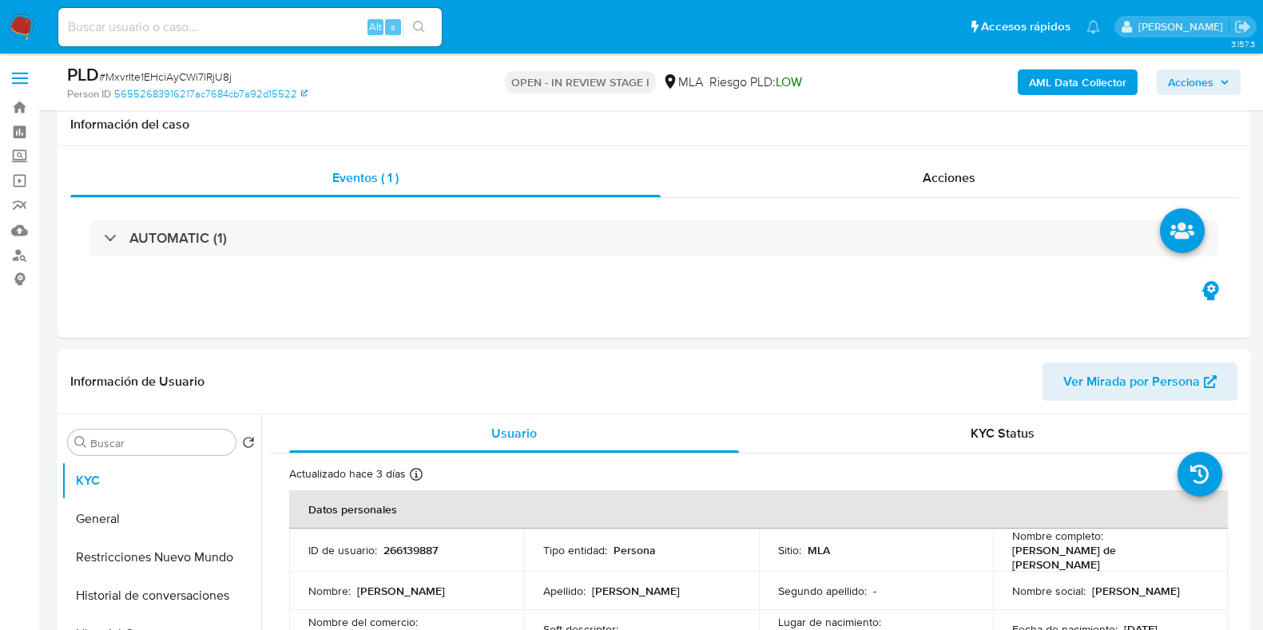
select select "10"
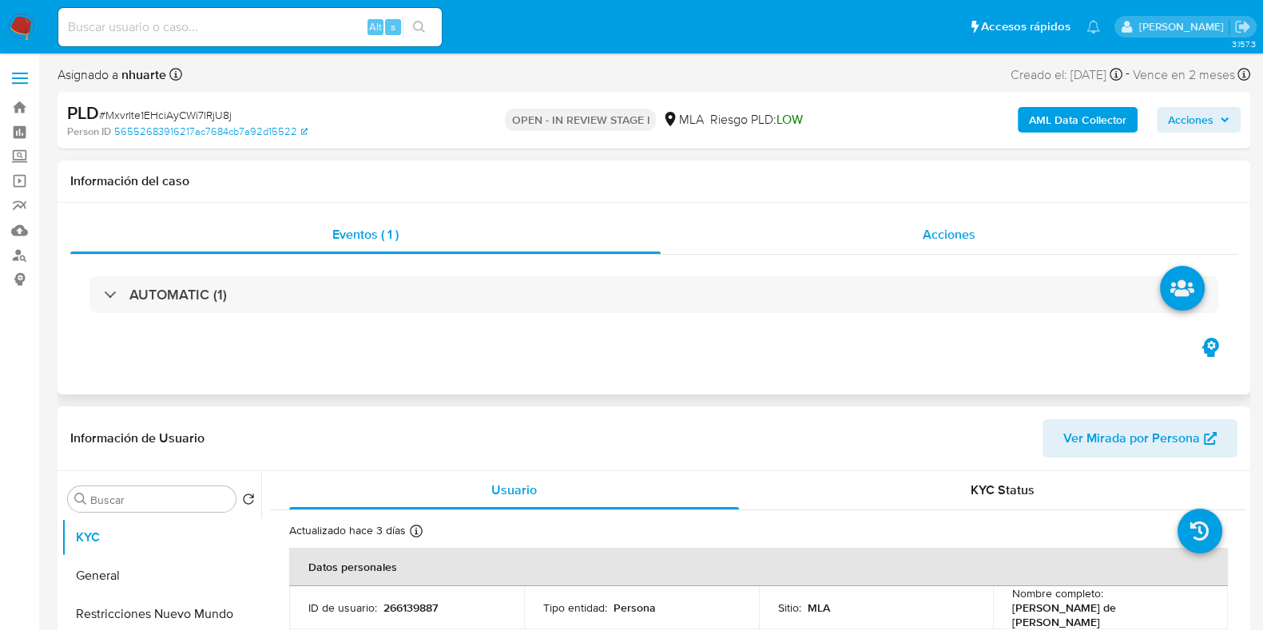
click at [964, 229] on span "Acciones" at bounding box center [949, 234] width 53 height 18
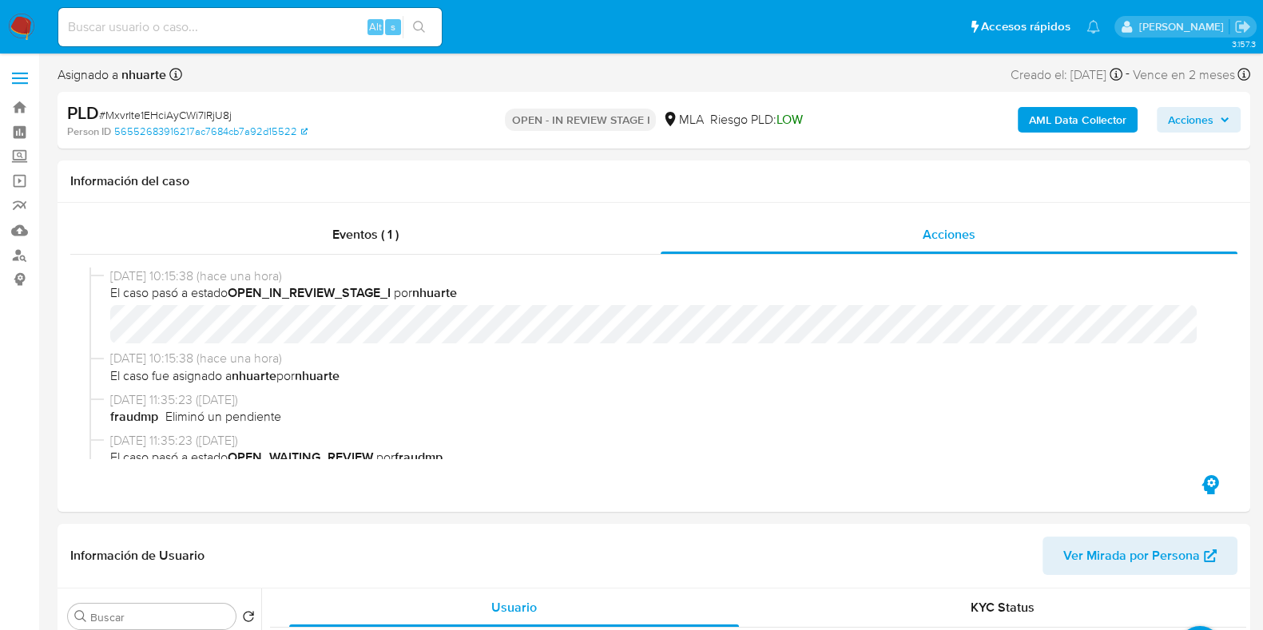
click at [1061, 128] on b "AML Data Collector" at bounding box center [1077, 120] width 97 height 26
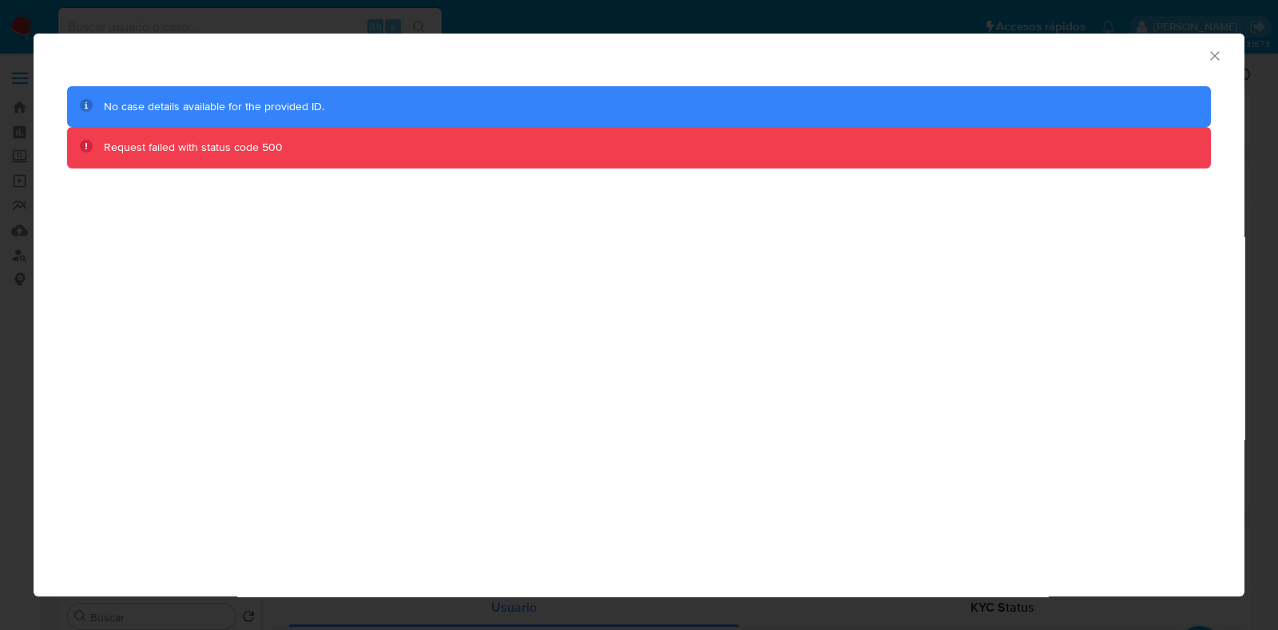
click at [1217, 58] on icon "Cerrar ventana" at bounding box center [1214, 55] width 9 height 9
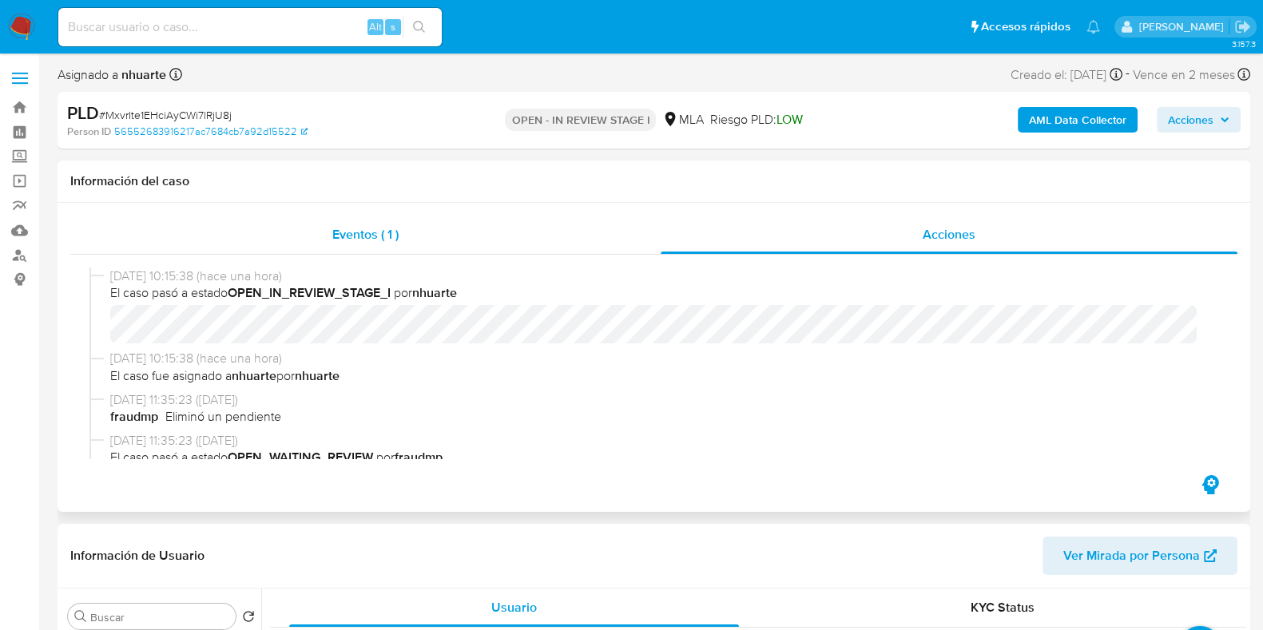
click at [363, 233] on span "Eventos ( 1 )" at bounding box center [365, 234] width 66 height 18
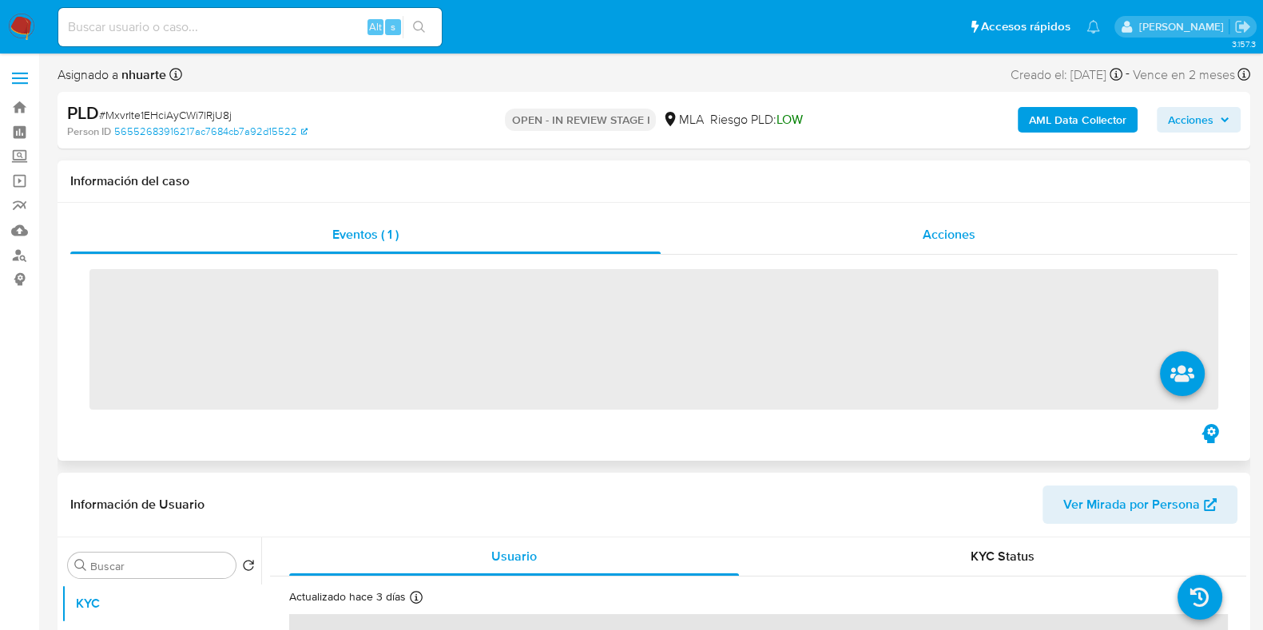
click at [976, 237] on div "Acciones" at bounding box center [949, 235] width 577 height 38
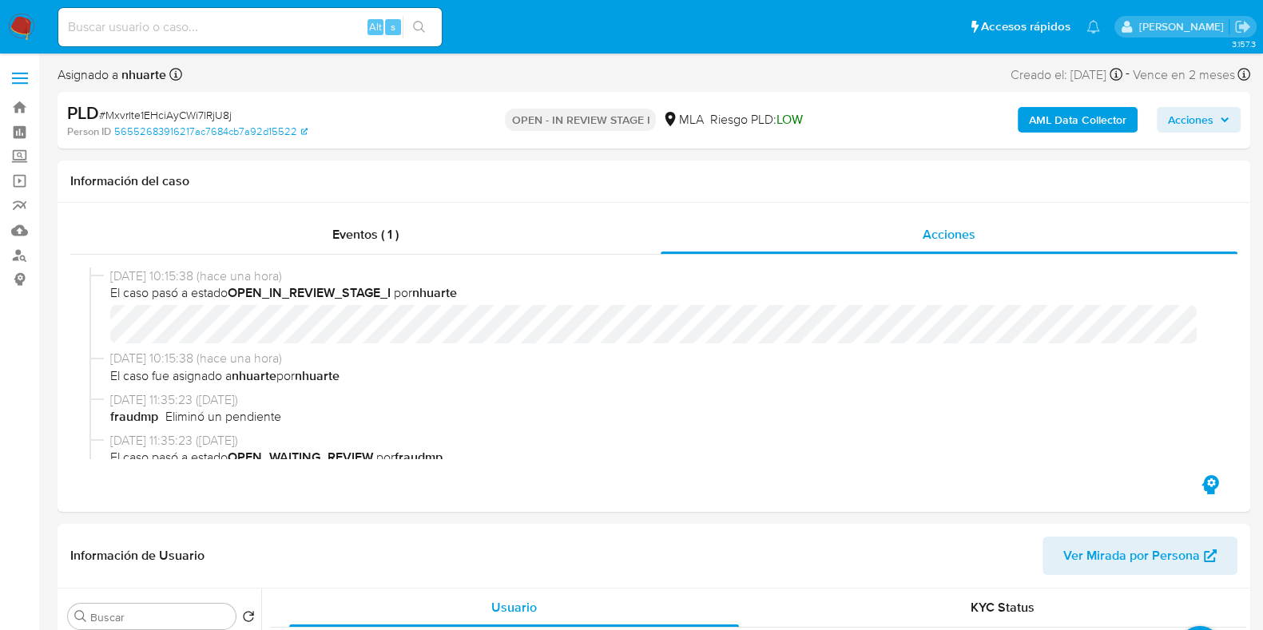
click at [1095, 119] on b "AML Data Collector" at bounding box center [1077, 120] width 97 height 26
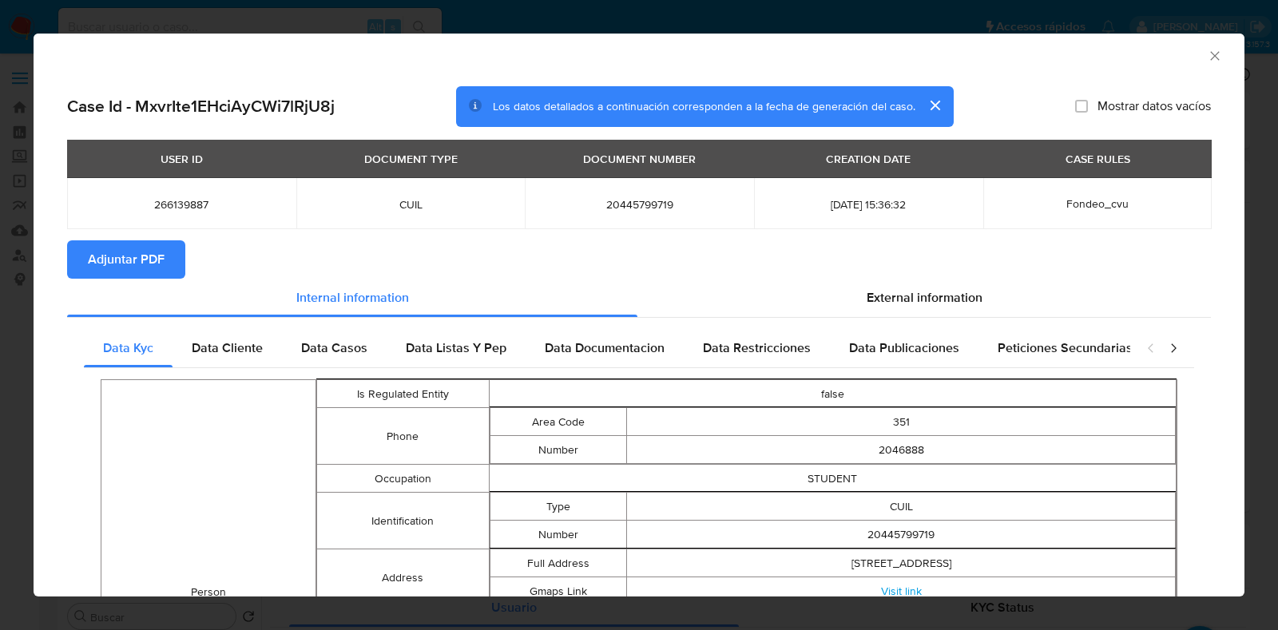
click at [124, 256] on span "Adjuntar PDF" at bounding box center [126, 259] width 77 height 35
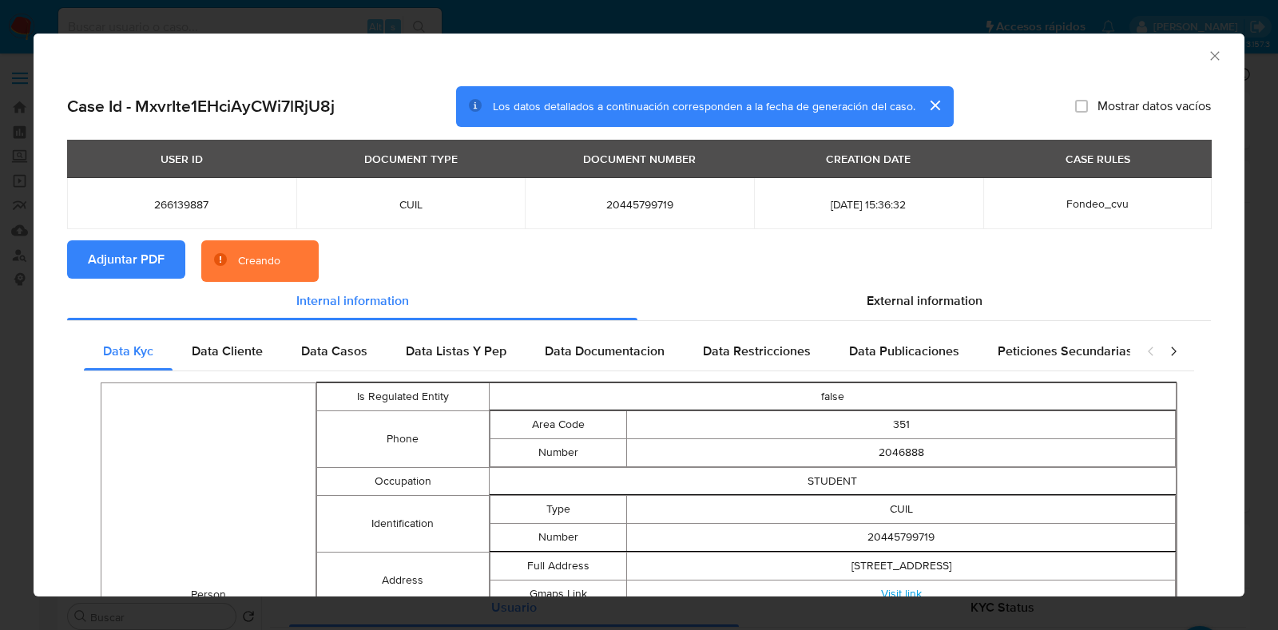
click at [1207, 53] on icon "Cerrar ventana" at bounding box center [1215, 56] width 16 height 16
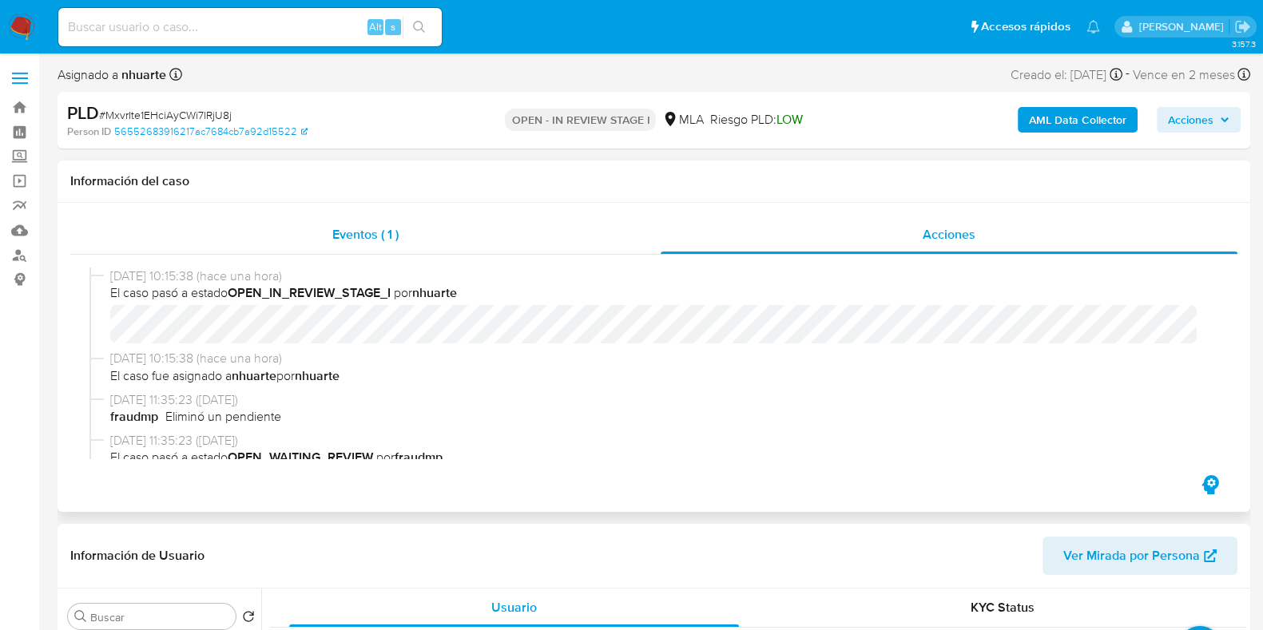
click at [349, 219] on div "Eventos ( 1 )" at bounding box center [365, 235] width 590 height 38
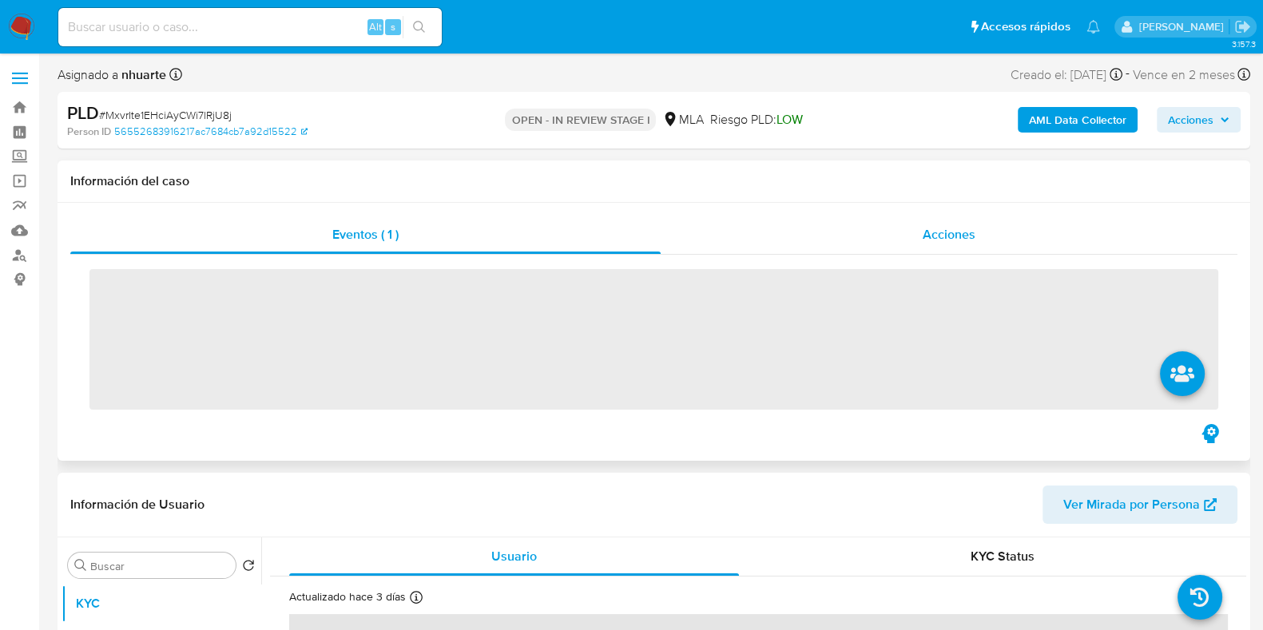
click at [916, 232] on div "Acciones" at bounding box center [949, 235] width 577 height 38
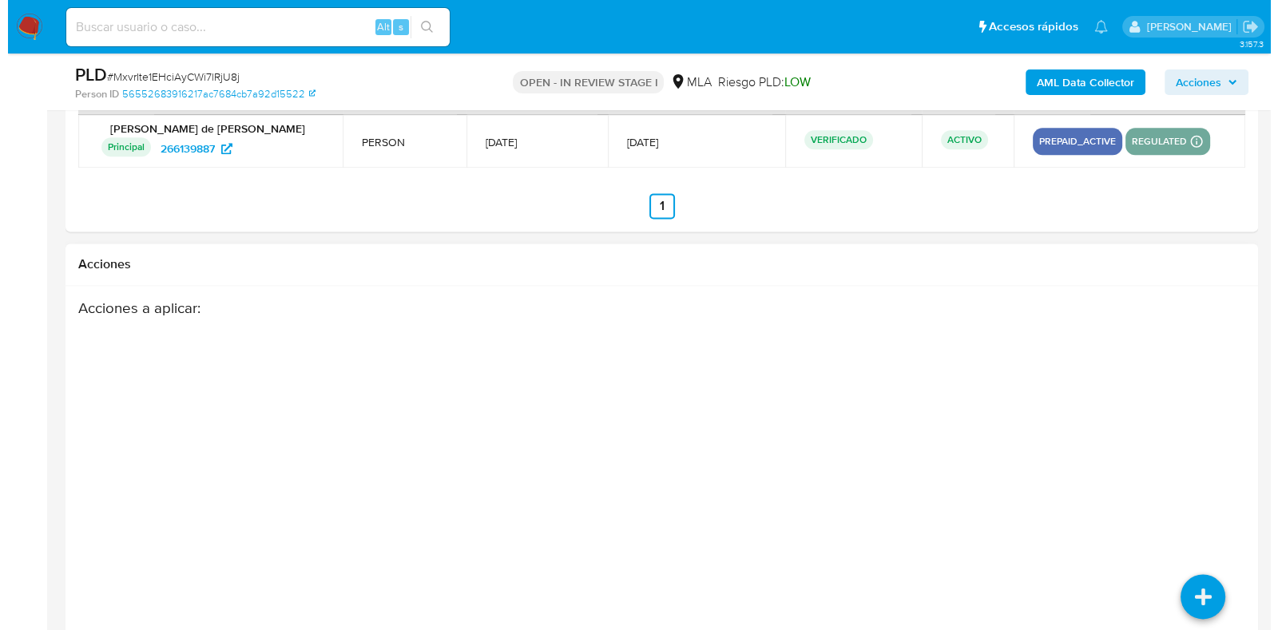
scroll to position [2688, 0]
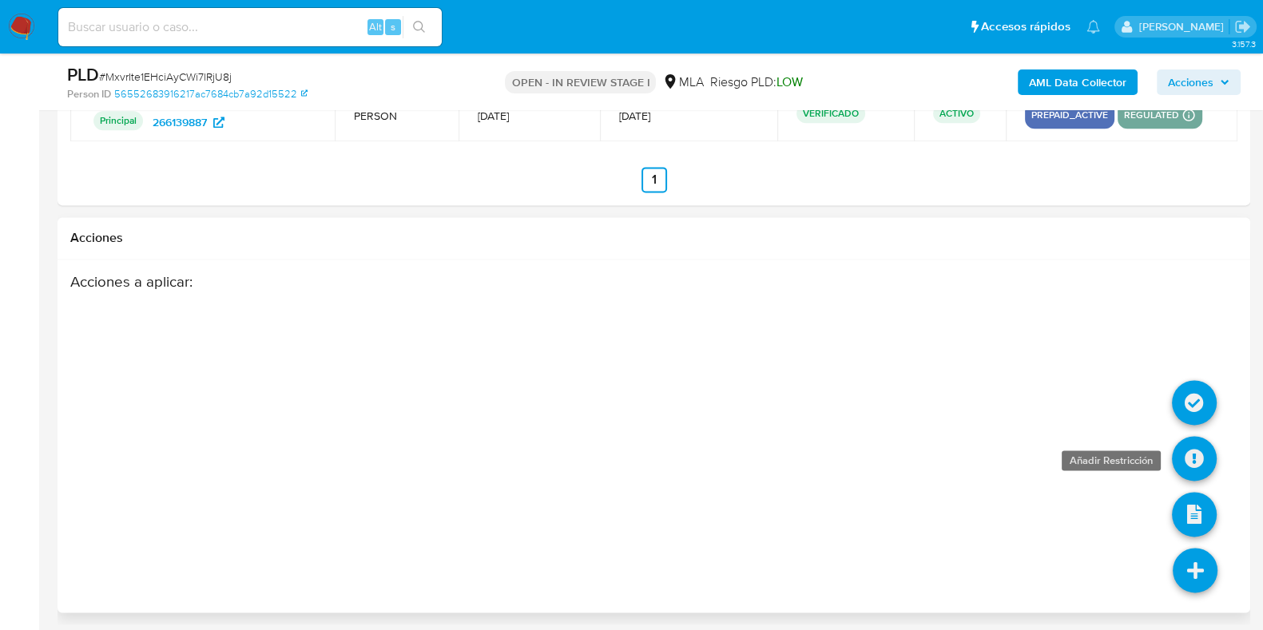
click at [1191, 449] on icon at bounding box center [1194, 458] width 45 height 45
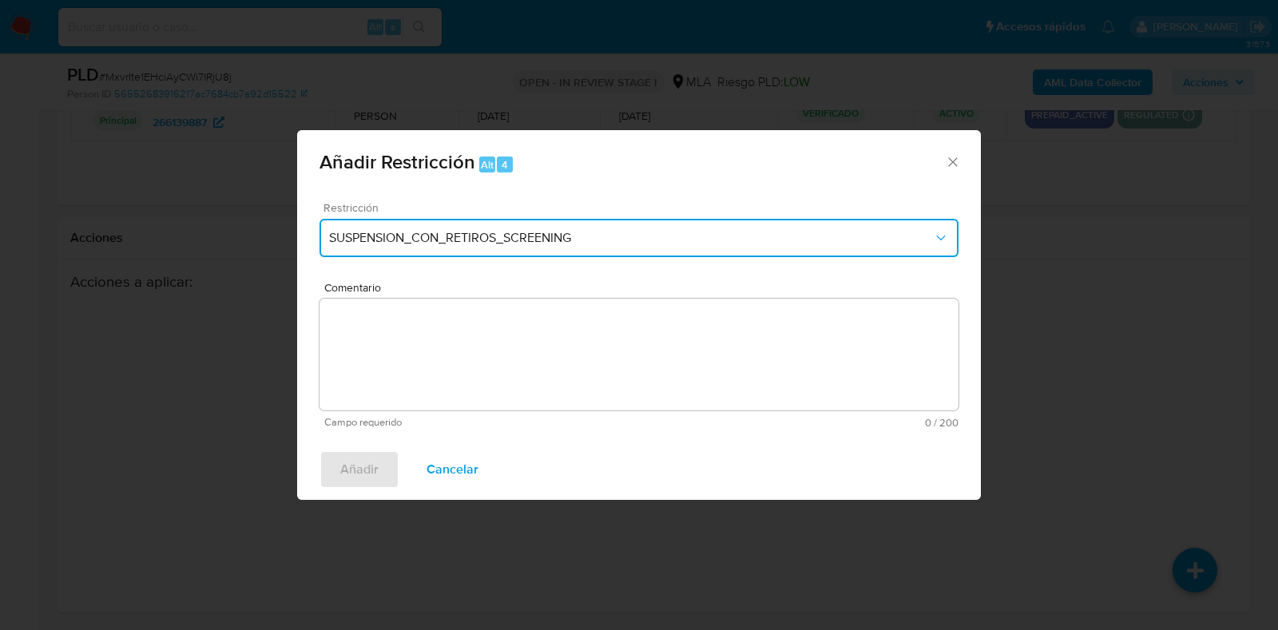
click at [499, 249] on button "SUSPENSION_CON_RETIROS_SCREENING" at bounding box center [639, 238] width 639 height 38
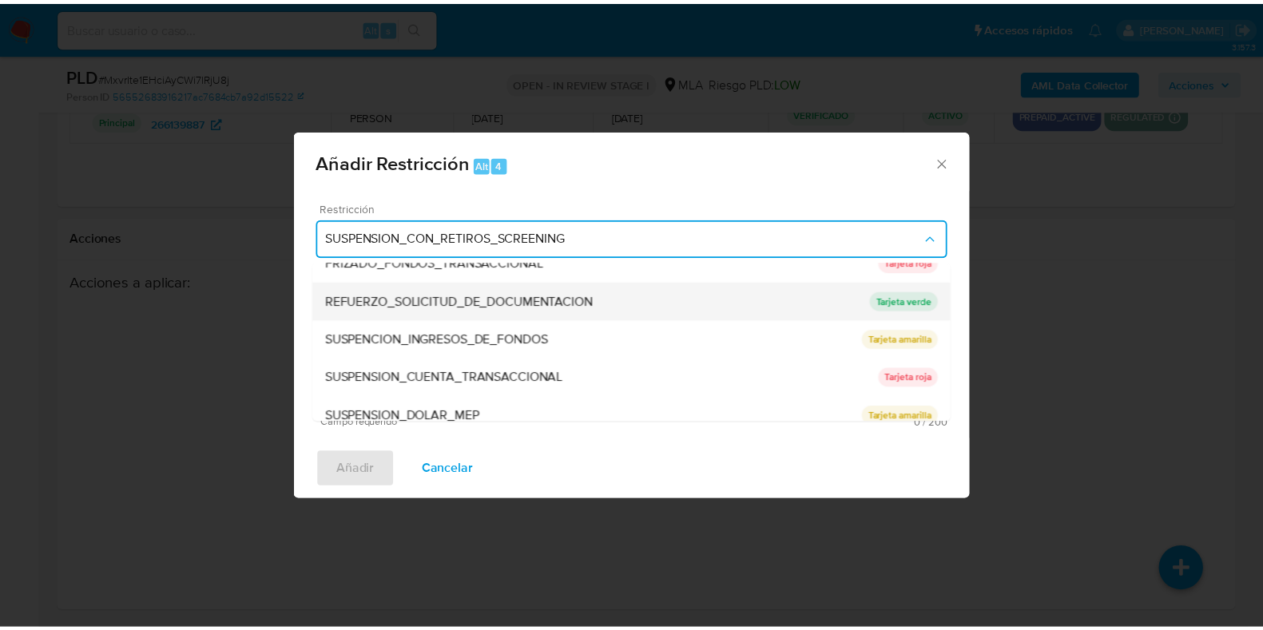
scroll to position [339, 0]
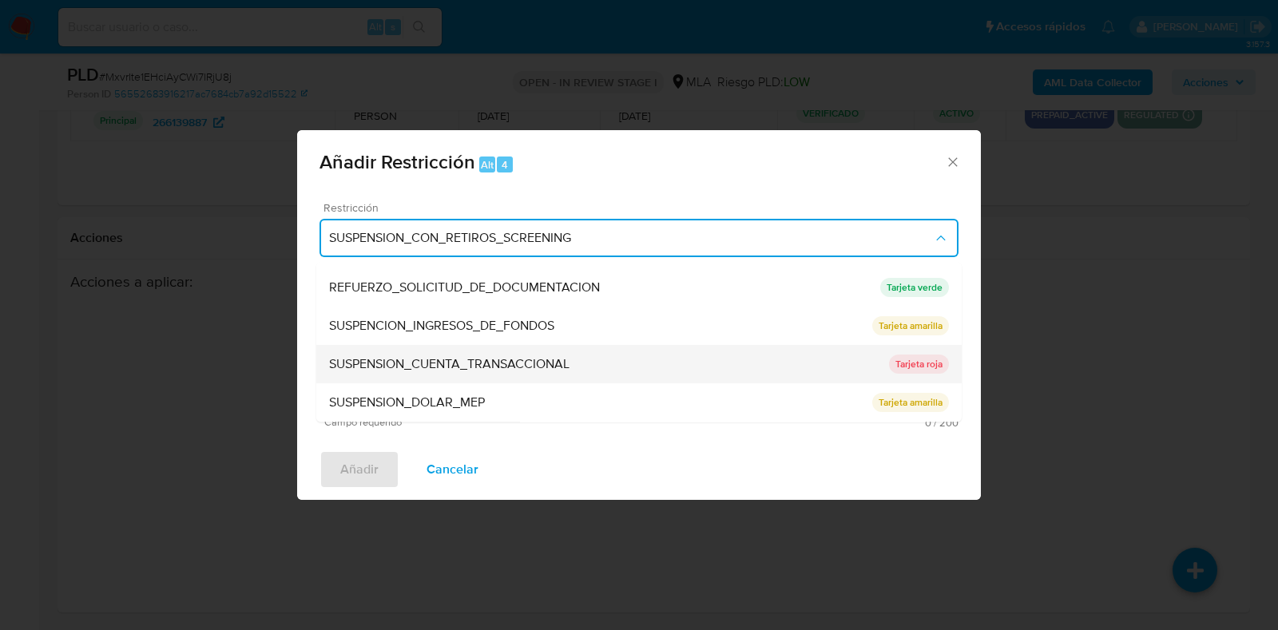
click at [471, 357] on span "SUSPENSION_CUENTA_TRANSACCIONAL" at bounding box center [449, 365] width 240 height 16
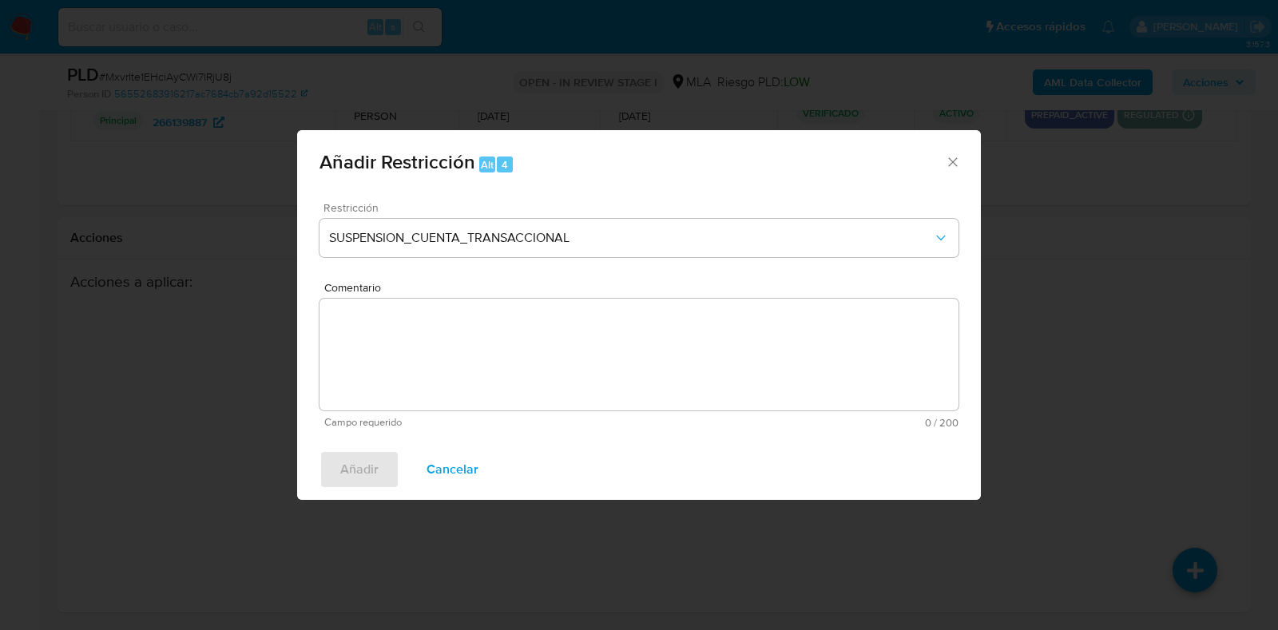
click at [476, 334] on textarea "Comentario" at bounding box center [639, 355] width 639 height 112
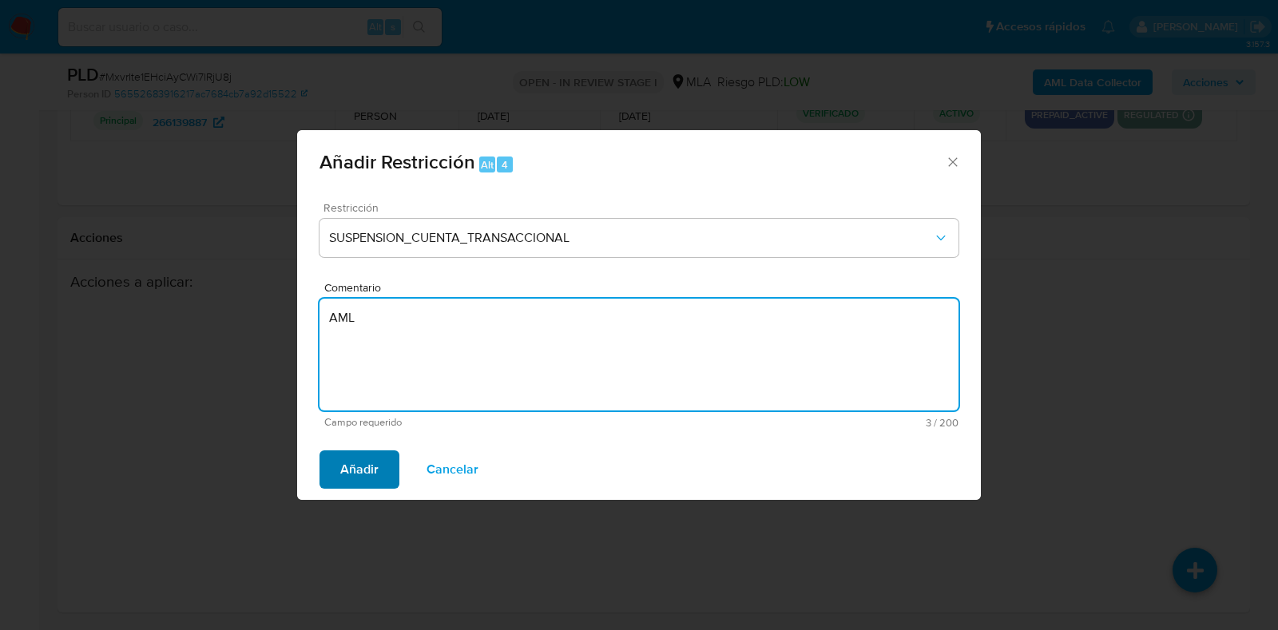
type textarea "AML"
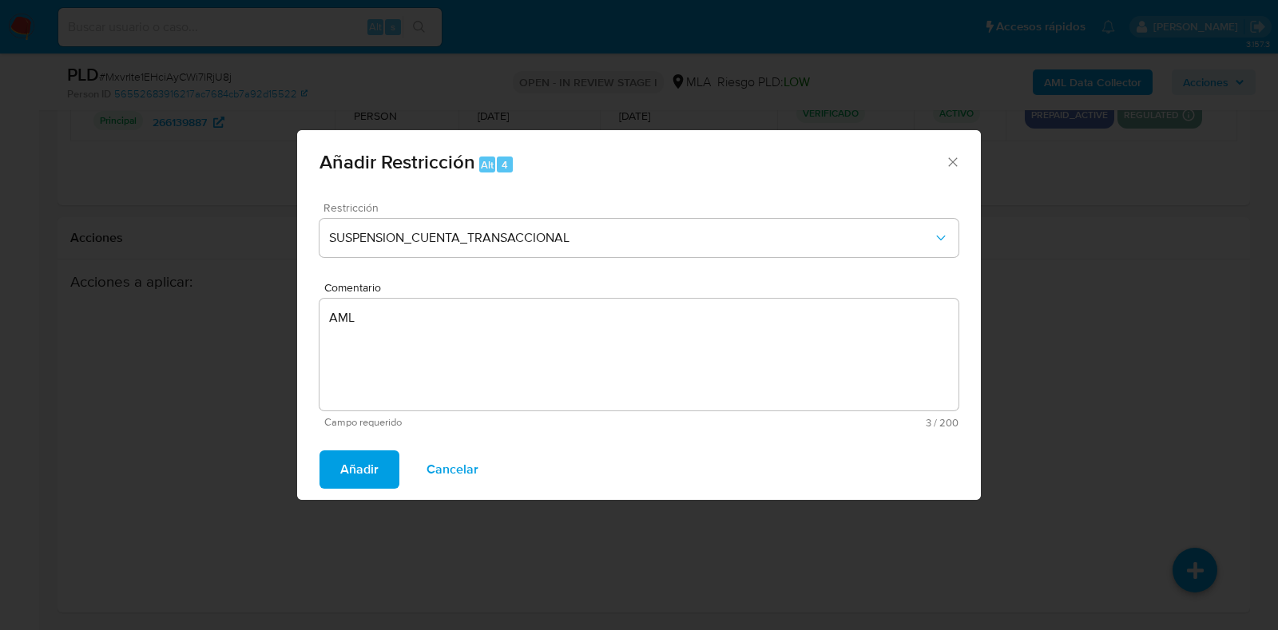
click at [359, 469] on span "Añadir" at bounding box center [359, 469] width 38 height 35
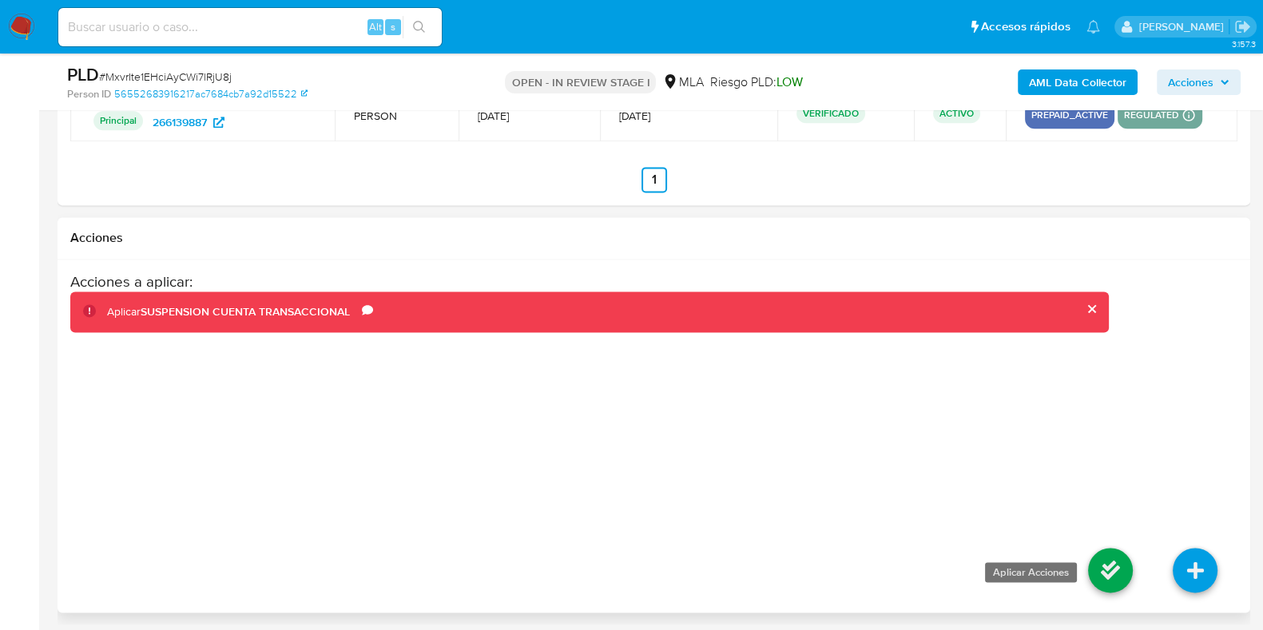
click at [1103, 566] on icon at bounding box center [1110, 570] width 45 height 45
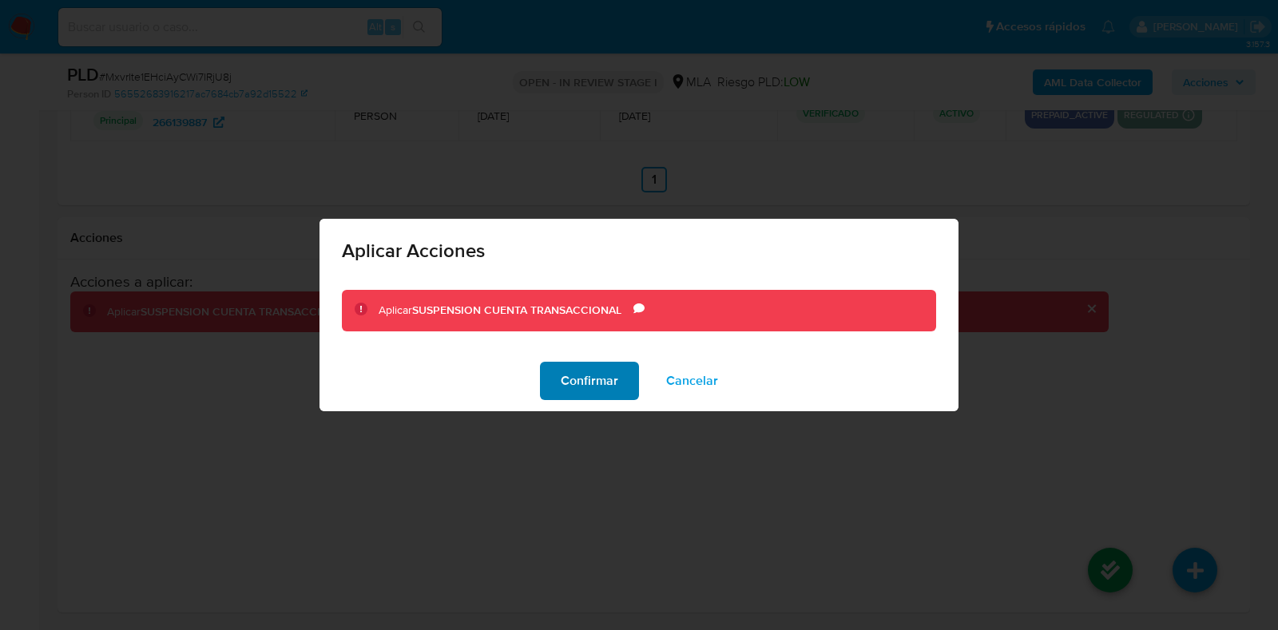
click at [587, 379] on span "Confirmar" at bounding box center [590, 381] width 58 height 35
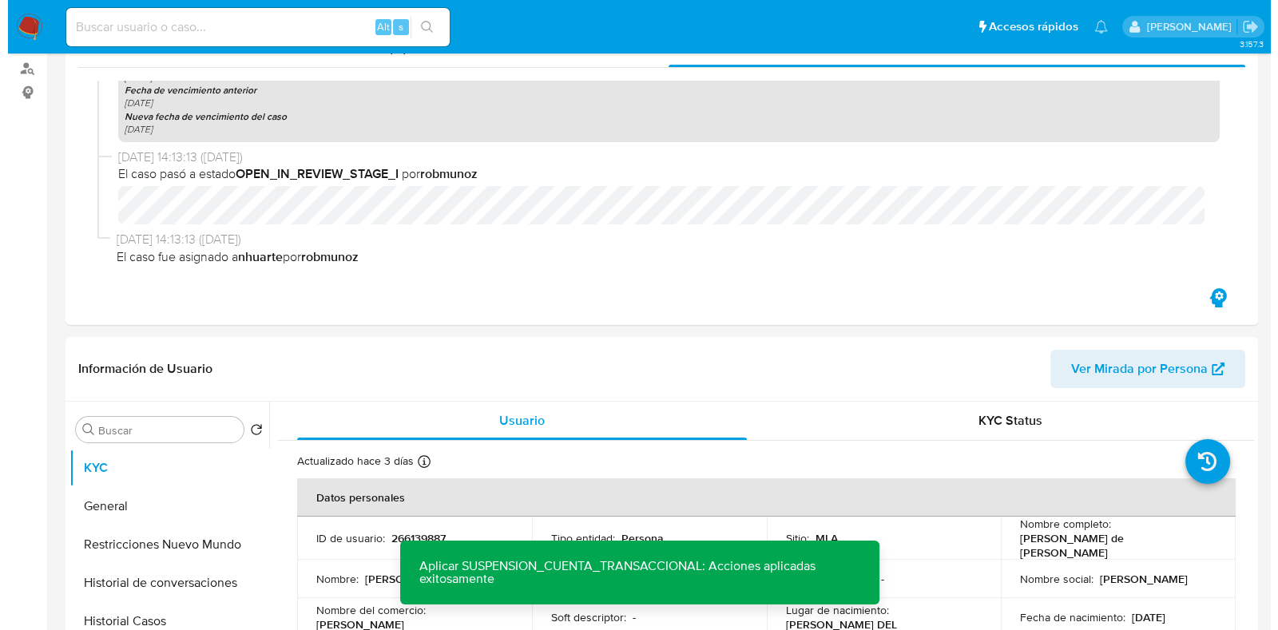
scroll to position [0, 0]
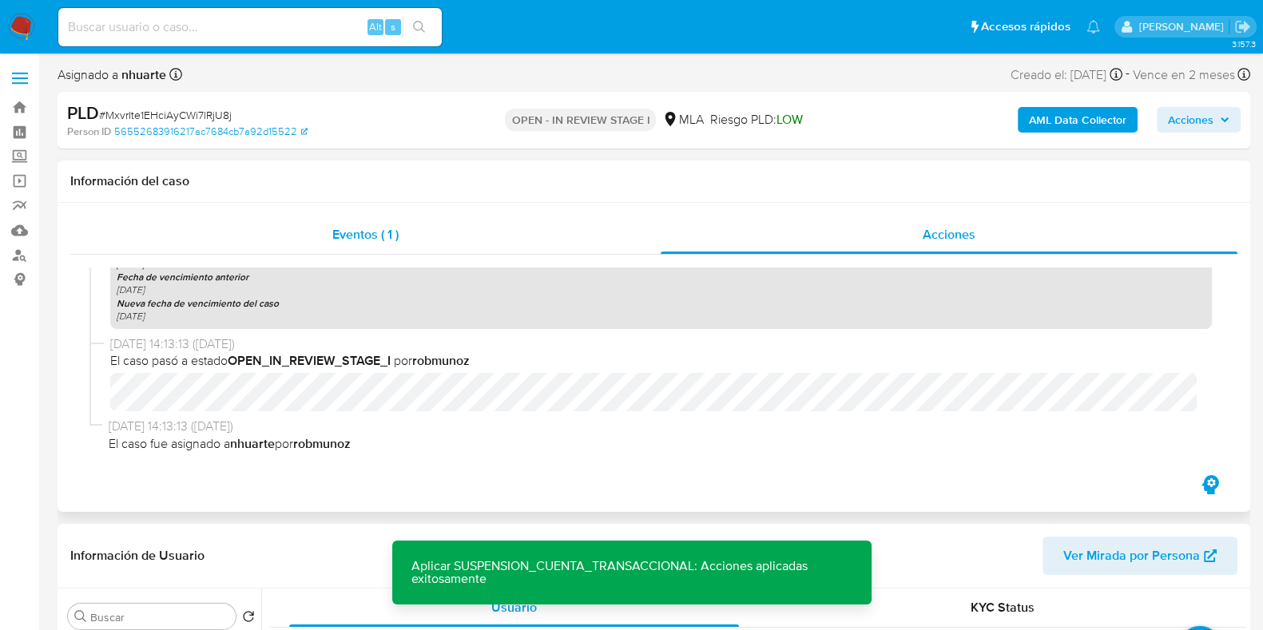
click at [412, 244] on div "Eventos ( 1 )" at bounding box center [365, 235] width 590 height 38
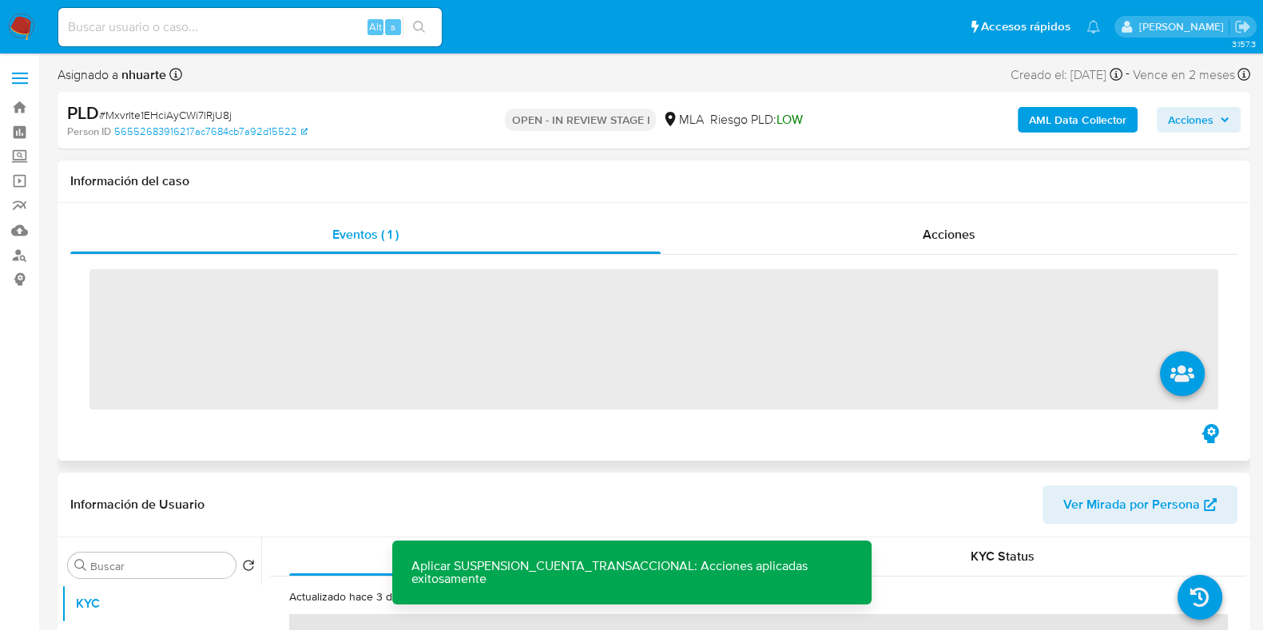
drag, startPoint x: 961, startPoint y: 231, endPoint x: 841, endPoint y: 256, distance: 123.3
click at [961, 230] on span "Acciones" at bounding box center [949, 234] width 53 height 18
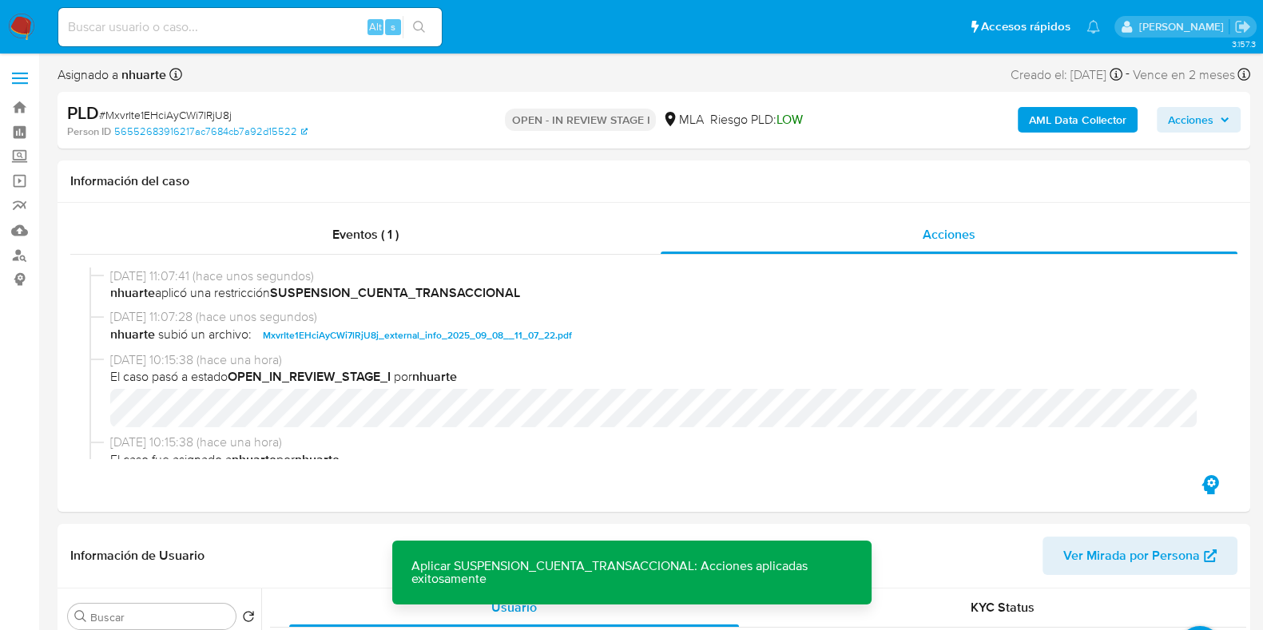
click at [1063, 101] on div "AML Data Collector Acciones" at bounding box center [1047, 120] width 387 height 38
click at [1066, 118] on b "AML Data Collector" at bounding box center [1077, 120] width 97 height 26
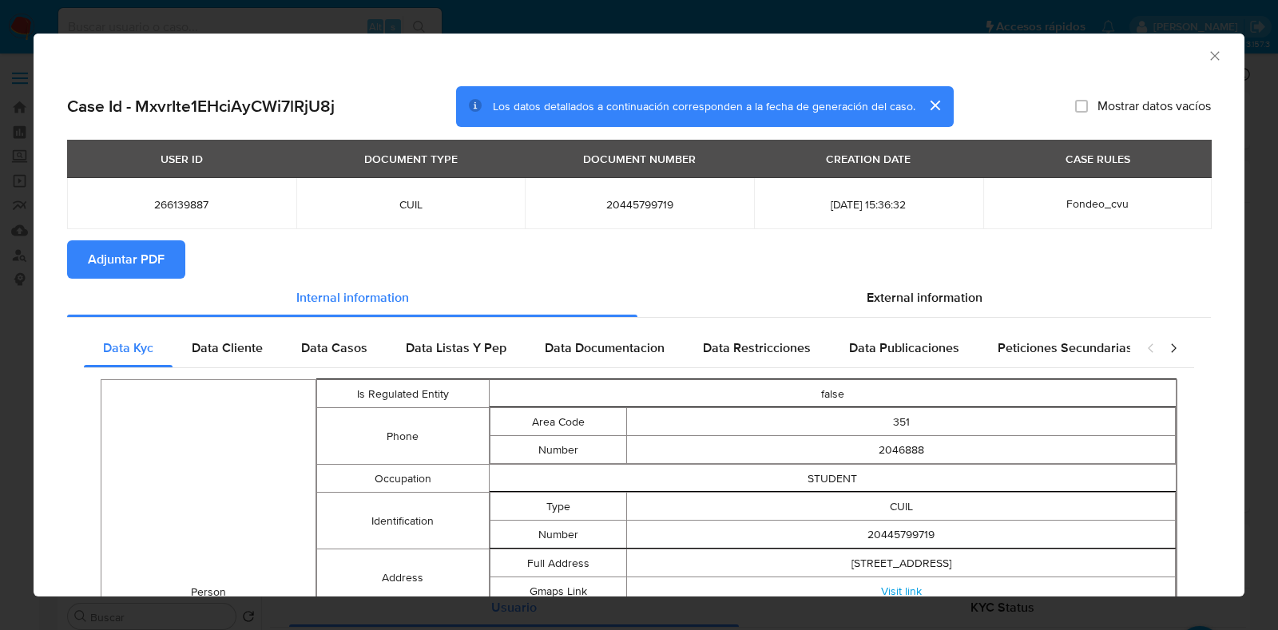
drag, startPoint x: 139, startPoint y: 256, endPoint x: 159, endPoint y: 261, distance: 20.7
click at [140, 255] on span "Adjuntar PDF" at bounding box center [126, 259] width 77 height 35
click at [1194, 66] on div "AML Data Collector" at bounding box center [639, 54] width 1211 height 40
click at [1207, 57] on icon "Cerrar ventana" at bounding box center [1215, 56] width 16 height 16
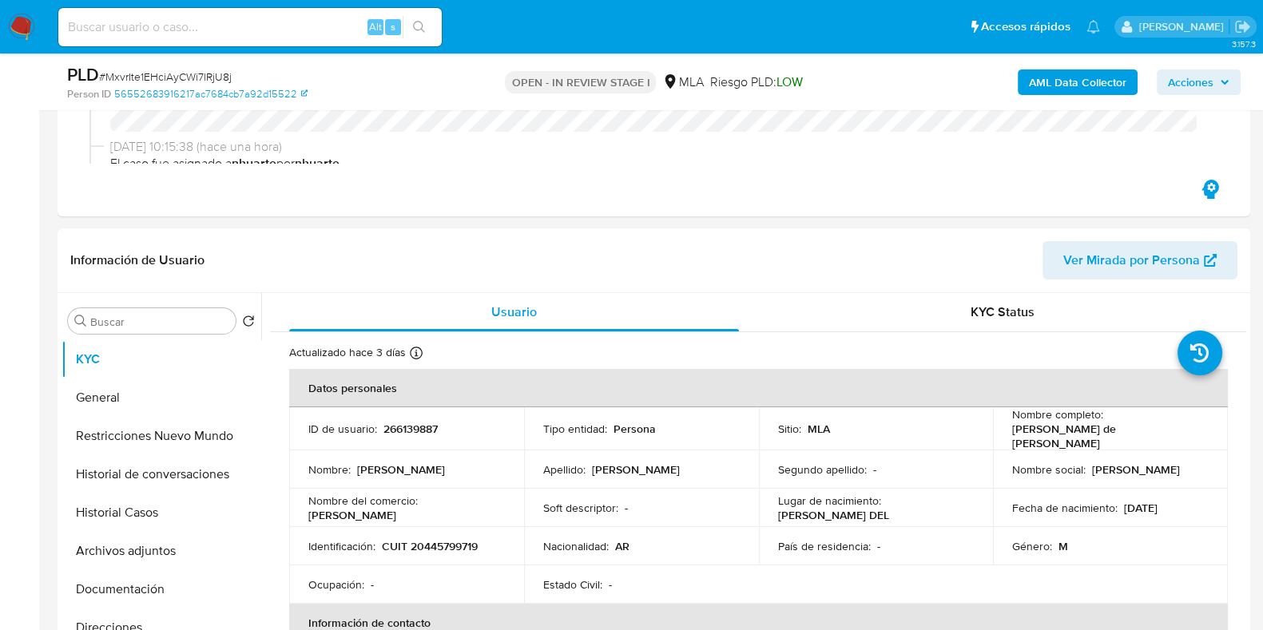
scroll to position [599, 0]
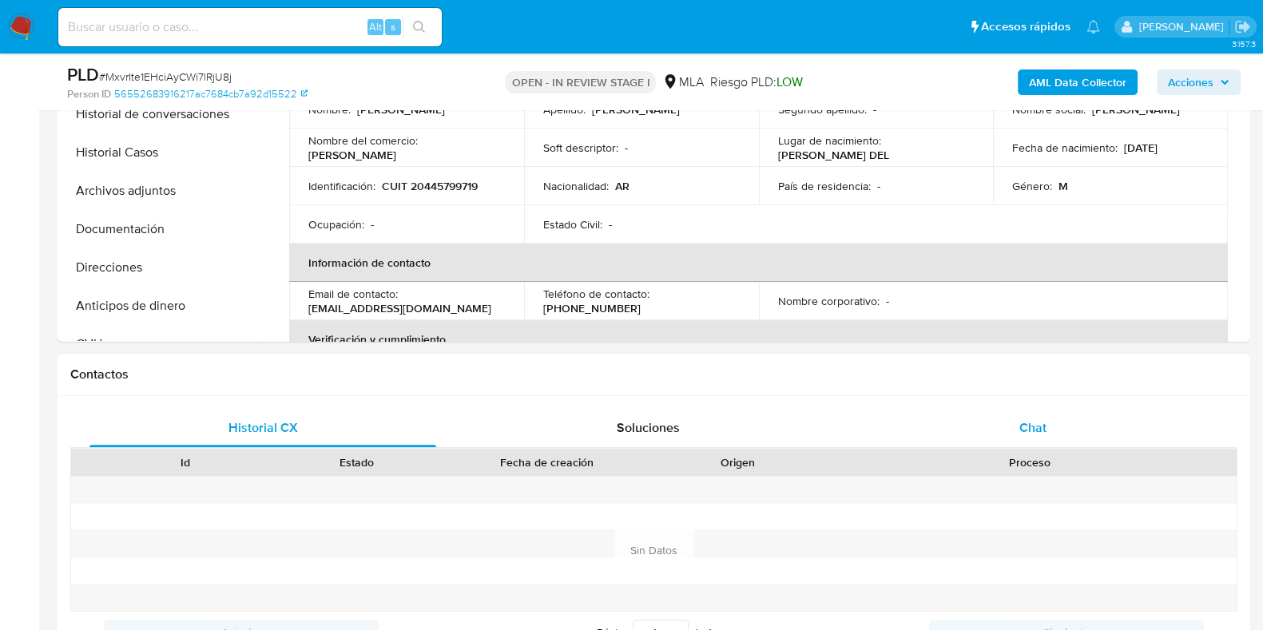
click at [1017, 427] on div "Chat" at bounding box center [1033, 428] width 347 height 38
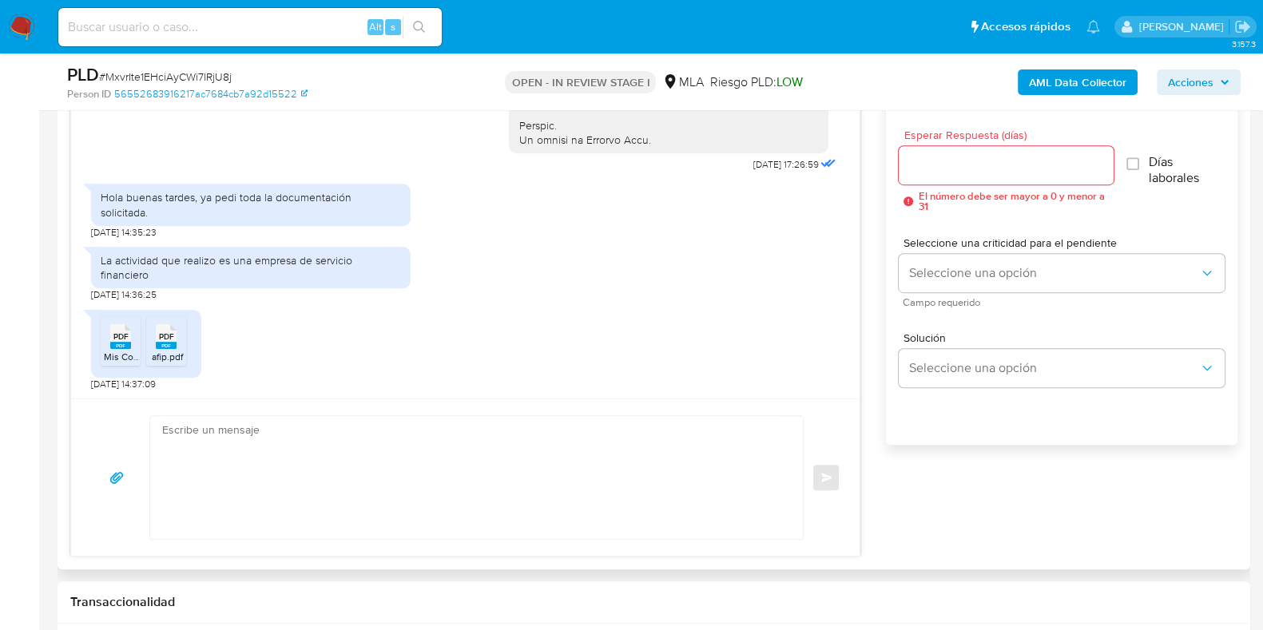
scroll to position [708, 0]
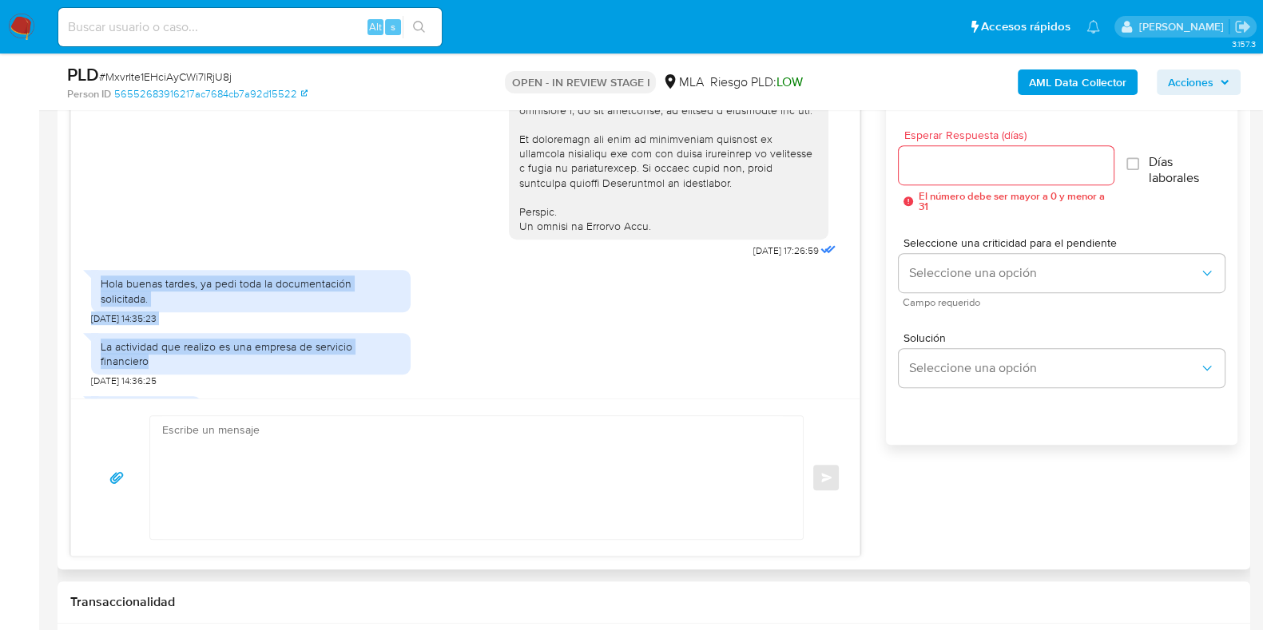
drag, startPoint x: 102, startPoint y: 308, endPoint x: 159, endPoint y: 373, distance: 86.7
click at [159, 373] on div "18/08/2025 17:26:59 Hola buenas tardes, ya pedi toda la documentación solicitad…" at bounding box center [465, 243] width 789 height 311
copy div "Hola buenas tardes, ya pedi toda la documentación solicitada. 21/08/2025 14:35:…"
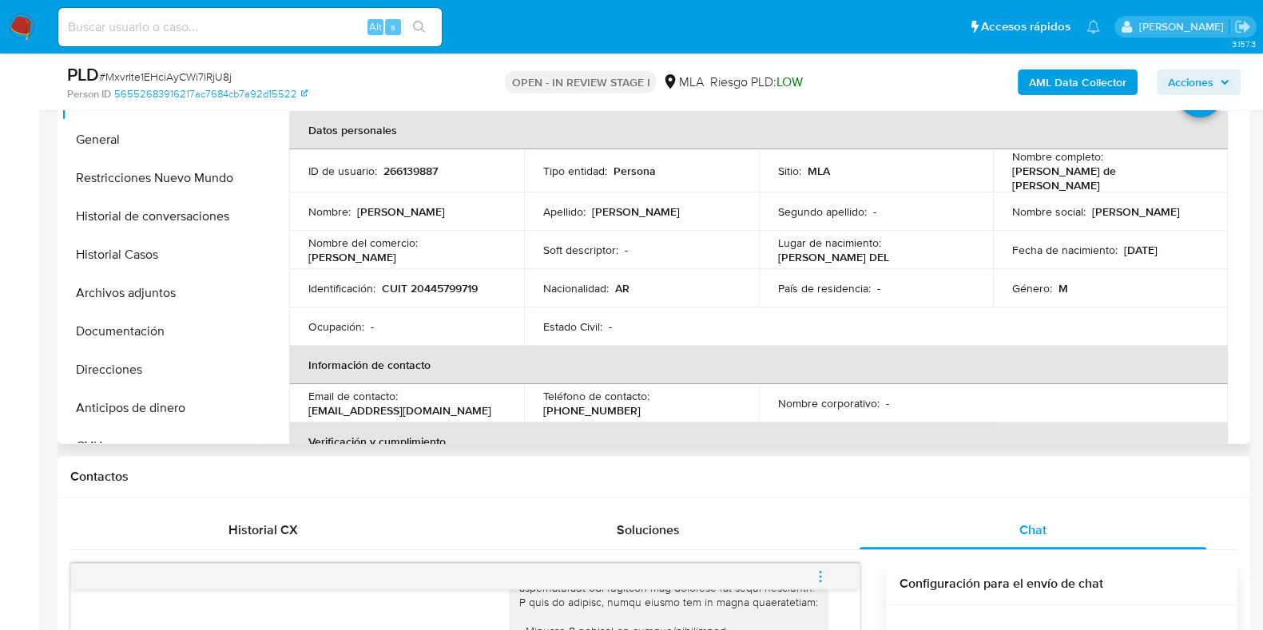
scroll to position [399, 0]
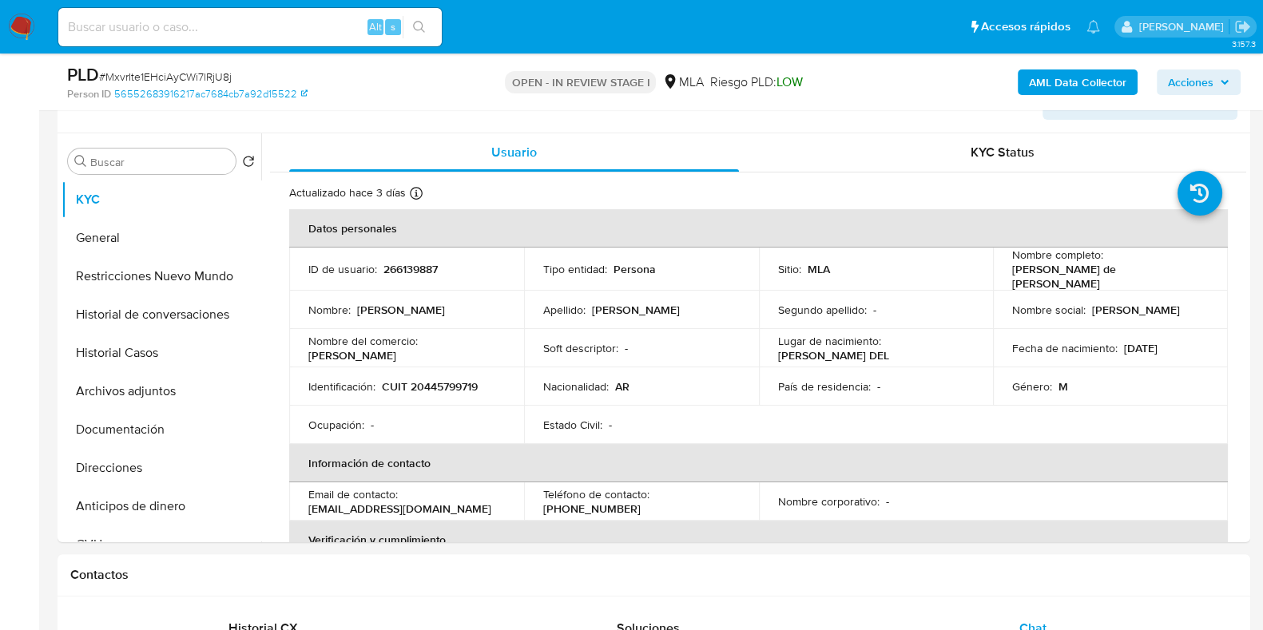
click at [195, 76] on span "# MxvrIte1EHciAyCWi7lRjU8j" at bounding box center [165, 77] width 133 height 16
copy span "MxvrIte1EHciAyCWi7lRjU8j"
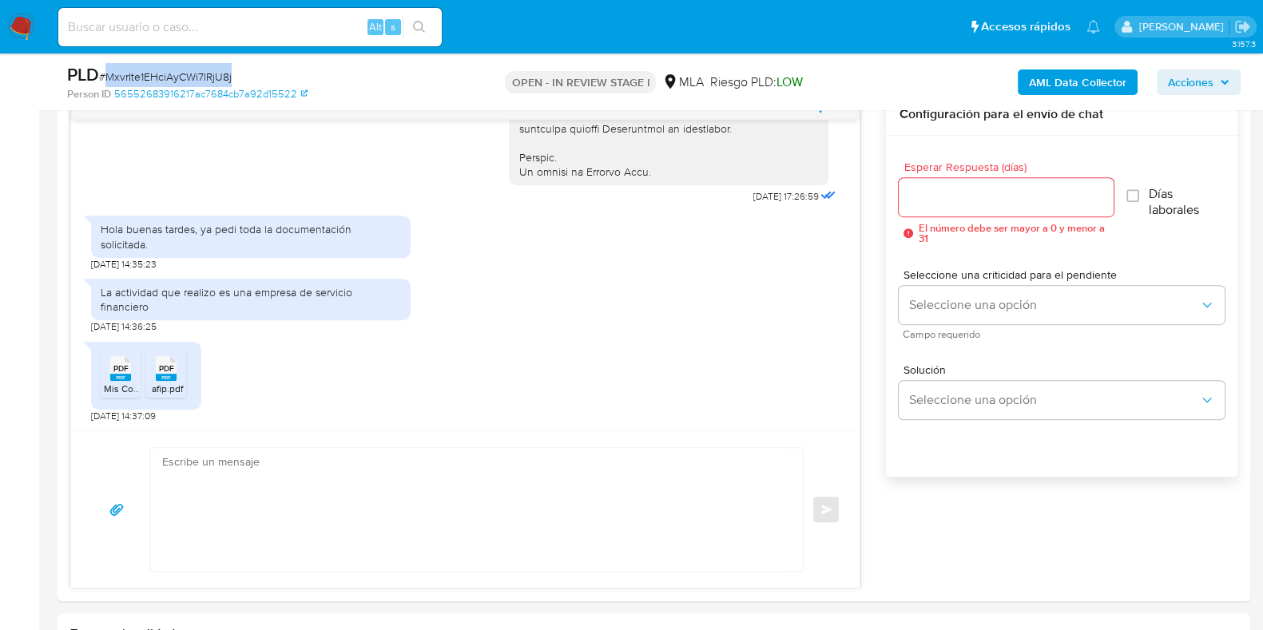
scroll to position [999, 0]
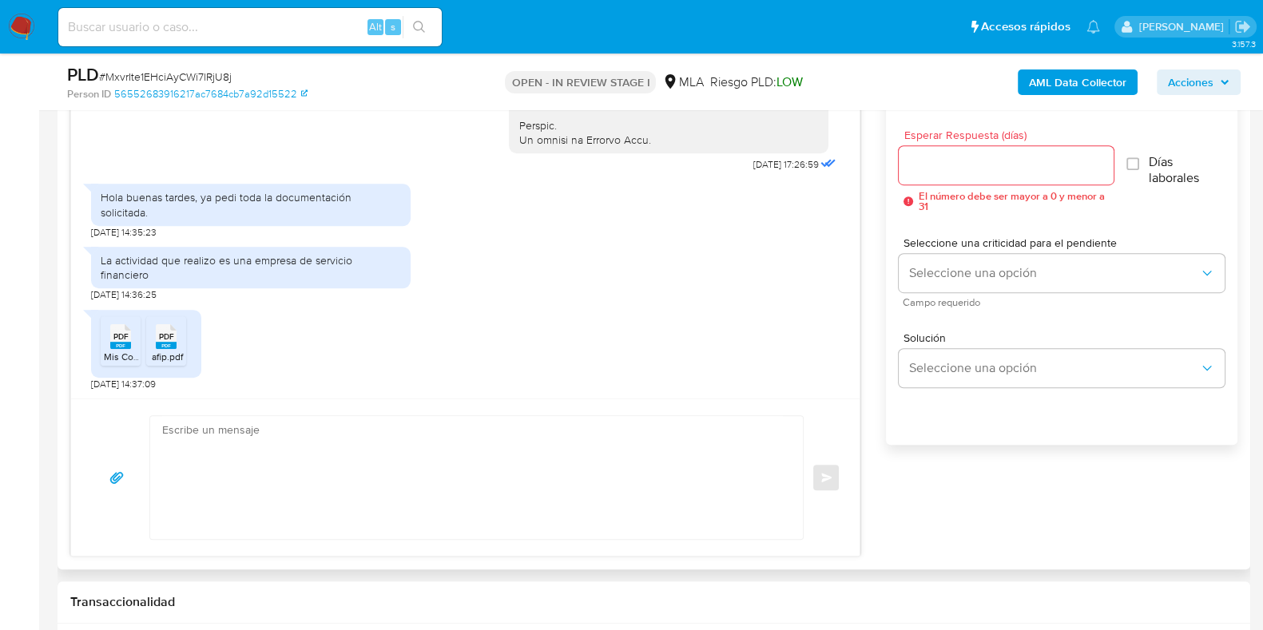
drag, startPoint x: 384, startPoint y: 570, endPoint x: 332, endPoint y: 463, distance: 119.3
paste textarea "Hola, Muchas gracias por la respuesta. Analizamos tu caso y notamos que la info…"
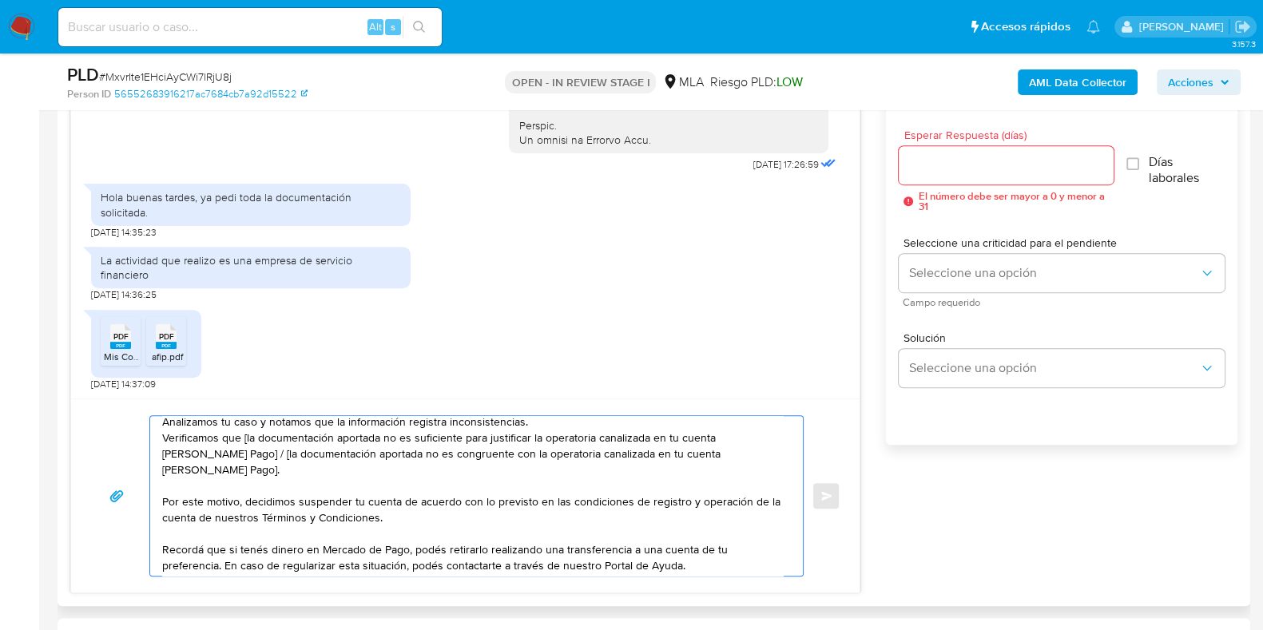
scroll to position [0, 0]
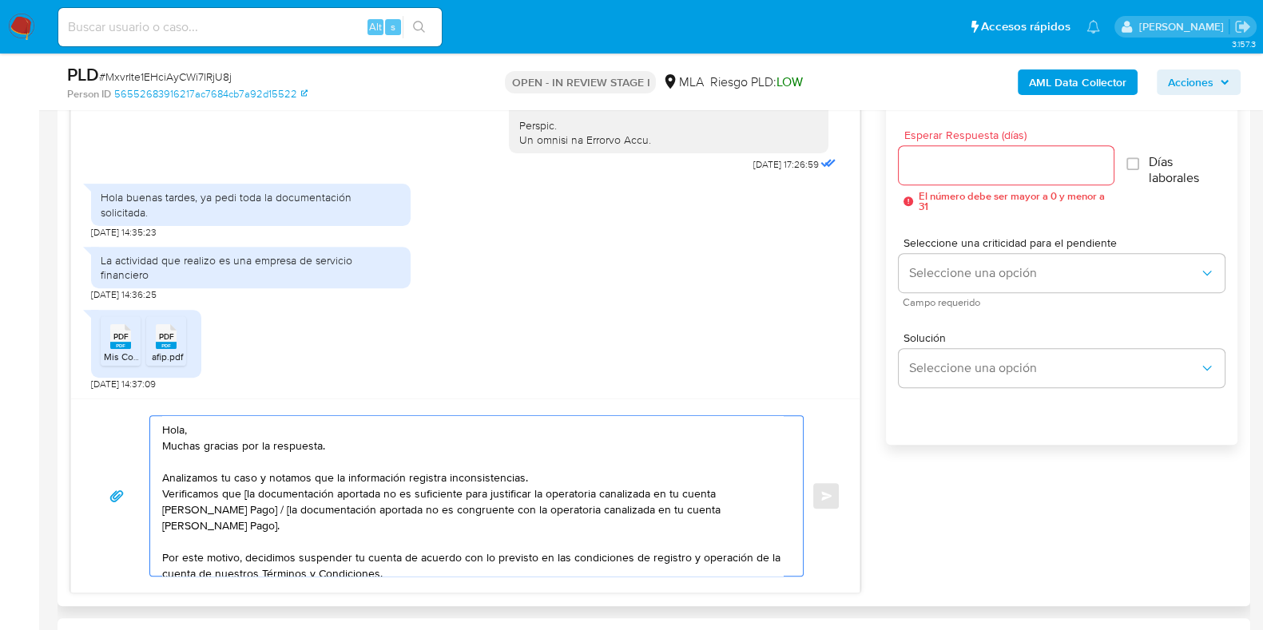
click at [244, 492] on textarea "Hola, Muchas gracias por la respuesta. Analizamos tu caso y notamos que la info…" at bounding box center [472, 496] width 621 height 160
drag, startPoint x: 232, startPoint y: 506, endPoint x: 265, endPoint y: 518, distance: 34.9
click at [265, 518] on textarea "Hola, Muchas gracias por la respuesta. Analizamos tu caso y notamos que la info…" at bounding box center [472, 496] width 621 height 160
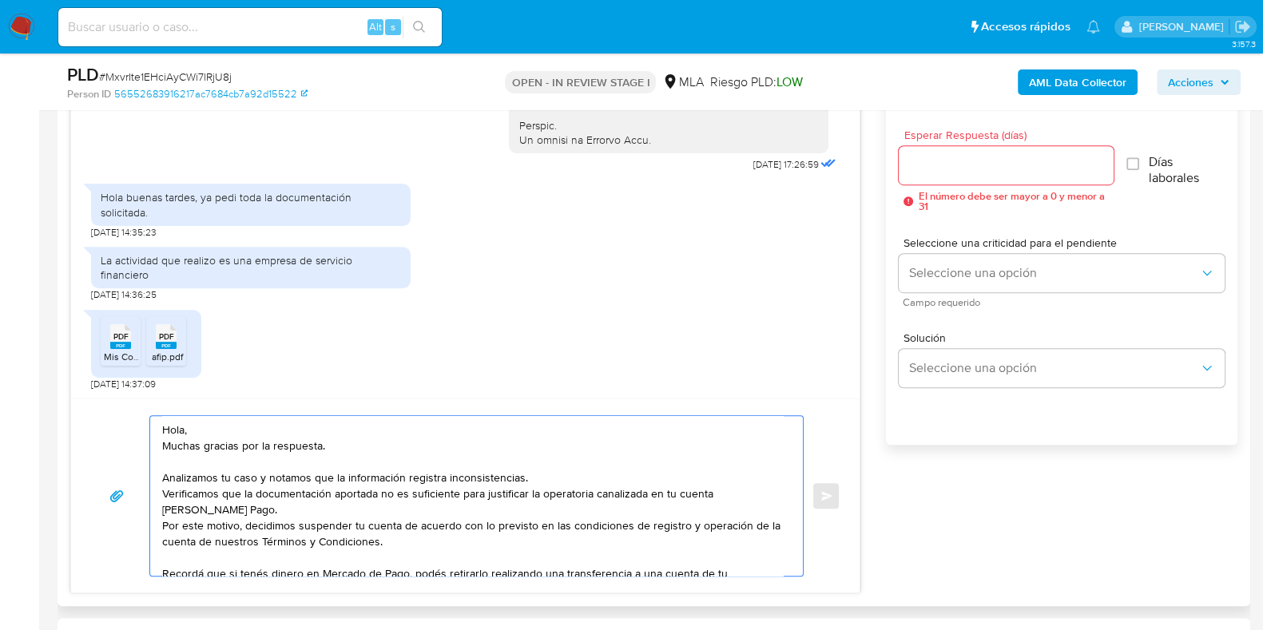
type textarea "Hola, Muchas gracias por la respuesta. Analizamos tu caso y notamos que la info…"
click at [919, 161] on input "Esperar Respuesta (días)" at bounding box center [1006, 165] width 214 height 21
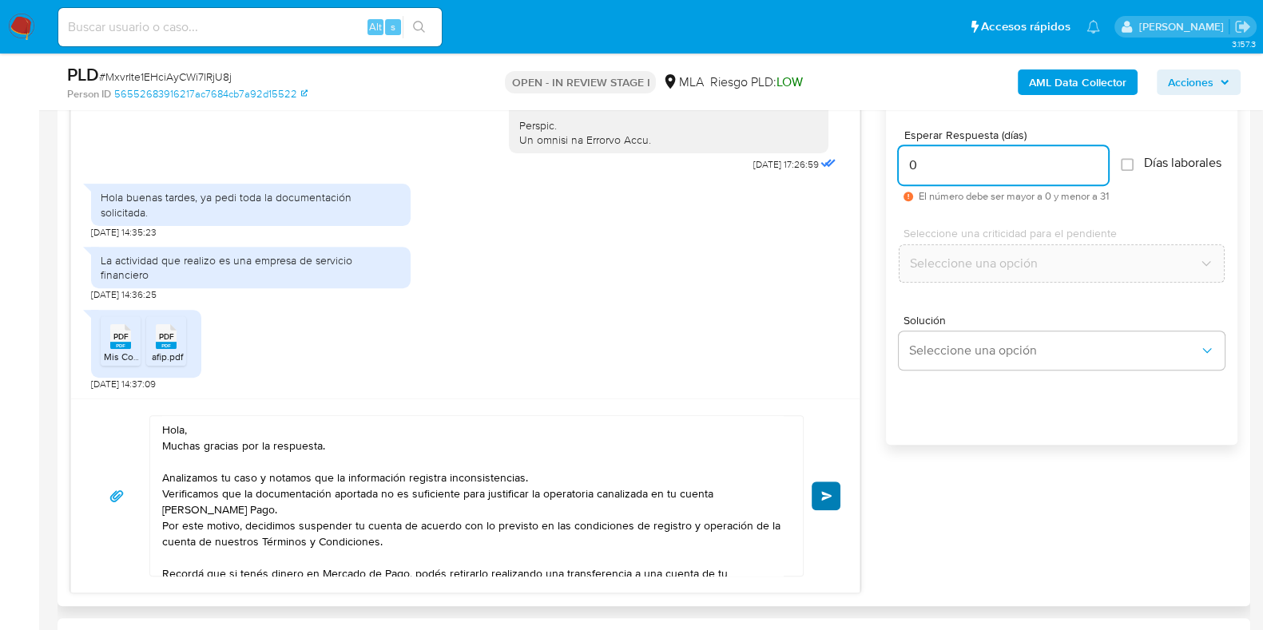
type input "0"
click at [825, 497] on span "Enviar" at bounding box center [826, 496] width 11 height 10
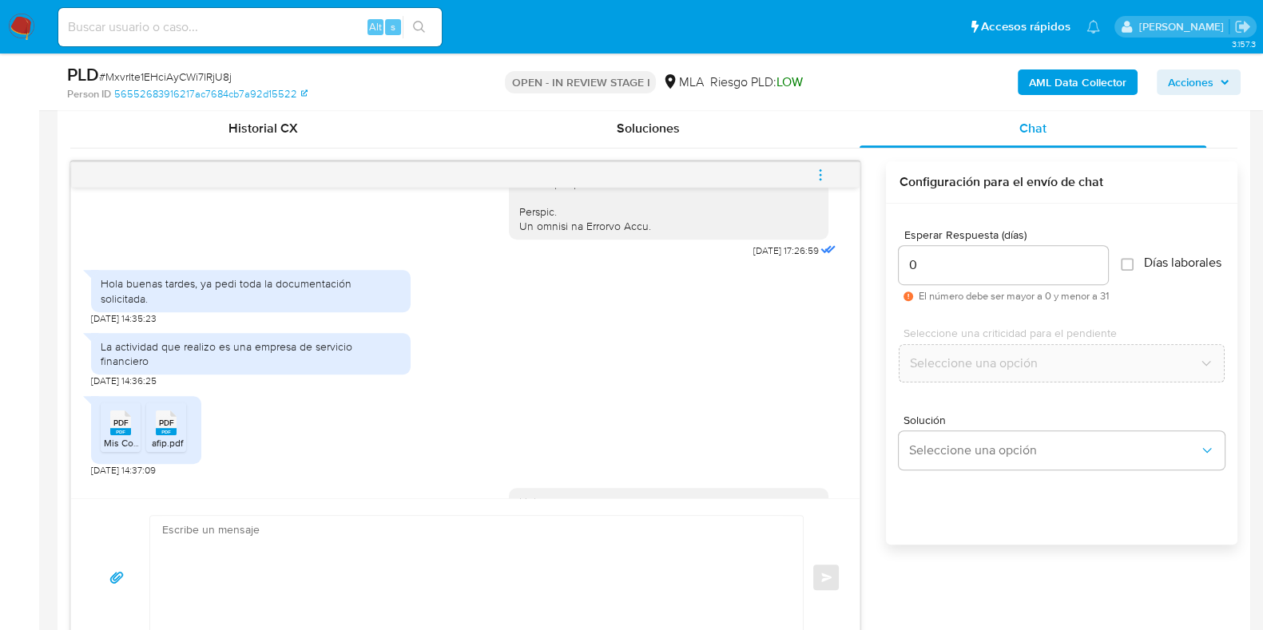
scroll to position [1174, 0]
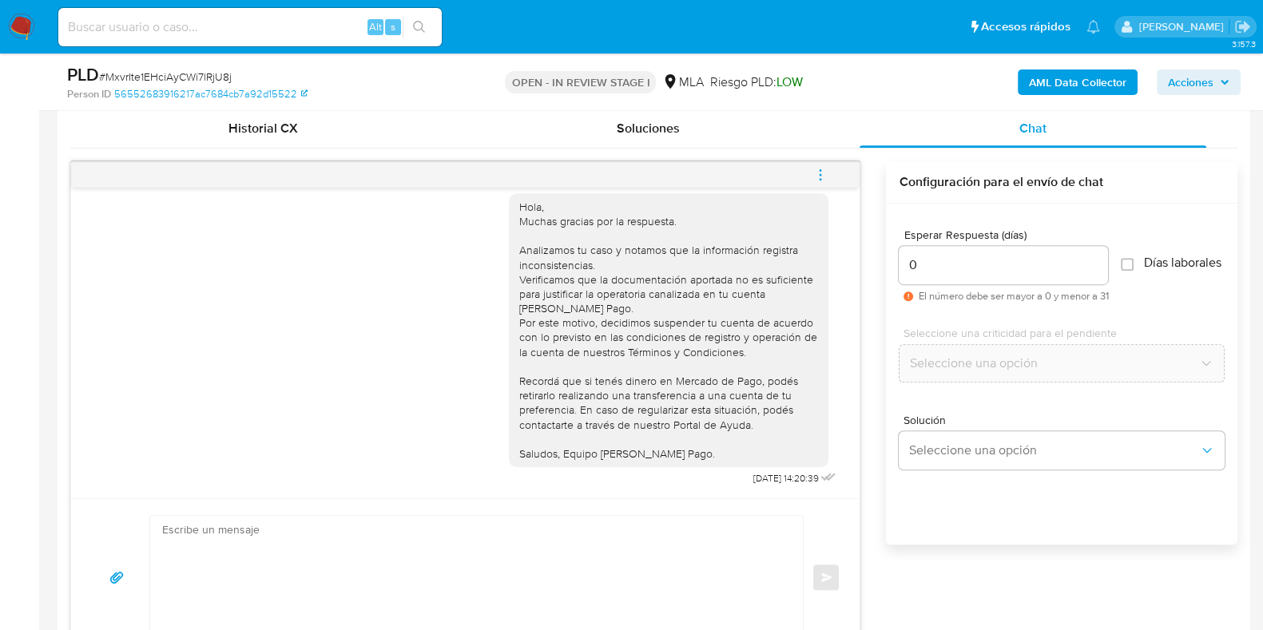
click at [825, 173] on icon "menu-action" at bounding box center [820, 175] width 14 height 14
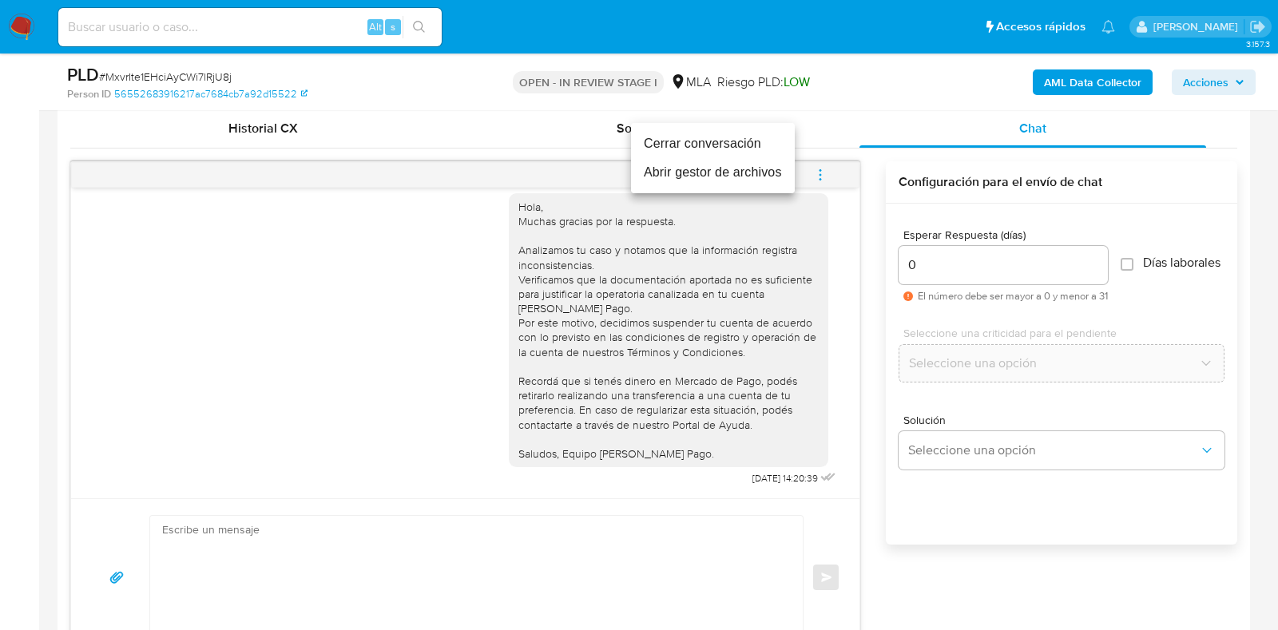
click at [729, 143] on li "Cerrar conversación" at bounding box center [713, 143] width 164 height 29
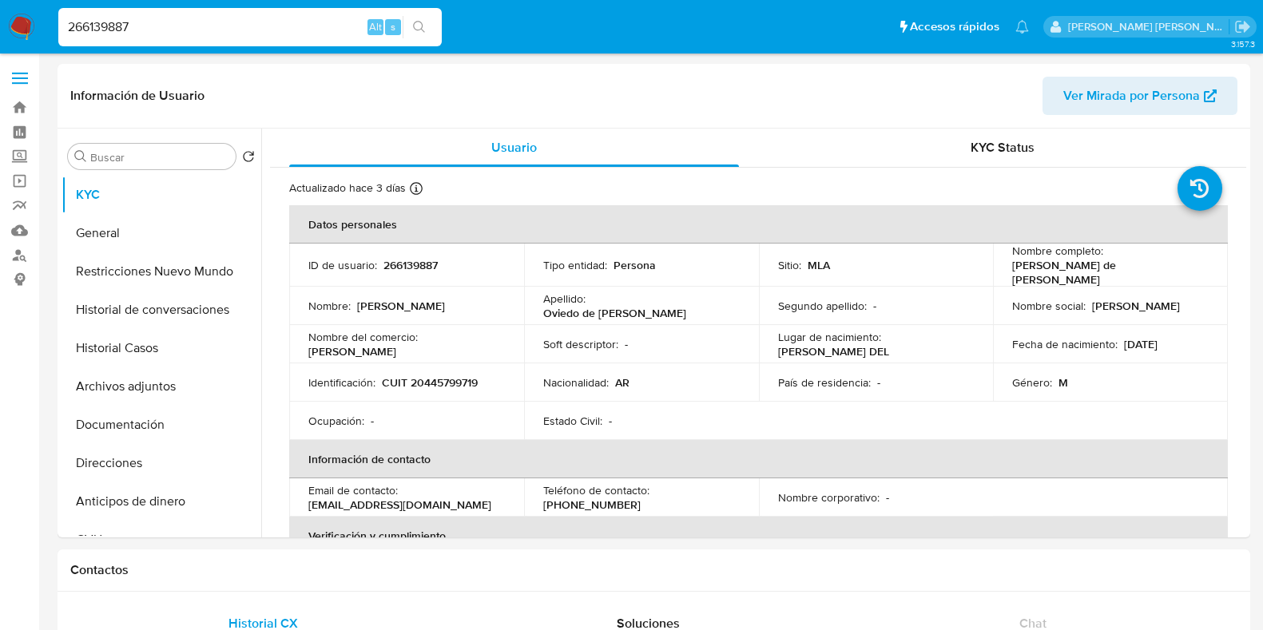
select select "10"
click at [90, 397] on button "Archivos adjuntos" at bounding box center [155, 387] width 187 height 38
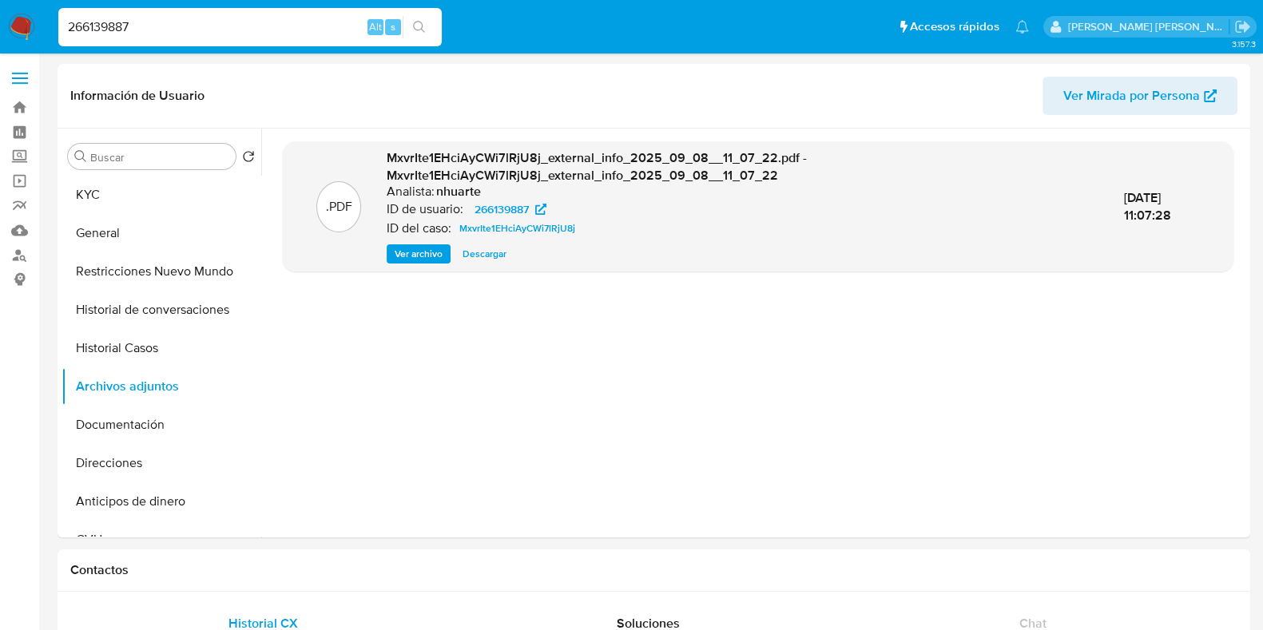
drag, startPoint x: 155, startPoint y: 24, endPoint x: 46, endPoint y: 29, distance: 109.6
click at [46, 29] on nav "Pausado Ver notificaciones 266139887 Alt s Accesos rápidos Presiona las siguien…" at bounding box center [631, 27] width 1263 height 54
paste input "409857068"
type input "409857068"
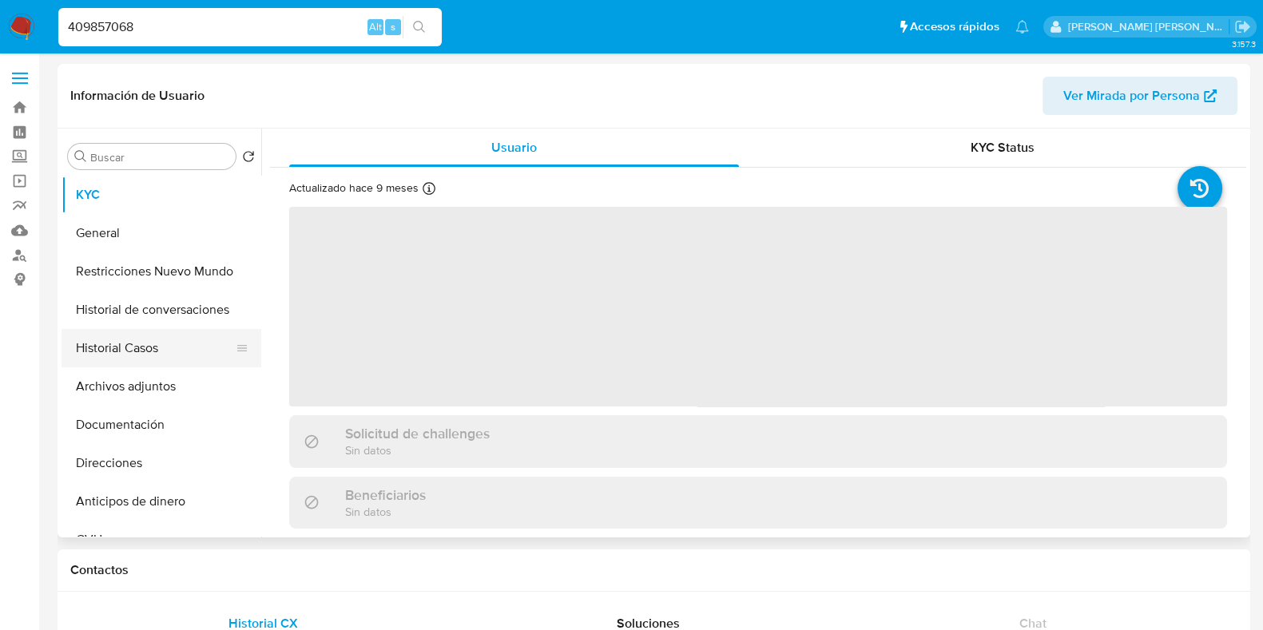
click at [141, 340] on button "Historial Casos" at bounding box center [155, 348] width 187 height 38
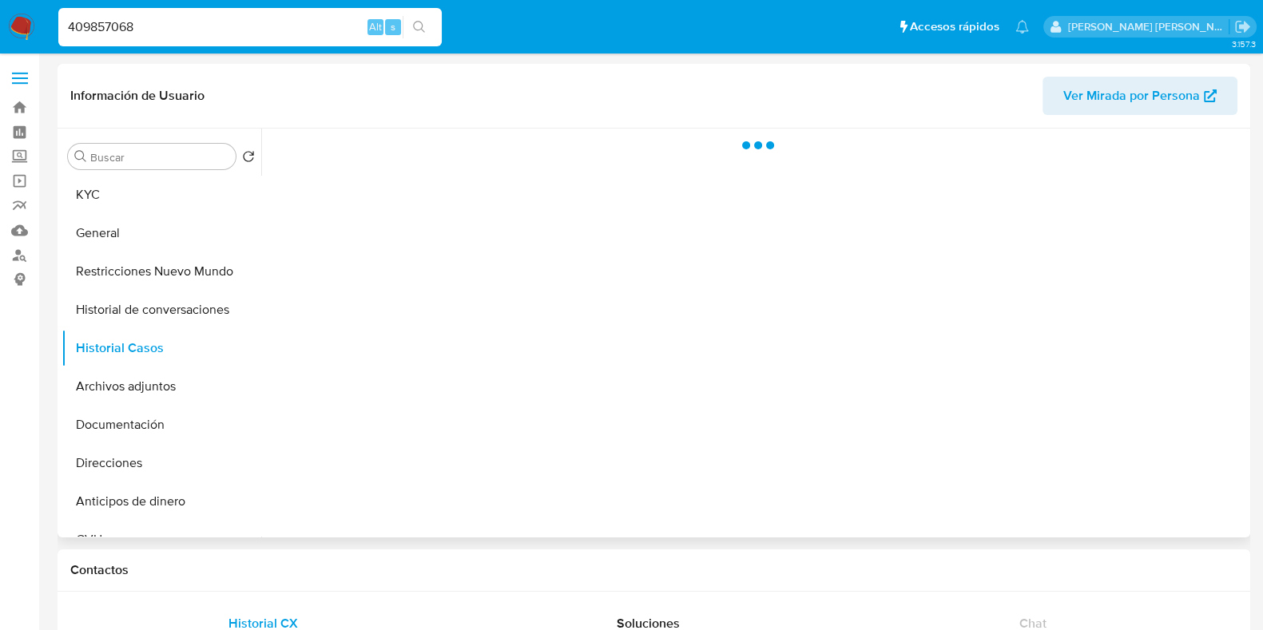
select select "10"
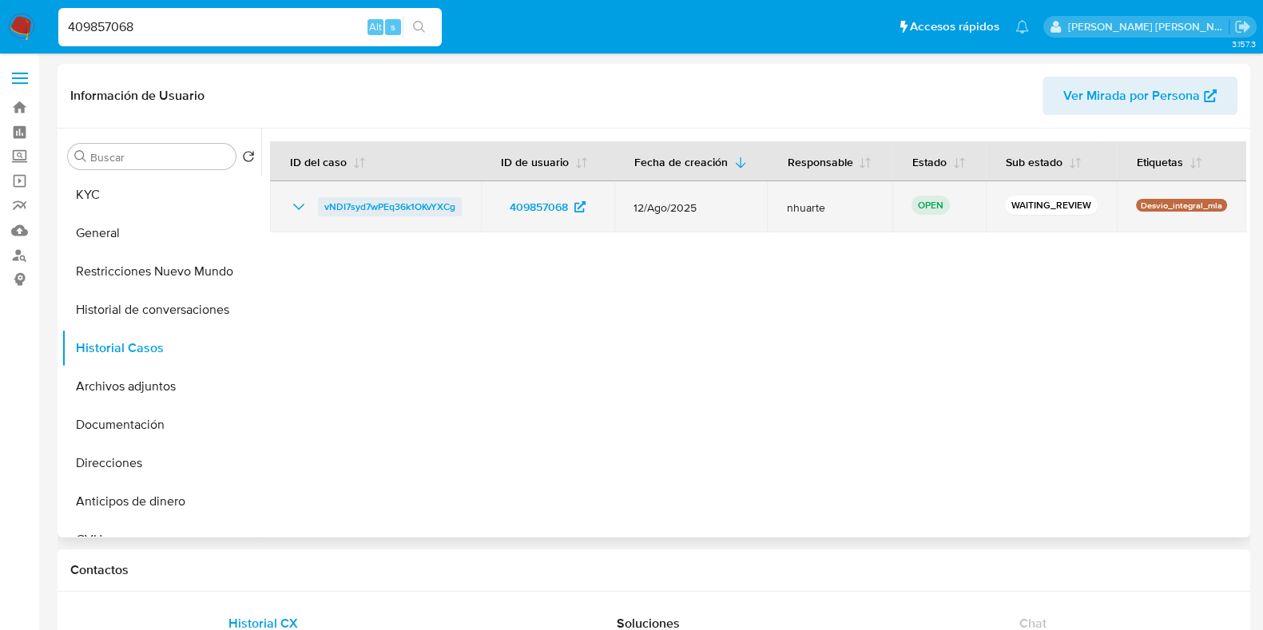
click at [406, 217] on span "vNDI7syd7wPEq36k1OKvYXCg" at bounding box center [389, 206] width 131 height 19
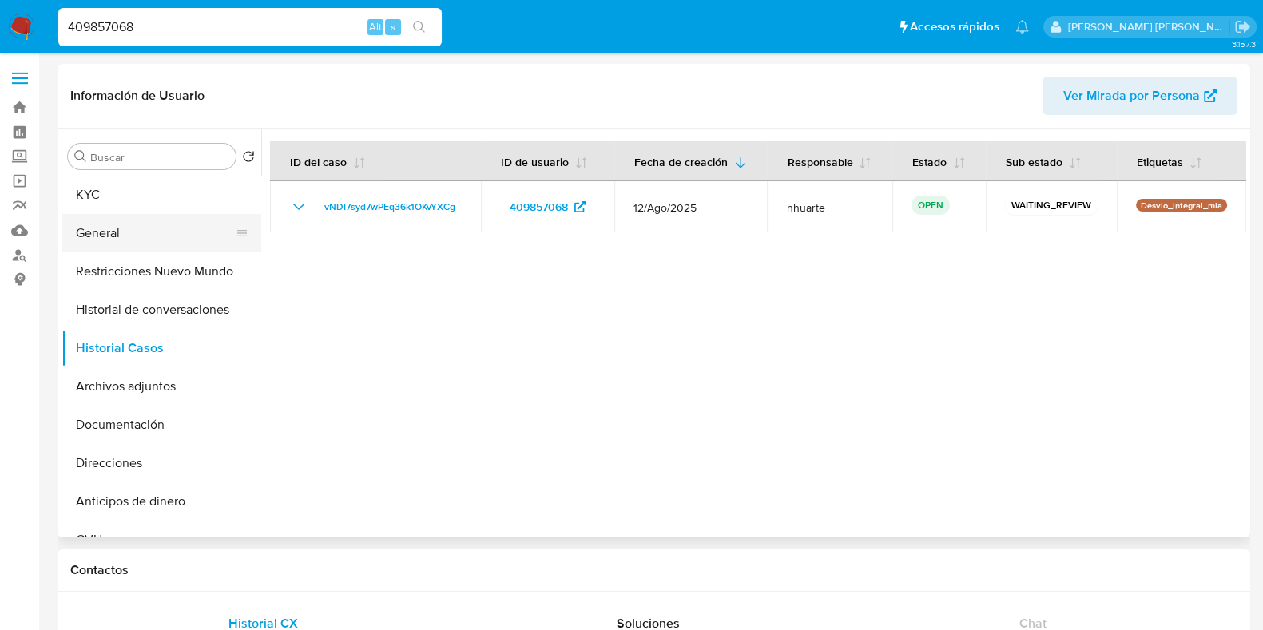
click at [148, 235] on button "General" at bounding box center [155, 233] width 187 height 38
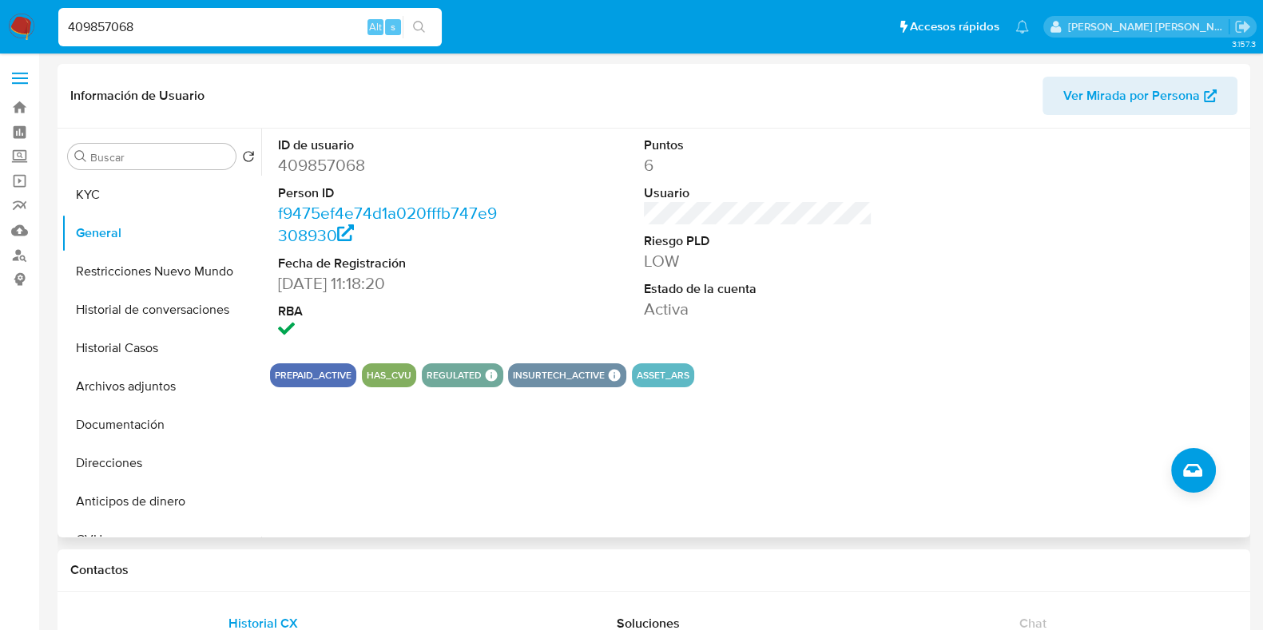
click at [330, 161] on dd "409857068" at bounding box center [392, 165] width 229 height 22
copy dd "409857068"
click at [367, 186] on dt "Person ID" at bounding box center [392, 194] width 229 height 18
click at [322, 161] on dd "409857068" at bounding box center [392, 165] width 229 height 22
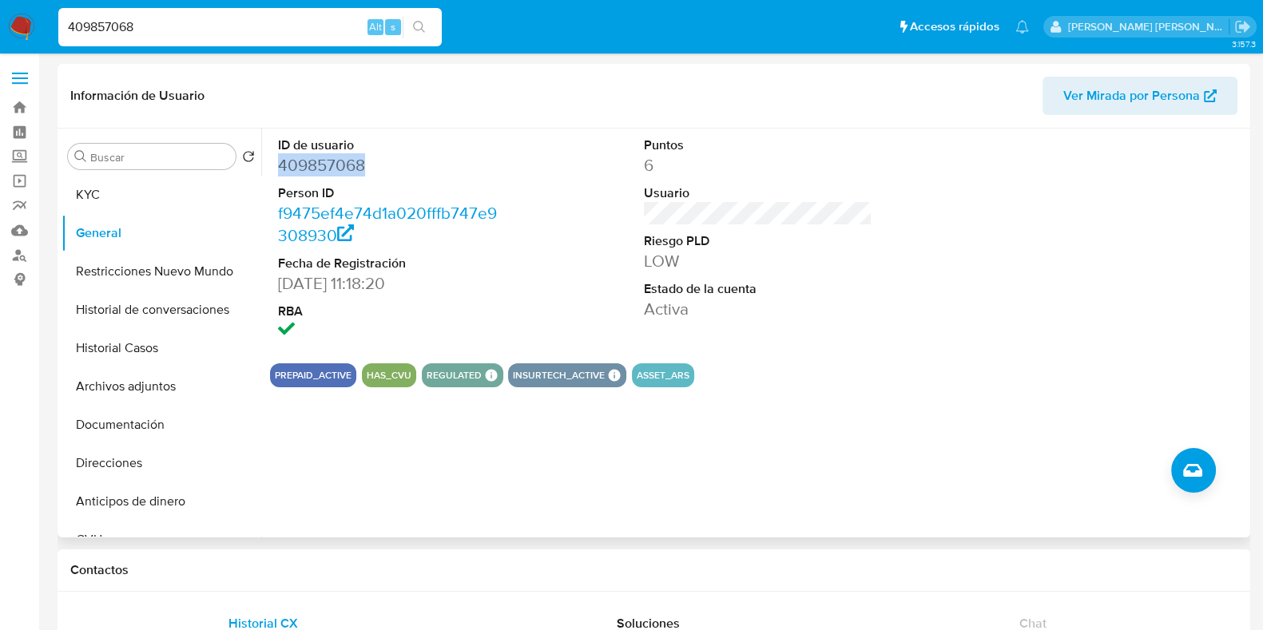
click at [322, 161] on dd "409857068" at bounding box center [392, 165] width 229 height 22
copy dd "409857068"
click at [164, 191] on button "KYC" at bounding box center [155, 195] width 187 height 38
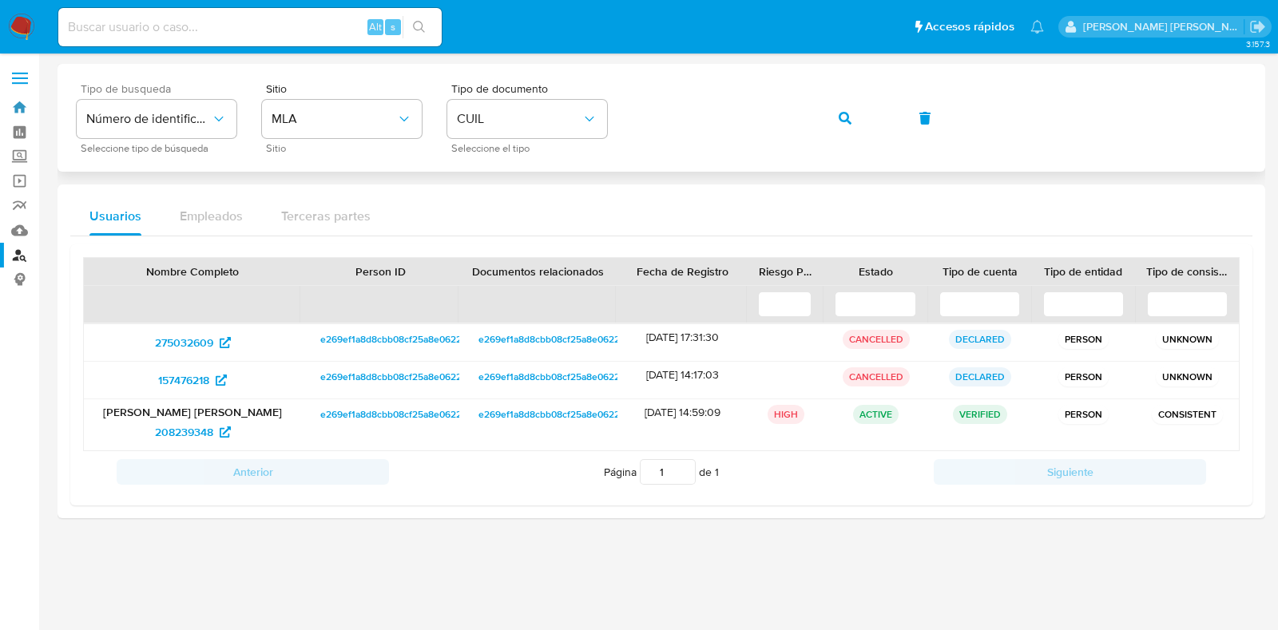
drag, startPoint x: 21, startPoint y: 109, endPoint x: 173, endPoint y: 83, distance: 154.1
click at [21, 109] on link "Bandeja" at bounding box center [95, 107] width 190 height 25
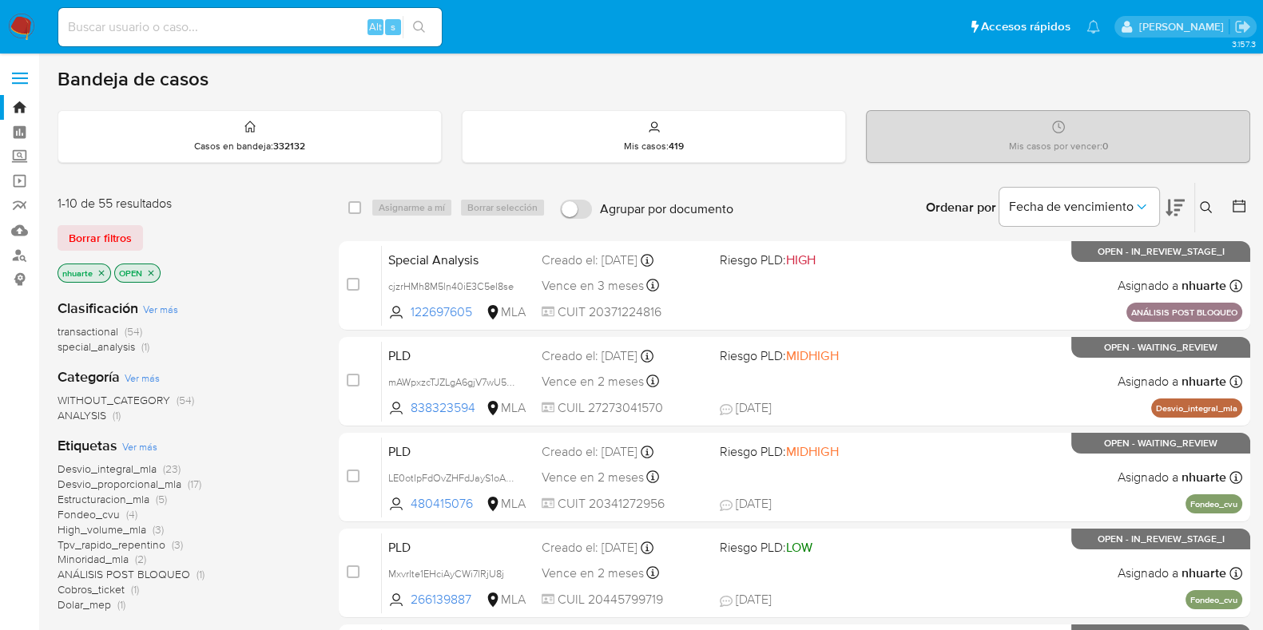
click at [1207, 203] on icon at bounding box center [1206, 207] width 13 height 13
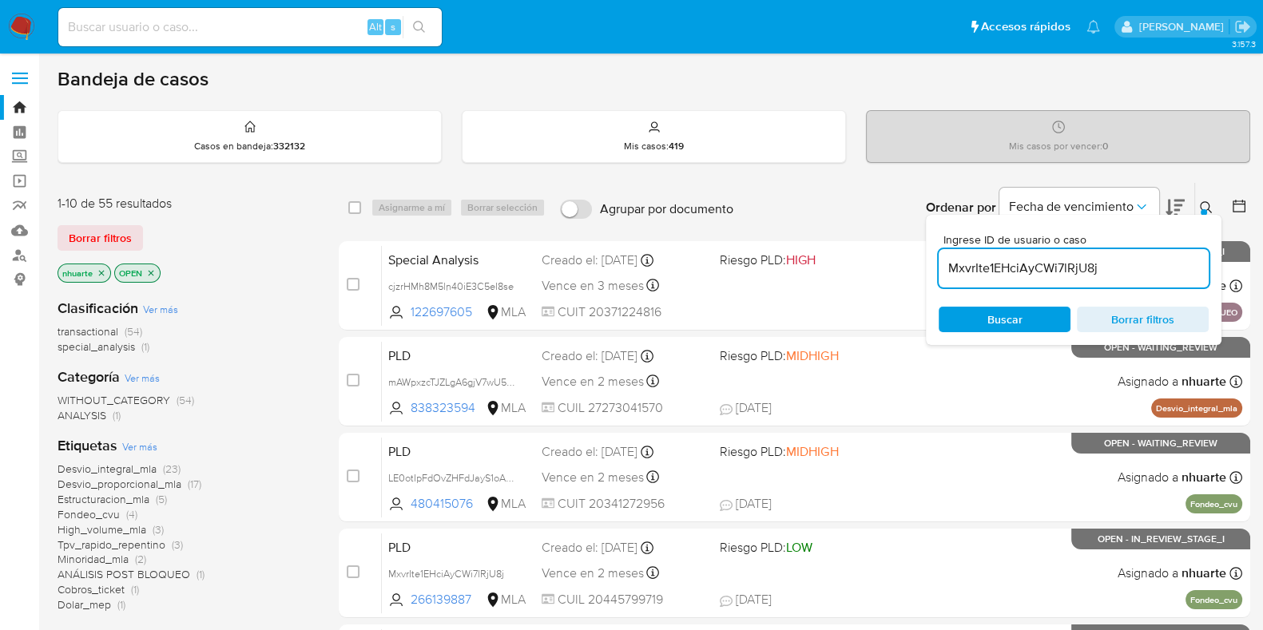
type input "MxvrIte1EHciAyCWi7lRjU8j"
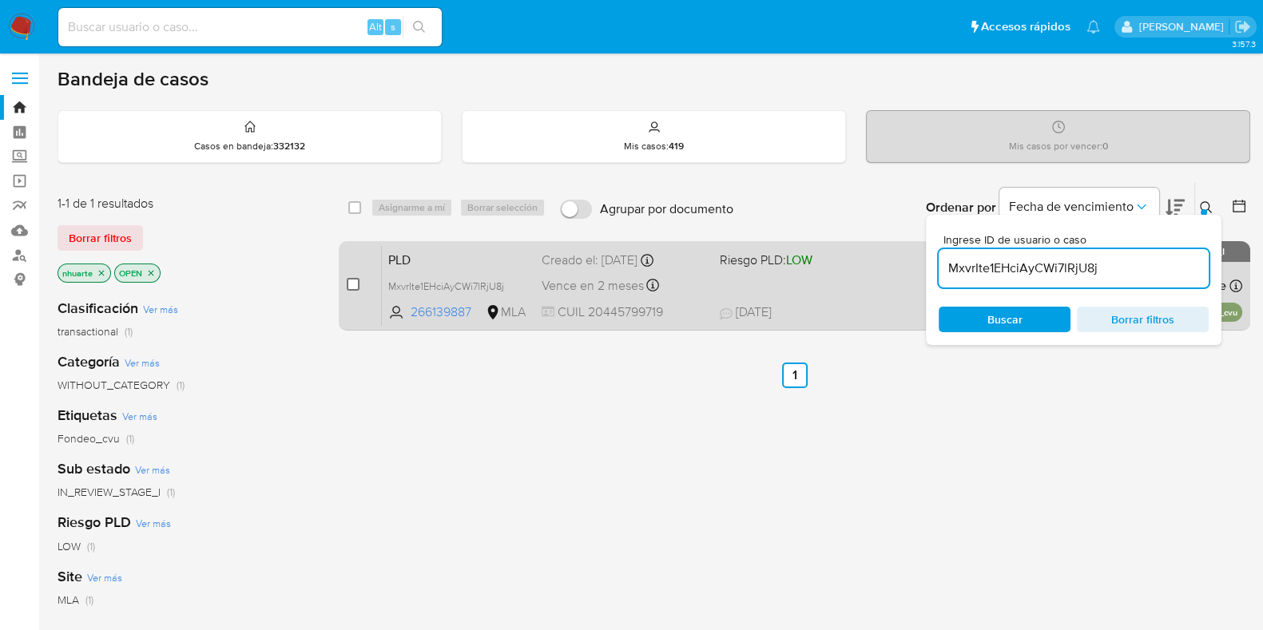
click at [352, 283] on input "checkbox" at bounding box center [353, 284] width 13 height 13
checkbox input "true"
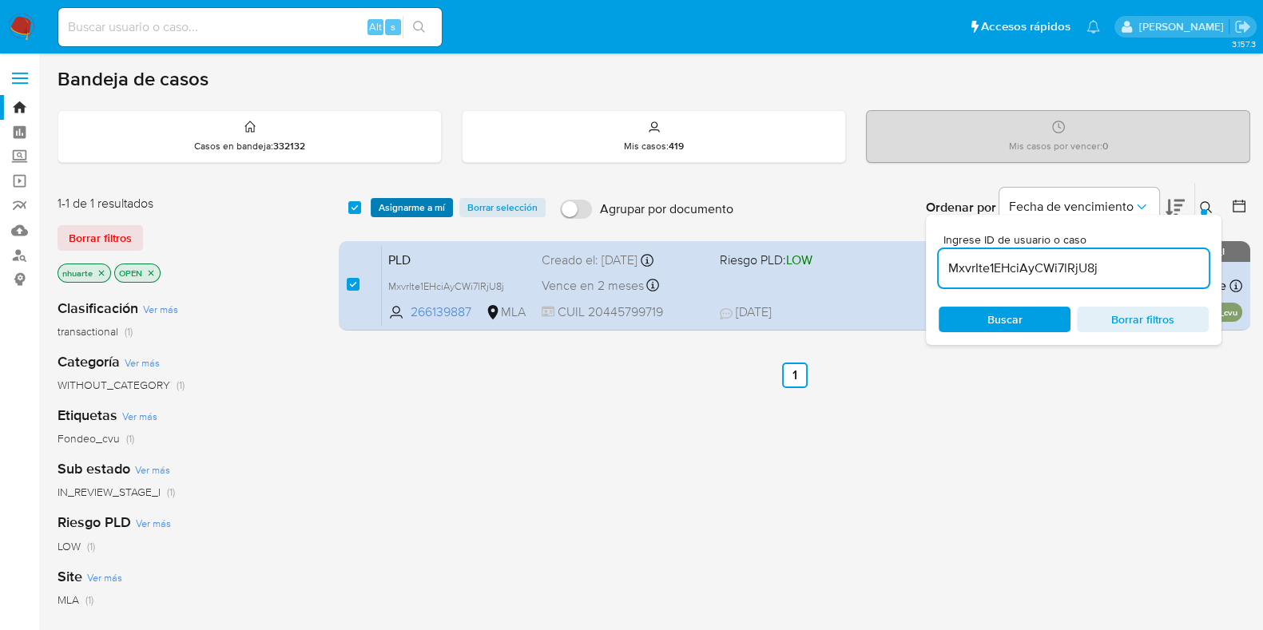
click at [419, 210] on span "Asignarme a mí" at bounding box center [412, 208] width 66 height 16
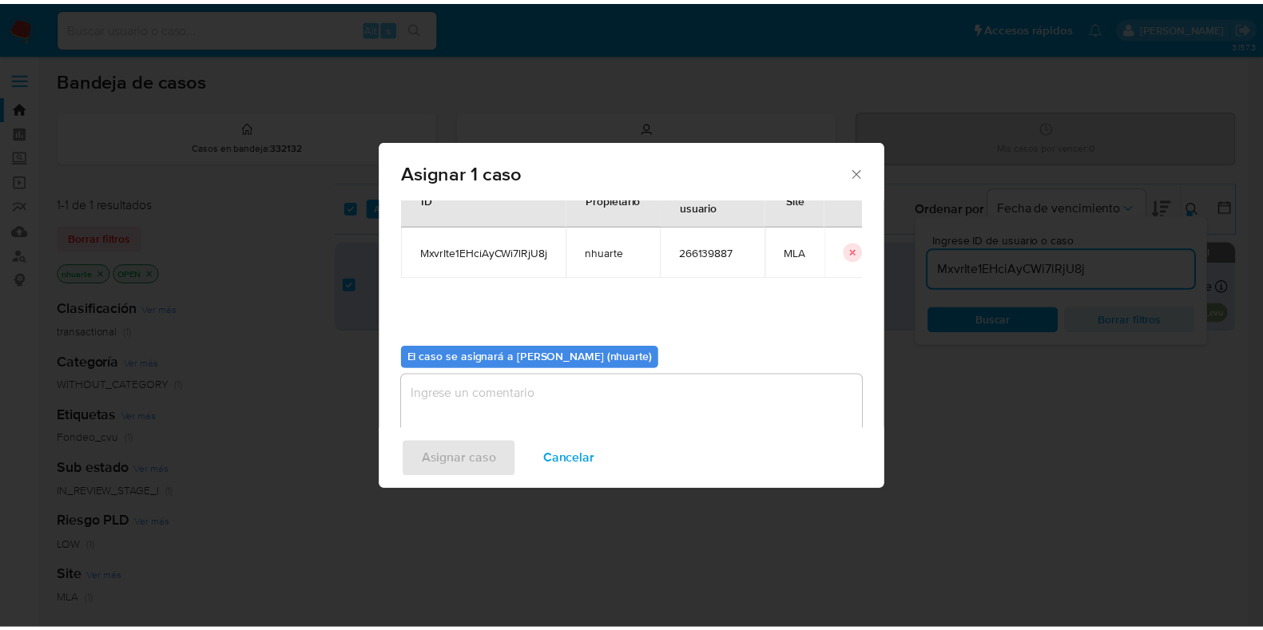
scroll to position [82, 0]
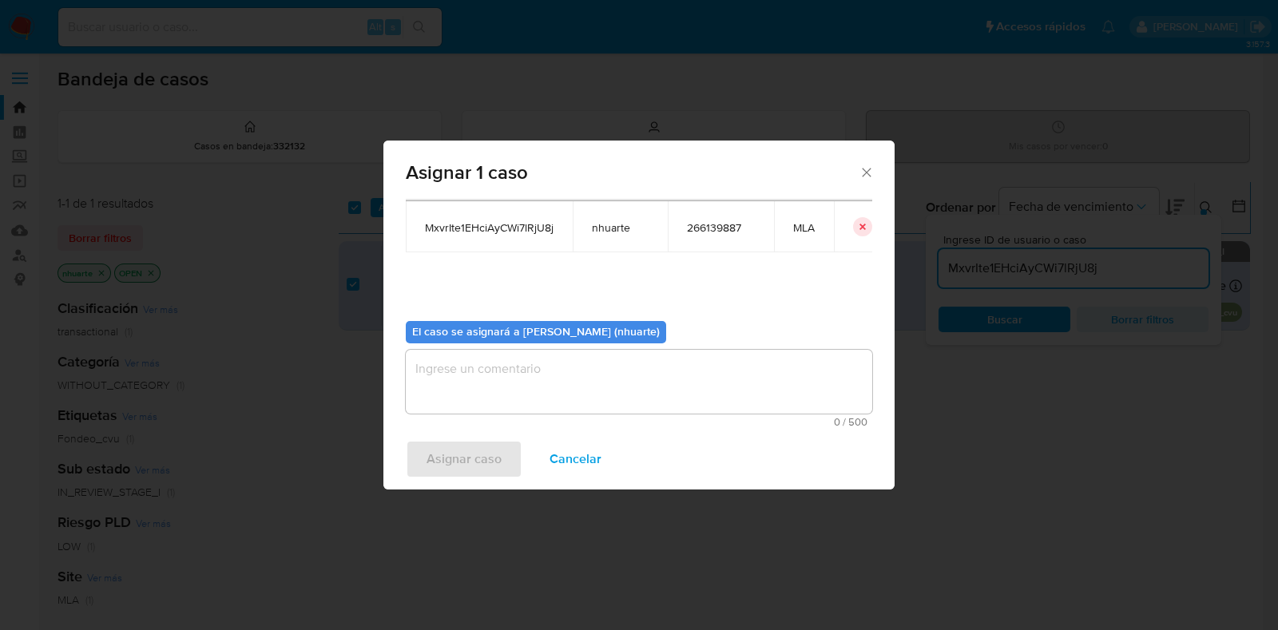
click at [562, 378] on textarea "assign-modal" at bounding box center [639, 382] width 467 height 64
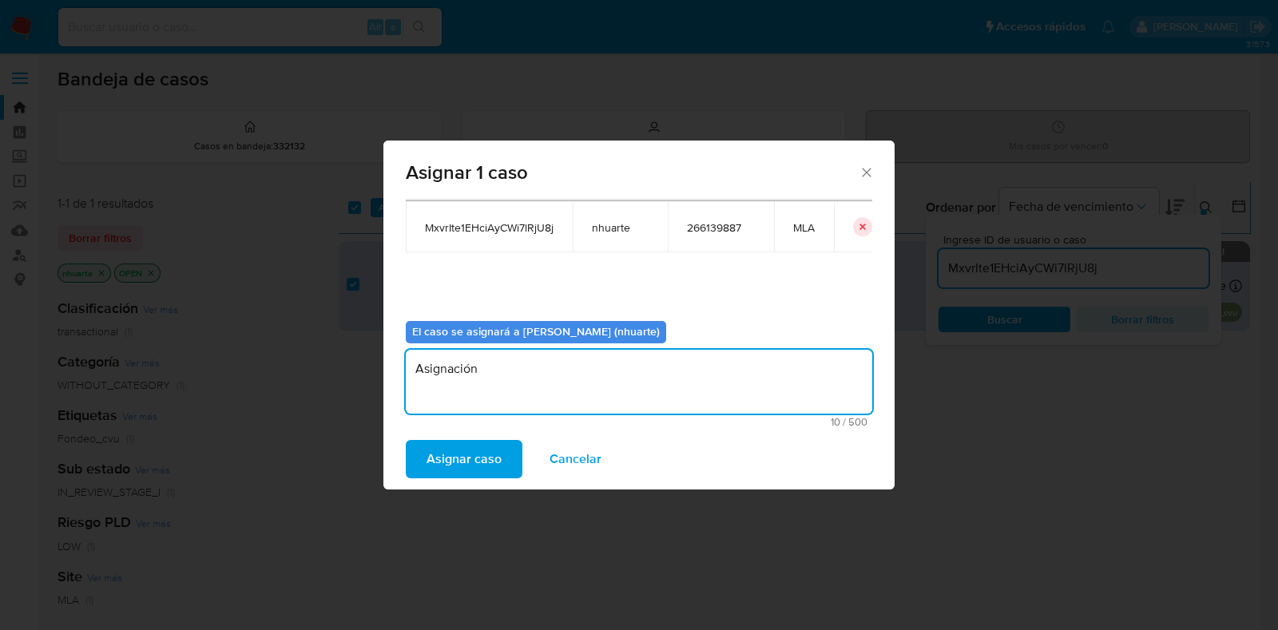
type textarea "Asignación"
click at [490, 447] on span "Asignar caso" at bounding box center [464, 459] width 75 height 35
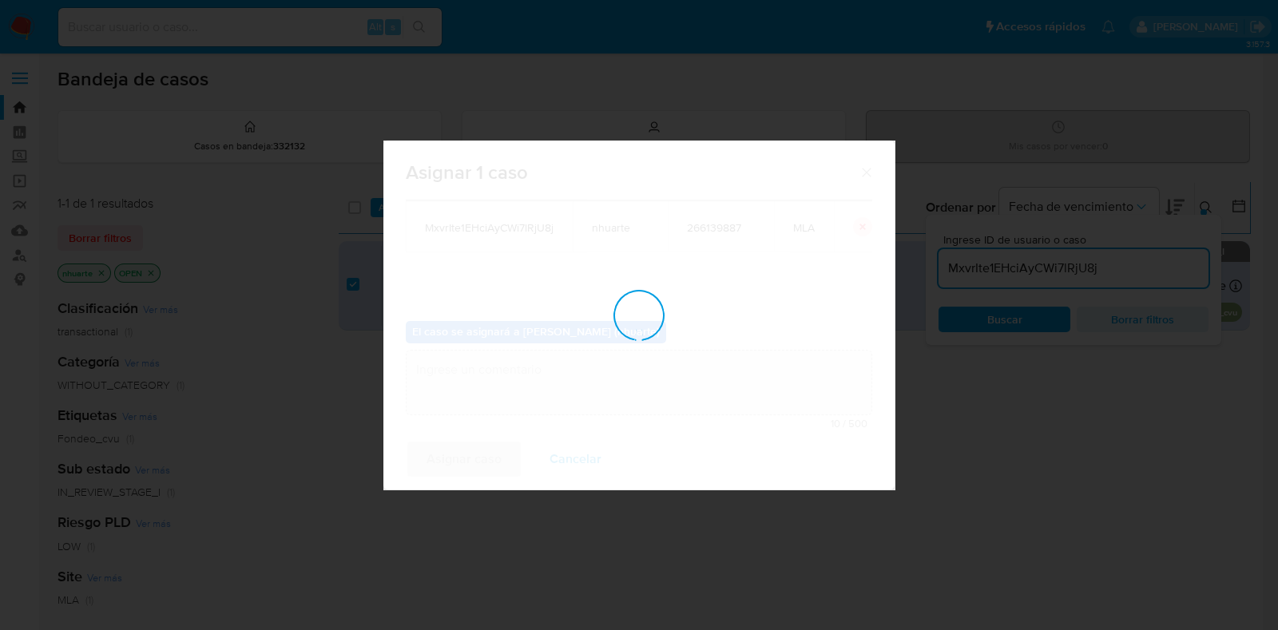
checkbox input "false"
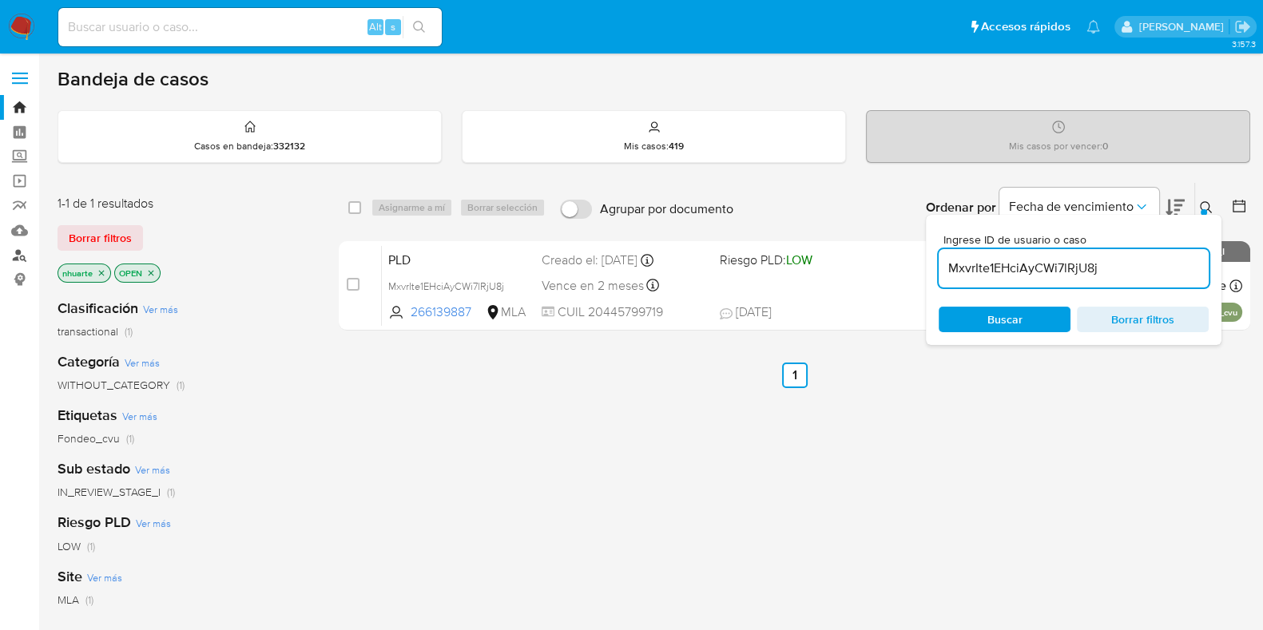
click at [17, 256] on link "Buscador de personas" at bounding box center [95, 255] width 190 height 25
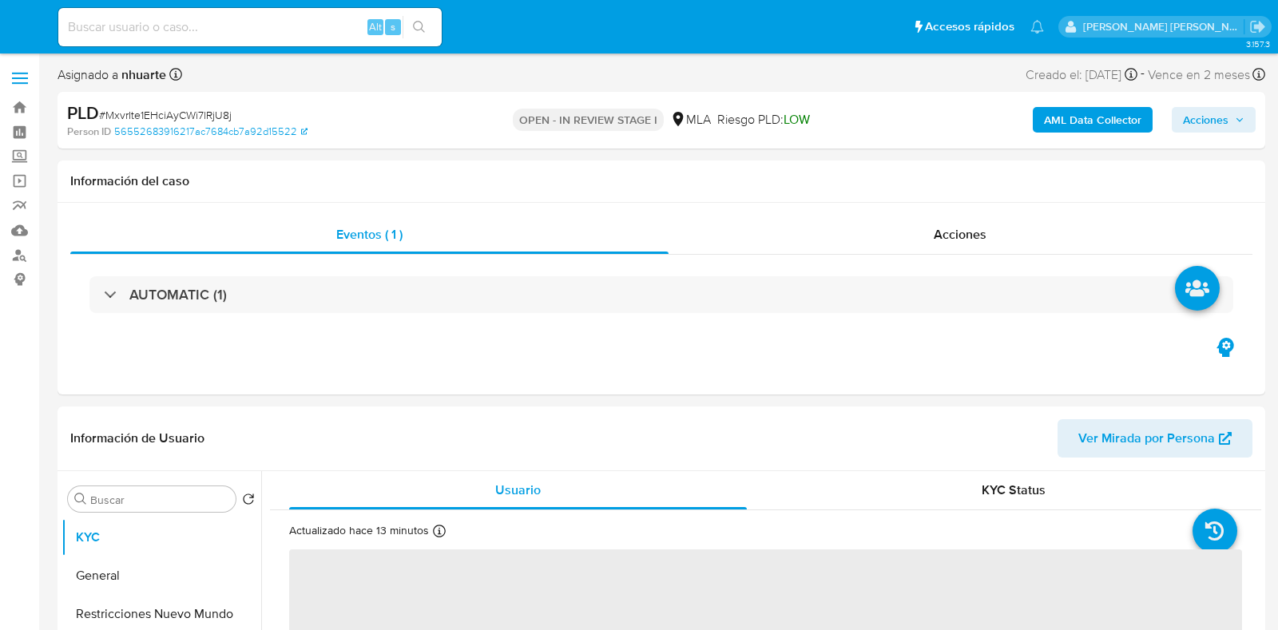
select select "10"
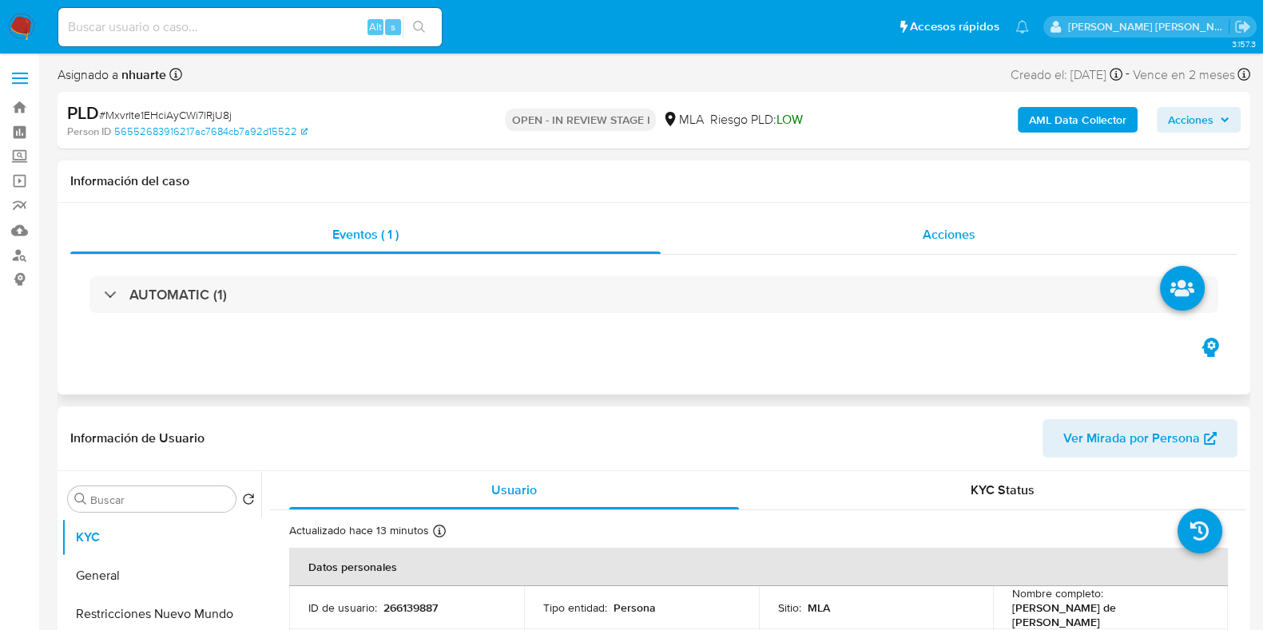
click at [929, 236] on span "Acciones" at bounding box center [949, 234] width 53 height 18
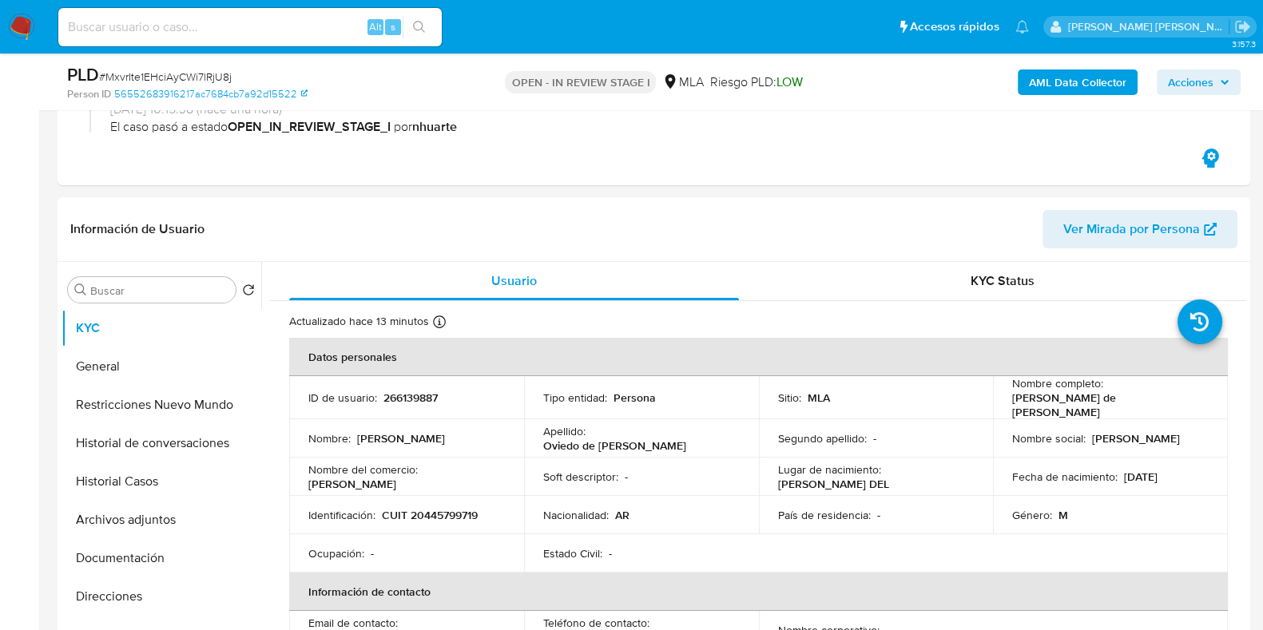
scroll to position [499, 0]
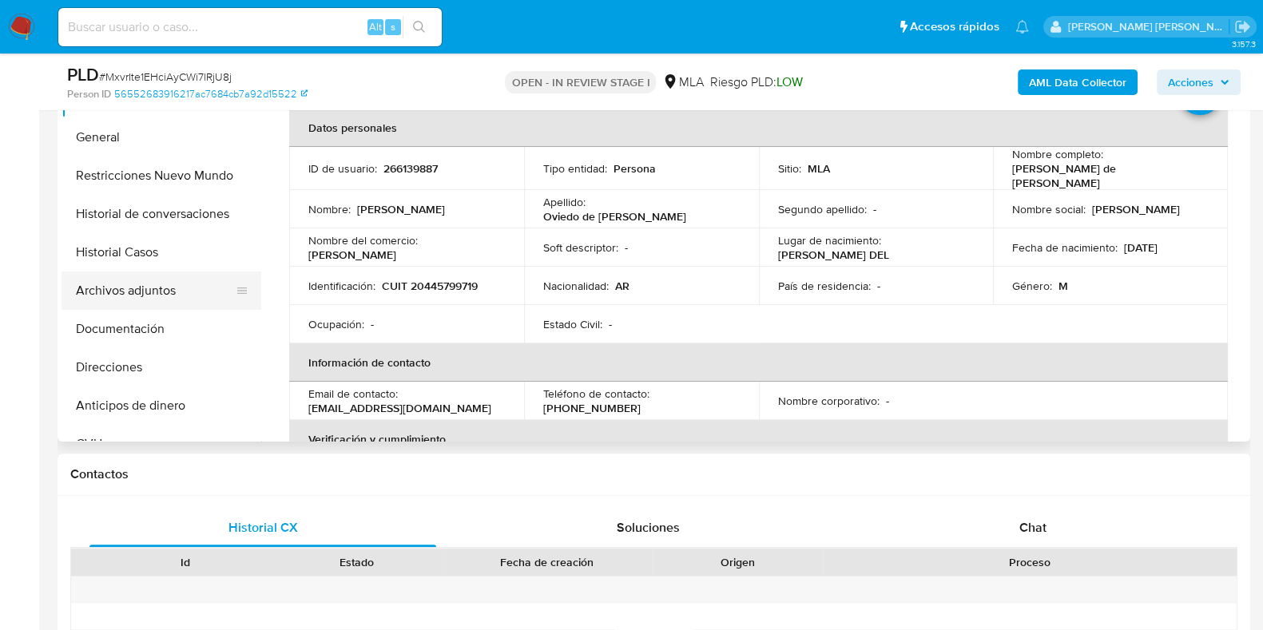
click at [168, 305] on button "Archivos adjuntos" at bounding box center [155, 291] width 187 height 38
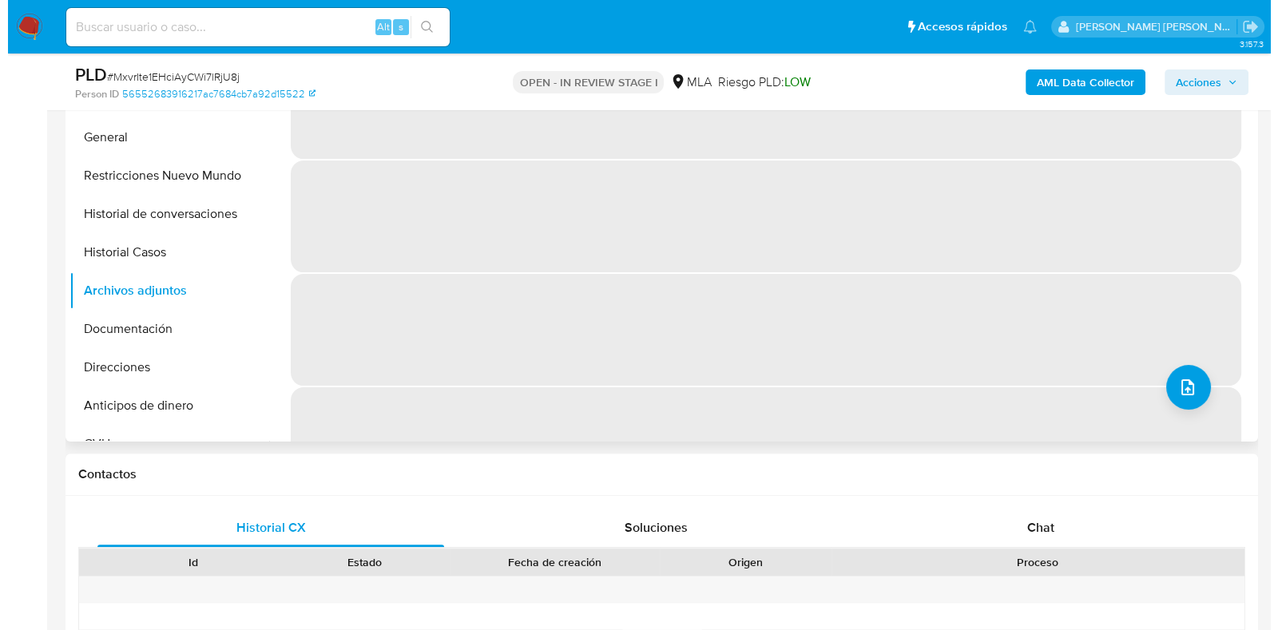
scroll to position [399, 0]
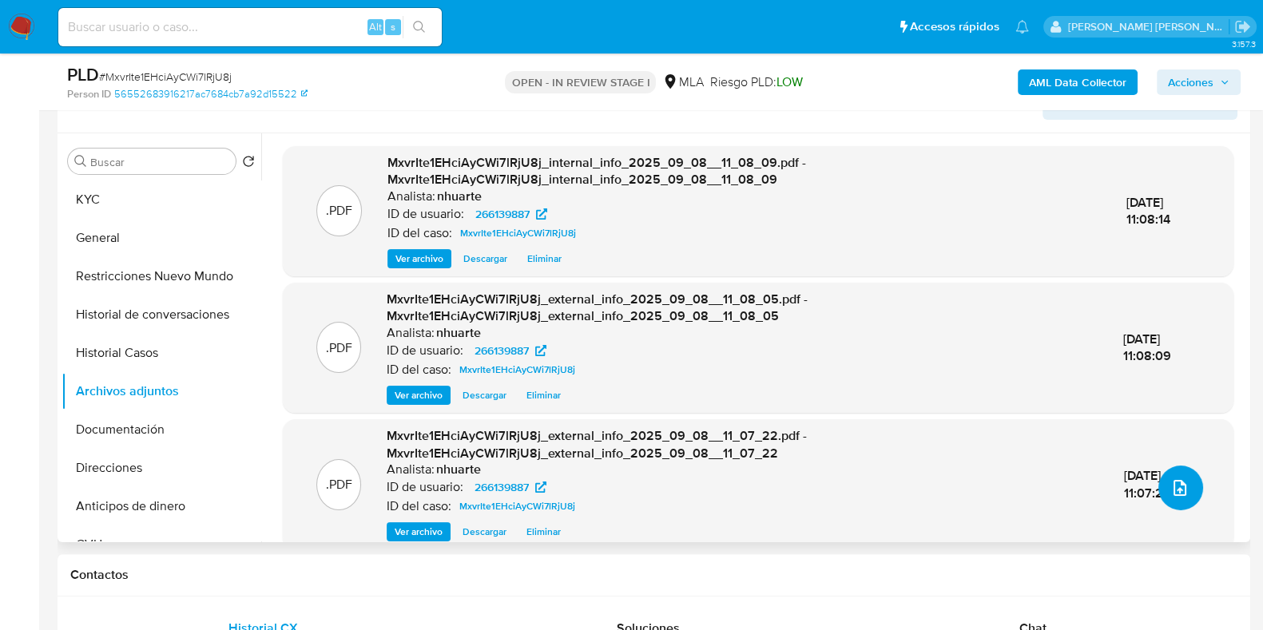
click at [1174, 480] on icon "upload-file" at bounding box center [1179, 488] width 19 height 19
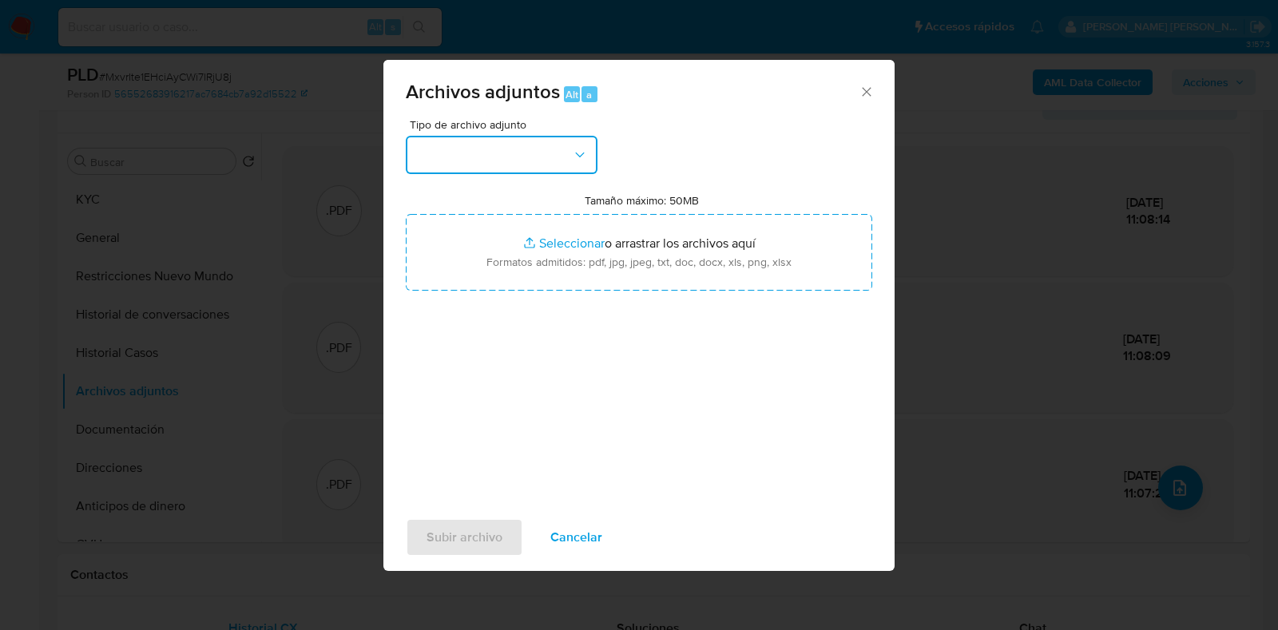
click at [579, 164] on button "button" at bounding box center [502, 155] width 192 height 38
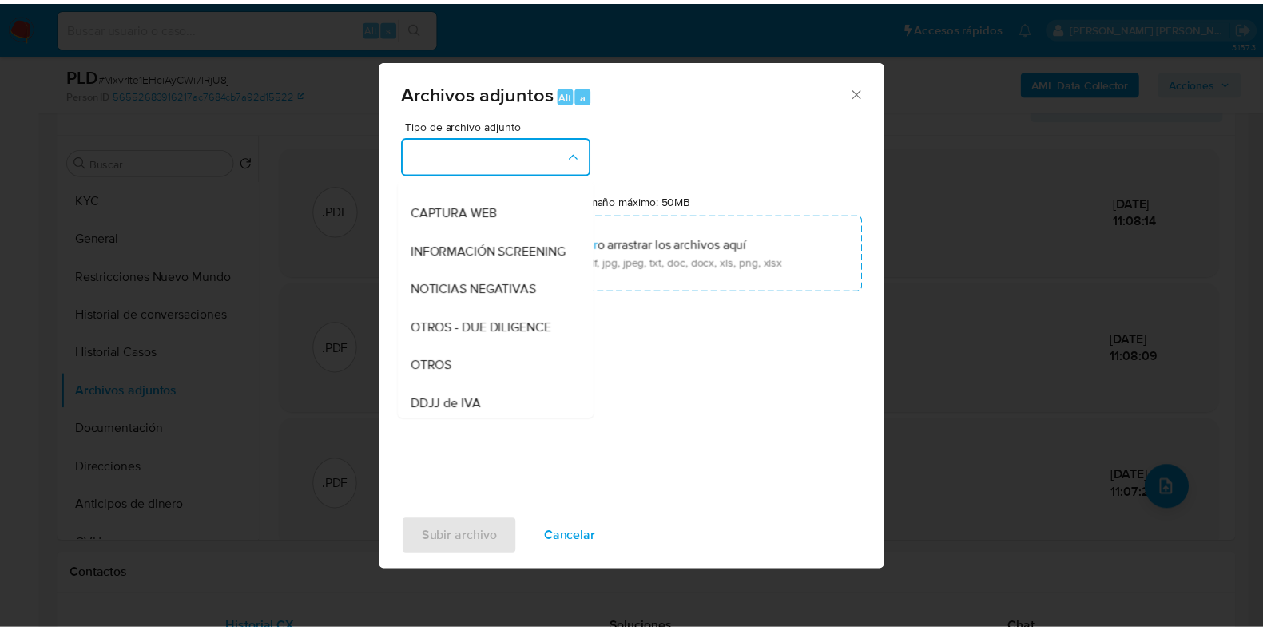
scroll to position [143, 0]
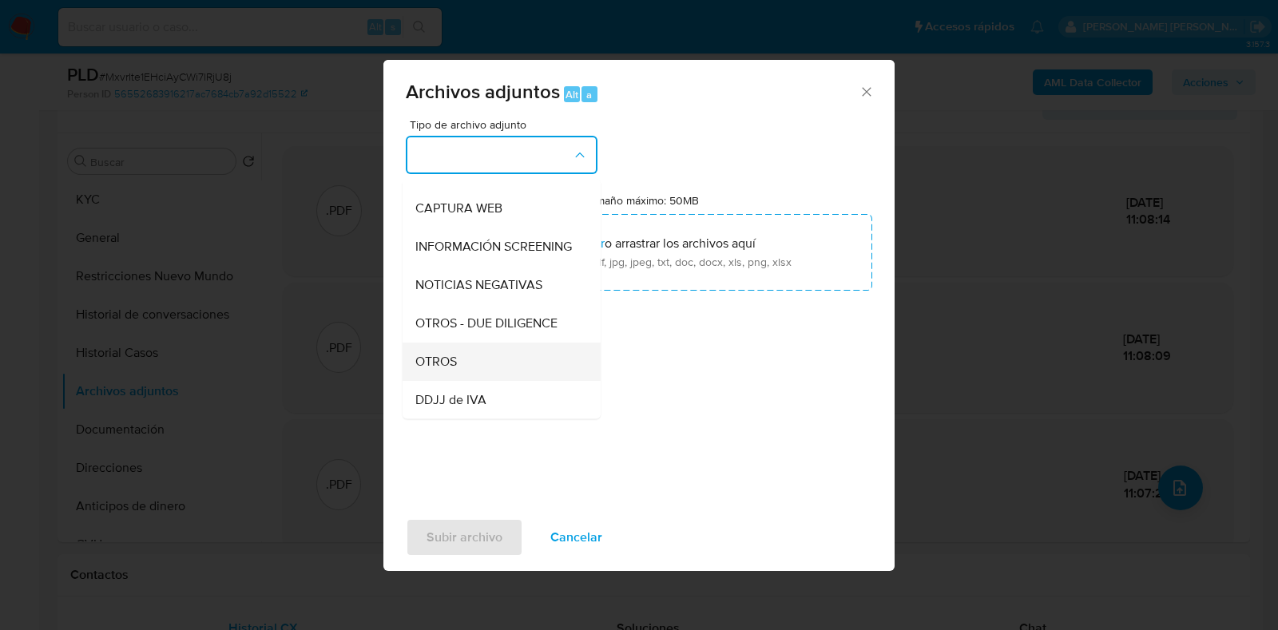
click at [509, 370] on div "OTROS" at bounding box center [496, 362] width 163 height 38
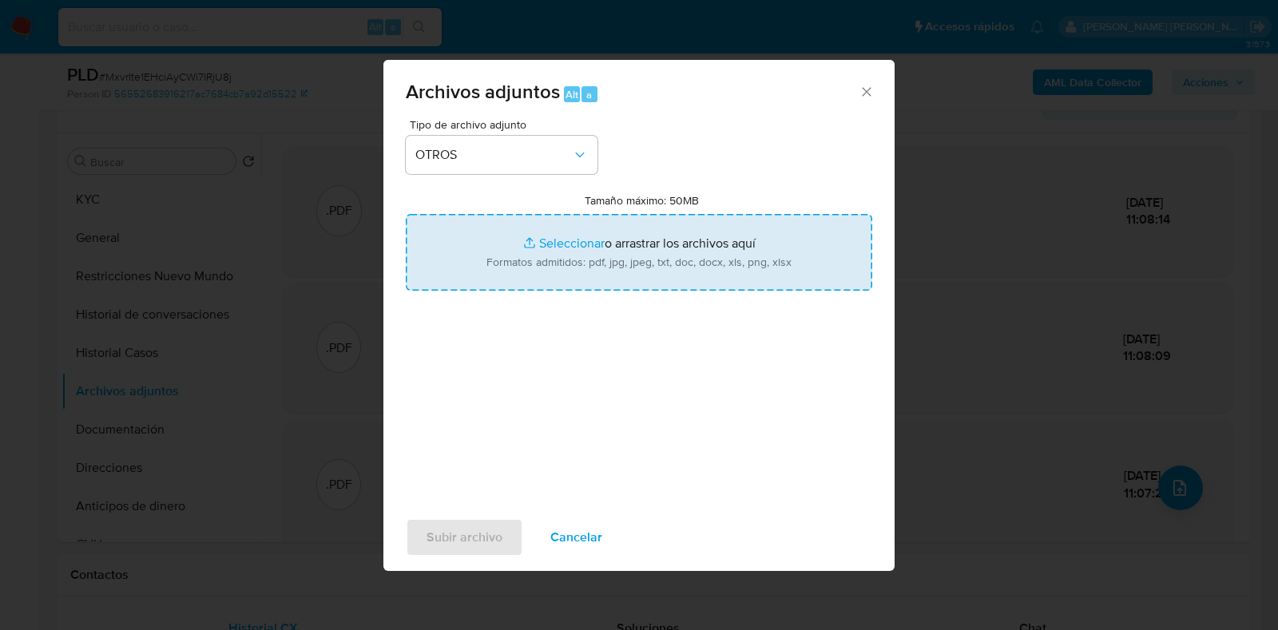
type input "C:\fakepath\Movimientos-266139887.xlsx"
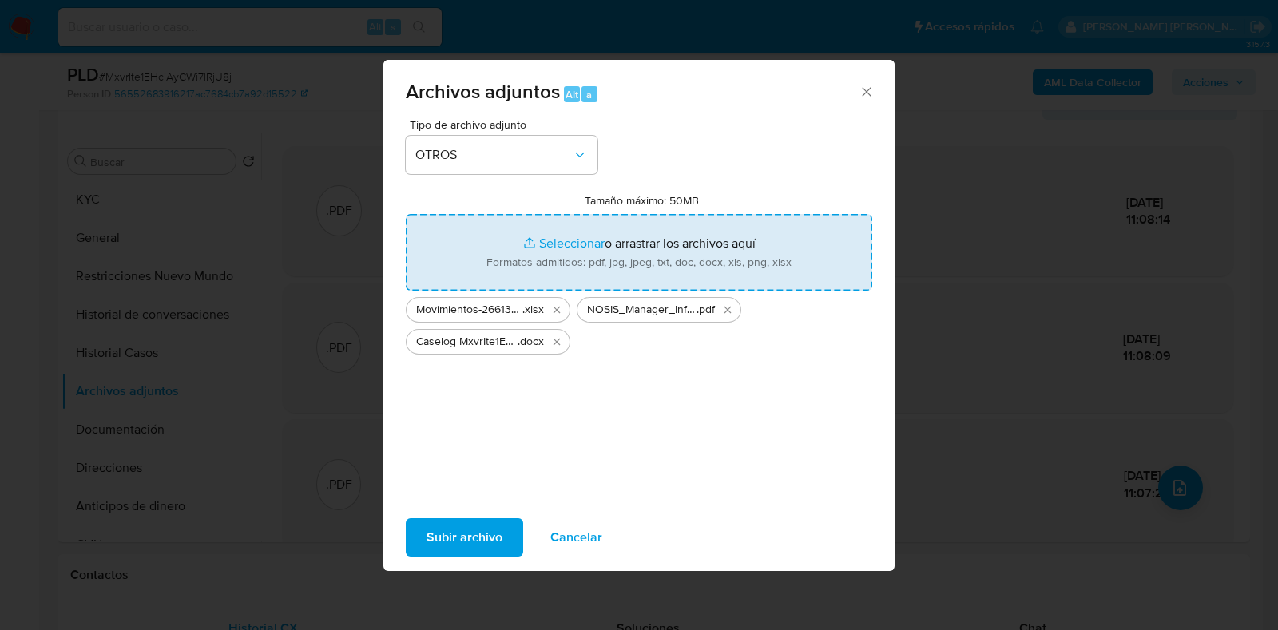
click at [485, 537] on span "Subir archivo" at bounding box center [465, 537] width 76 height 35
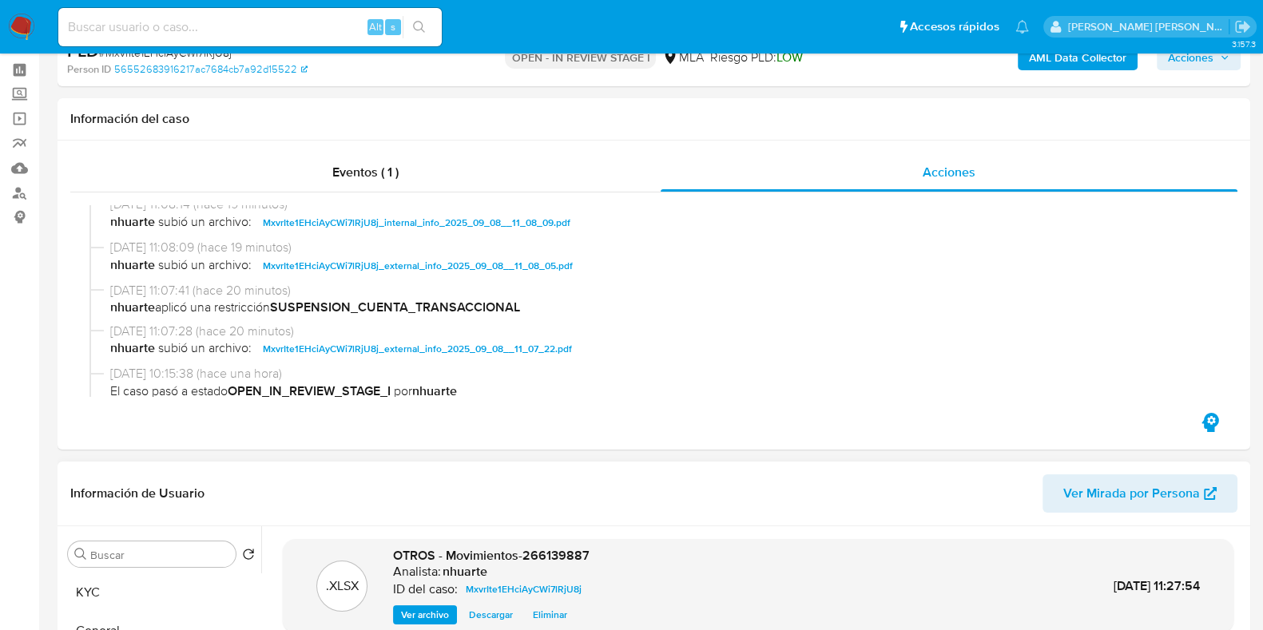
scroll to position [0, 0]
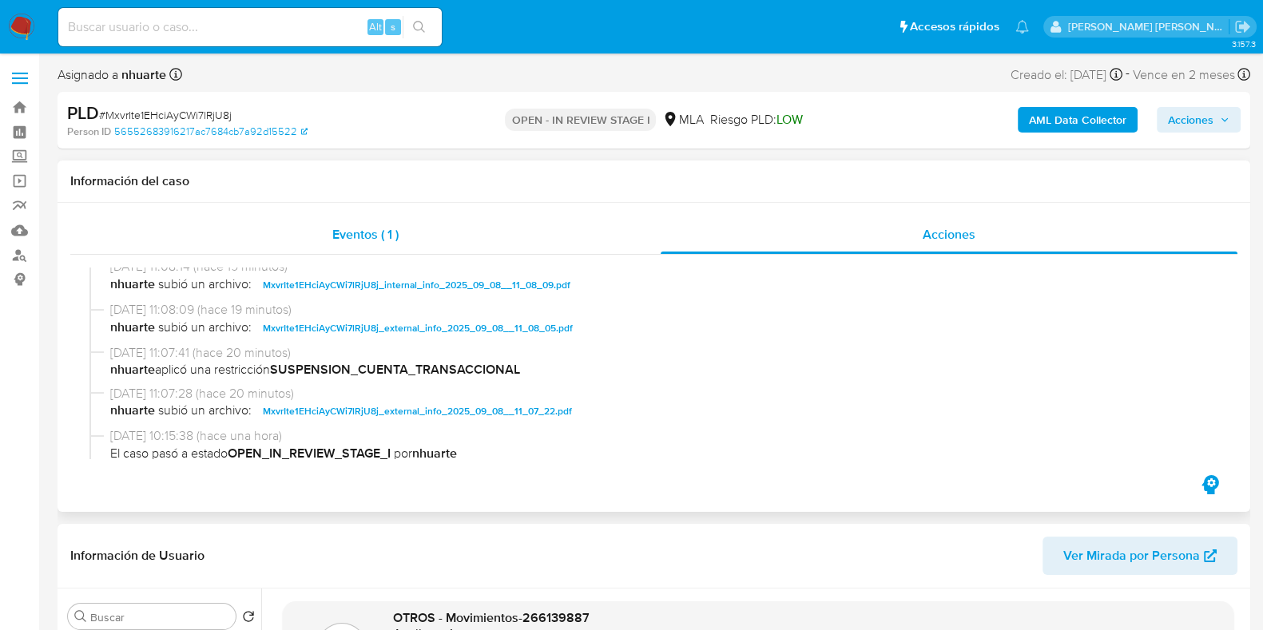
drag, startPoint x: 370, startPoint y: 239, endPoint x: 479, endPoint y: 240, distance: 108.7
click at [370, 239] on span "Eventos ( 1 )" at bounding box center [365, 234] width 66 height 18
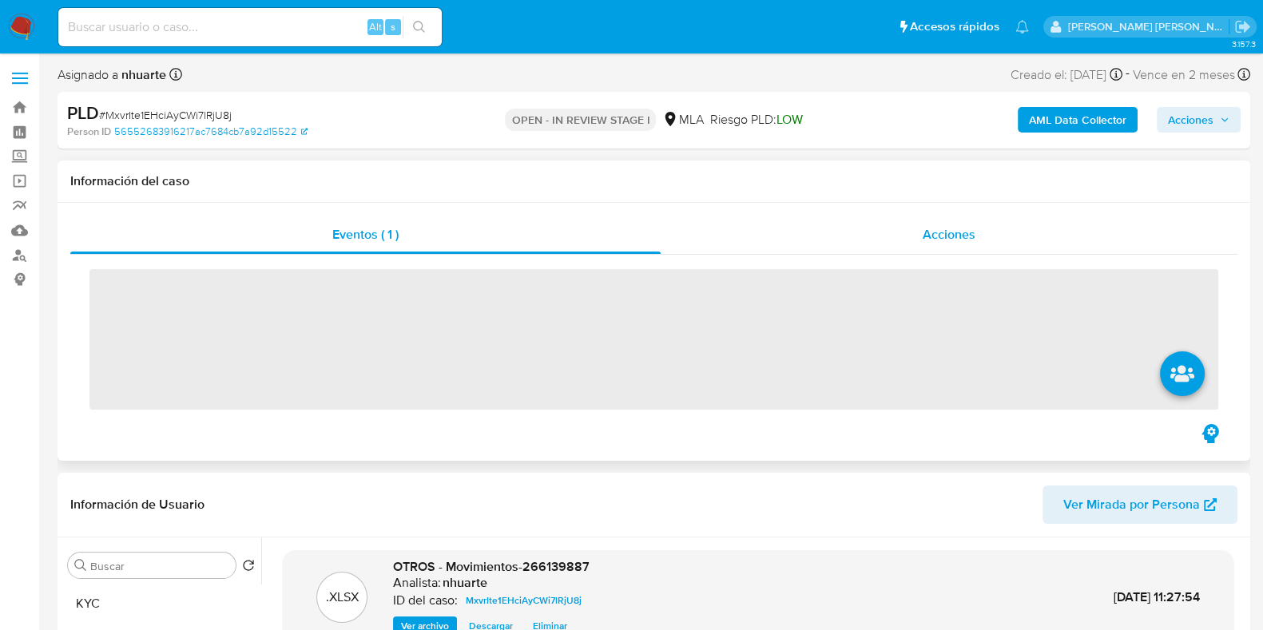
click at [951, 233] on span "Acciones" at bounding box center [949, 234] width 53 height 18
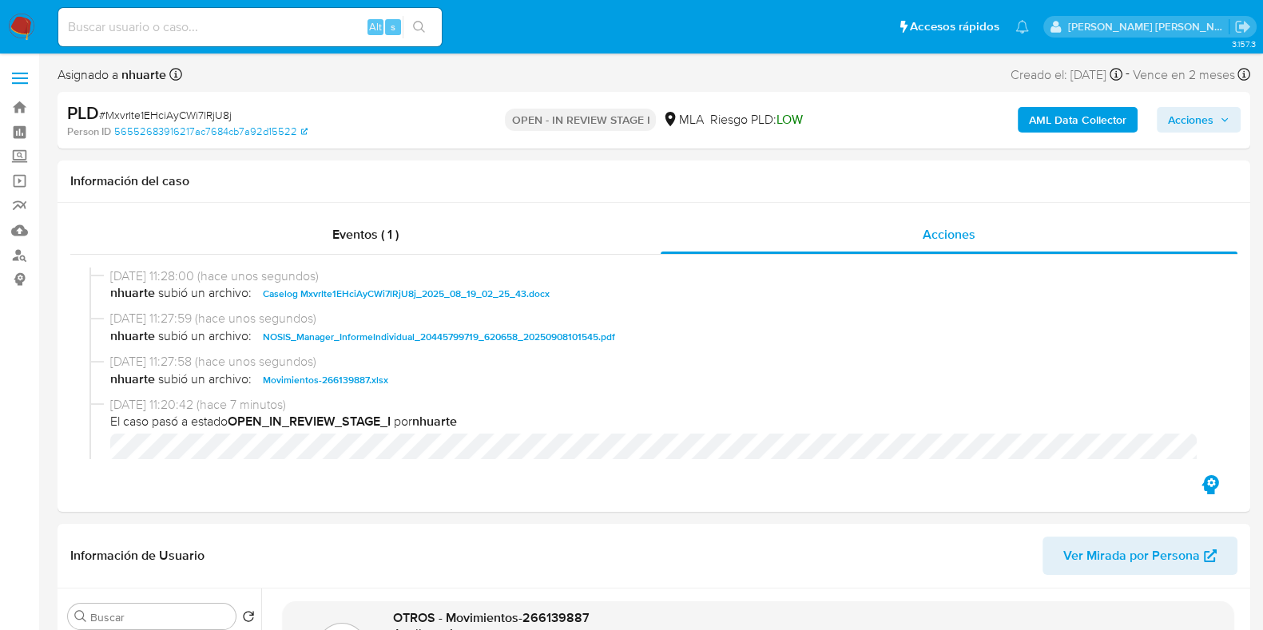
click at [1179, 127] on span "Acciones" at bounding box center [1191, 120] width 46 height 26
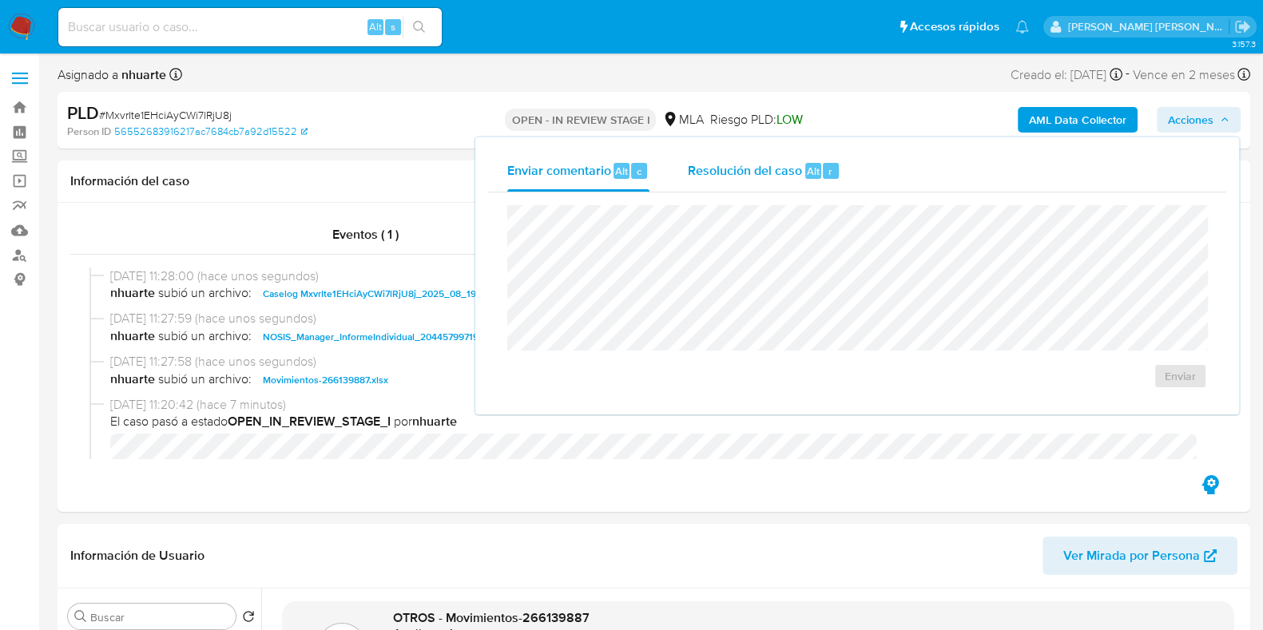
click at [831, 173] on div "r" at bounding box center [831, 171] width 16 height 16
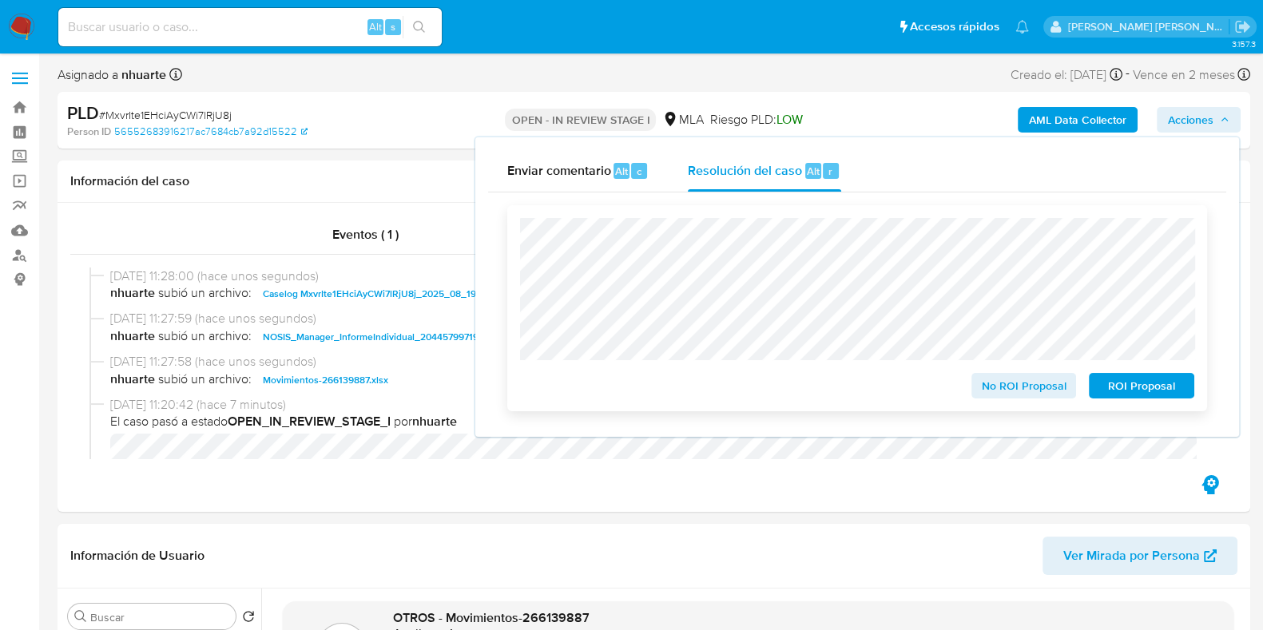
click at [1133, 391] on span "ROI Proposal" at bounding box center [1141, 386] width 83 height 22
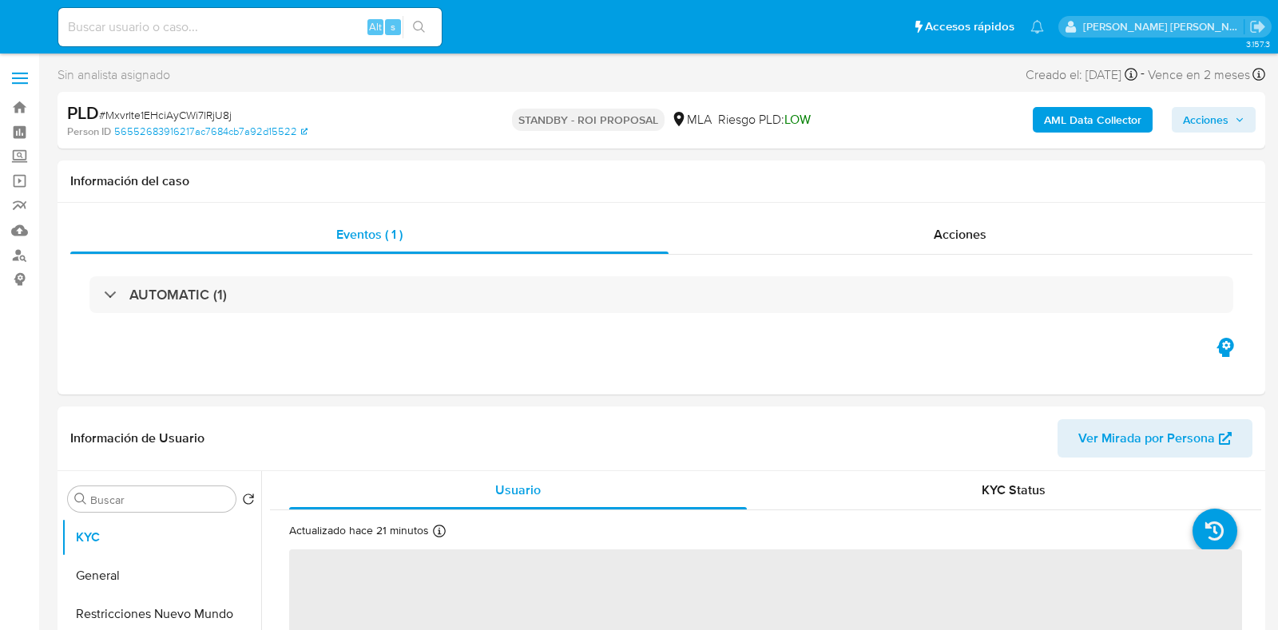
select select "10"
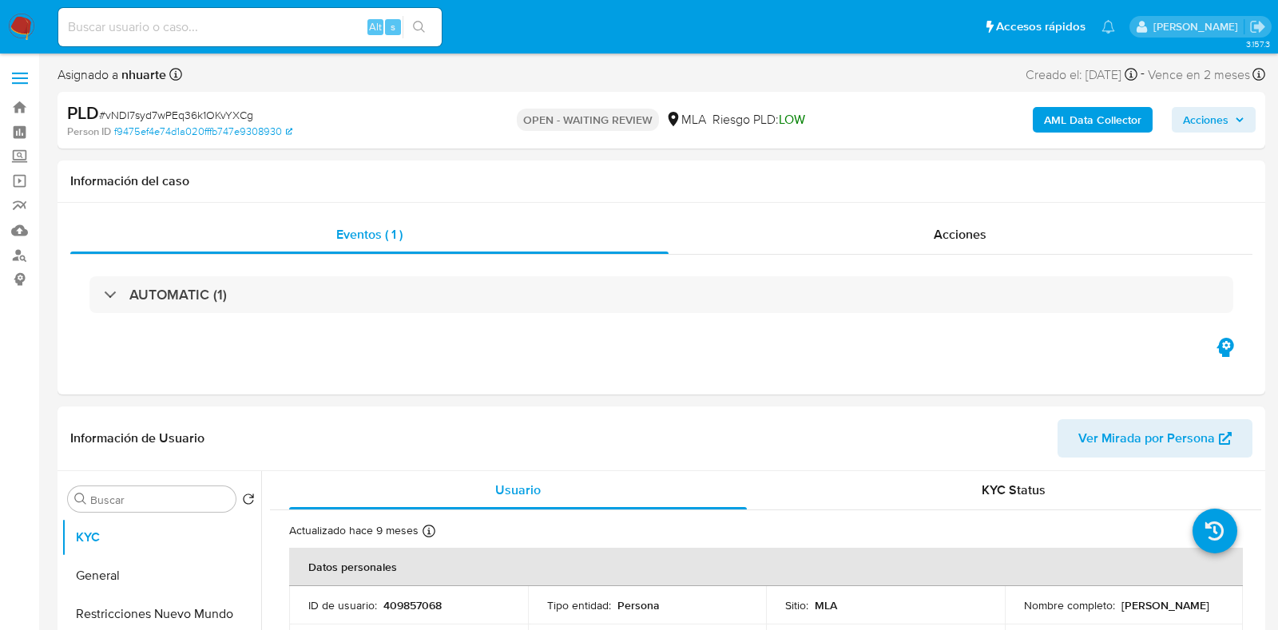
select select "10"
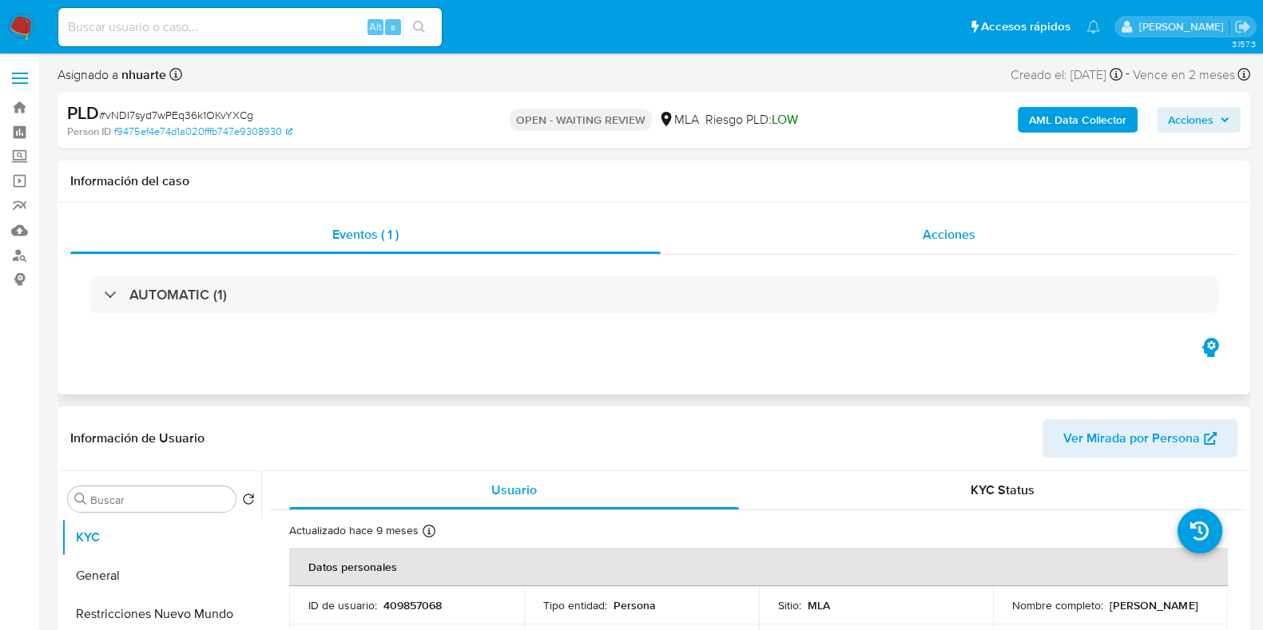
click at [951, 236] on span "Acciones" at bounding box center [949, 234] width 53 height 18
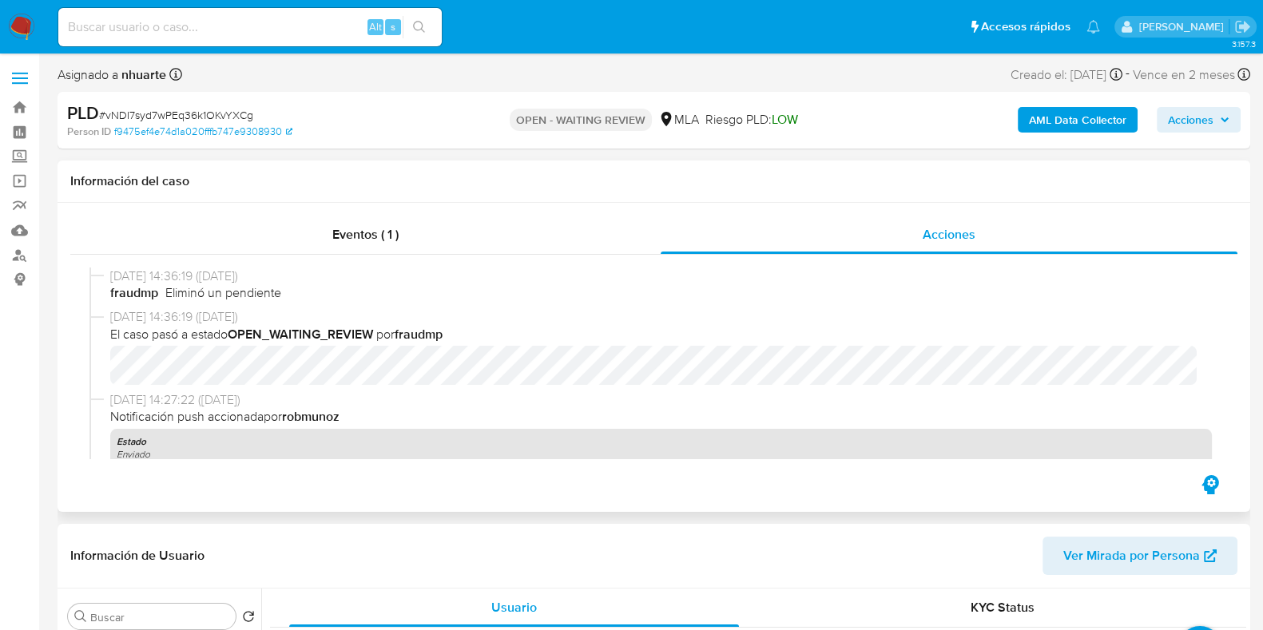
scroll to position [466, 0]
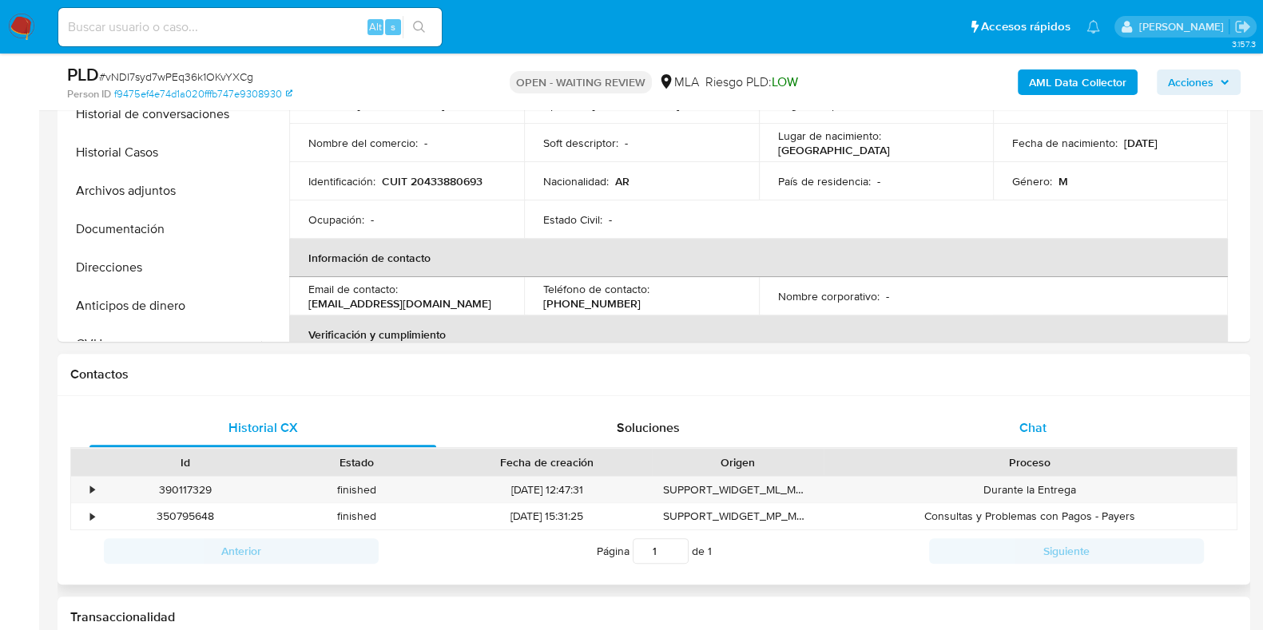
click at [1024, 429] on span "Chat" at bounding box center [1032, 428] width 27 height 18
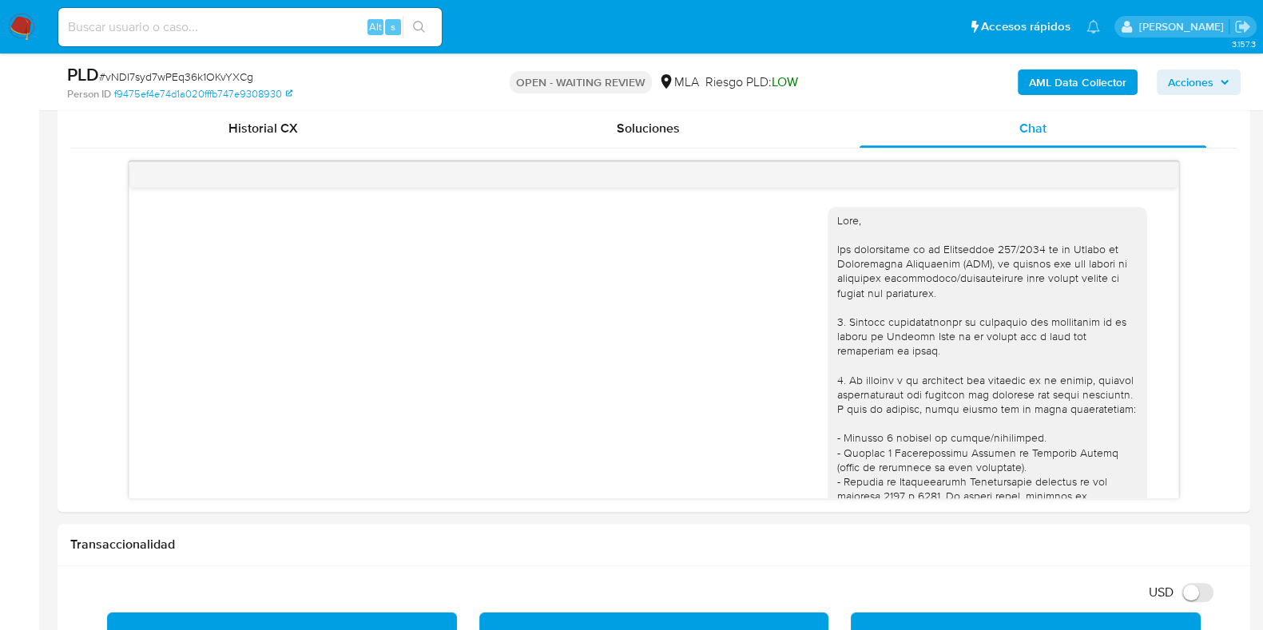
scroll to position [744, 0]
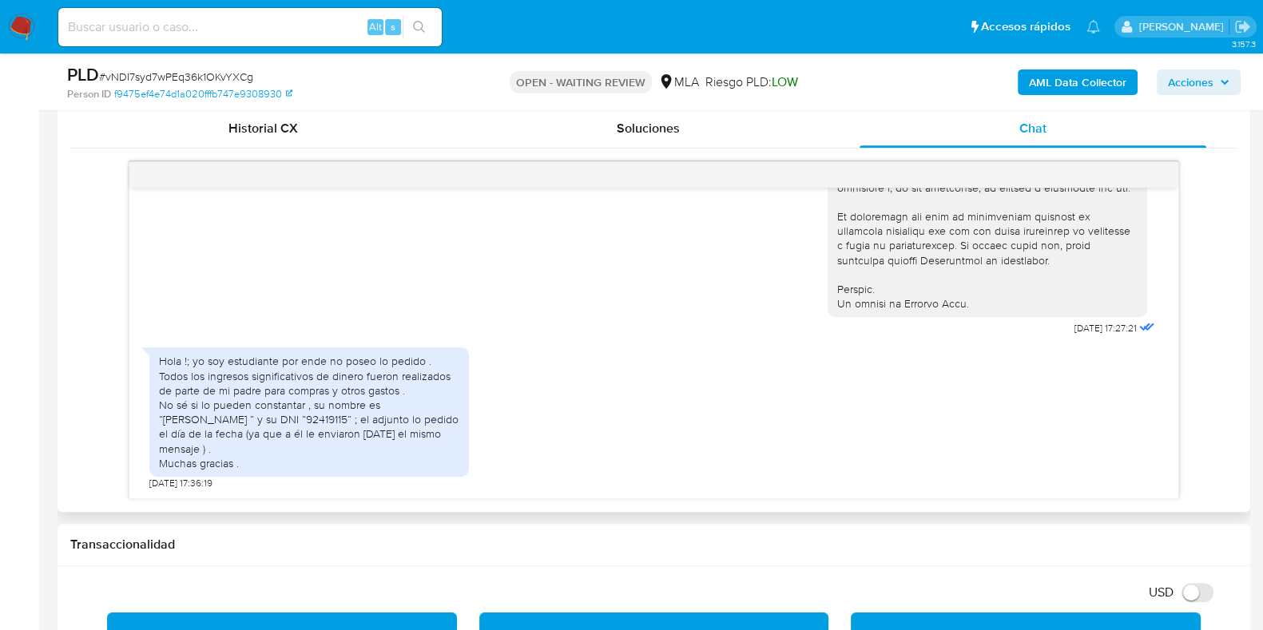
click at [292, 435] on div "Hola !; yo soy estudiante por ende no poseo lo pedido . Todos los ingresos sign…" at bounding box center [309, 412] width 300 height 117
click at [292, 431] on div "Hola !; yo soy estudiante por ende no poseo lo pedido . Todos los ingresos sign…" at bounding box center [309, 412] width 300 height 117
copy div "92419115"
click at [192, 75] on span "# vNDI7syd7wPEq36k1OKvYXCg" at bounding box center [176, 77] width 154 height 16
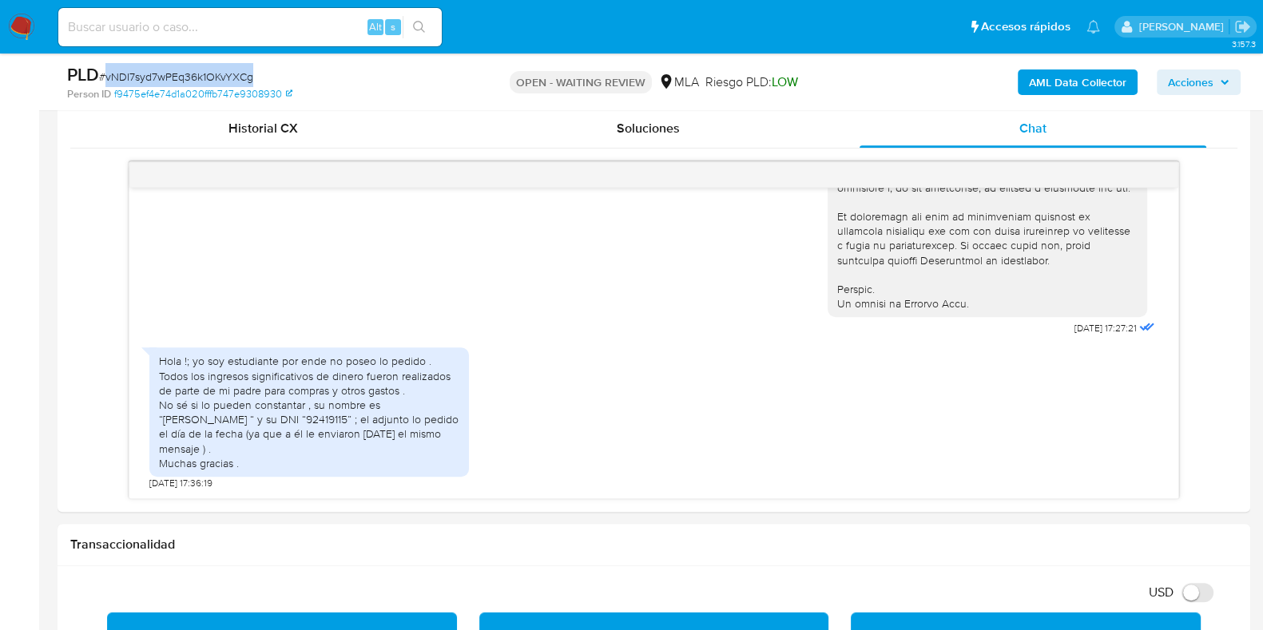
click at [192, 75] on span "# vNDI7syd7wPEq36k1OKvYXCg" at bounding box center [176, 77] width 154 height 16
copy span "vNDI7syd7wPEq36k1OKvYXCg"
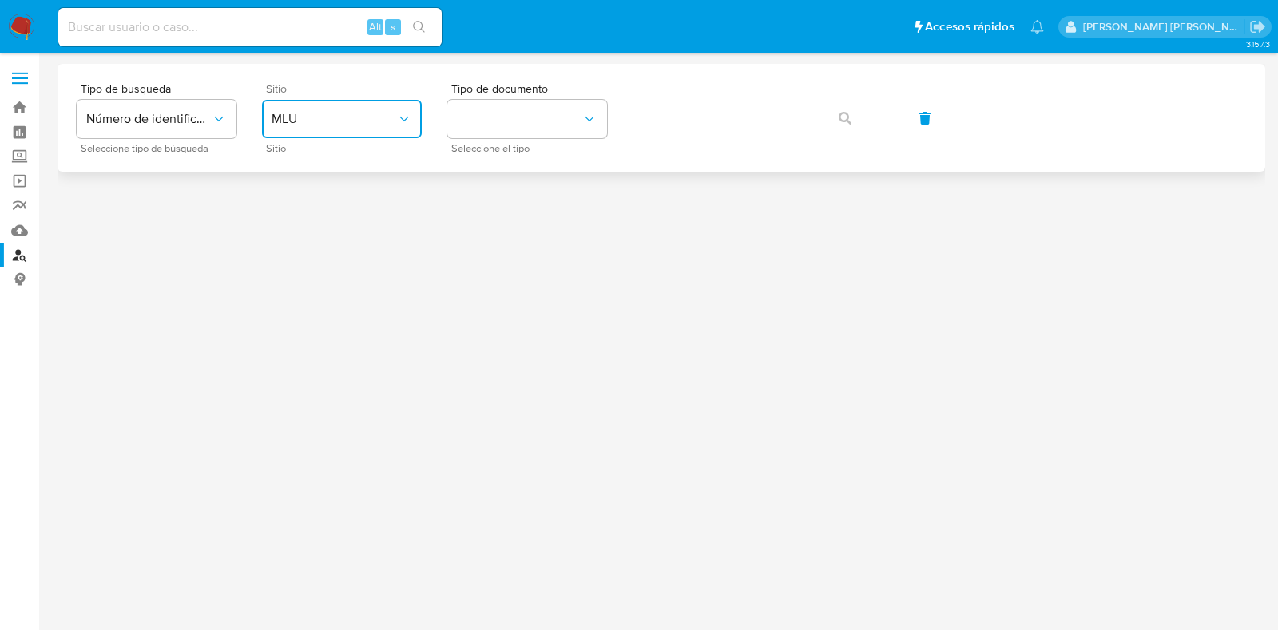
click at [361, 121] on span "MLU" at bounding box center [334, 119] width 125 height 16
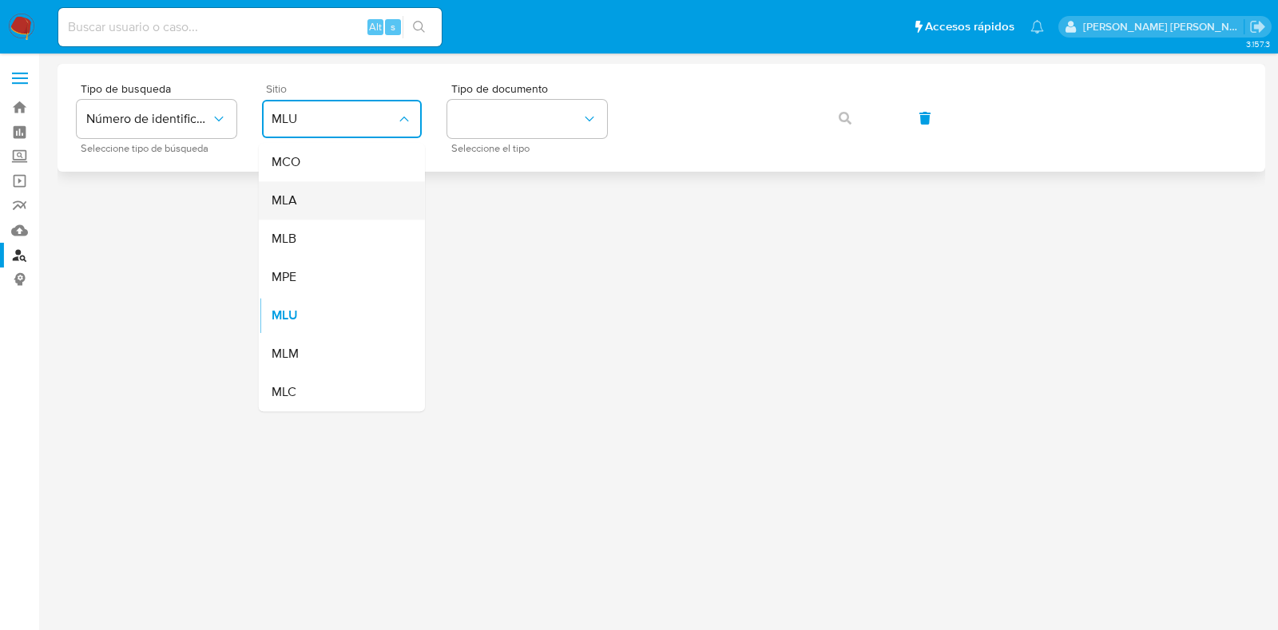
click at [344, 201] on div "MLA" at bounding box center [337, 200] width 131 height 38
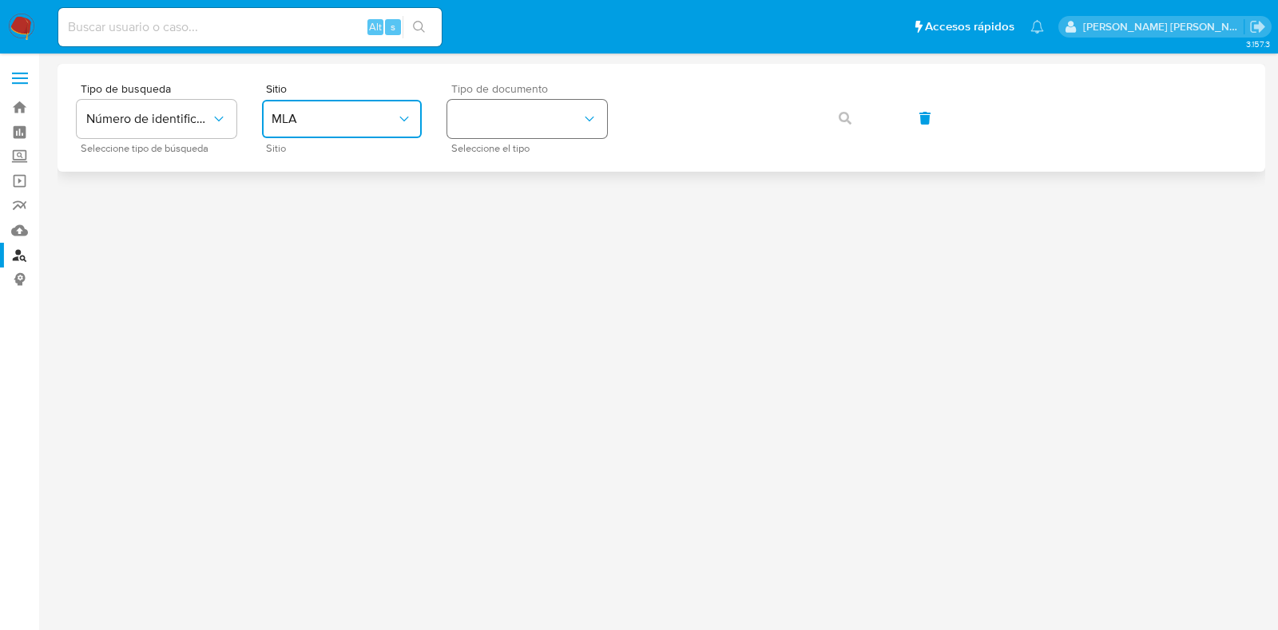
click at [497, 137] on button "identificationType" at bounding box center [527, 119] width 160 height 38
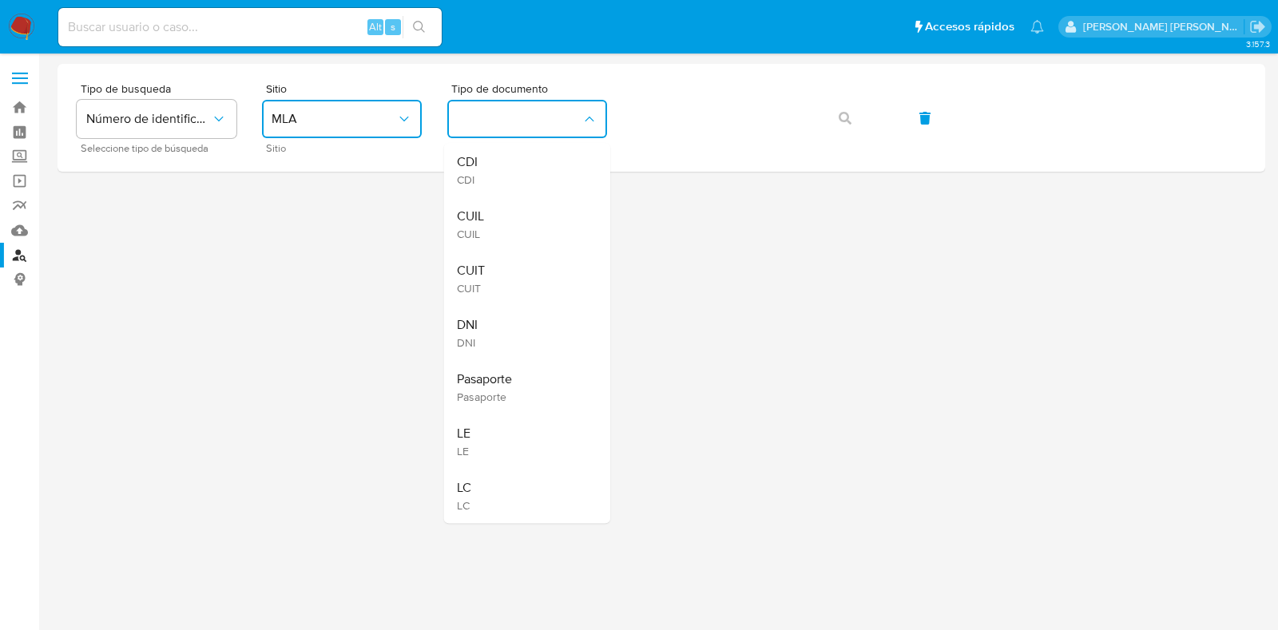
click at [479, 321] on div "DNI DNI" at bounding box center [522, 333] width 131 height 54
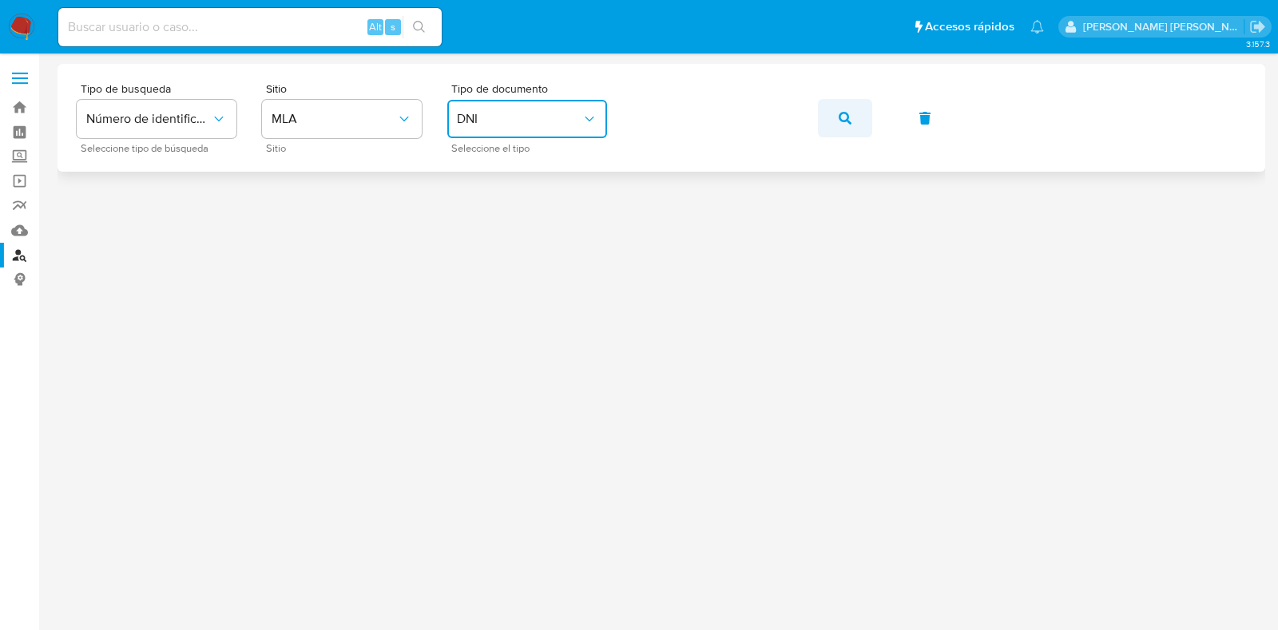
click at [839, 113] on icon "button" at bounding box center [845, 118] width 13 height 13
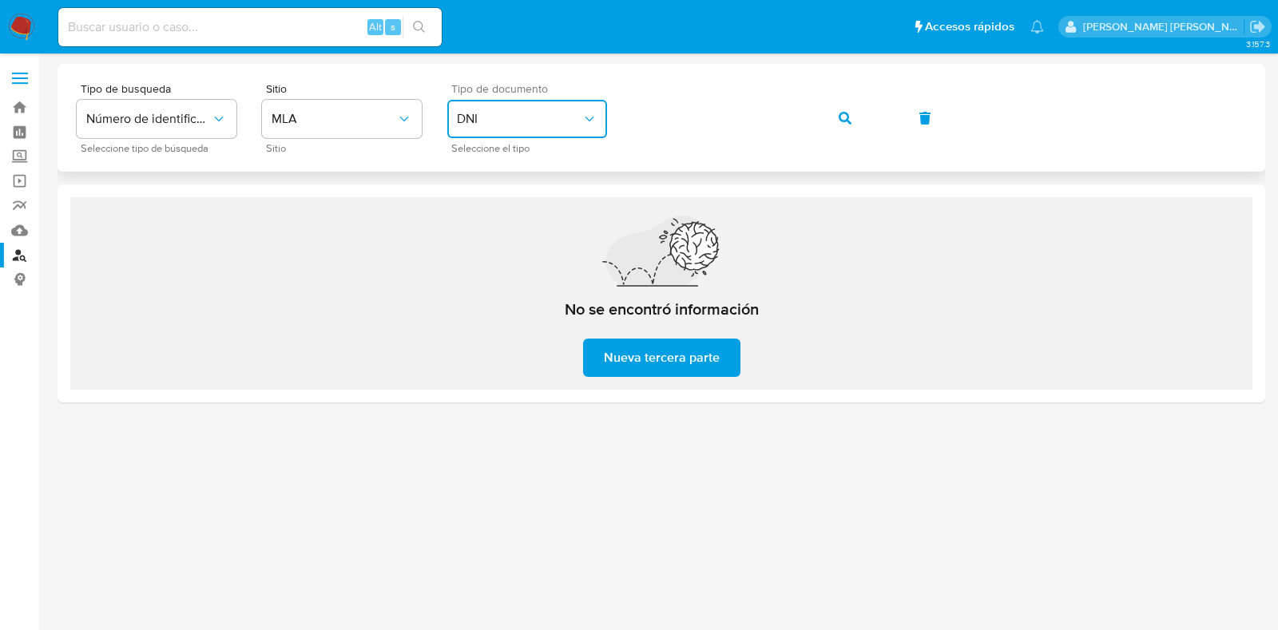
click at [538, 123] on span "DNI" at bounding box center [519, 119] width 125 height 16
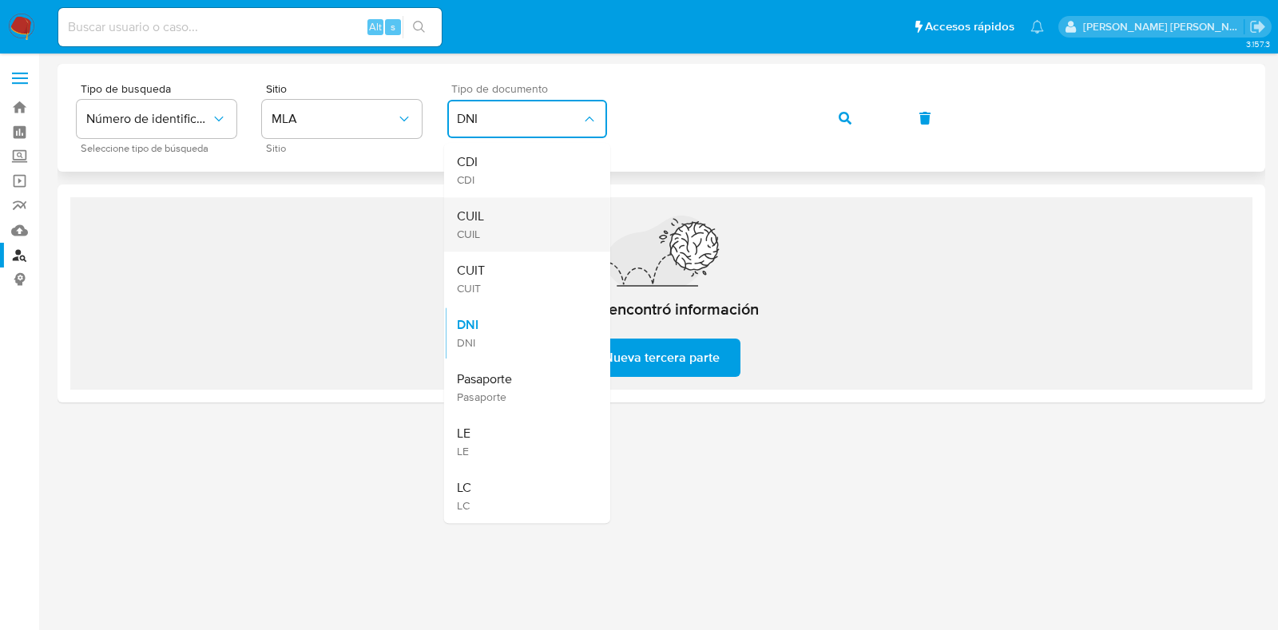
click at [507, 218] on div "CUIL CUIL" at bounding box center [522, 224] width 131 height 54
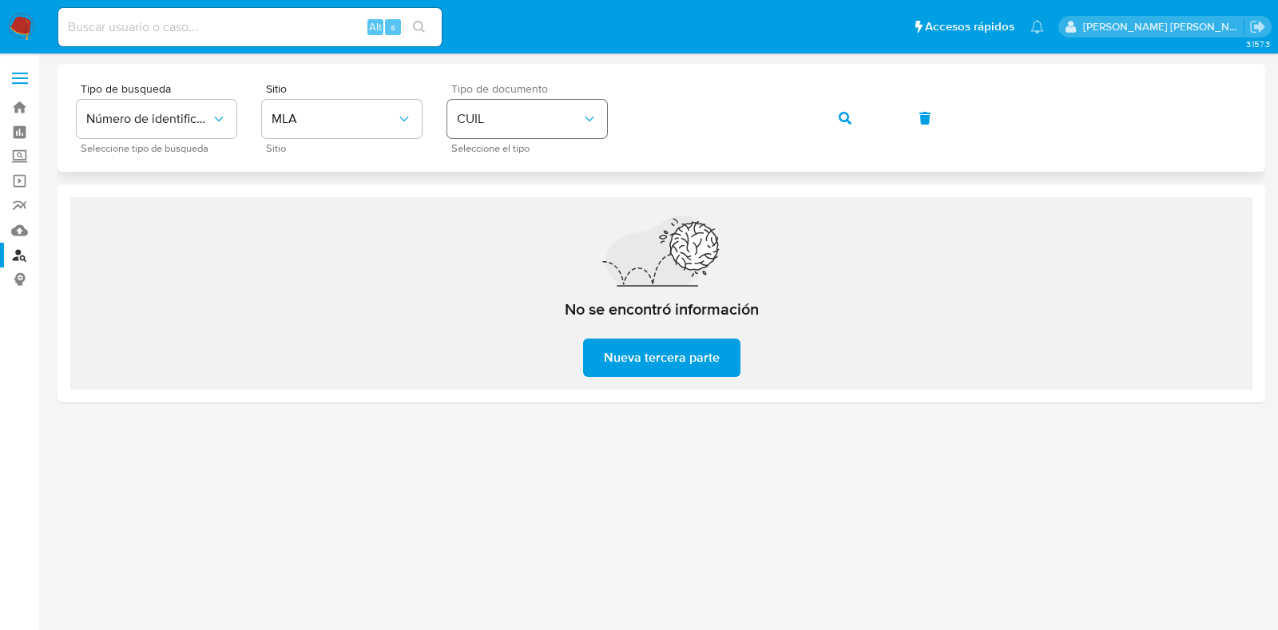
click at [605, 115] on div "Tipo de busqueda Número de identificación Seleccione tipo de búsqueda Sitio MLA…" at bounding box center [662, 118] width 1170 height 70
click at [839, 118] on icon "button" at bounding box center [845, 118] width 13 height 13
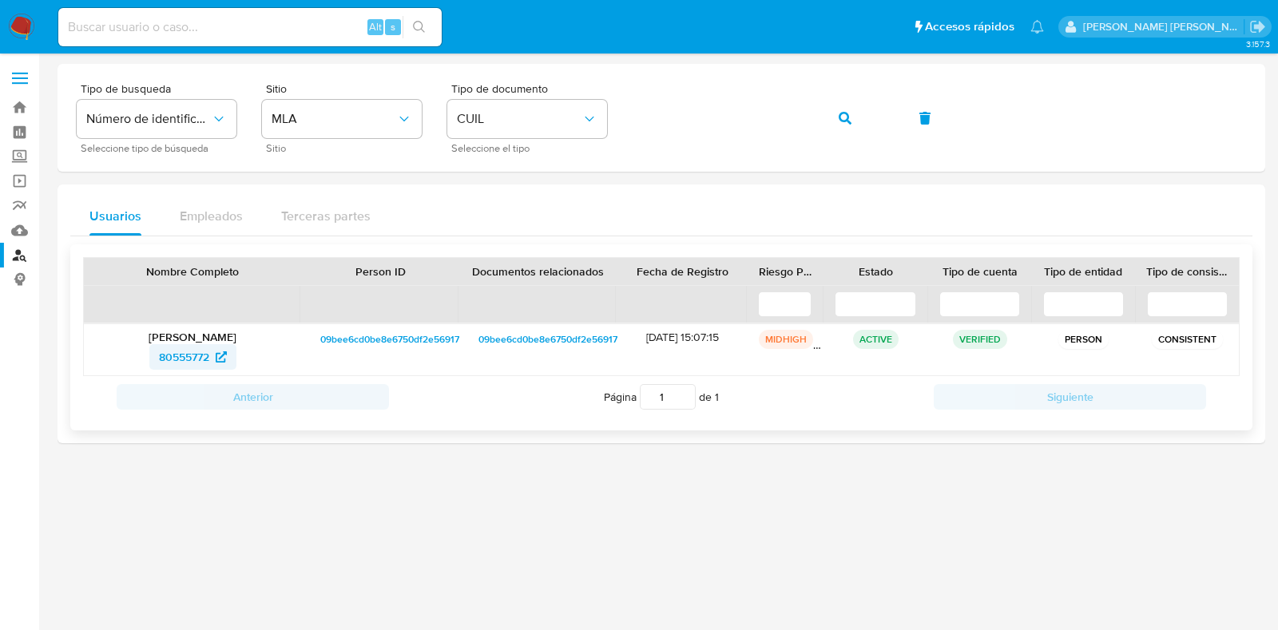
click at [199, 353] on span "80555772" at bounding box center [184, 357] width 50 height 26
click at [20, 105] on link "Bandeja" at bounding box center [95, 107] width 190 height 25
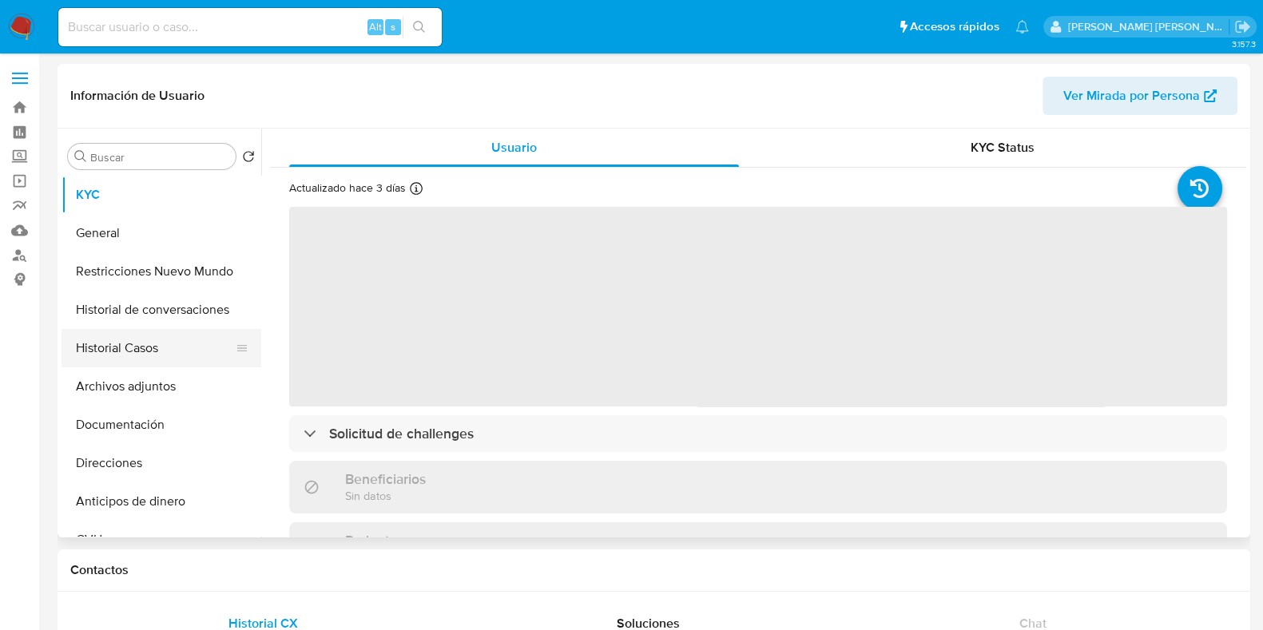
click at [181, 357] on button "Historial Casos" at bounding box center [155, 348] width 187 height 38
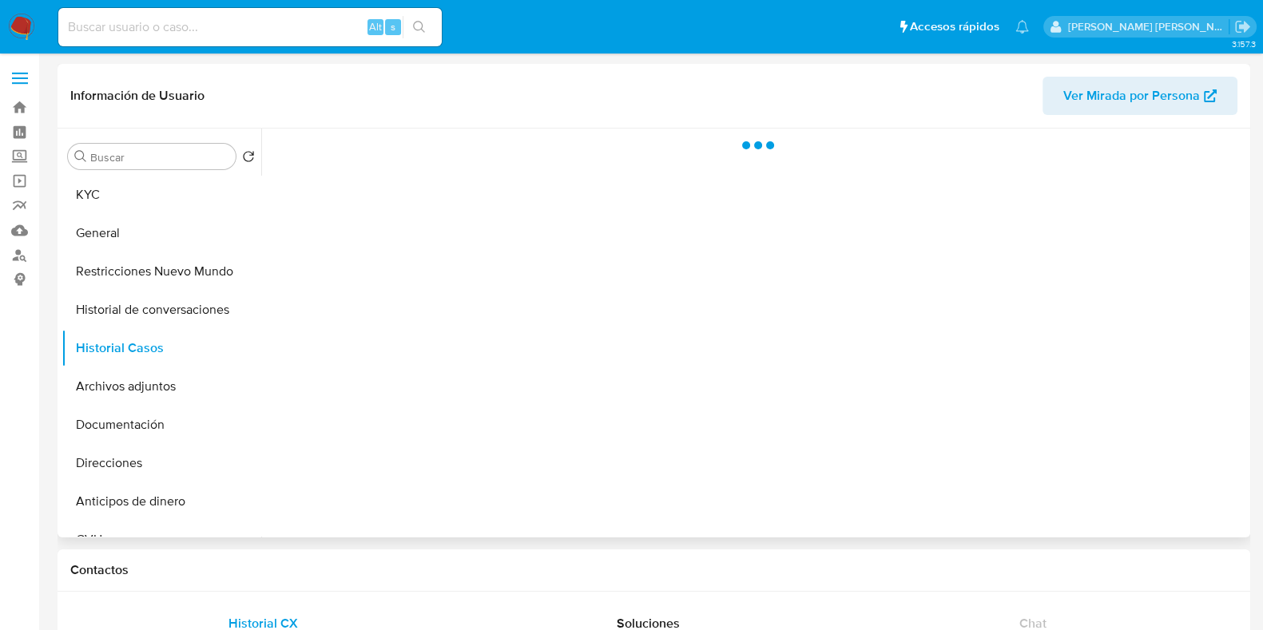
select select "10"
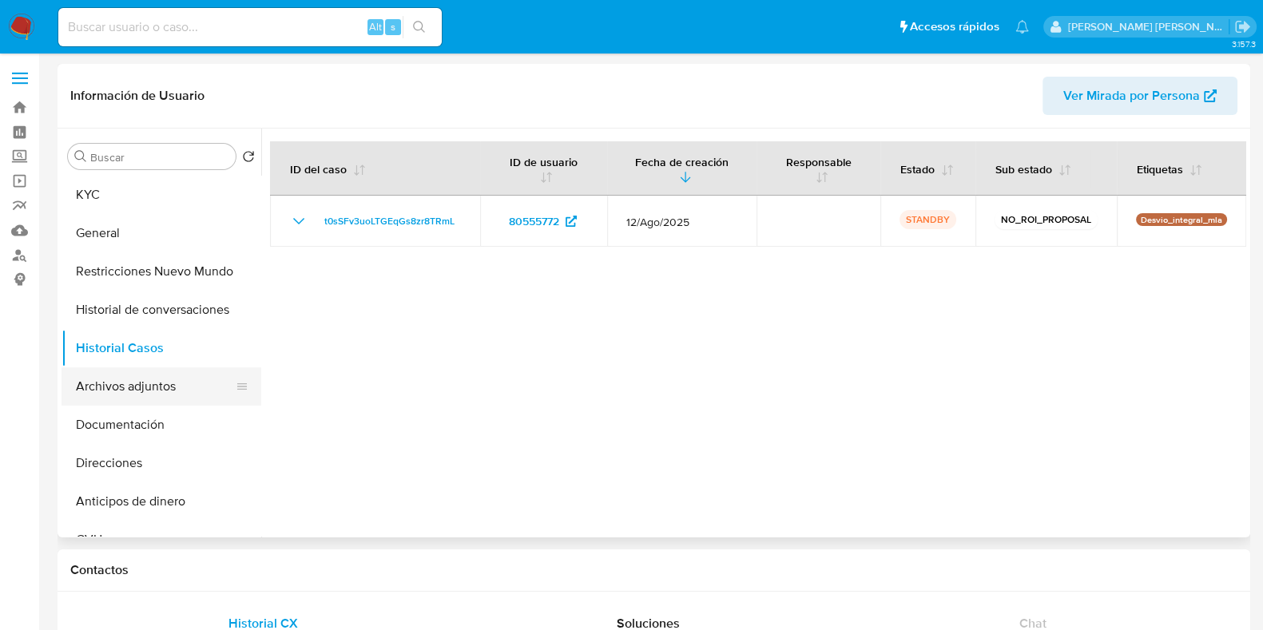
click at [181, 391] on button "Archivos adjuntos" at bounding box center [155, 387] width 187 height 38
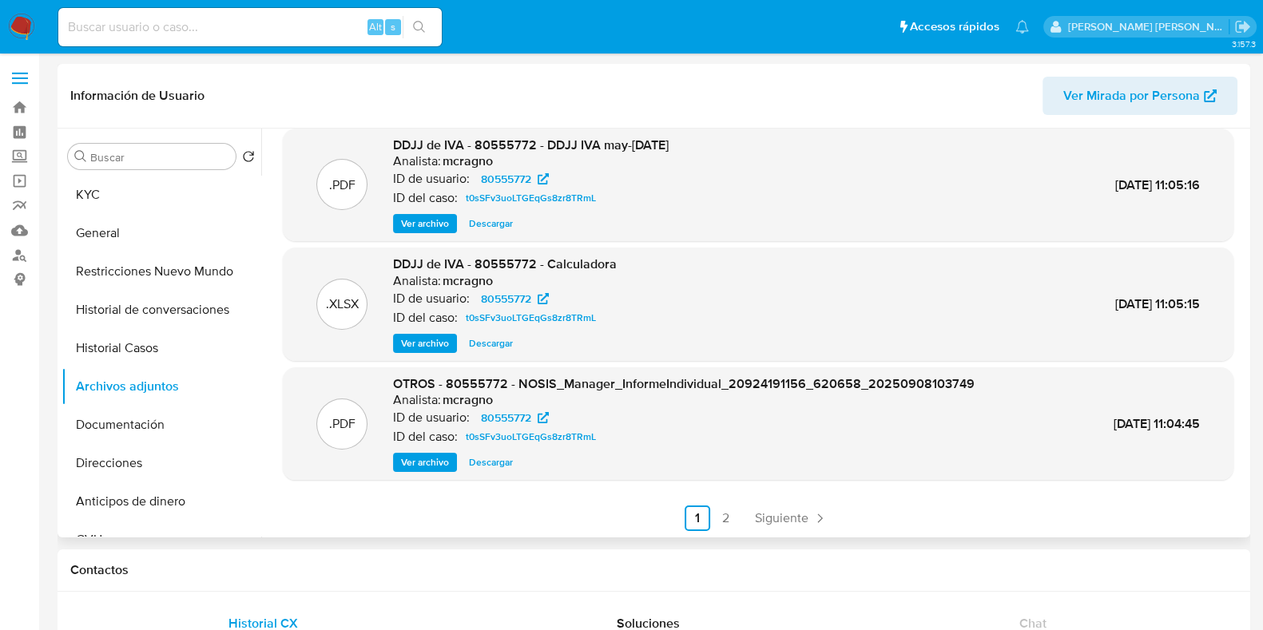
scroll to position [134, 0]
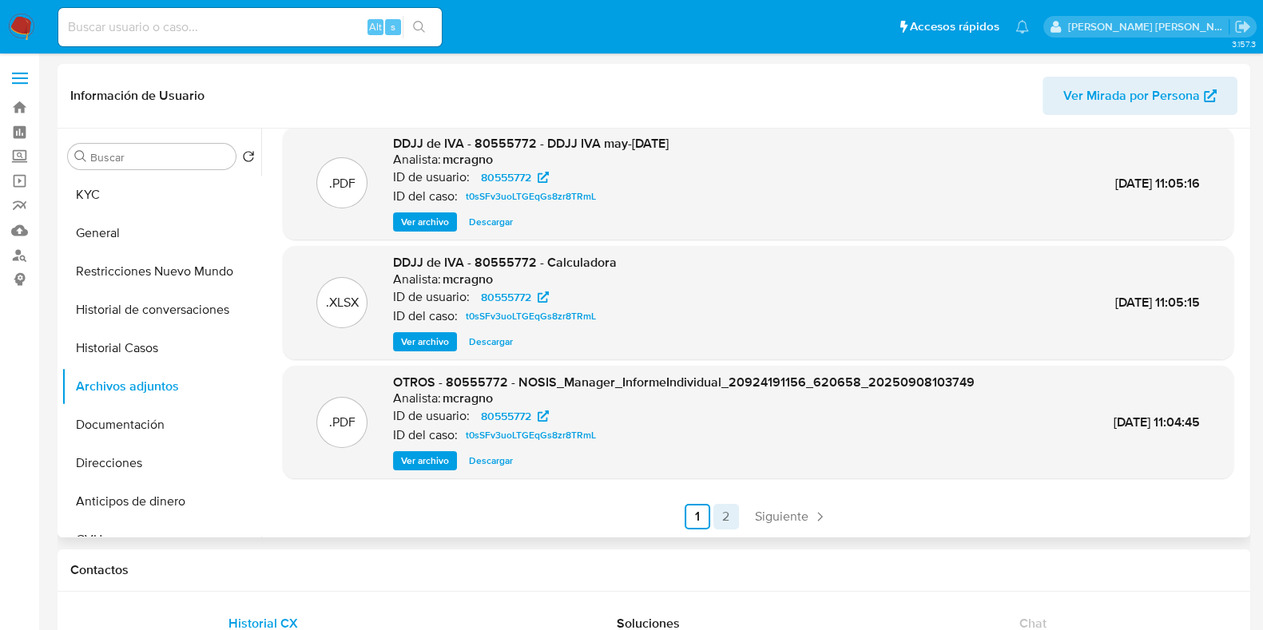
click at [724, 527] on link "2" at bounding box center [726, 517] width 26 height 26
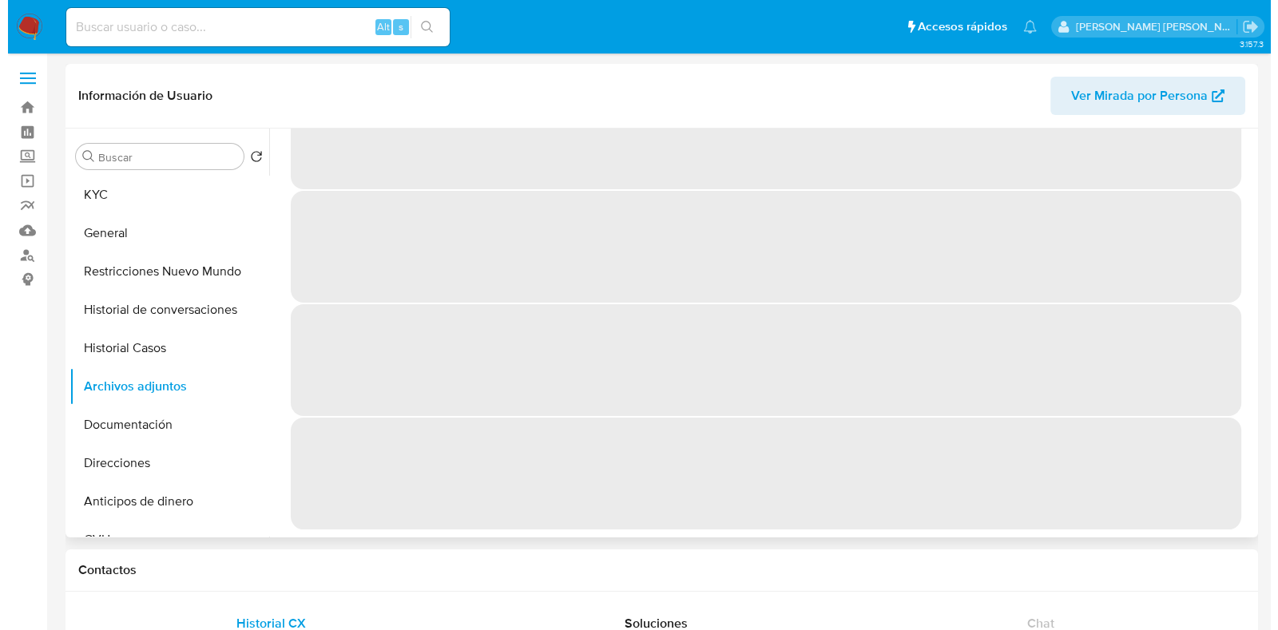
scroll to position [0, 0]
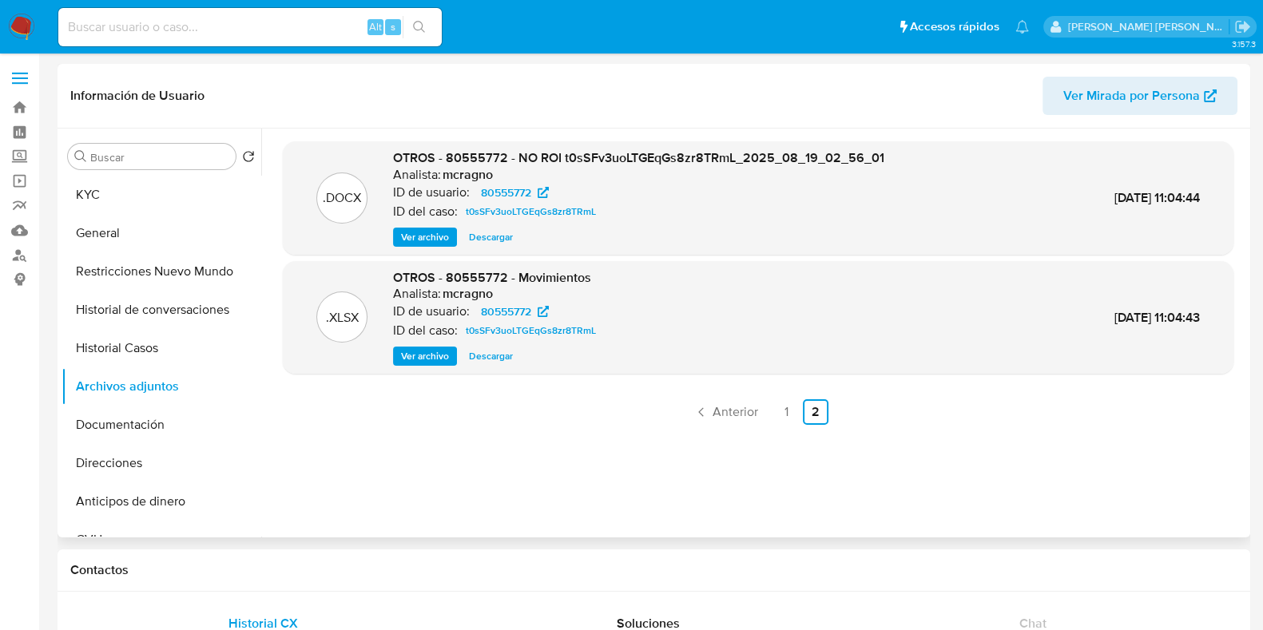
click at [429, 236] on span "Ver archivo" at bounding box center [425, 237] width 48 height 16
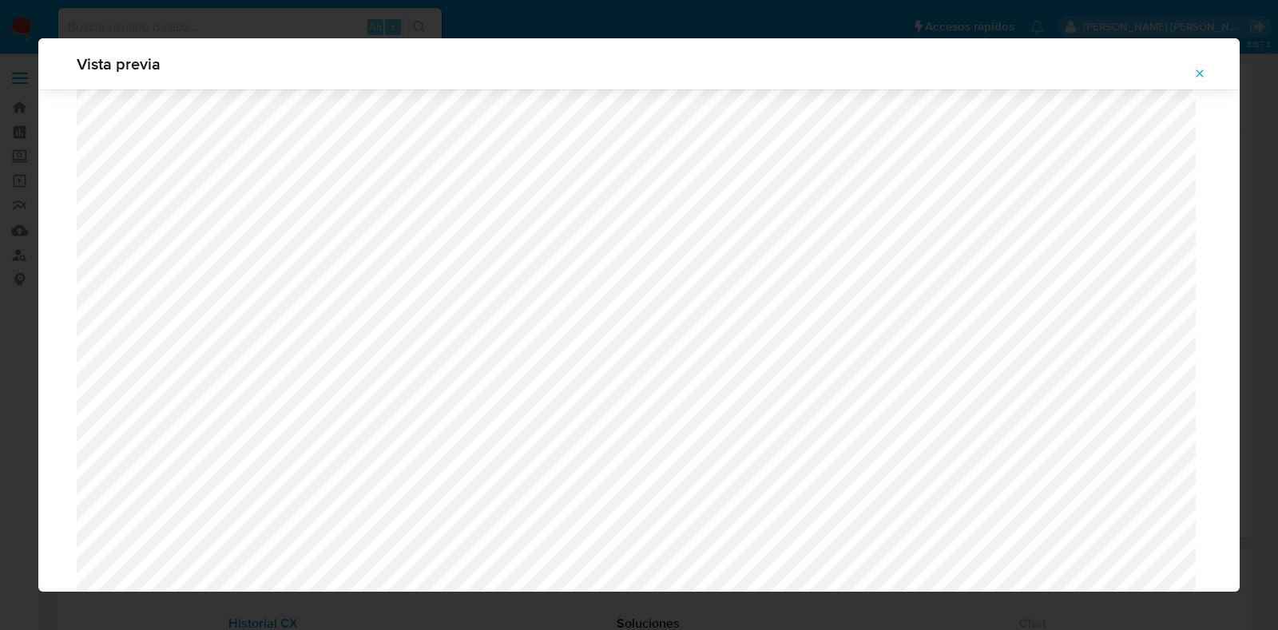
scroll to position [1565, 0]
click at [1196, 74] on icon "Attachment preview" at bounding box center [1200, 73] width 13 height 13
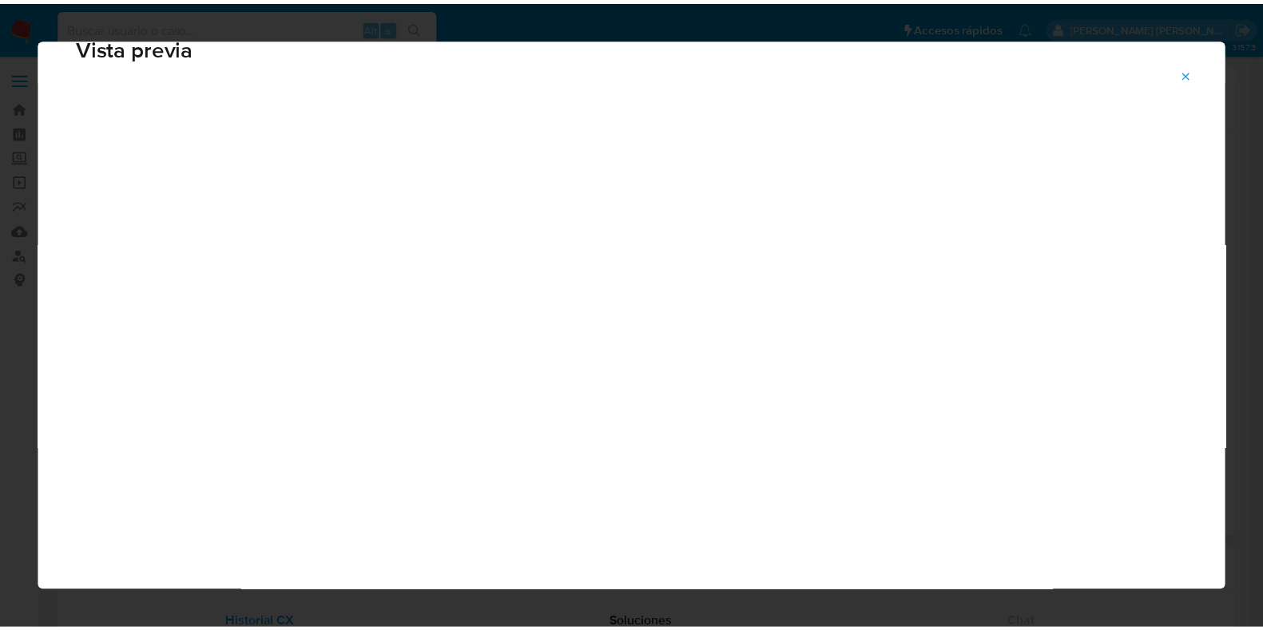
scroll to position [40, 0]
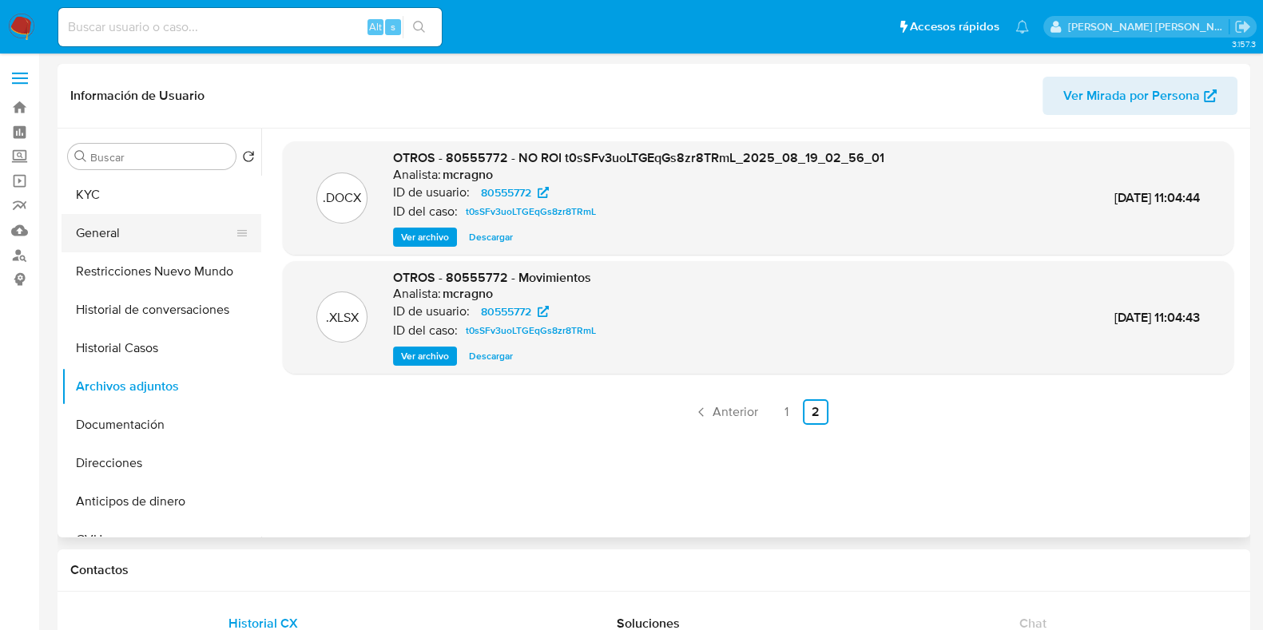
click at [154, 193] on button "KYC" at bounding box center [162, 195] width 200 height 38
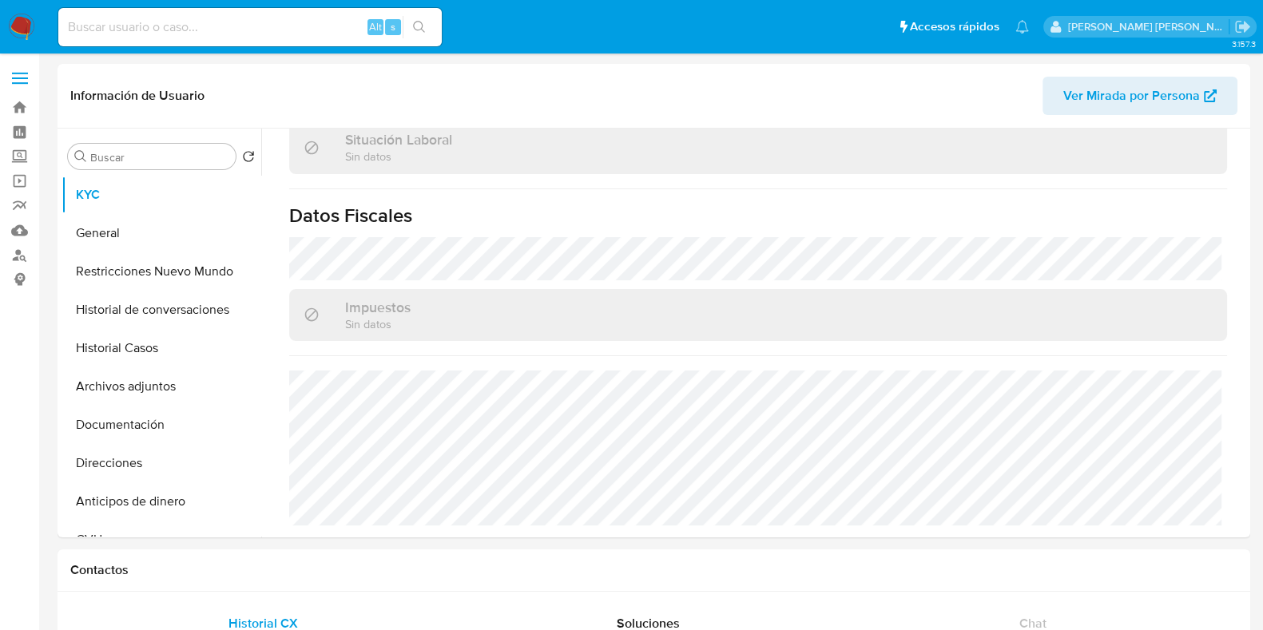
scroll to position [840, 0]
click at [141, 225] on button "General" at bounding box center [155, 233] width 187 height 38
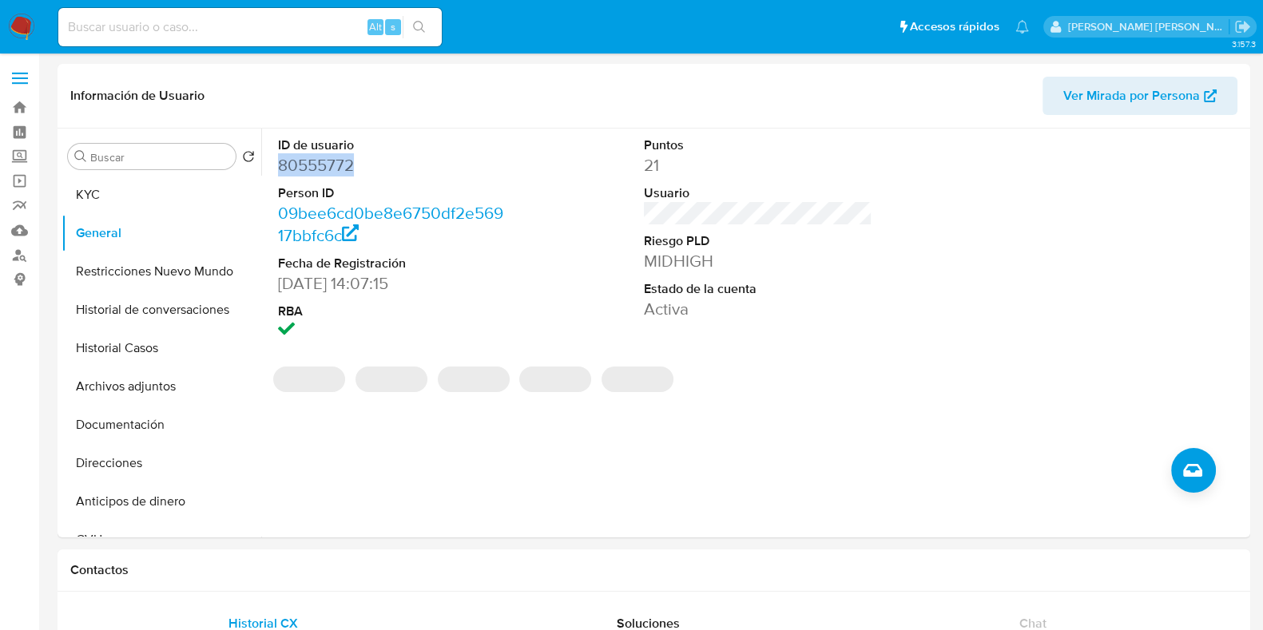
drag, startPoint x: 280, startPoint y: 165, endPoint x: 356, endPoint y: 160, distance: 75.3
click at [356, 160] on dd "80555772" at bounding box center [392, 165] width 229 height 22
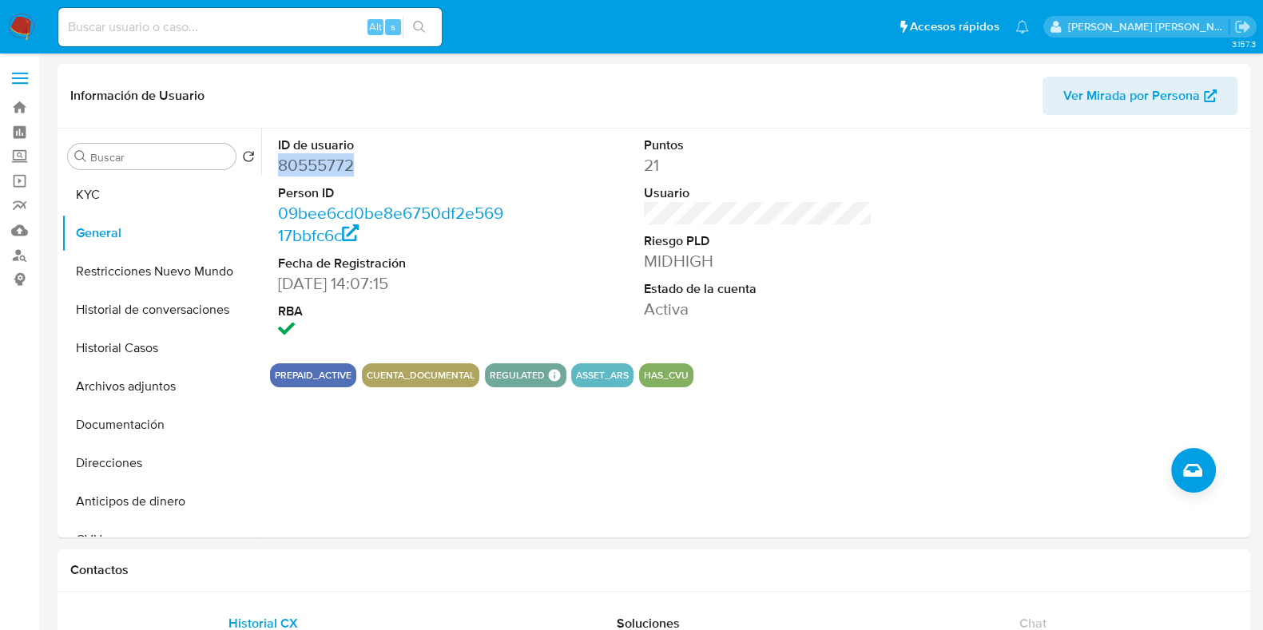
copy dd "80555772"
click at [173, 386] on button "Archivos adjuntos" at bounding box center [155, 387] width 187 height 38
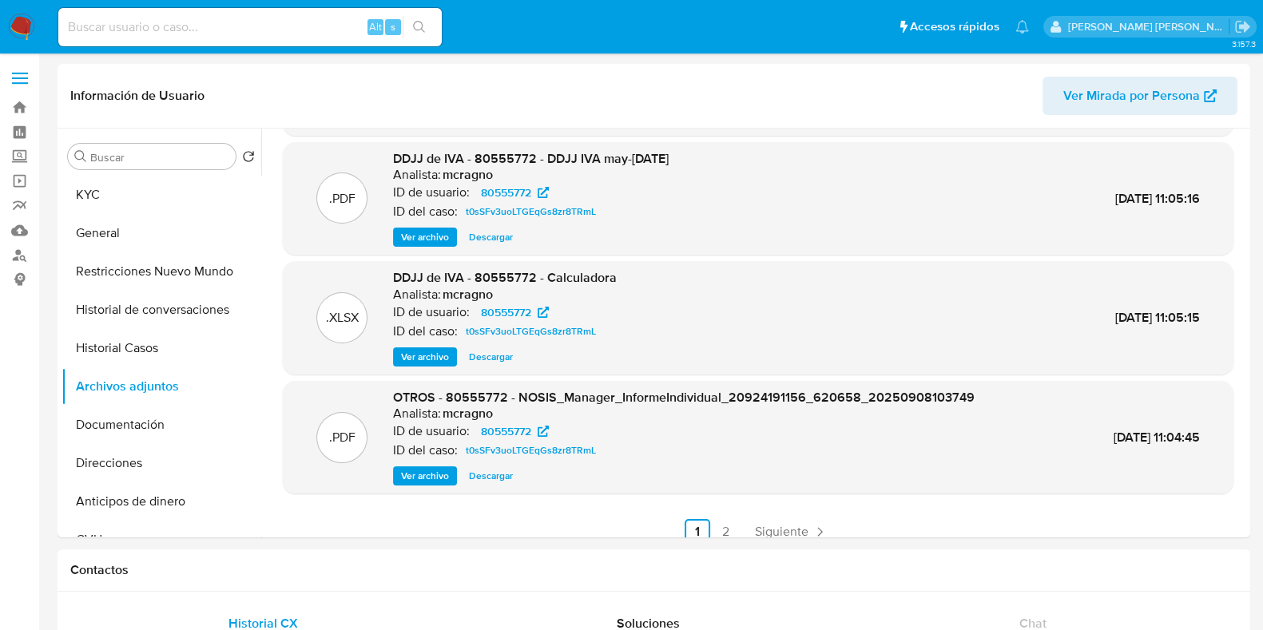
scroll to position [134, 0]
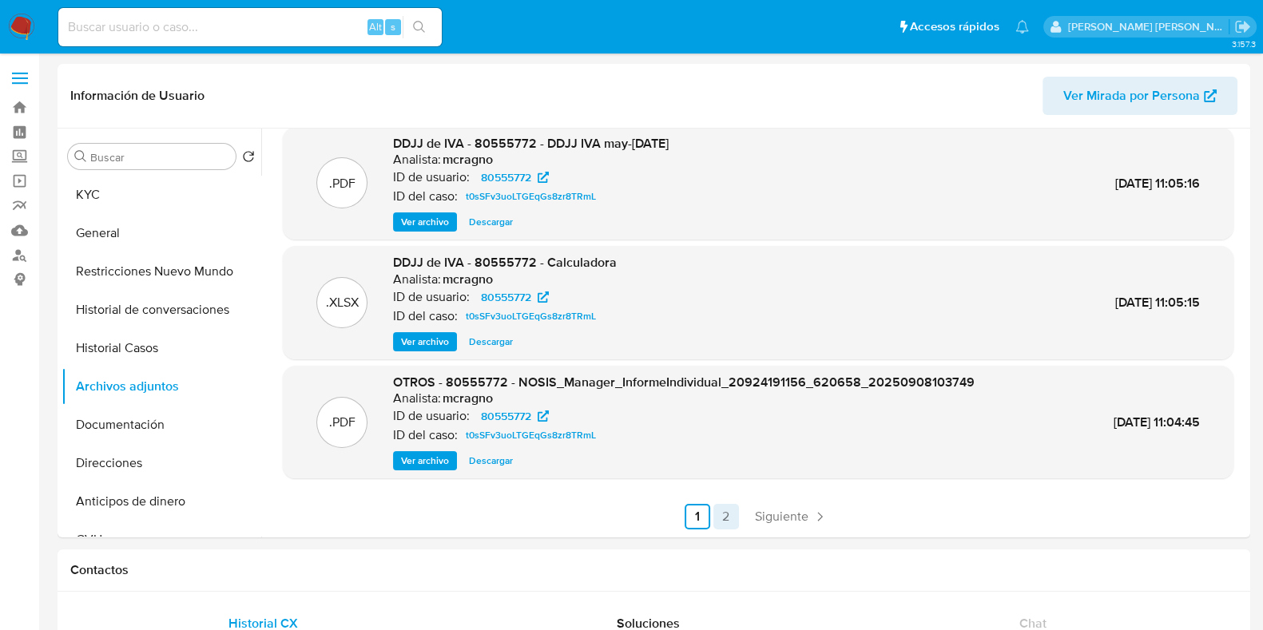
click at [724, 513] on link "2" at bounding box center [726, 517] width 26 height 26
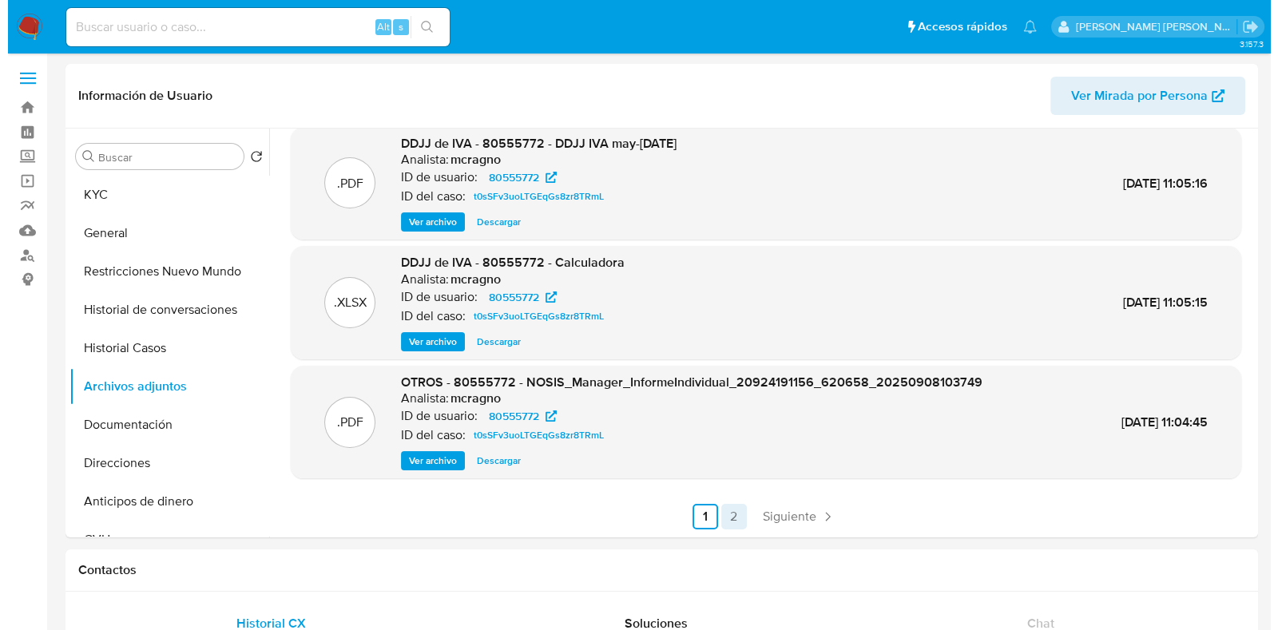
scroll to position [0, 0]
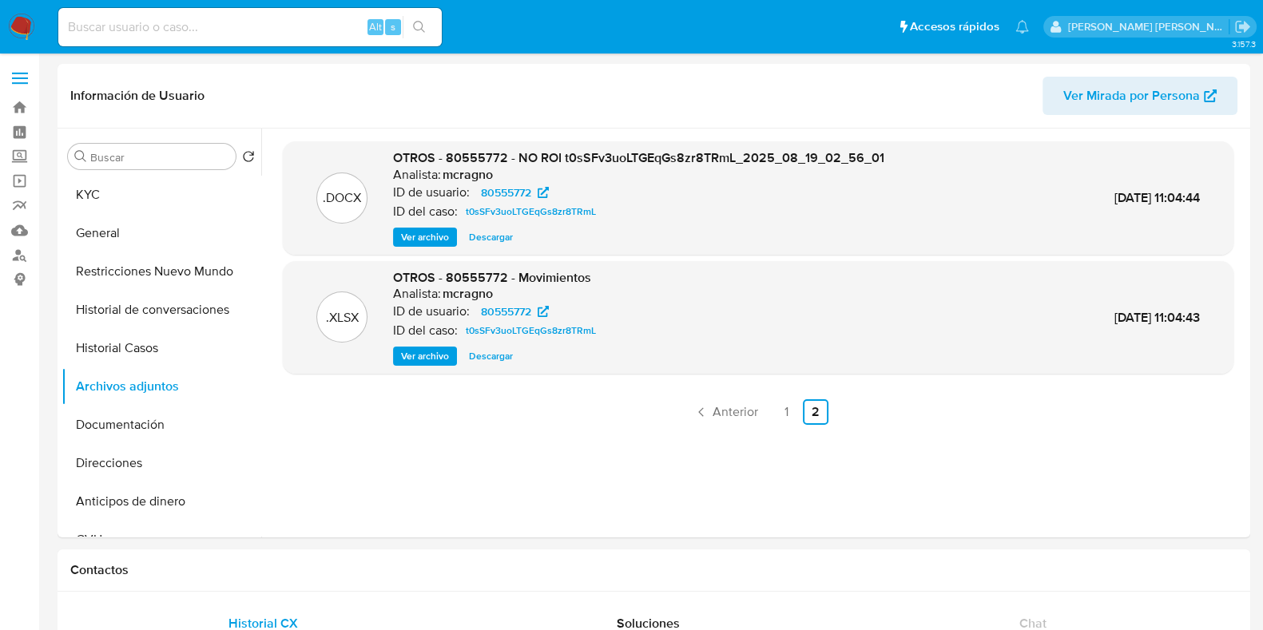
click at [423, 239] on span "Ver archivo" at bounding box center [425, 237] width 48 height 16
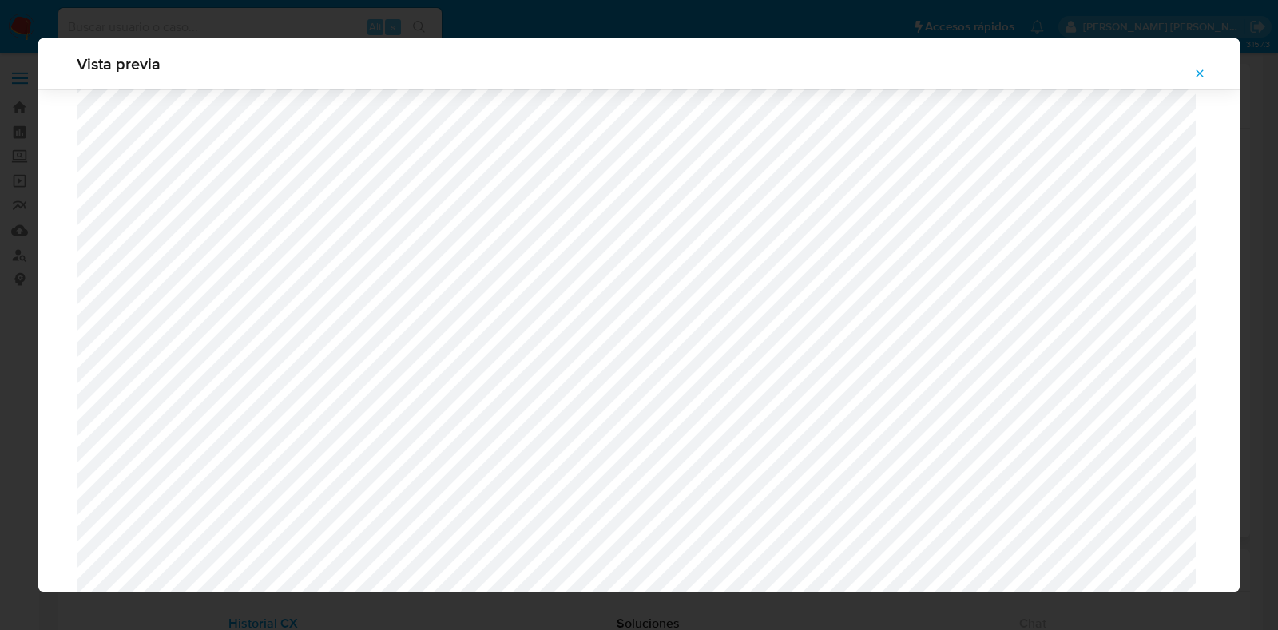
scroll to position [1266, 0]
drag, startPoint x: 1202, startPoint y: 77, endPoint x: 1090, endPoint y: 89, distance: 112.4
click at [1202, 77] on icon "Attachment preview" at bounding box center [1200, 73] width 13 height 13
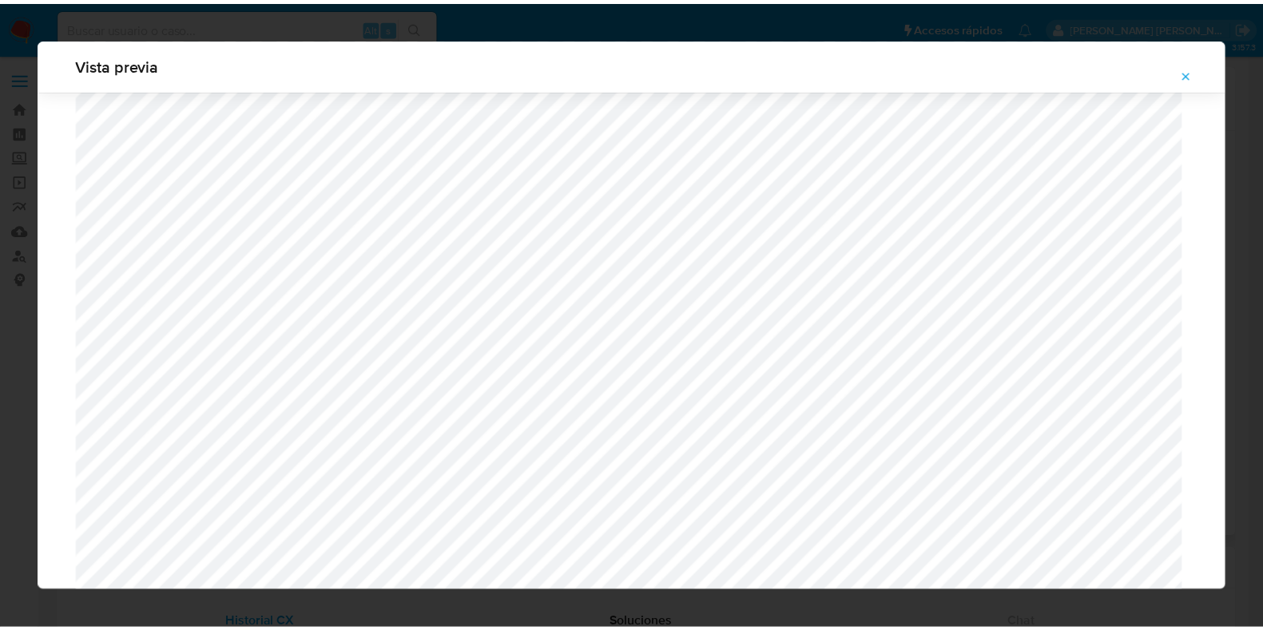
scroll to position [40, 0]
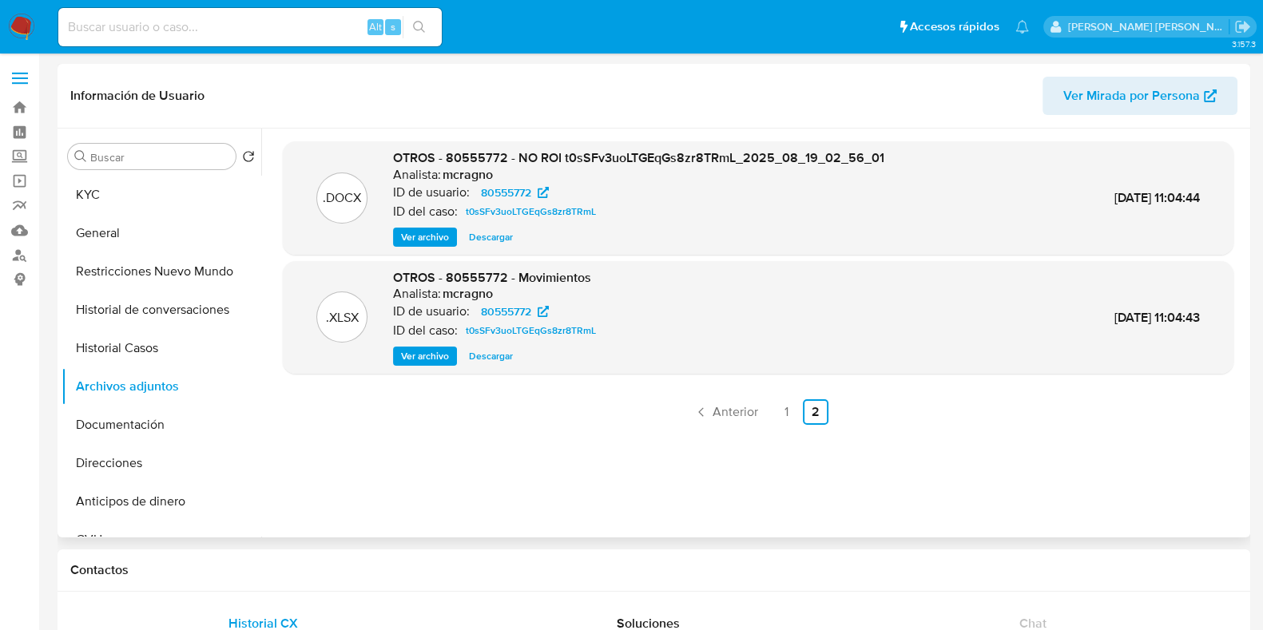
click at [785, 409] on link "1" at bounding box center [787, 412] width 26 height 26
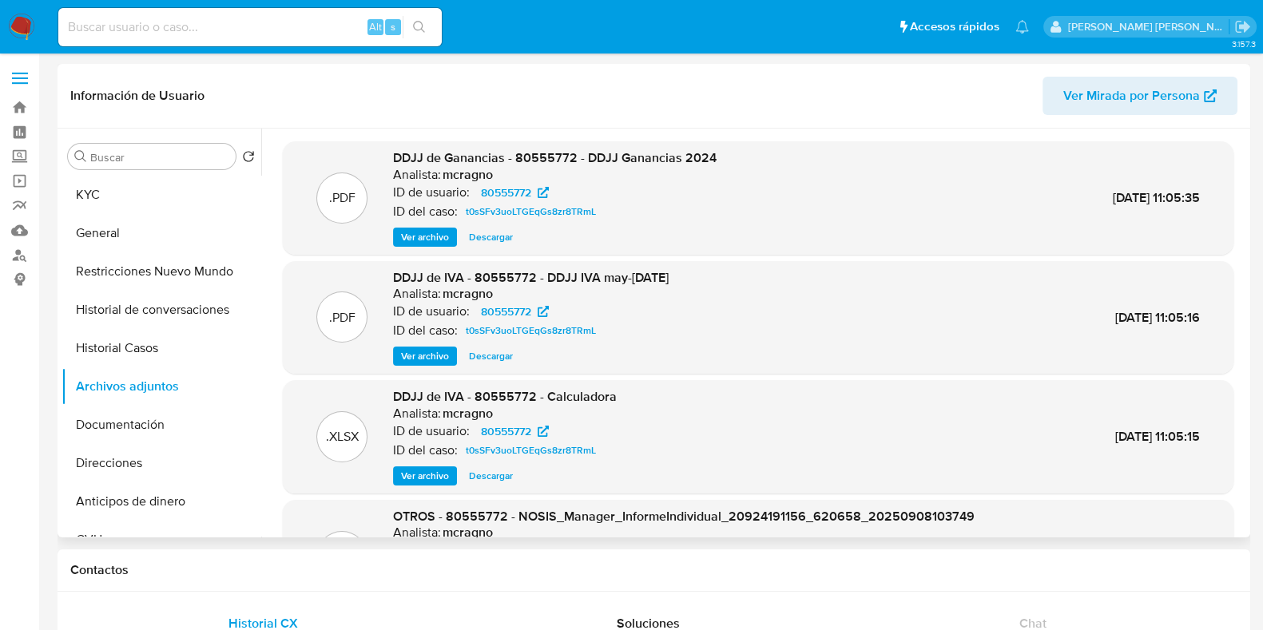
click at [491, 237] on span "Descargar" at bounding box center [491, 237] width 44 height 16
click at [492, 356] on span "Descargar" at bounding box center [491, 356] width 44 height 16
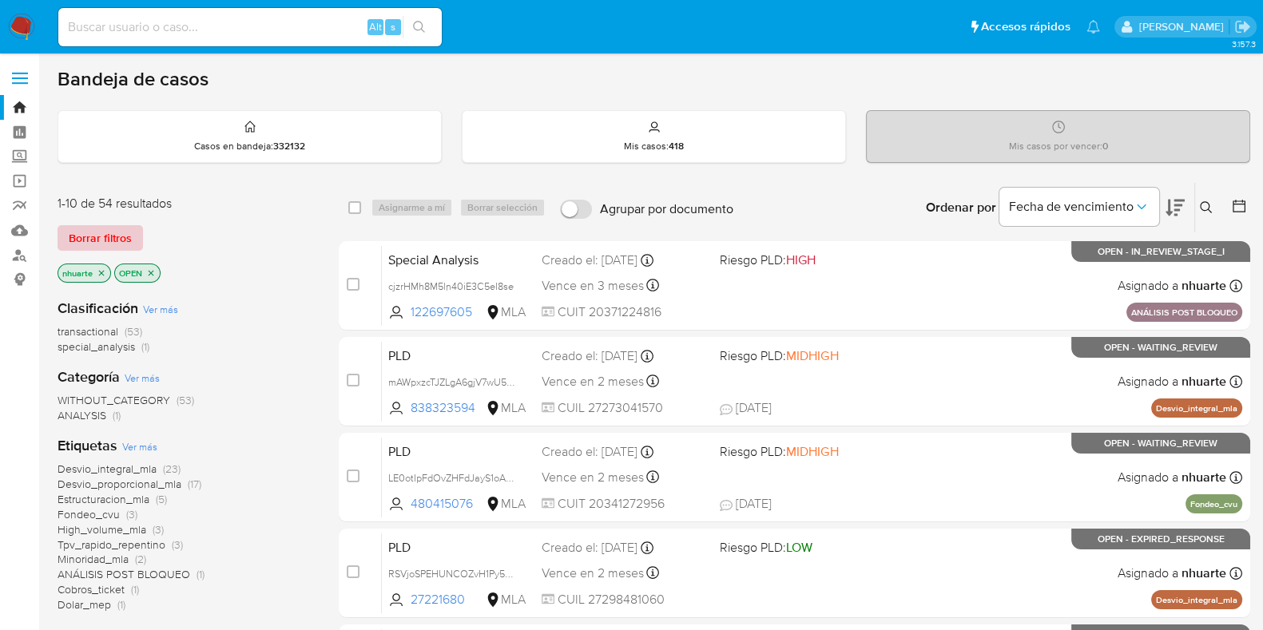
click at [124, 238] on span "Borrar filtros" at bounding box center [100, 238] width 63 height 22
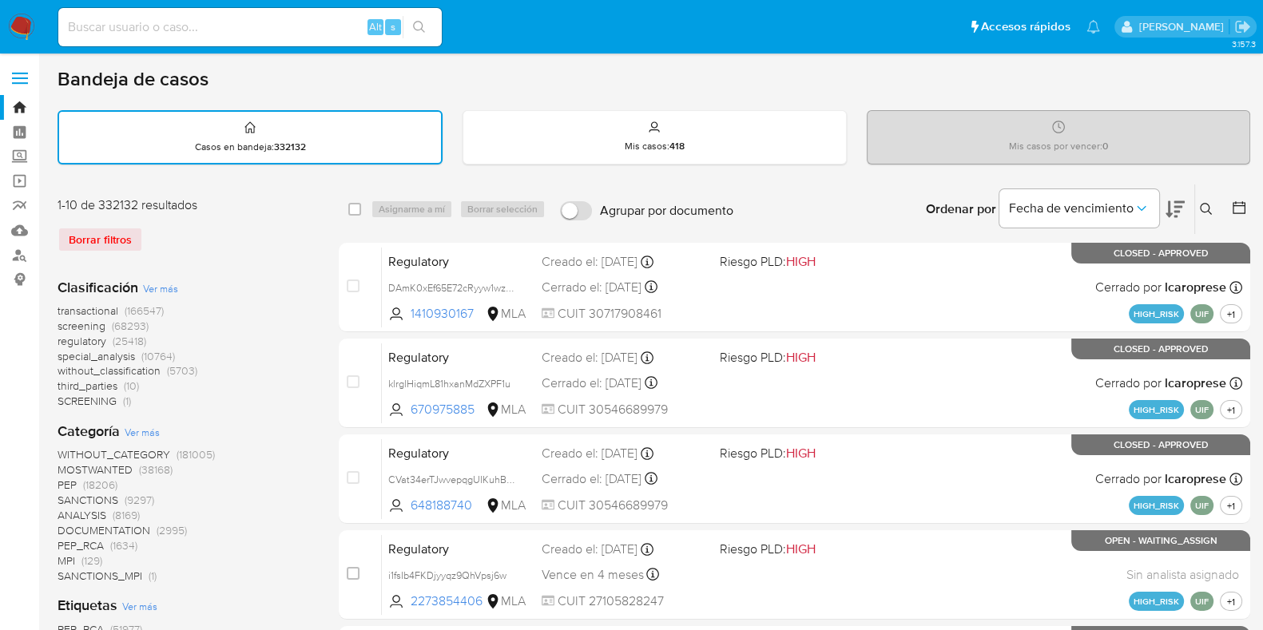
click at [1206, 204] on icon at bounding box center [1206, 209] width 13 height 13
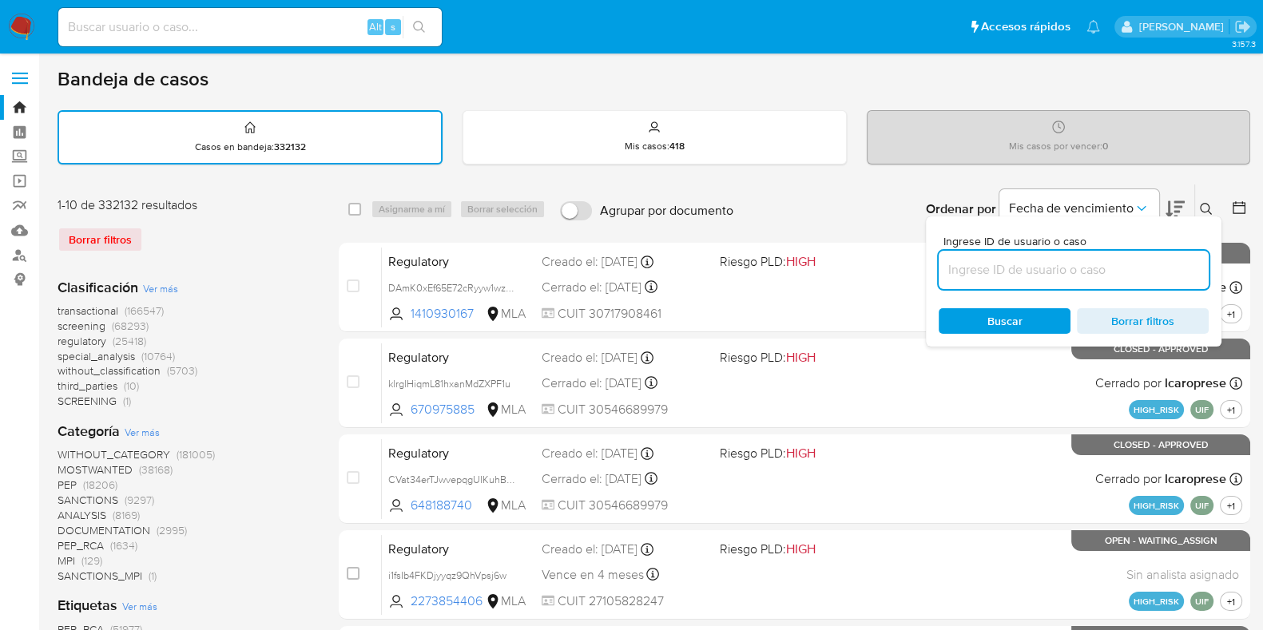
click at [996, 276] on input at bounding box center [1074, 270] width 270 height 21
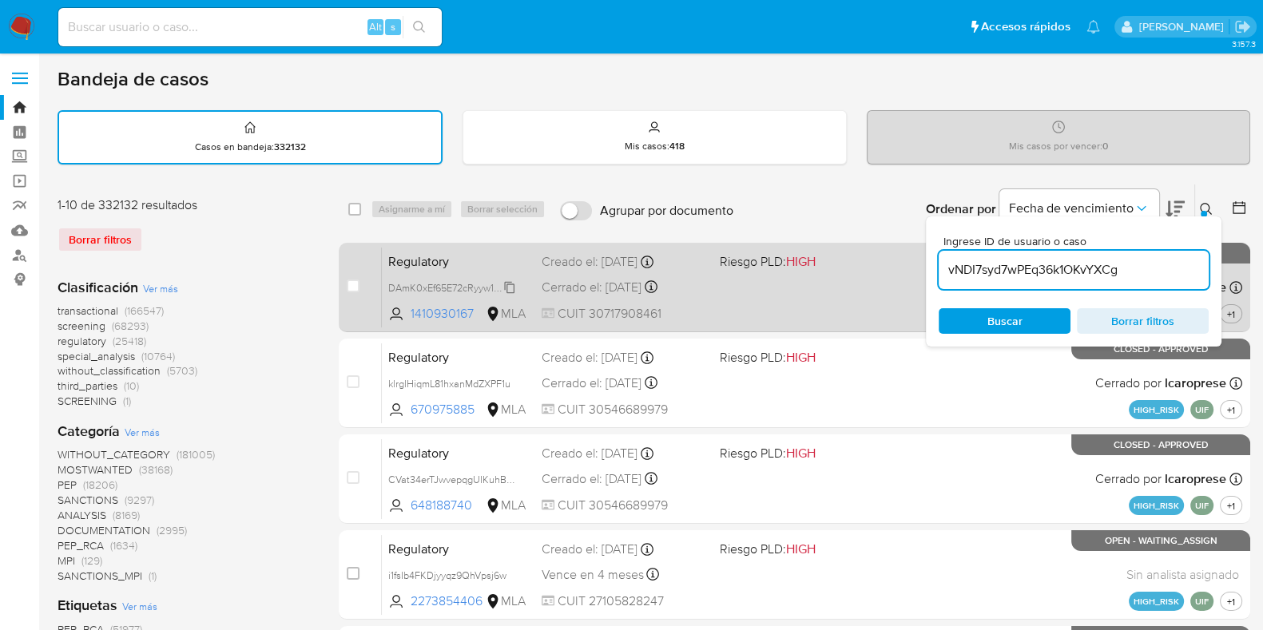
type input "vNDI7syd7wPEq36k1OKvYXCg"
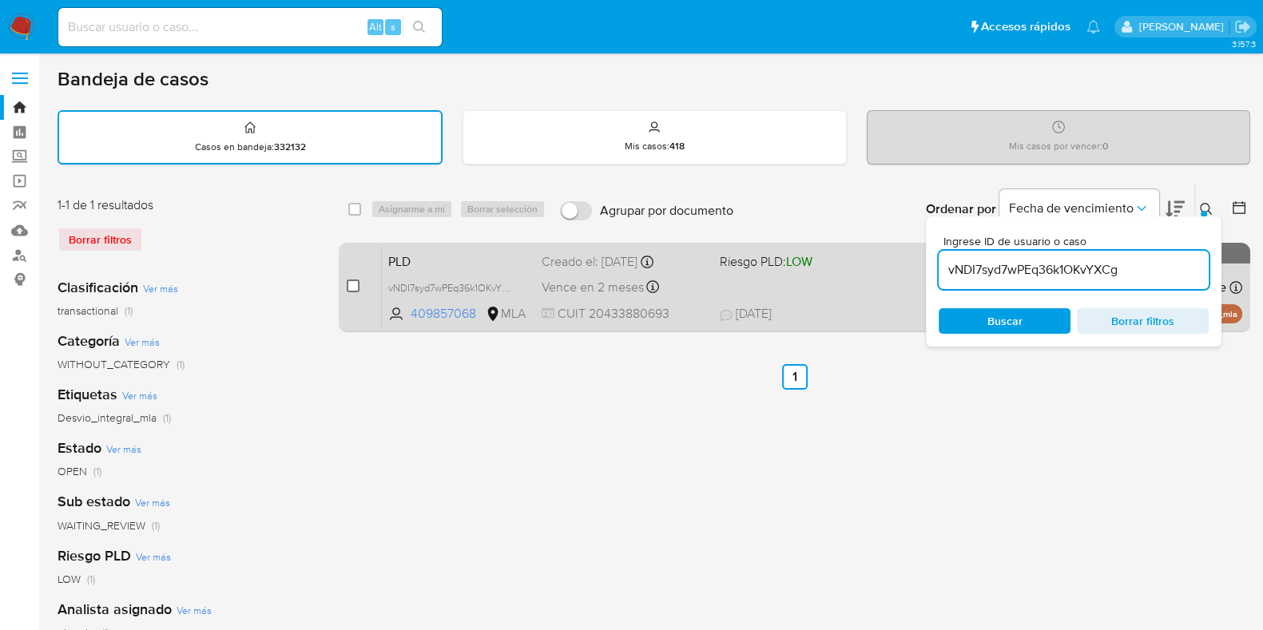
click at [356, 281] on input "checkbox" at bounding box center [353, 286] width 13 height 13
checkbox input "true"
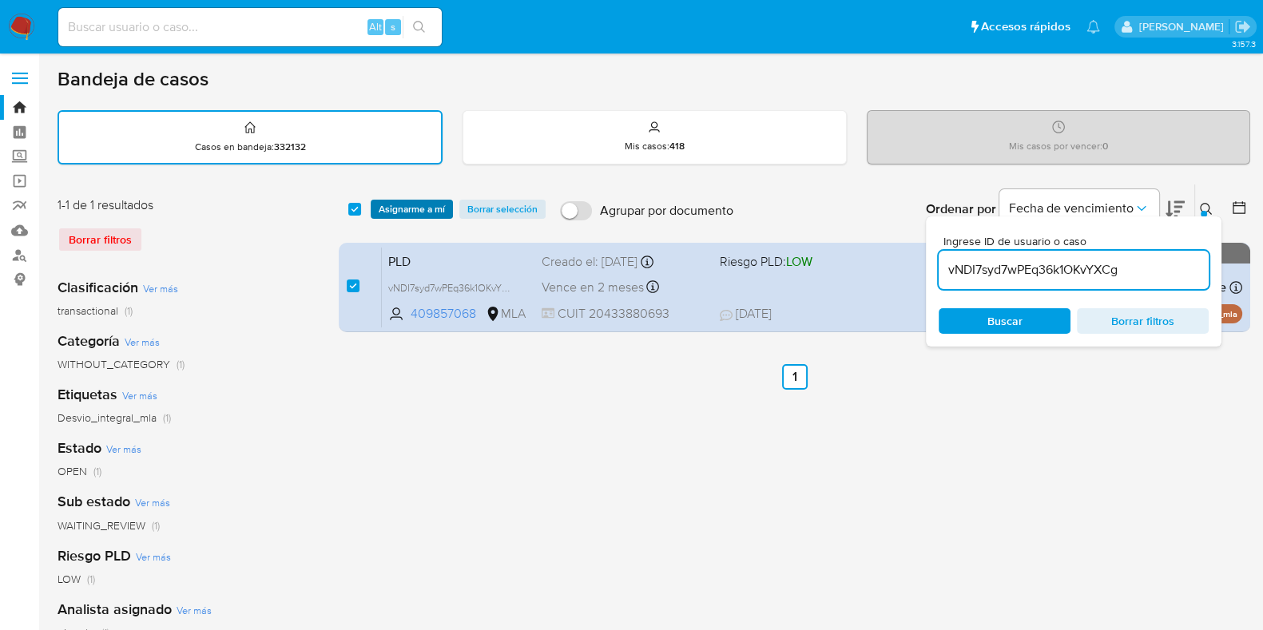
click at [415, 209] on span "Asignarme a mí" at bounding box center [412, 209] width 66 height 16
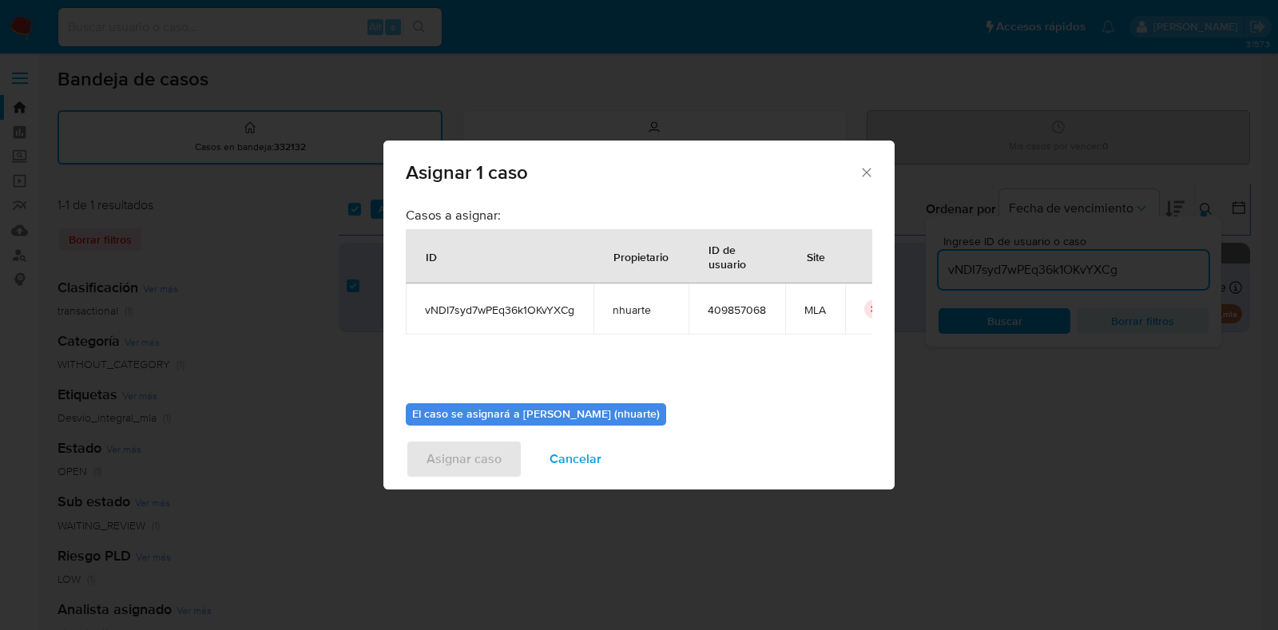
scroll to position [82, 0]
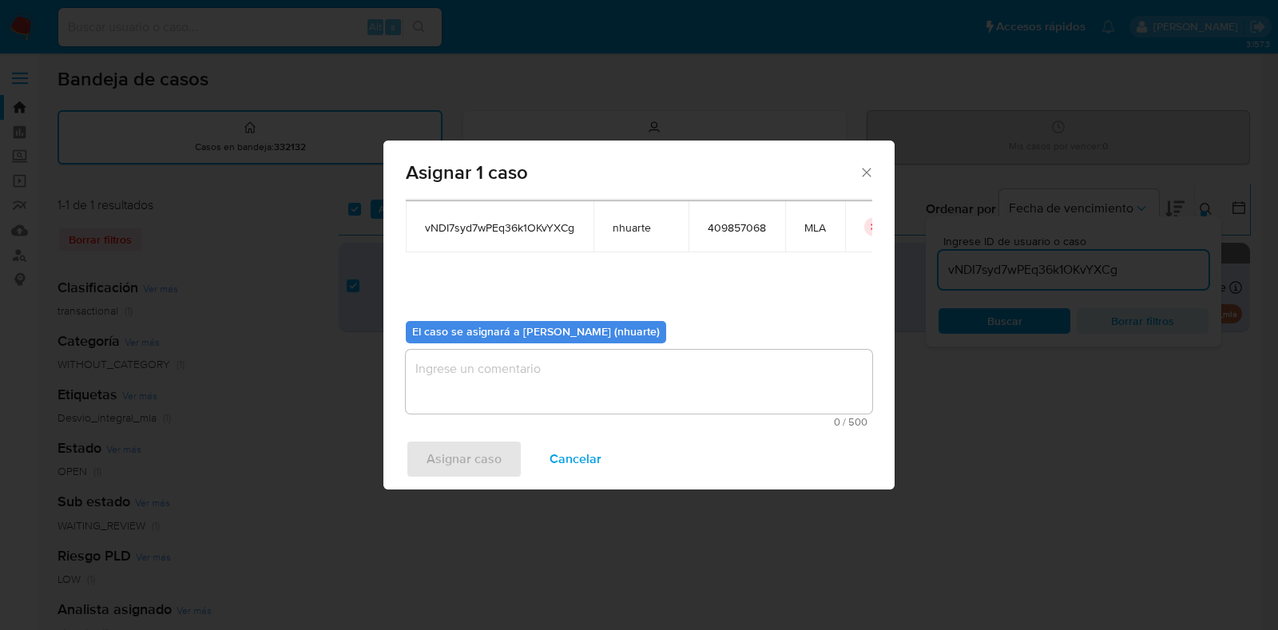
click at [643, 383] on textarea "assign-modal" at bounding box center [639, 382] width 467 height 64
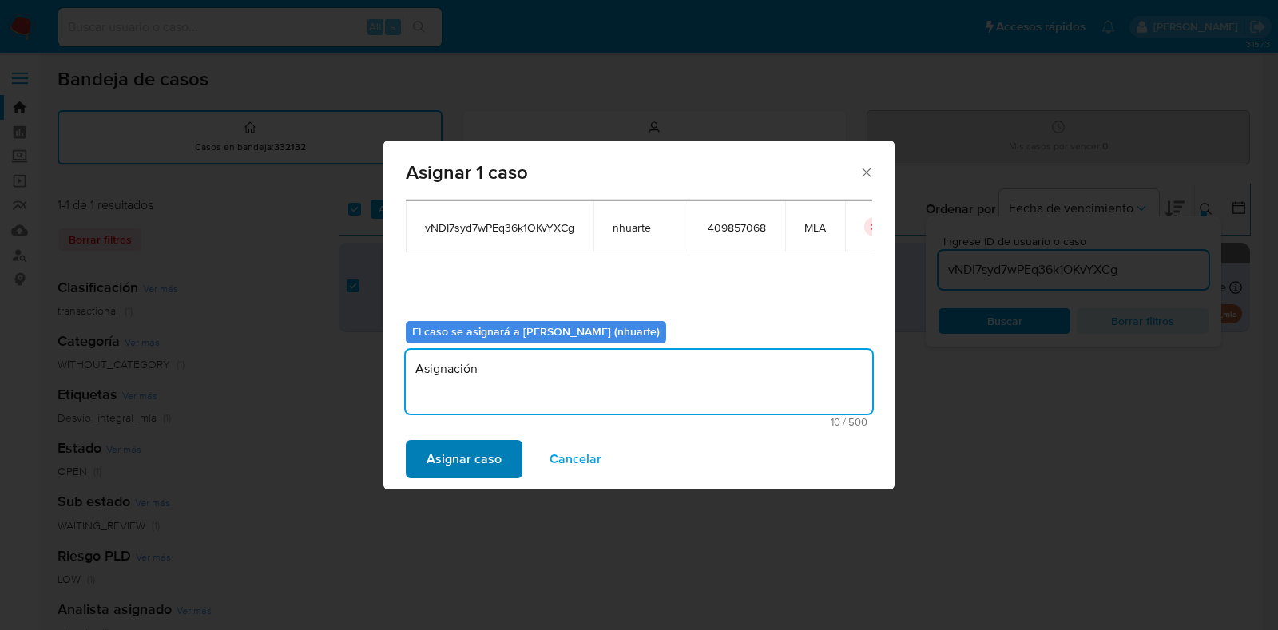
type textarea "Asignación"
click at [473, 463] on span "Asignar caso" at bounding box center [464, 459] width 75 height 35
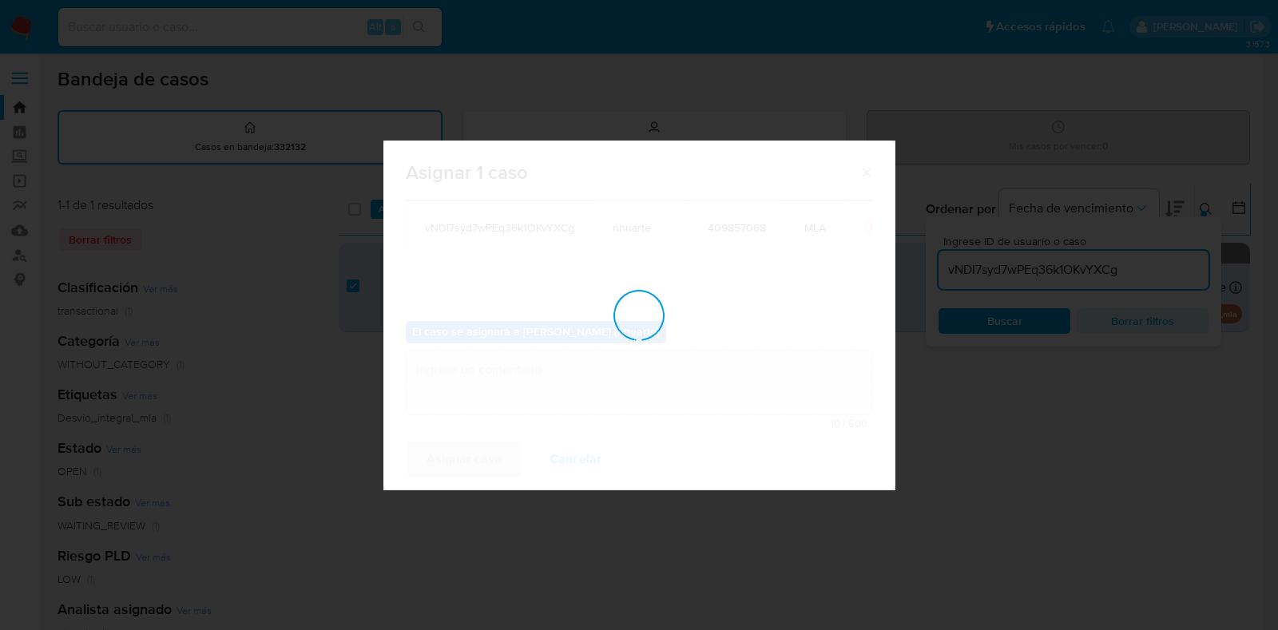
checkbox input "false"
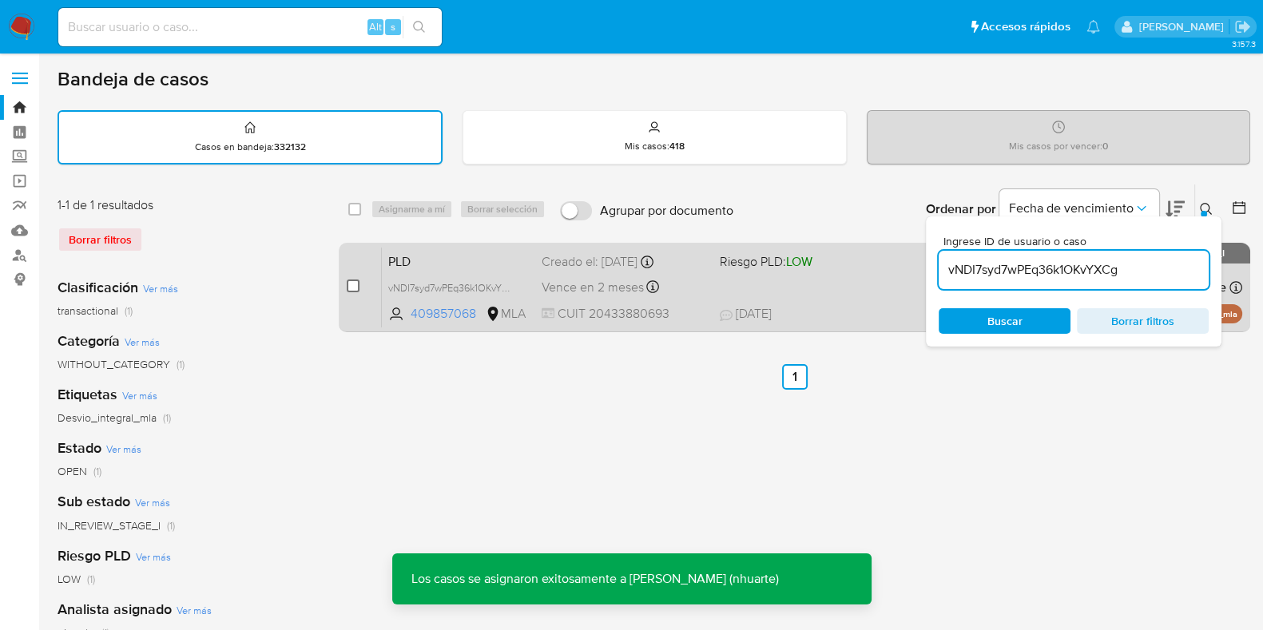
click at [356, 285] on input "checkbox" at bounding box center [353, 286] width 13 height 13
checkbox input "true"
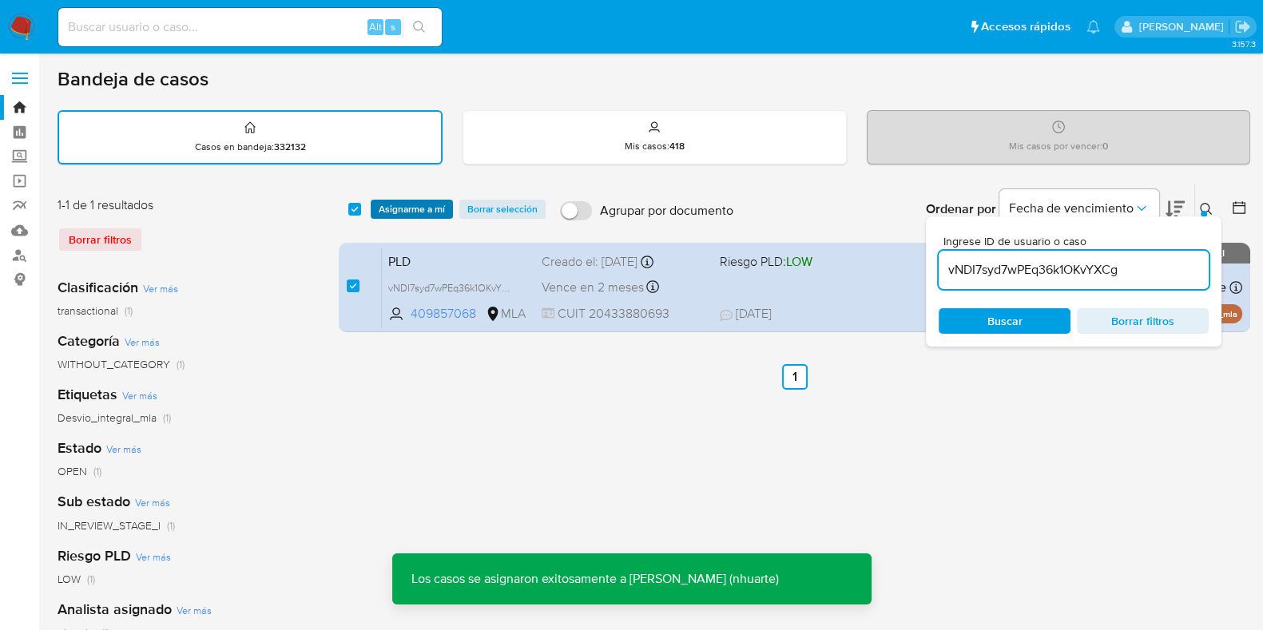
click at [415, 203] on span "Asignarme a mí" at bounding box center [412, 209] width 66 height 16
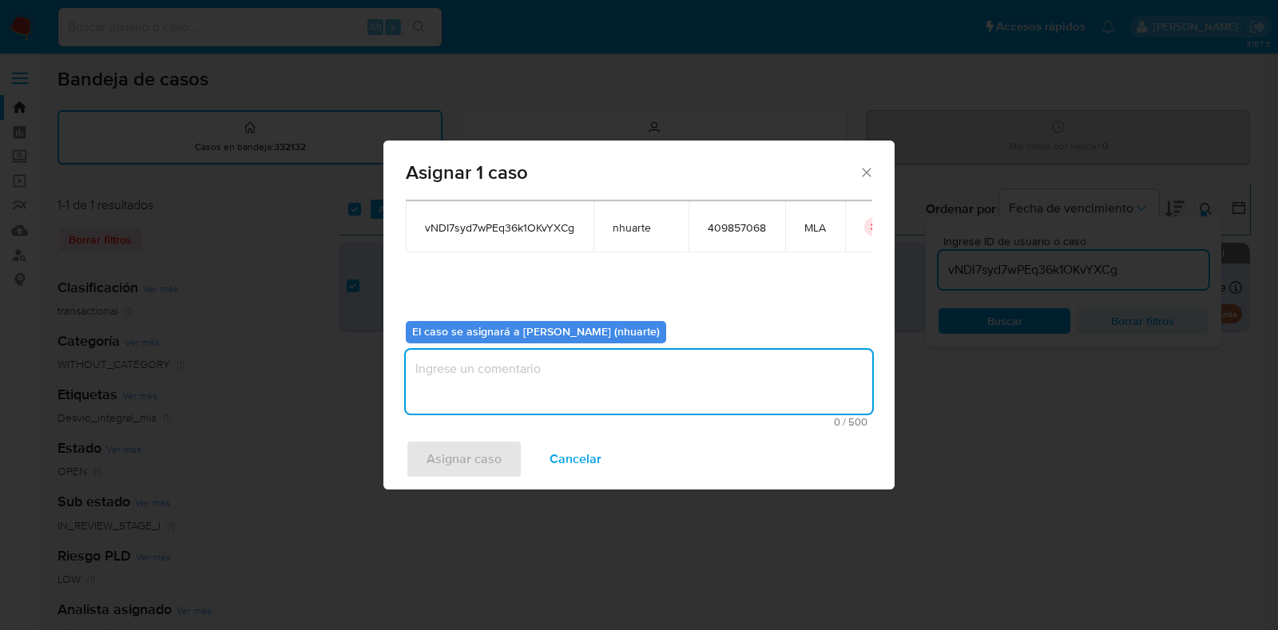
click at [507, 382] on textarea "assign-modal" at bounding box center [639, 382] width 467 height 64
type textarea "Asignación"
click at [466, 457] on span "Asignar caso" at bounding box center [464, 459] width 75 height 35
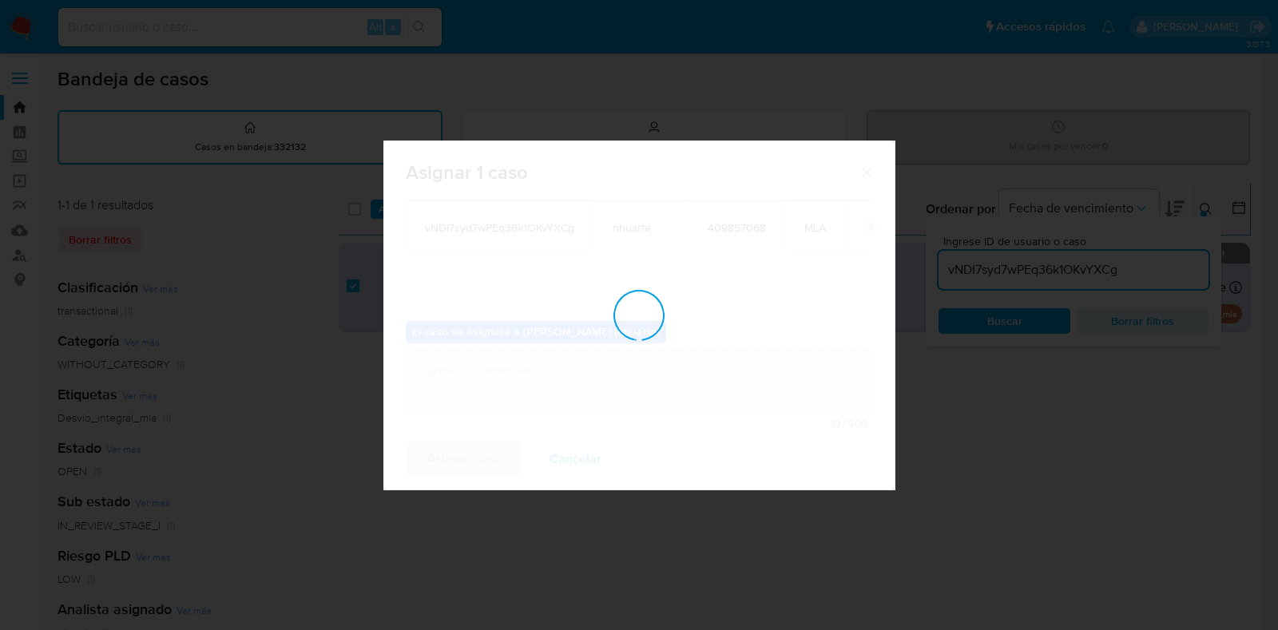
checkbox input "false"
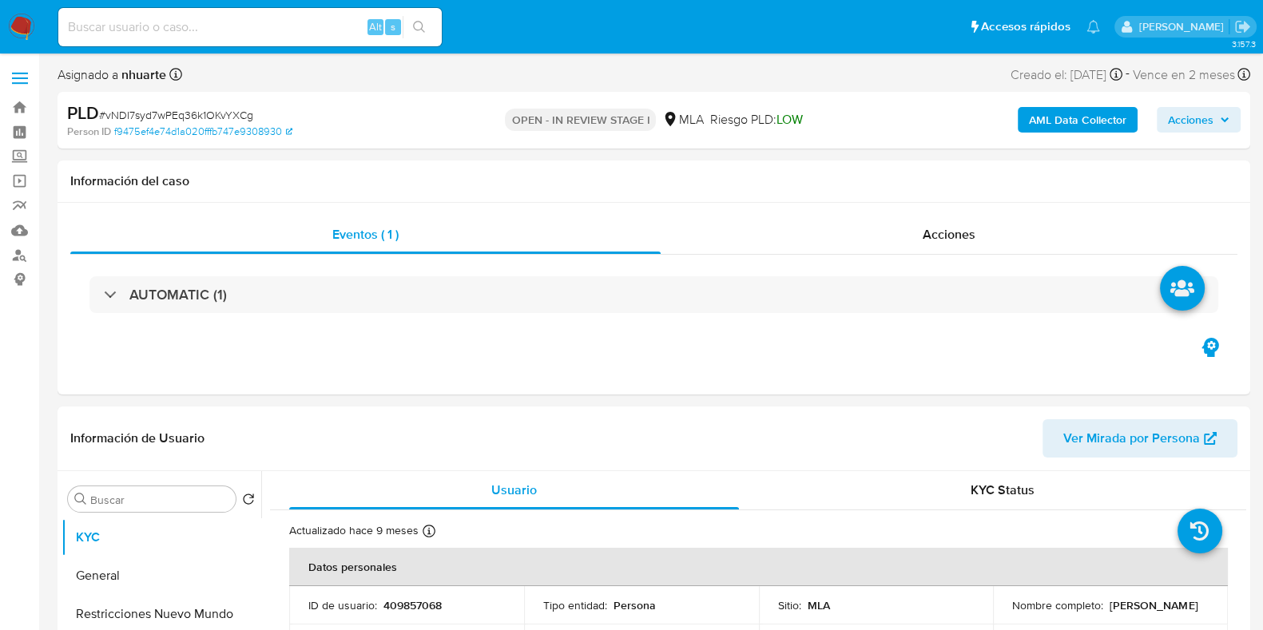
select select "10"
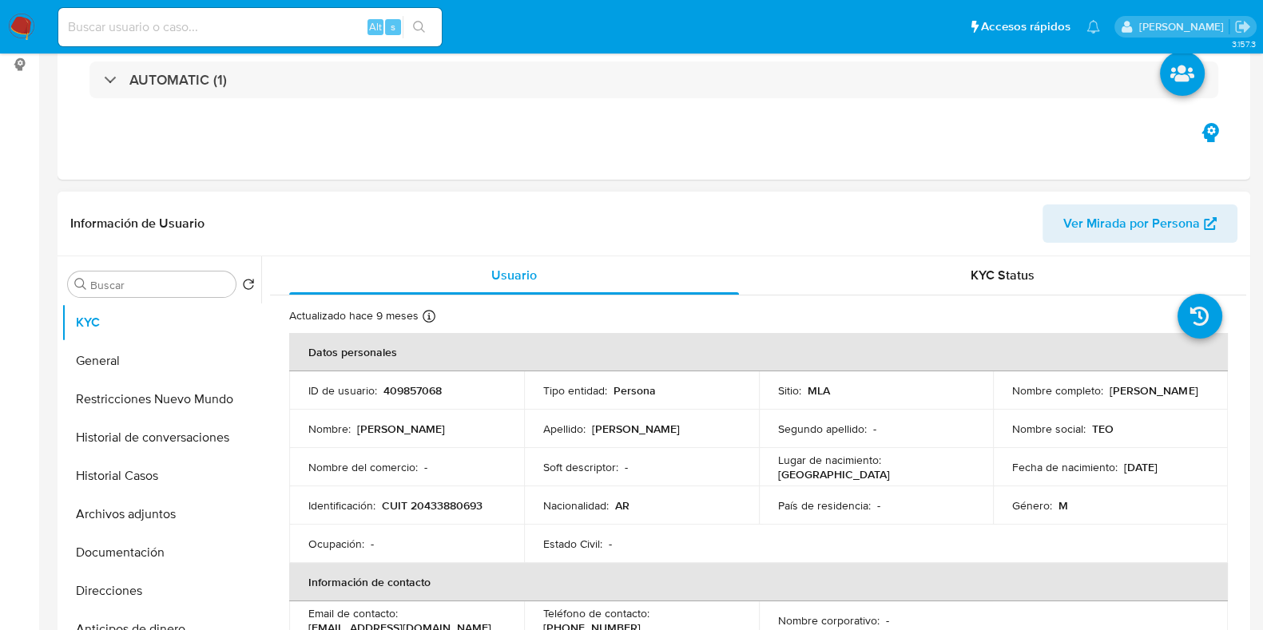
scroll to position [300, 0]
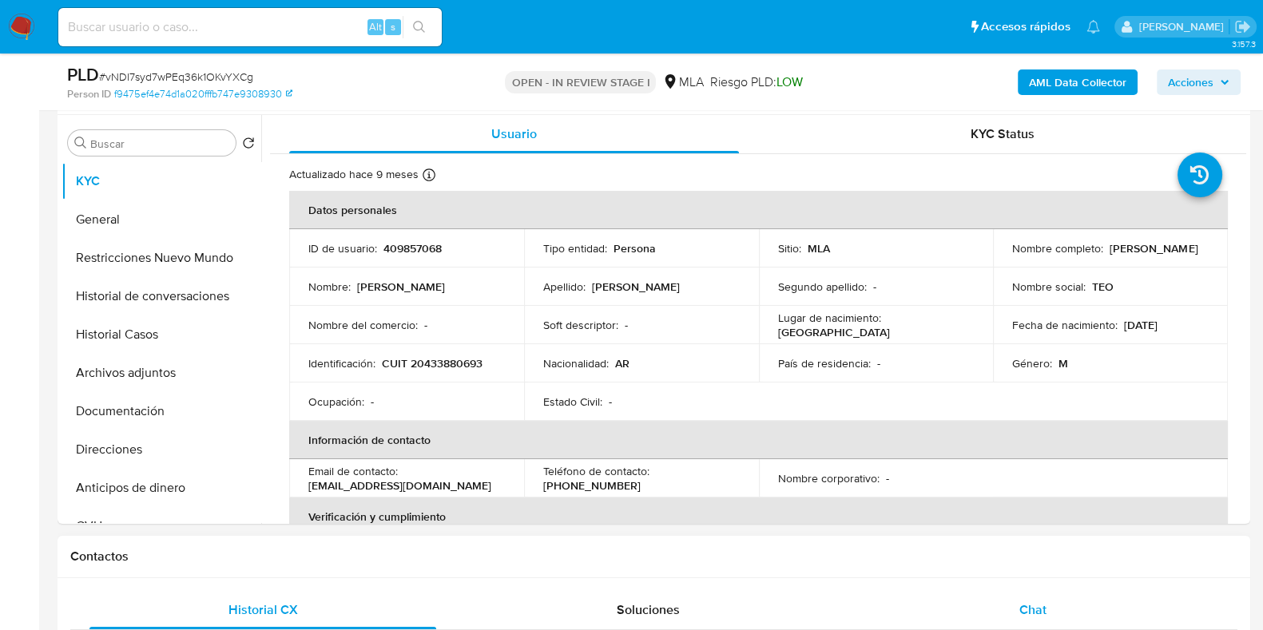
click at [1023, 613] on span "Chat" at bounding box center [1032, 610] width 27 height 18
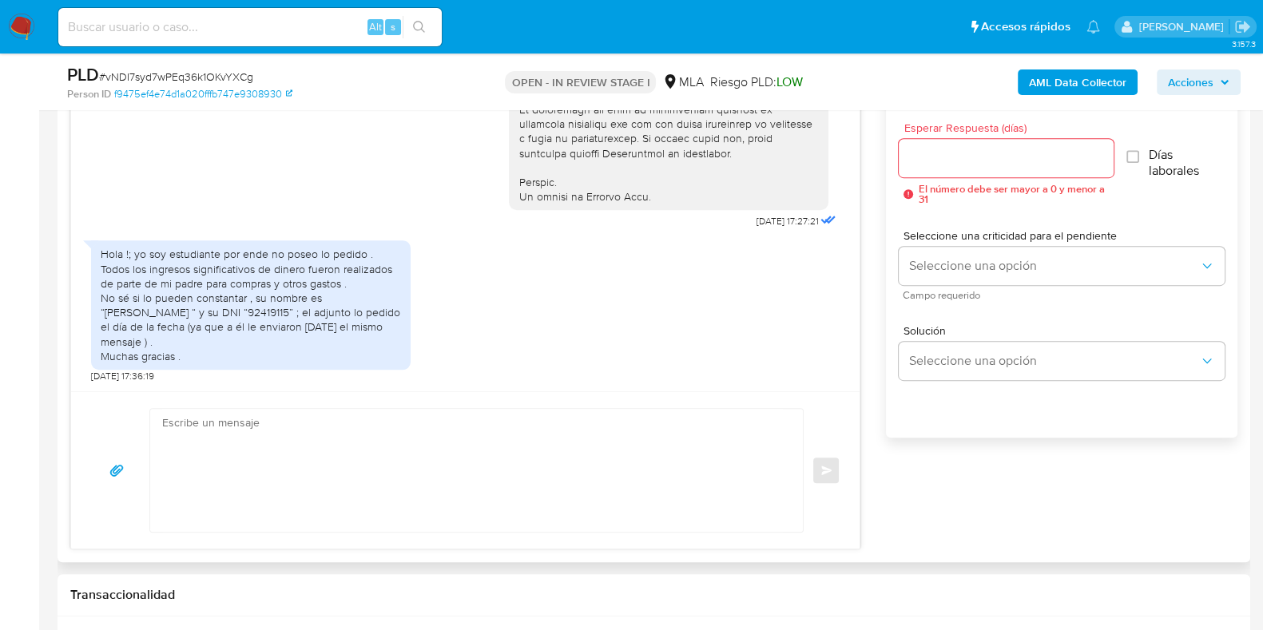
scroll to position [999, 0]
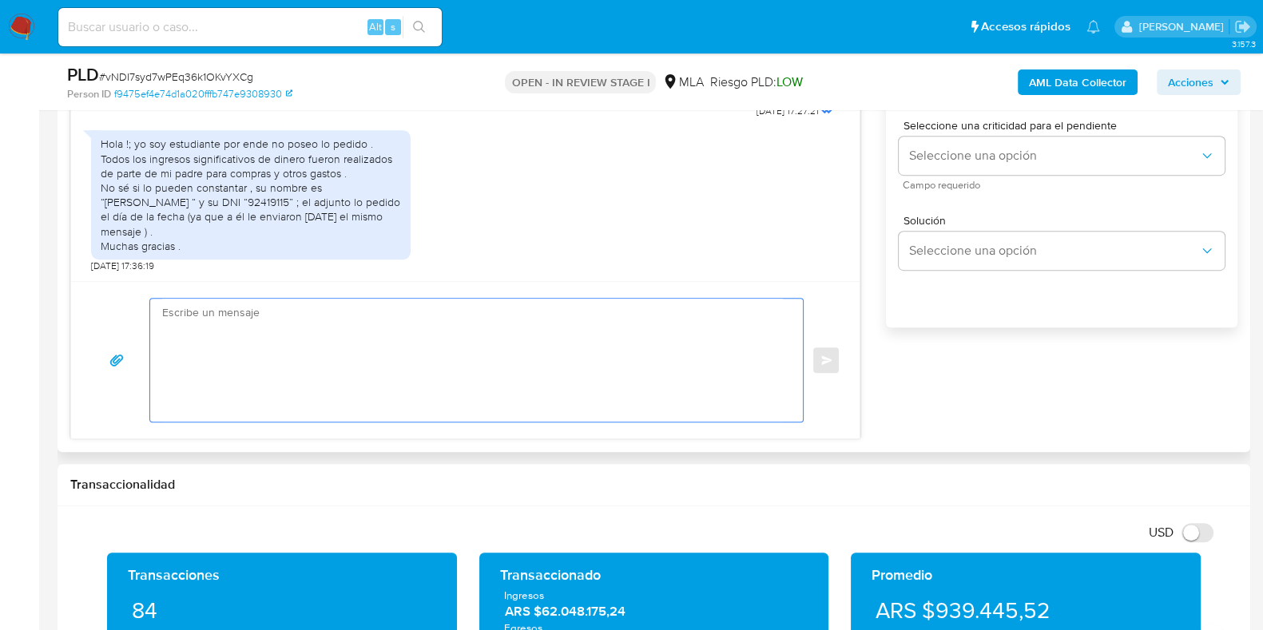
paste textarea "Hola, ¡Muchas gracias por tu respuesta! Confirmamos la recepción de la document…"
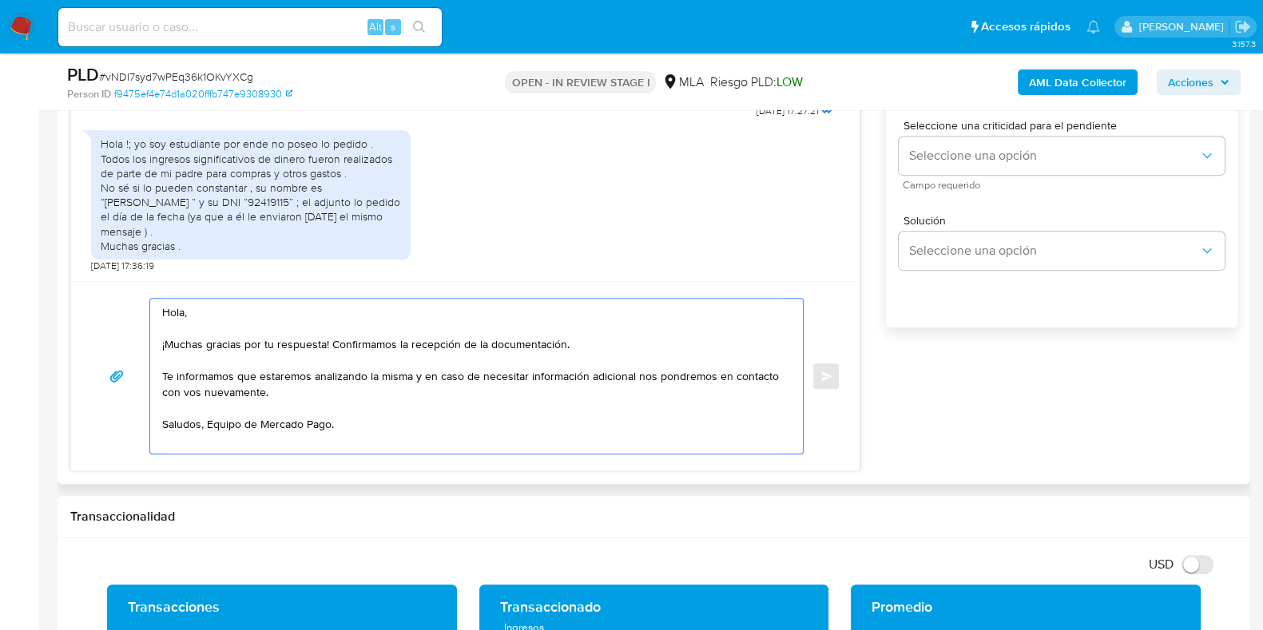
drag, startPoint x: 332, startPoint y: 342, endPoint x: 618, endPoint y: 342, distance: 286.0
click at [618, 342] on textarea "Hola, ¡Muchas gracias por tu respuesta! Confirmamos la recepción de la document…" at bounding box center [472, 376] width 621 height 155
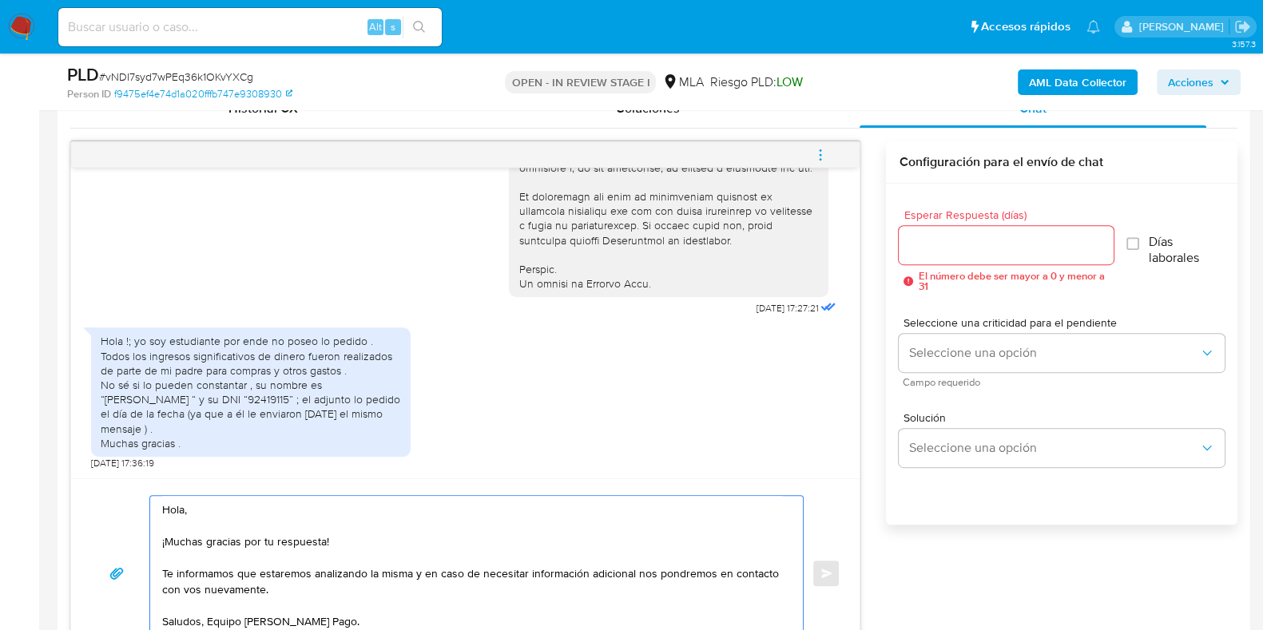
scroll to position [798, 0]
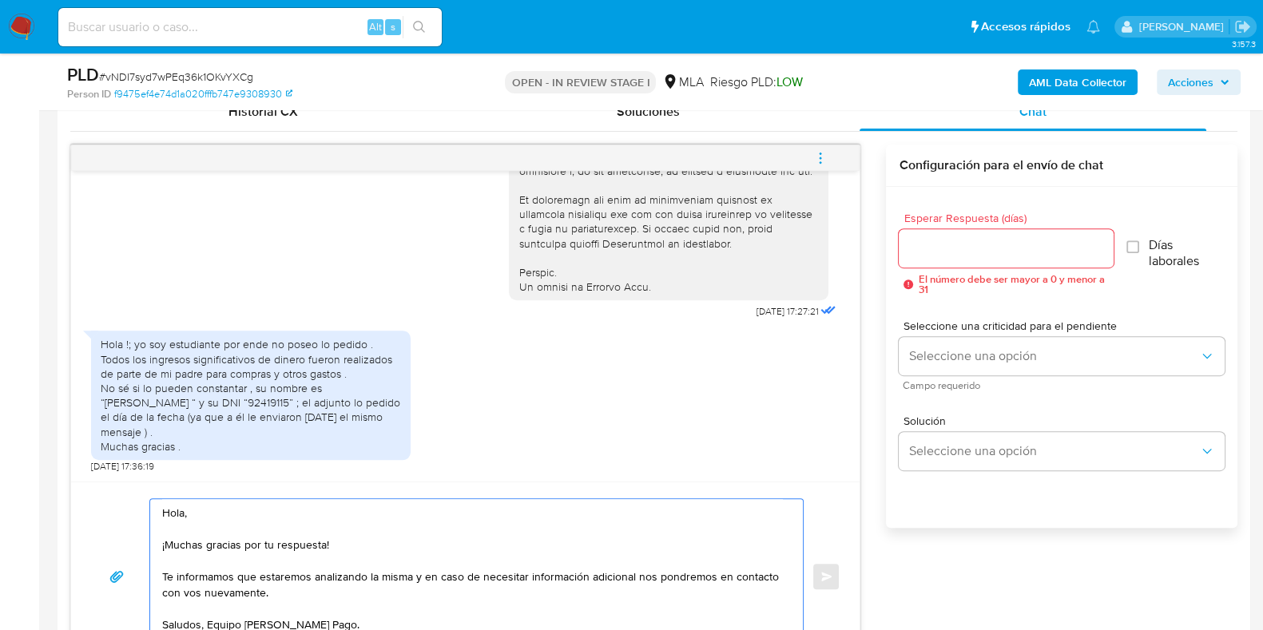
type textarea "Hola, ¡Muchas gracias por tu respuesta! Te informamos que estaremos analizando …"
click at [927, 245] on input "Esperar Respuesta (días)" at bounding box center [1006, 248] width 214 height 21
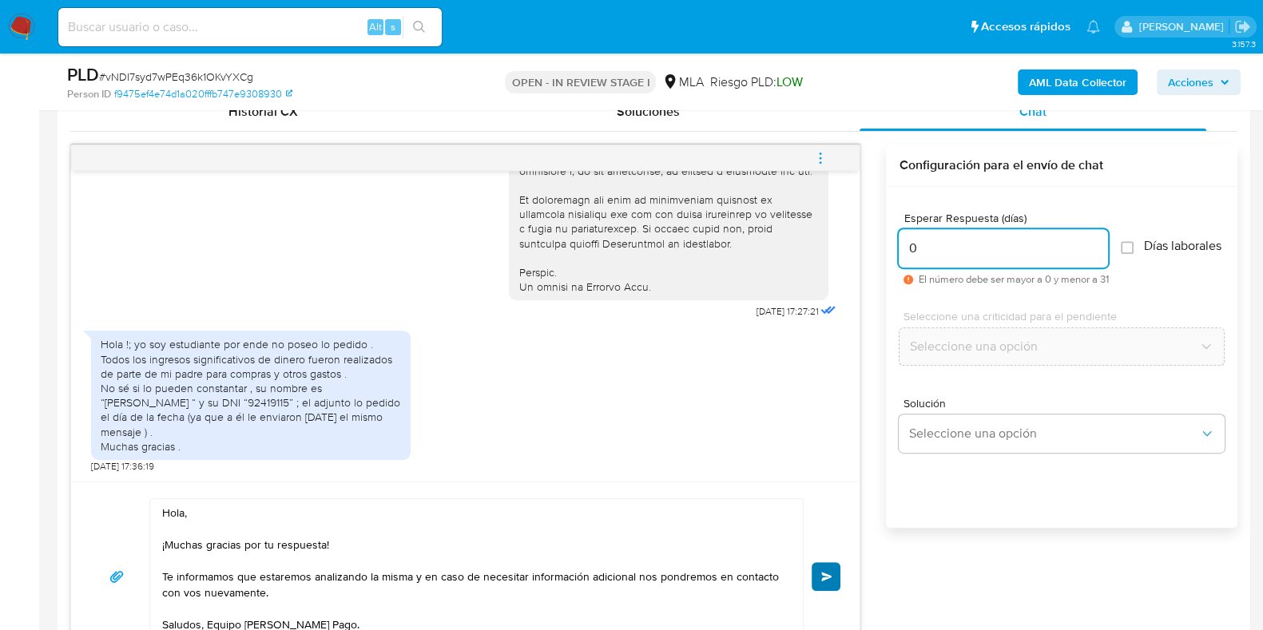
type input "0"
click at [831, 581] on button "Enviar" at bounding box center [826, 576] width 29 height 29
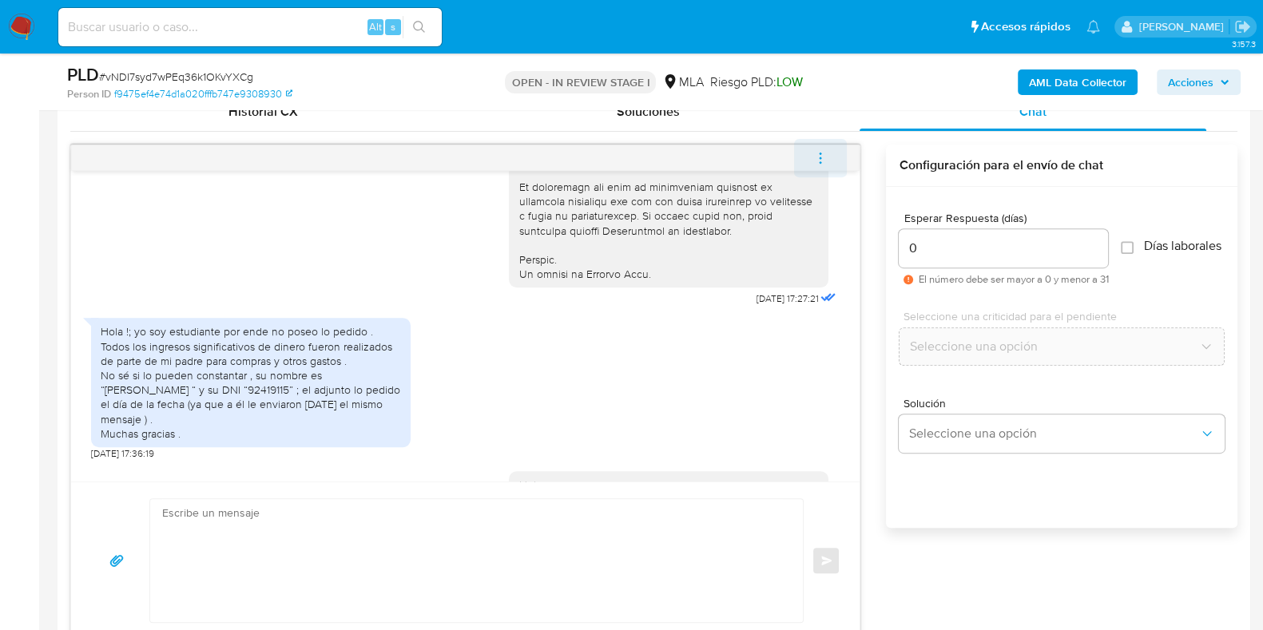
scroll to position [920, 0]
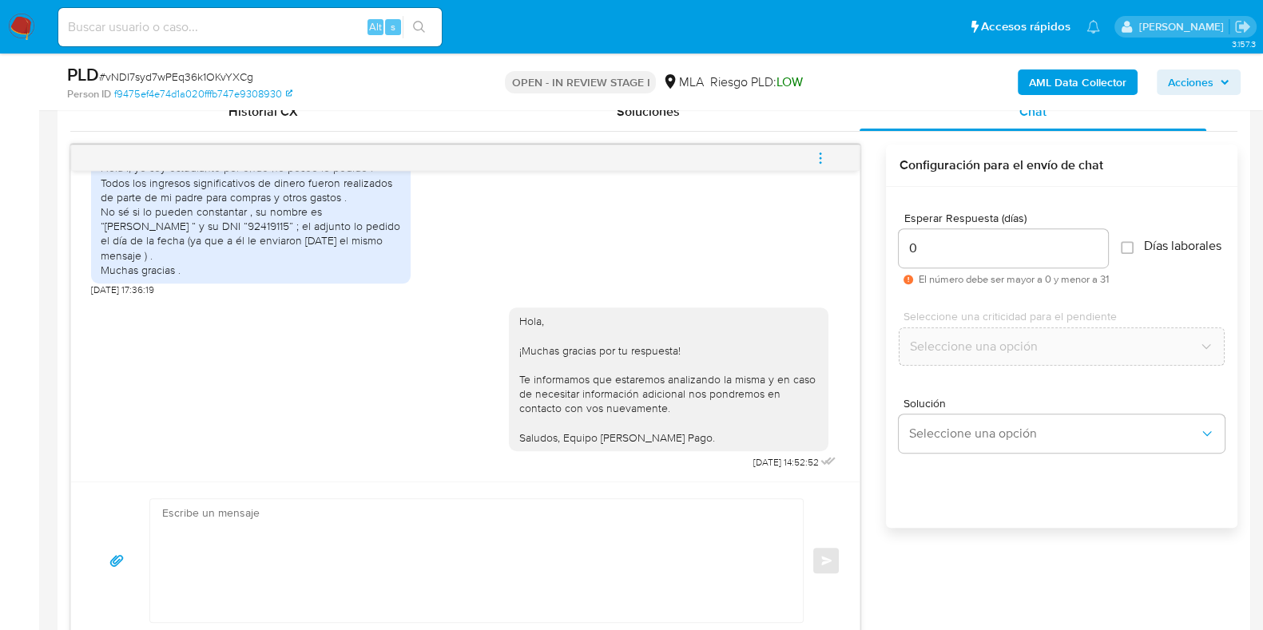
click at [824, 157] on icon "menu-action" at bounding box center [820, 158] width 14 height 14
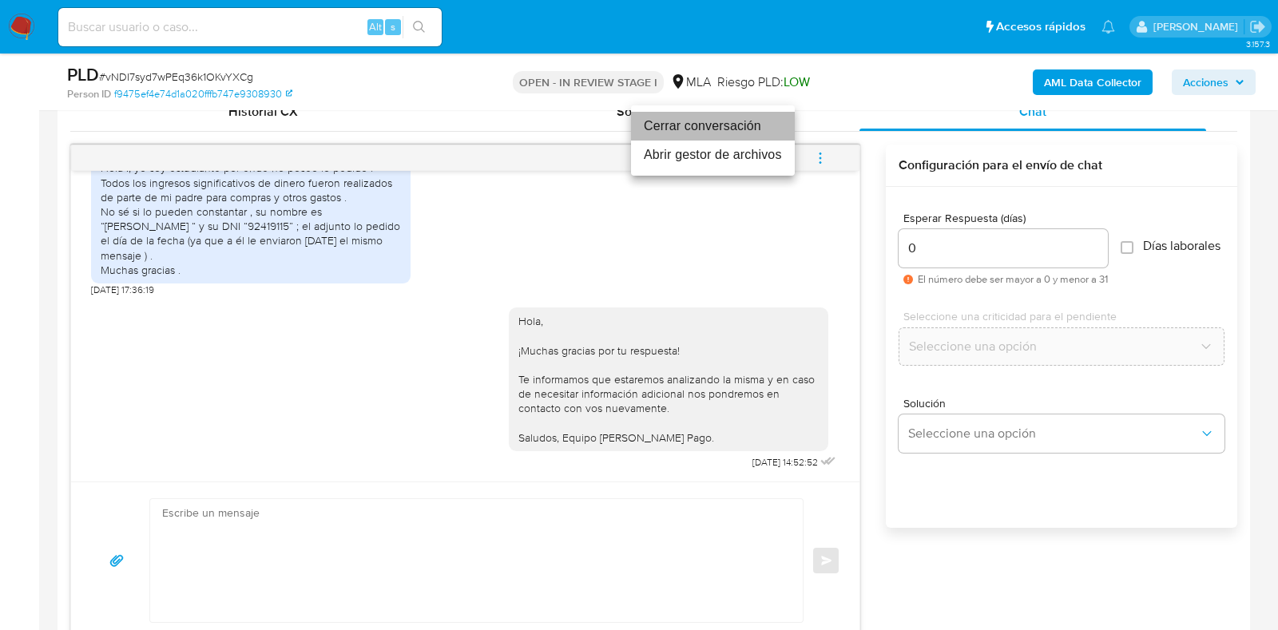
click at [725, 120] on li "Cerrar conversación" at bounding box center [713, 126] width 164 height 29
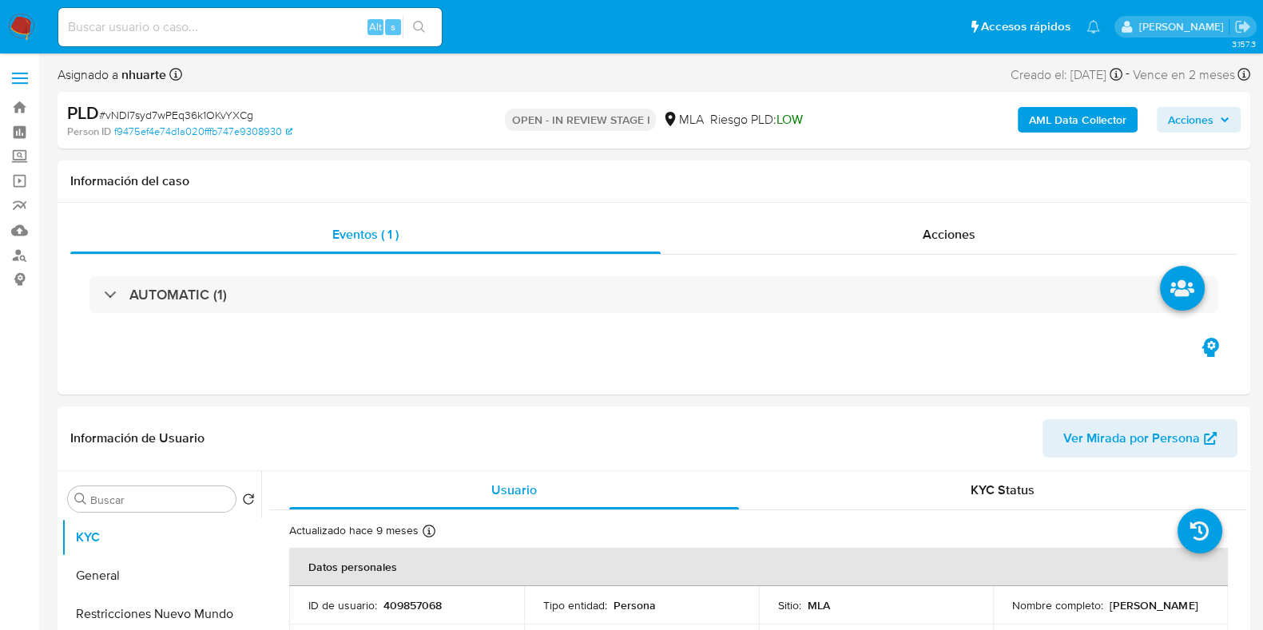
select select "10"
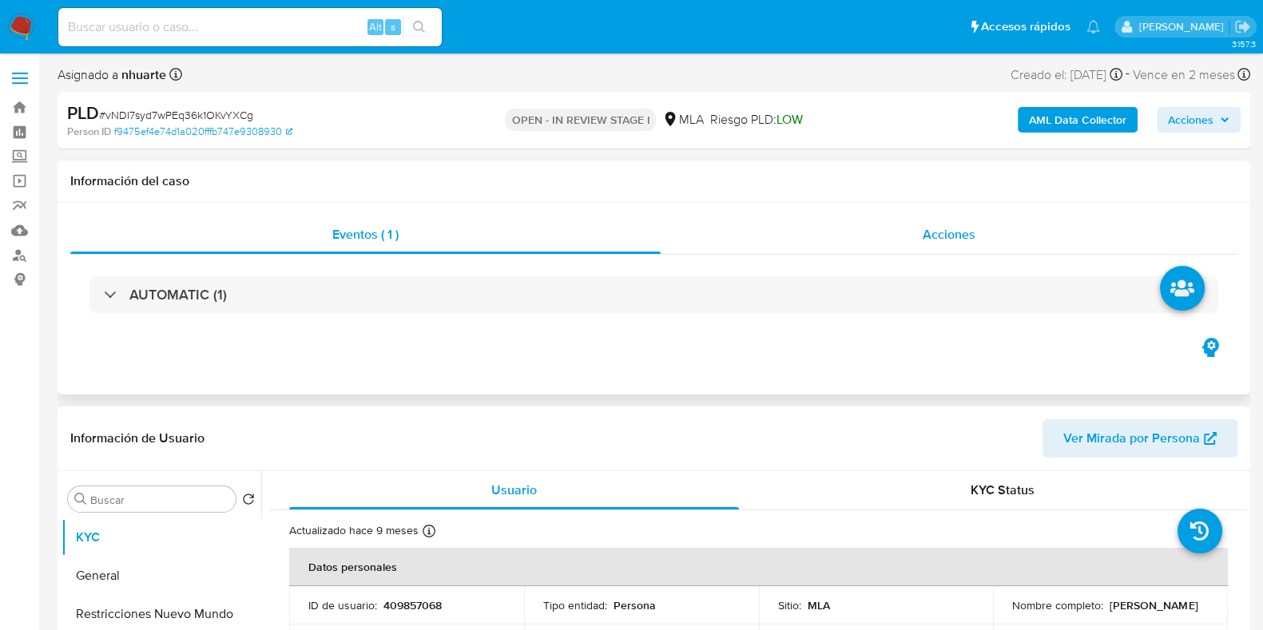
click at [921, 230] on div "Acciones" at bounding box center [949, 235] width 577 height 38
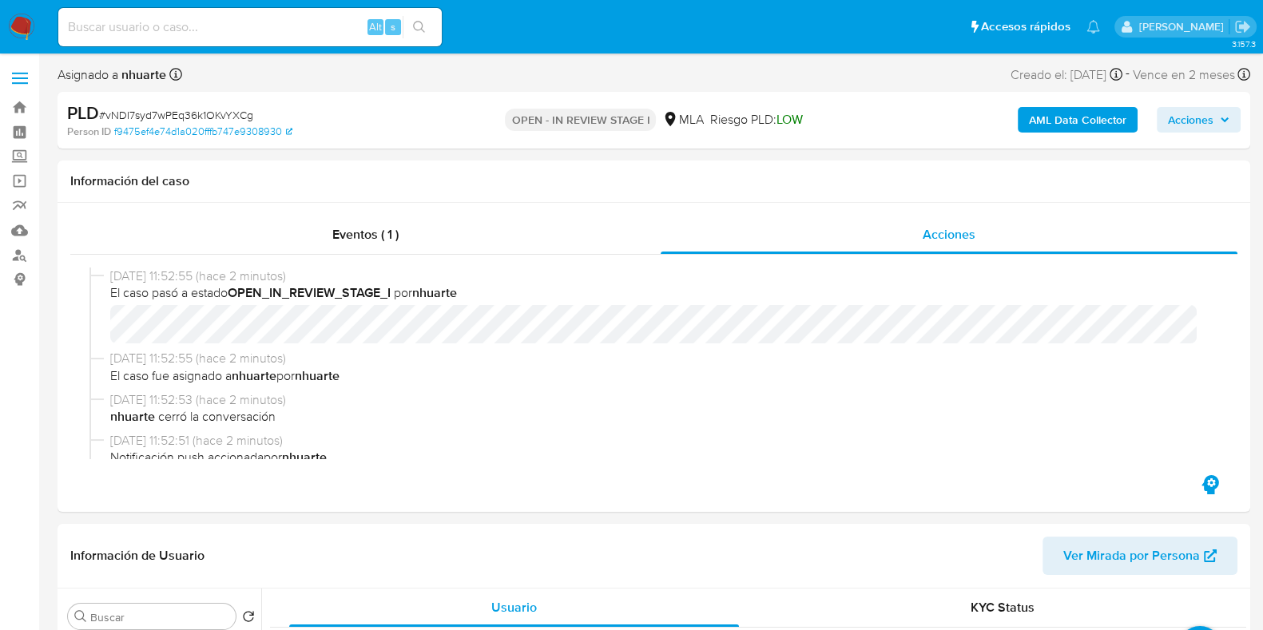
scroll to position [99, 0]
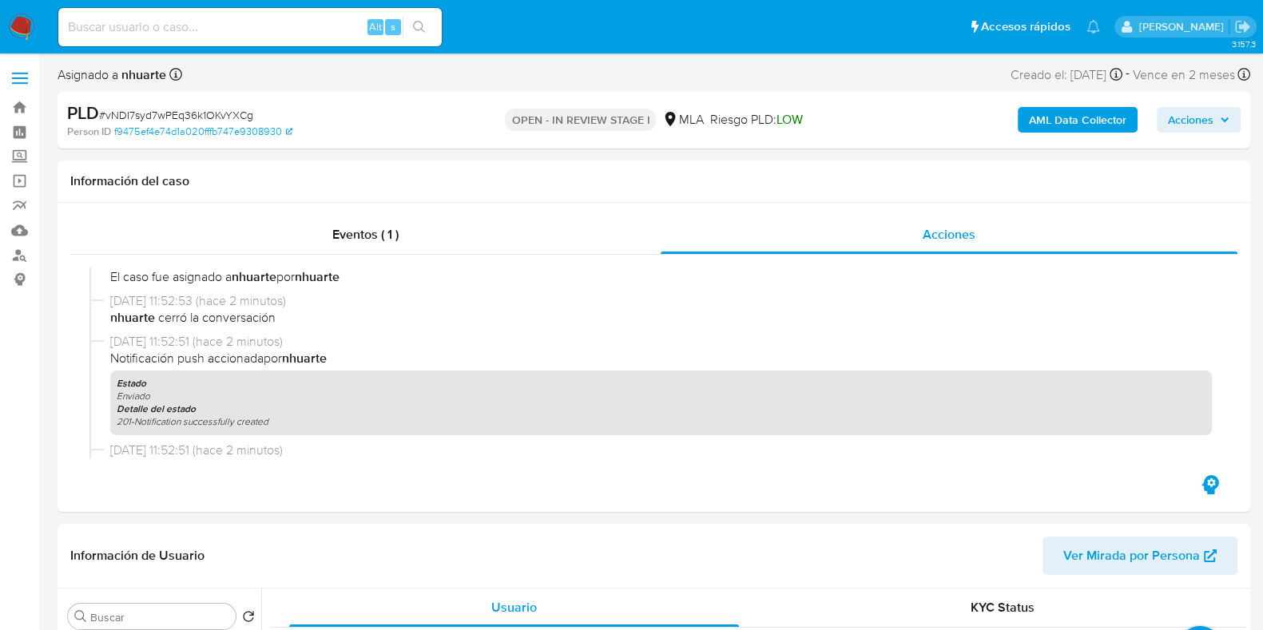
click at [1067, 125] on b "AML Data Collector" at bounding box center [1077, 120] width 97 height 26
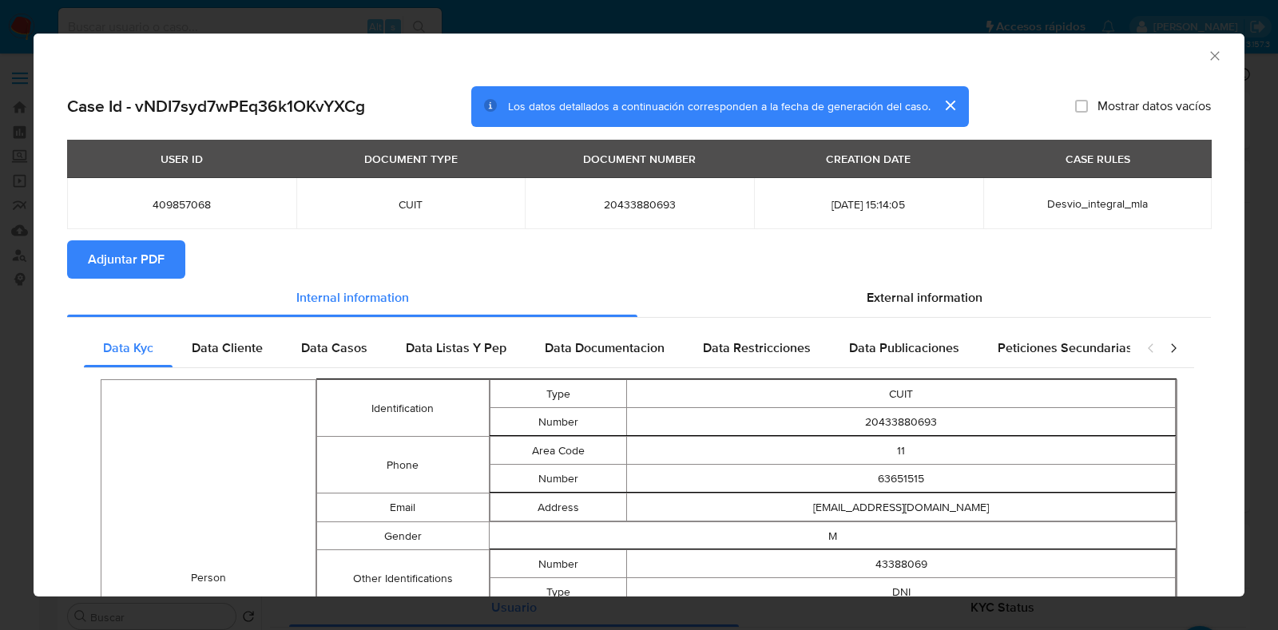
click at [148, 254] on span "Adjuntar PDF" at bounding box center [126, 259] width 77 height 35
click at [1207, 50] on icon "Cerrar ventana" at bounding box center [1215, 56] width 16 height 16
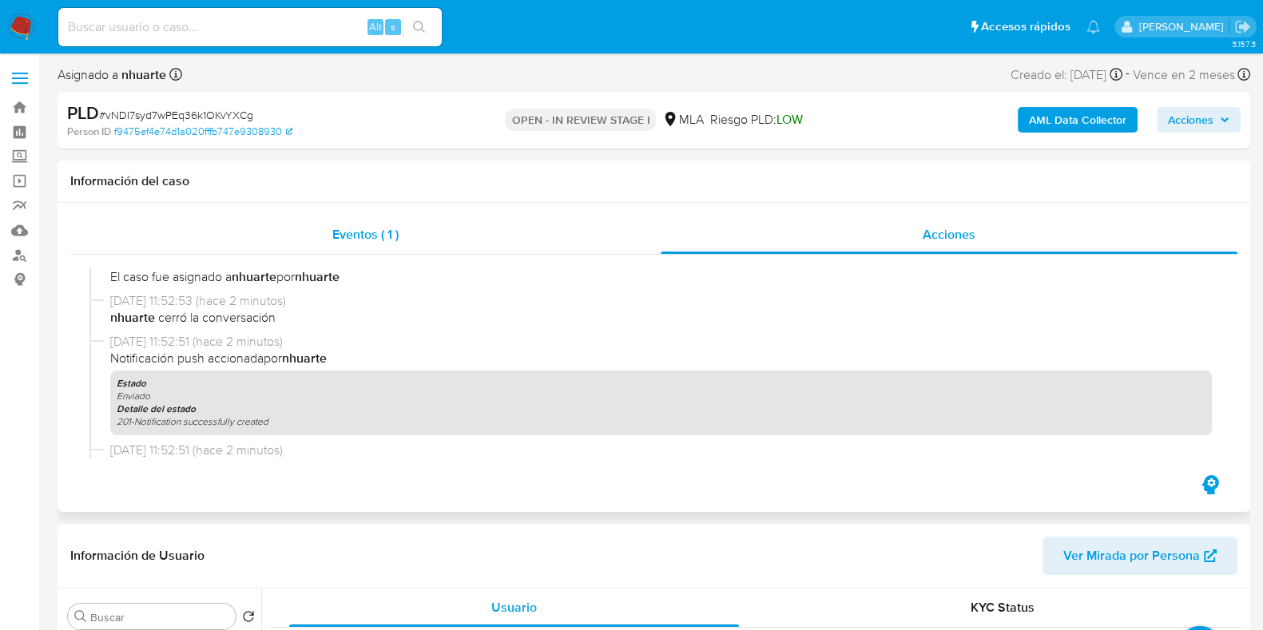
click at [372, 239] on span "Eventos ( 1 )" at bounding box center [365, 234] width 66 height 18
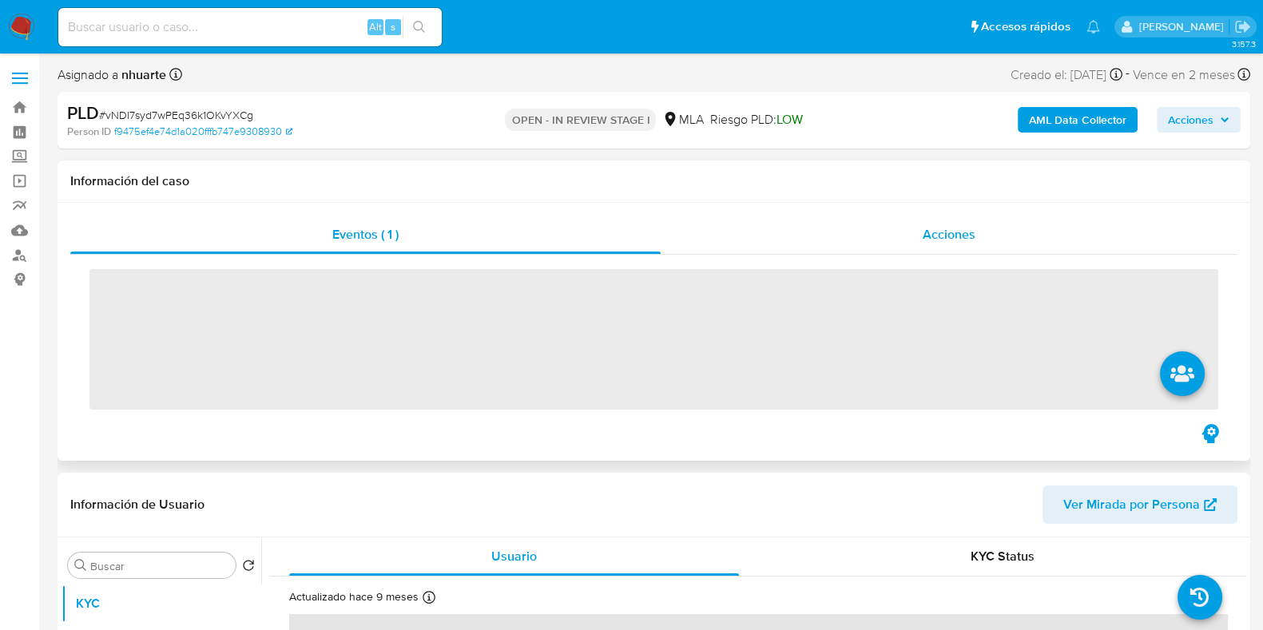
click at [964, 226] on span "Acciones" at bounding box center [949, 234] width 53 height 18
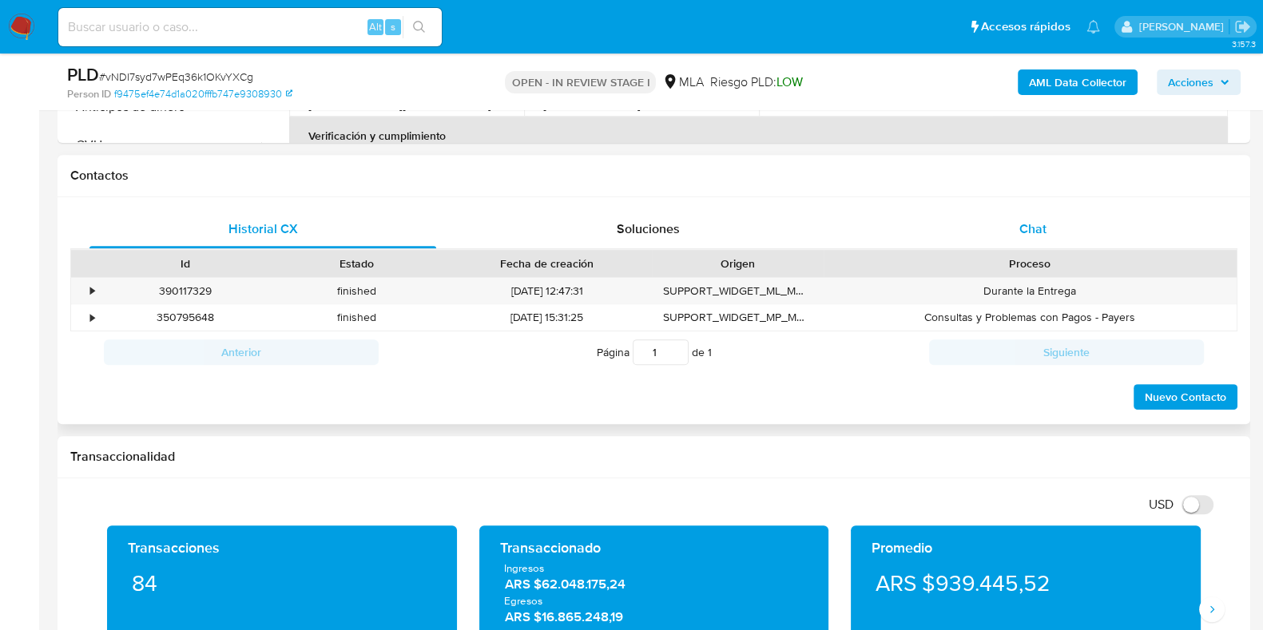
click at [1043, 225] on span "Chat" at bounding box center [1032, 229] width 27 height 18
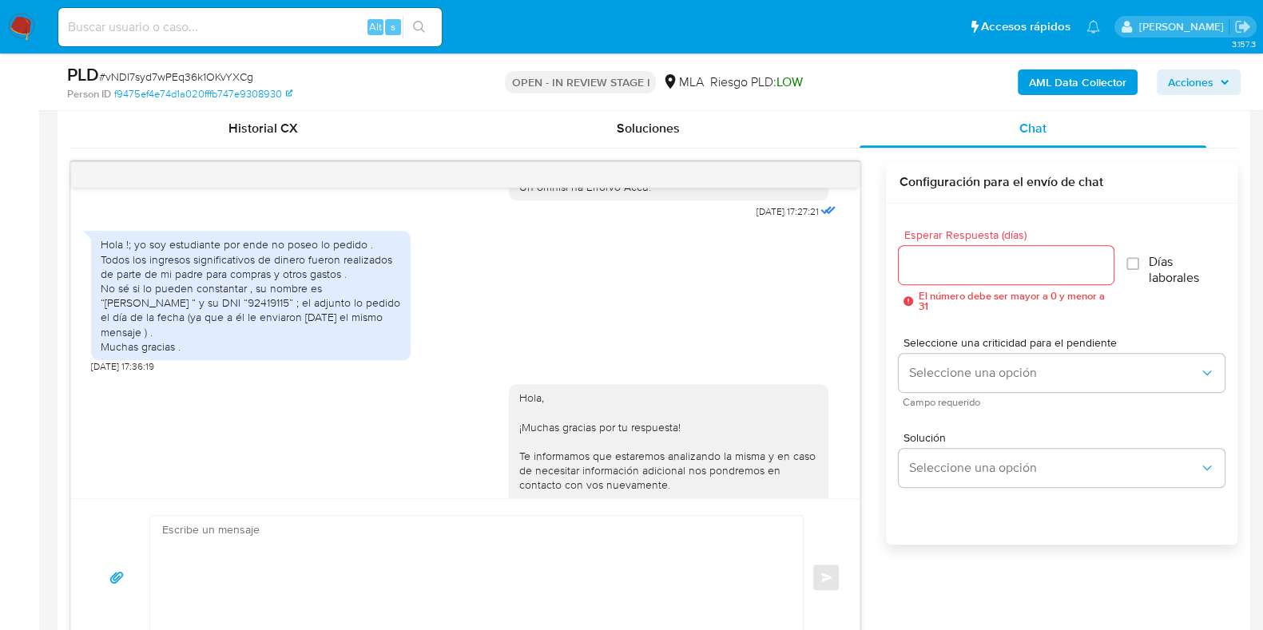
scroll to position [821, 0]
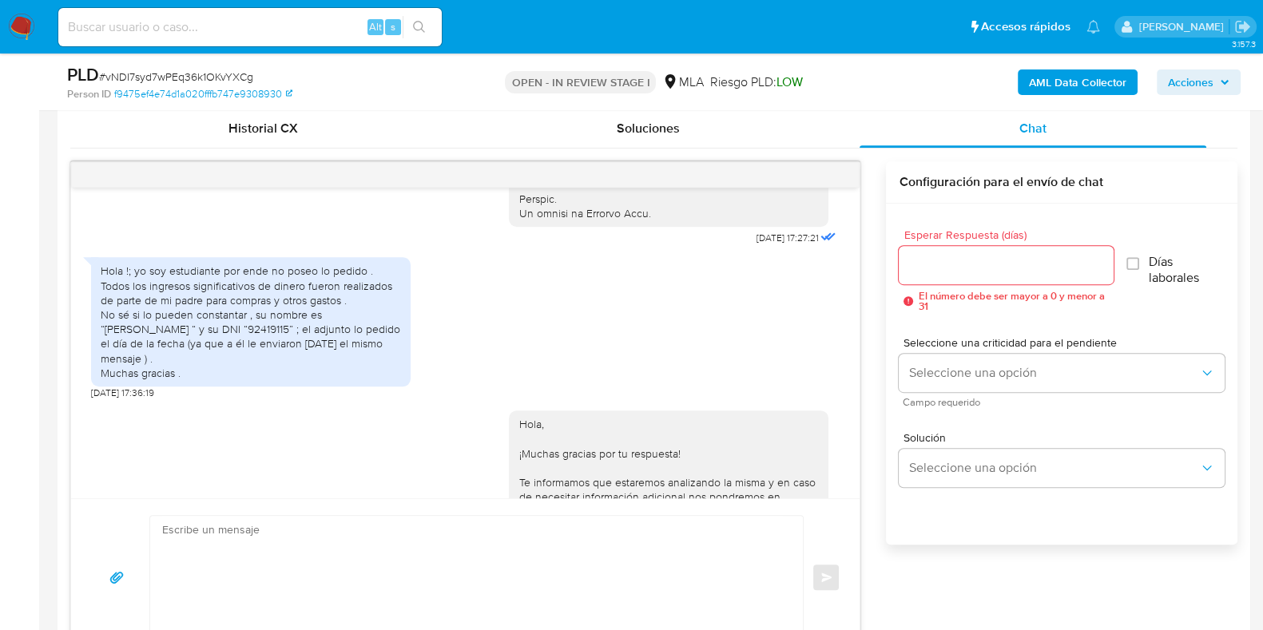
drag, startPoint x: 101, startPoint y: 297, endPoint x: 207, endPoint y: 383, distance: 136.4
click at [207, 380] on div "Hola !; yo soy estudiante por ende no poseo lo pedido . Todos los ingresos sign…" at bounding box center [251, 322] width 300 height 117
copy div "Hola !; yo soy estudiante por ende no poseo lo pedido . Todos los ingresos sign…"
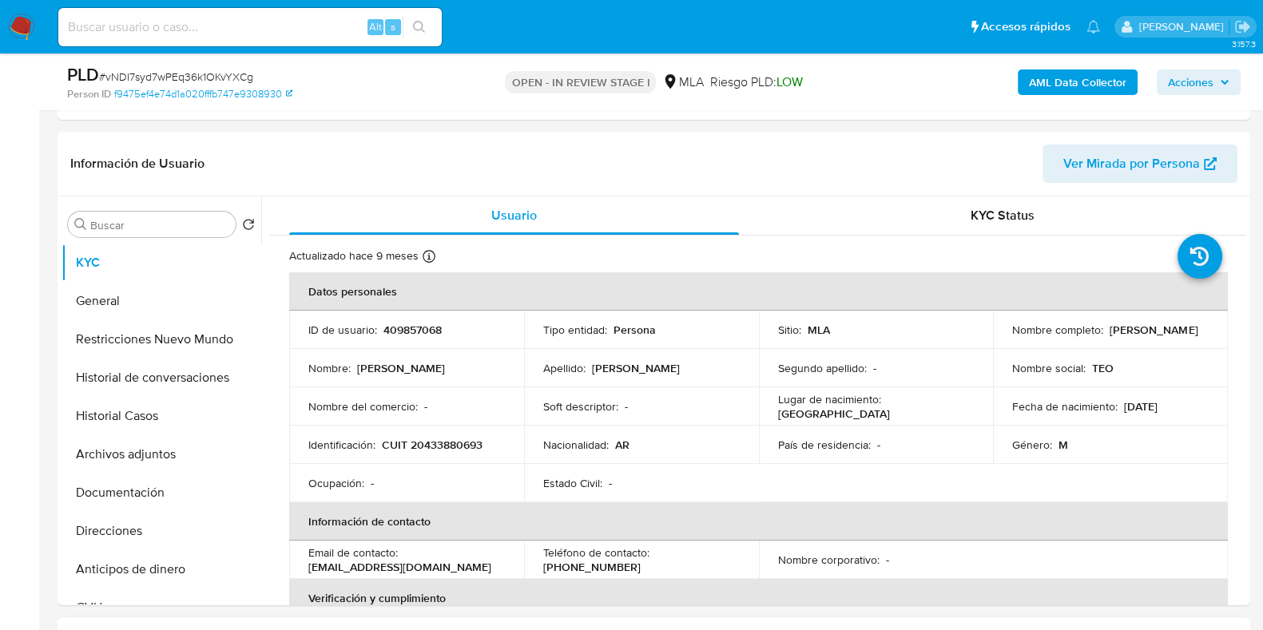
scroll to position [599, 0]
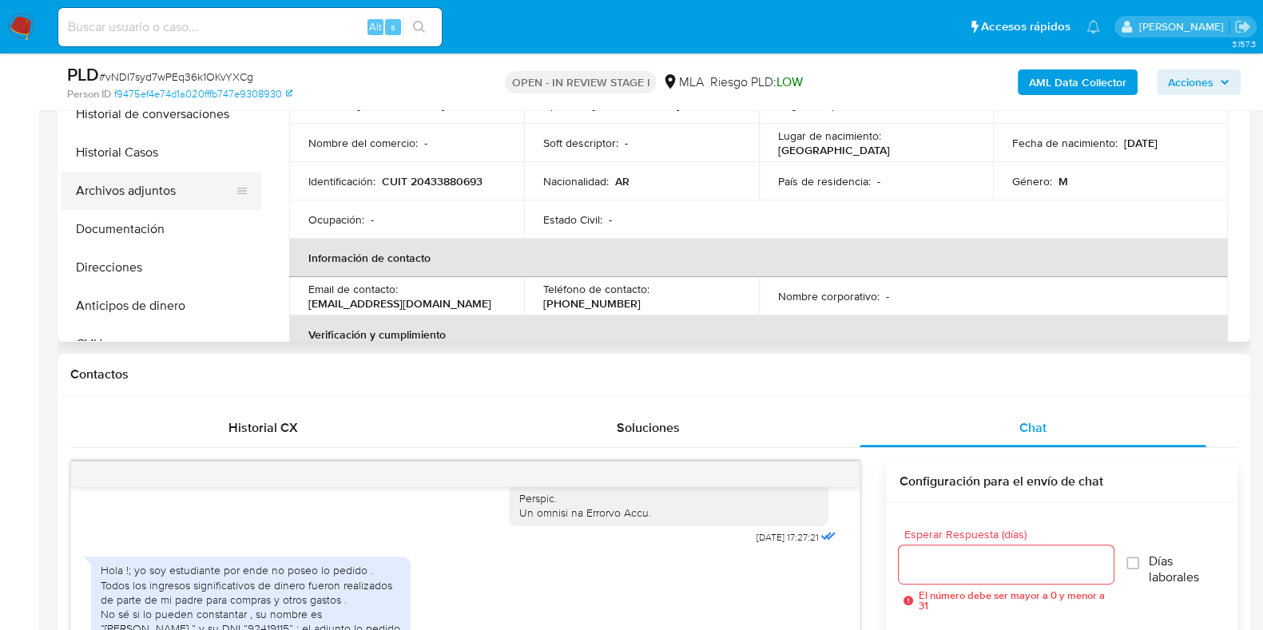
click at [189, 192] on button "Archivos adjuntos" at bounding box center [155, 191] width 187 height 38
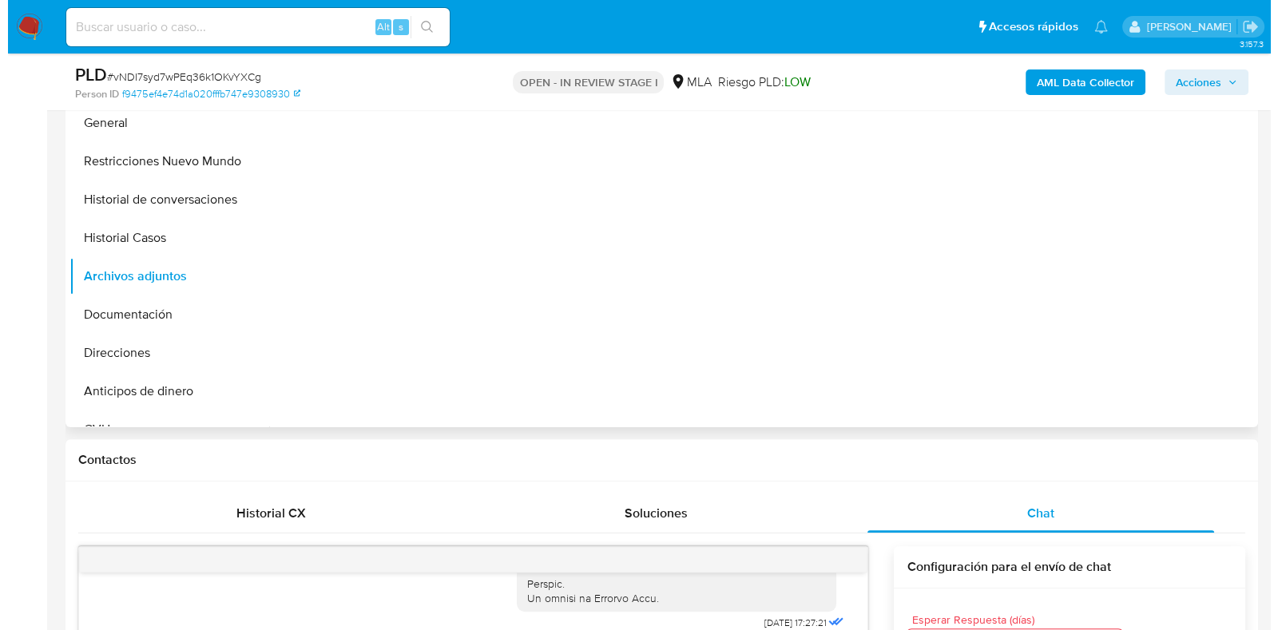
scroll to position [399, 0]
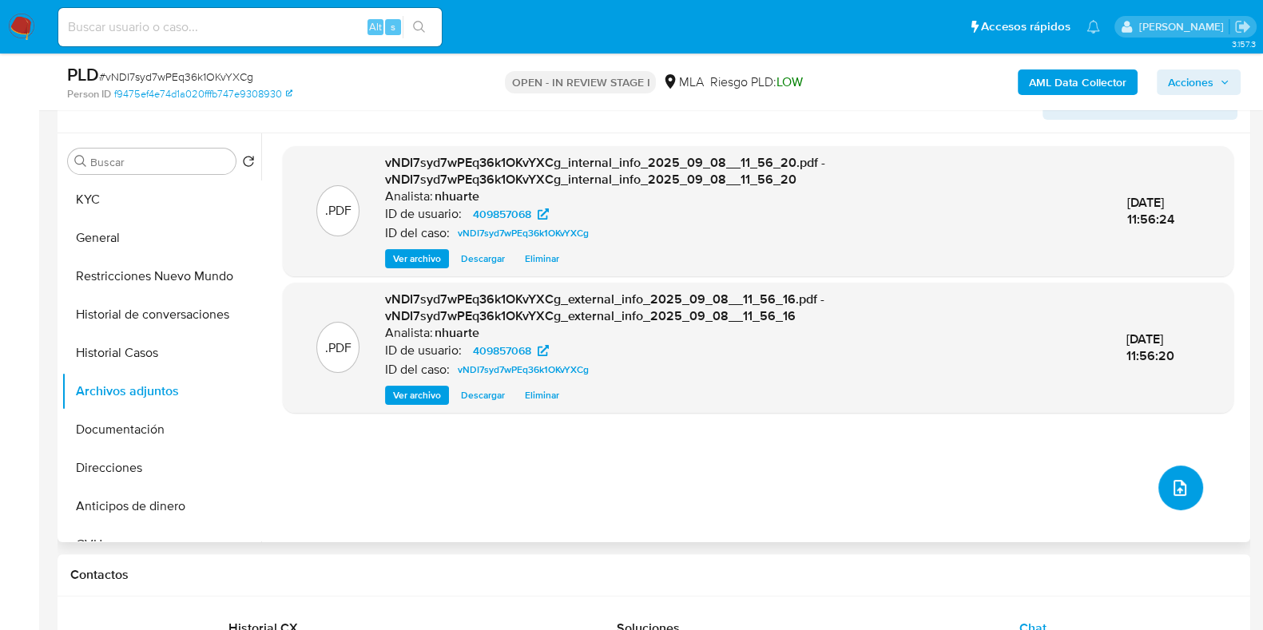
click at [1175, 476] on button "upload-file" at bounding box center [1180, 488] width 45 height 45
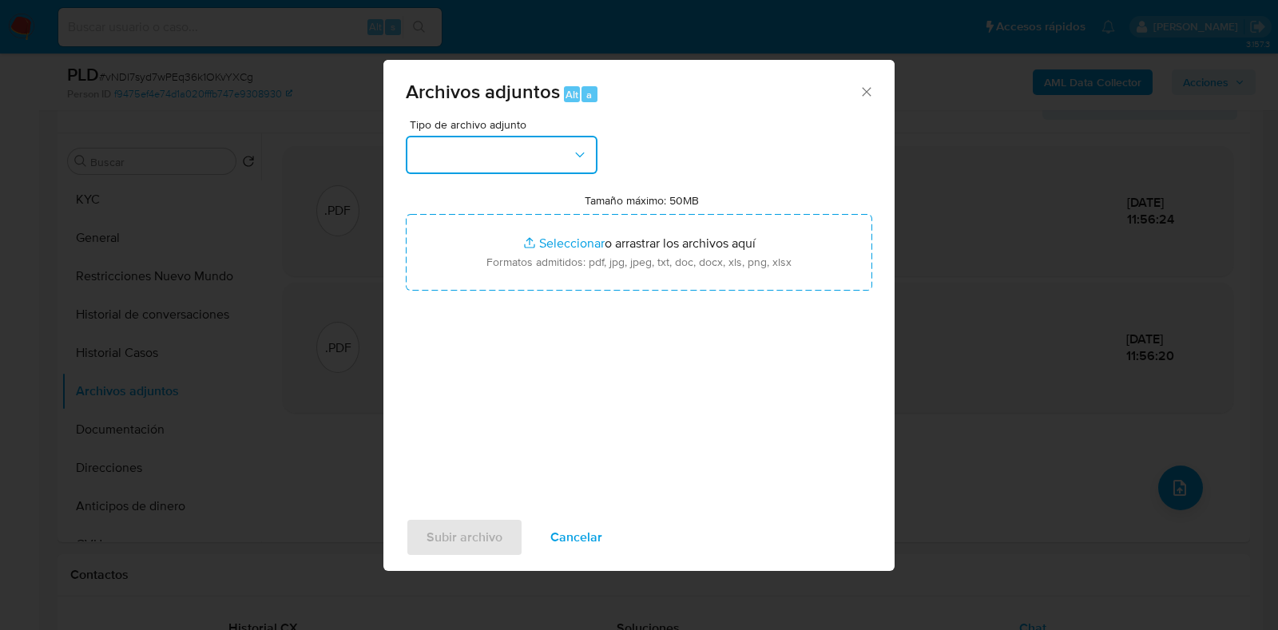
click at [588, 151] on button "button" at bounding box center [502, 155] width 192 height 38
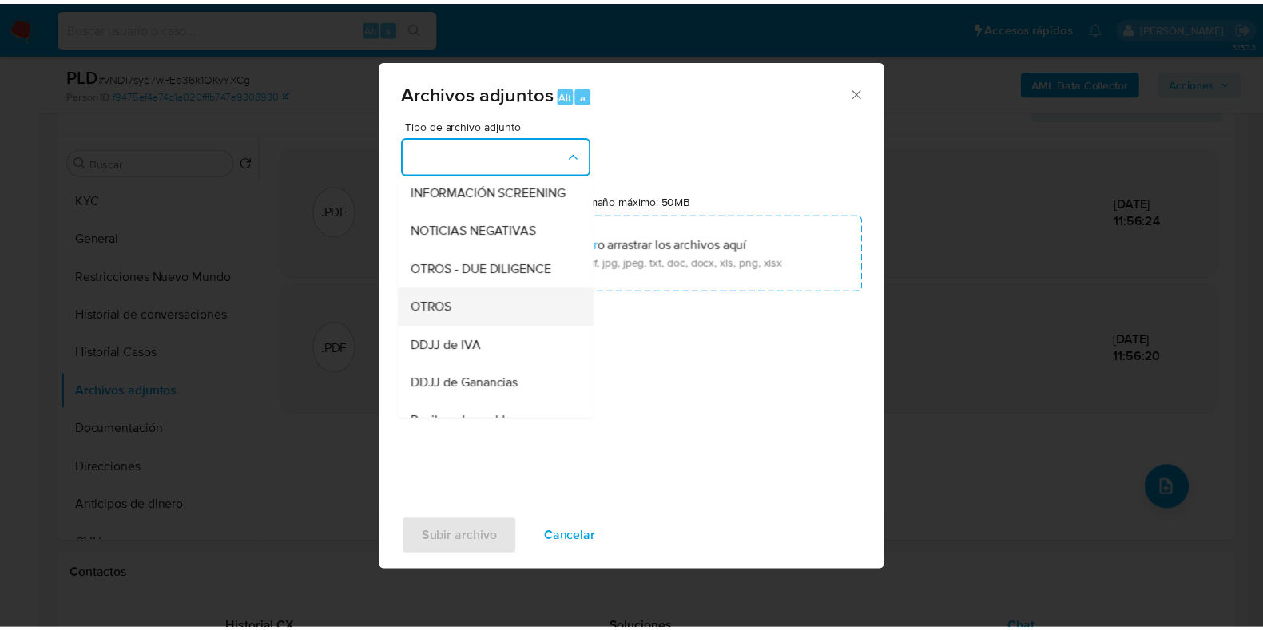
scroll to position [228, 0]
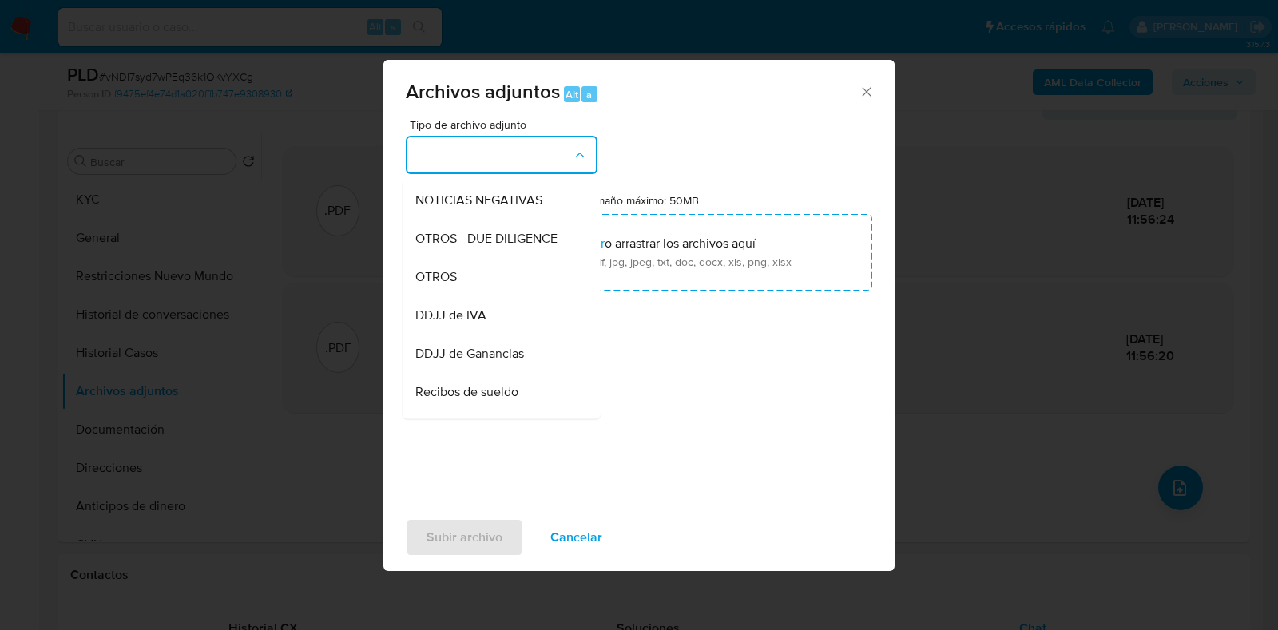
click at [503, 295] on div "OTROS" at bounding box center [496, 277] width 163 height 38
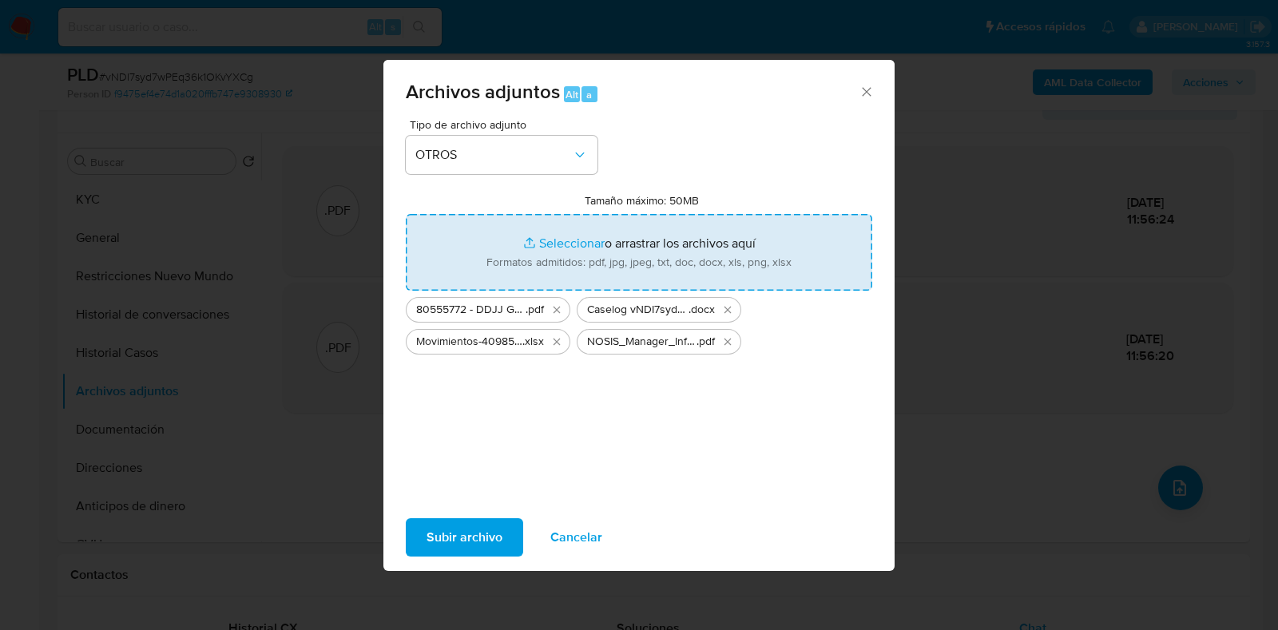
type input "C:\fakepath\80555772 - DDJJ IVA may-jul25.pdf"
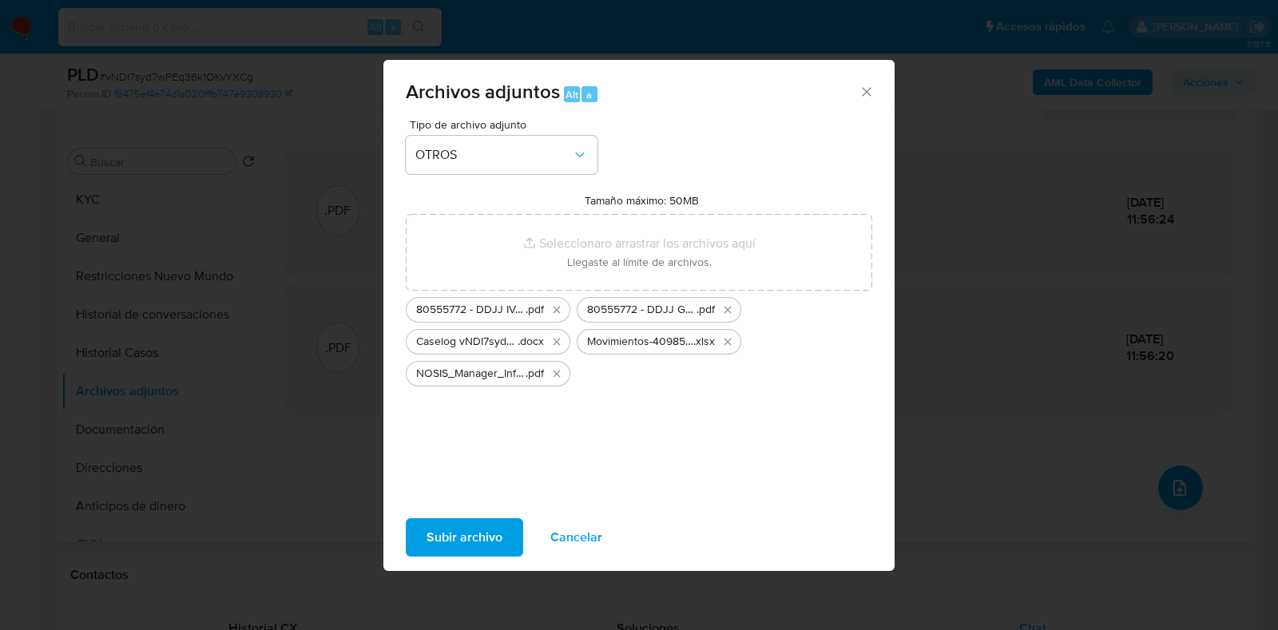
click at [468, 531] on span "Subir archivo" at bounding box center [465, 537] width 76 height 35
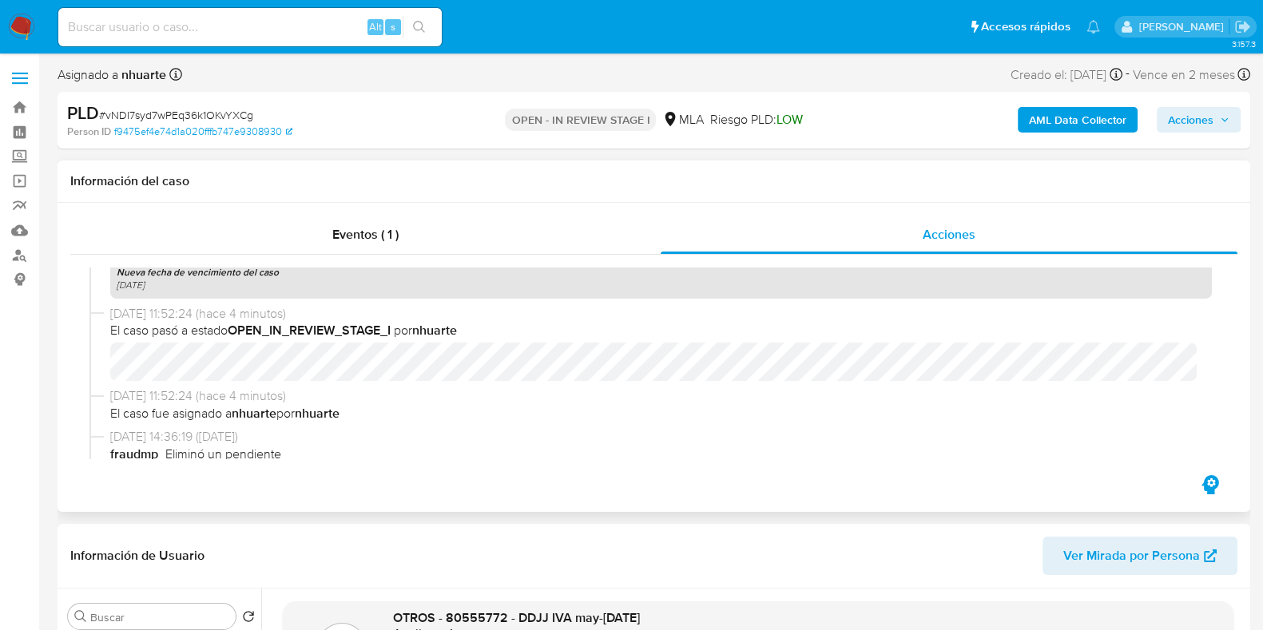
scroll to position [399, 0]
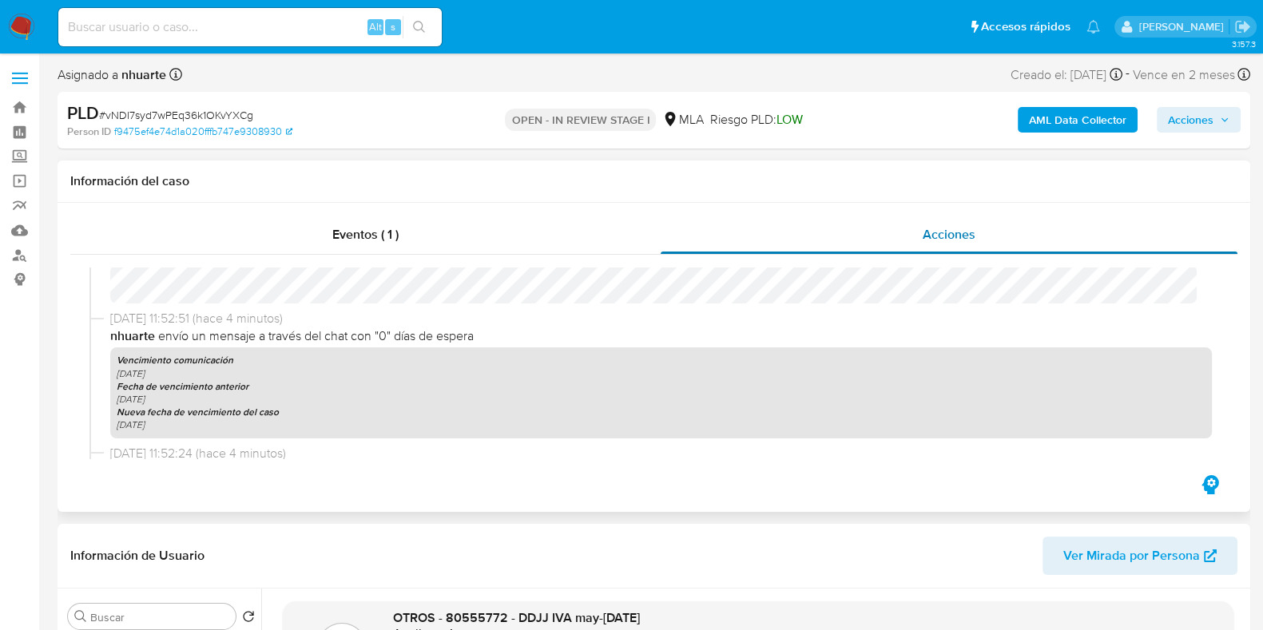
click at [361, 226] on span "Eventos ( 1 )" at bounding box center [365, 234] width 66 height 18
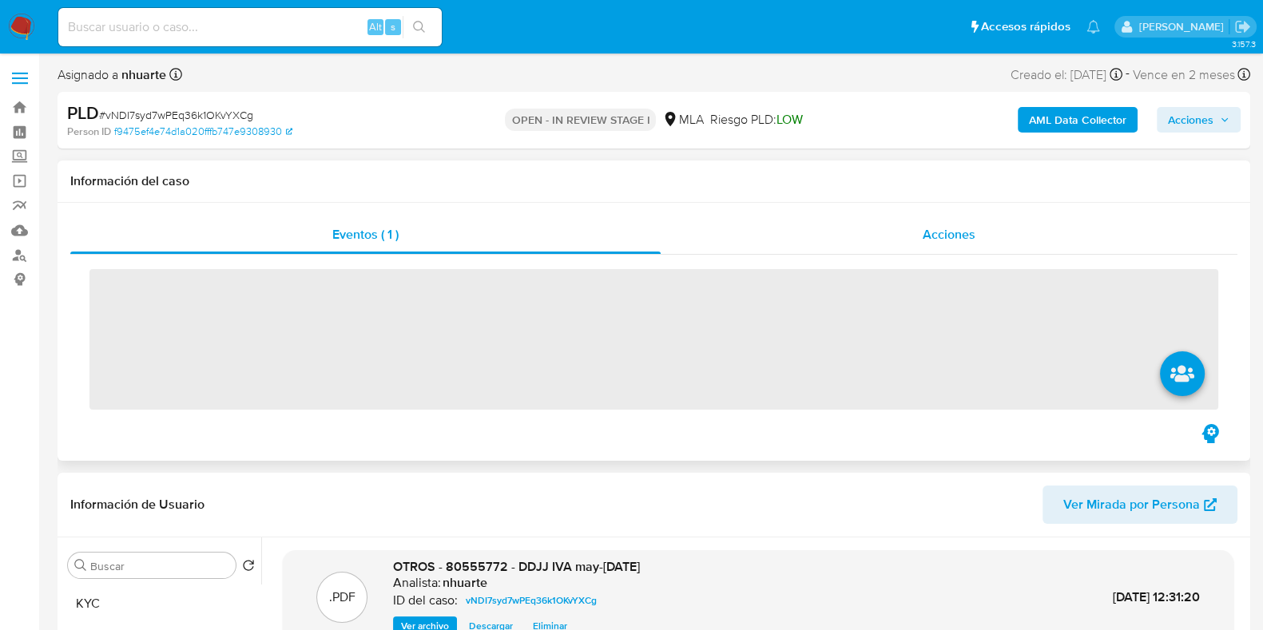
click at [943, 235] on span "Acciones" at bounding box center [949, 234] width 53 height 18
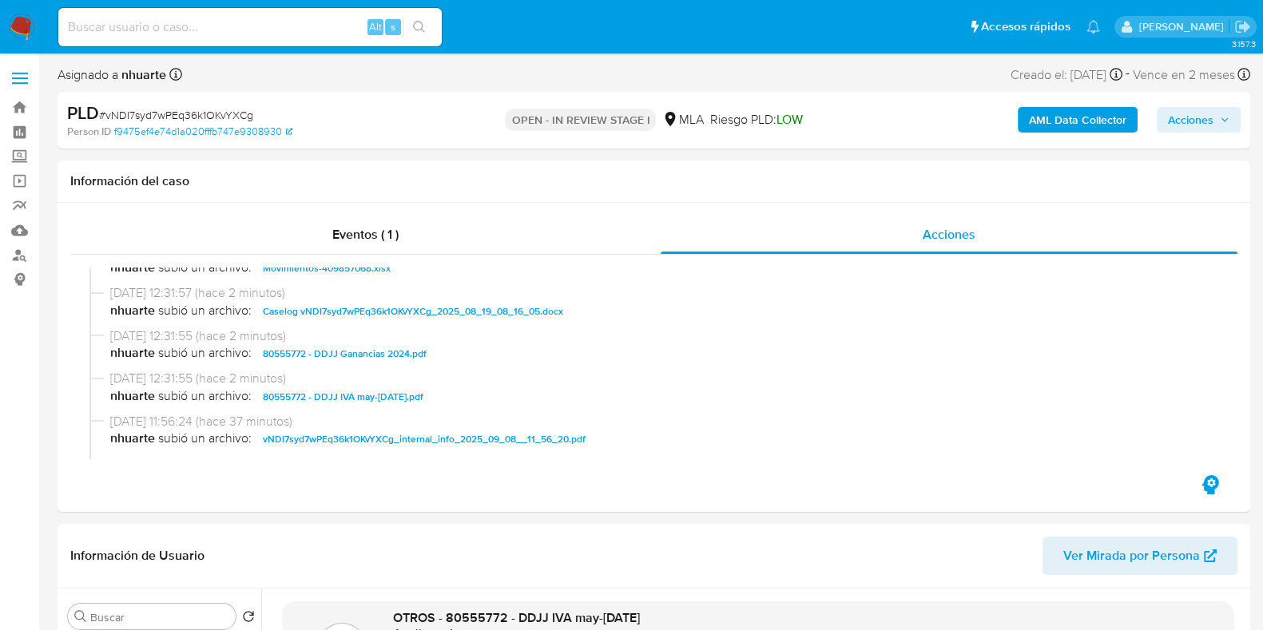
scroll to position [99, 0]
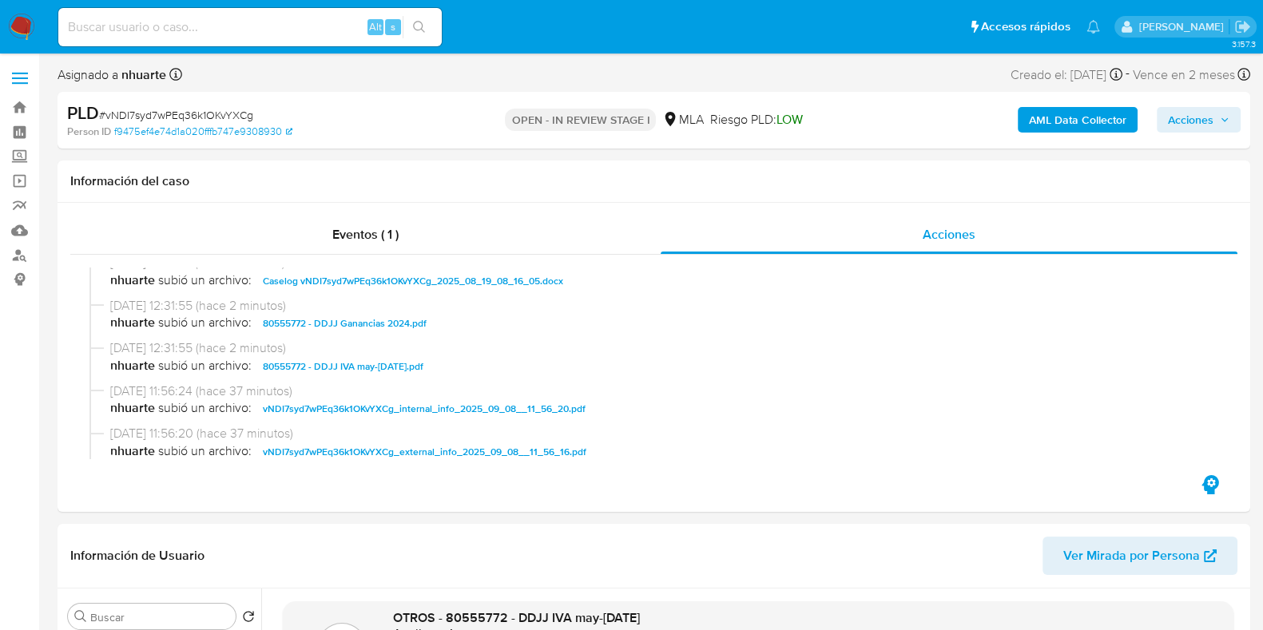
click at [1188, 123] on span "Acciones" at bounding box center [1191, 120] width 46 height 26
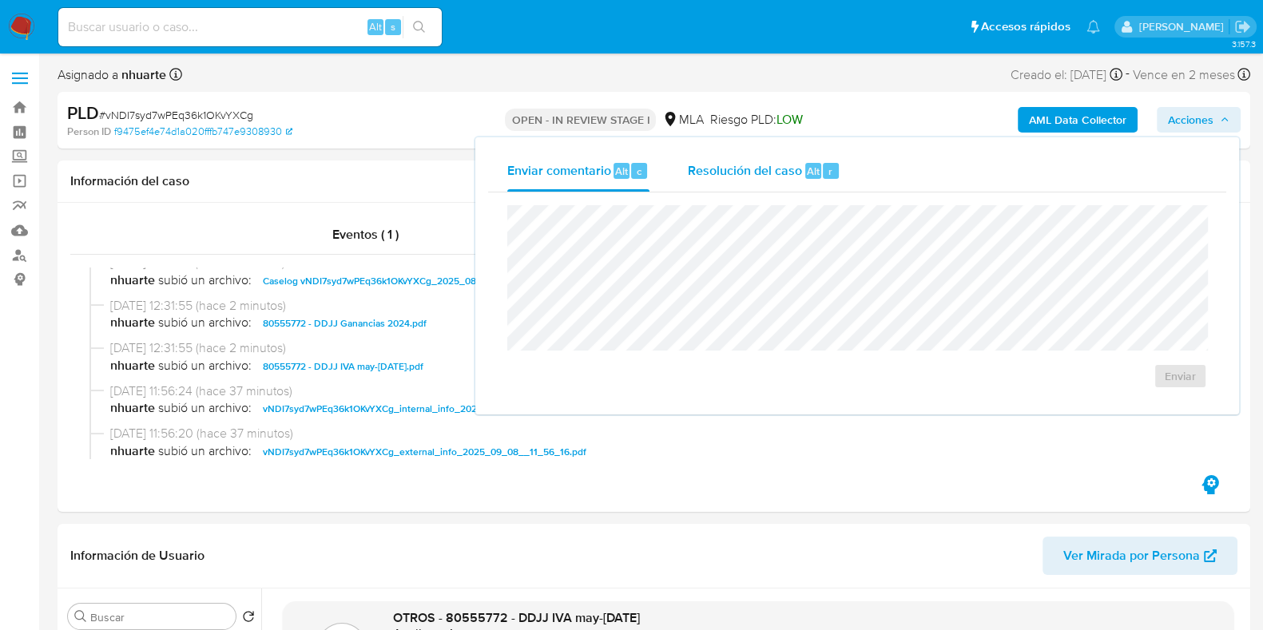
click at [800, 178] on span "Resolución del caso" at bounding box center [745, 170] width 114 height 18
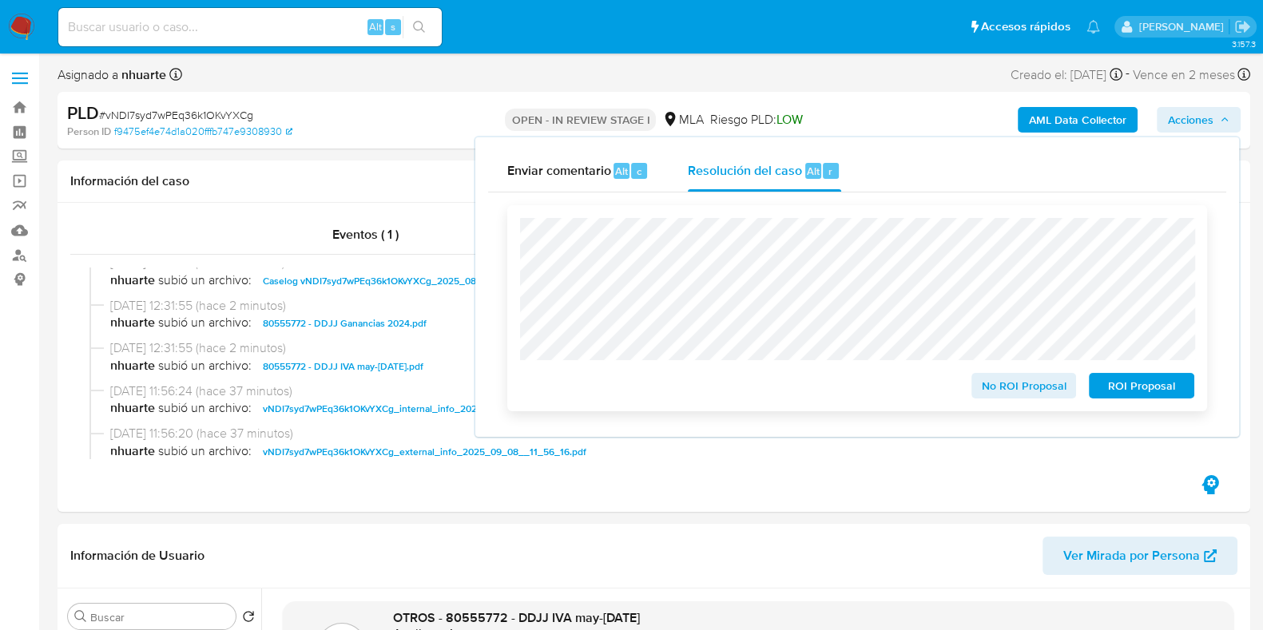
click at [1006, 381] on span "No ROI Proposal" at bounding box center [1024, 386] width 83 height 22
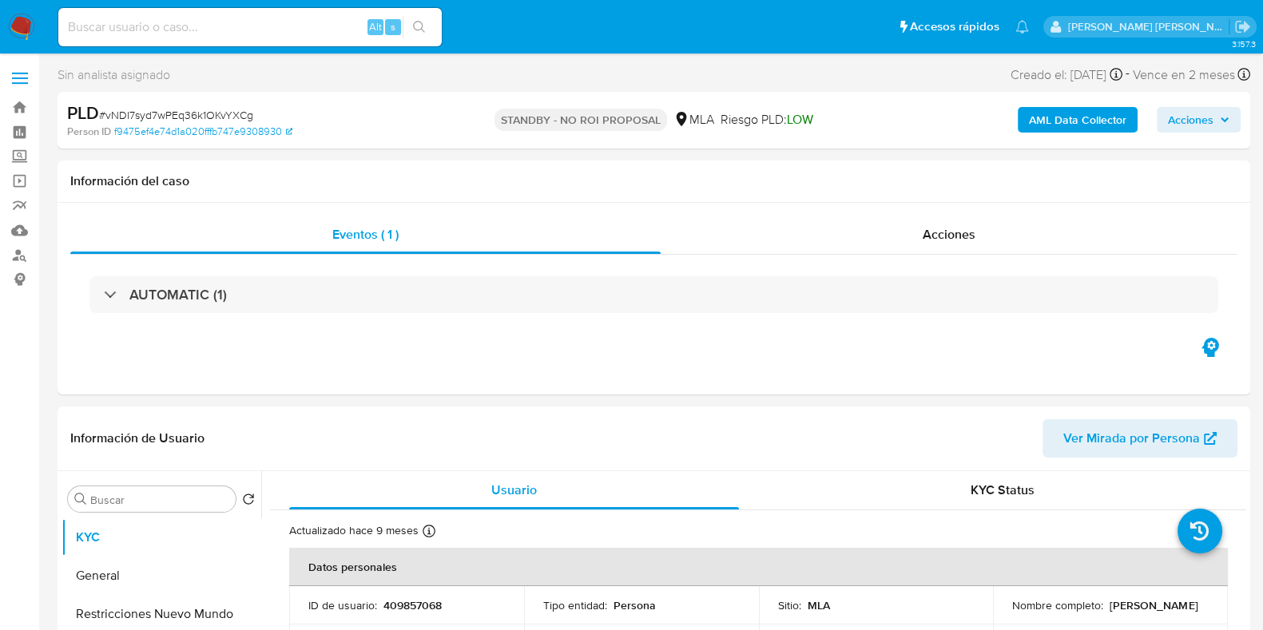
select select "10"
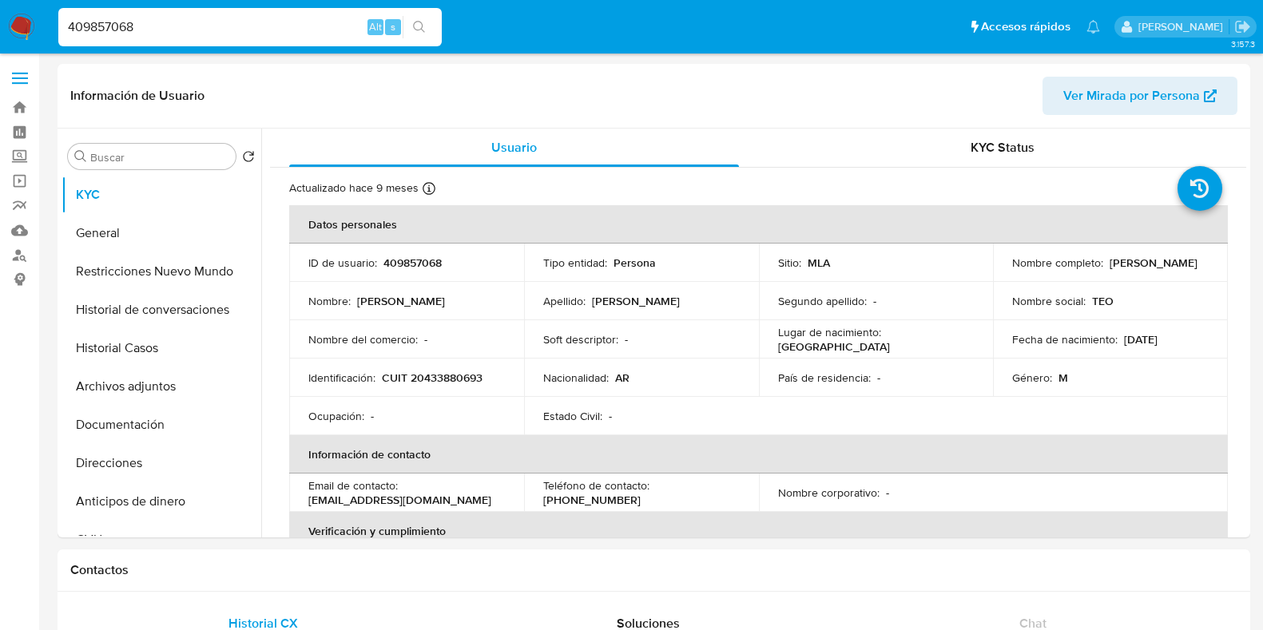
select select "10"
click at [58, 30] on input "409857068" at bounding box center [249, 27] width 383 height 21
type input "1342592966"
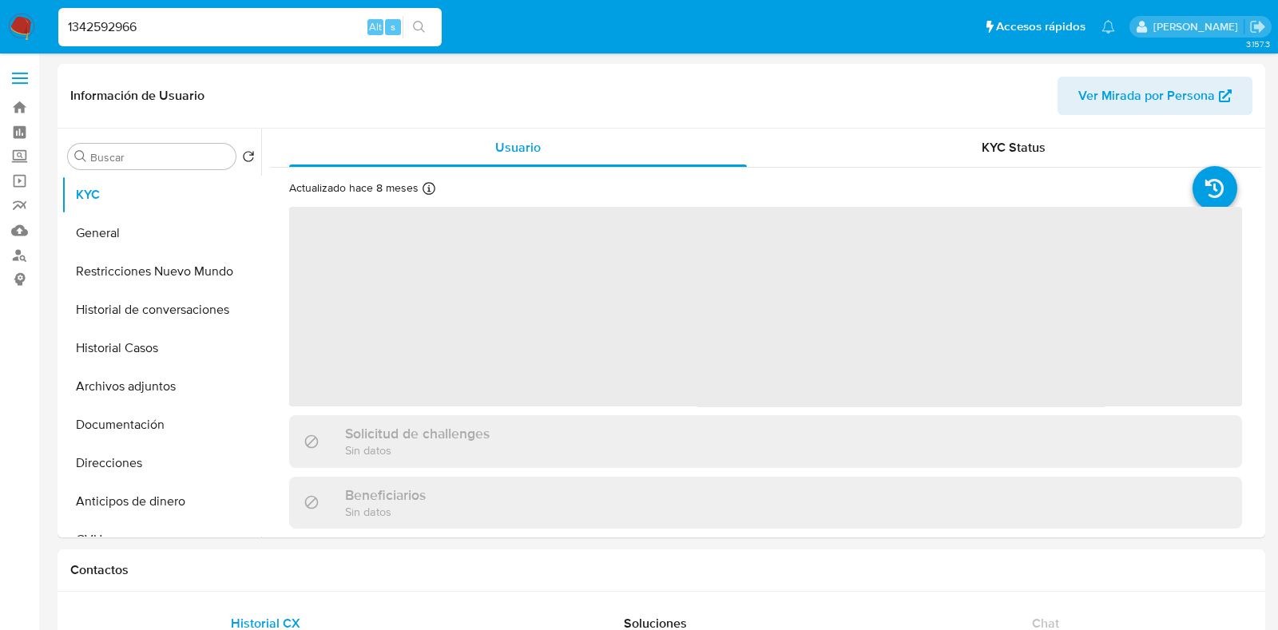
select select "10"
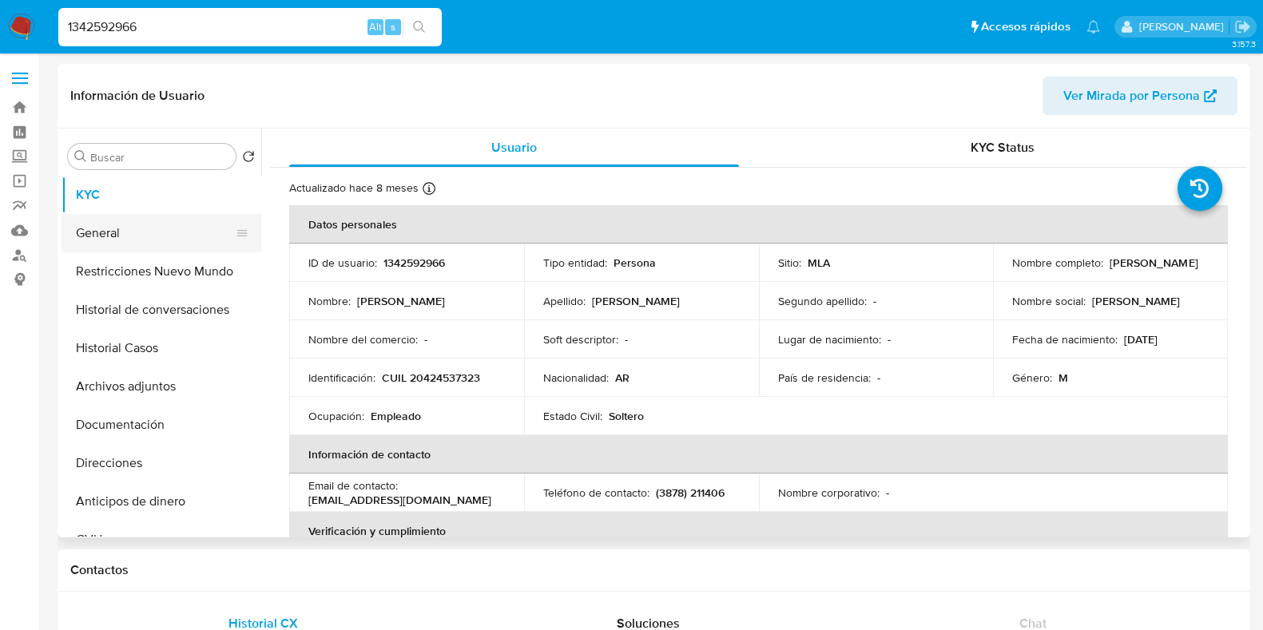
click at [124, 229] on button "General" at bounding box center [155, 233] width 187 height 38
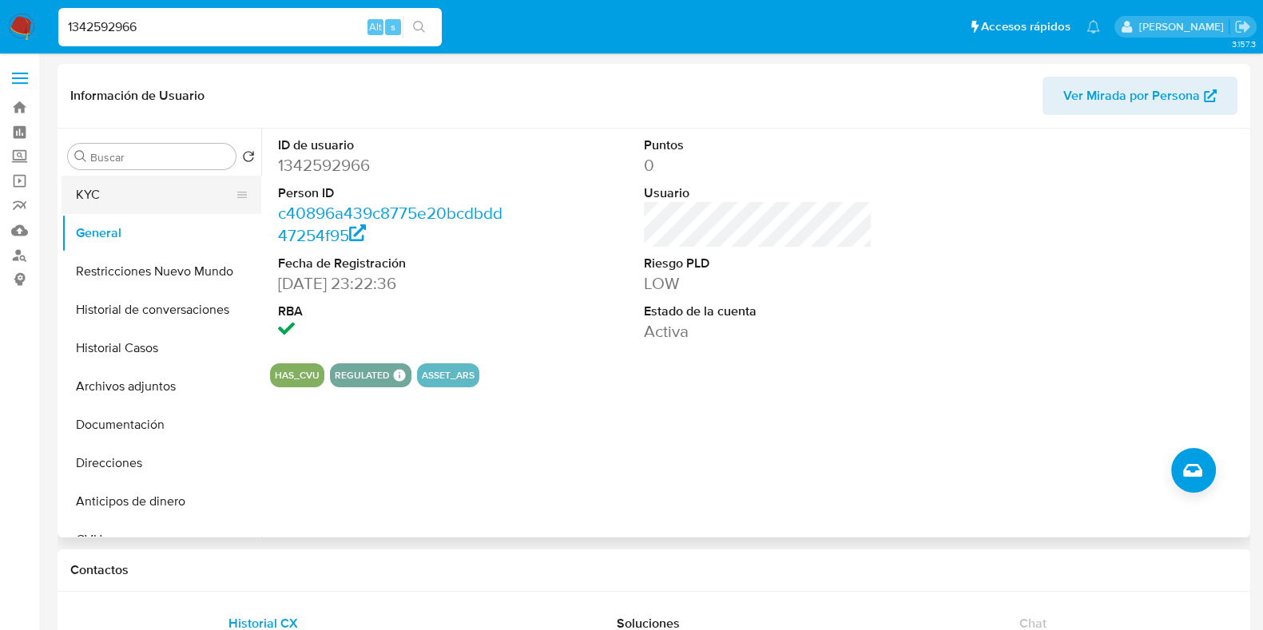
click at [108, 181] on button "KYC" at bounding box center [155, 195] width 187 height 38
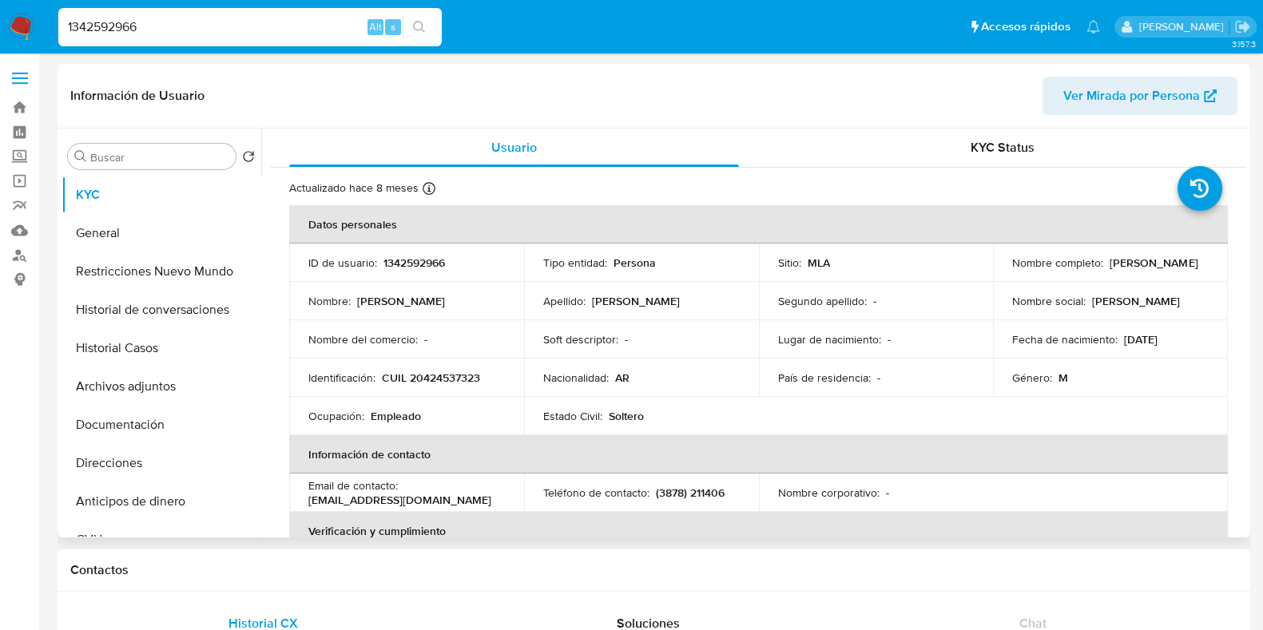
click at [459, 379] on p "CUIL 20424537323" at bounding box center [431, 378] width 98 height 14
copy p "20424537323"
click at [186, 225] on button "General" at bounding box center [155, 233] width 187 height 38
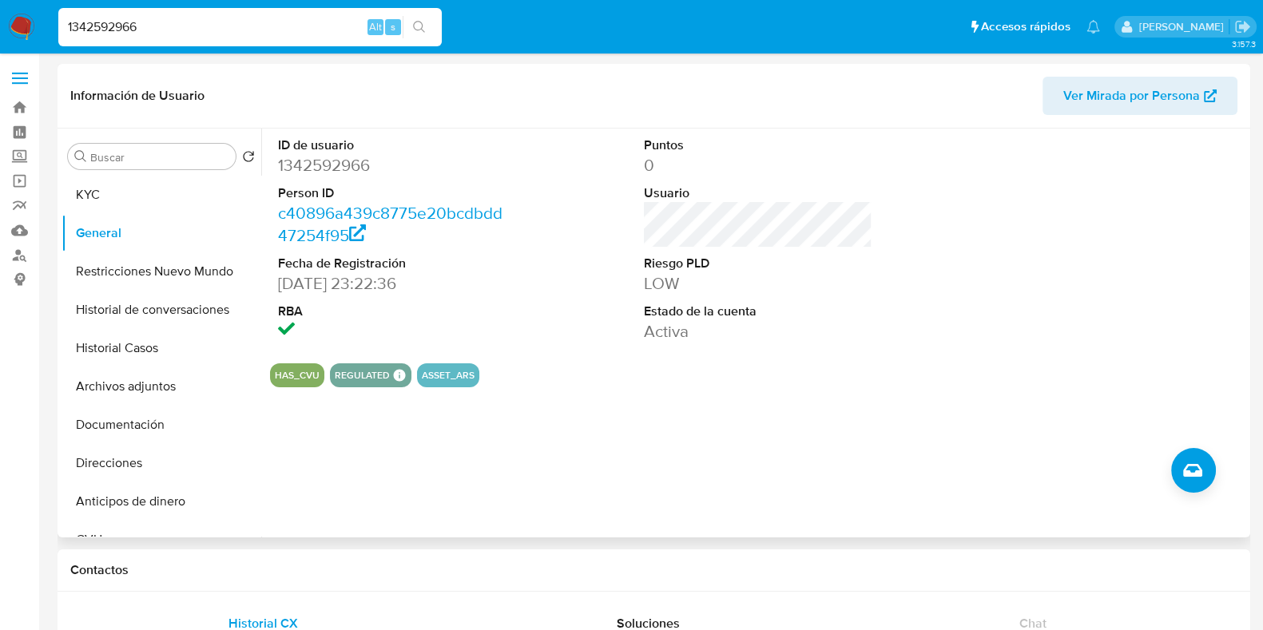
click at [348, 162] on dd "1342592966" at bounding box center [392, 165] width 229 height 22
copy dd "1342592966"
click at [140, 368] on button "Archivos adjuntos" at bounding box center [155, 387] width 187 height 38
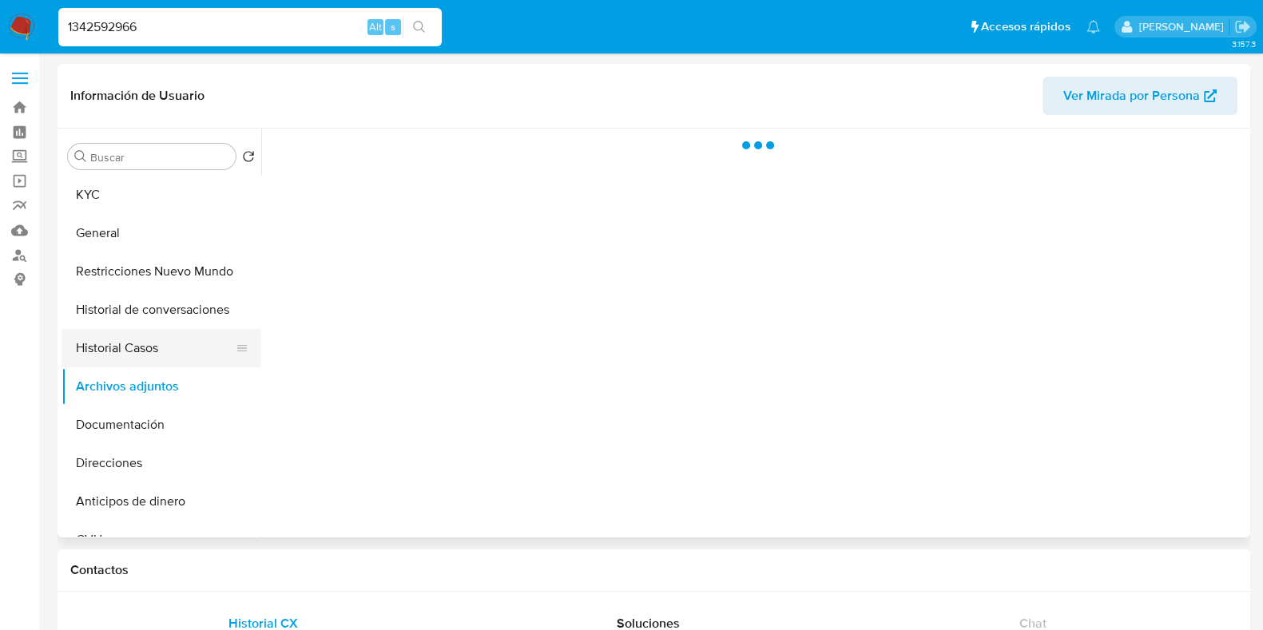
click at [138, 356] on button "Historial Casos" at bounding box center [155, 348] width 187 height 38
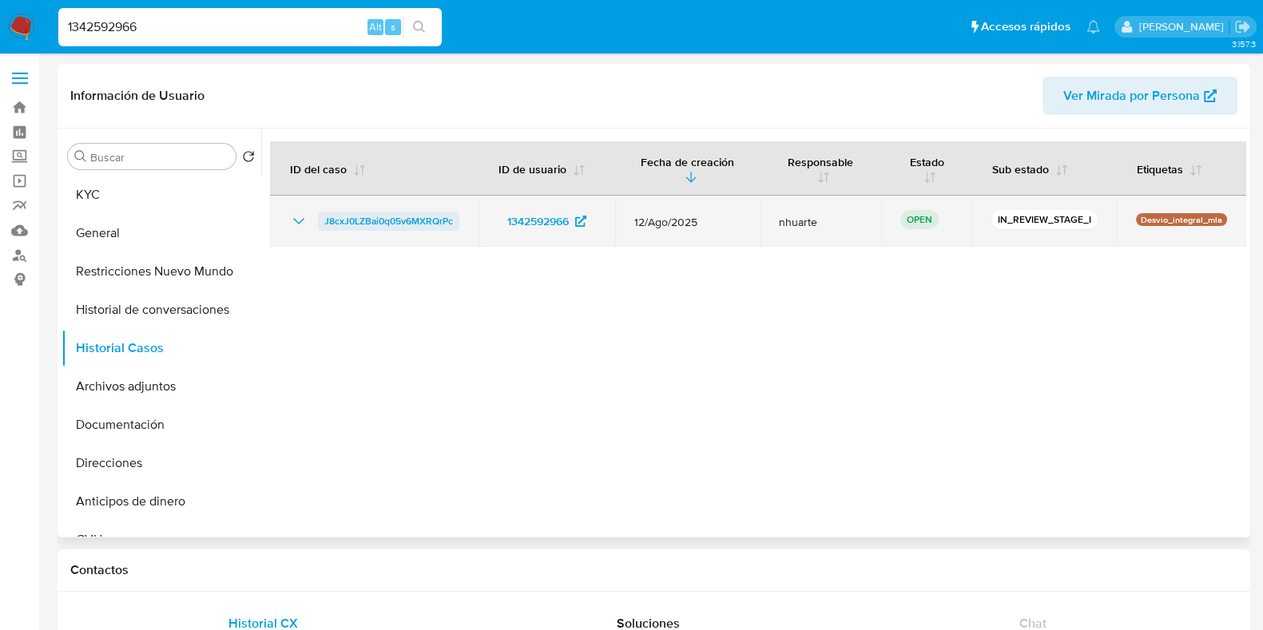
click at [387, 226] on span "J8cxJ0LZBai0q05v6MXRQrPc" at bounding box center [388, 221] width 129 height 19
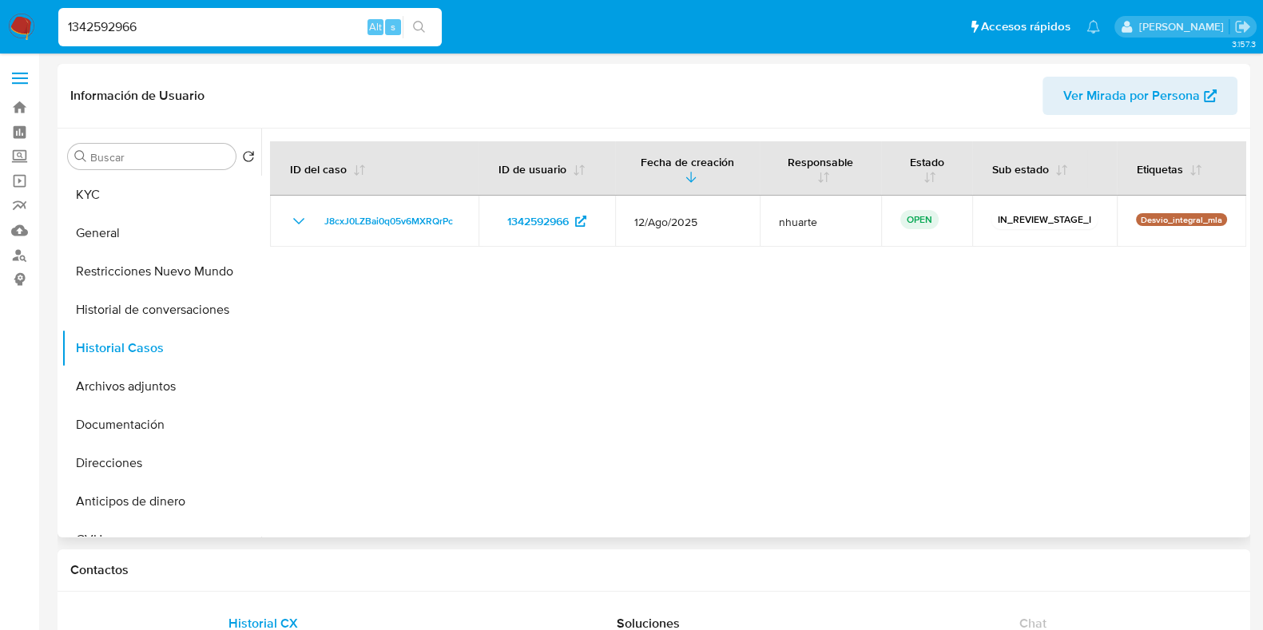
drag, startPoint x: 110, startPoint y: 229, endPoint x: 268, endPoint y: 209, distance: 159.4
click at [109, 229] on button "General" at bounding box center [162, 233] width 200 height 38
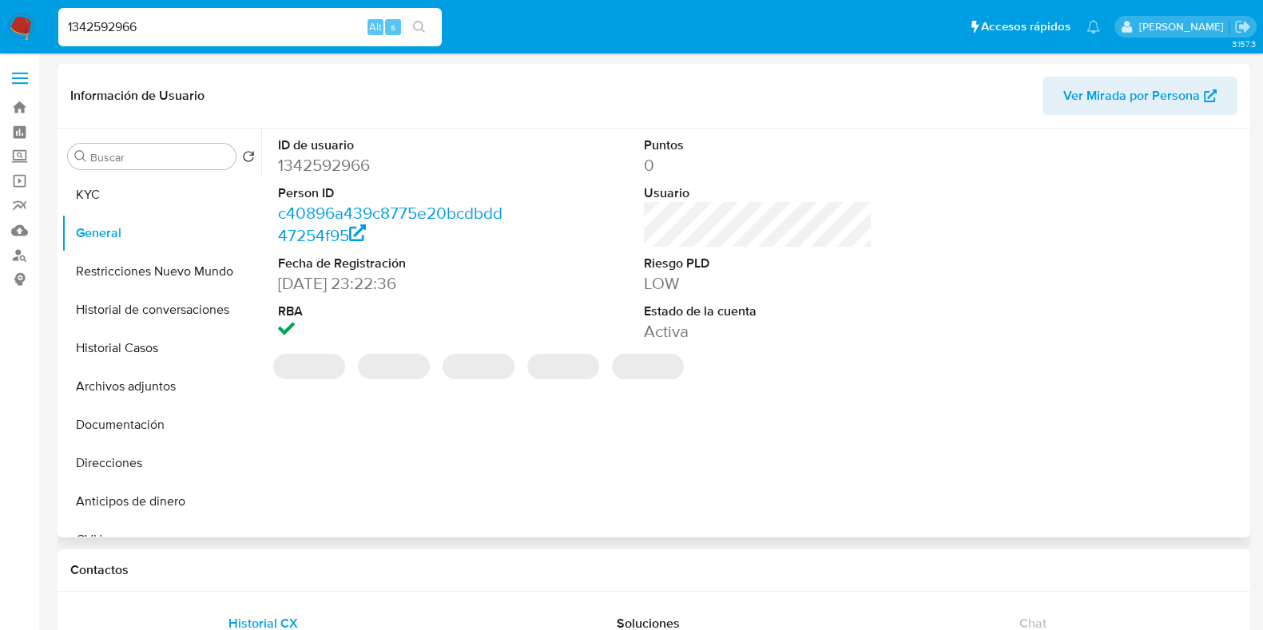
click at [339, 161] on dd "1342592966" at bounding box center [392, 165] width 229 height 22
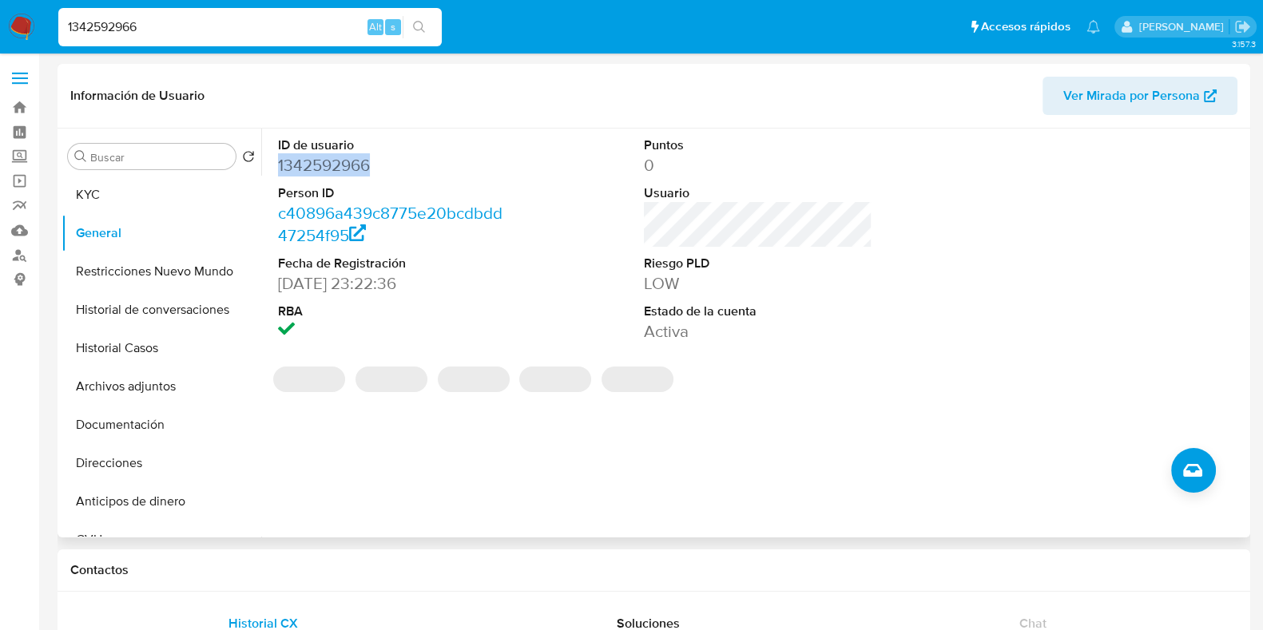
copy dd "1342592966"
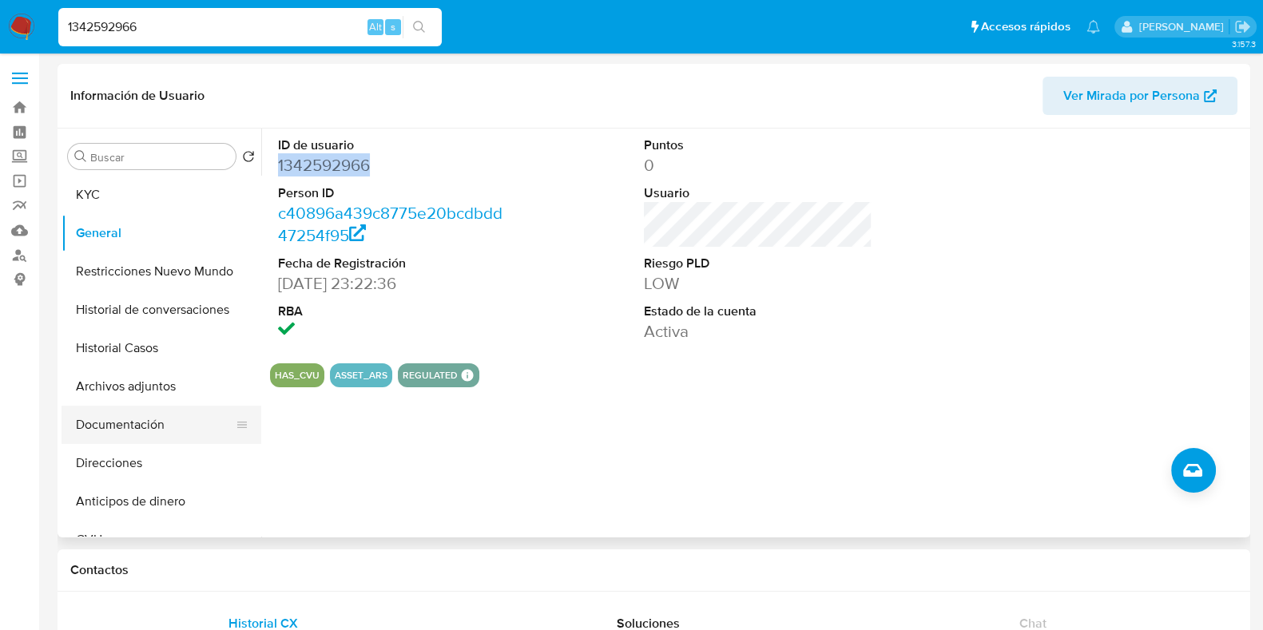
click at [128, 440] on button "Documentación" at bounding box center [155, 425] width 187 height 38
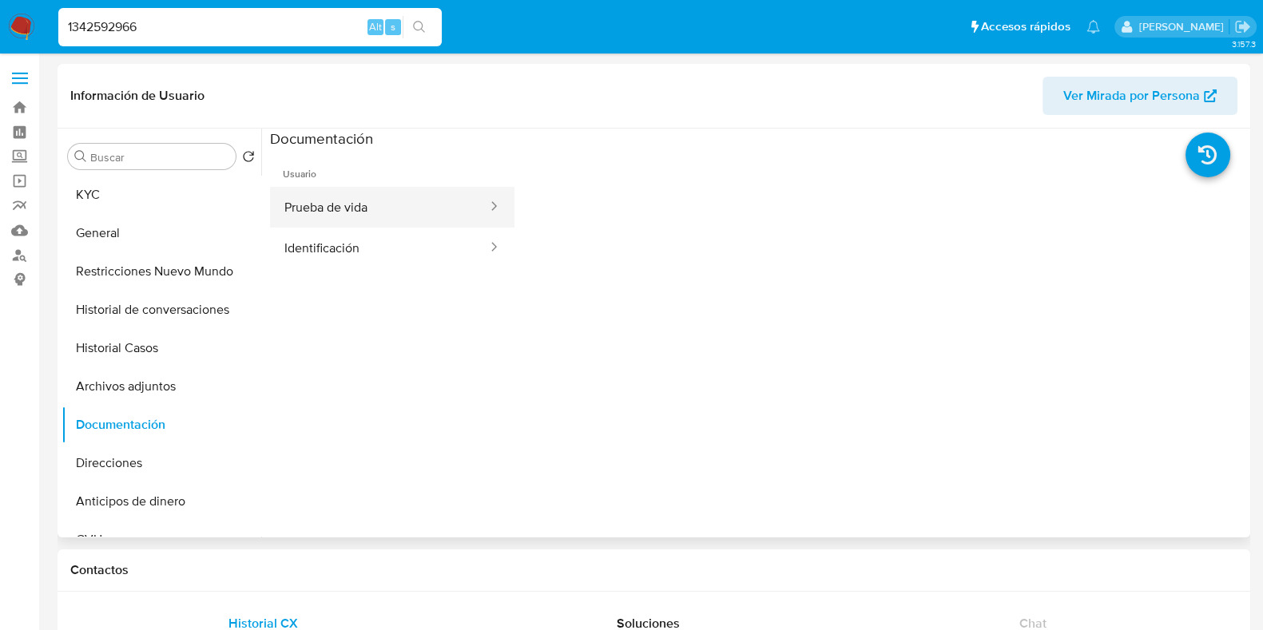
click at [332, 206] on button "Prueba de vida" at bounding box center [379, 207] width 219 height 41
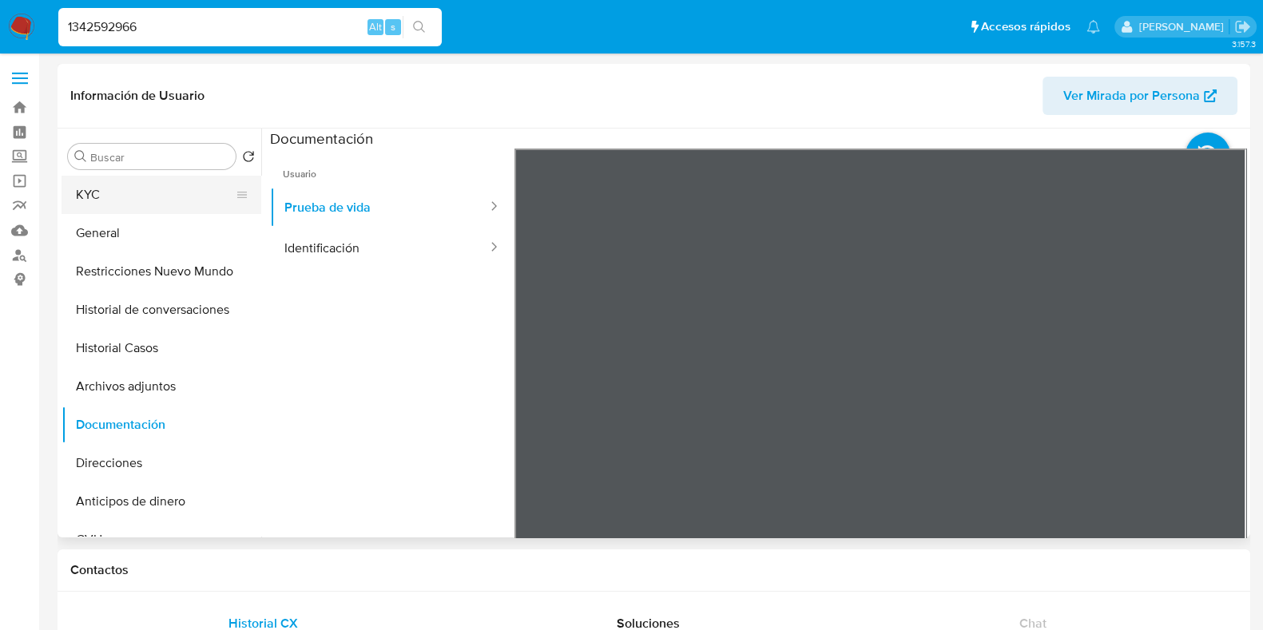
click at [109, 195] on button "KYC" at bounding box center [155, 195] width 187 height 38
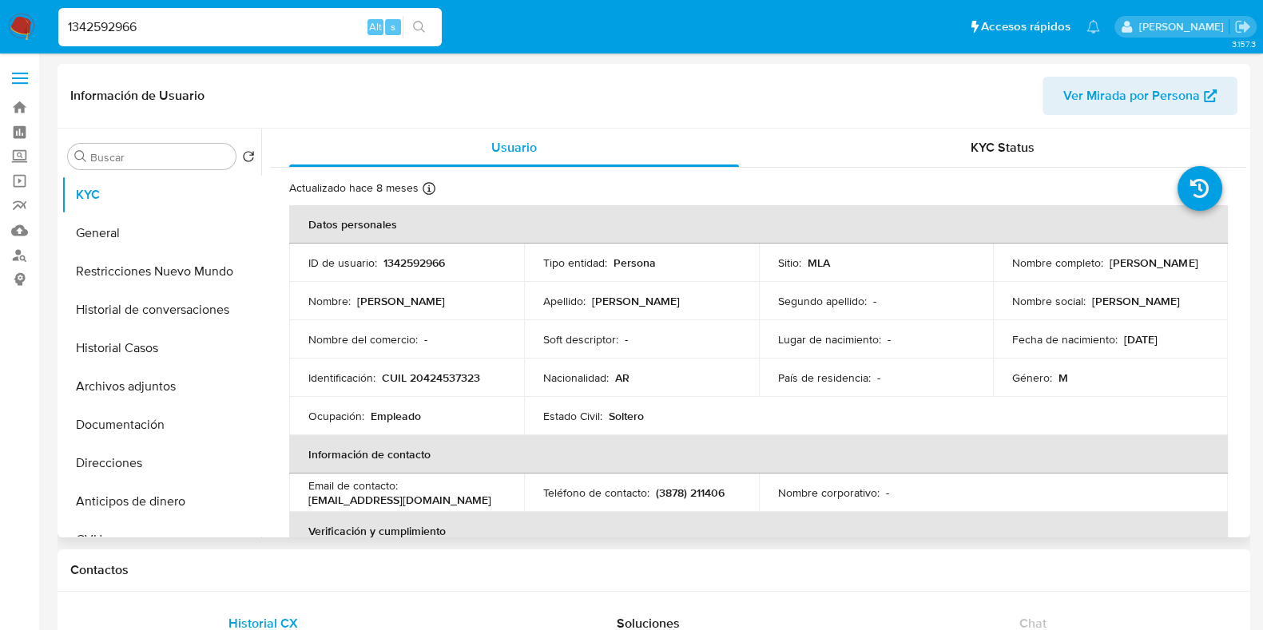
click at [432, 373] on p "CUIL 20424537323" at bounding box center [431, 378] width 98 height 14
copy p "20424537323"
click at [431, 250] on td "ID de usuario : 1342592966" at bounding box center [406, 263] width 235 height 38
click at [431, 260] on p "1342592966" at bounding box center [414, 263] width 62 height 14
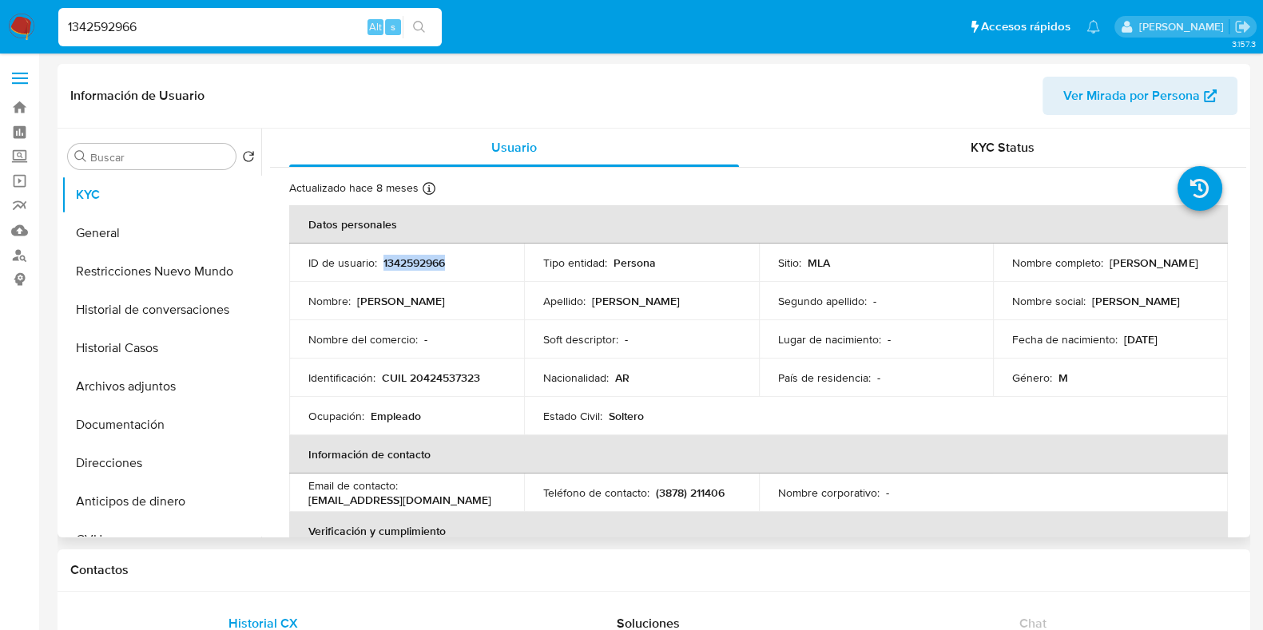
click at [431, 260] on p "1342592966" at bounding box center [414, 263] width 62 height 14
copy p "1342592966"
click at [470, 375] on p "CUIL 20424537323" at bounding box center [431, 378] width 98 height 14
copy p "20424537323"
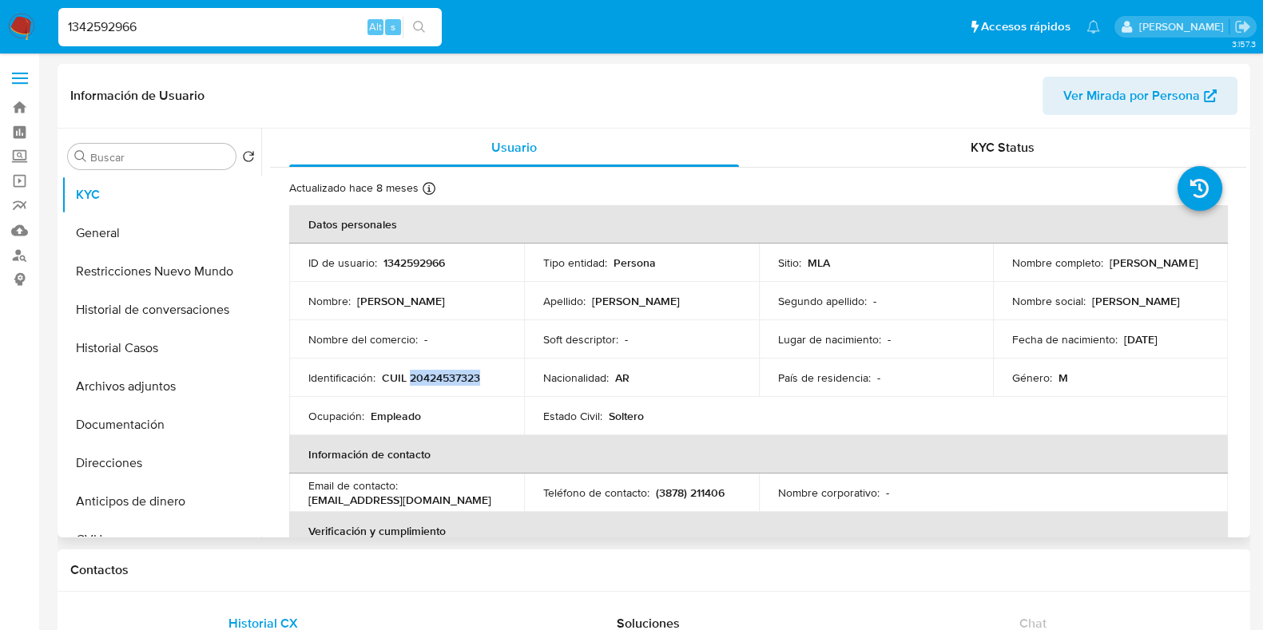
copy p "20424537323"
drag, startPoint x: 149, startPoint y: 26, endPoint x: 23, endPoint y: 22, distance: 126.3
click at [27, 26] on nav "Pausado Ver notificaciones 1342592966 Alt s Accesos rápidos Presiona las siguie…" at bounding box center [631, 27] width 1263 height 54
paste input "72445955"
type input "72445955"
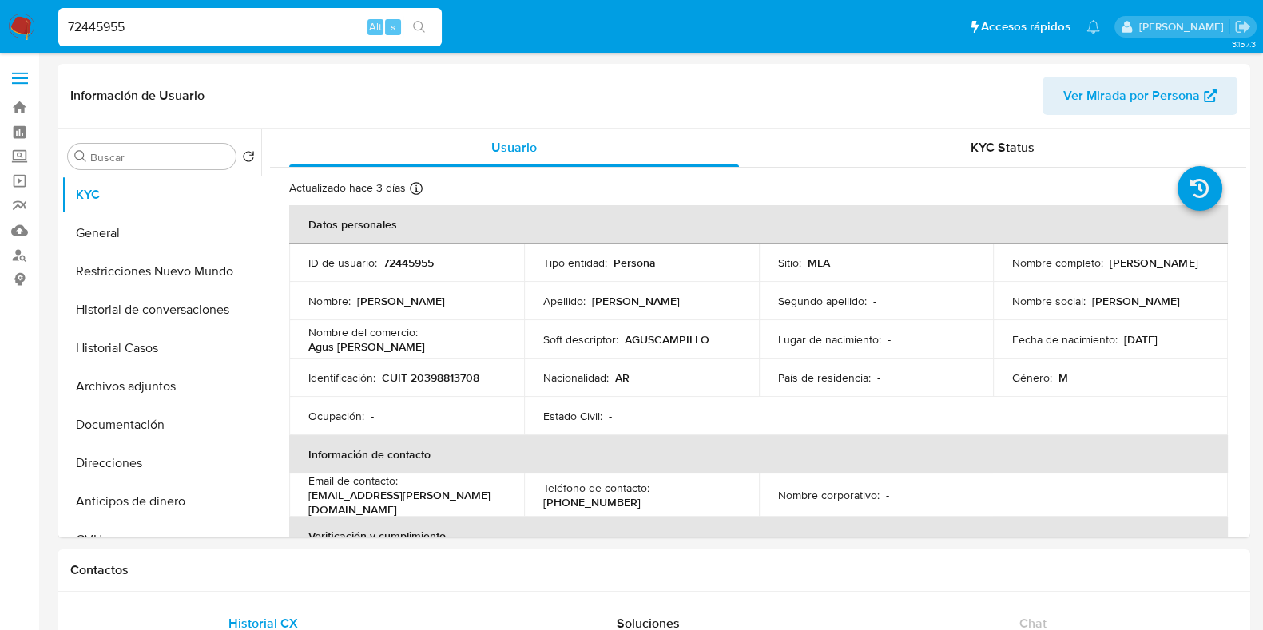
select select "10"
click at [153, 236] on button "General" at bounding box center [155, 233] width 187 height 38
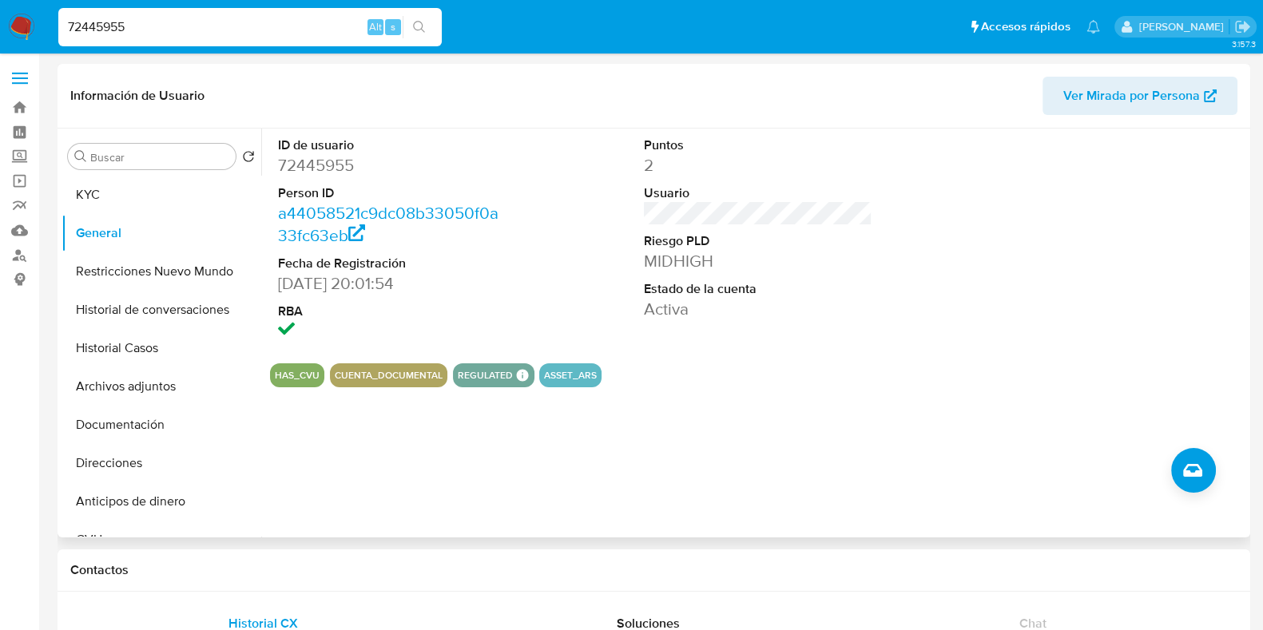
click at [316, 165] on dd "72445955" at bounding box center [392, 165] width 229 height 22
copy dd "72445955"
click at [128, 357] on button "Historial Casos" at bounding box center [155, 348] width 187 height 38
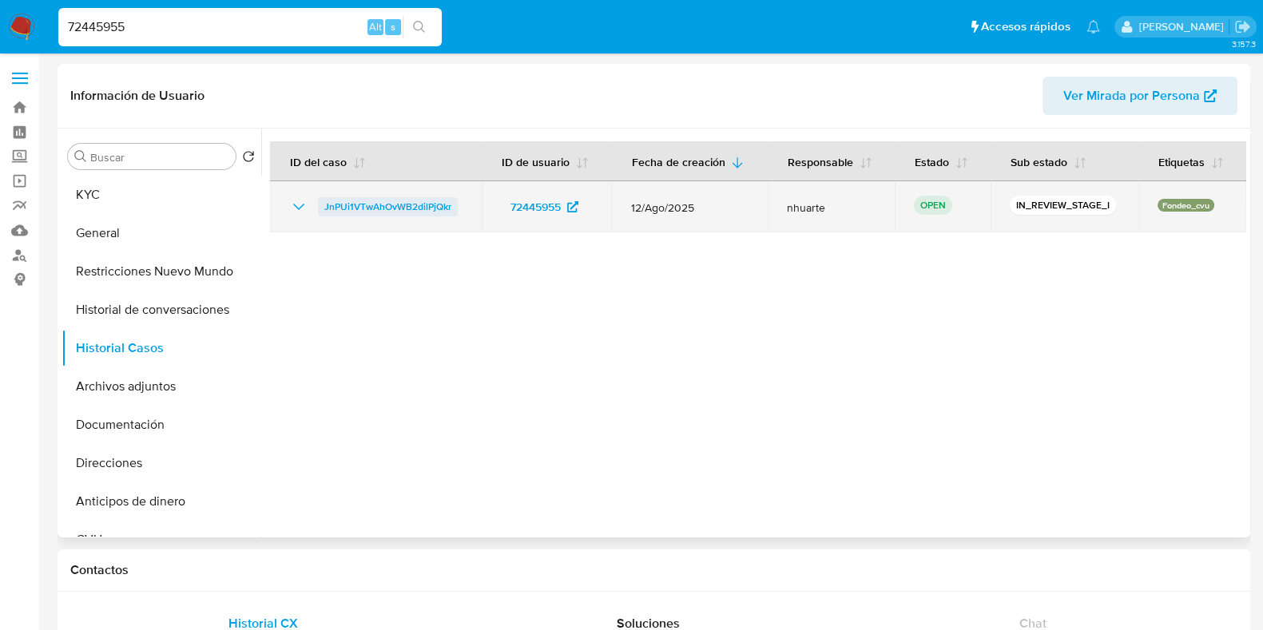
click at [339, 201] on span "JnPUi1VTwAhOvWB2dilPjQkr" at bounding box center [387, 206] width 127 height 19
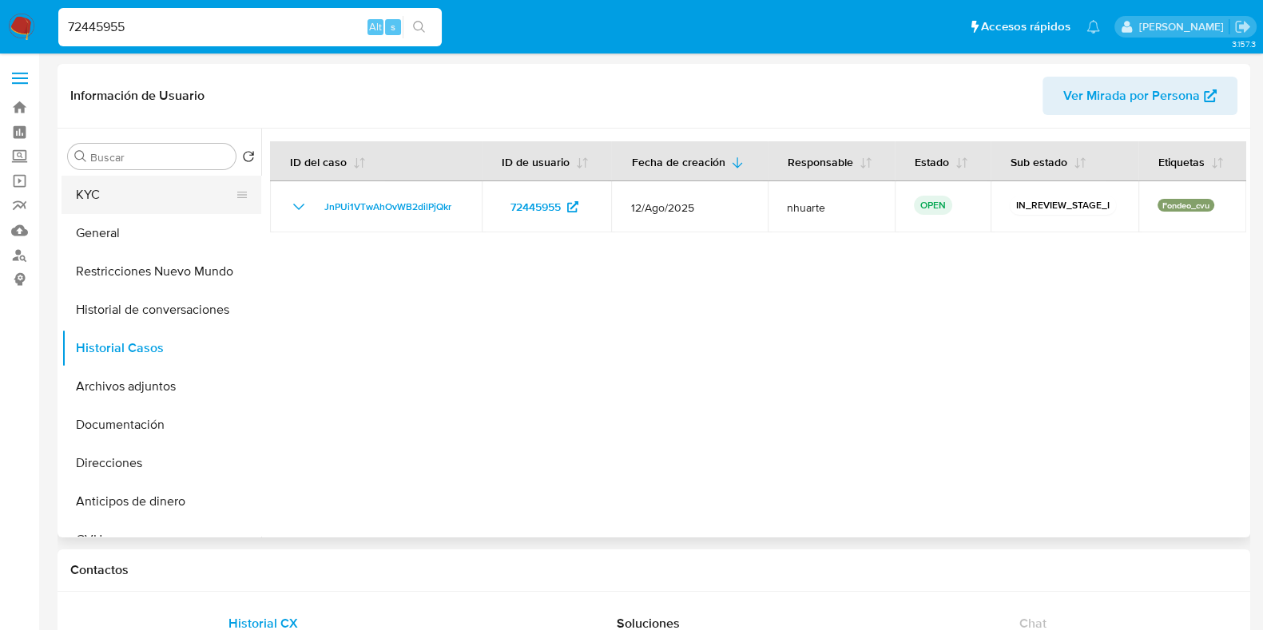
click at [125, 195] on button "KYC" at bounding box center [155, 195] width 187 height 38
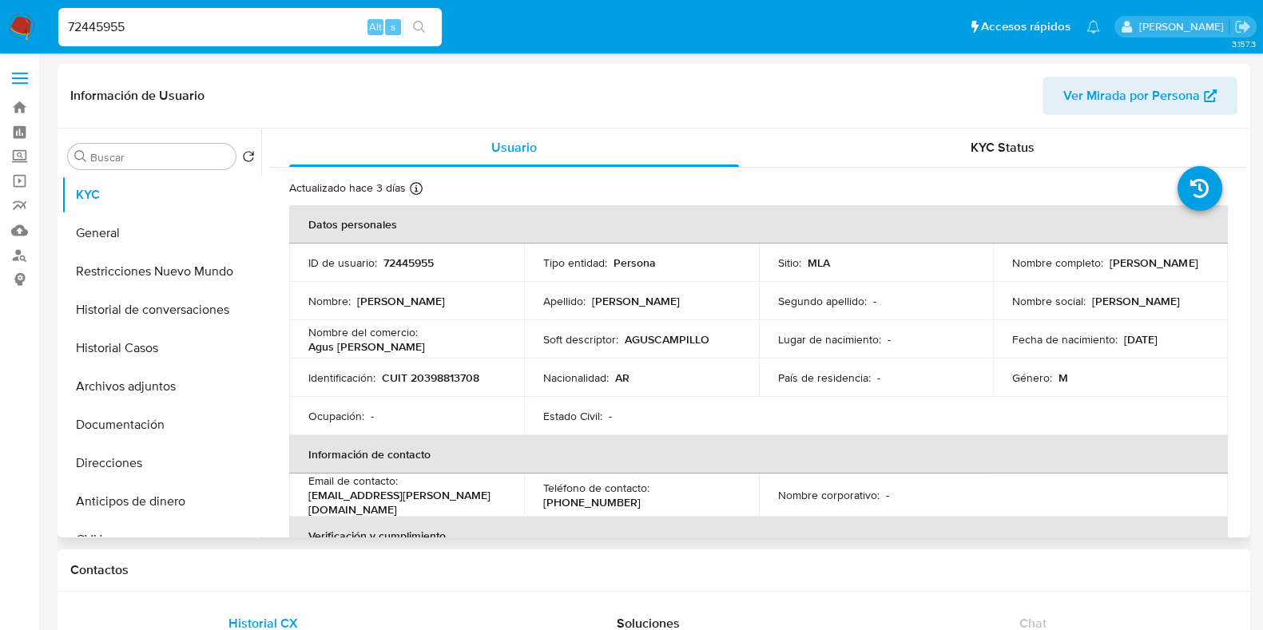
click at [393, 264] on p "72445955" at bounding box center [408, 263] width 50 height 14
copy p "72445955"
click at [457, 380] on p "CUIT 20398813708" at bounding box center [430, 378] width 97 height 14
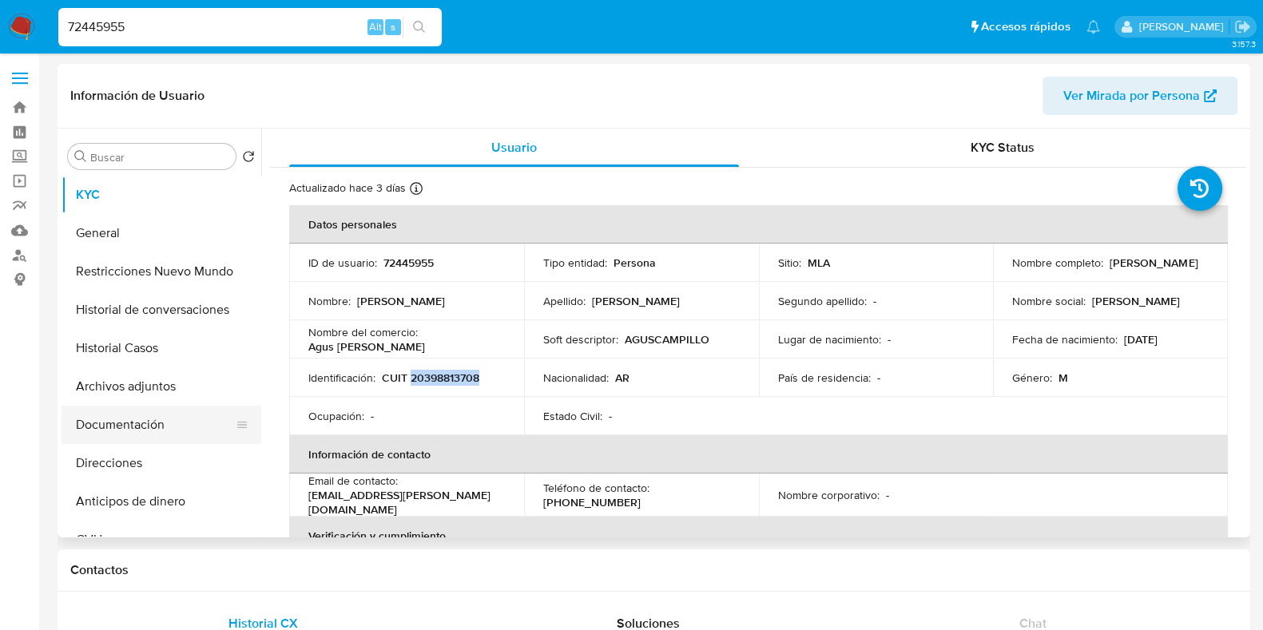
click at [120, 435] on button "Documentación" at bounding box center [155, 425] width 187 height 38
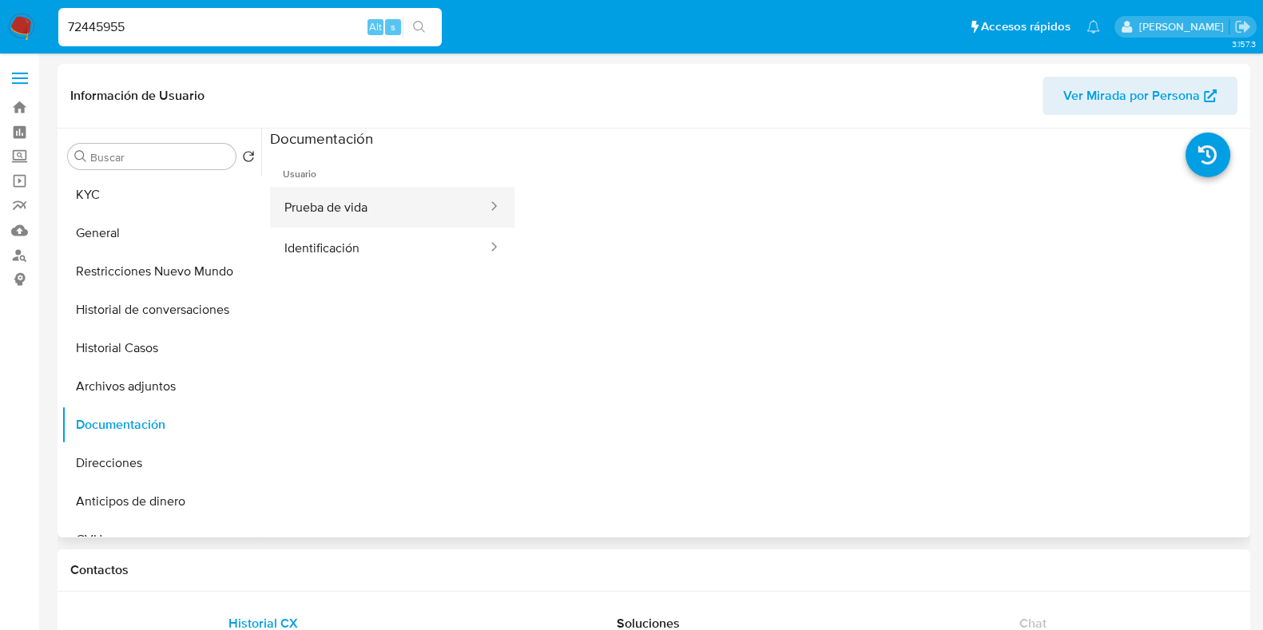
click at [344, 206] on button "Prueba de vida" at bounding box center [379, 207] width 219 height 41
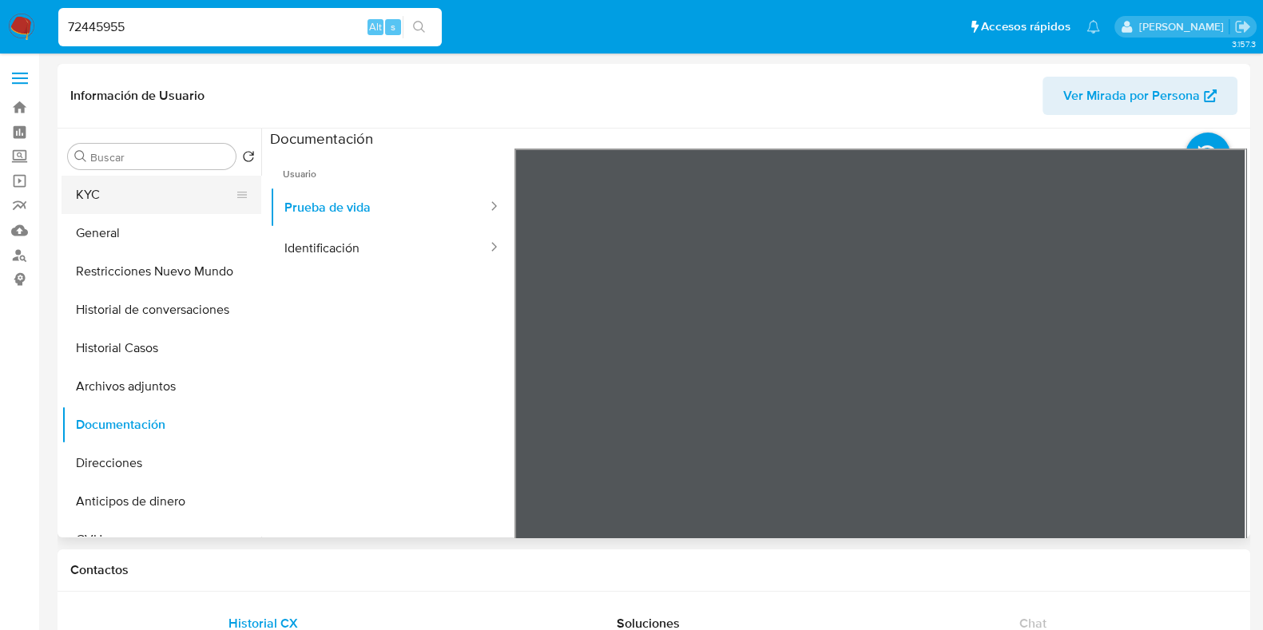
drag, startPoint x: 132, startPoint y: 199, endPoint x: 238, endPoint y: 201, distance: 106.3
click at [132, 199] on button "KYC" at bounding box center [155, 195] width 187 height 38
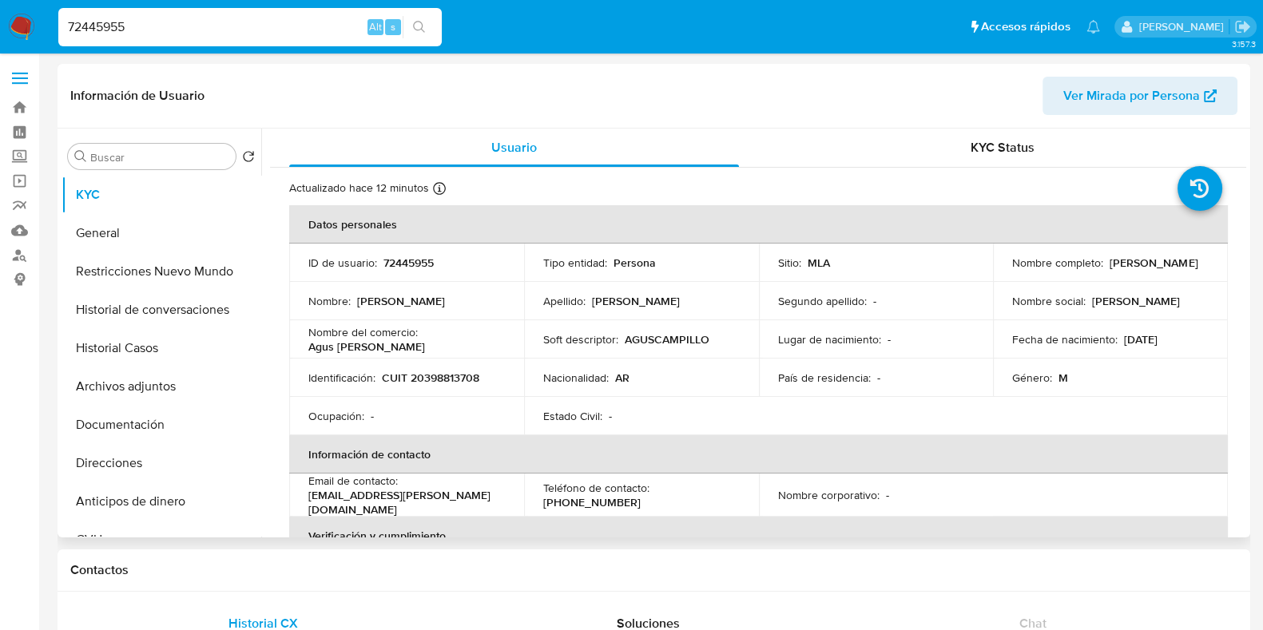
click at [447, 380] on p "CUIT 20398813708" at bounding box center [430, 378] width 97 height 14
drag, startPoint x: 151, startPoint y: 26, endPoint x: 14, endPoint y: 30, distance: 137.5
click at [14, 30] on nav "Pausado Ver notificaciones 72445955 Alt s Accesos rápidos Presiona las siguient…" at bounding box center [631, 27] width 1263 height 54
paste input "265057871"
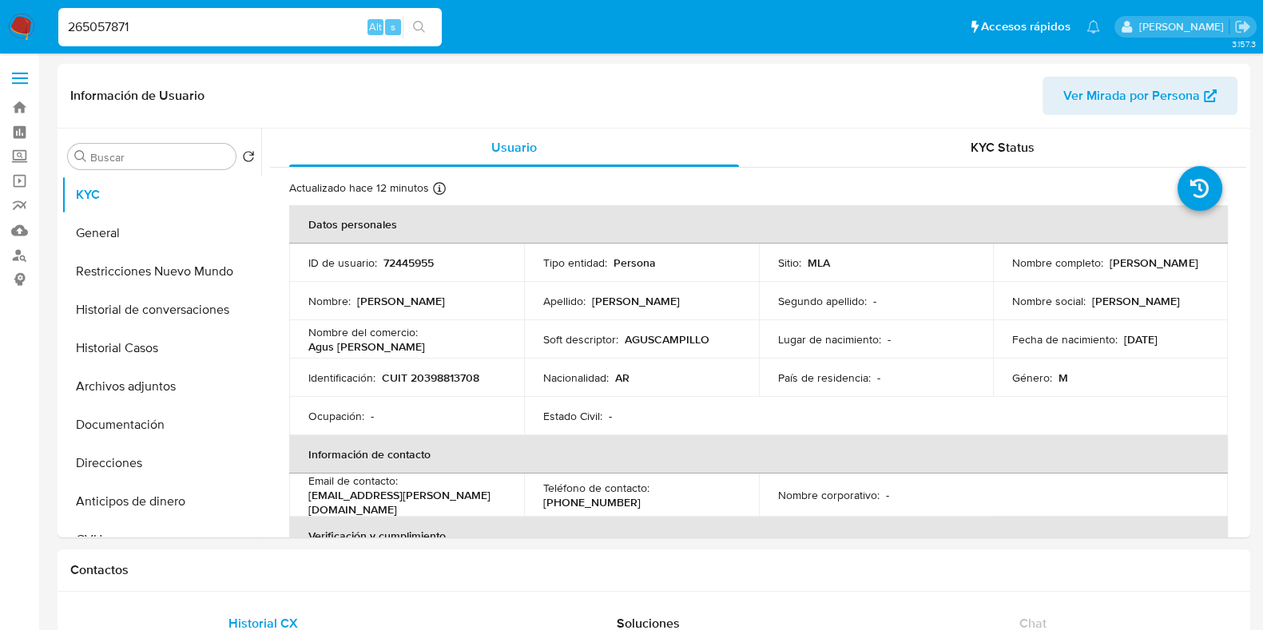
type input "265057871"
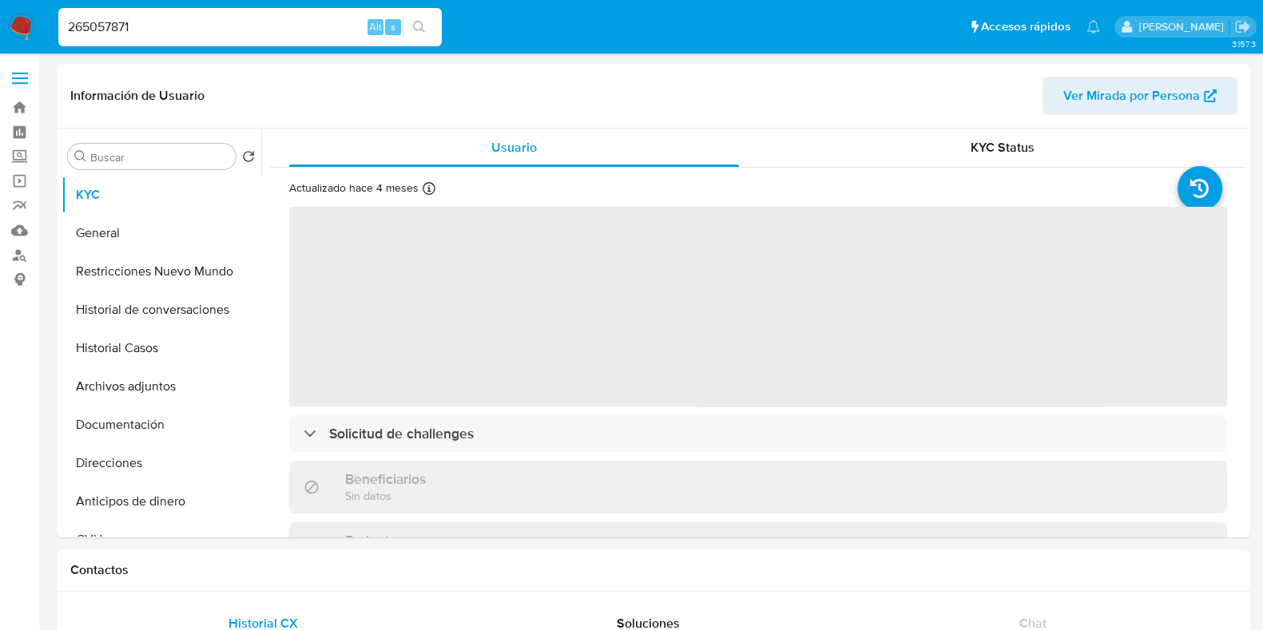
select select "10"
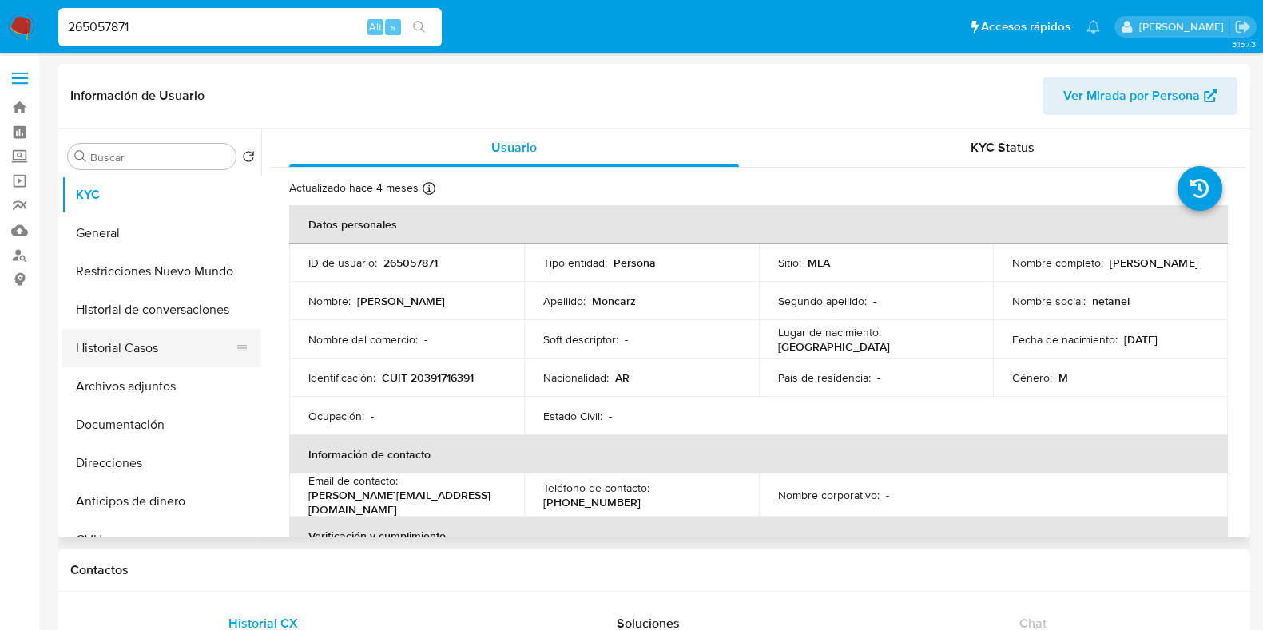
click at [159, 343] on button "Historial Casos" at bounding box center [155, 348] width 187 height 38
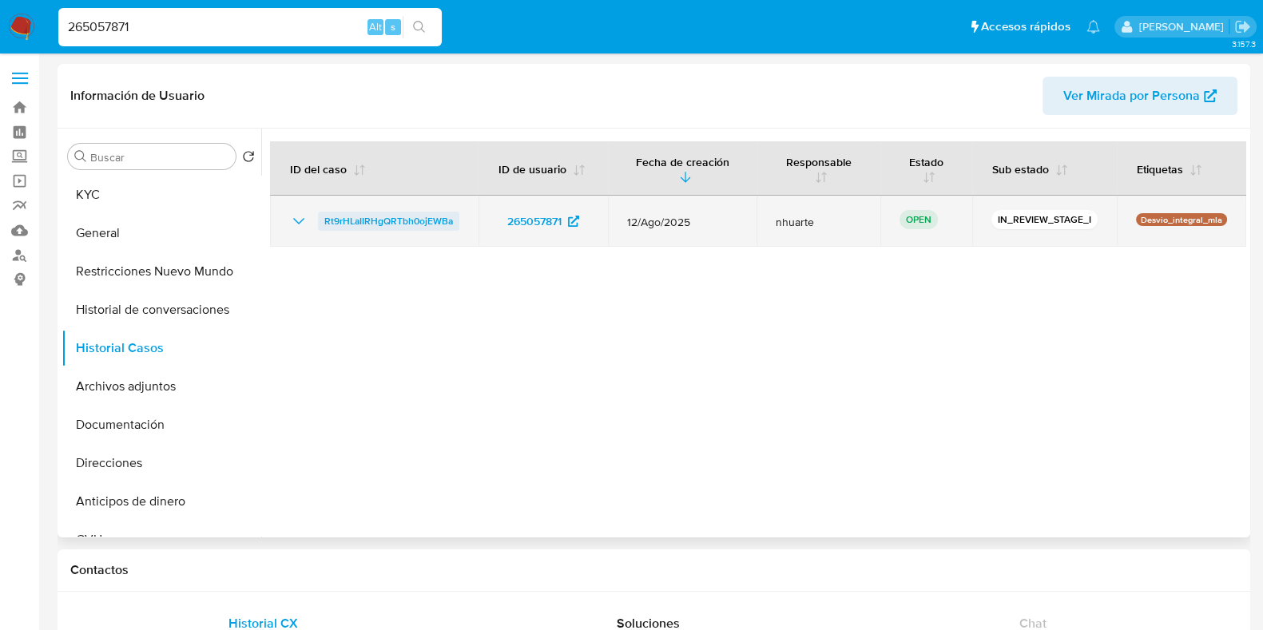
click at [447, 219] on span "Rt9rHLaIIRHgQRTbh0ojEWBa" at bounding box center [388, 221] width 129 height 19
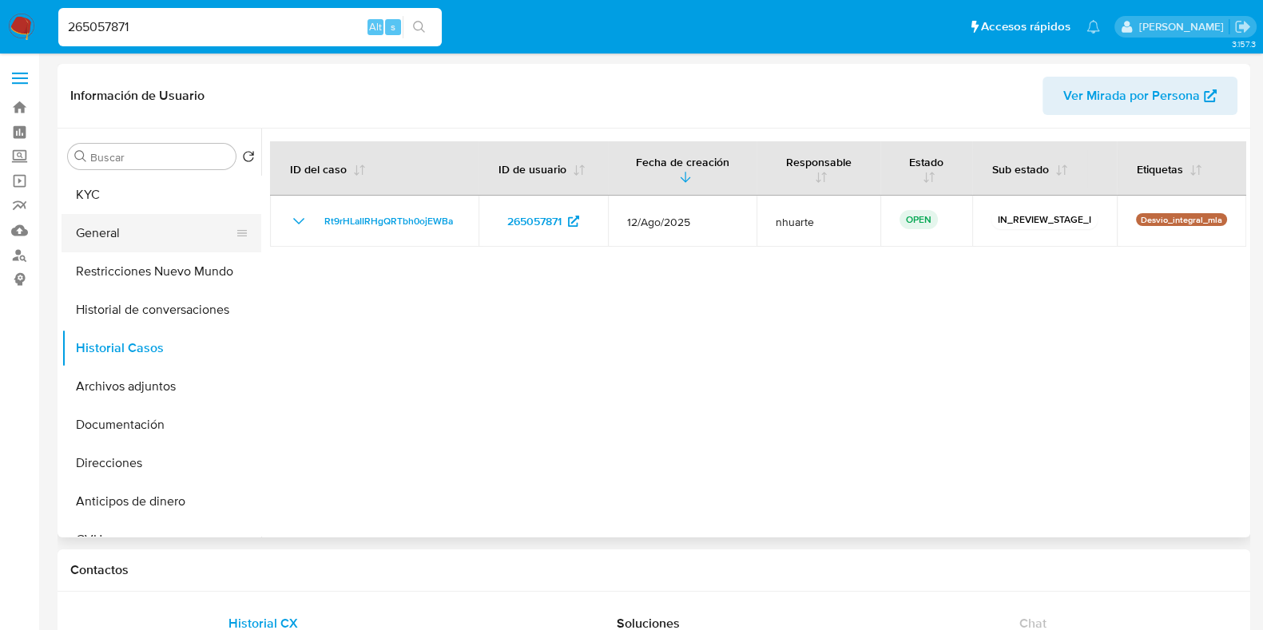
click at [152, 232] on button "General" at bounding box center [155, 233] width 187 height 38
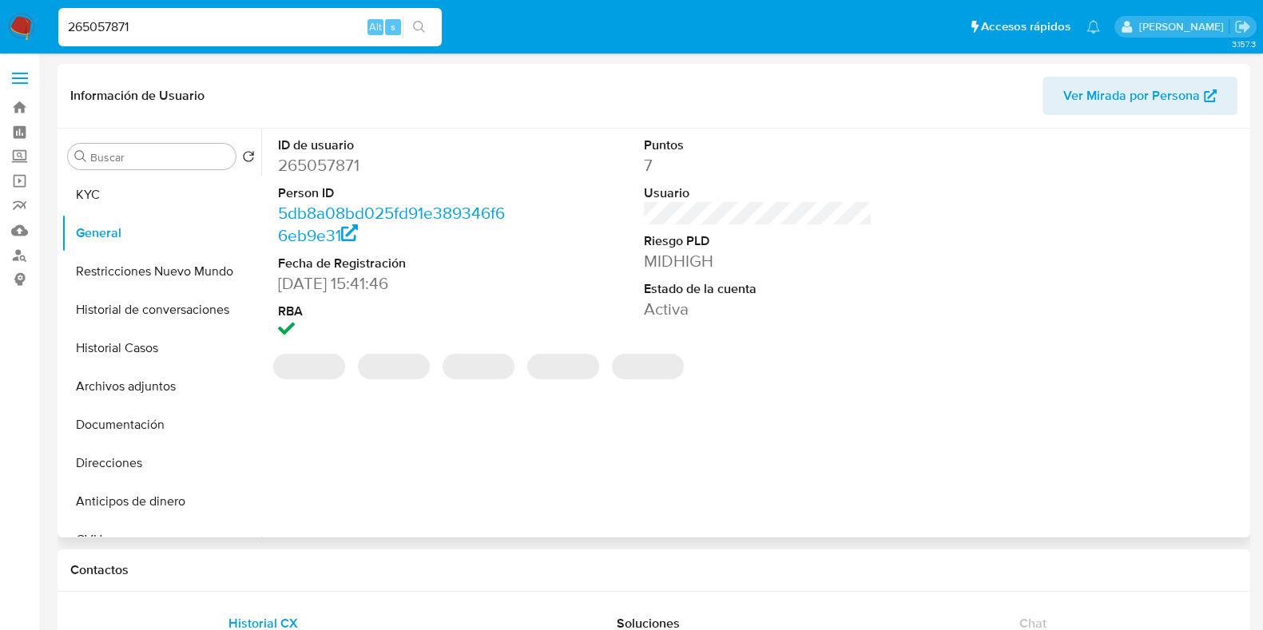
click at [317, 165] on dd "265057871" at bounding box center [392, 165] width 229 height 22
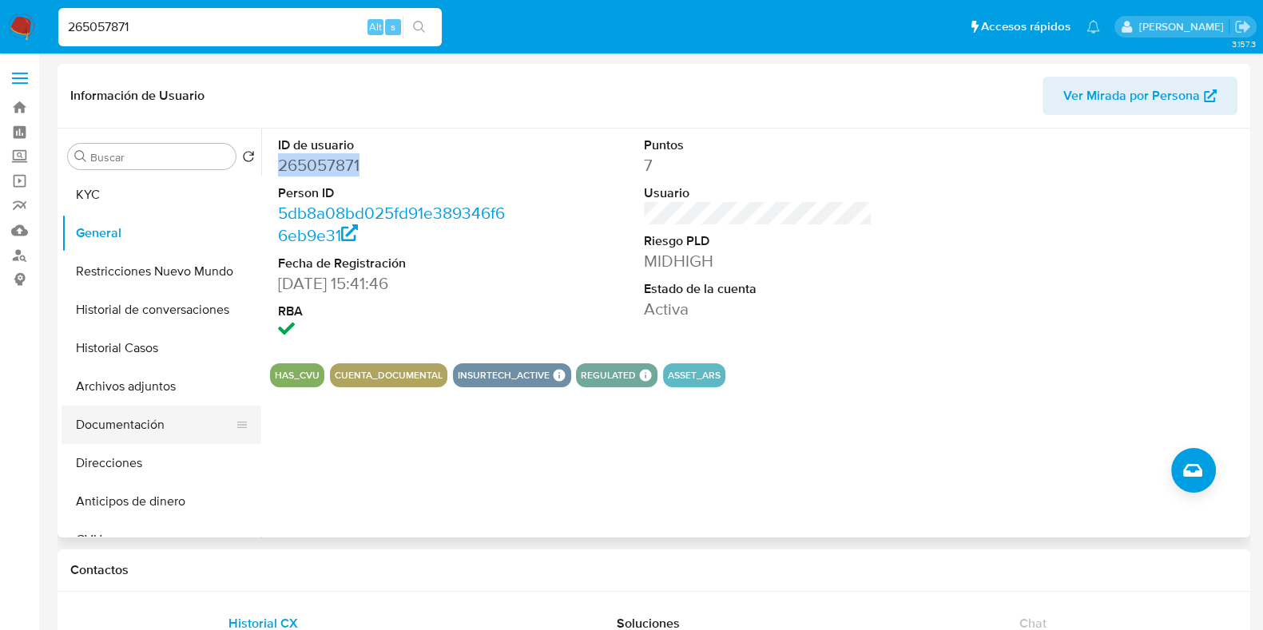
click at [181, 435] on button "Documentación" at bounding box center [155, 425] width 187 height 38
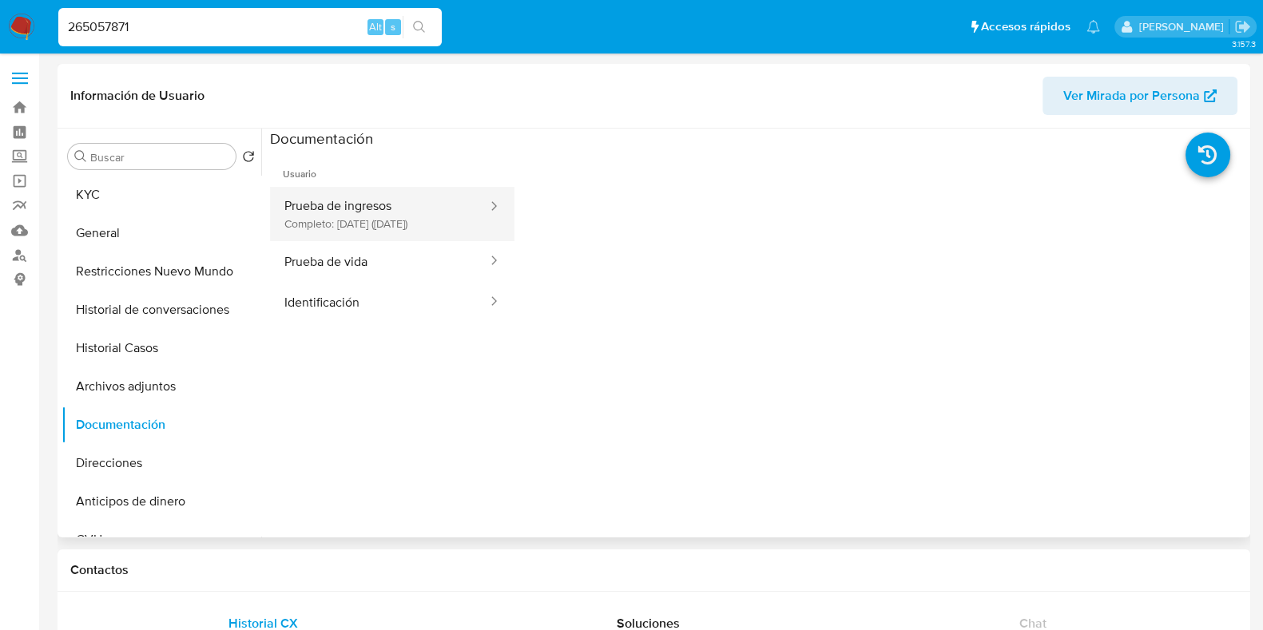
click at [328, 231] on button "Prueba de ingresos Completo: 23/05/2025 (hace 4 meses)" at bounding box center [379, 214] width 219 height 54
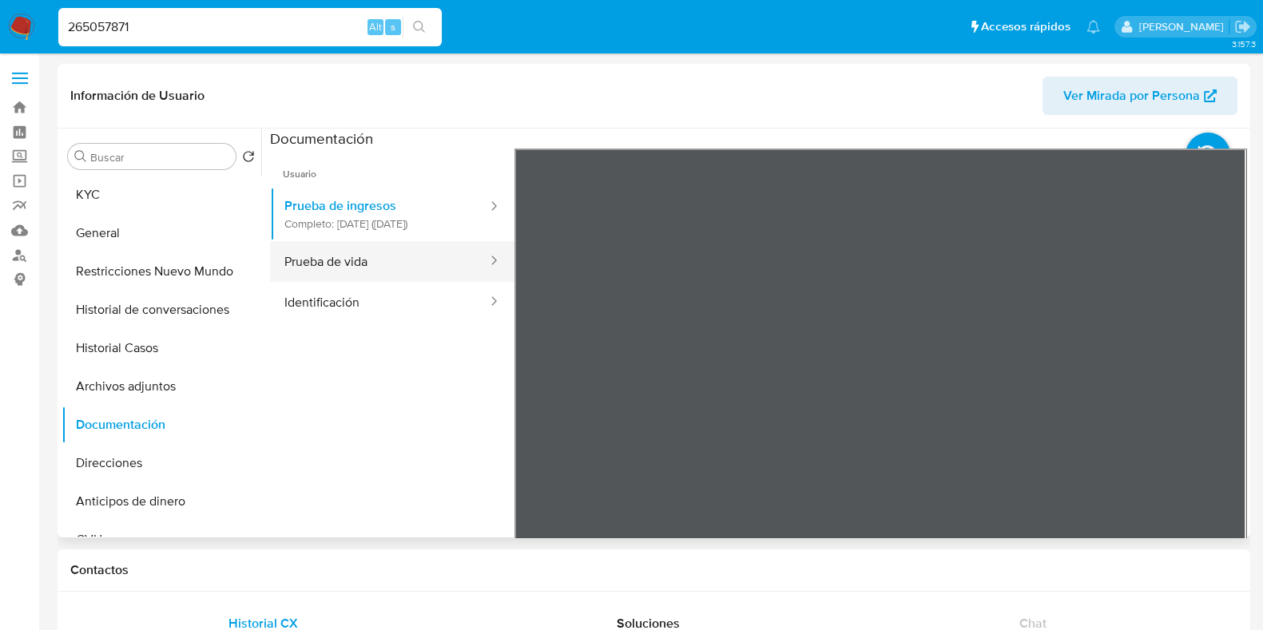
click at [319, 274] on button "Prueba de vida" at bounding box center [379, 261] width 219 height 41
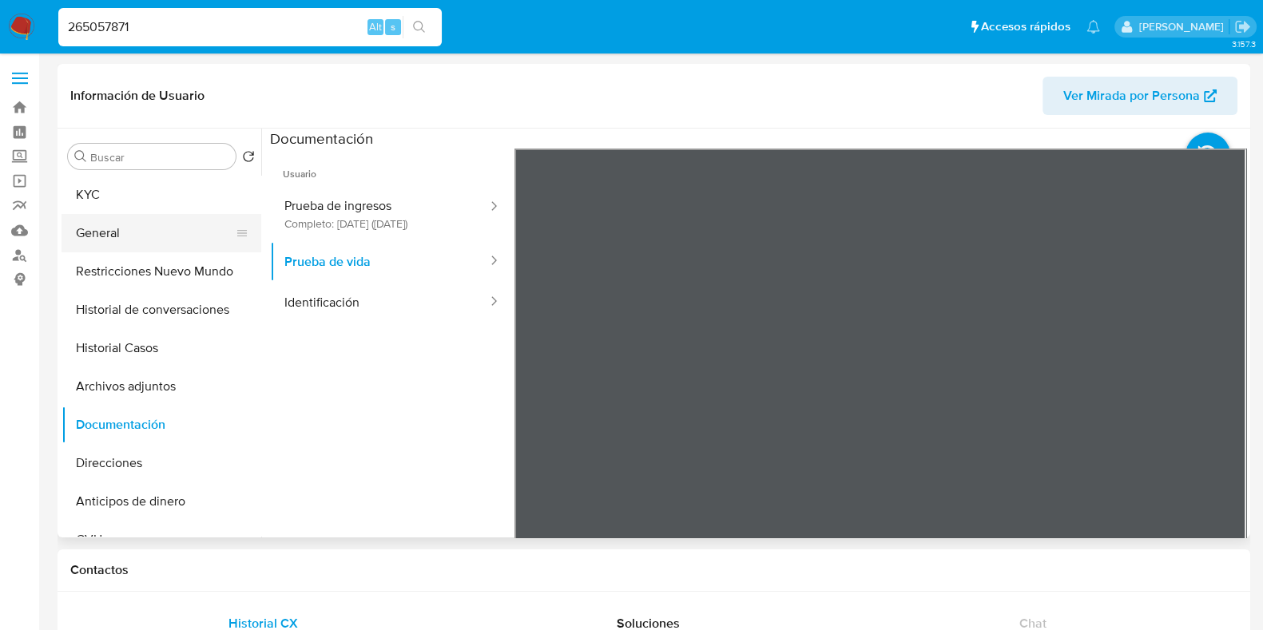
click at [132, 230] on button "General" at bounding box center [155, 233] width 187 height 38
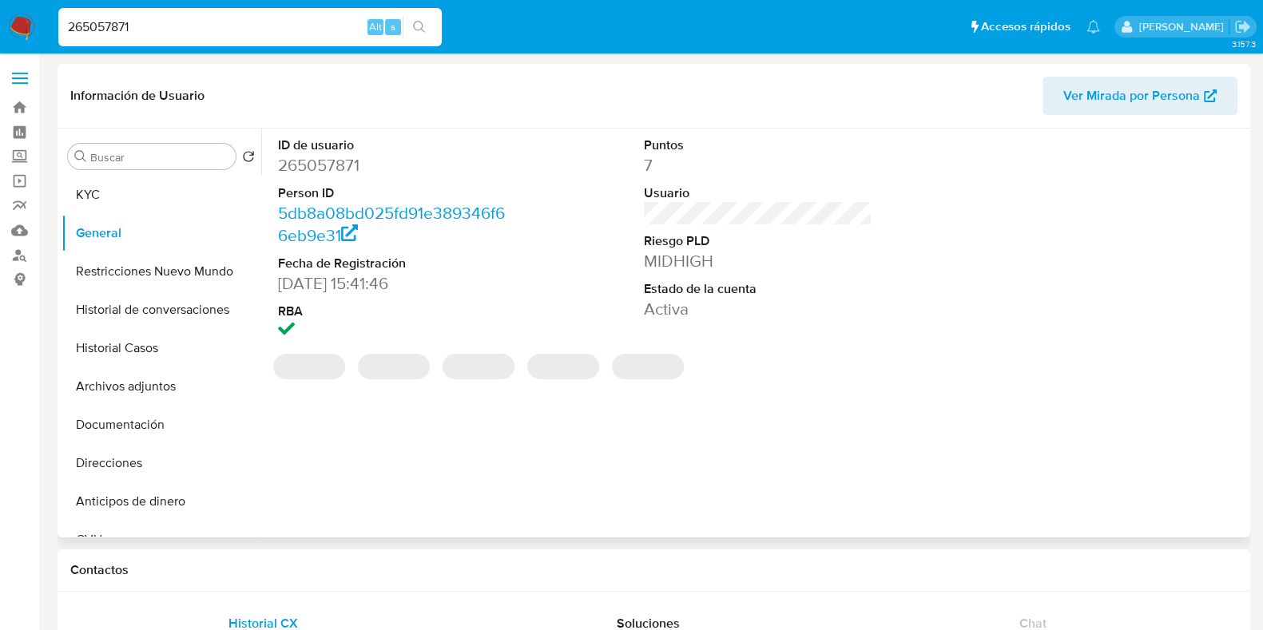
click at [334, 162] on dd "265057871" at bounding box center [392, 165] width 229 height 22
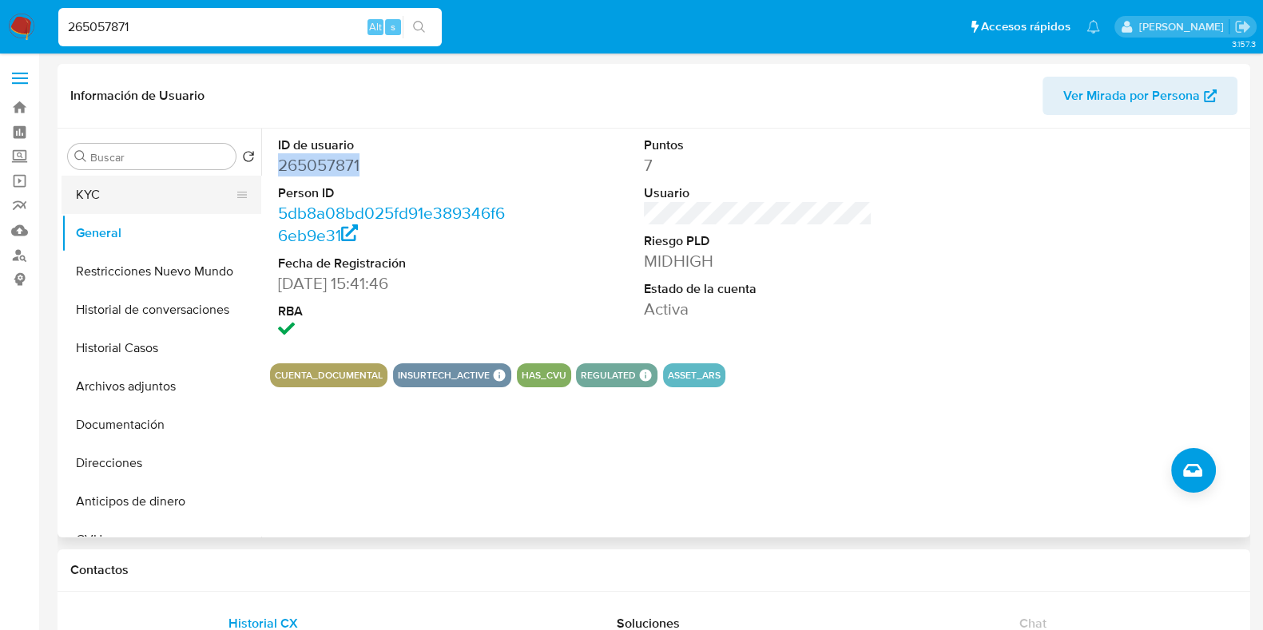
drag, startPoint x: 152, startPoint y: 194, endPoint x: 200, endPoint y: 201, distance: 48.5
click at [152, 195] on button "KYC" at bounding box center [155, 195] width 187 height 38
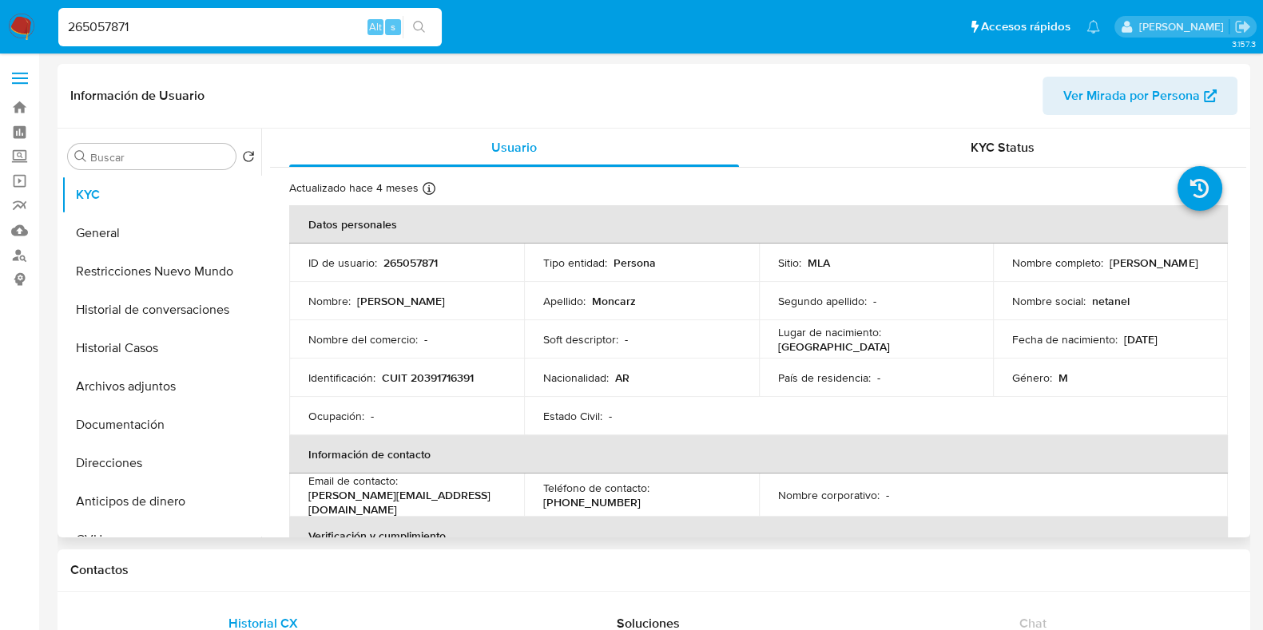
click at [459, 373] on p "CUIT 20391716391" at bounding box center [428, 378] width 92 height 14
drag, startPoint x: 119, startPoint y: 473, endPoint x: 157, endPoint y: 461, distance: 40.2
click at [119, 473] on button "Direcciones" at bounding box center [155, 463] width 187 height 38
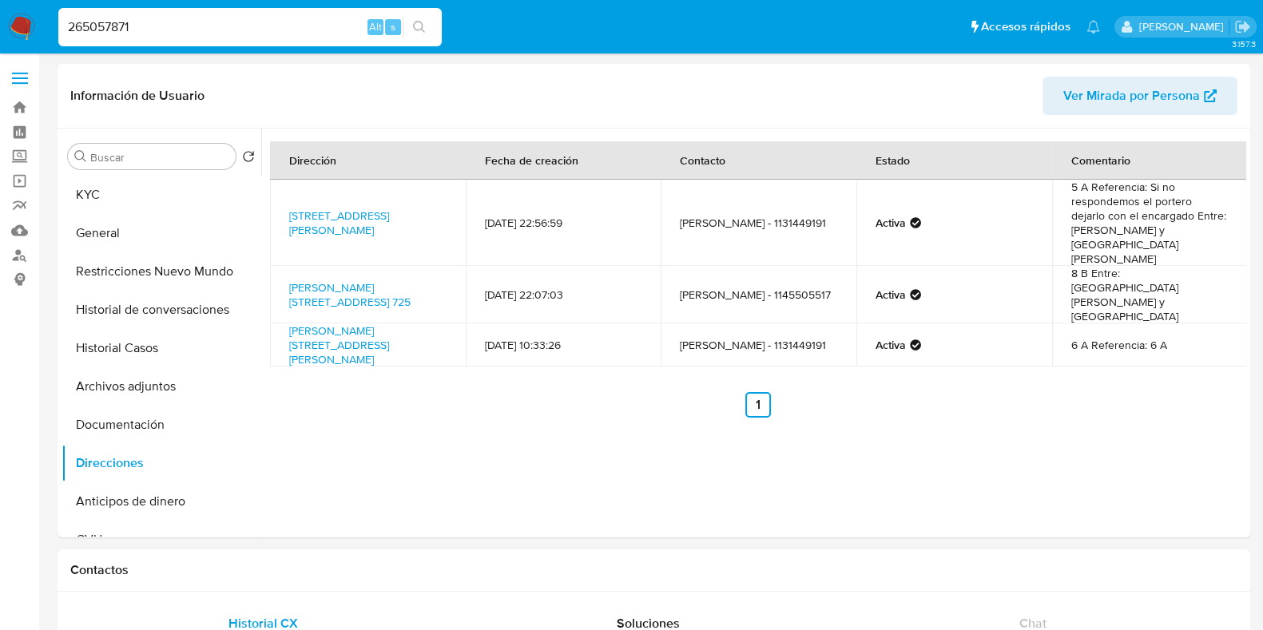
drag, startPoint x: 145, startPoint y: 26, endPoint x: 38, endPoint y: 18, distance: 108.2
click at [38, 18] on nav "Pausado Ver notificaciones 265057871 Alt s Accesos rápidos Presiona las siguien…" at bounding box center [631, 27] width 1263 height 54
paste input "491025307"
type input "2491025307"
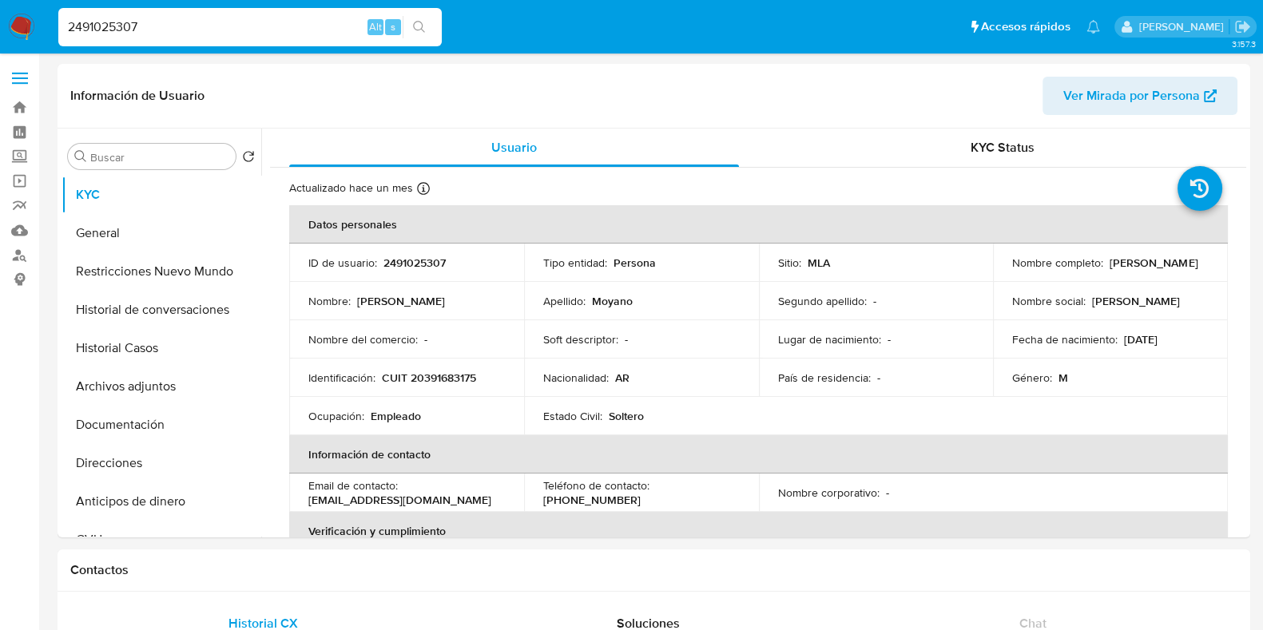
select select "10"
click at [140, 375] on button "Archivos adjuntos" at bounding box center [155, 387] width 187 height 38
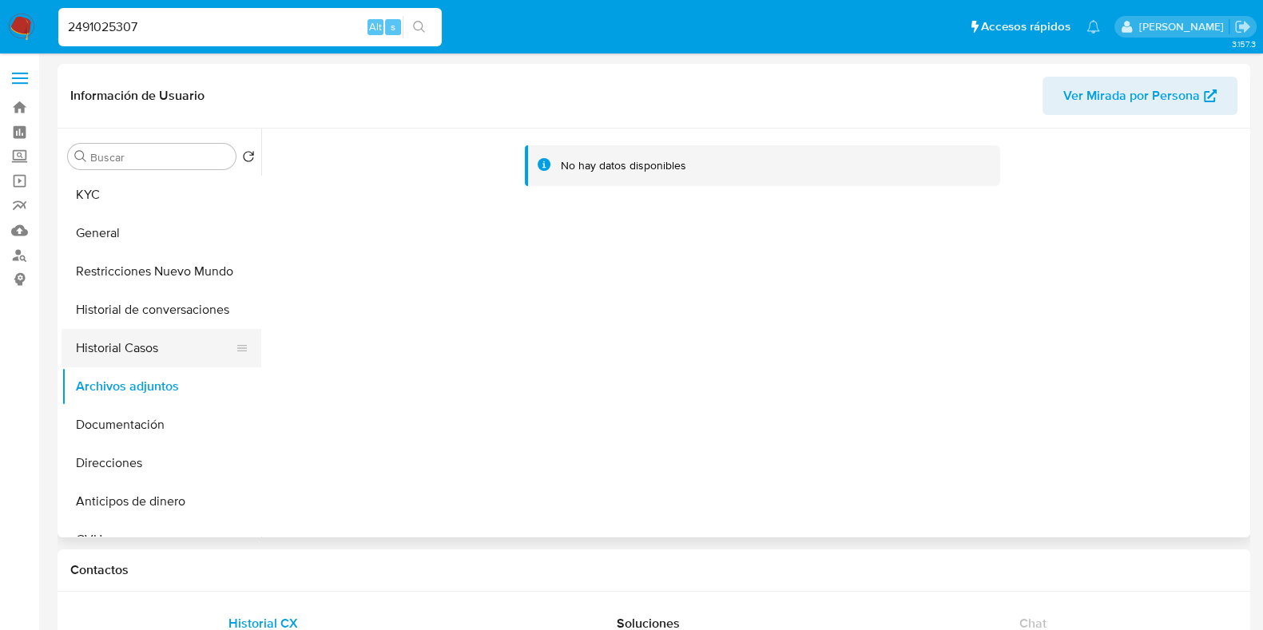
click at [144, 341] on button "Historial Casos" at bounding box center [155, 348] width 187 height 38
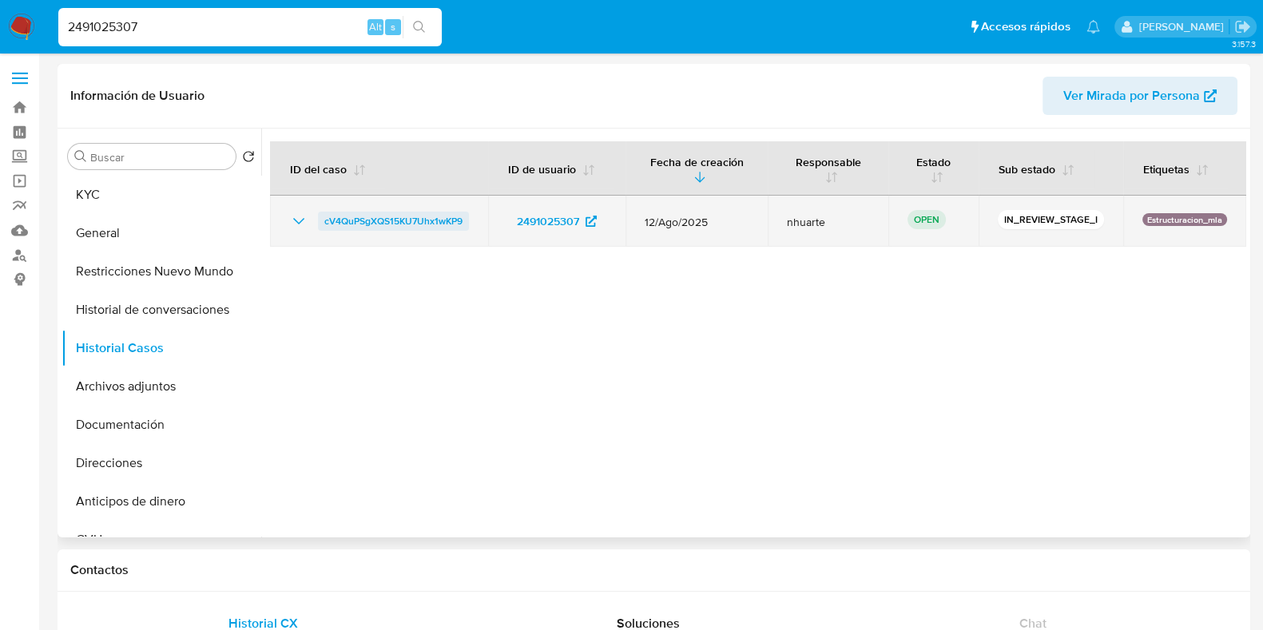
click at [433, 221] on span "cV4QuPSgXQS15KU7Uhx1wKP9" at bounding box center [393, 221] width 138 height 19
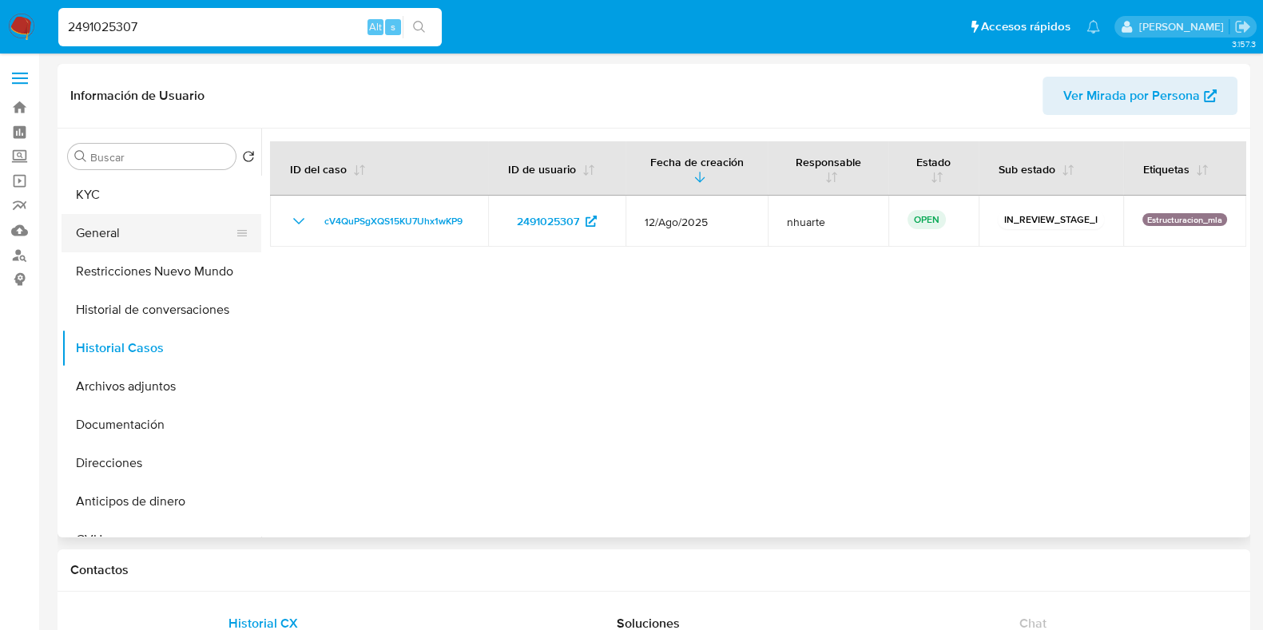
click at [148, 240] on button "General" at bounding box center [155, 233] width 187 height 38
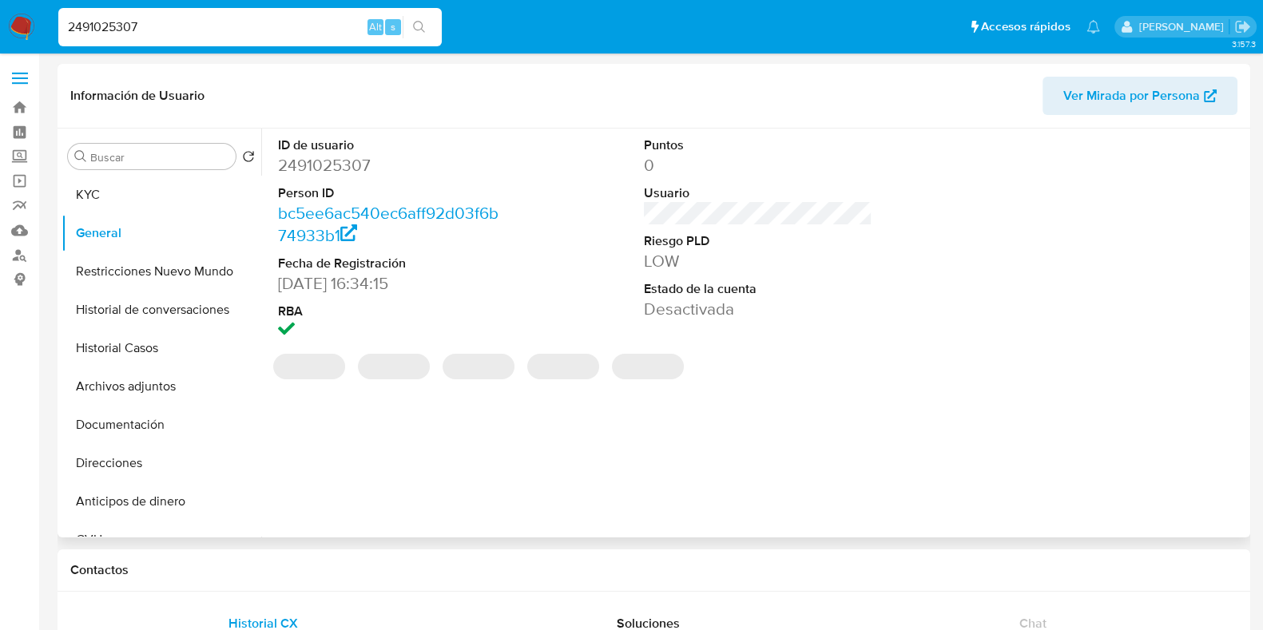
click at [347, 161] on dd "2491025307" at bounding box center [392, 165] width 229 height 22
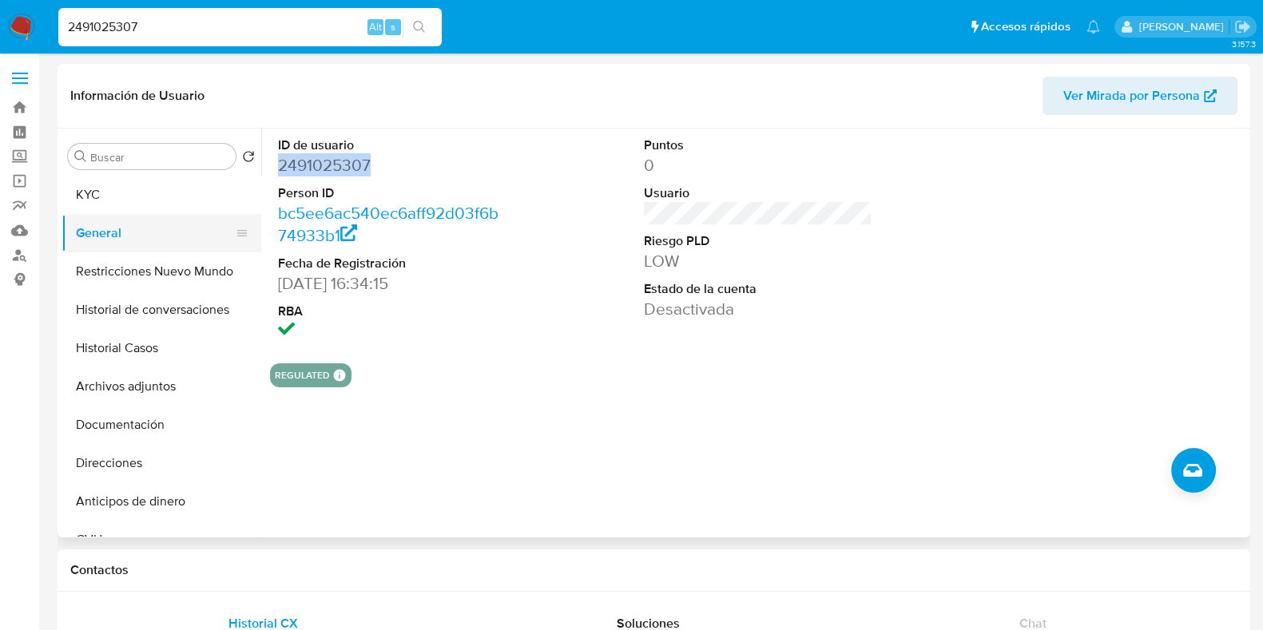
drag, startPoint x: 123, startPoint y: 193, endPoint x: 217, endPoint y: 213, distance: 95.6
click at [123, 193] on button "KYC" at bounding box center [162, 195] width 200 height 38
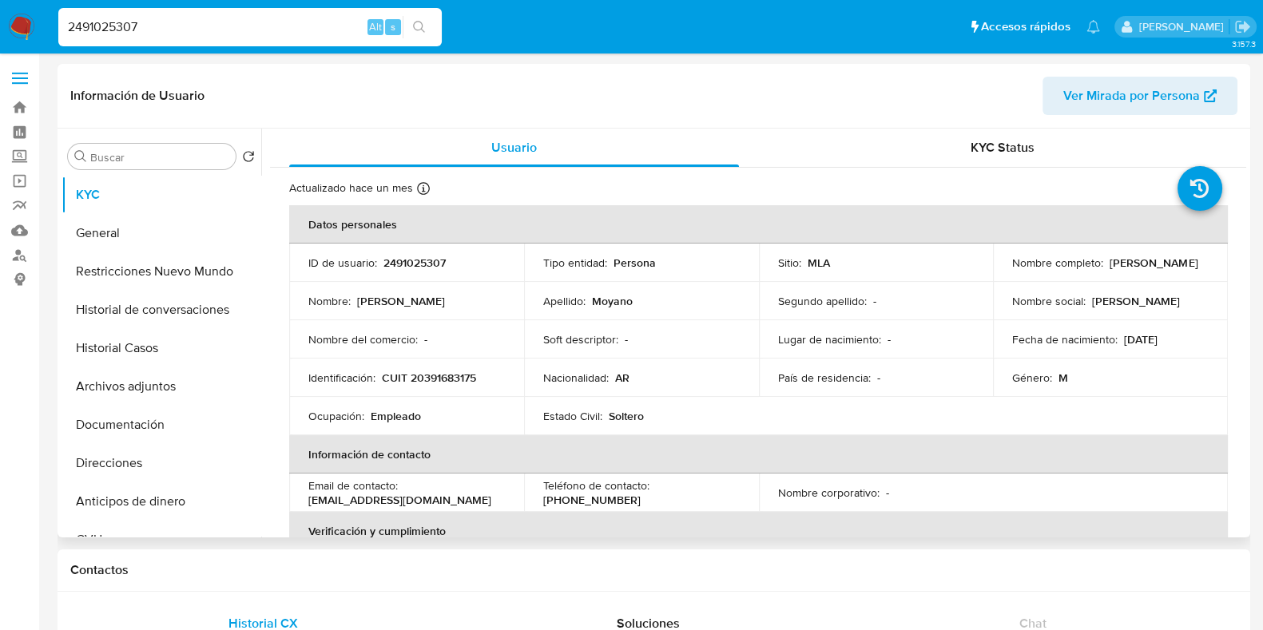
click at [439, 372] on p "CUIT 20391683175" at bounding box center [429, 378] width 94 height 14
click at [117, 428] on button "Documentación" at bounding box center [155, 425] width 187 height 38
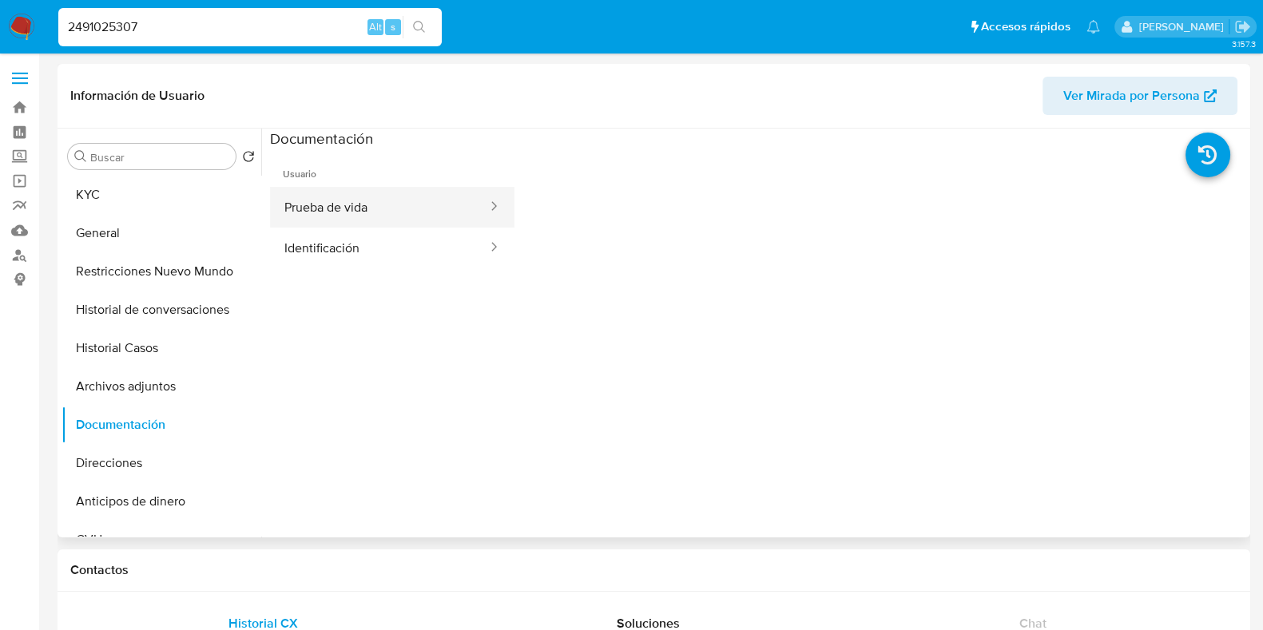
click at [391, 205] on button "Prueba de vida" at bounding box center [379, 207] width 219 height 41
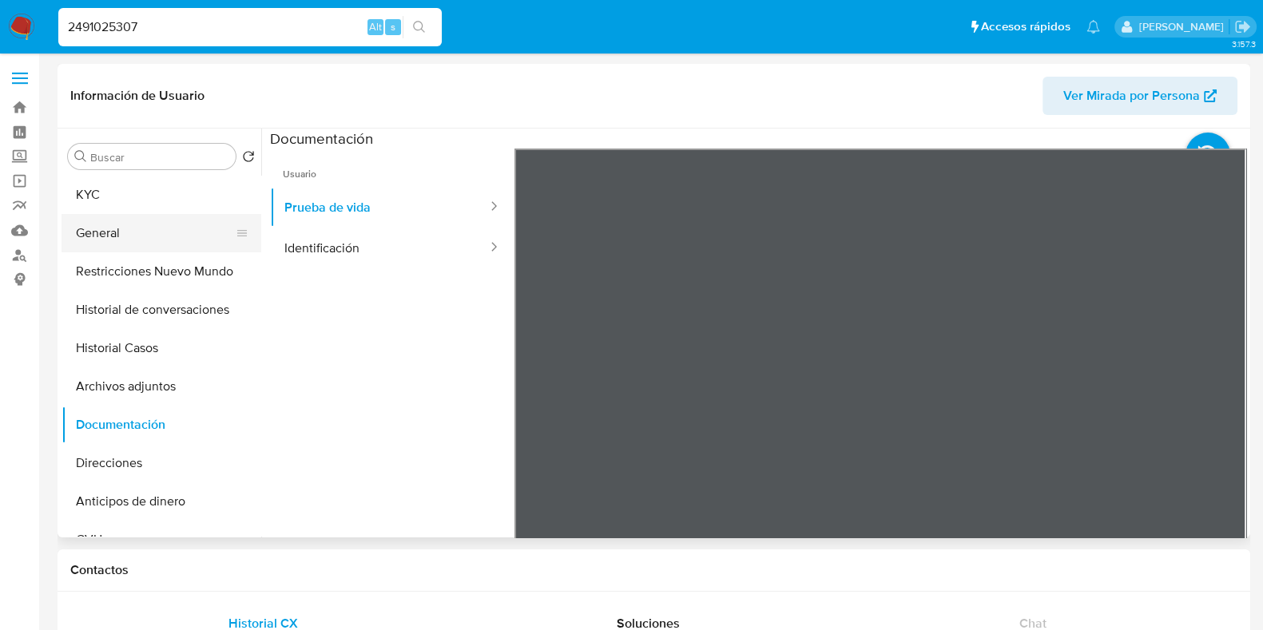
click at [148, 225] on button "General" at bounding box center [155, 233] width 187 height 38
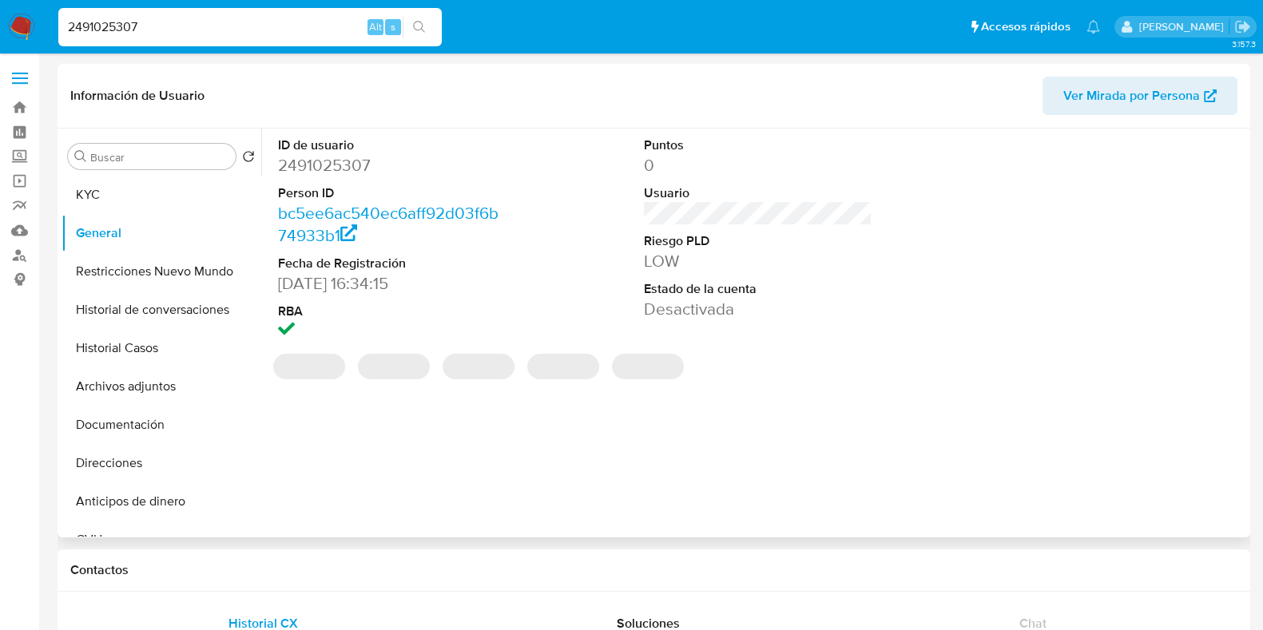
click at [334, 168] on dd "2491025307" at bounding box center [392, 165] width 229 height 22
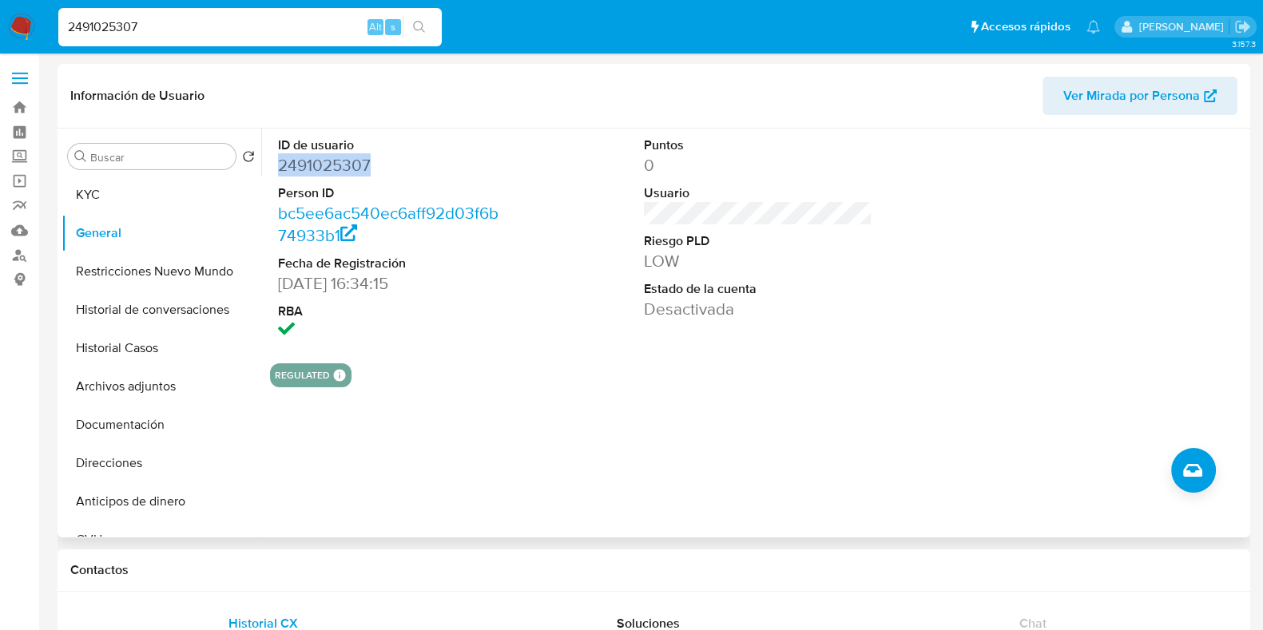
drag, startPoint x: 359, startPoint y: 159, endPoint x: 369, endPoint y: 129, distance: 32.1
click at [387, 169] on dd "2491025307" at bounding box center [392, 165] width 229 height 22
click at [167, 364] on button "Historial Casos" at bounding box center [155, 348] width 187 height 38
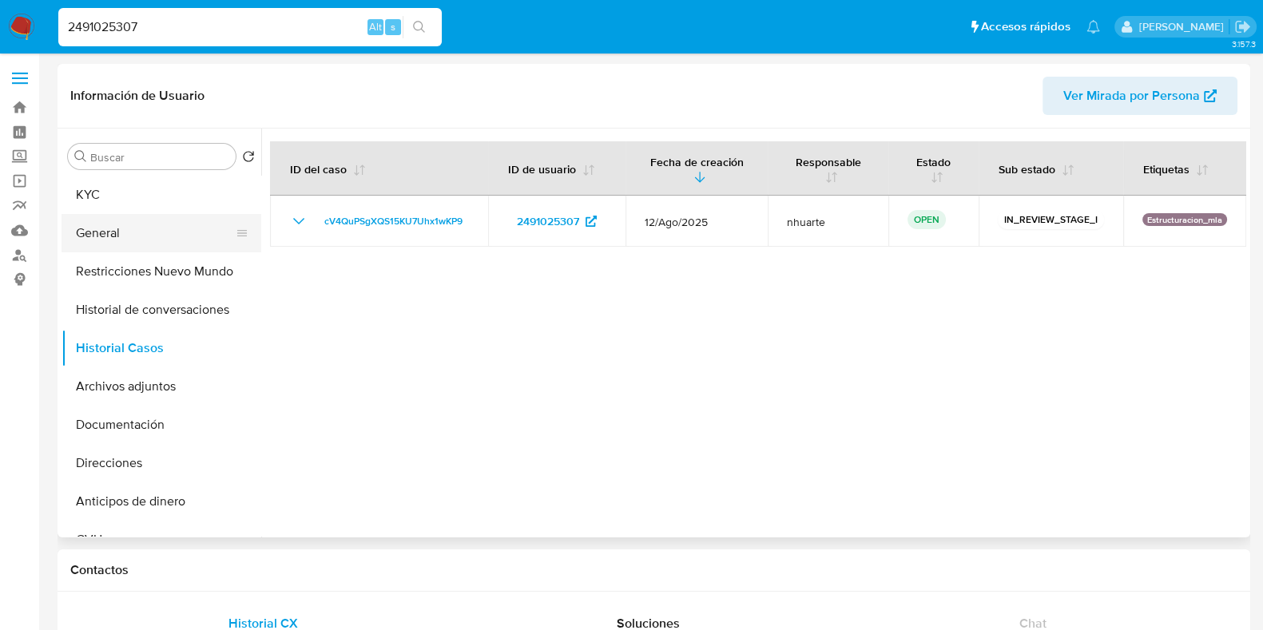
click at [176, 229] on button "General" at bounding box center [155, 233] width 187 height 38
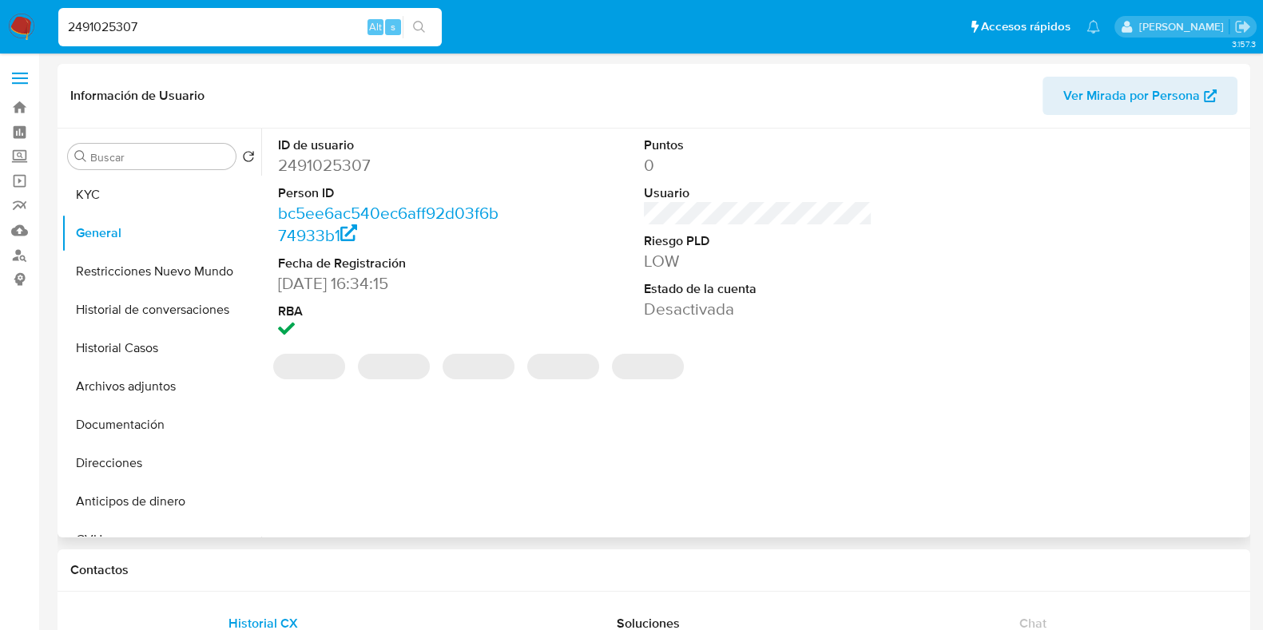
click at [316, 165] on dd "2491025307" at bounding box center [392, 165] width 229 height 22
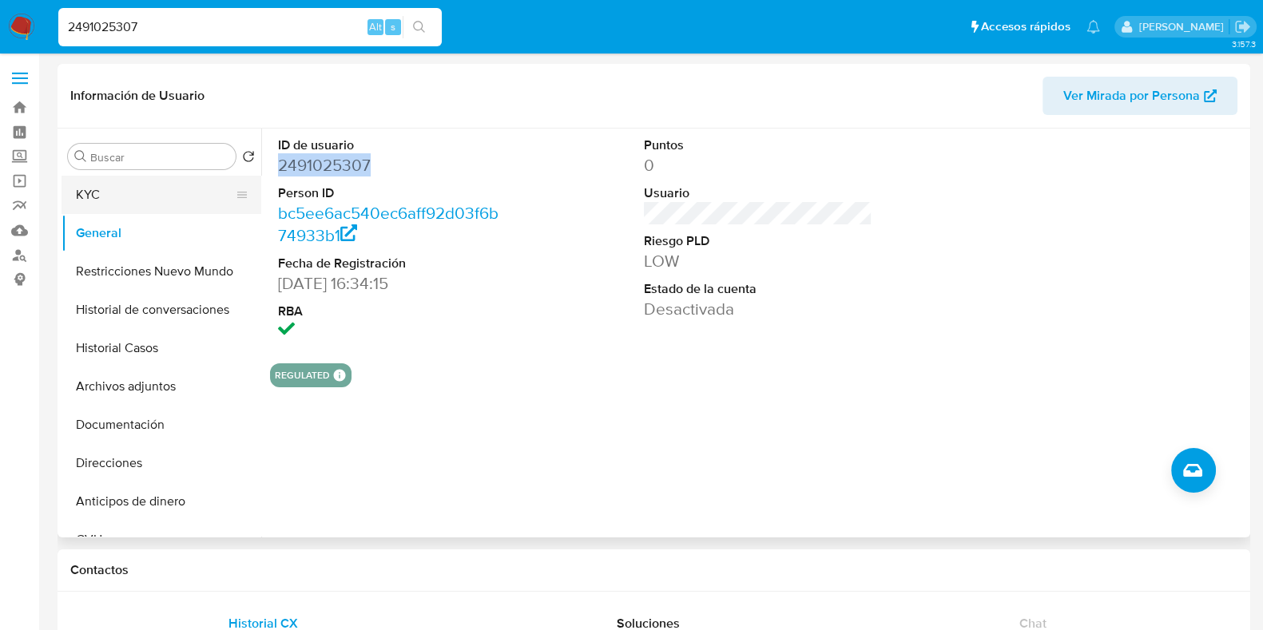
click at [128, 197] on button "KYC" at bounding box center [155, 195] width 187 height 38
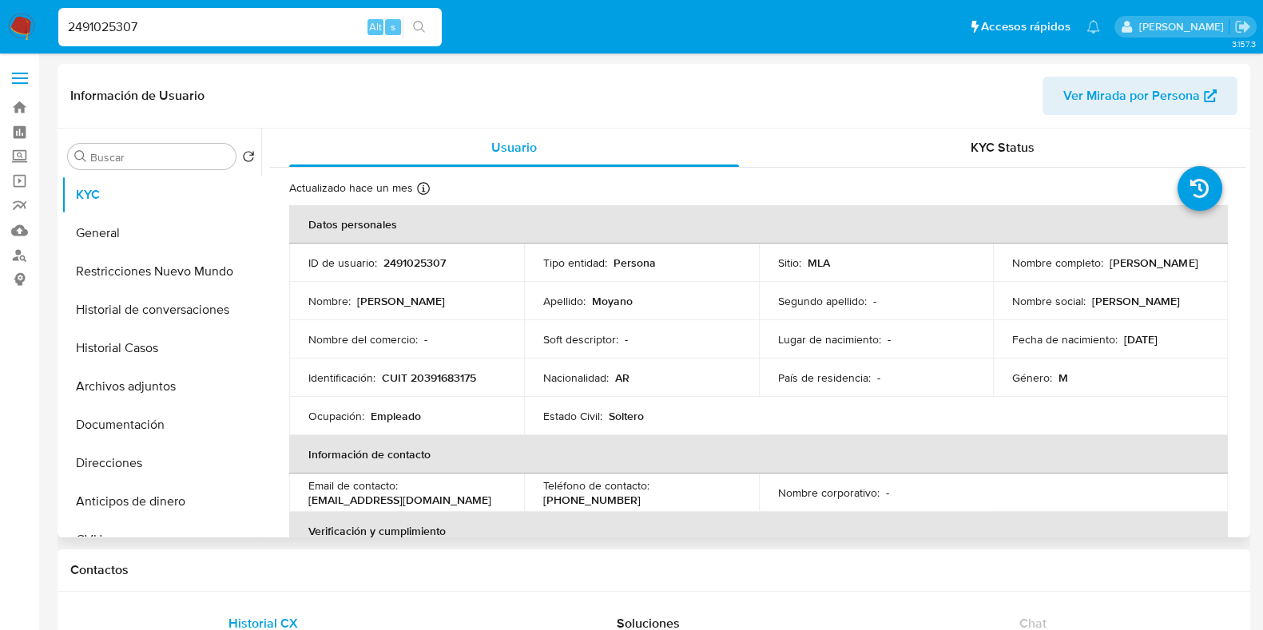
click at [436, 376] on p "CUIT 20391683175" at bounding box center [429, 378] width 94 height 14
click at [141, 273] on button "Restricciones Nuevo Mundo" at bounding box center [155, 271] width 187 height 38
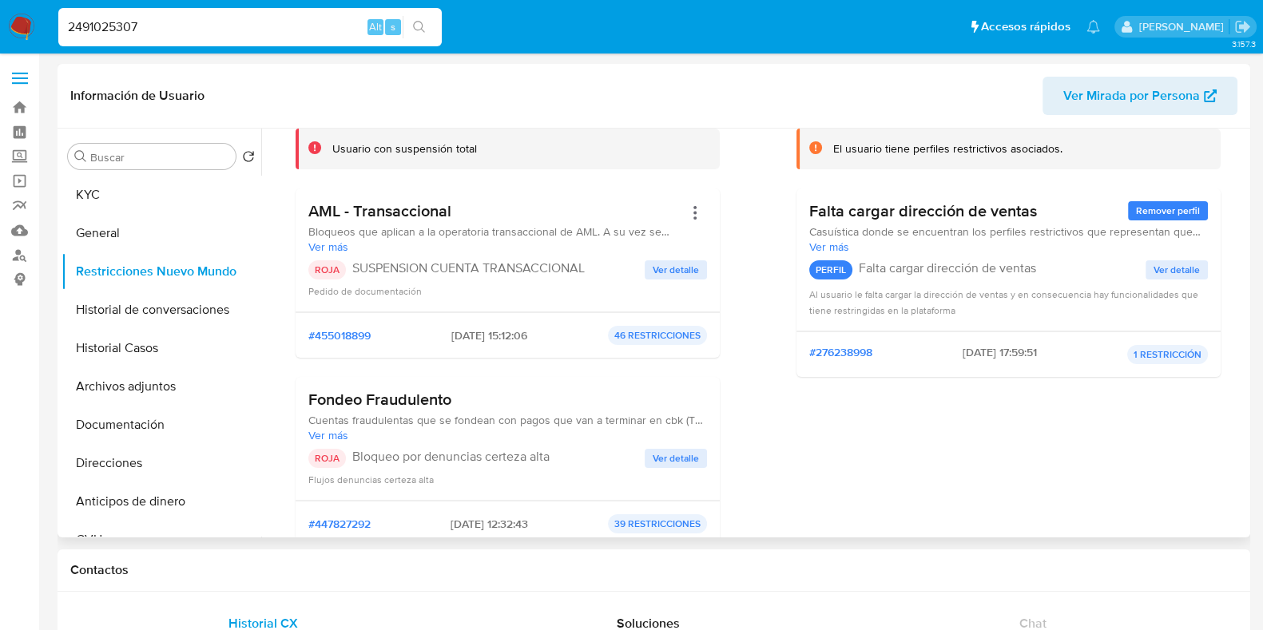
scroll to position [199, 0]
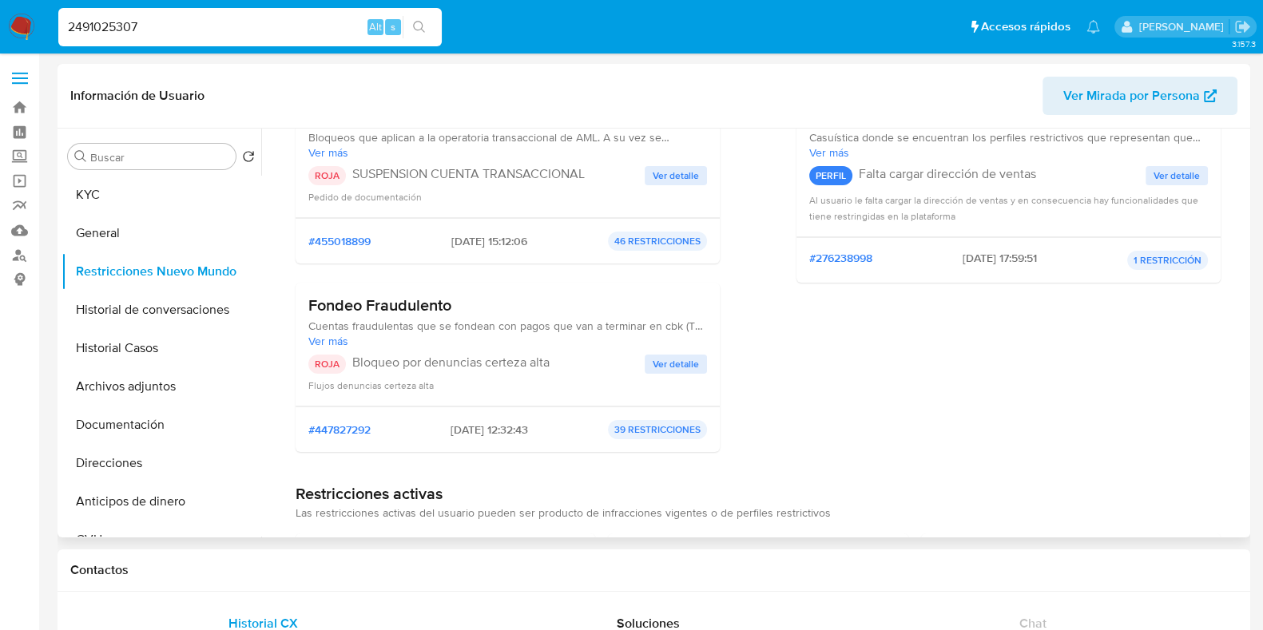
click at [679, 361] on span "Ver detalle" at bounding box center [676, 364] width 46 height 16
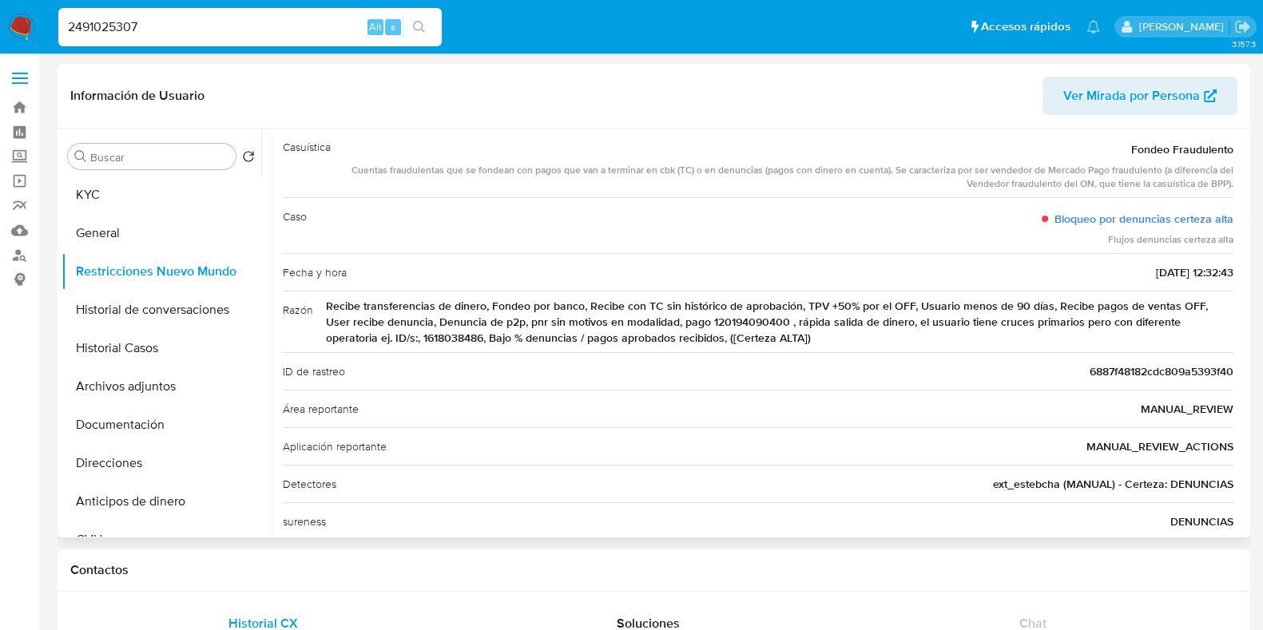
scroll to position [0, 0]
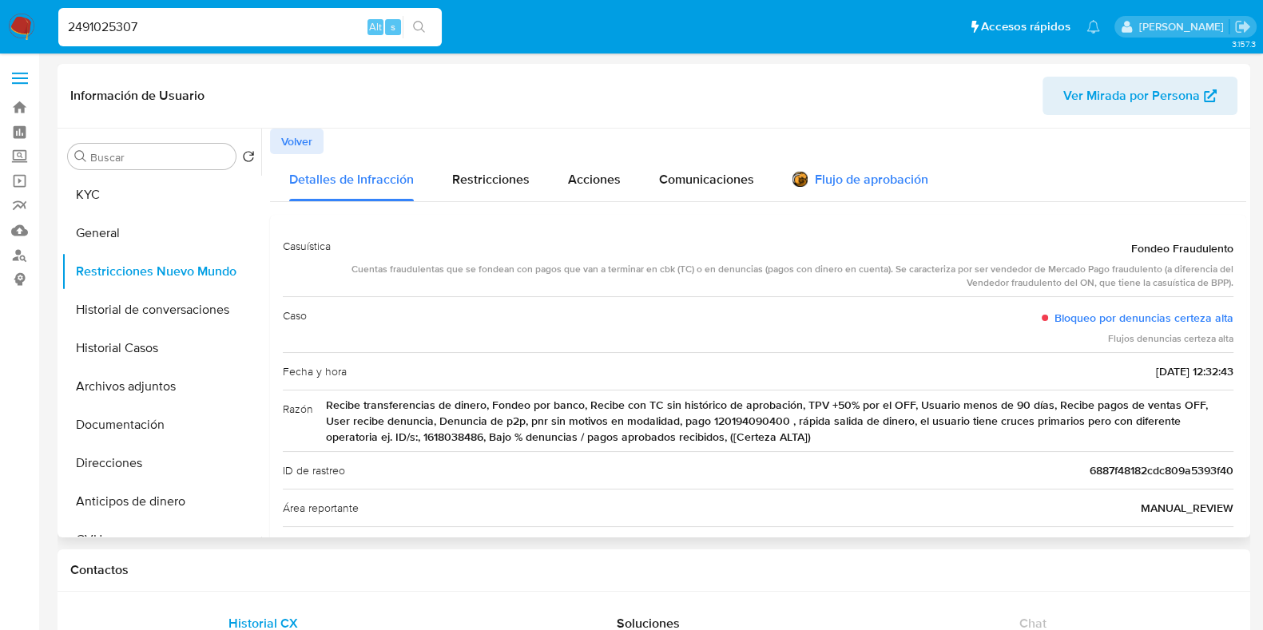
click at [816, 178] on div "Flujo de aprobación" at bounding box center [861, 182] width 136 height 18
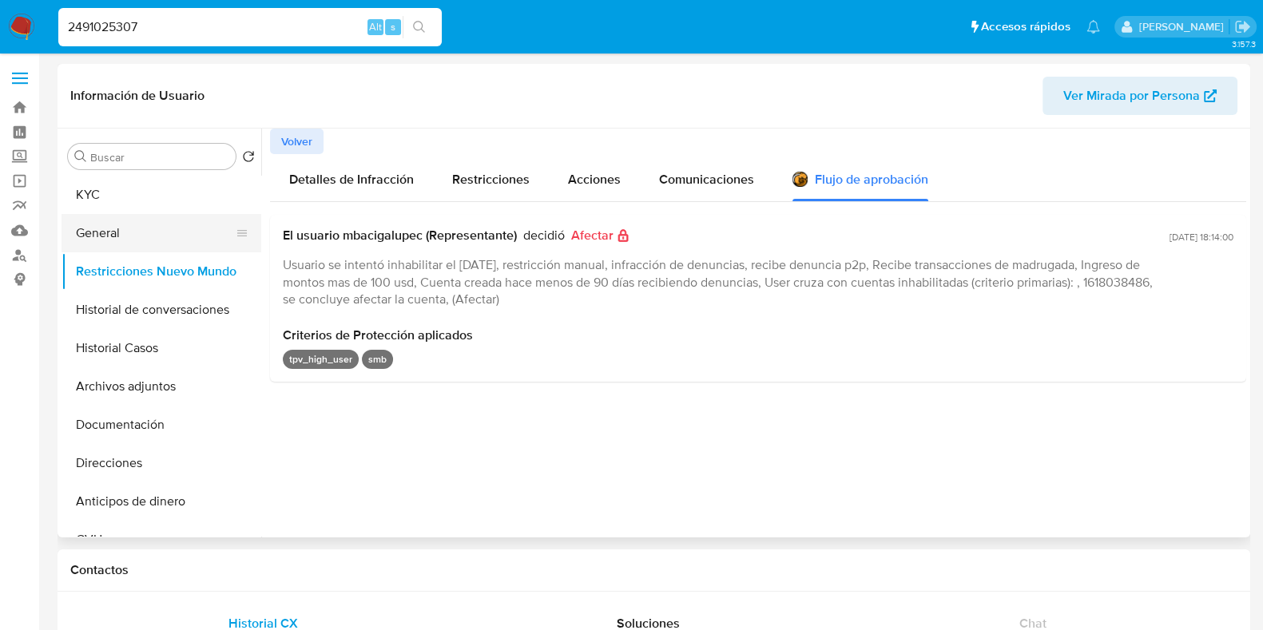
click at [133, 226] on button "General" at bounding box center [155, 233] width 187 height 38
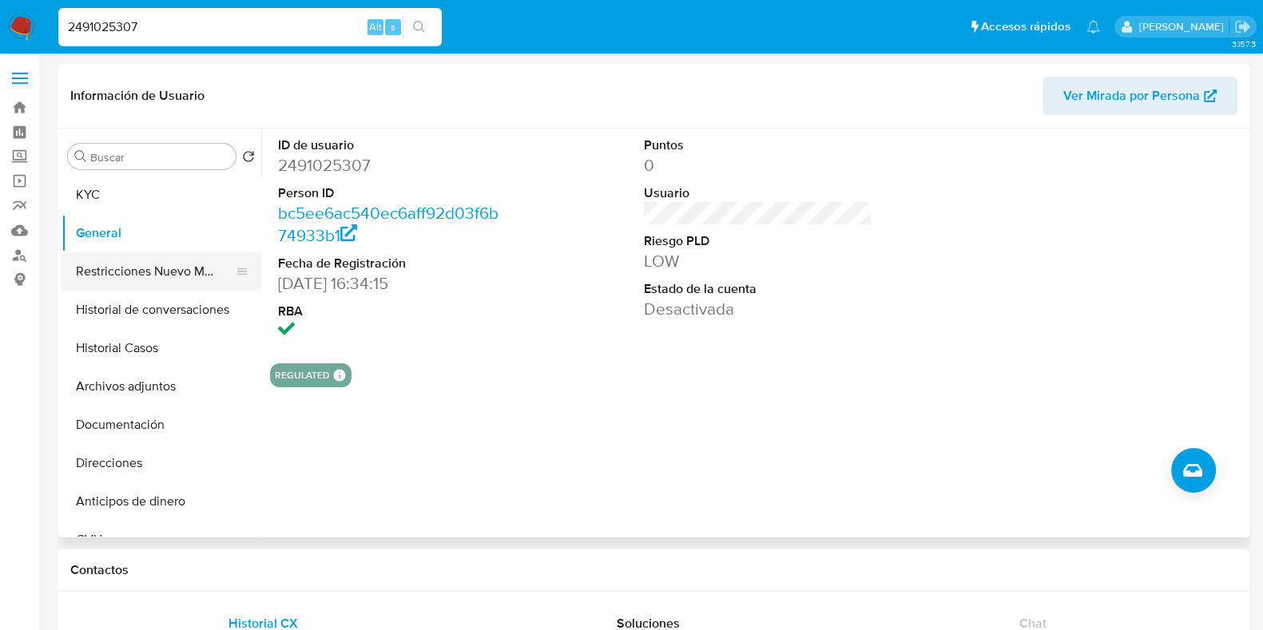
click at [171, 274] on button "Restricciones Nuevo Mundo" at bounding box center [155, 271] width 187 height 38
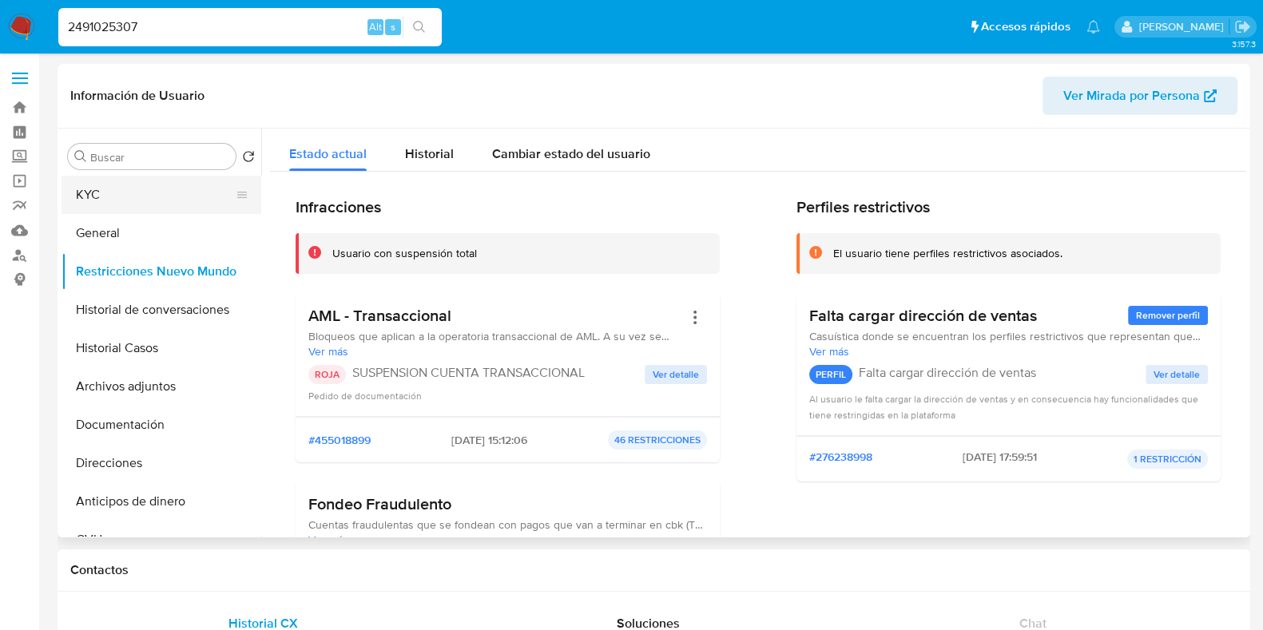
click at [130, 197] on button "KYC" at bounding box center [155, 195] width 187 height 38
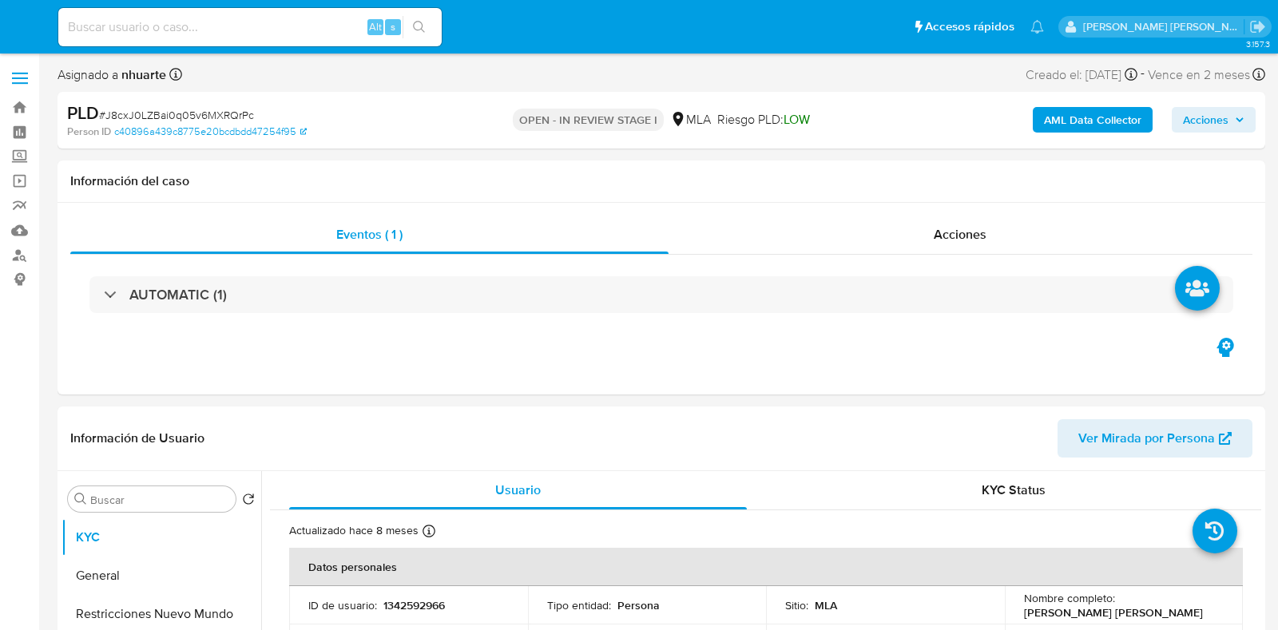
select select "10"
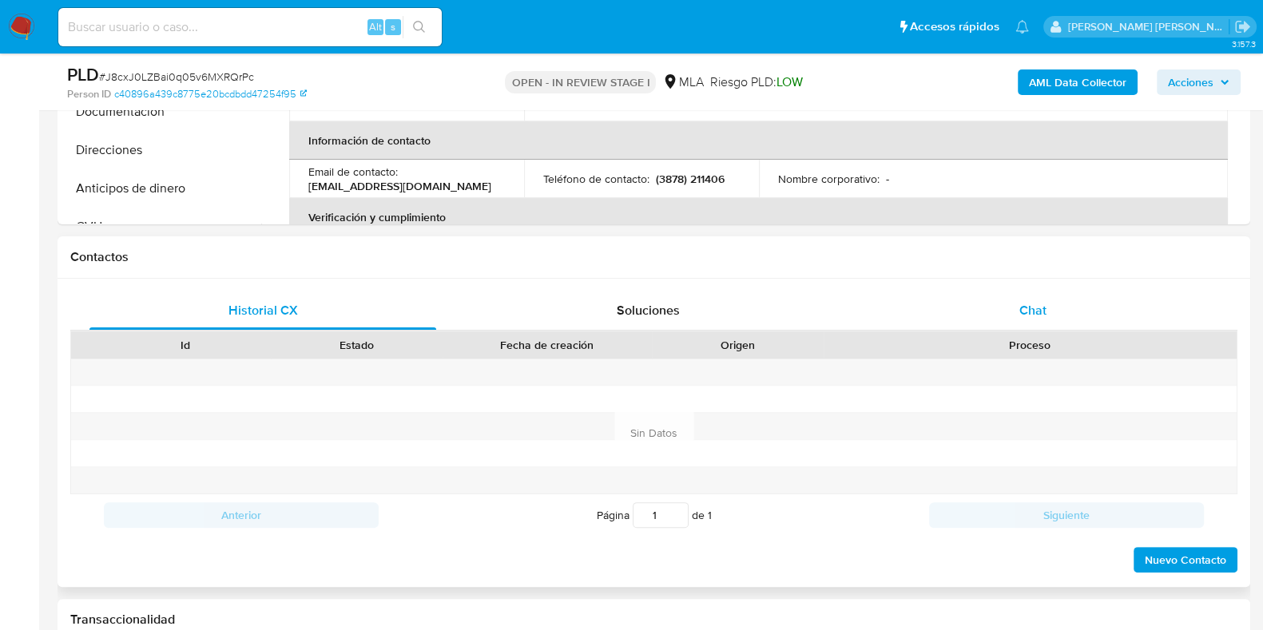
click at [1028, 307] on span "Chat" at bounding box center [1032, 310] width 27 height 18
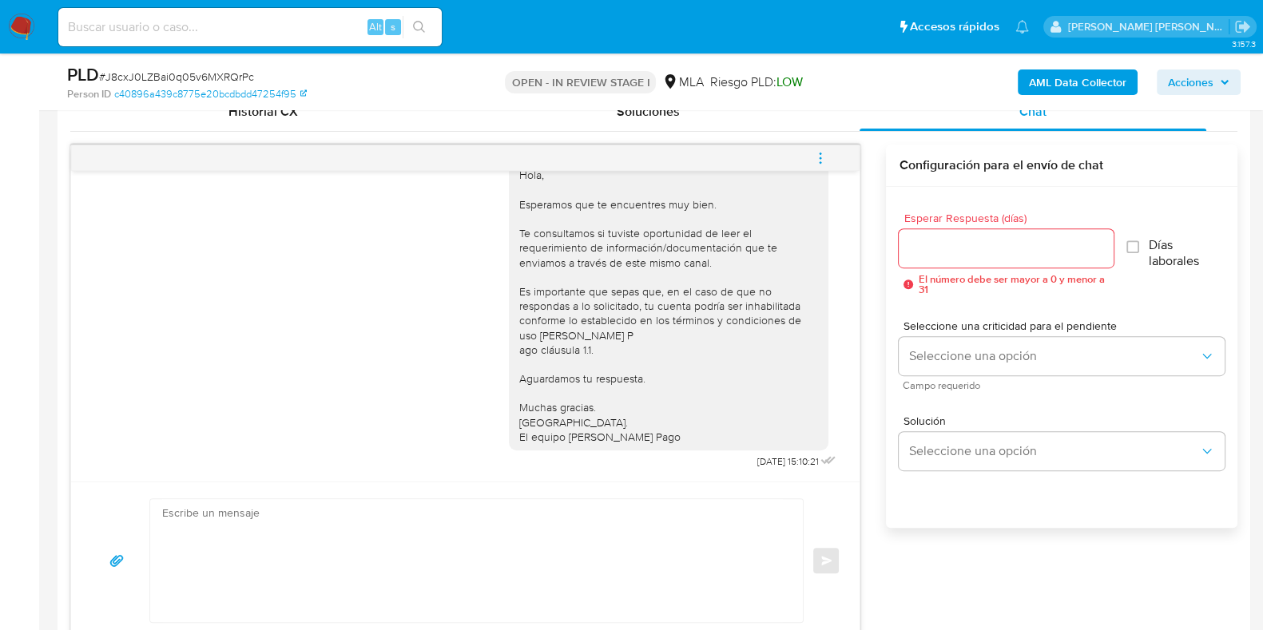
scroll to position [845, 0]
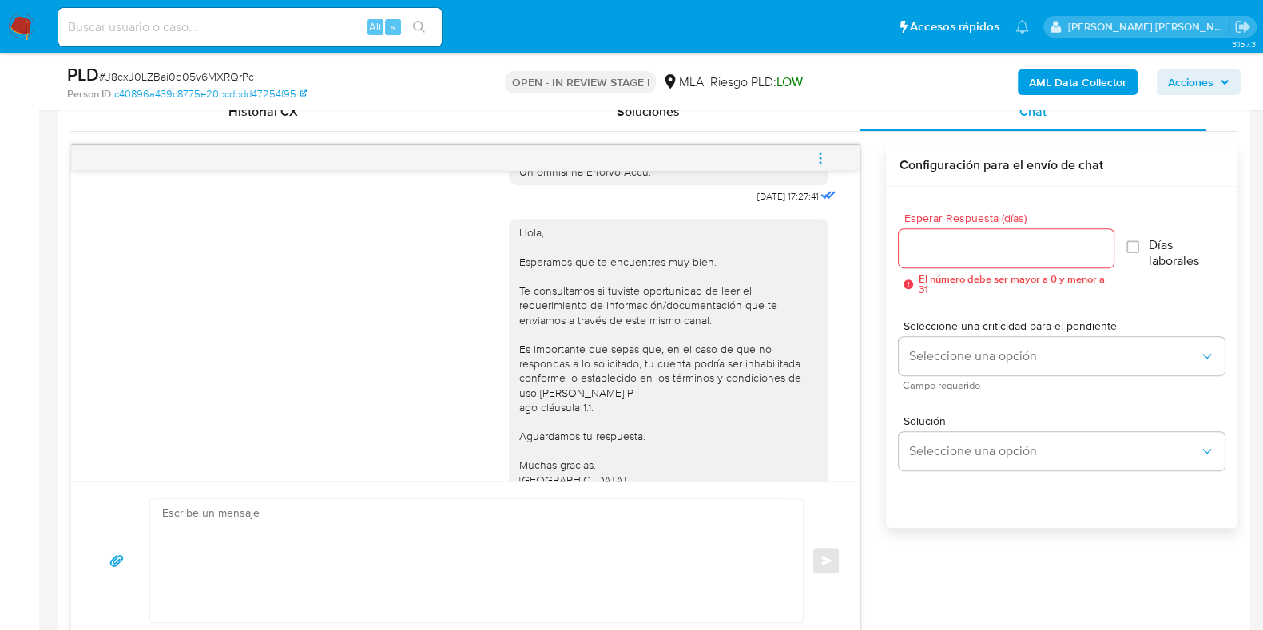
click at [821, 153] on icon "menu-action" at bounding box center [821, 154] width 2 height 2
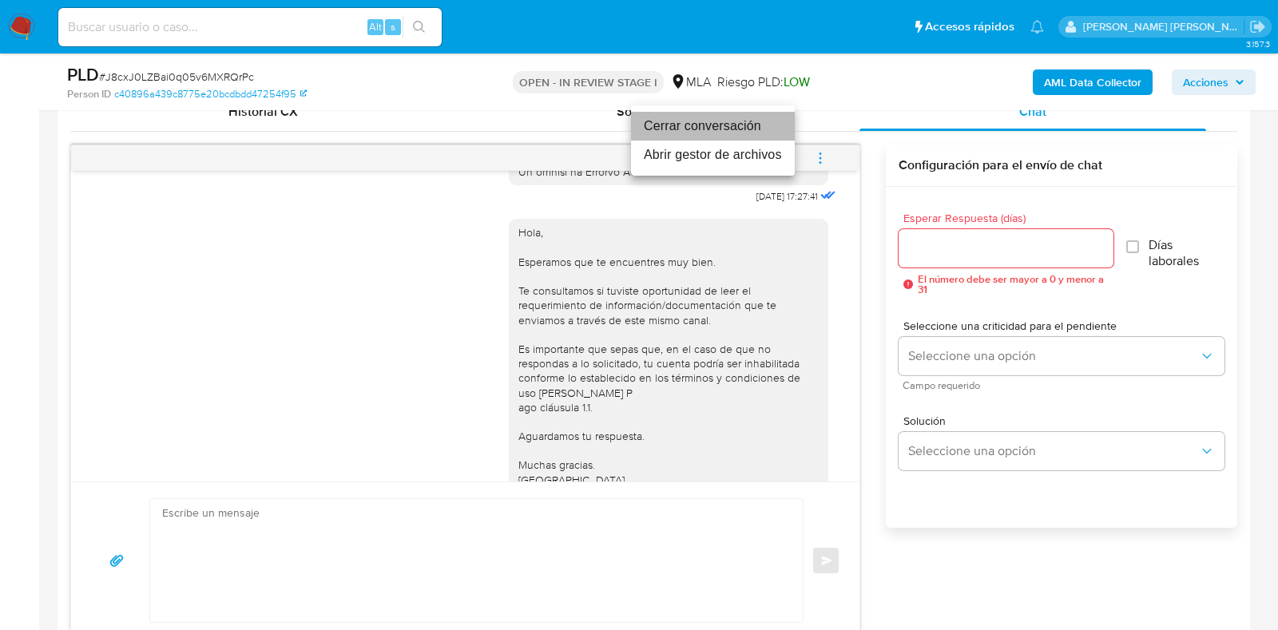
click at [737, 135] on li "Cerrar conversación" at bounding box center [713, 126] width 164 height 29
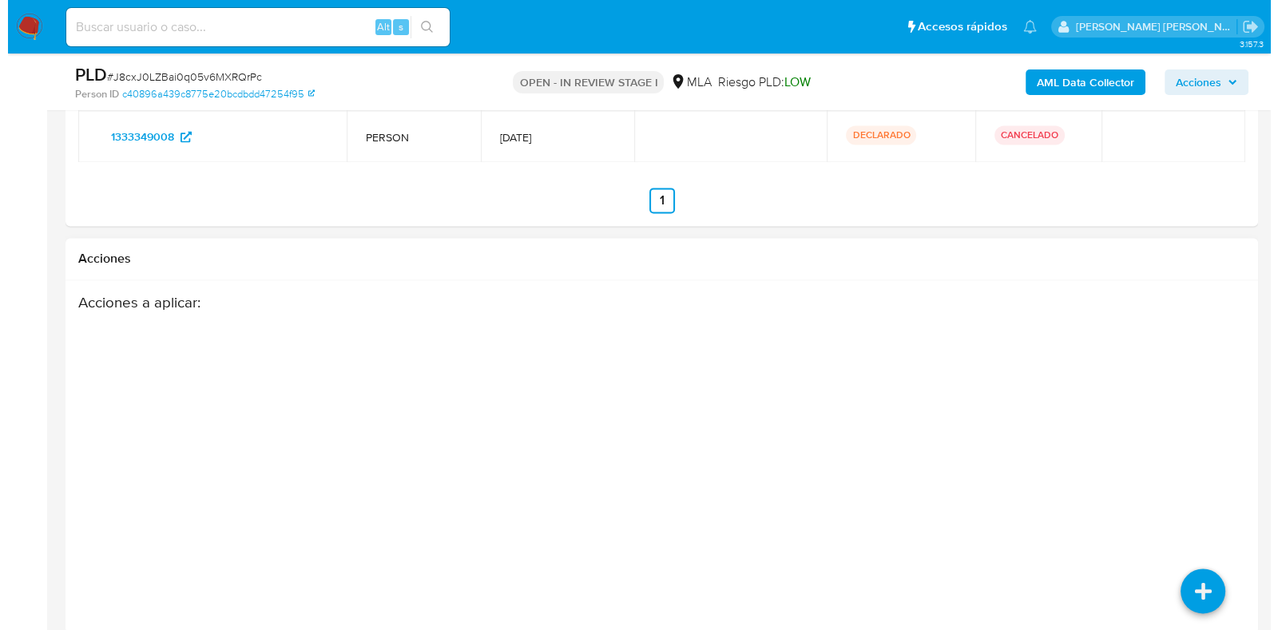
scroll to position [2857, 0]
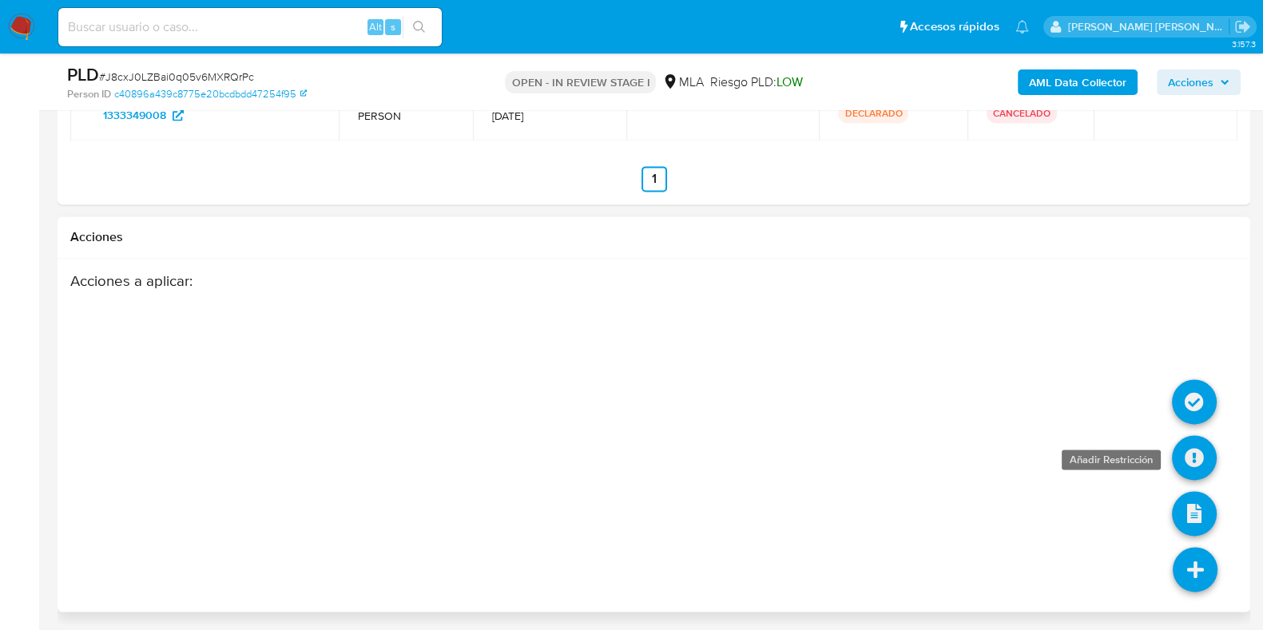
click at [1194, 467] on icon at bounding box center [1194, 457] width 45 height 45
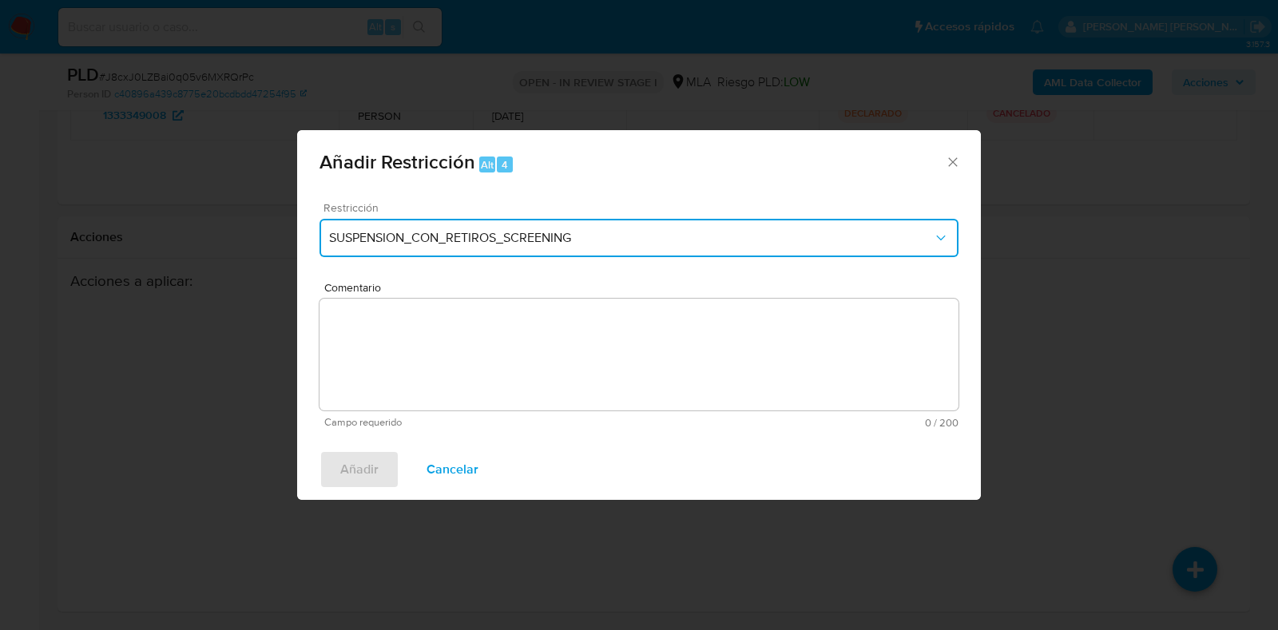
click at [419, 233] on span "SUSPENSION_CON_RETIROS_SCREENING" at bounding box center [631, 238] width 604 height 16
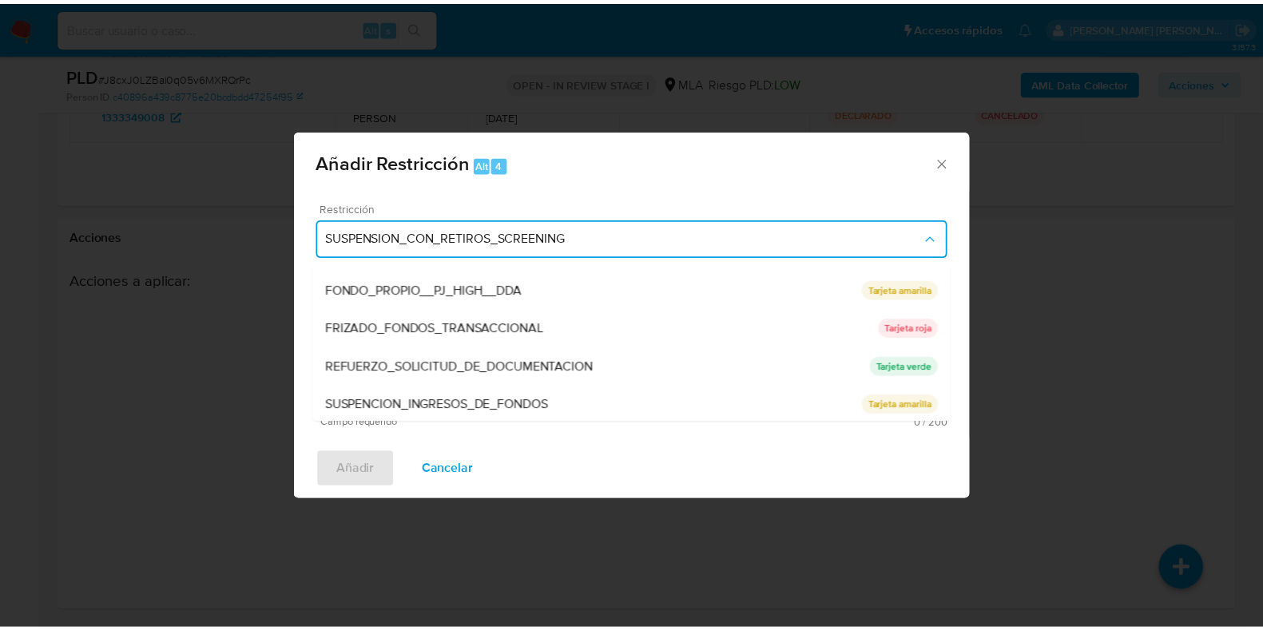
scroll to position [300, 0]
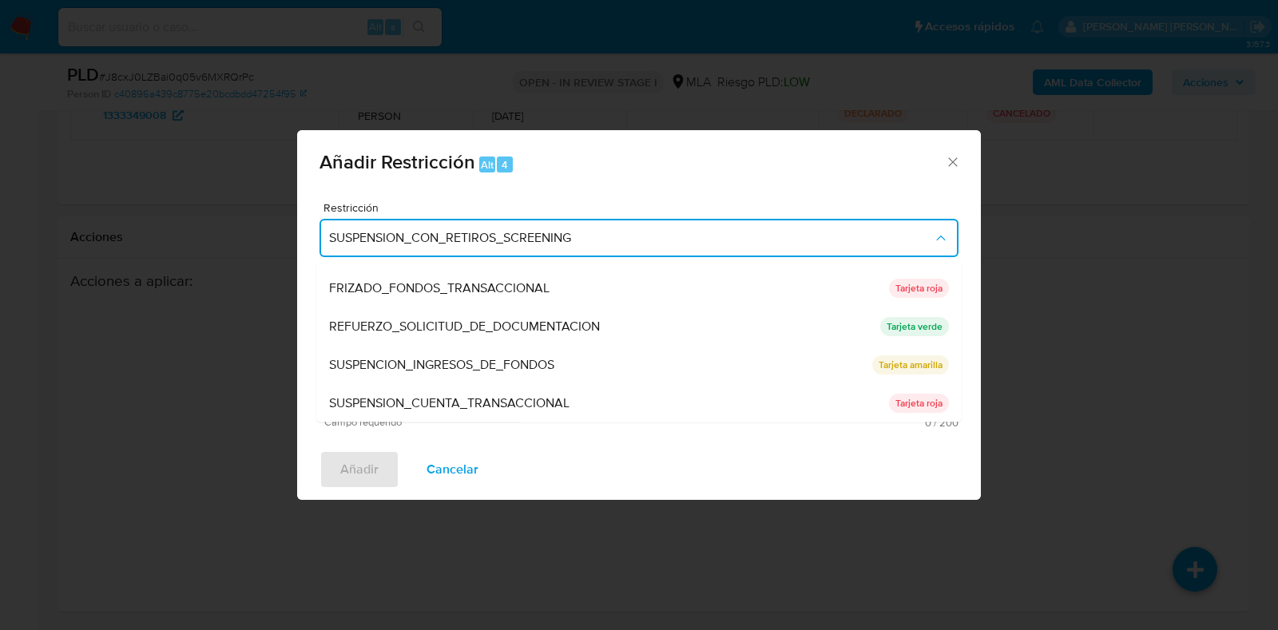
click at [423, 405] on span "SUSPENSION_CUENTA_TRANSACCIONAL" at bounding box center [449, 404] width 240 height 16
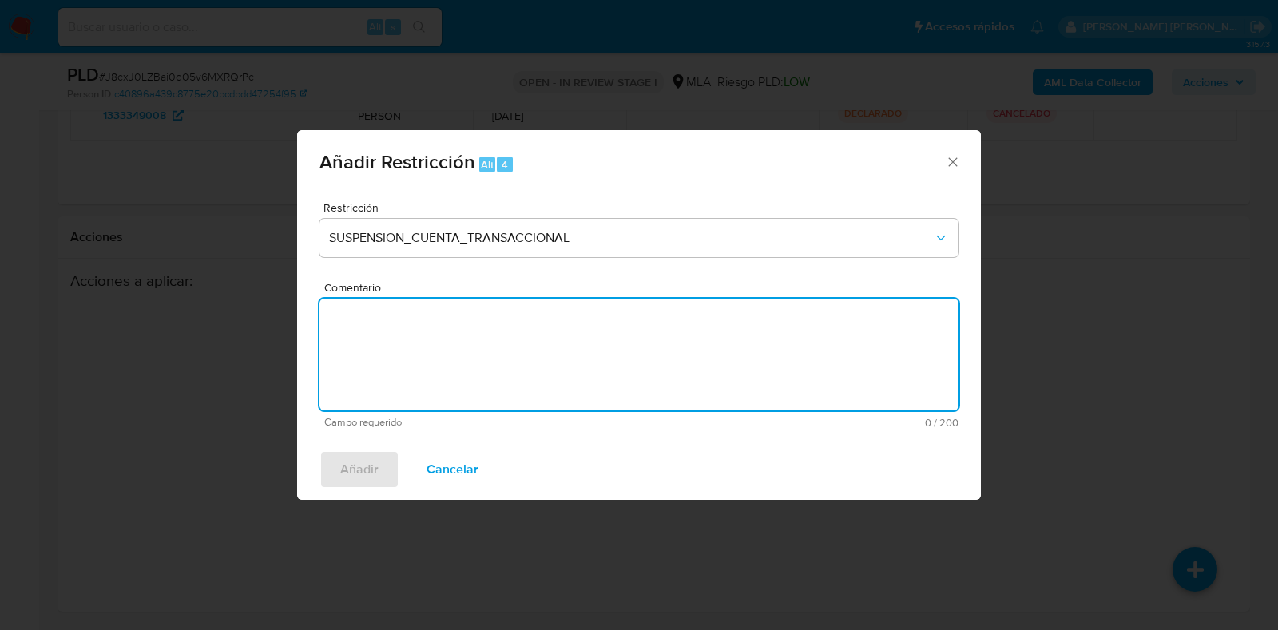
click at [430, 345] on textarea "Comentario" at bounding box center [639, 355] width 639 height 112
type textarea "AML"
click at [370, 461] on span "Añadir" at bounding box center [359, 469] width 38 height 35
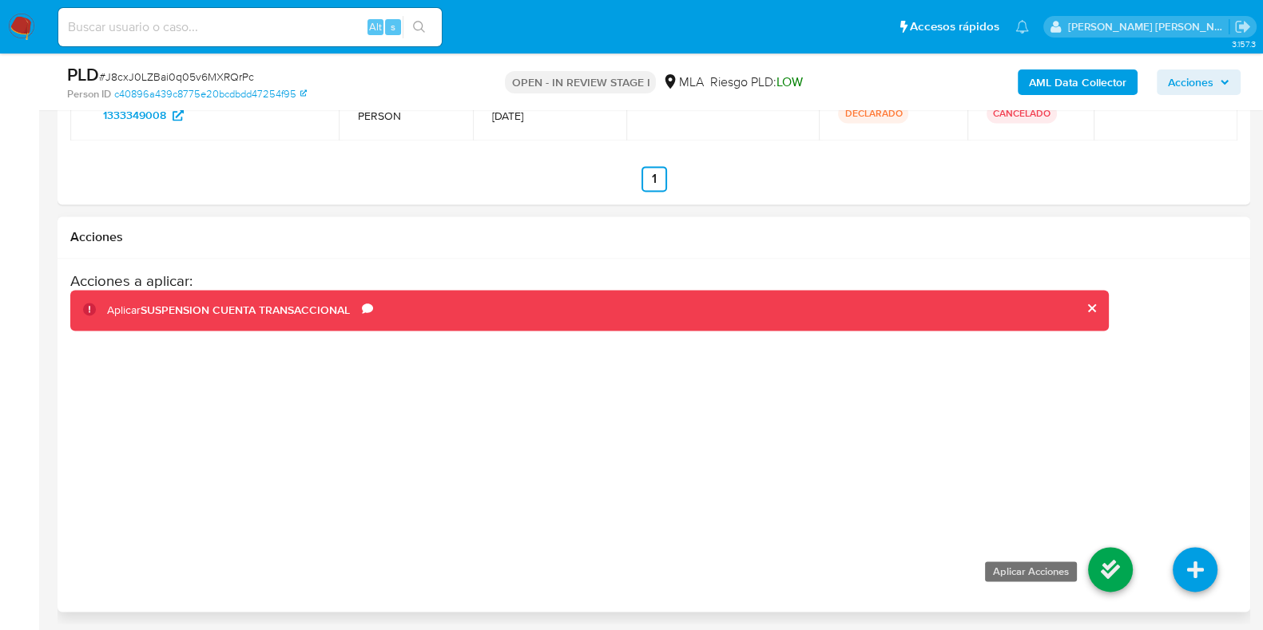
click at [1103, 565] on icon at bounding box center [1110, 569] width 45 height 45
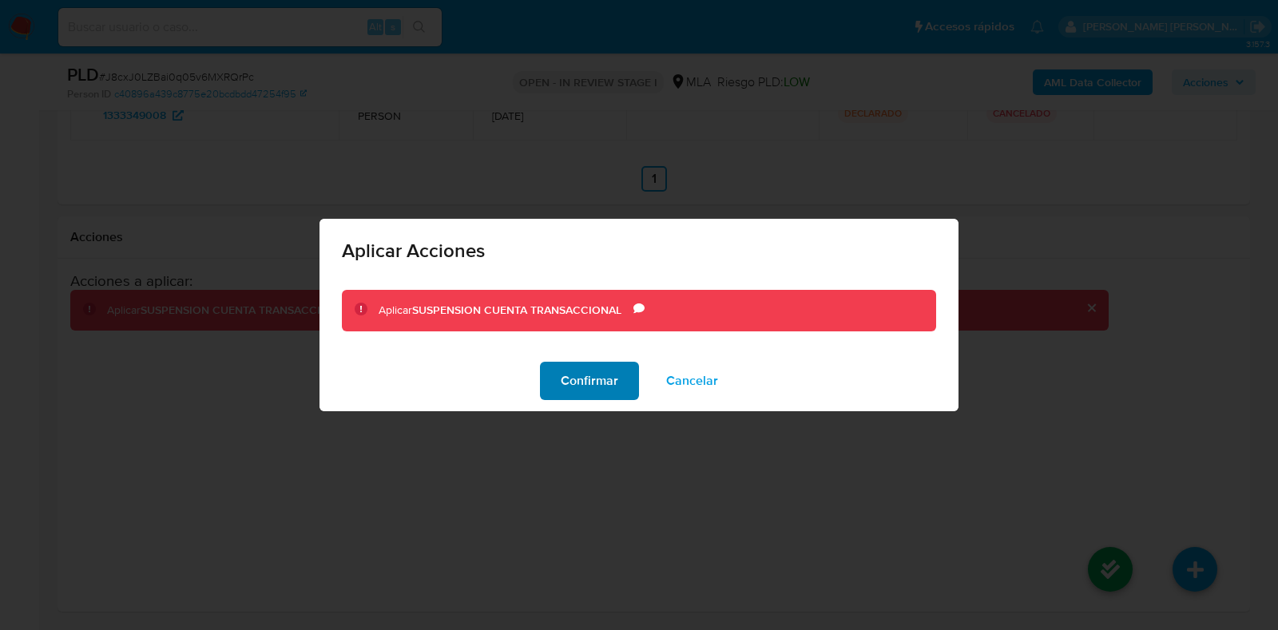
click at [615, 368] on span "Confirmar" at bounding box center [590, 381] width 58 height 35
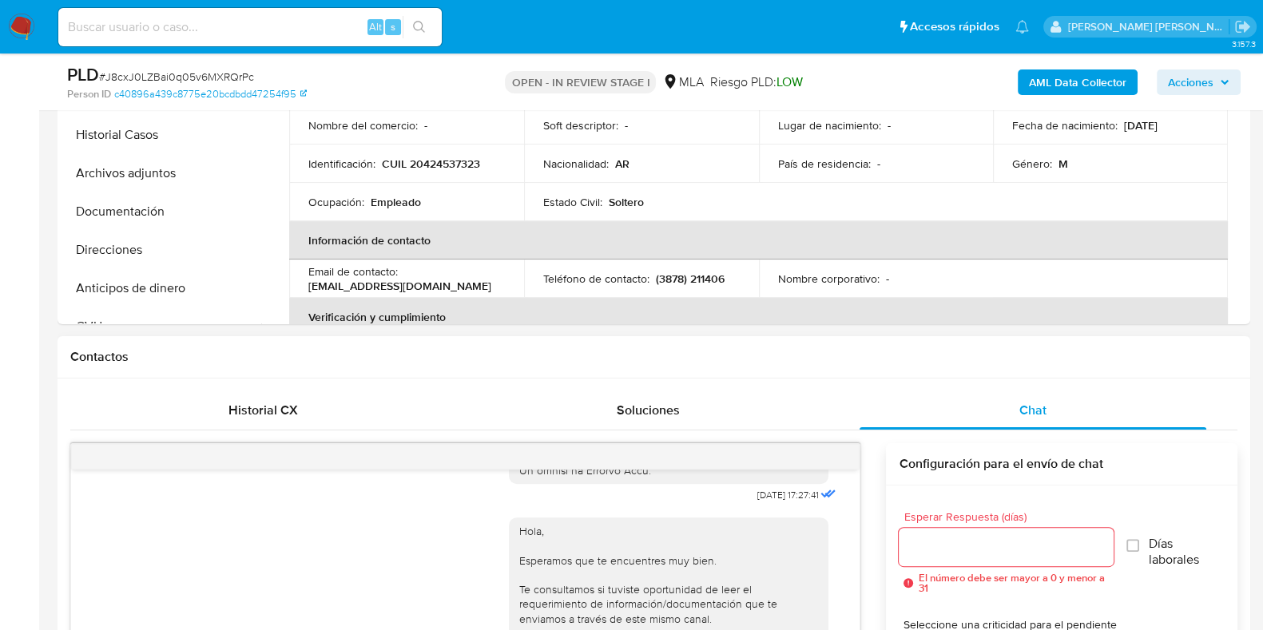
scroll to position [0, 0]
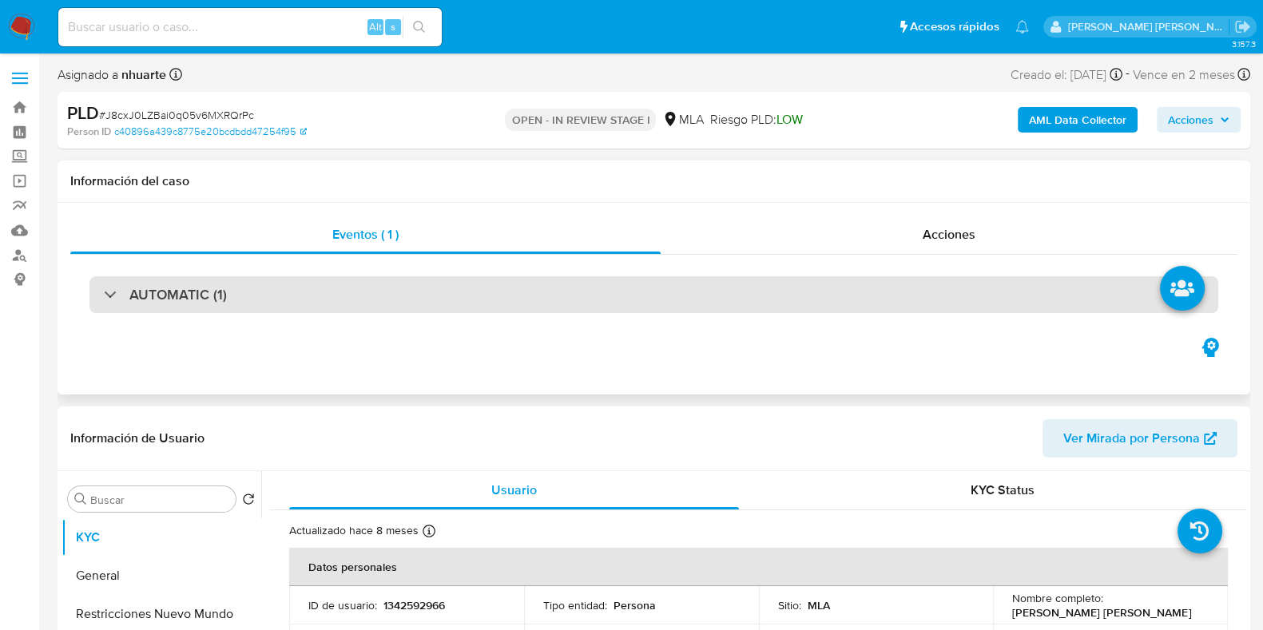
click at [295, 294] on div "AUTOMATIC (1)" at bounding box center [653, 294] width 1129 height 37
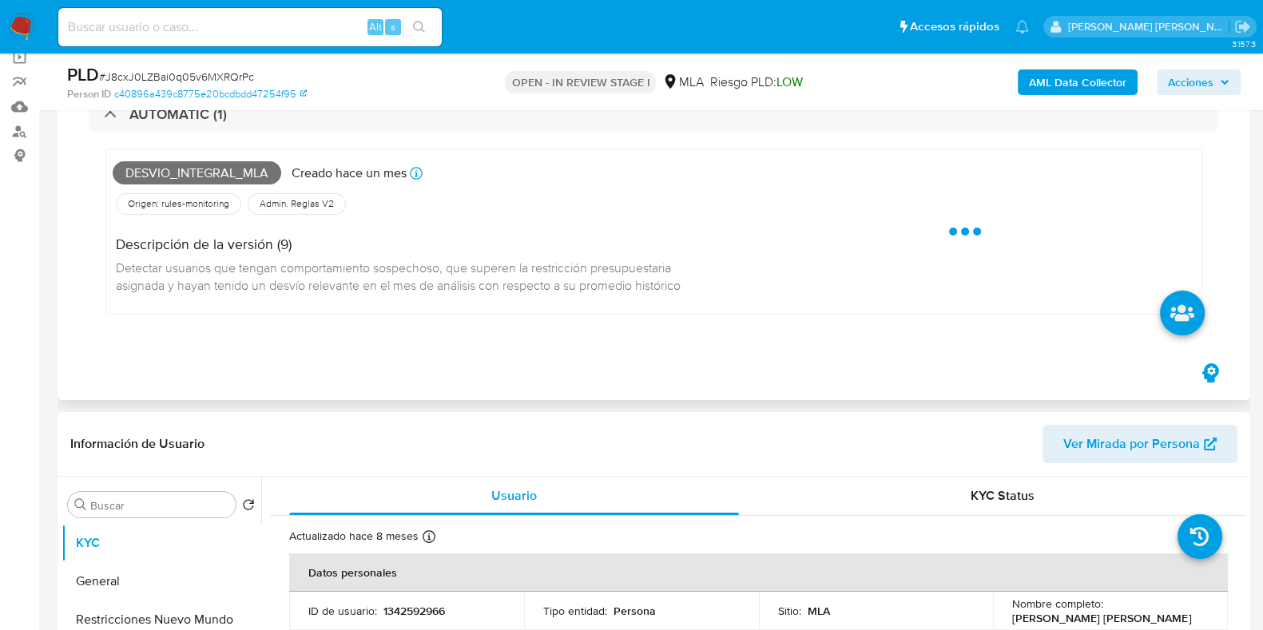
scroll to position [300, 0]
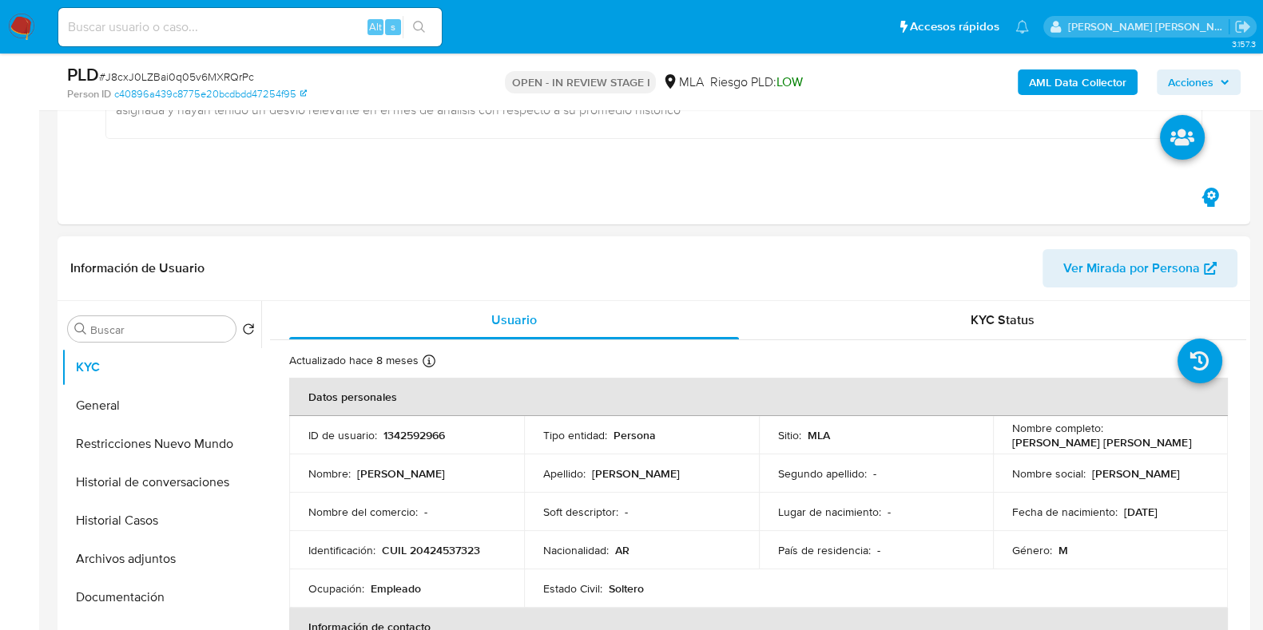
click at [1111, 249] on span "Ver Mirada por Persona" at bounding box center [1131, 268] width 137 height 38
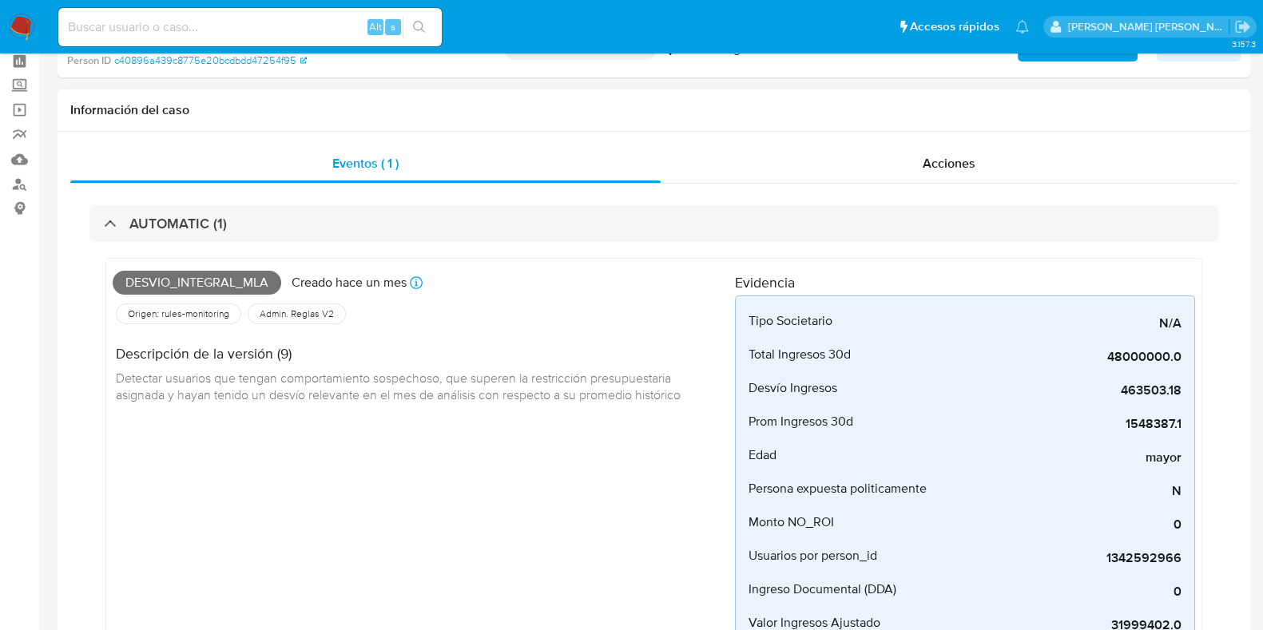
scroll to position [0, 0]
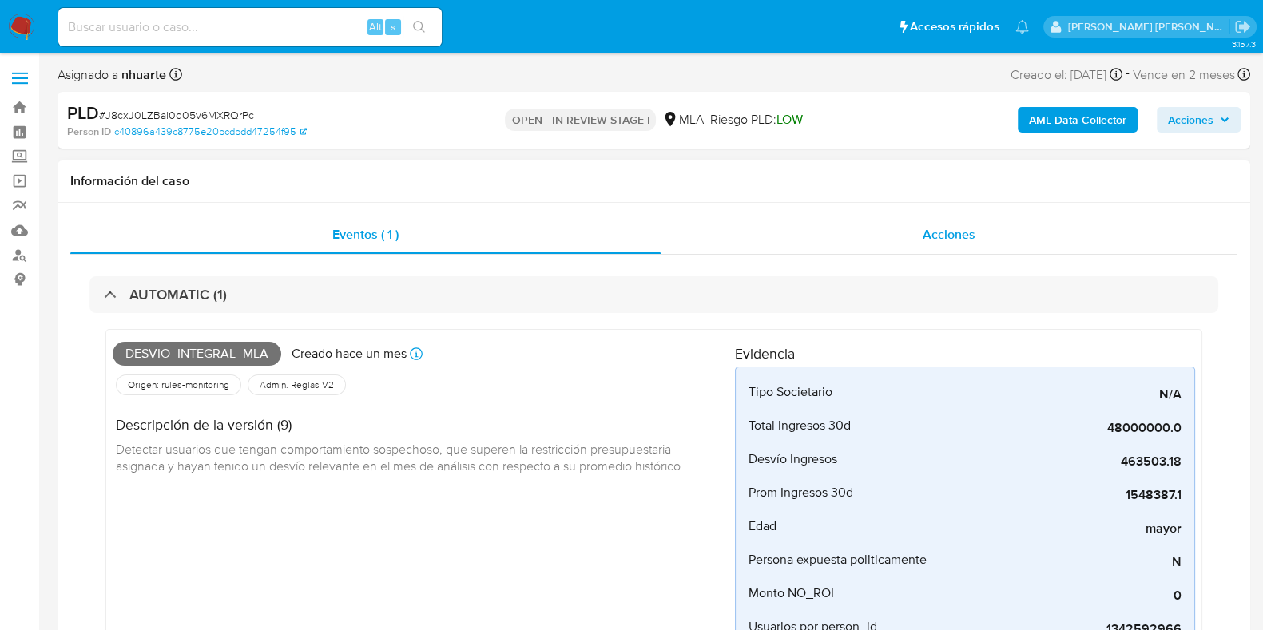
click at [924, 248] on div "Acciones" at bounding box center [949, 235] width 577 height 38
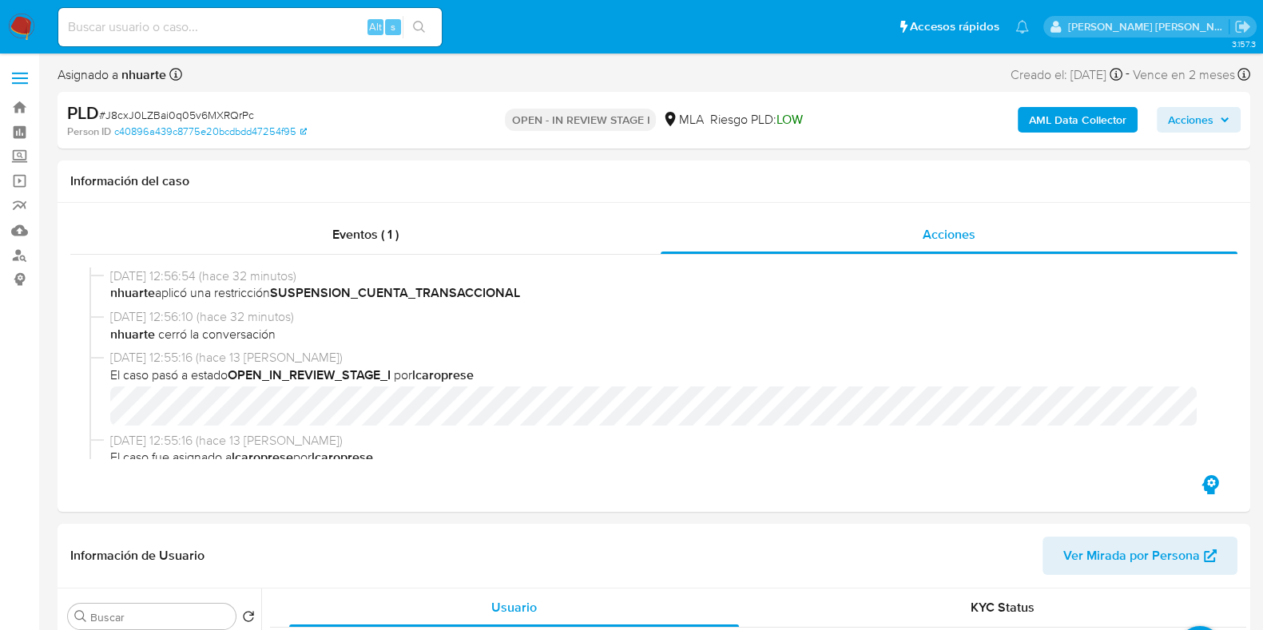
click at [1099, 116] on b "AML Data Collector" at bounding box center [1077, 120] width 97 height 26
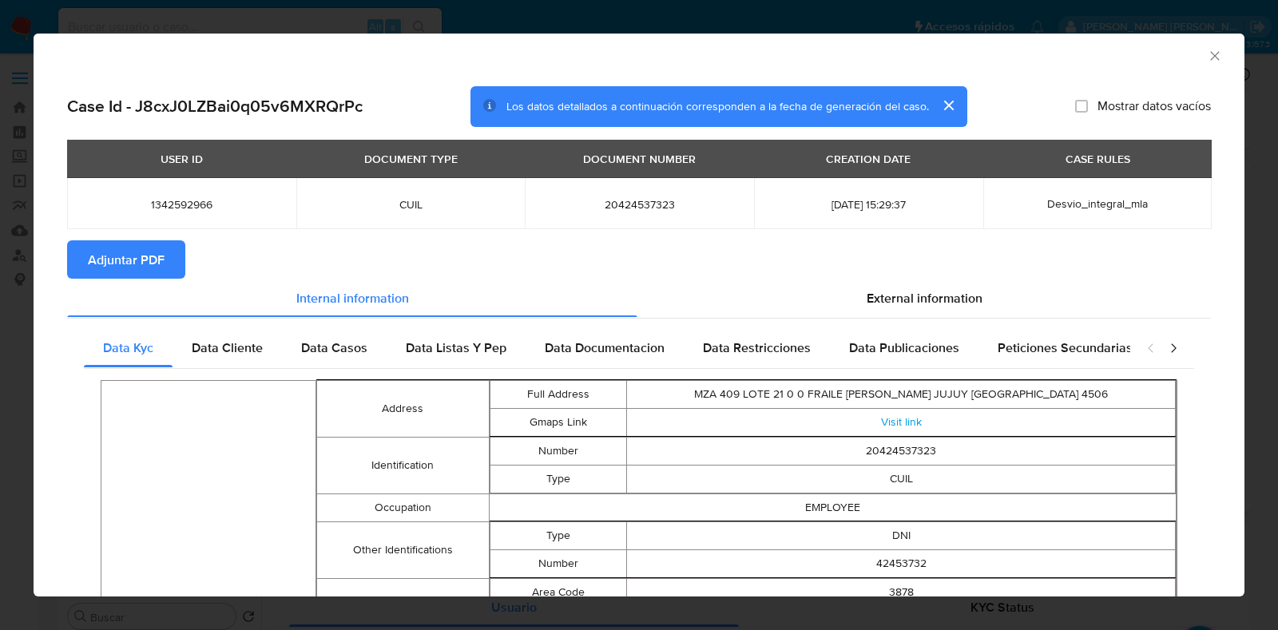
click at [145, 245] on span "Adjuntar PDF" at bounding box center [126, 259] width 77 height 35
click at [1207, 59] on icon "Cerrar ventana" at bounding box center [1215, 56] width 16 height 16
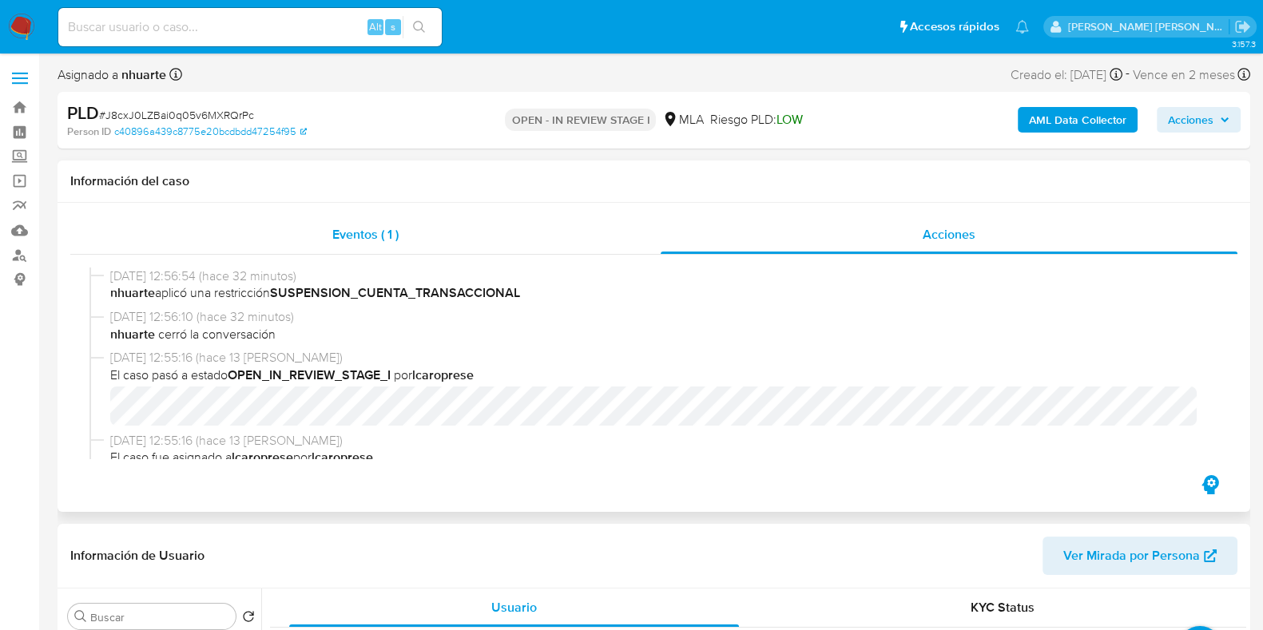
click at [368, 236] on span "Eventos ( 1 )" at bounding box center [365, 234] width 66 height 18
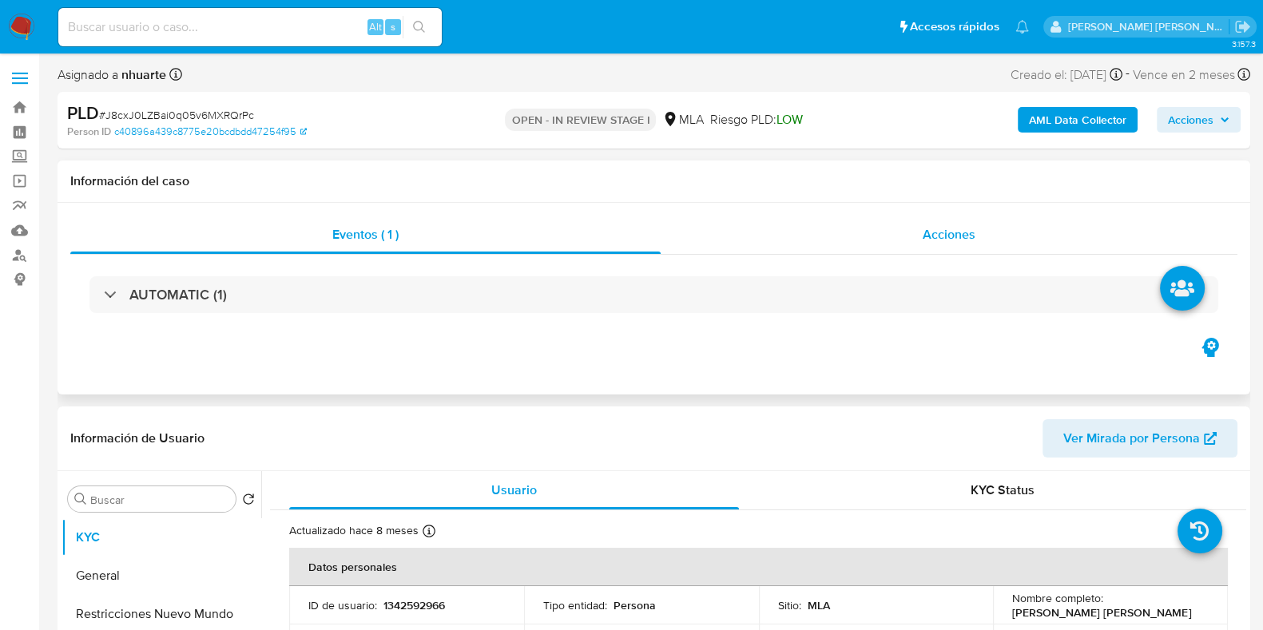
click at [961, 232] on span "Acciones" at bounding box center [949, 234] width 53 height 18
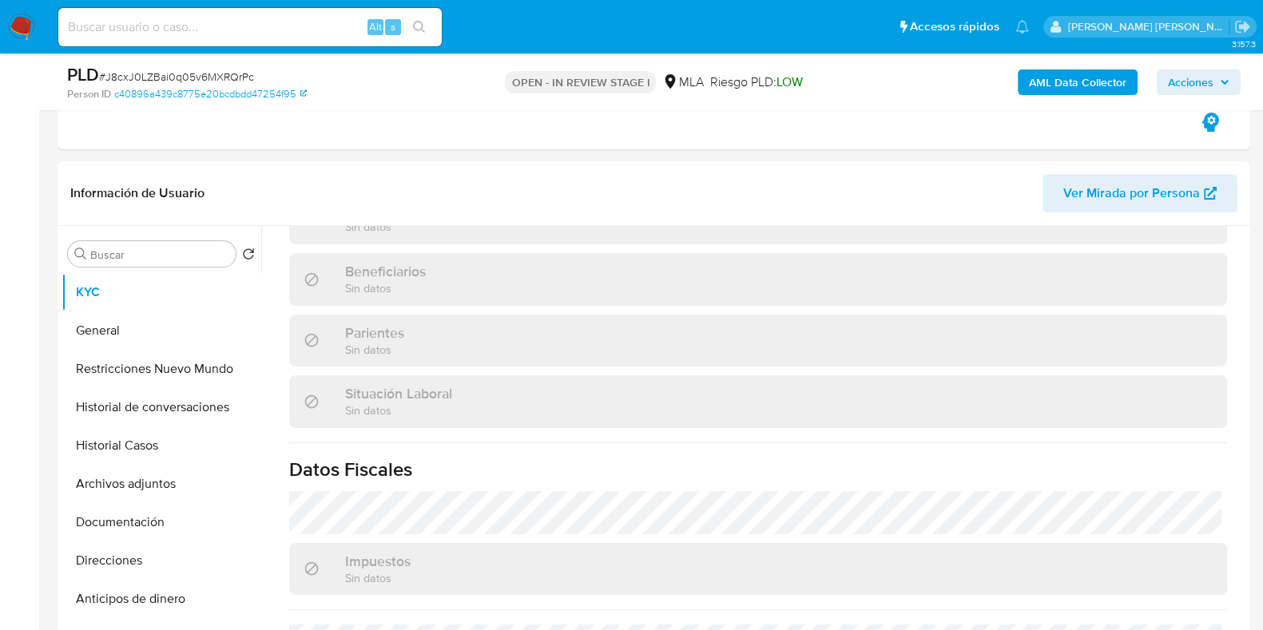
scroll to position [499, 0]
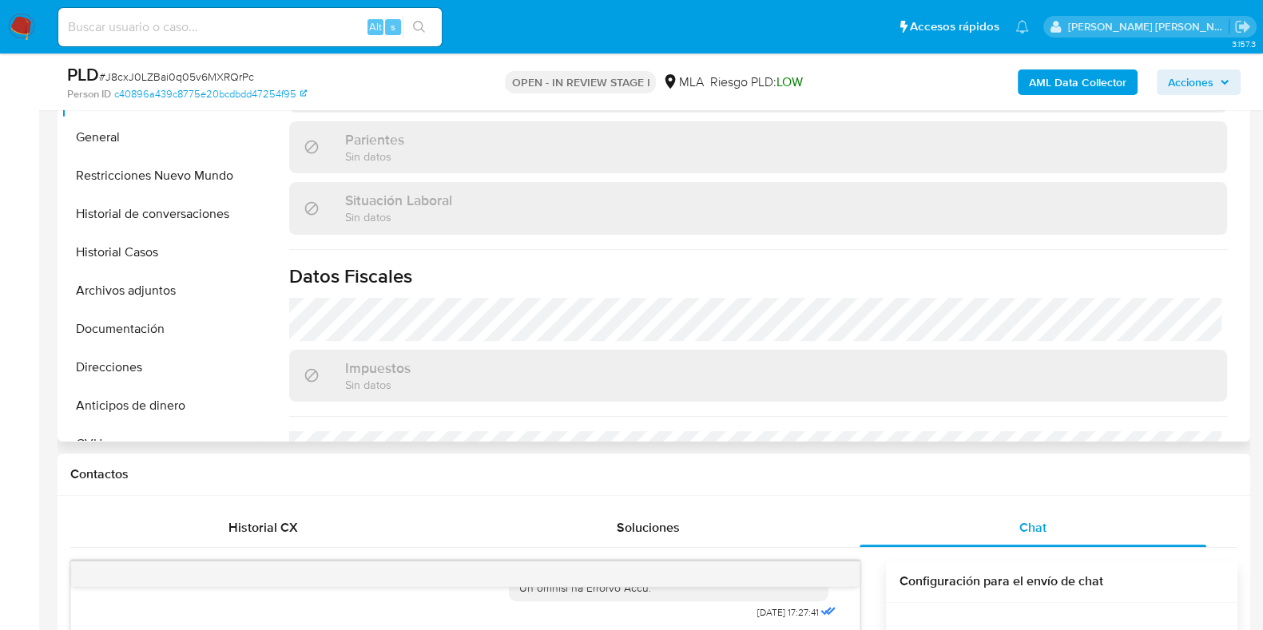
drag, startPoint x: 161, startPoint y: 301, endPoint x: 475, endPoint y: 315, distance: 315.1
click at [161, 300] on button "Archivos adjuntos" at bounding box center [162, 291] width 200 height 38
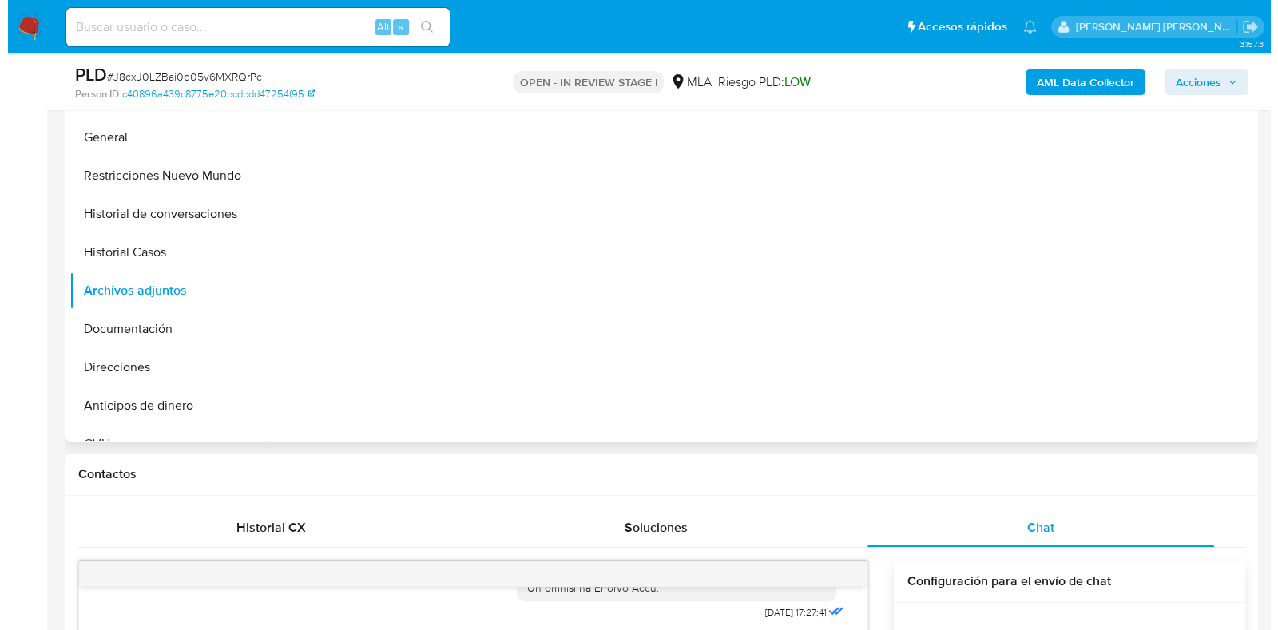
scroll to position [0, 0]
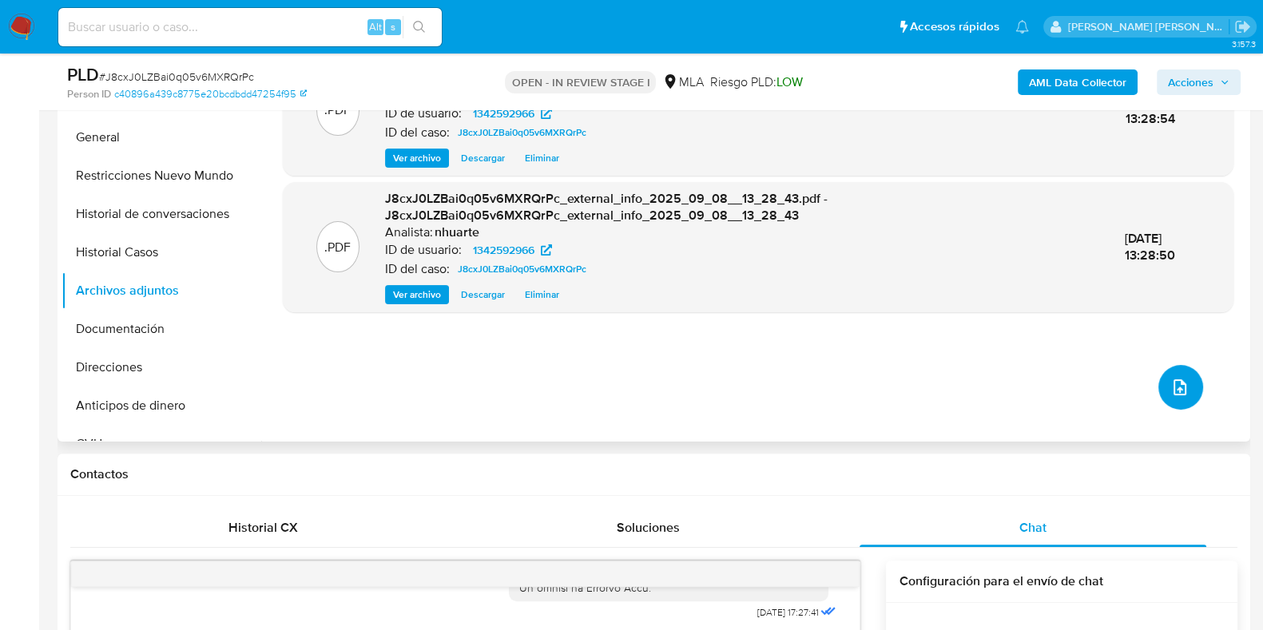
click at [1162, 387] on button "upload-file" at bounding box center [1180, 387] width 45 height 45
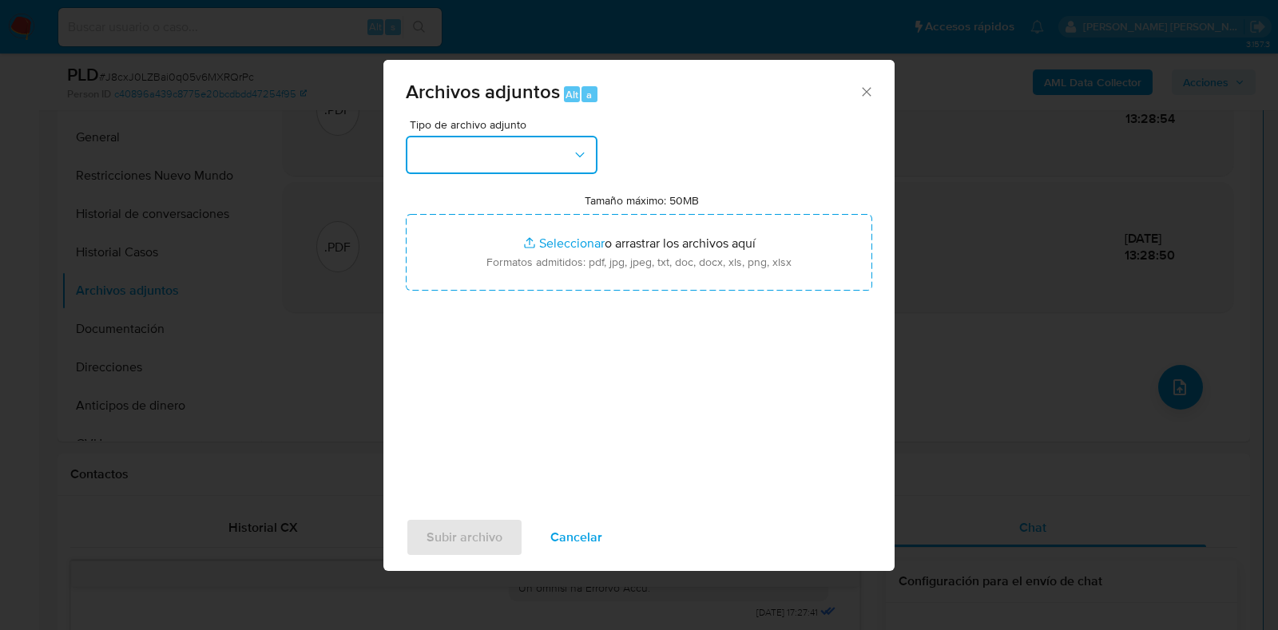
click at [586, 159] on icon "button" at bounding box center [580, 155] width 16 height 16
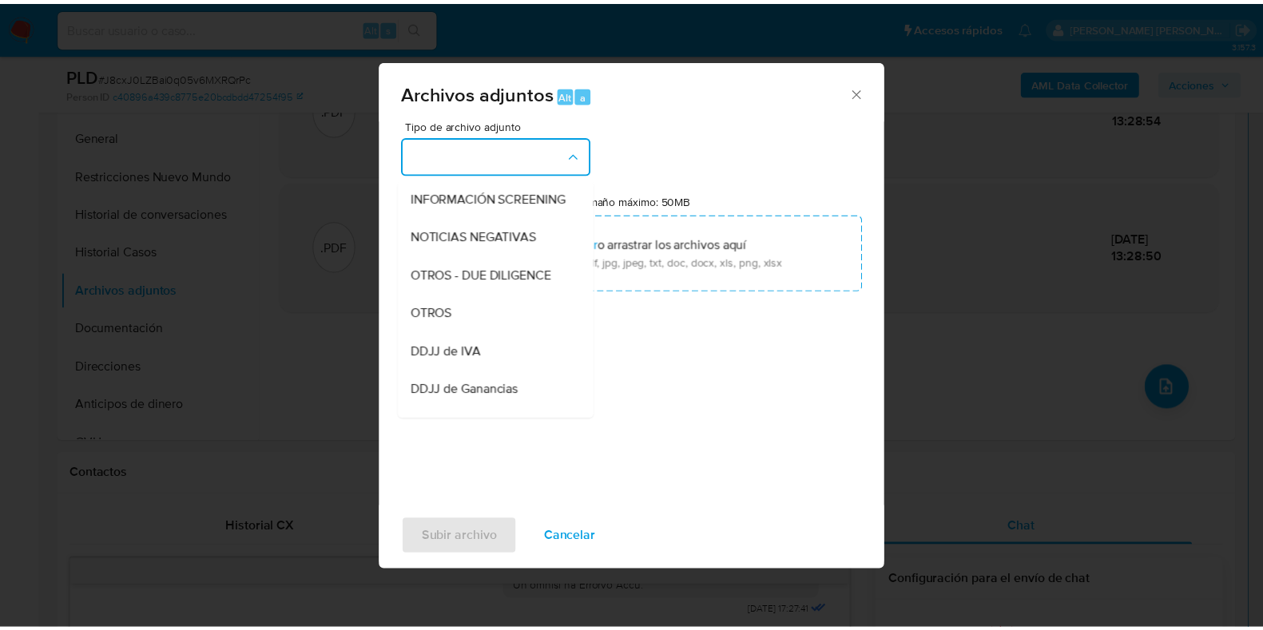
scroll to position [202, 0]
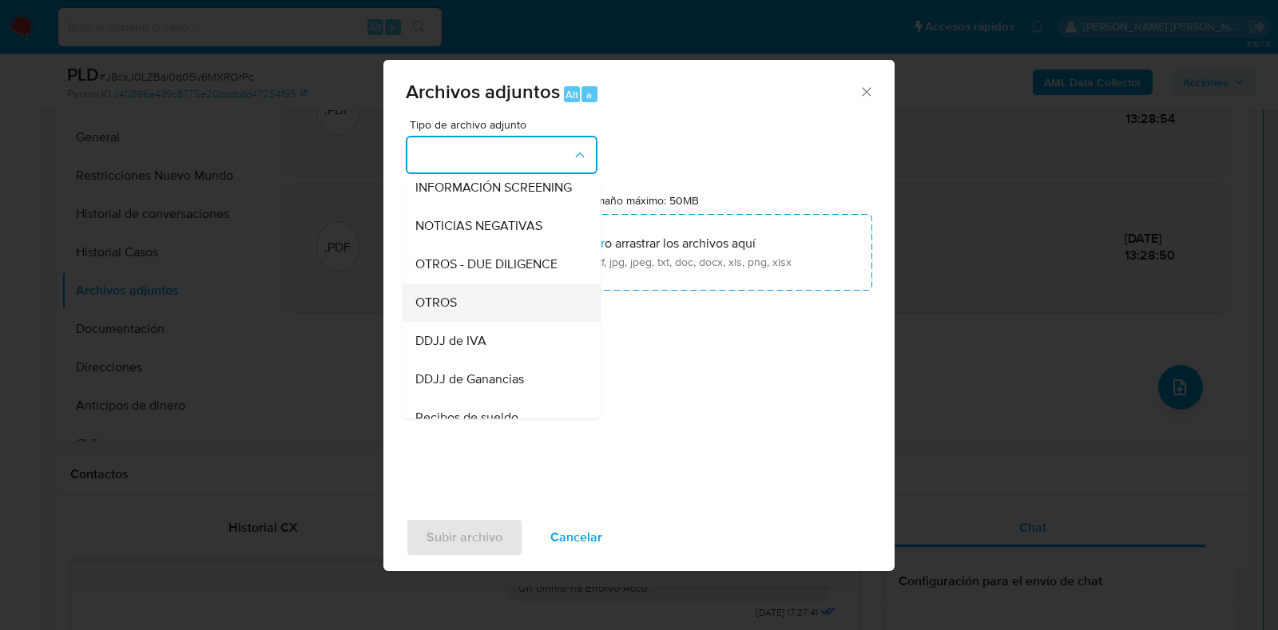
click at [524, 300] on div "OTROS" at bounding box center [496, 303] width 163 height 38
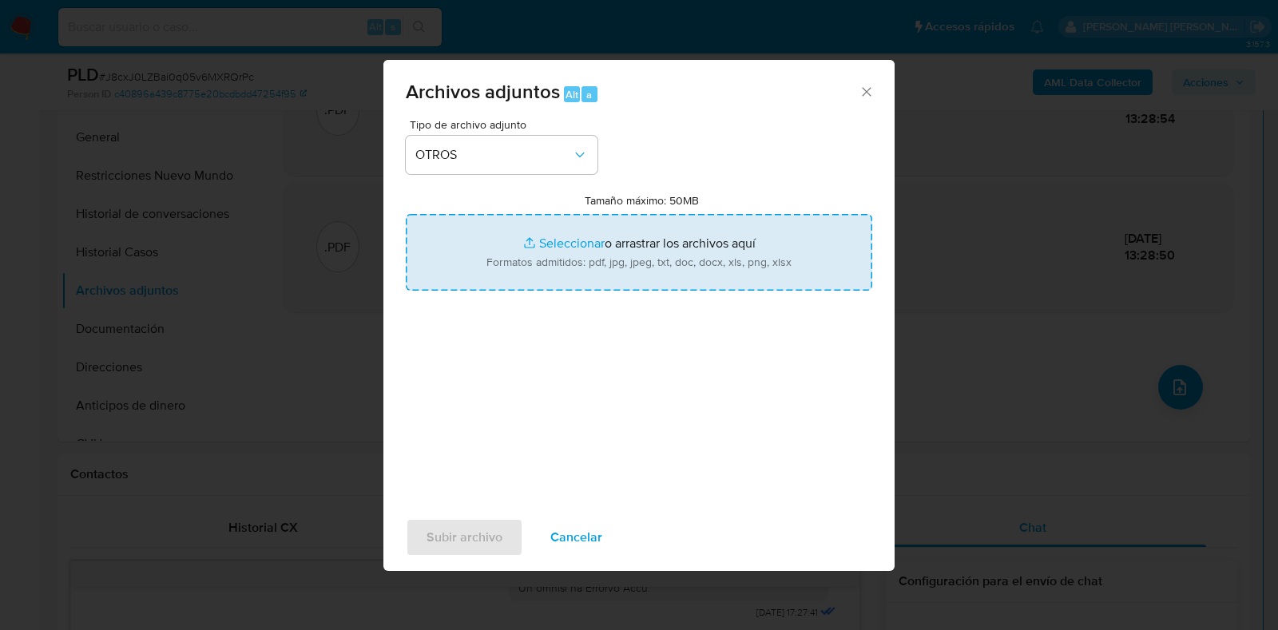
type input "C:\fakepath\Caselog J8cxJ0LZBai0q05v6MXRQrPc_2025_08_18_21_27_55.docx"
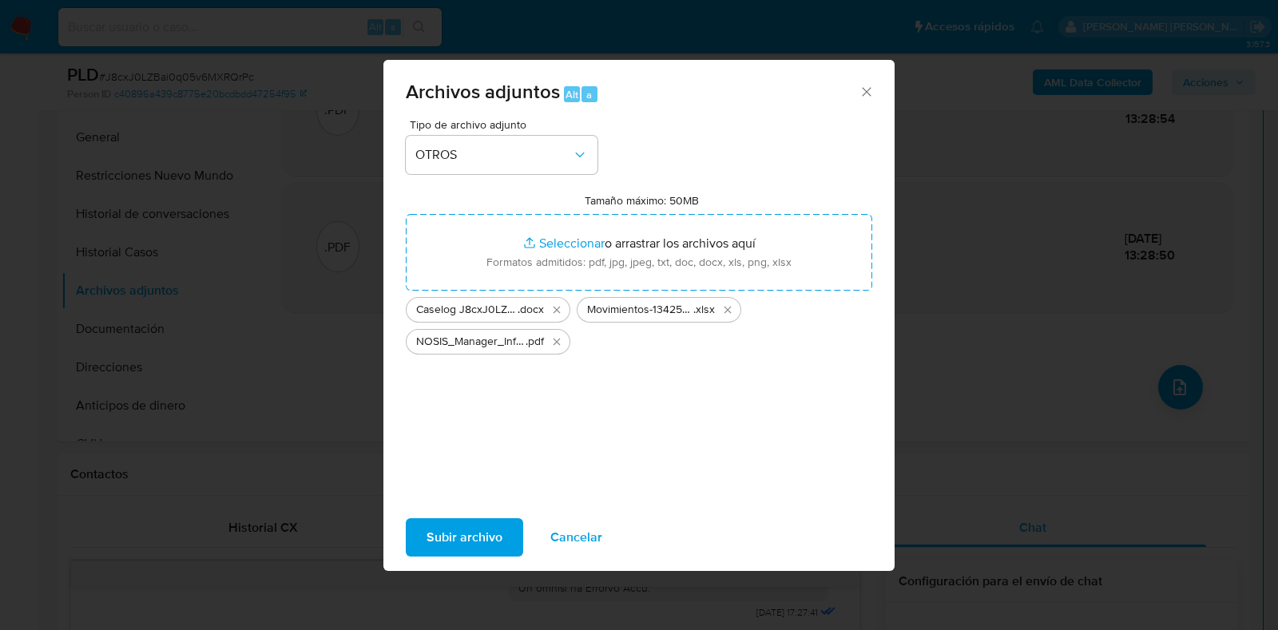
click at [481, 533] on span "Subir archivo" at bounding box center [465, 537] width 76 height 35
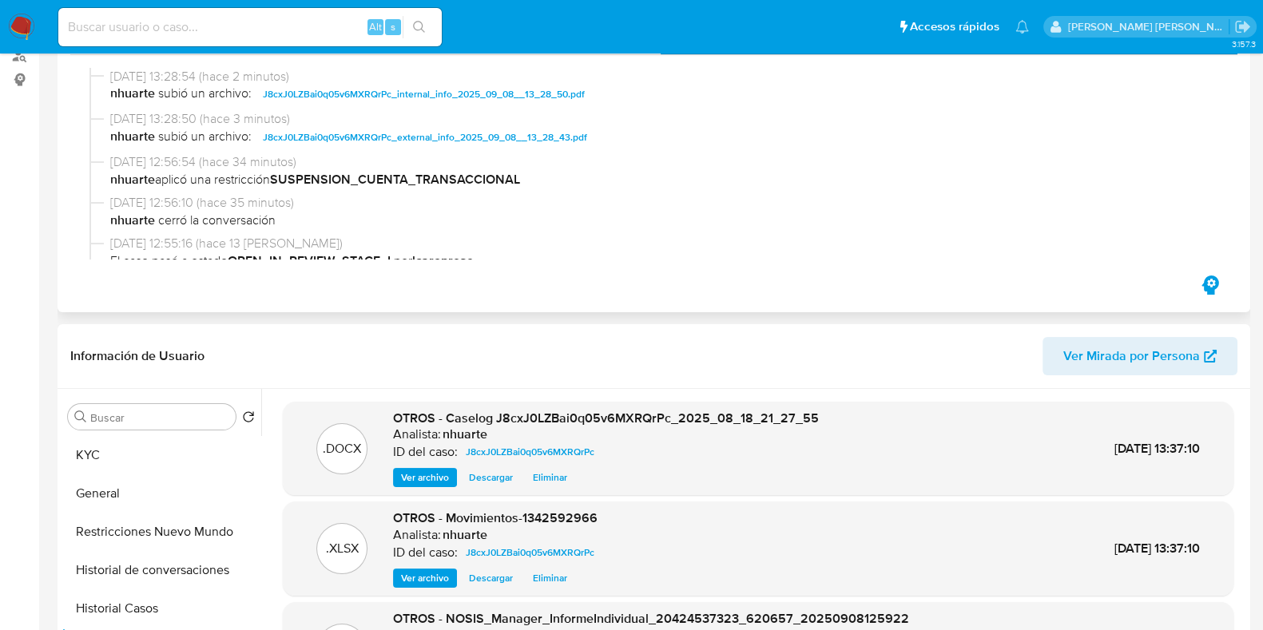
scroll to position [0, 0]
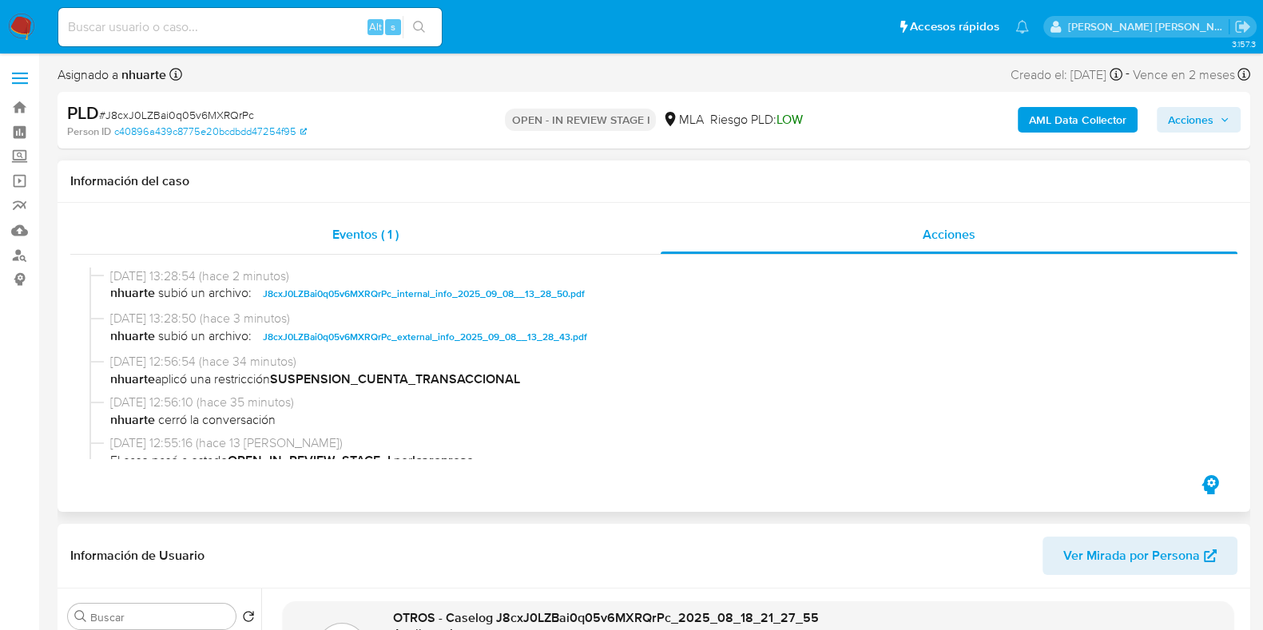
click at [367, 232] on span "Eventos ( 1 )" at bounding box center [365, 234] width 66 height 18
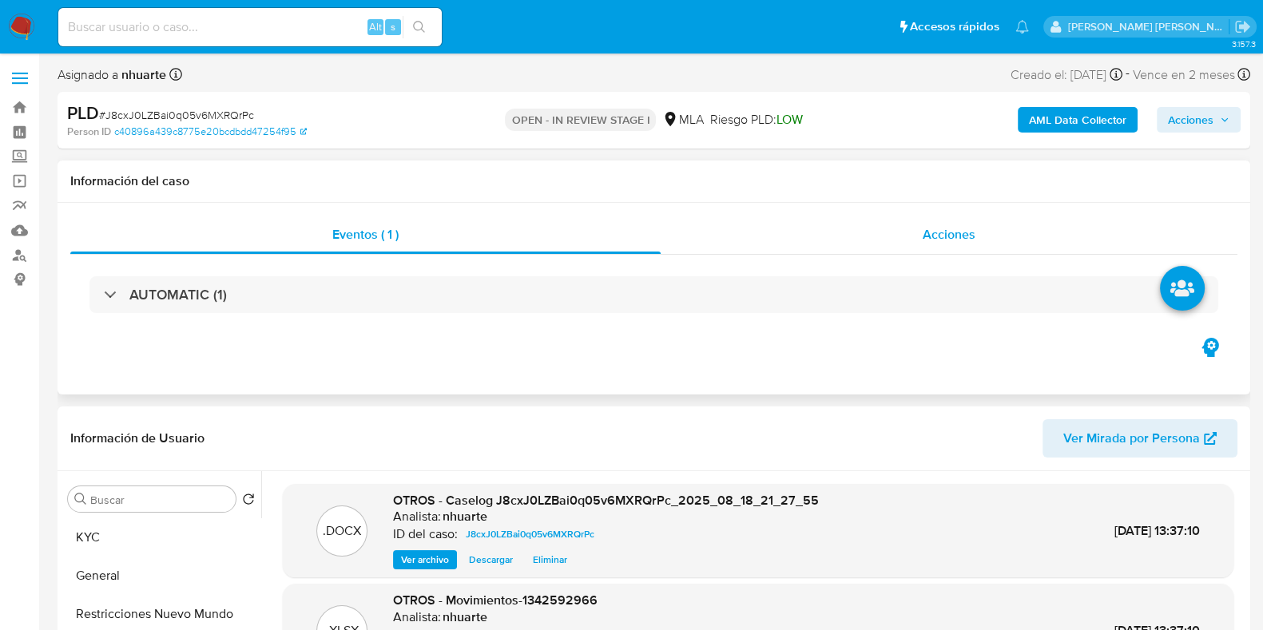
click at [955, 233] on span "Acciones" at bounding box center [949, 234] width 53 height 18
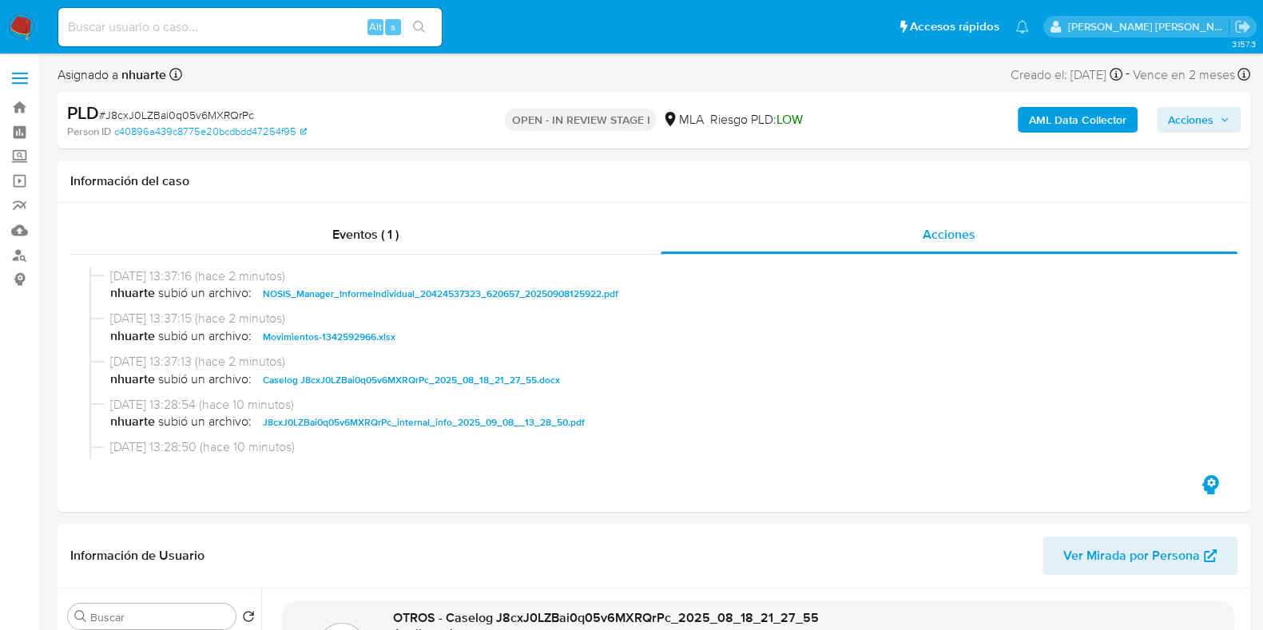
click at [1185, 122] on span "Acciones" at bounding box center [1191, 120] width 46 height 26
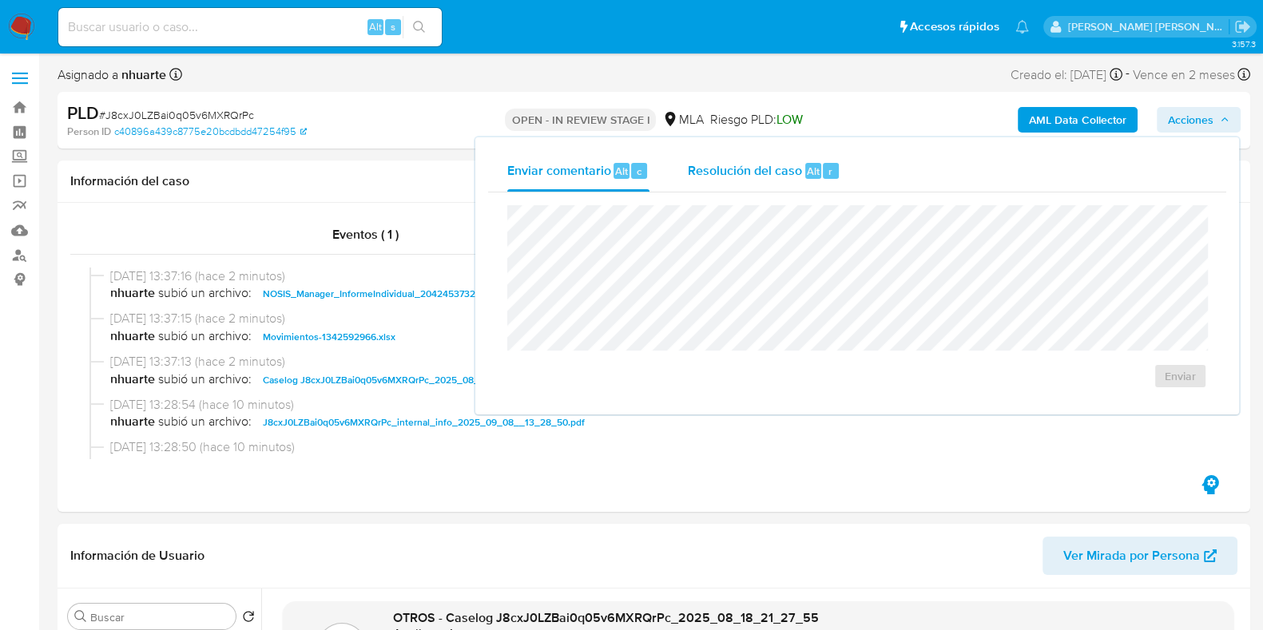
click at [753, 189] on div "Resolución del caso Alt r" at bounding box center [764, 171] width 153 height 42
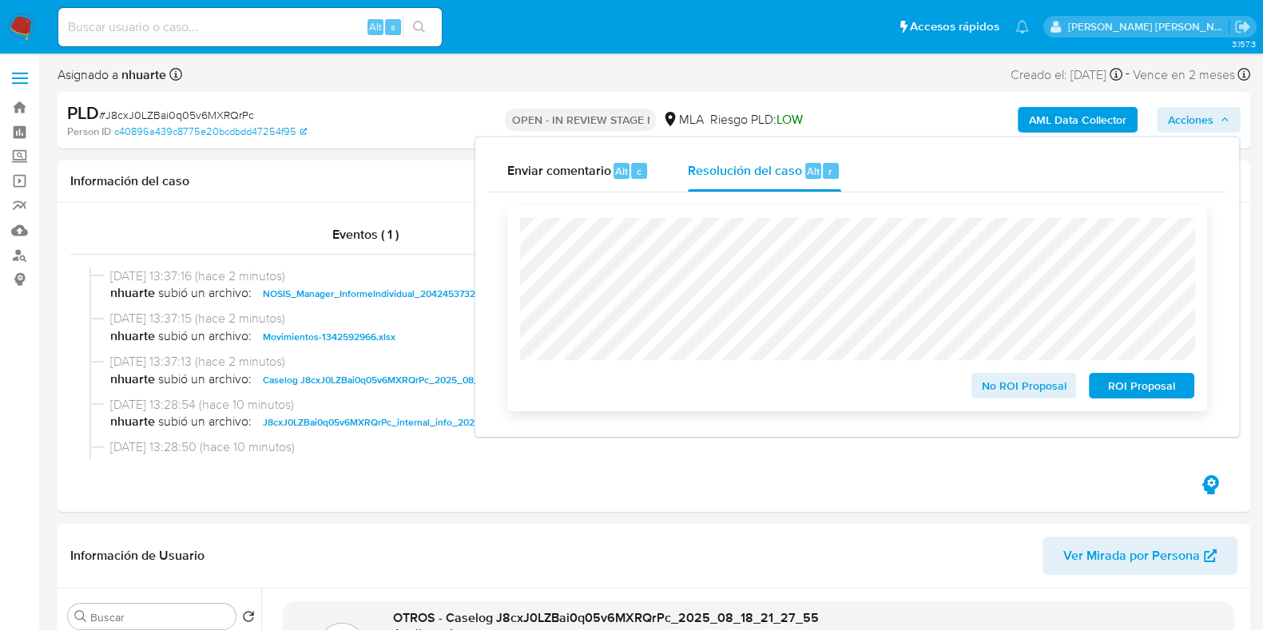
click at [1133, 383] on span "ROI Proposal" at bounding box center [1141, 386] width 83 height 22
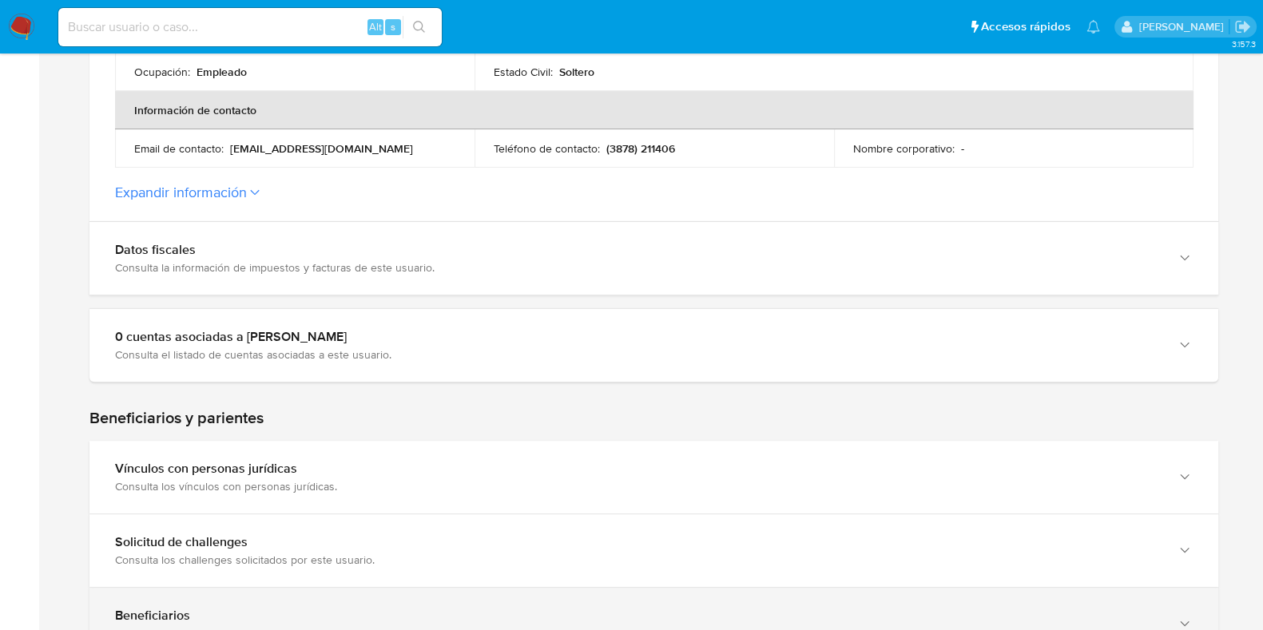
scroll to position [499, 0]
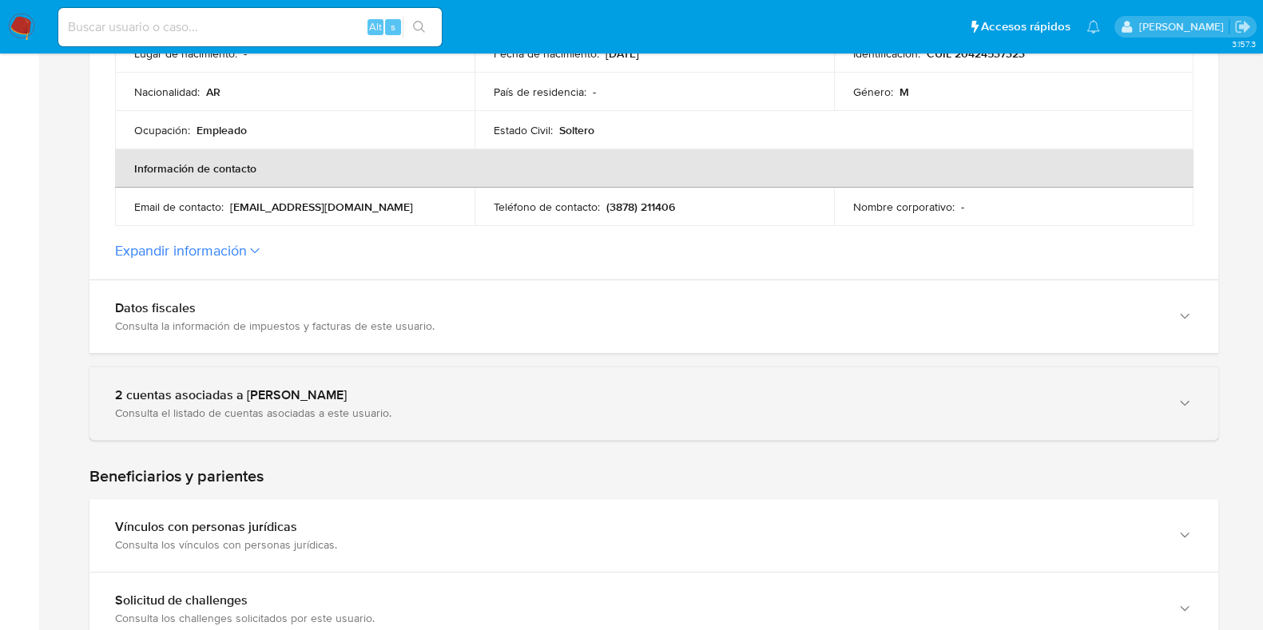
click at [670, 397] on div "2 cuentas asociadas a [PERSON_NAME]" at bounding box center [638, 395] width 1046 height 16
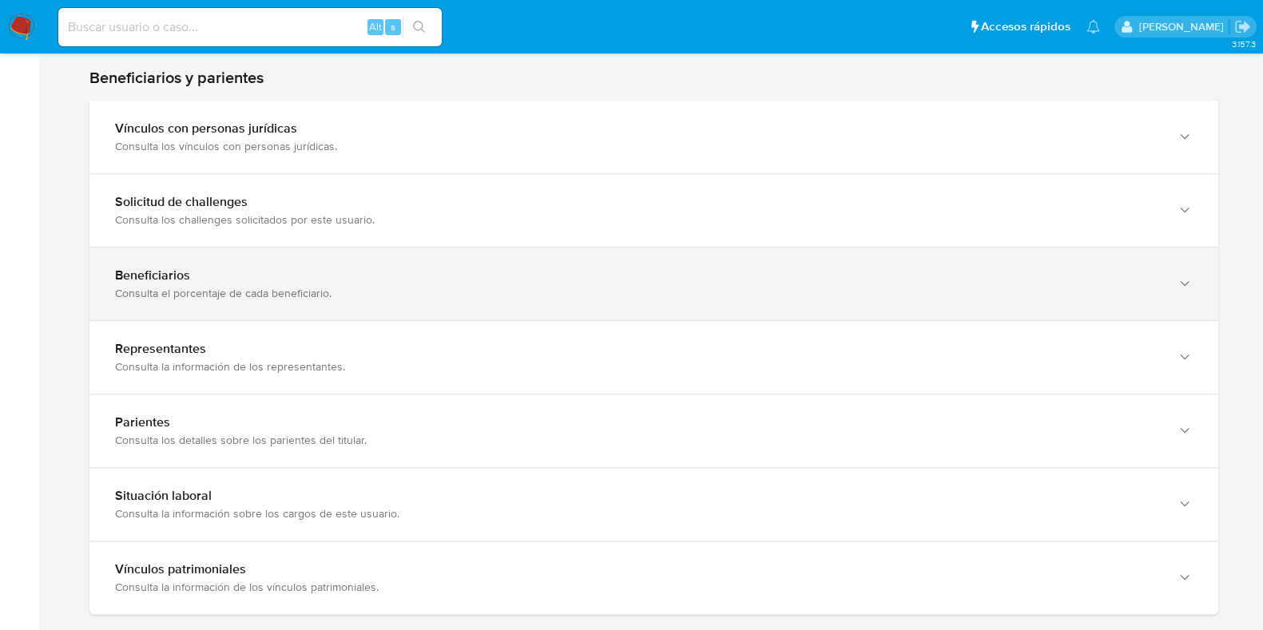
scroll to position [1099, 0]
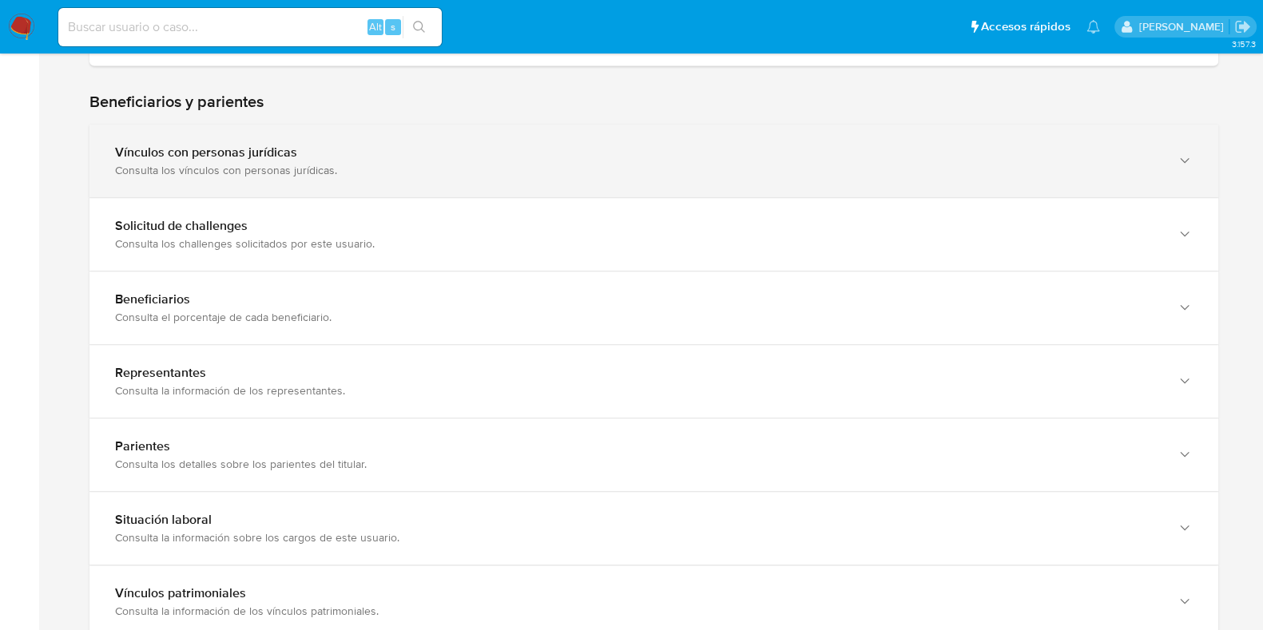
click at [300, 168] on div "Consulta los vínculos con personas jurídicas." at bounding box center [638, 170] width 1046 height 14
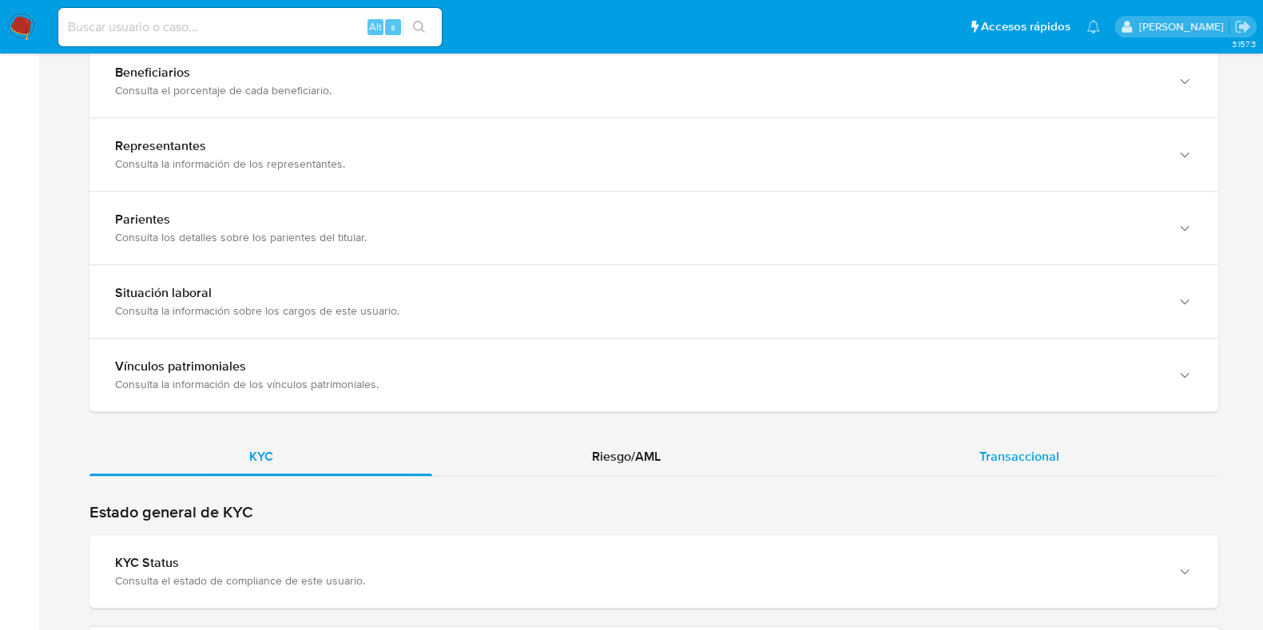
click at [1011, 453] on span "Transaccional" at bounding box center [1020, 456] width 80 height 18
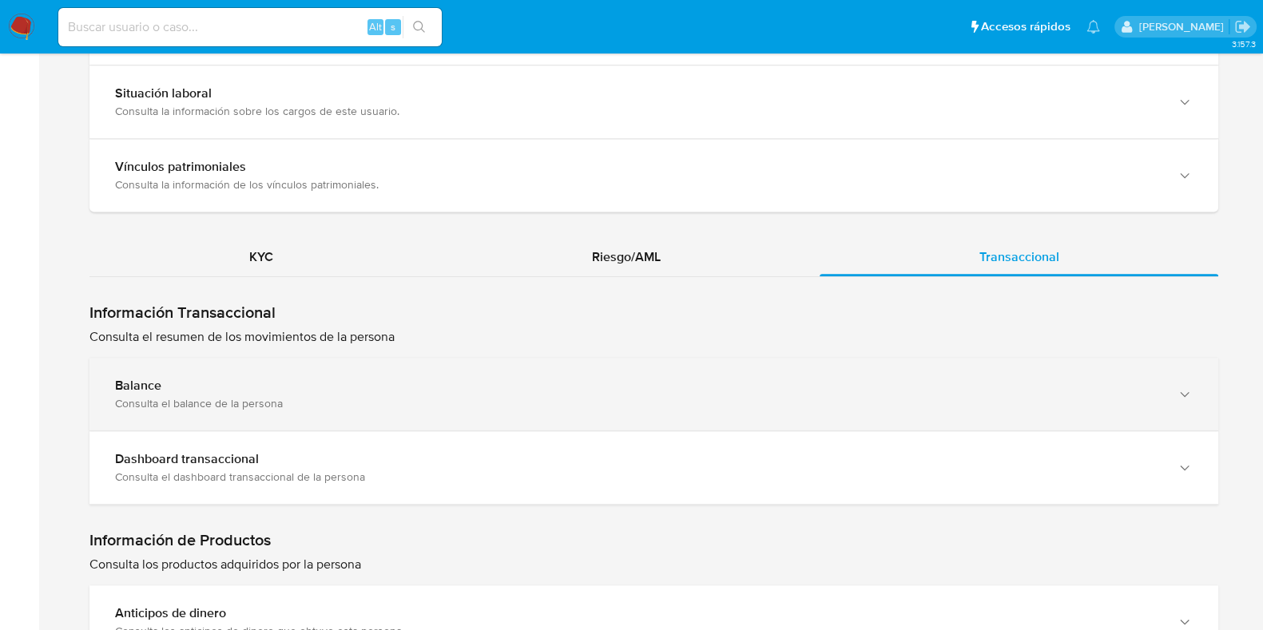
scroll to position [1698, 0]
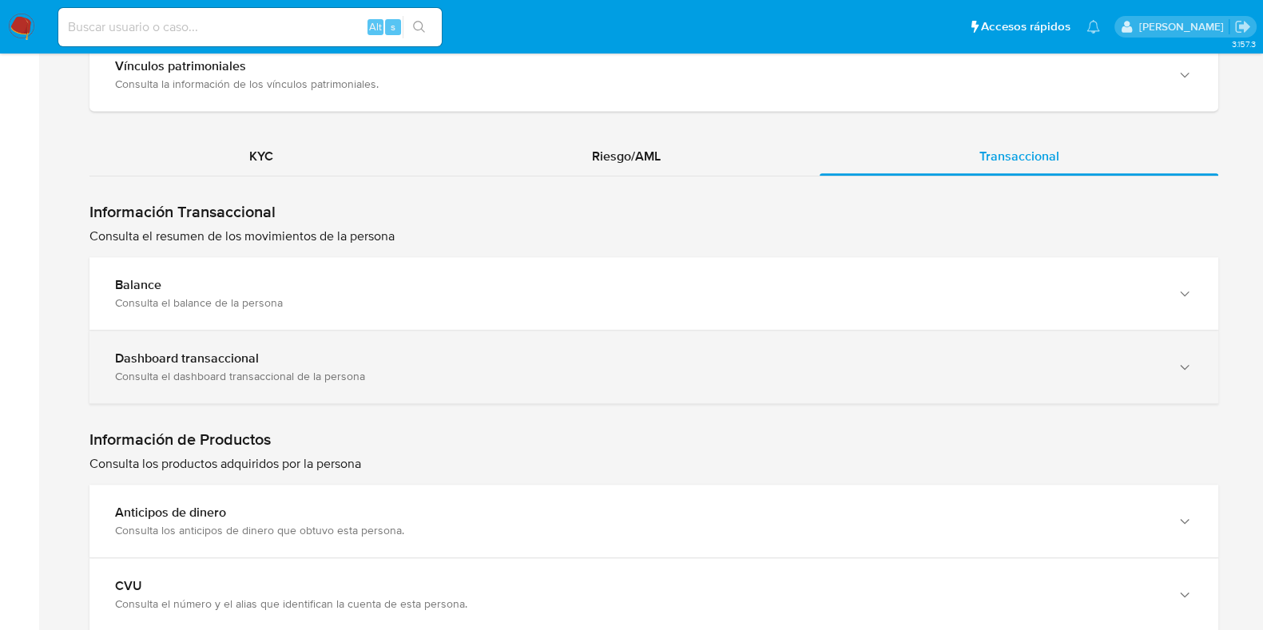
click at [403, 356] on div "Dashboard transaccional" at bounding box center [638, 359] width 1046 height 16
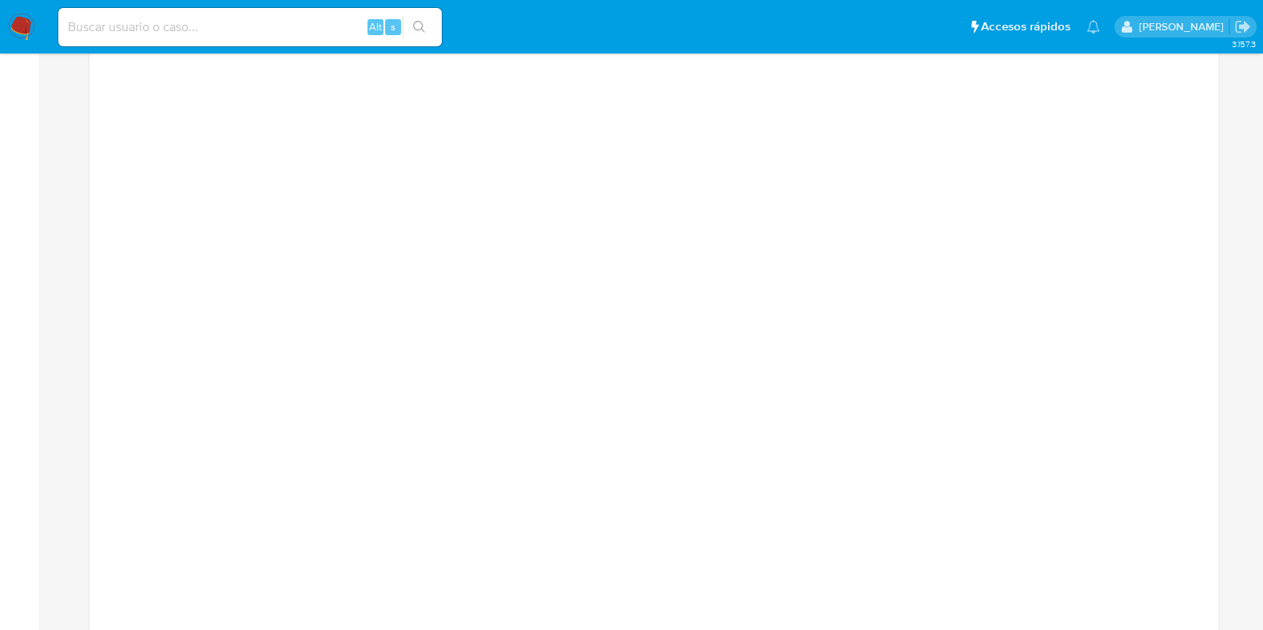
scroll to position [2097, 0]
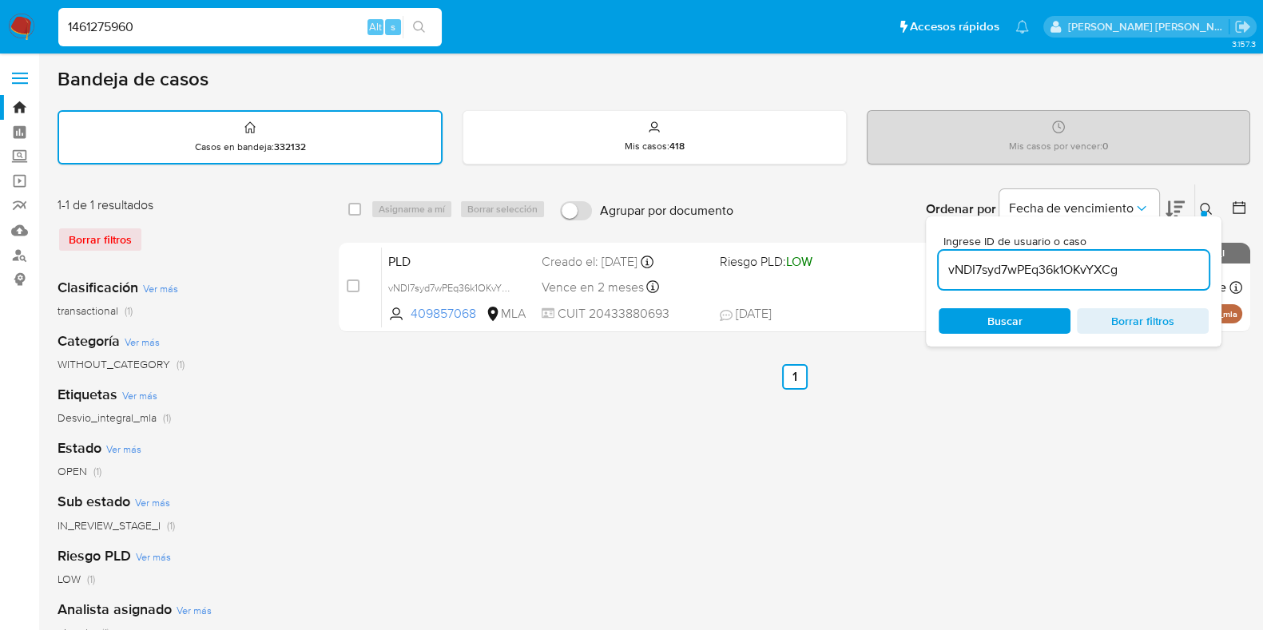
type input "1461275960"
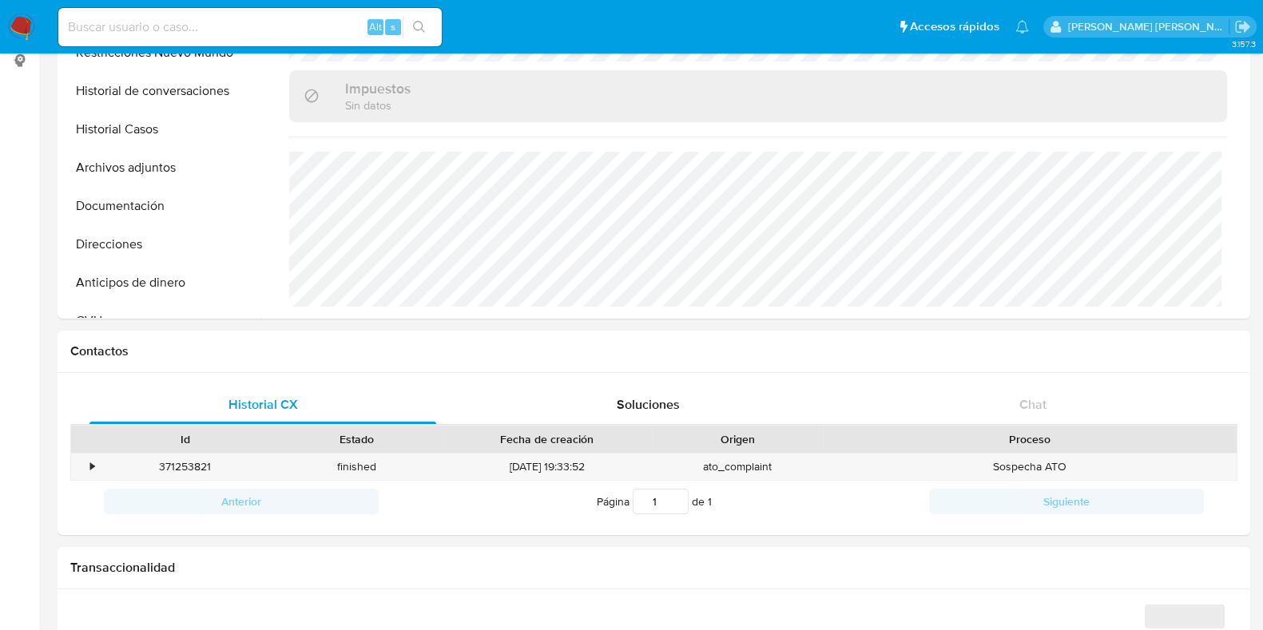
scroll to position [499, 0]
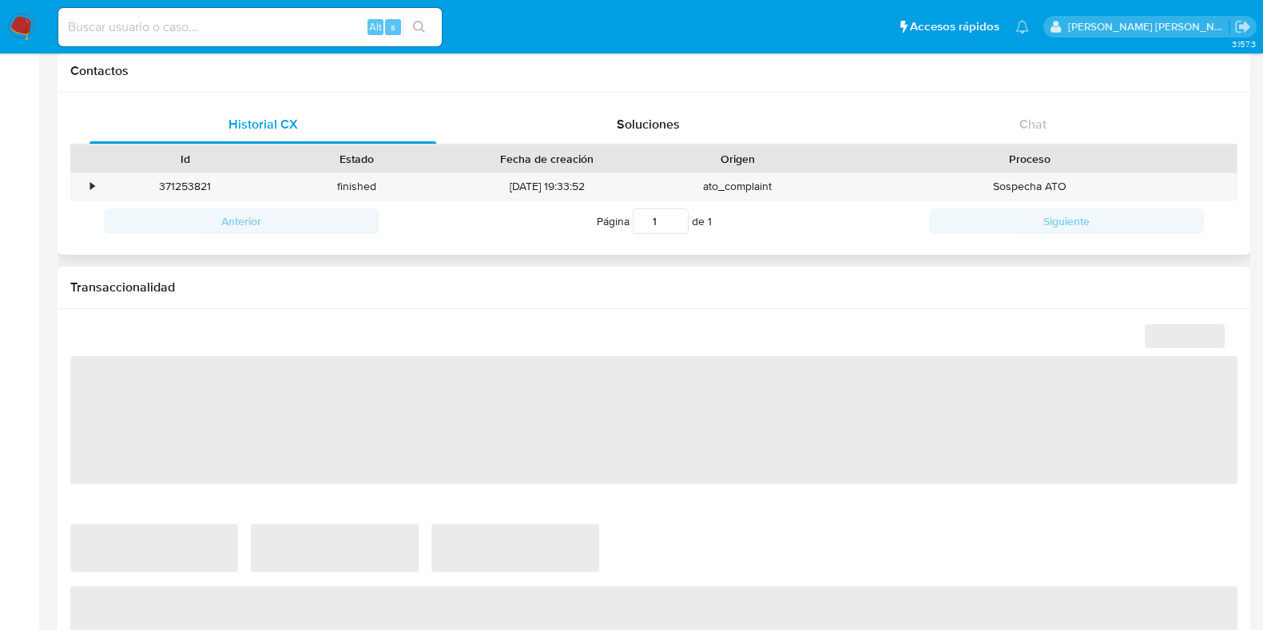
select select "10"
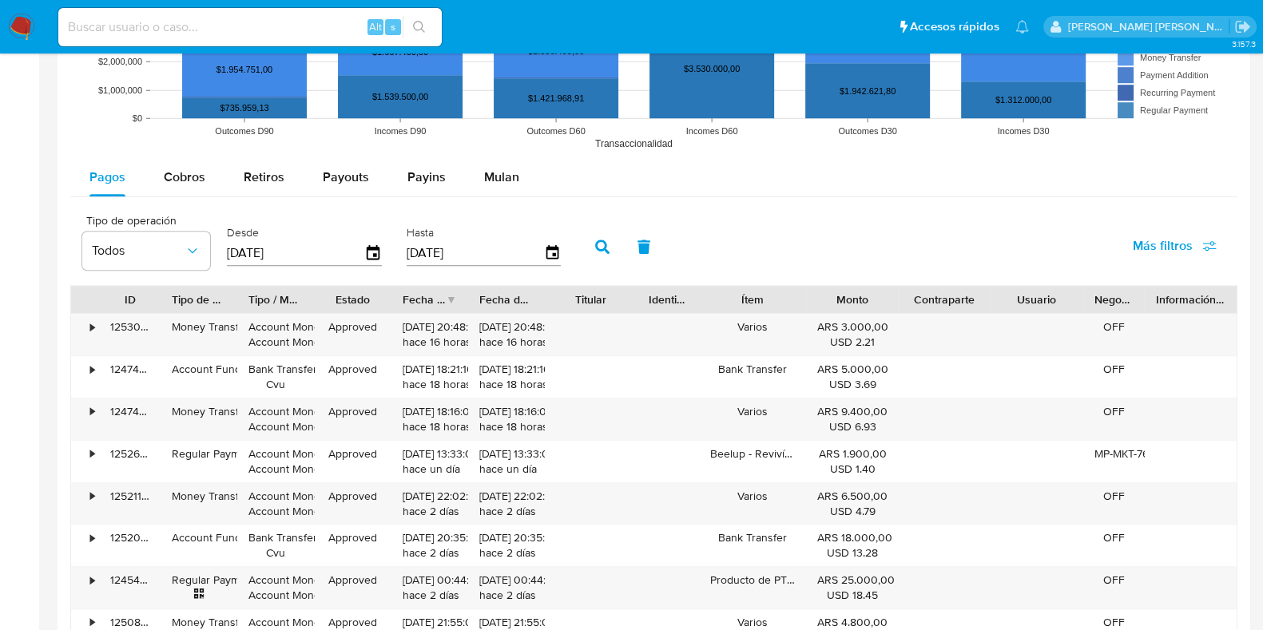
scroll to position [1298, 0]
click at [323, 173] on span "Payouts" at bounding box center [346, 178] width 46 height 18
select select "10"
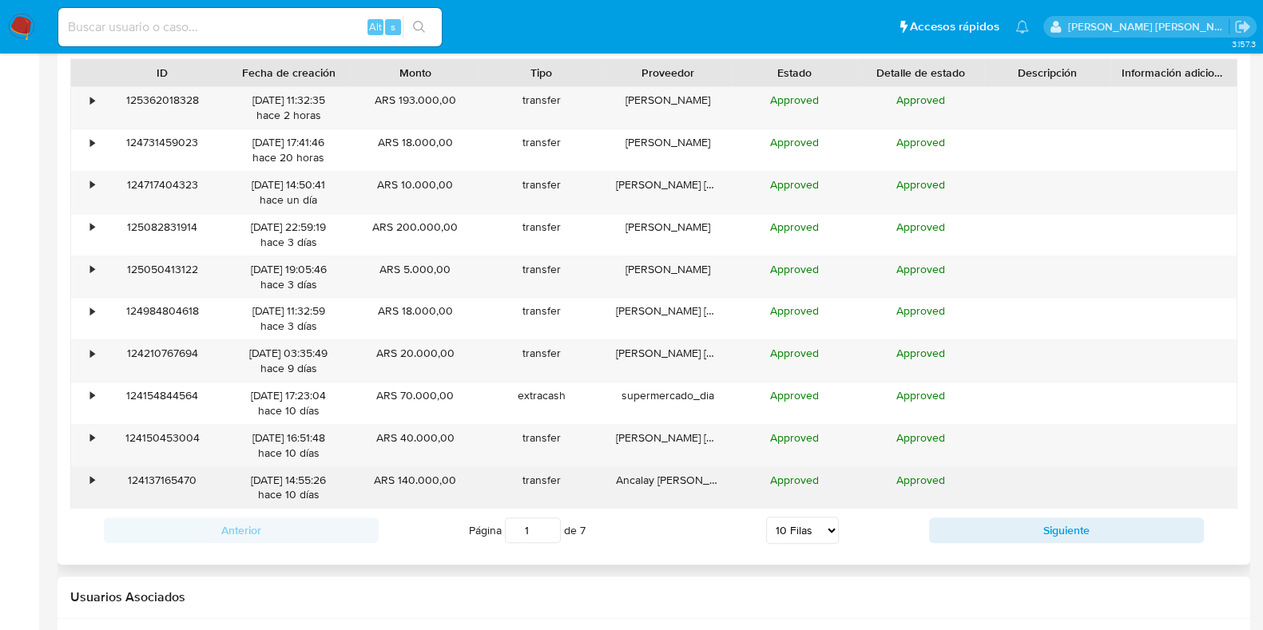
scroll to position [1497, 0]
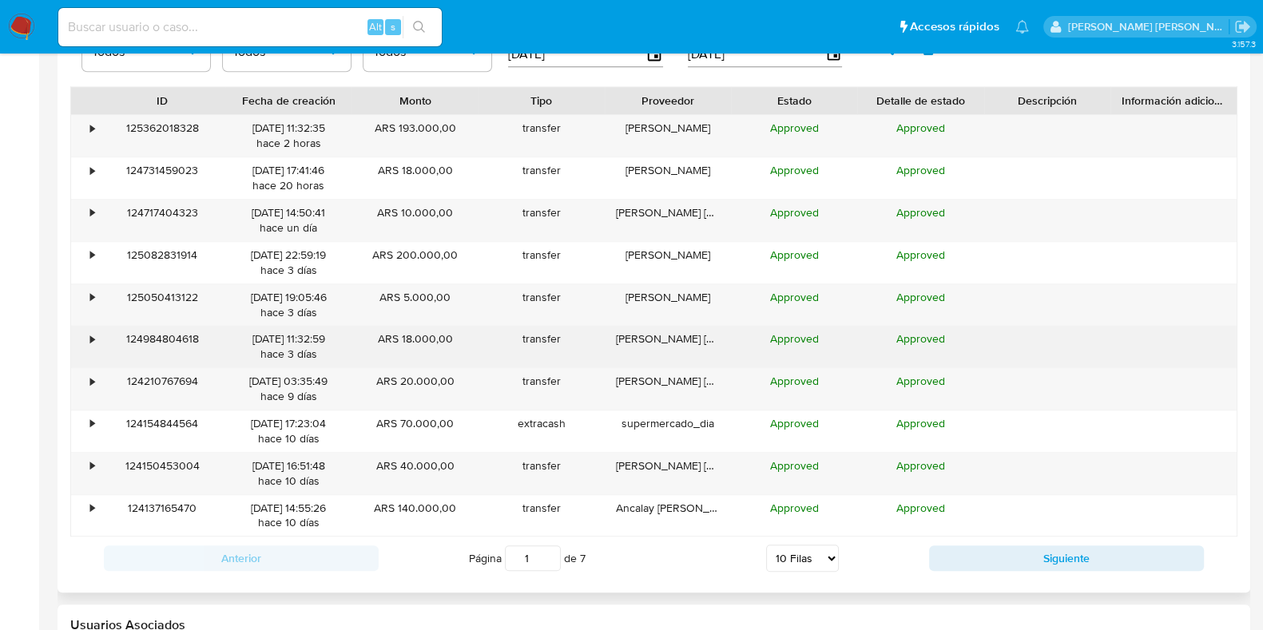
click at [176, 361] on div "124984804618" at bounding box center [162, 347] width 126 height 42
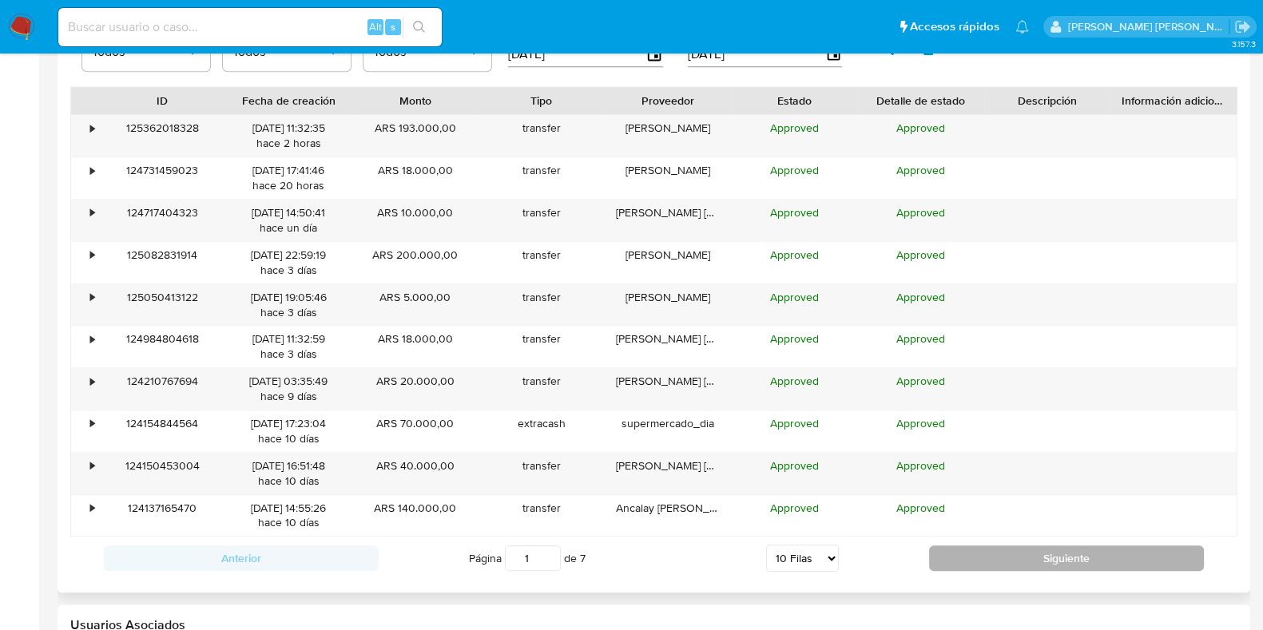
click at [994, 553] on button "Siguiente" at bounding box center [1066, 559] width 275 height 26
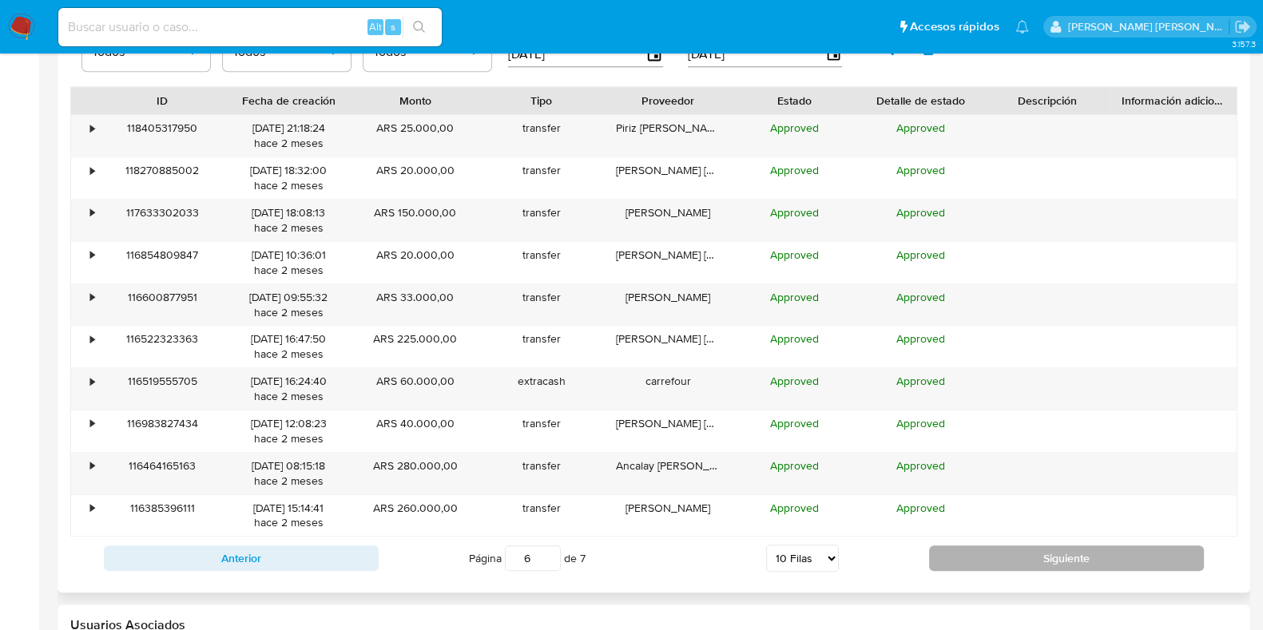
click at [994, 553] on button "Siguiente" at bounding box center [1066, 559] width 275 height 26
type input "7"
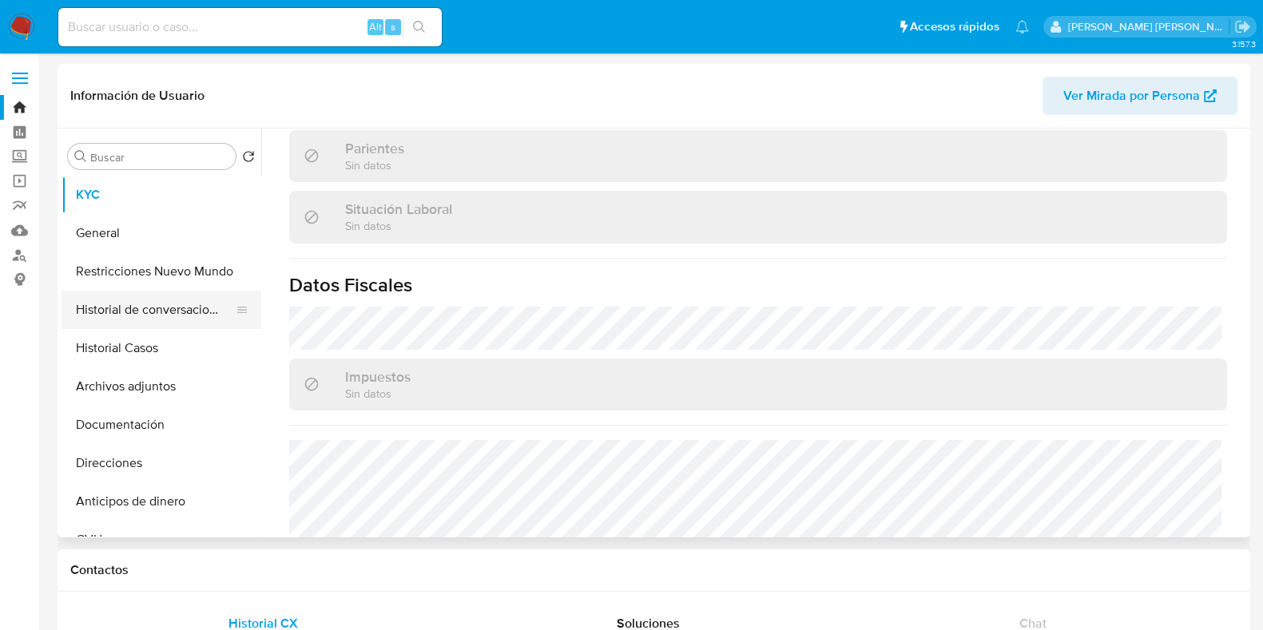
scroll to position [740, 0]
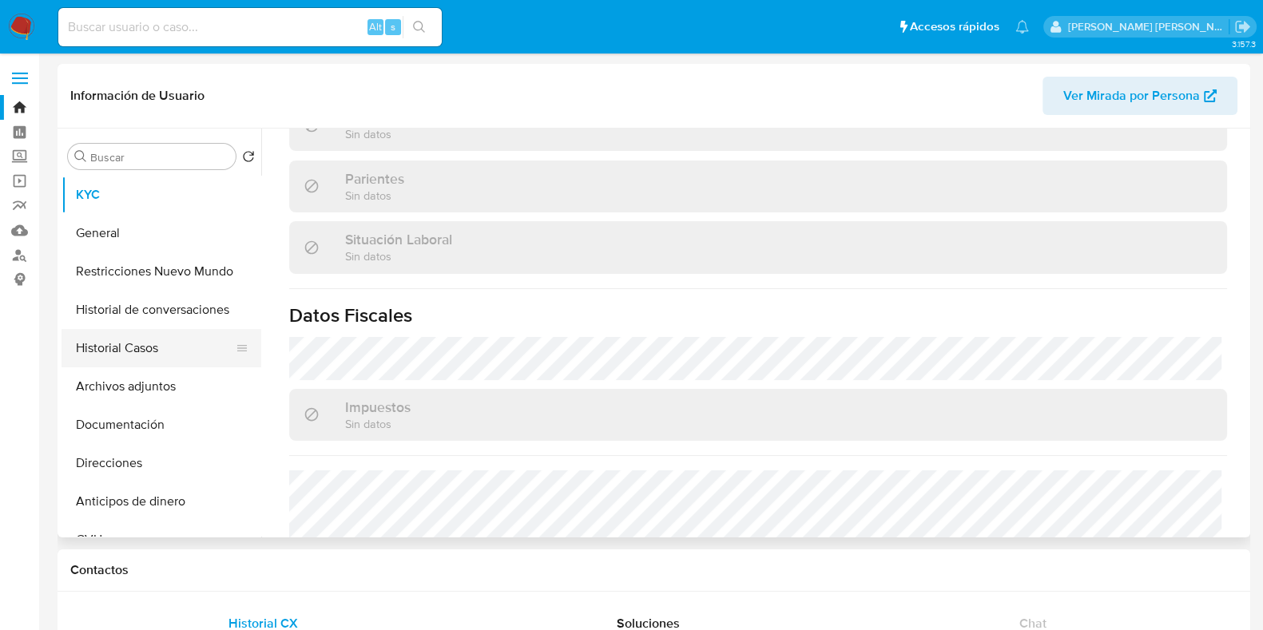
click at [148, 351] on button "Historial Casos" at bounding box center [155, 348] width 187 height 38
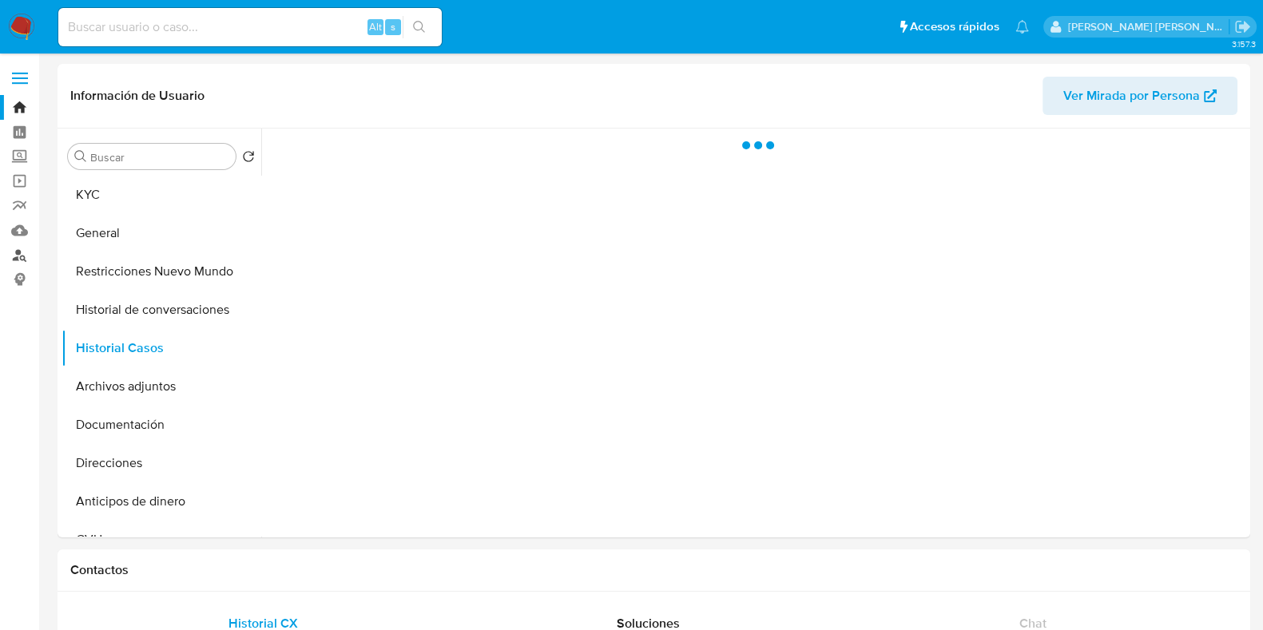
click at [24, 258] on link "Buscador de personas" at bounding box center [95, 255] width 190 height 25
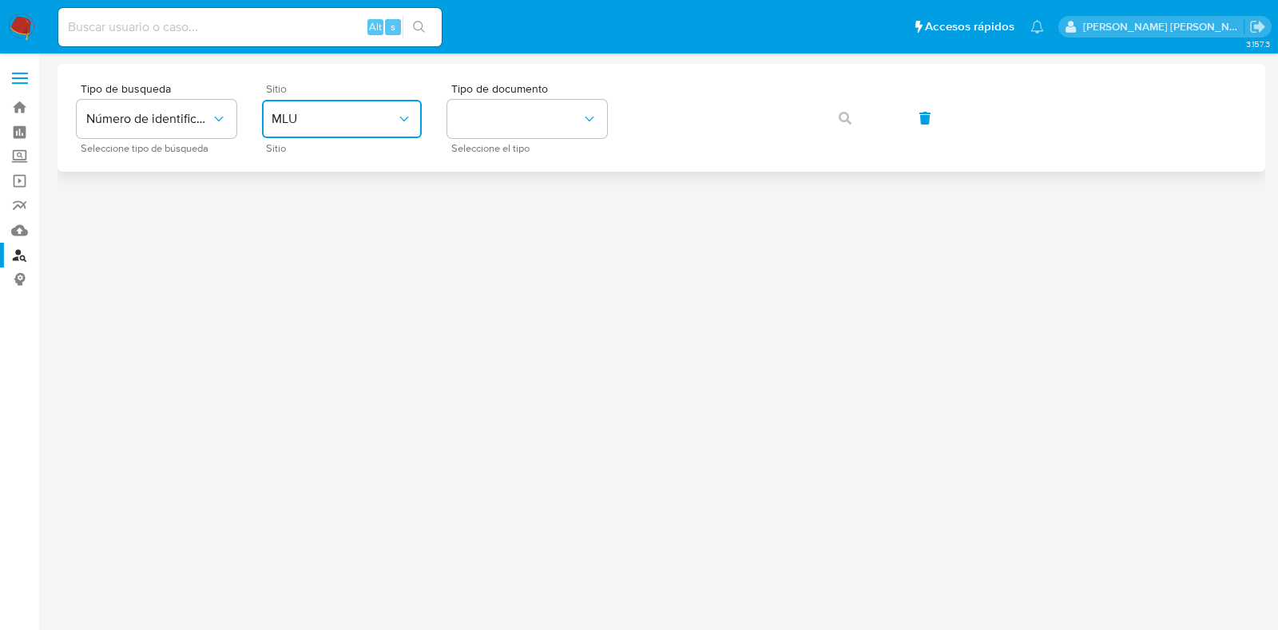
click at [361, 129] on button "MLU" at bounding box center [342, 119] width 160 height 38
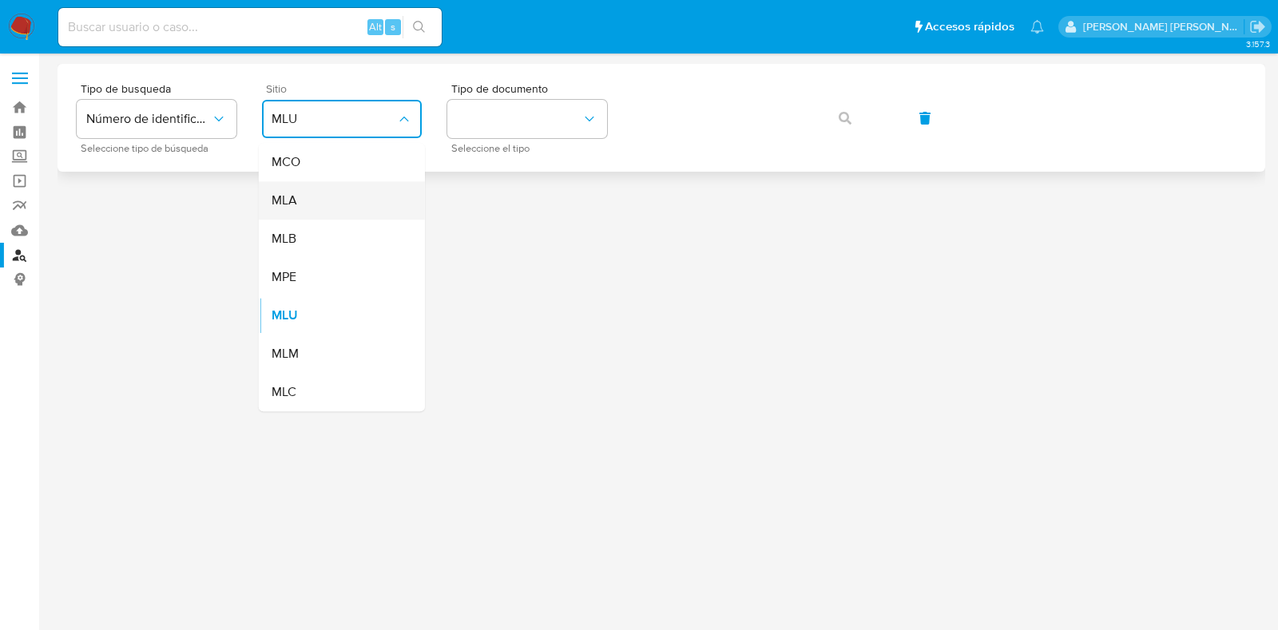
click at [357, 189] on div "MLA" at bounding box center [337, 200] width 131 height 38
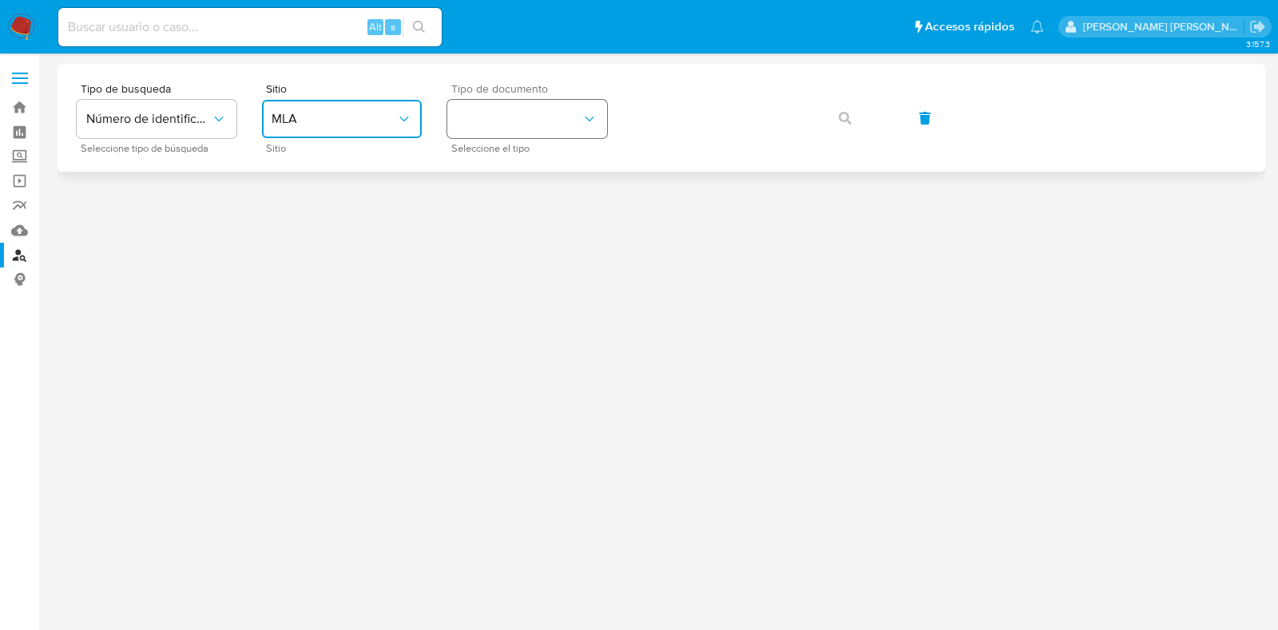
click at [493, 135] on button "identificationType" at bounding box center [527, 119] width 160 height 38
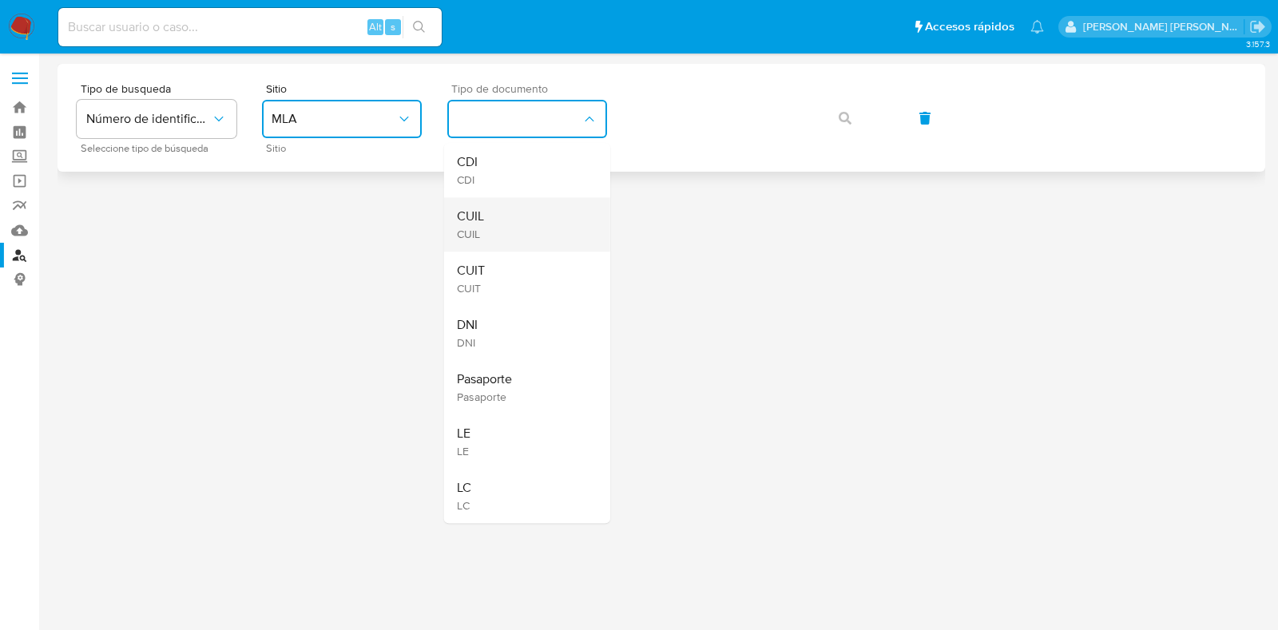
click at [498, 217] on div "CUIL CUIL" at bounding box center [522, 224] width 131 height 54
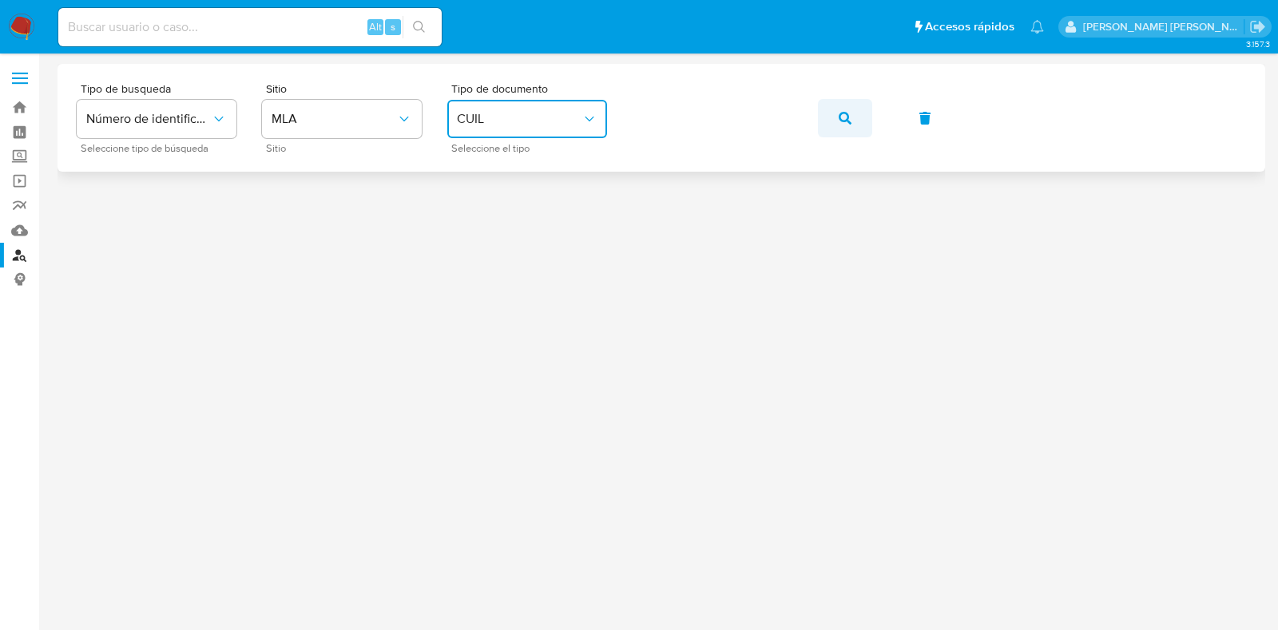
click at [852, 121] on button "button" at bounding box center [845, 118] width 54 height 38
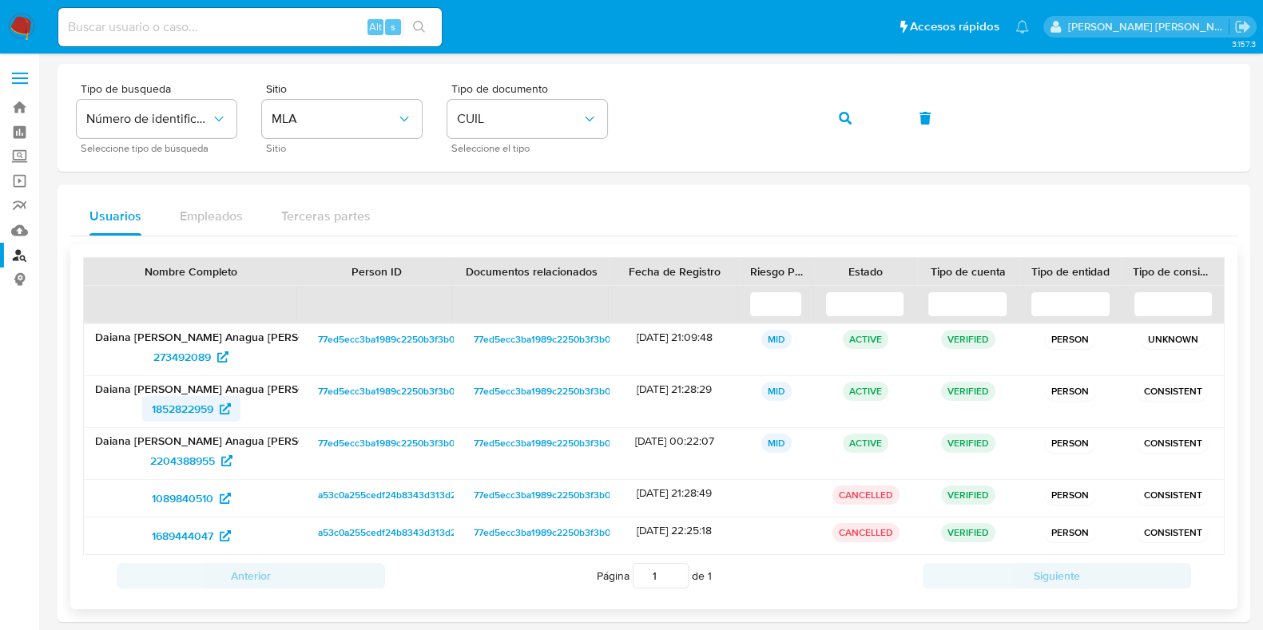
click at [194, 407] on span "1852822959" at bounding box center [183, 409] width 62 height 26
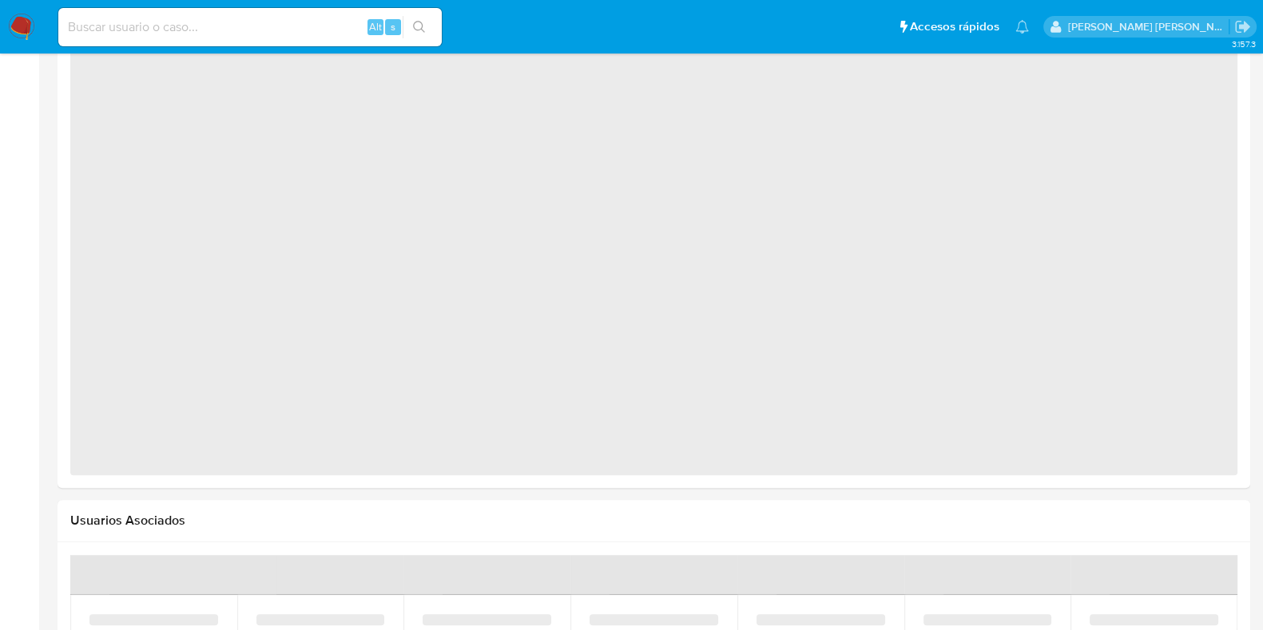
scroll to position [855, 0]
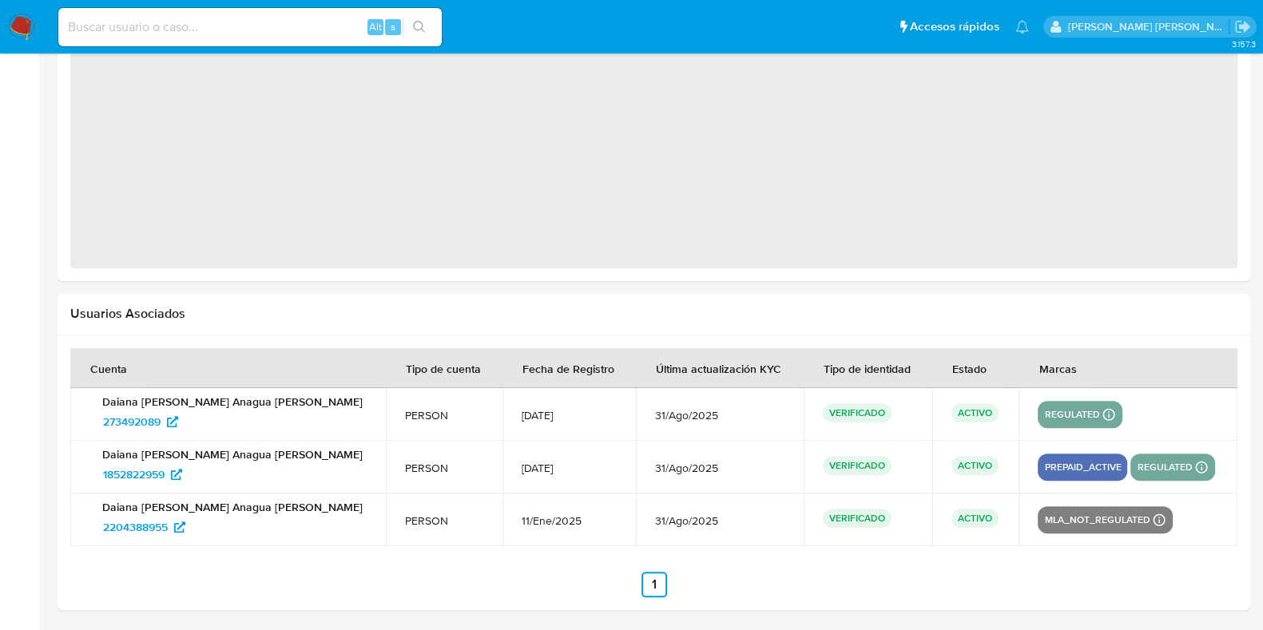
select select "10"
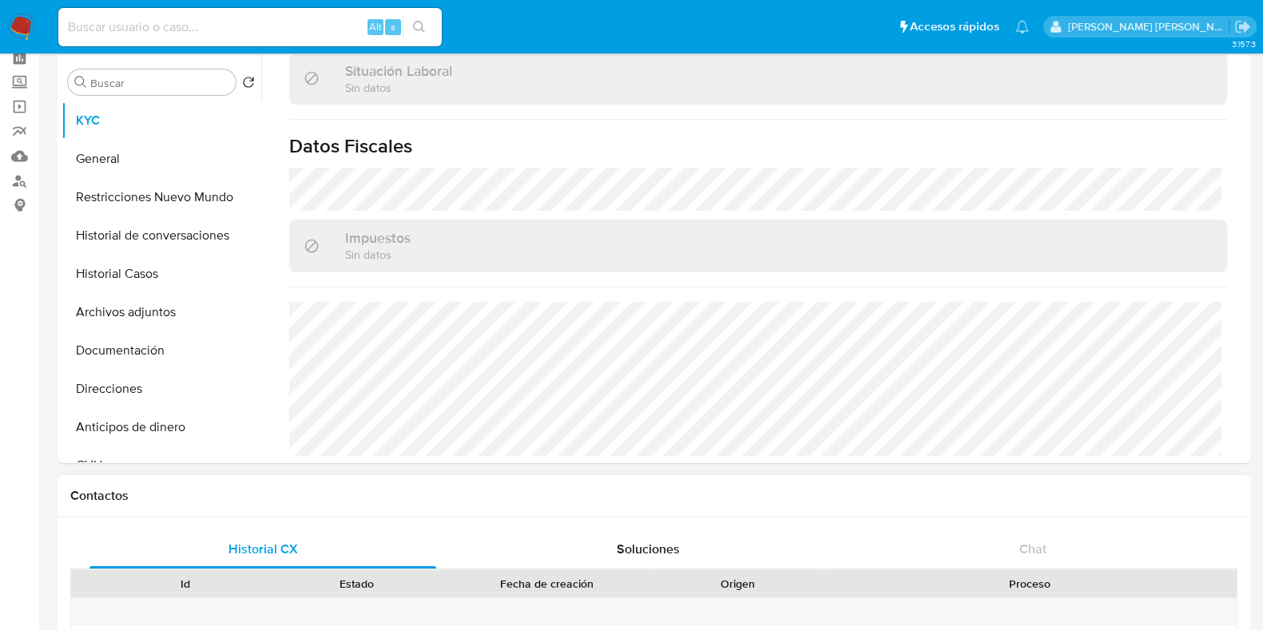
scroll to position [0, 0]
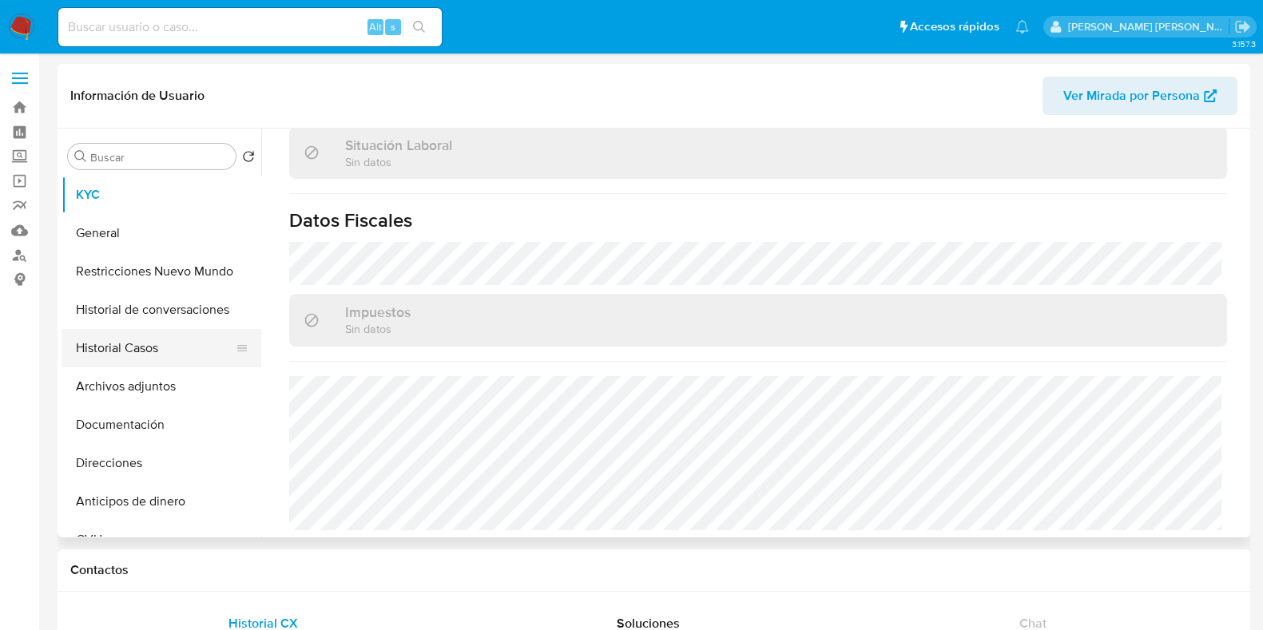
click at [132, 360] on button "Historial Casos" at bounding box center [155, 348] width 187 height 38
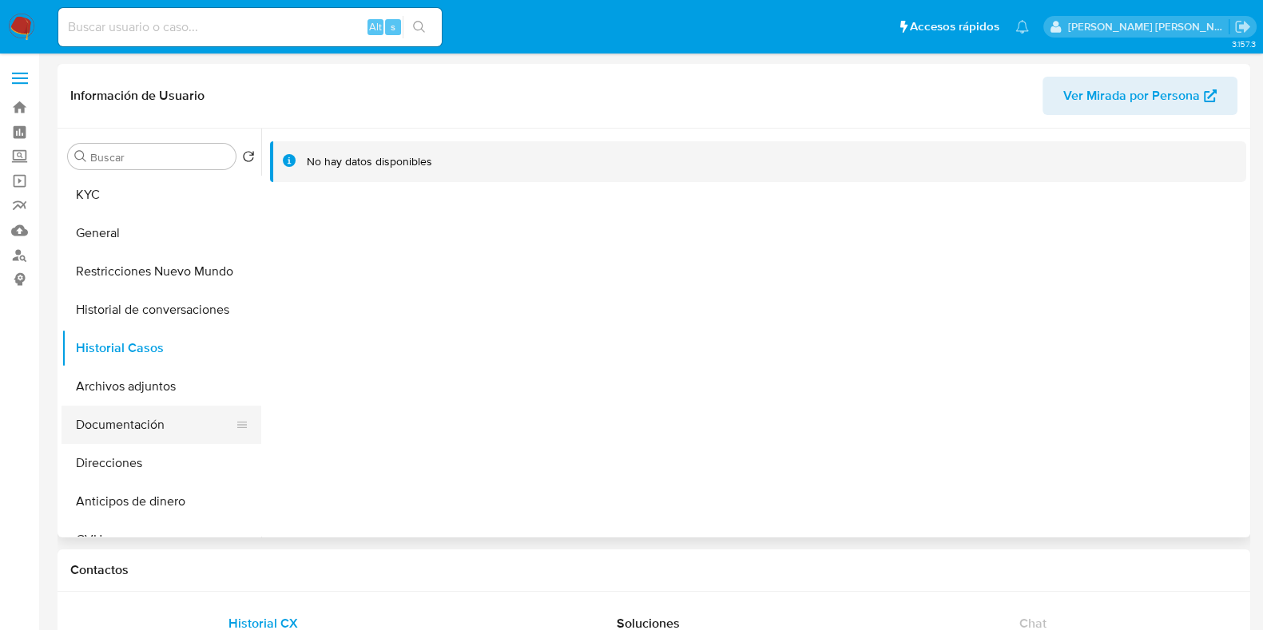
click at [144, 424] on button "Documentación" at bounding box center [155, 425] width 187 height 38
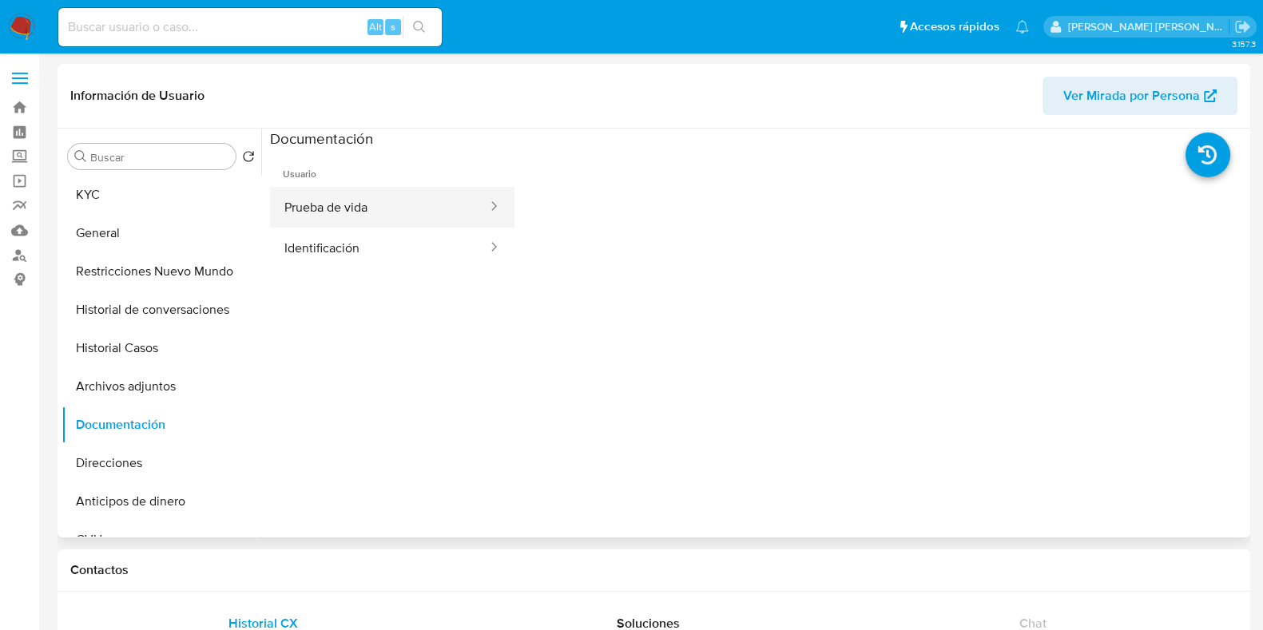
click at [332, 213] on button "Prueba de vida" at bounding box center [379, 207] width 219 height 41
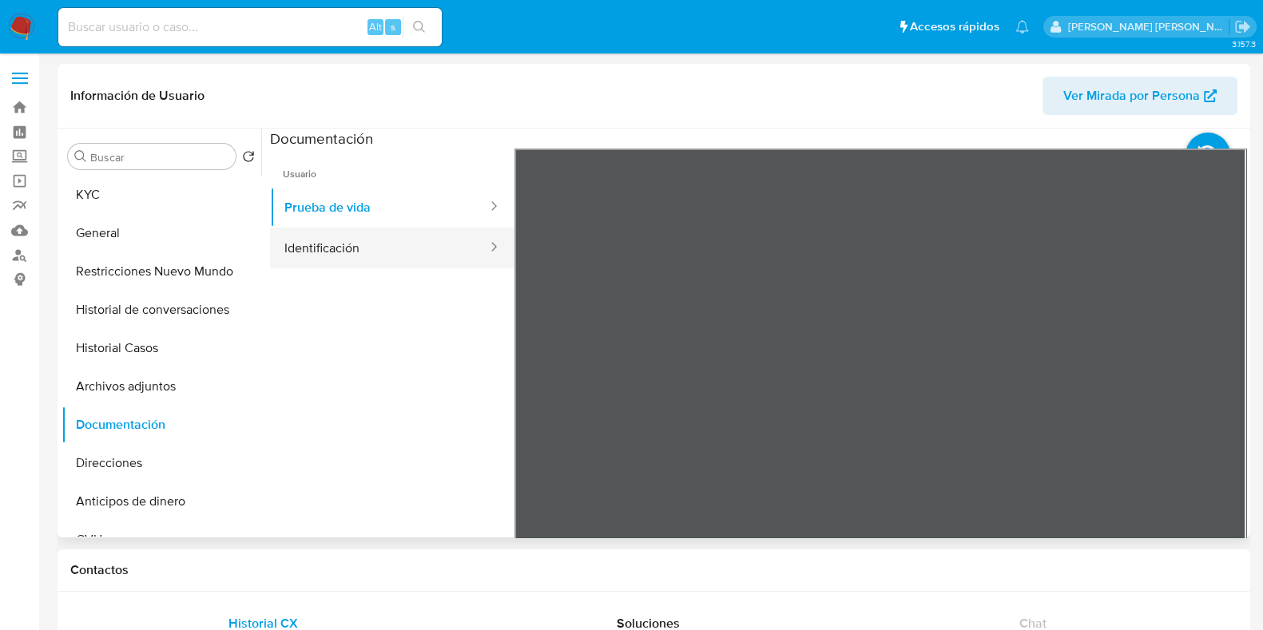
click at [429, 249] on button "Identificación" at bounding box center [379, 248] width 219 height 41
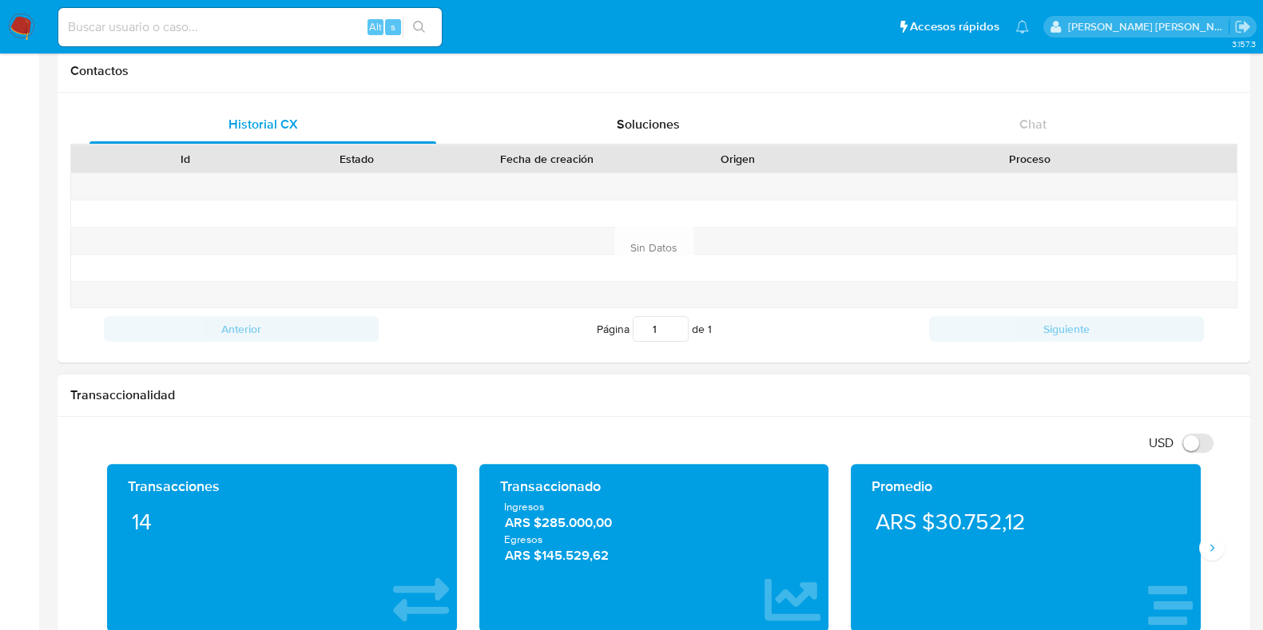
scroll to position [798, 0]
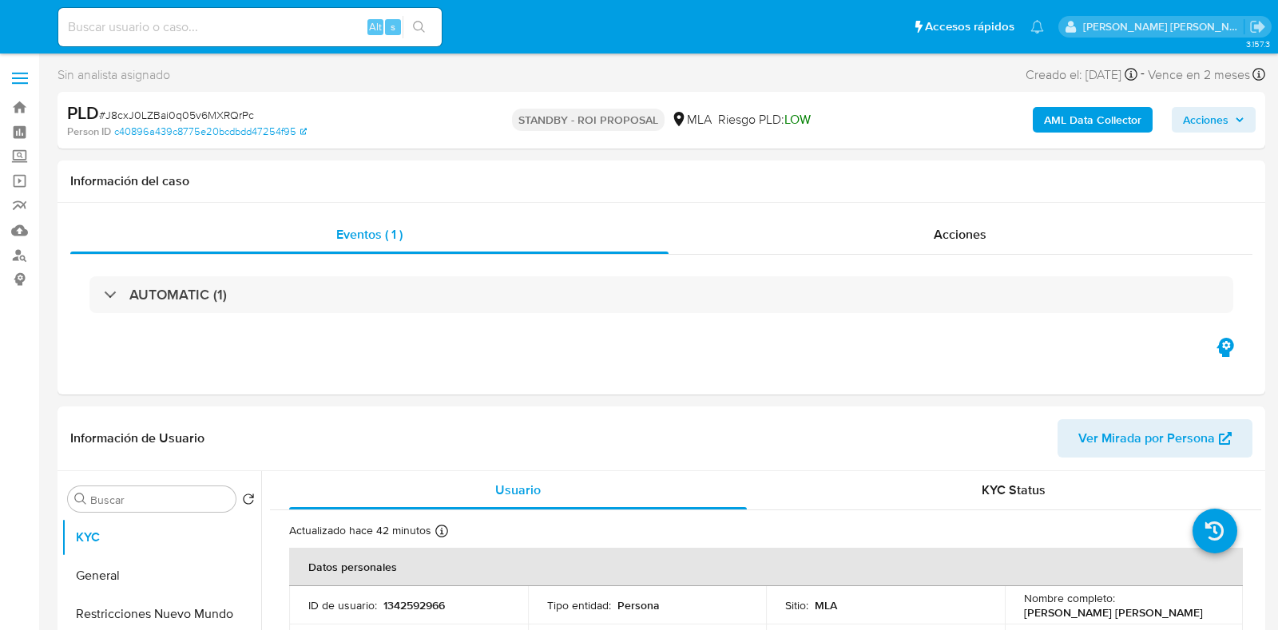
select select "10"
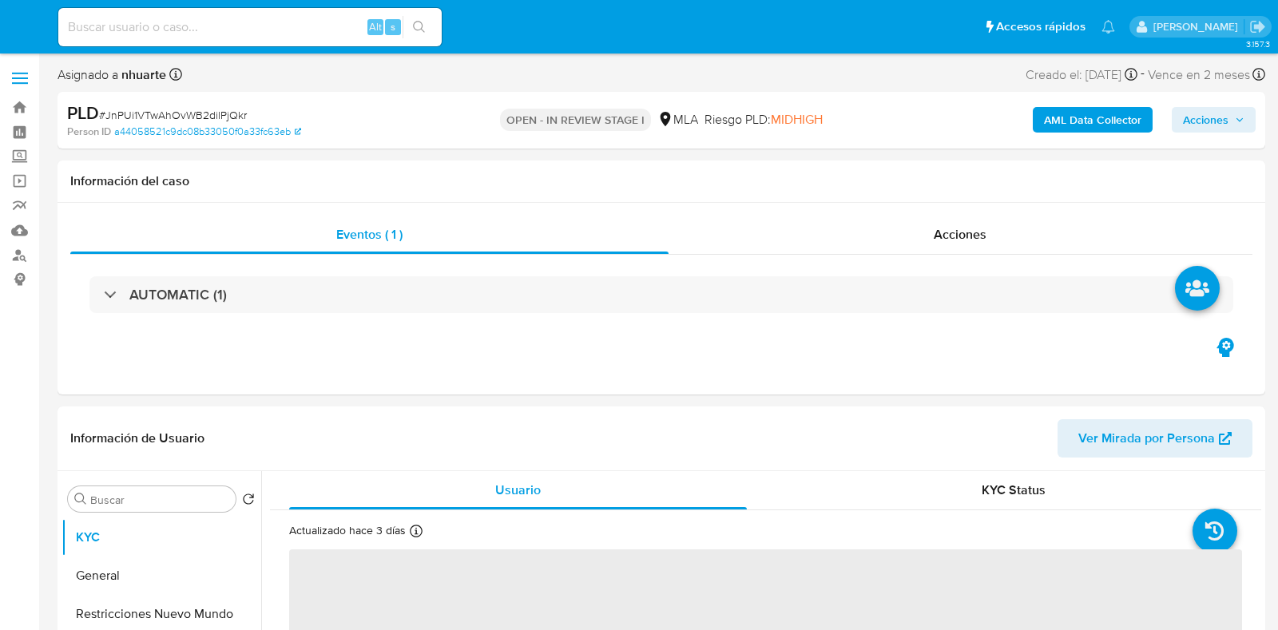
select select "10"
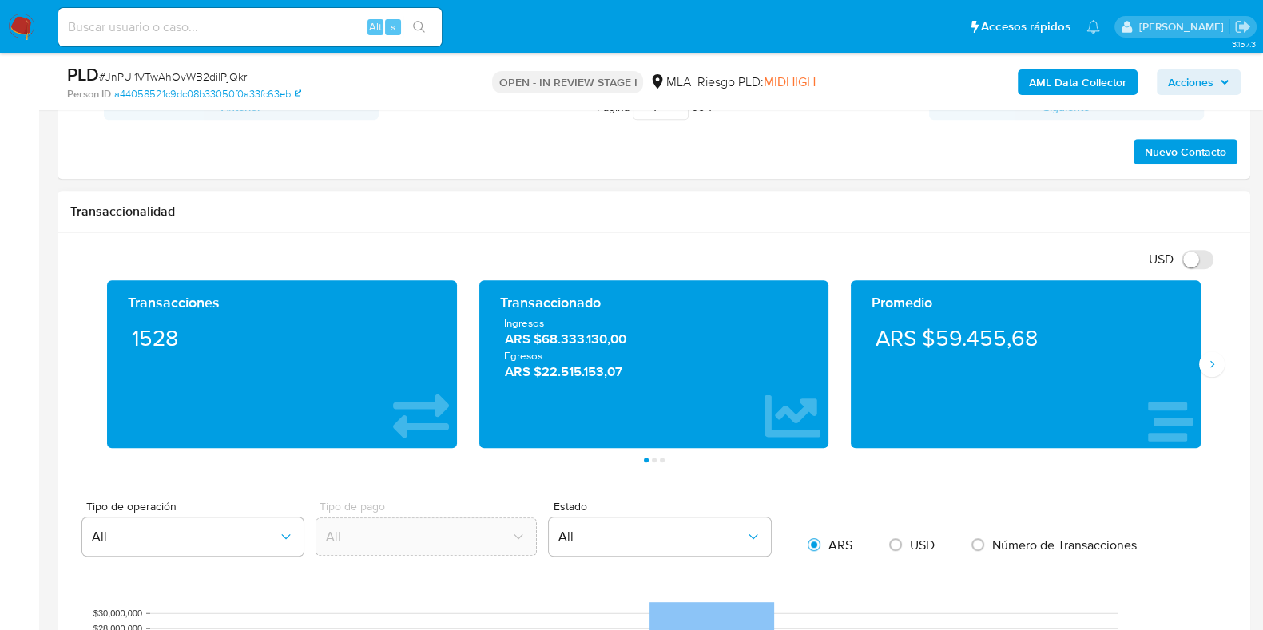
scroll to position [698, 0]
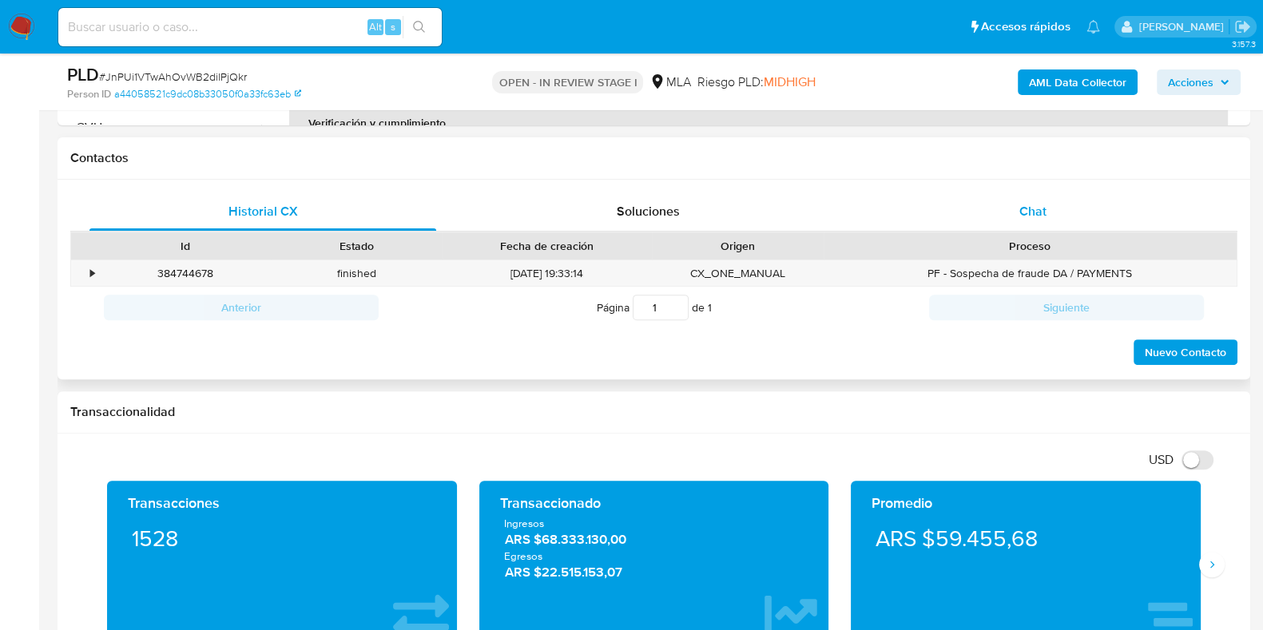
click at [1011, 213] on div "Chat" at bounding box center [1033, 212] width 347 height 38
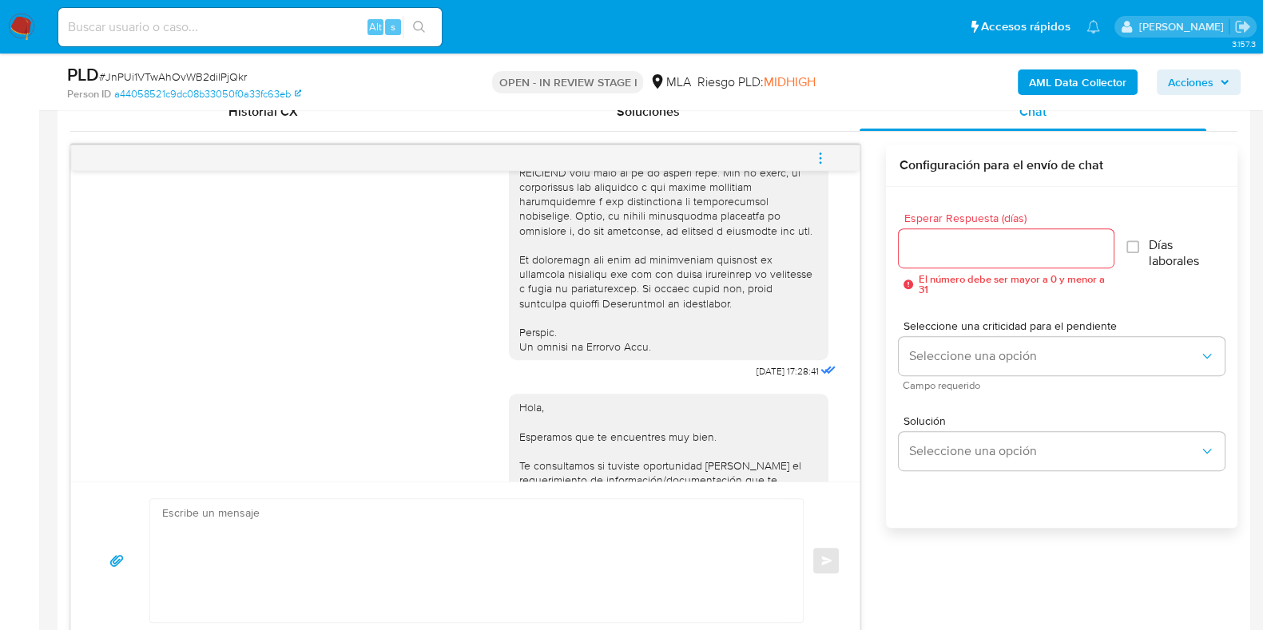
scroll to position [646, 0]
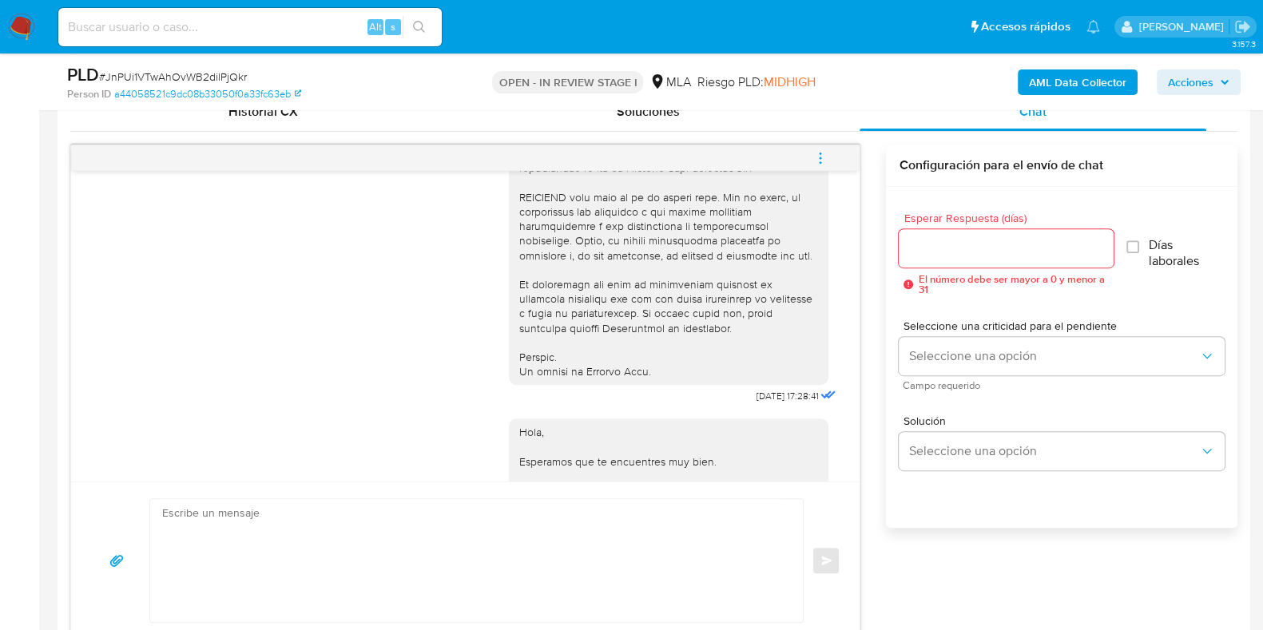
click at [823, 159] on icon "menu-action" at bounding box center [820, 158] width 14 height 14
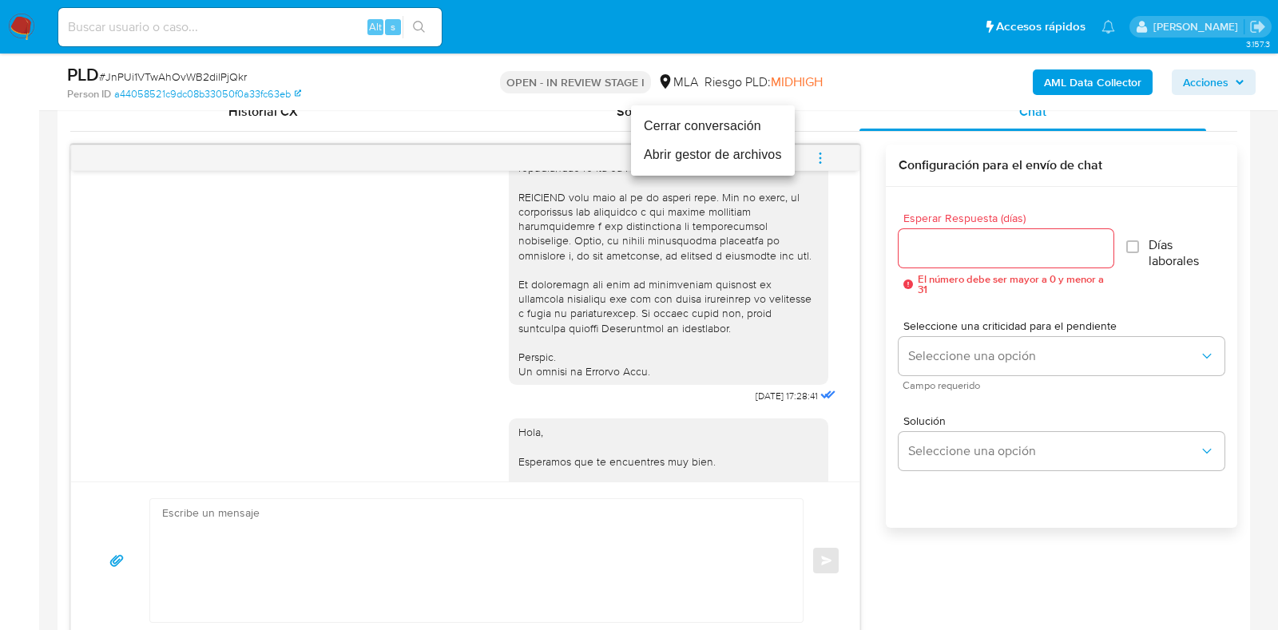
click at [751, 137] on li "Cerrar conversación" at bounding box center [713, 126] width 164 height 29
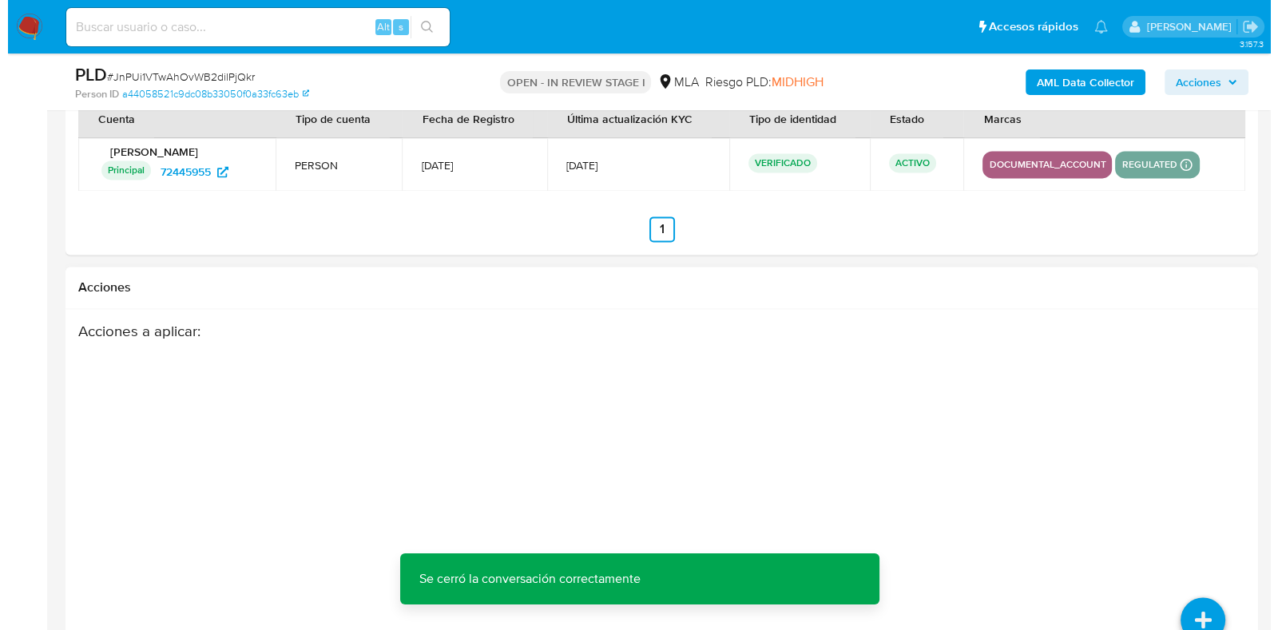
scroll to position [2806, 0]
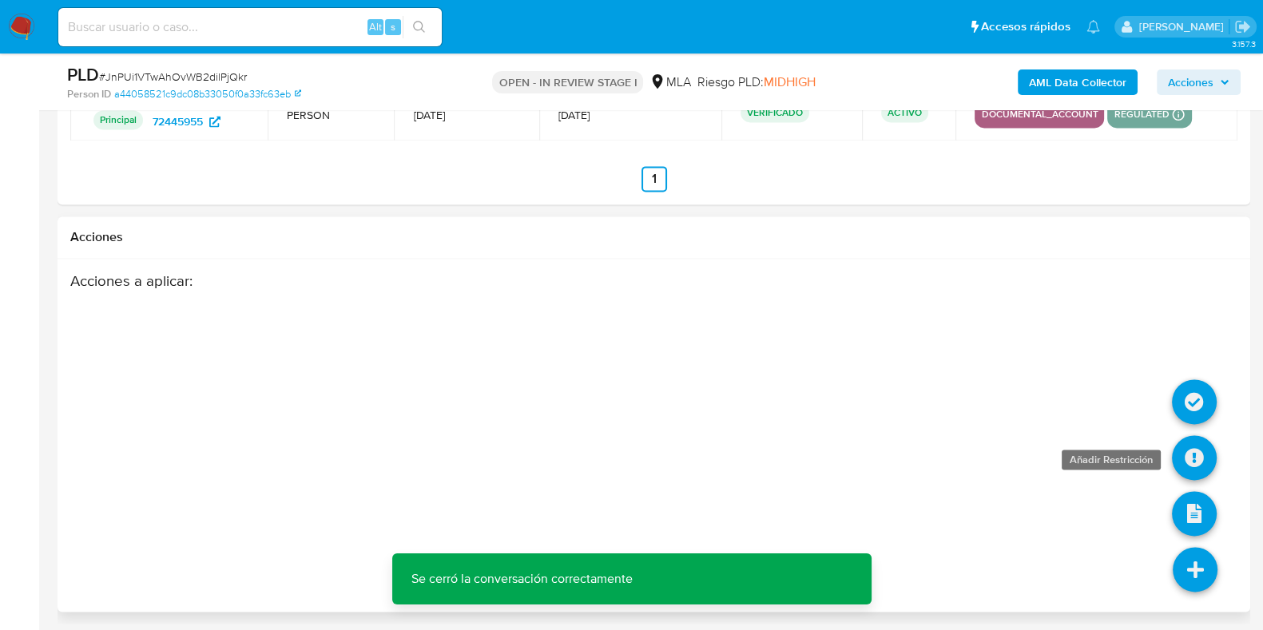
click at [1198, 443] on icon at bounding box center [1194, 457] width 45 height 45
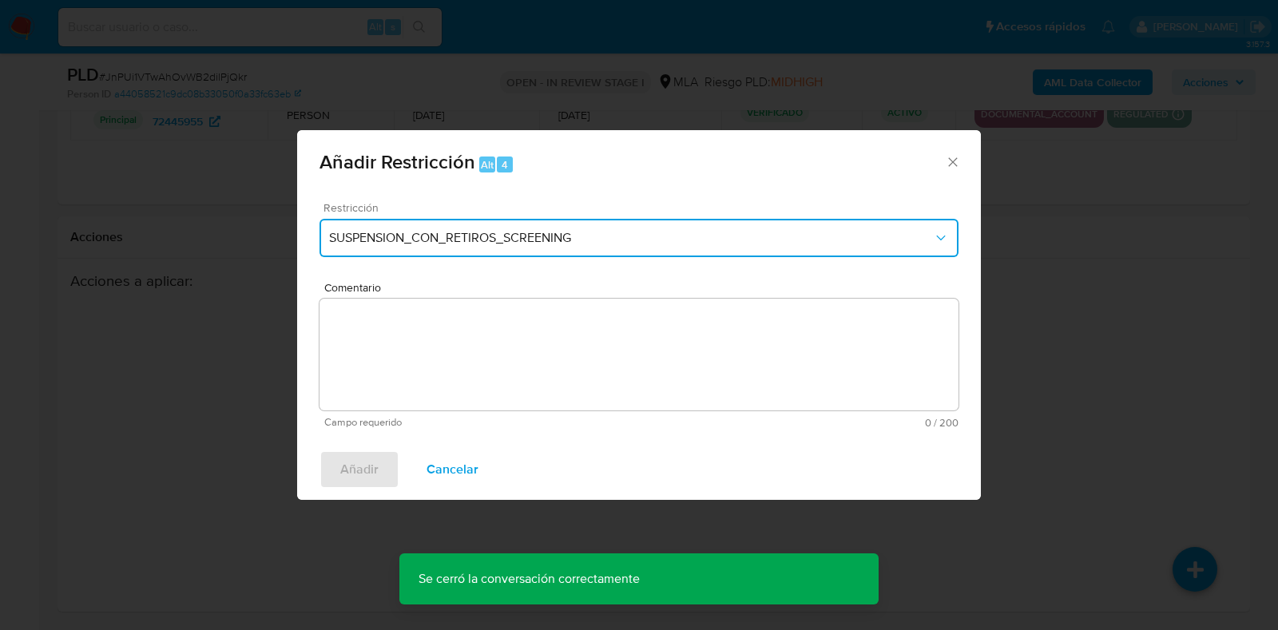
click at [475, 224] on button "SUSPENSION_CON_RETIROS_SCREENING" at bounding box center [639, 238] width 639 height 38
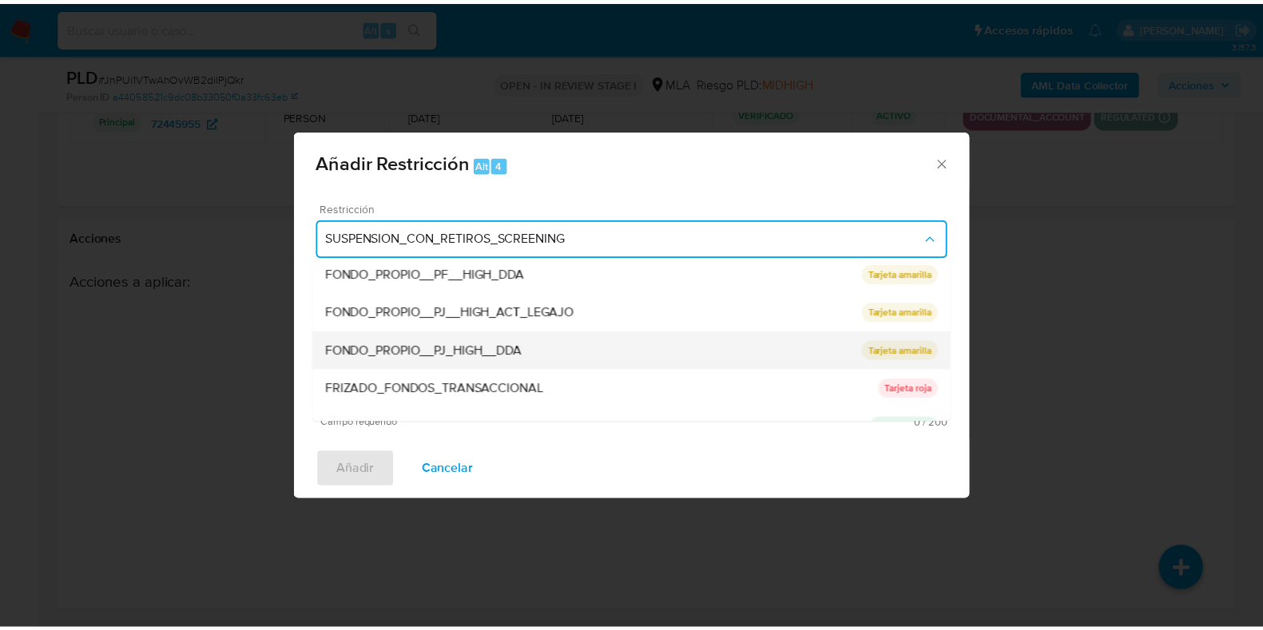
scroll to position [300, 0]
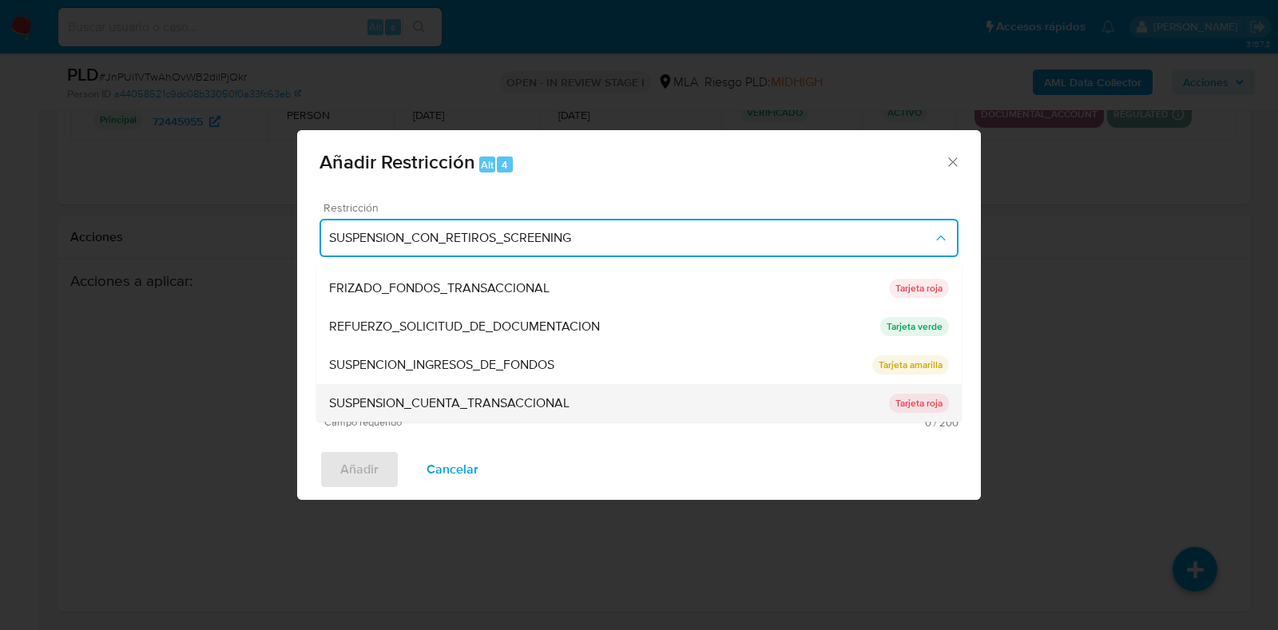
click at [516, 401] on span "SUSPENSION_CUENTA_TRANSACCIONAL" at bounding box center [449, 404] width 240 height 16
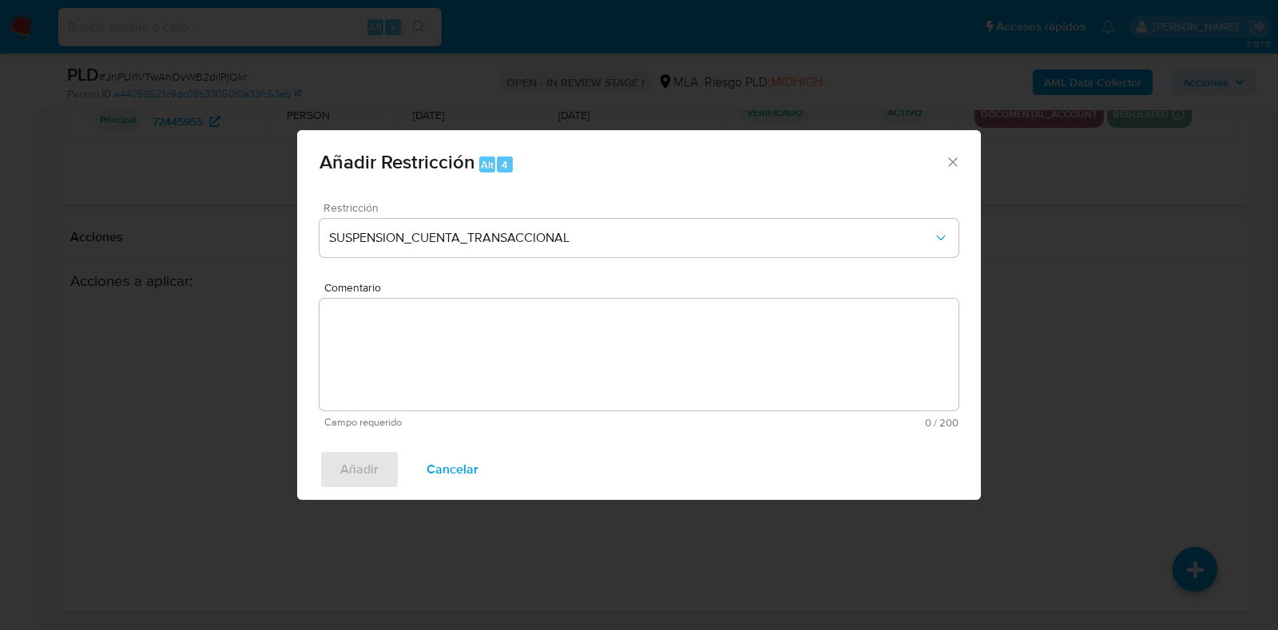
click at [516, 353] on textarea "Comentario" at bounding box center [639, 355] width 639 height 112
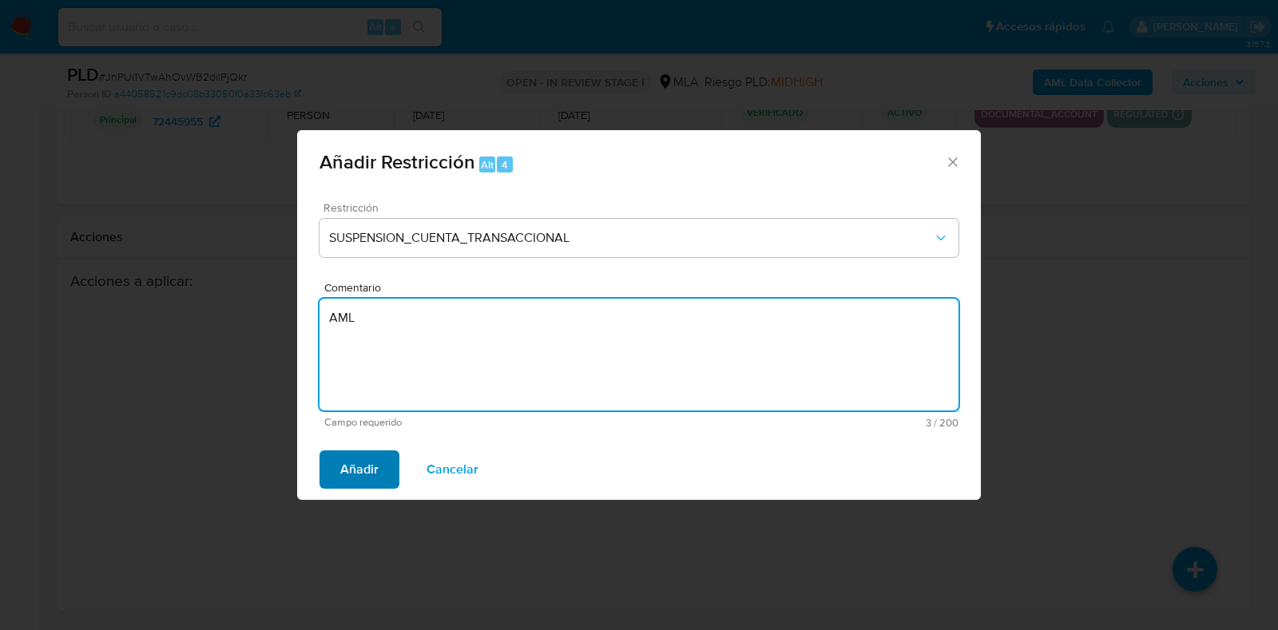
type textarea "AML"
click at [352, 461] on span "Añadir" at bounding box center [359, 469] width 38 height 35
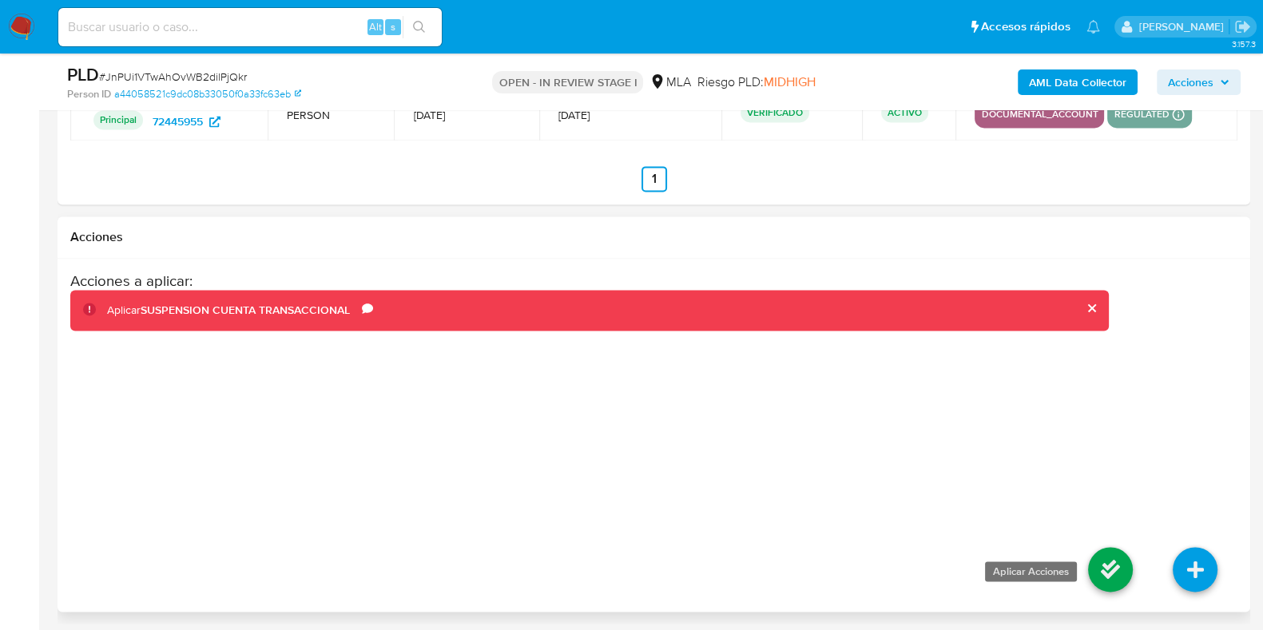
click at [1118, 563] on icon at bounding box center [1110, 569] width 45 height 45
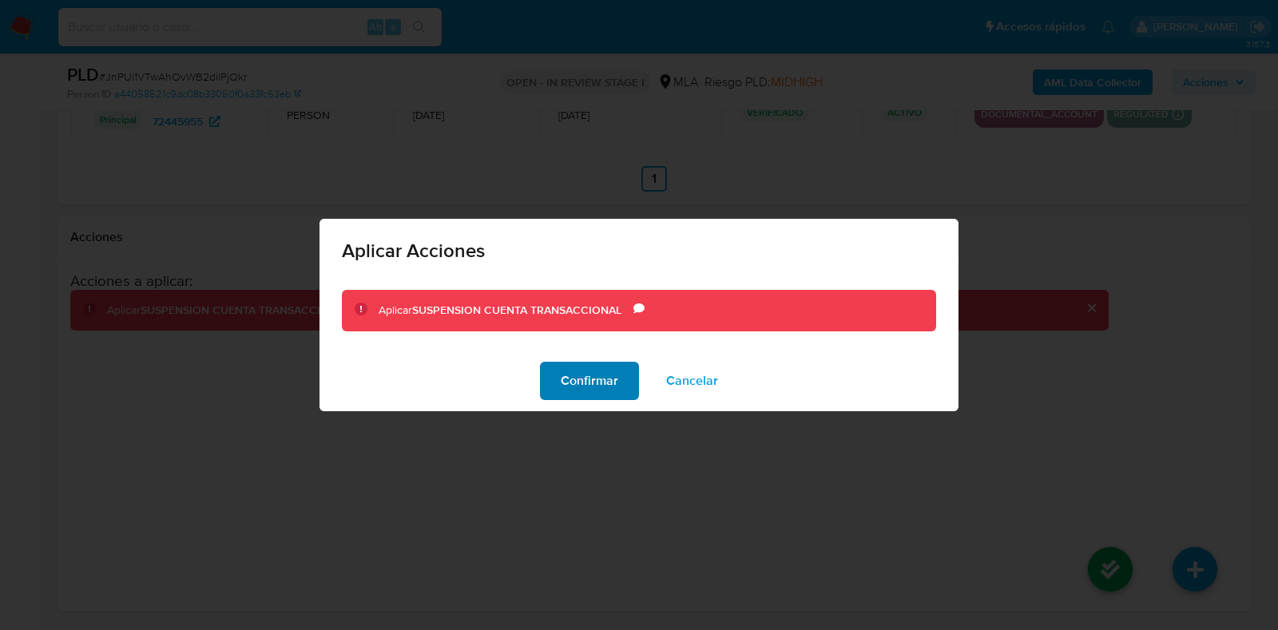
click at [585, 364] on span "Confirmar" at bounding box center [590, 381] width 58 height 35
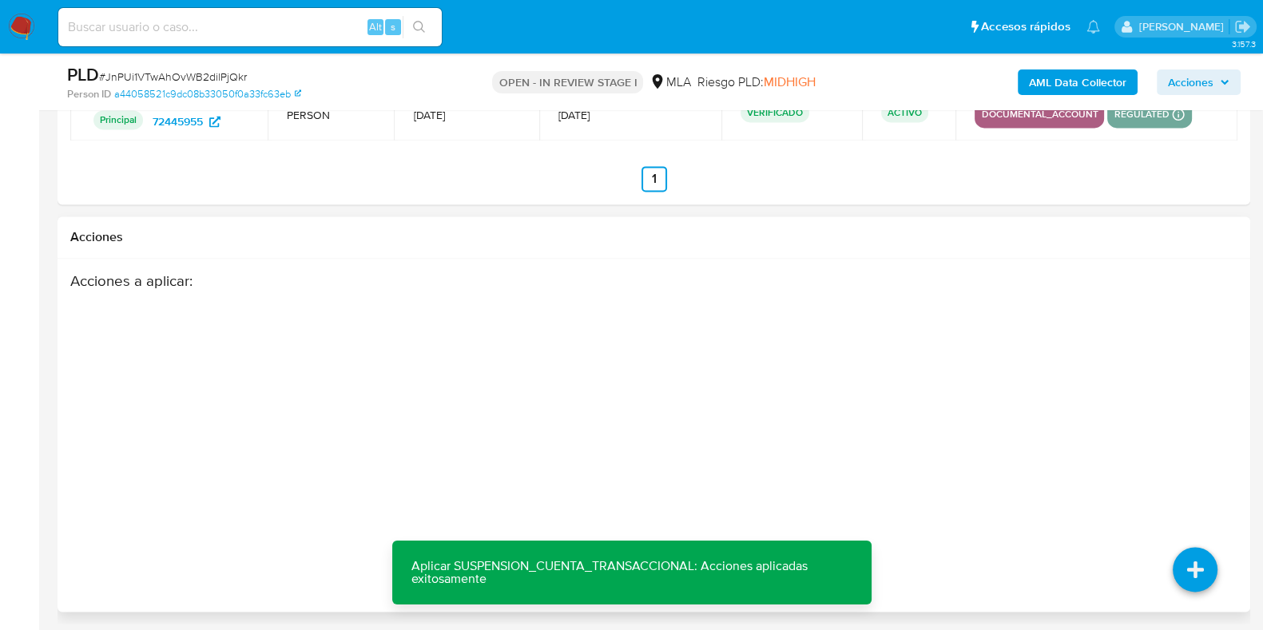
click at [550, 339] on div "Acciones a aplicar :" at bounding box center [589, 400] width 1039 height 256
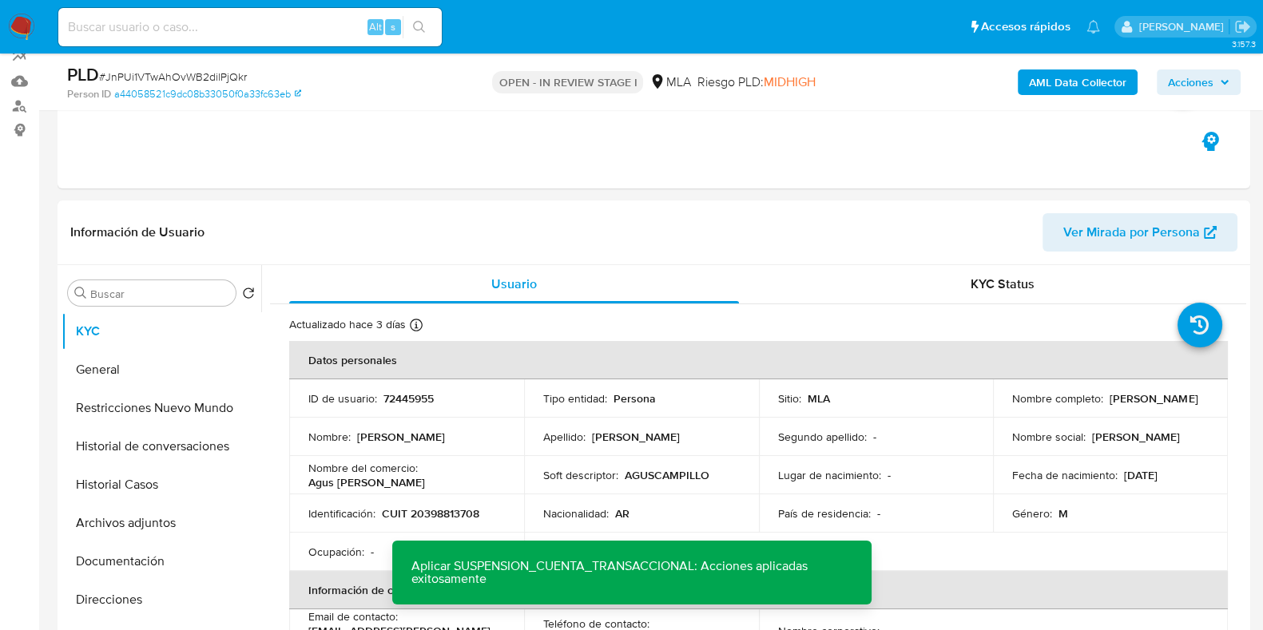
scroll to position [0, 0]
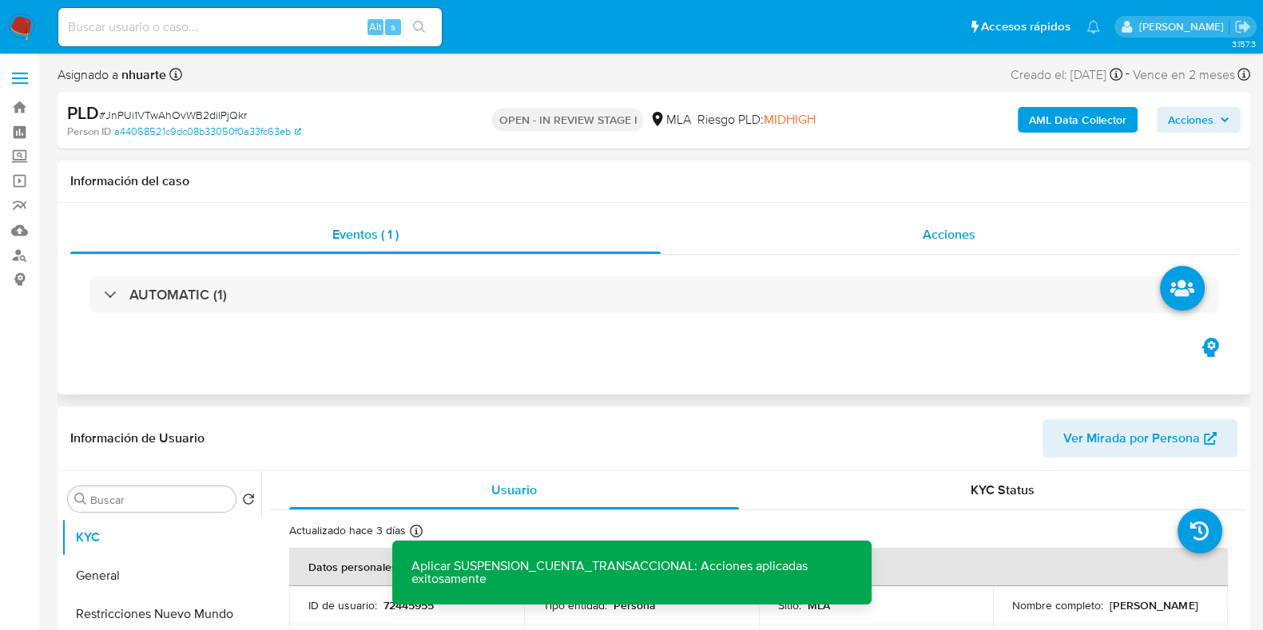
click at [941, 221] on div "Acciones" at bounding box center [949, 235] width 577 height 38
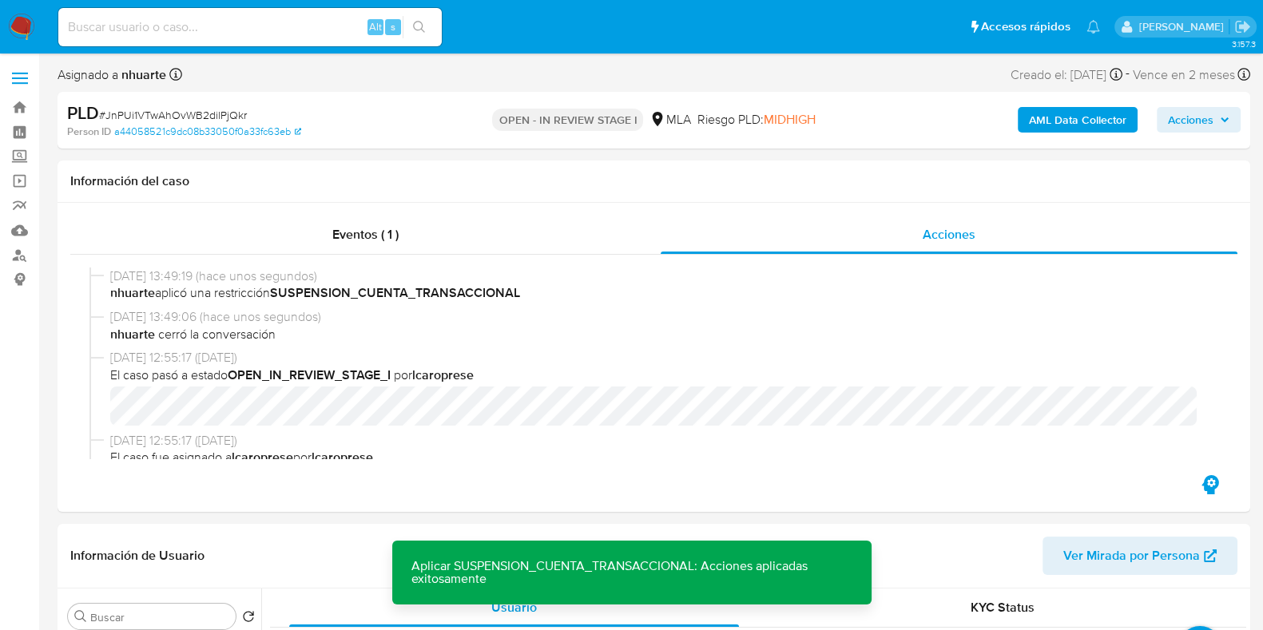
click at [1096, 129] on b "AML Data Collector" at bounding box center [1077, 120] width 97 height 26
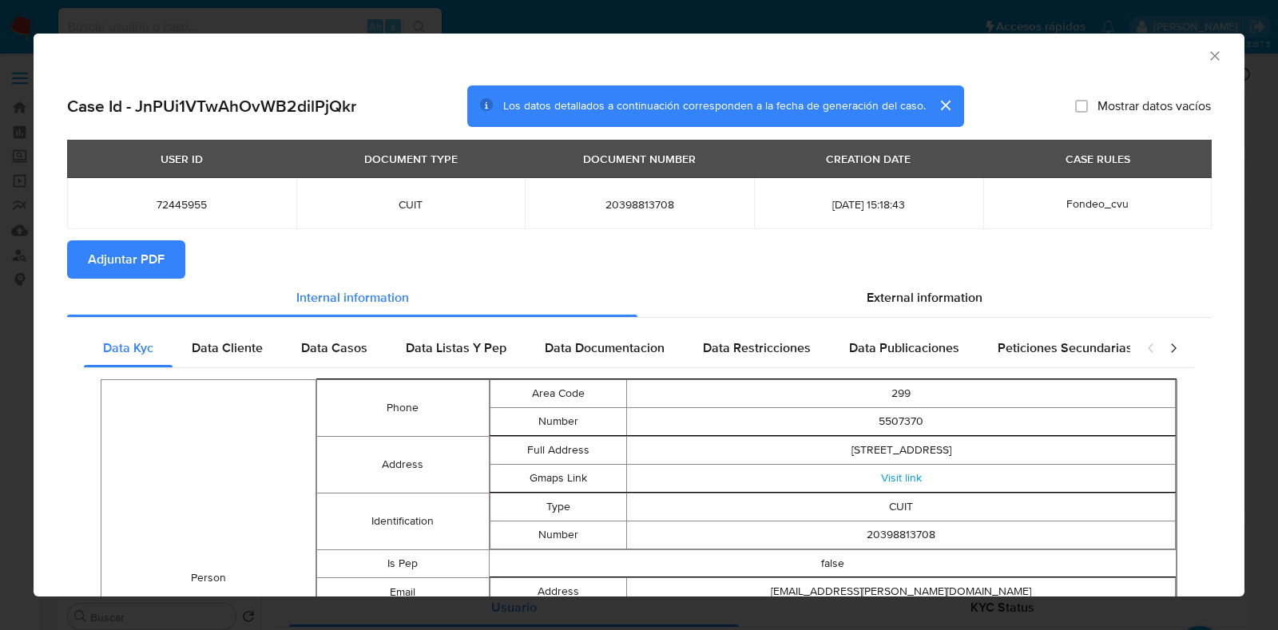
click at [129, 261] on span "Adjuntar PDF" at bounding box center [126, 259] width 77 height 35
click at [1210, 53] on icon "Cerrar ventana" at bounding box center [1214, 55] width 9 height 9
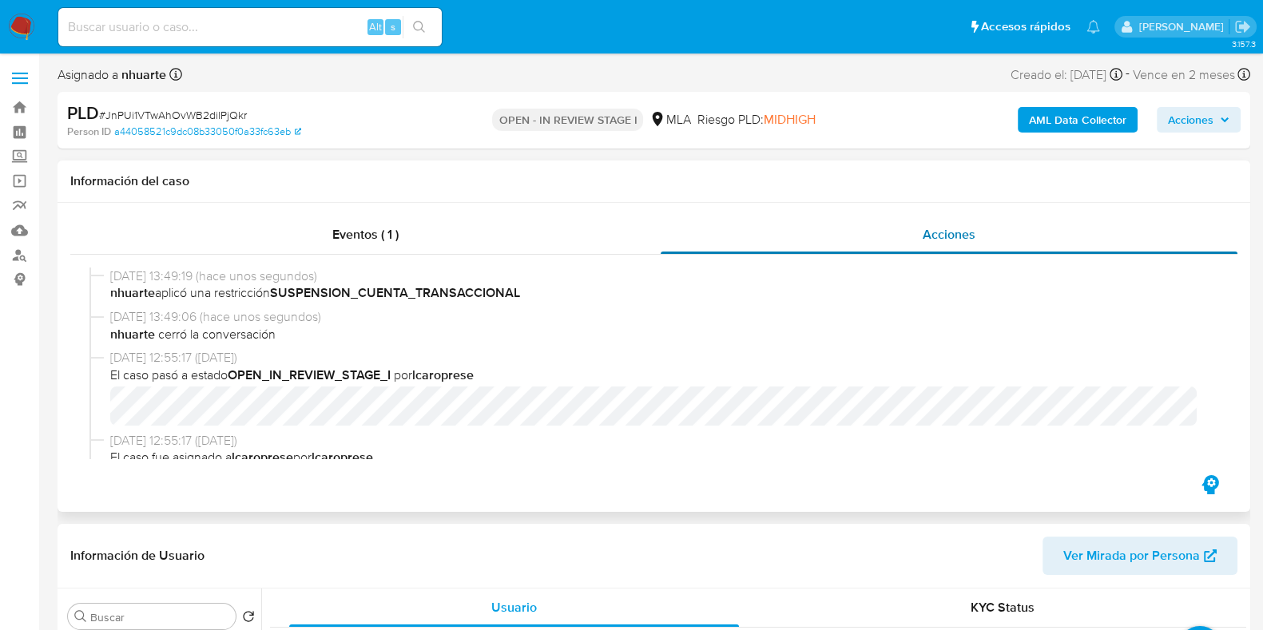
drag, startPoint x: 376, startPoint y: 231, endPoint x: 683, endPoint y: 238, distance: 307.7
click at [376, 231] on span "Eventos ( 1 )" at bounding box center [365, 234] width 66 height 18
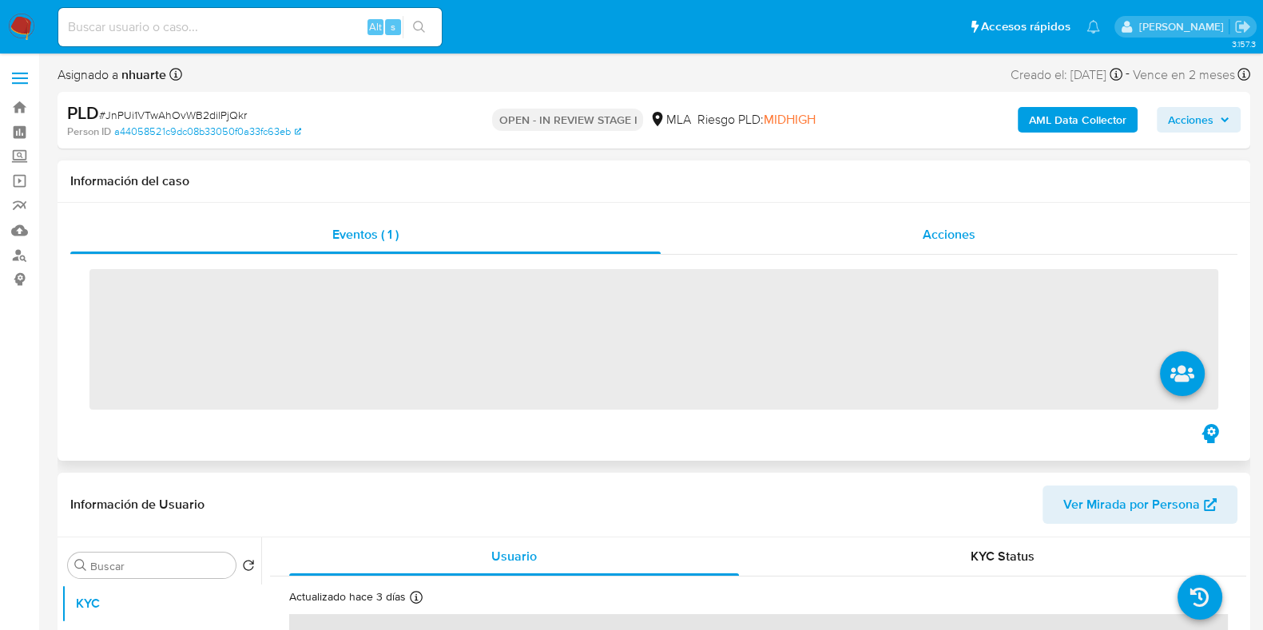
click at [924, 234] on span "Acciones" at bounding box center [949, 234] width 53 height 18
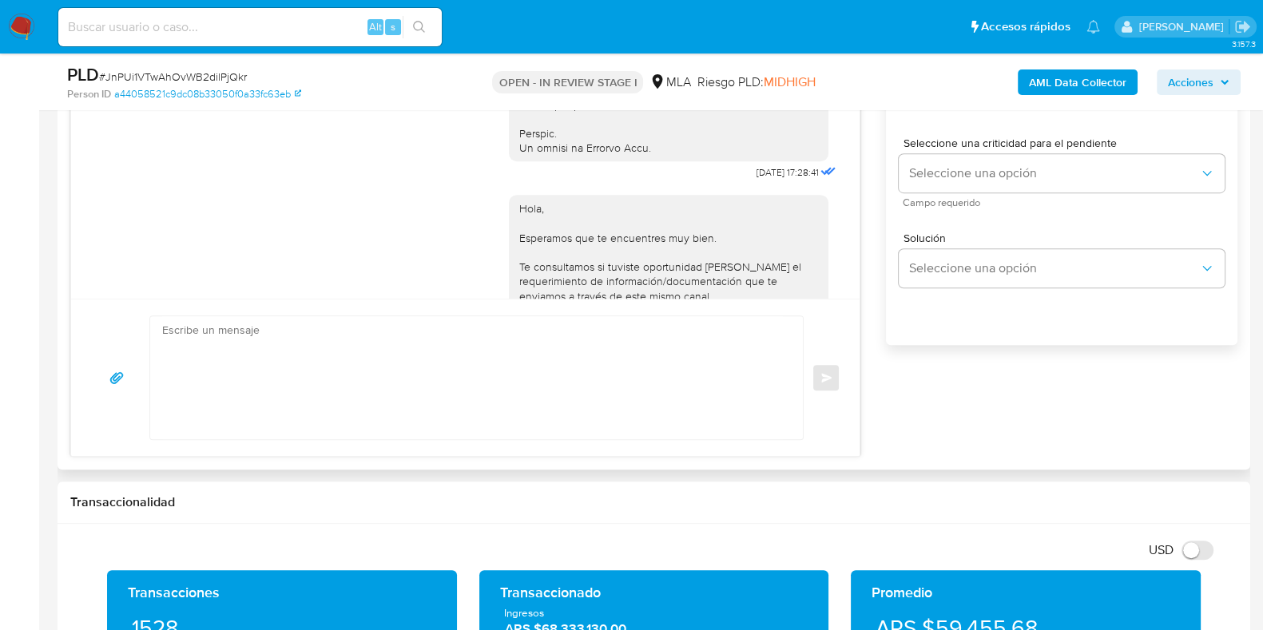
scroll to position [680, 0]
drag, startPoint x: 715, startPoint y: 205, endPoint x: 767, endPoint y: 205, distance: 51.9
copy span "18/08/2025"
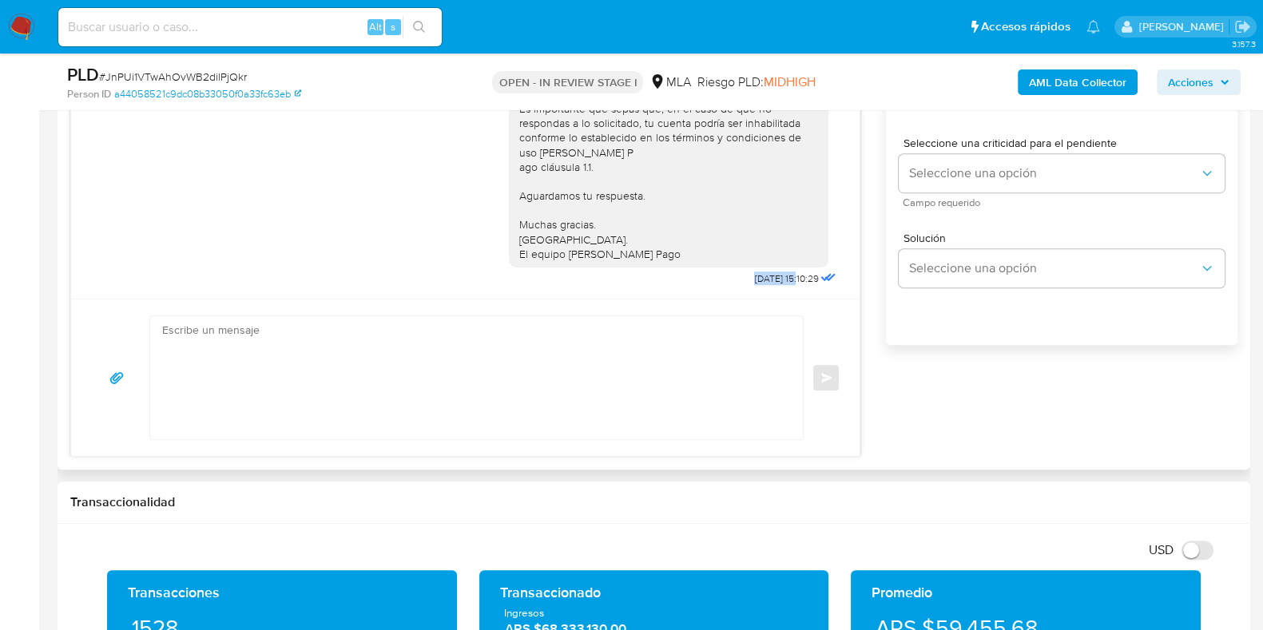
drag, startPoint x: 709, startPoint y: 281, endPoint x: 767, endPoint y: 281, distance: 57.5
click at [767, 281] on div "Hola, Esperamos que te encuentres muy bien. Te consultamos si tuviste oportunid…" at bounding box center [674, 128] width 331 height 323
copy span "22/08/2025"
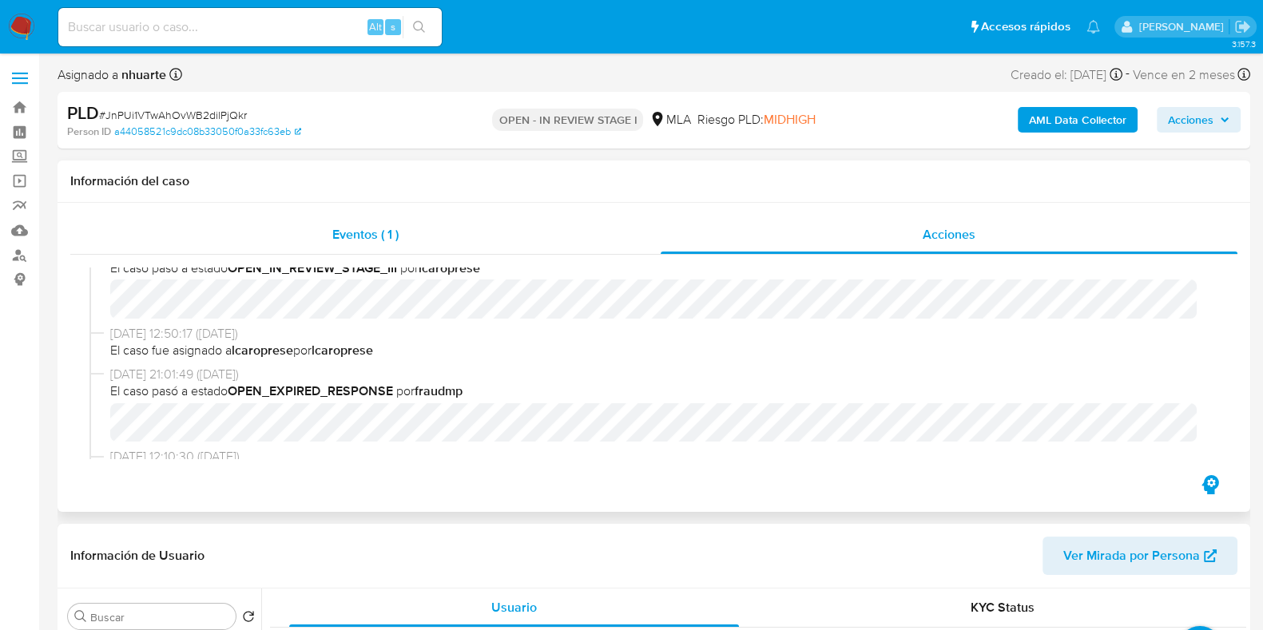
scroll to position [399, 0]
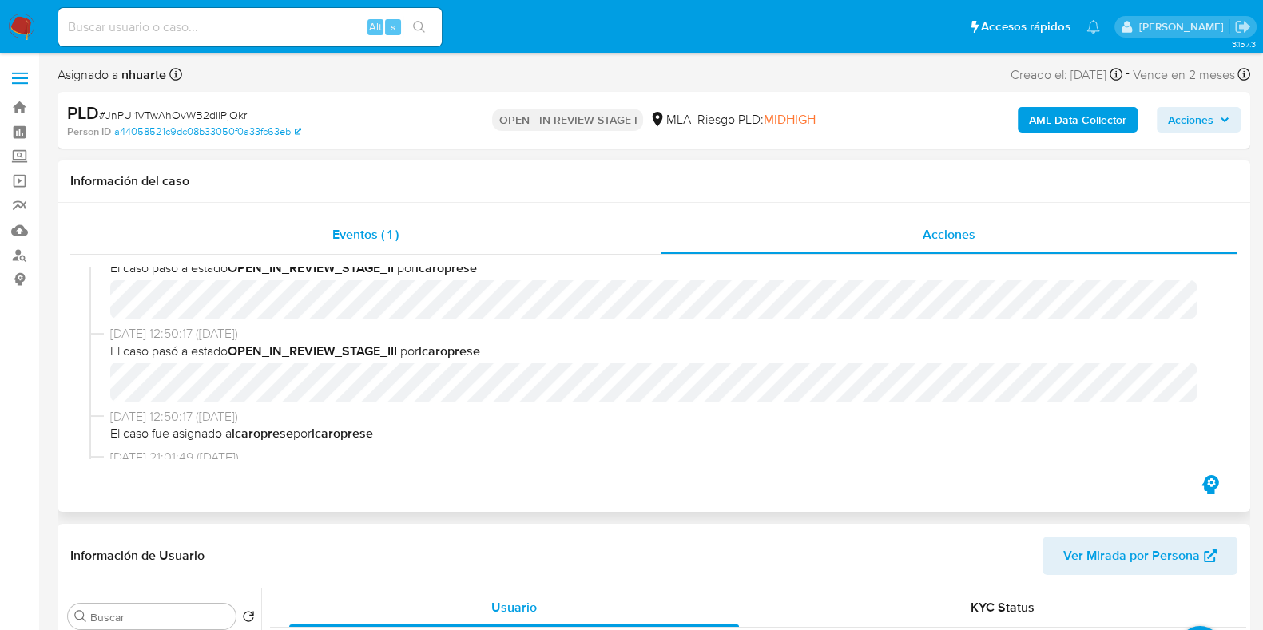
click at [405, 228] on div "Eventos ( 1 )" at bounding box center [365, 235] width 590 height 38
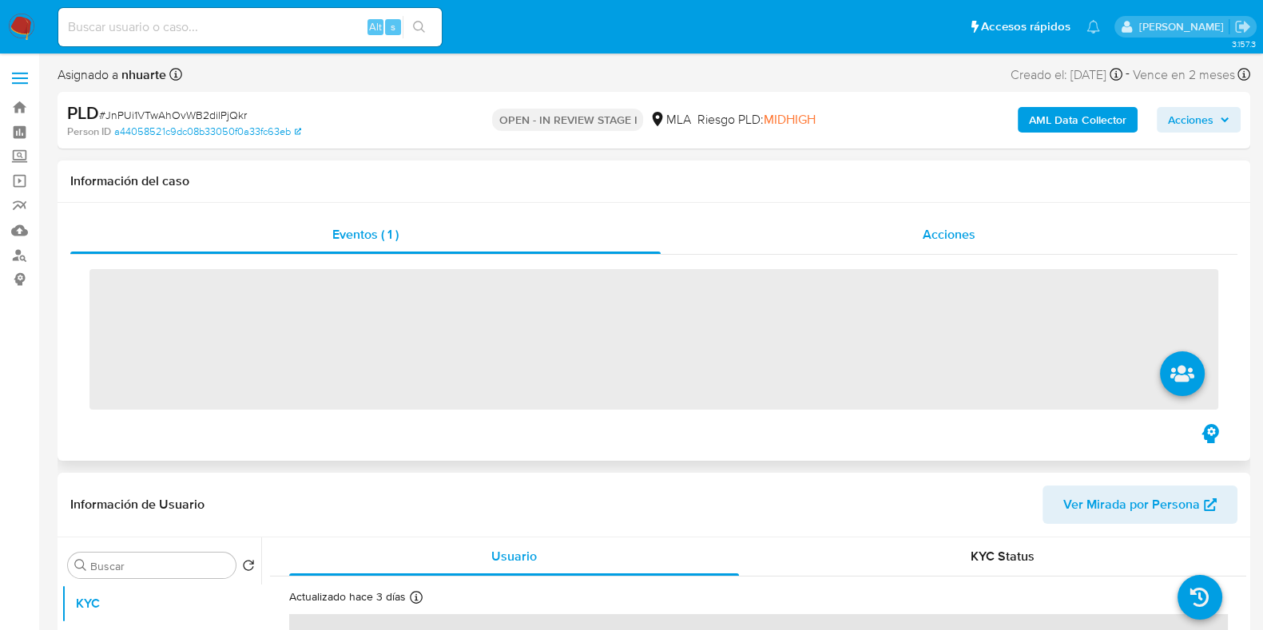
click at [929, 226] on span "Acciones" at bounding box center [949, 234] width 53 height 18
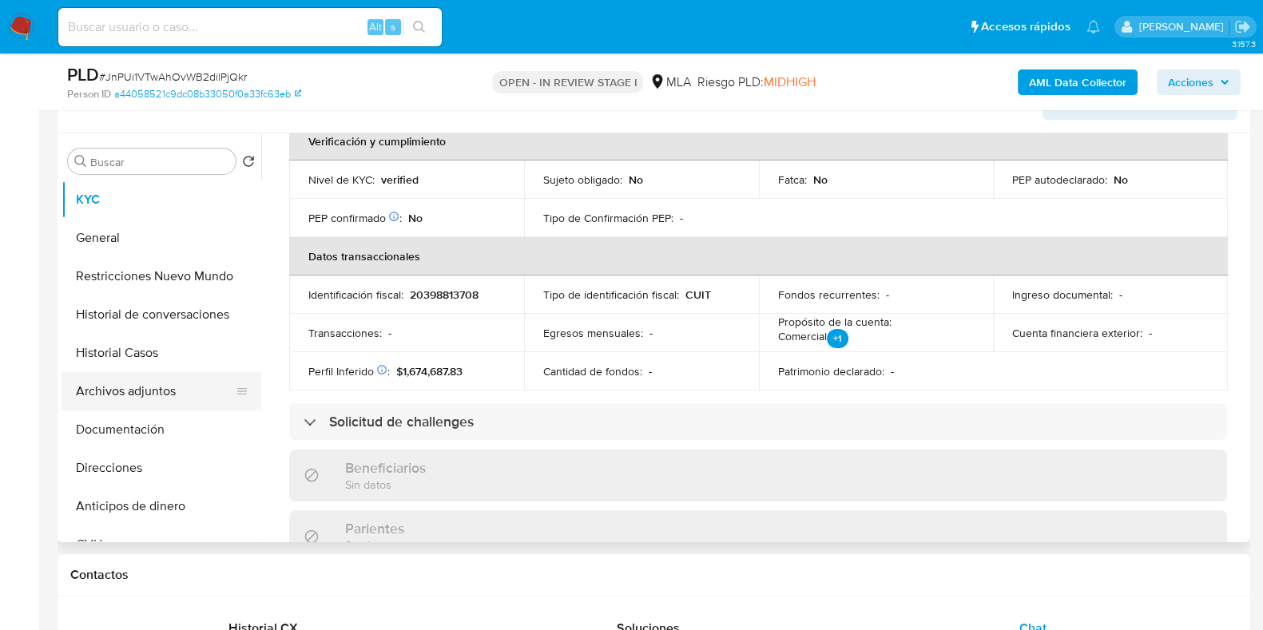
click at [218, 394] on button "Archivos adjuntos" at bounding box center [155, 391] width 187 height 38
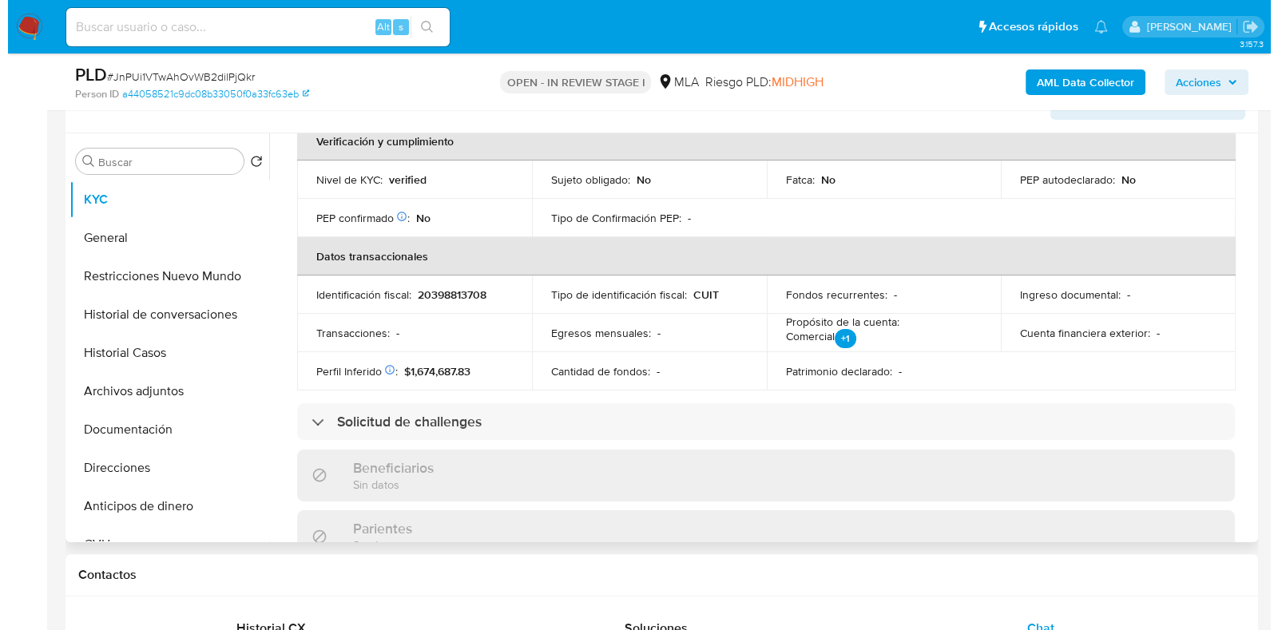
scroll to position [0, 0]
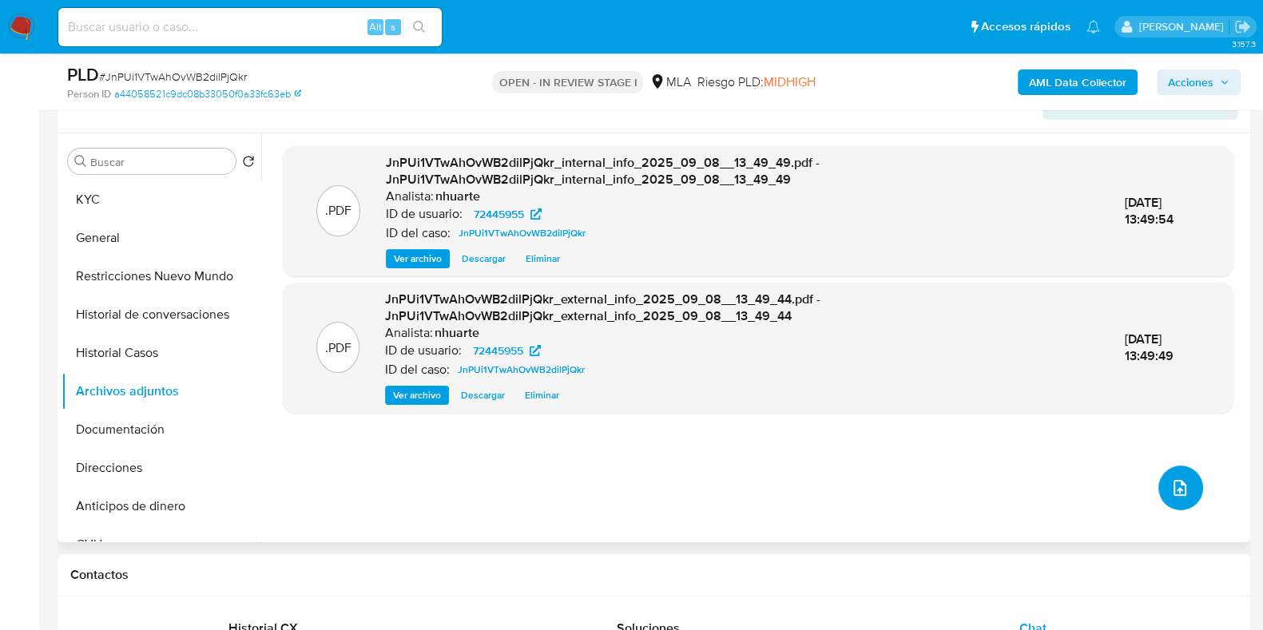
click at [1178, 491] on icon "upload-file" at bounding box center [1179, 488] width 19 height 19
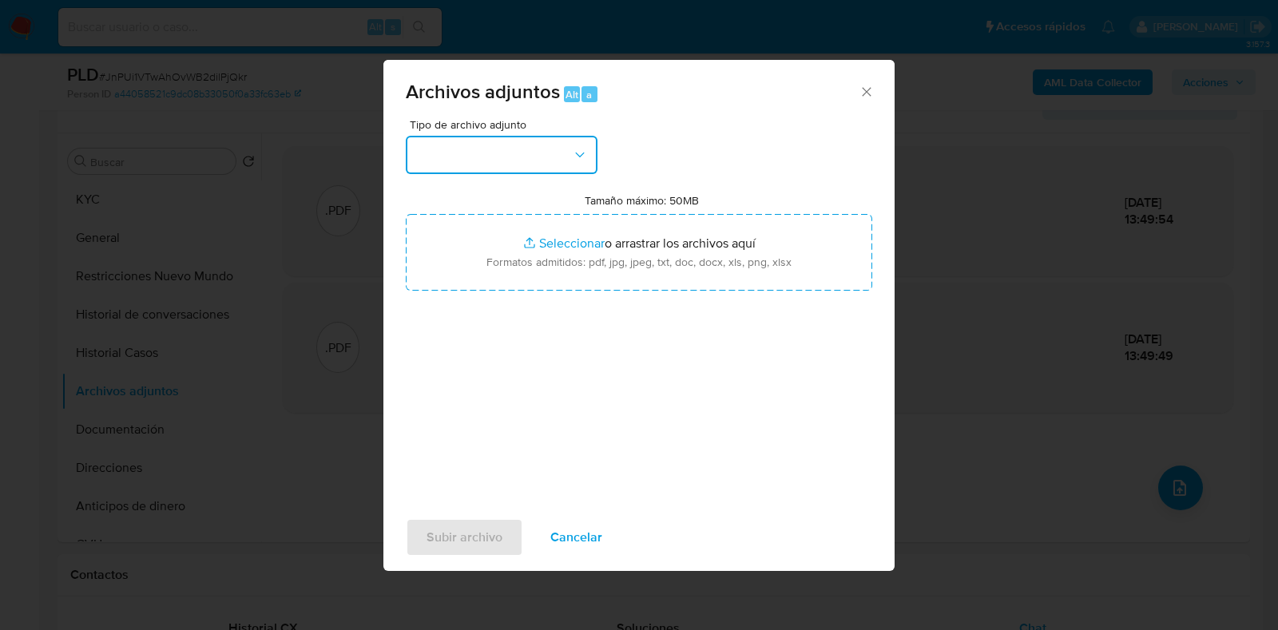
click at [582, 145] on button "button" at bounding box center [502, 155] width 192 height 38
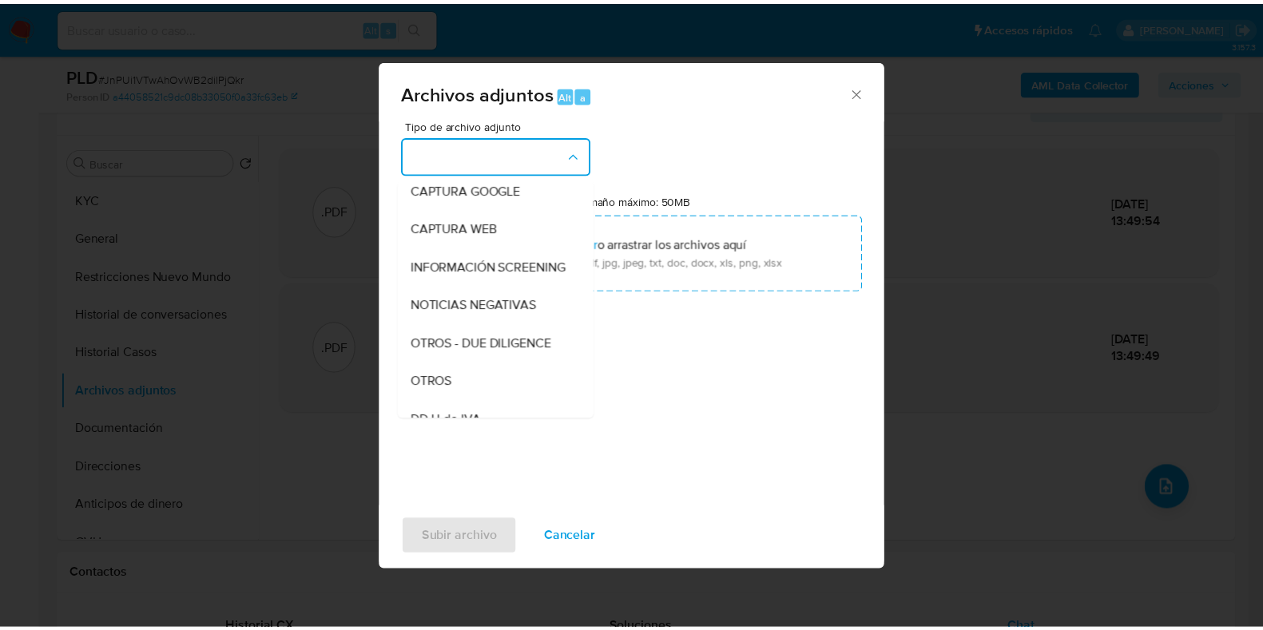
scroll to position [187, 0]
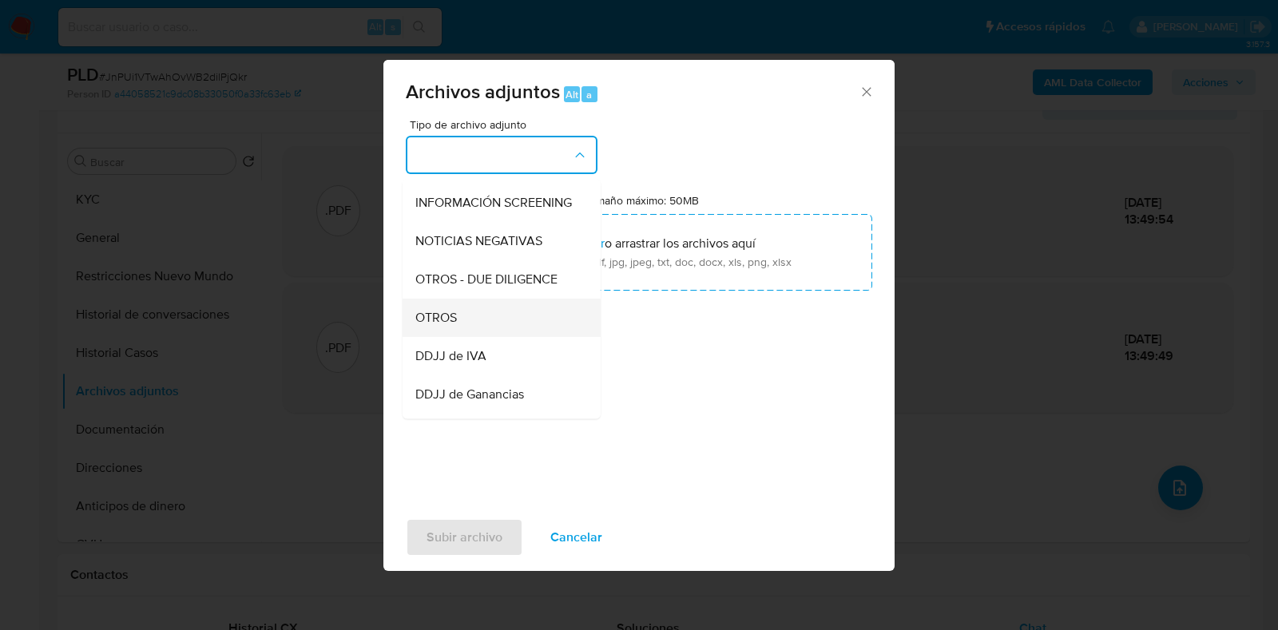
click at [494, 320] on div "OTROS" at bounding box center [496, 318] width 163 height 38
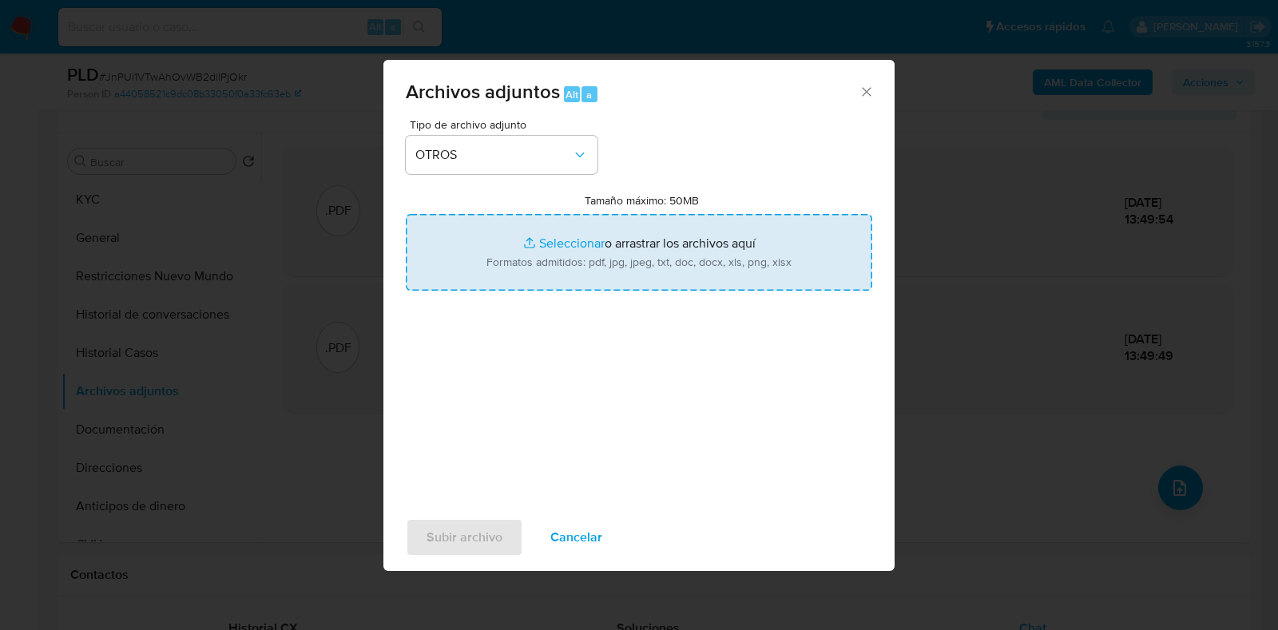
type input "C:\fakepath\Caselog JnPUi1VTwAhOvWB2dilPjQkr_2025_08_19_12_18_27.docx"
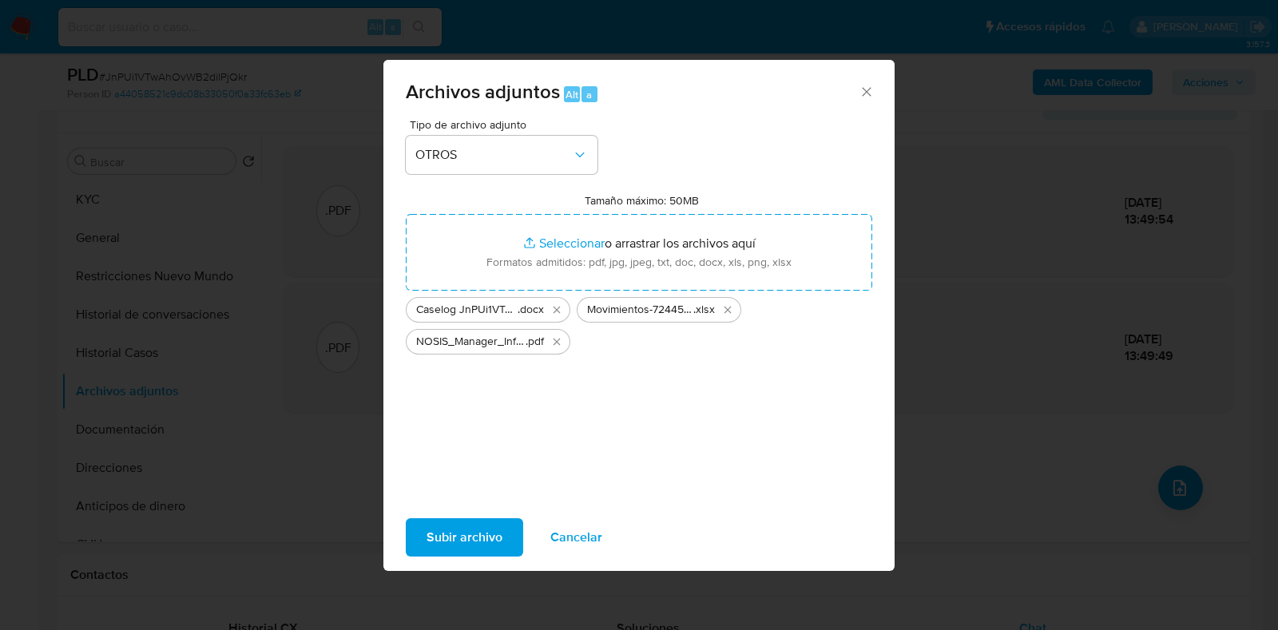
click at [471, 533] on span "Subir archivo" at bounding box center [465, 537] width 76 height 35
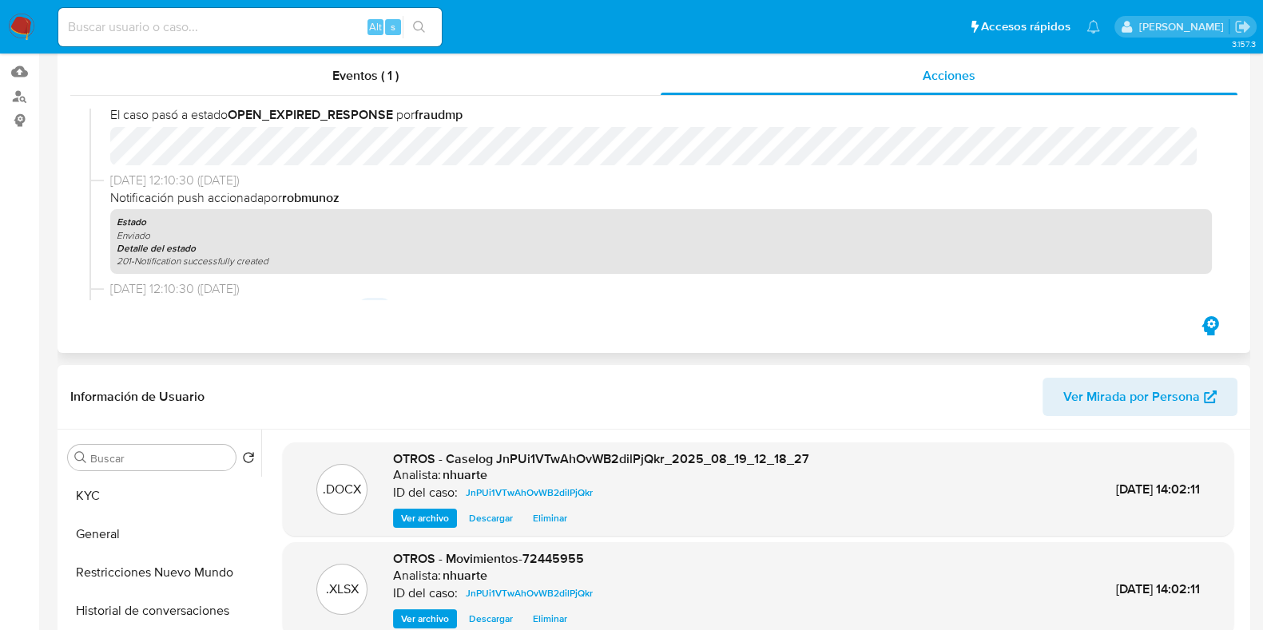
scroll to position [0, 0]
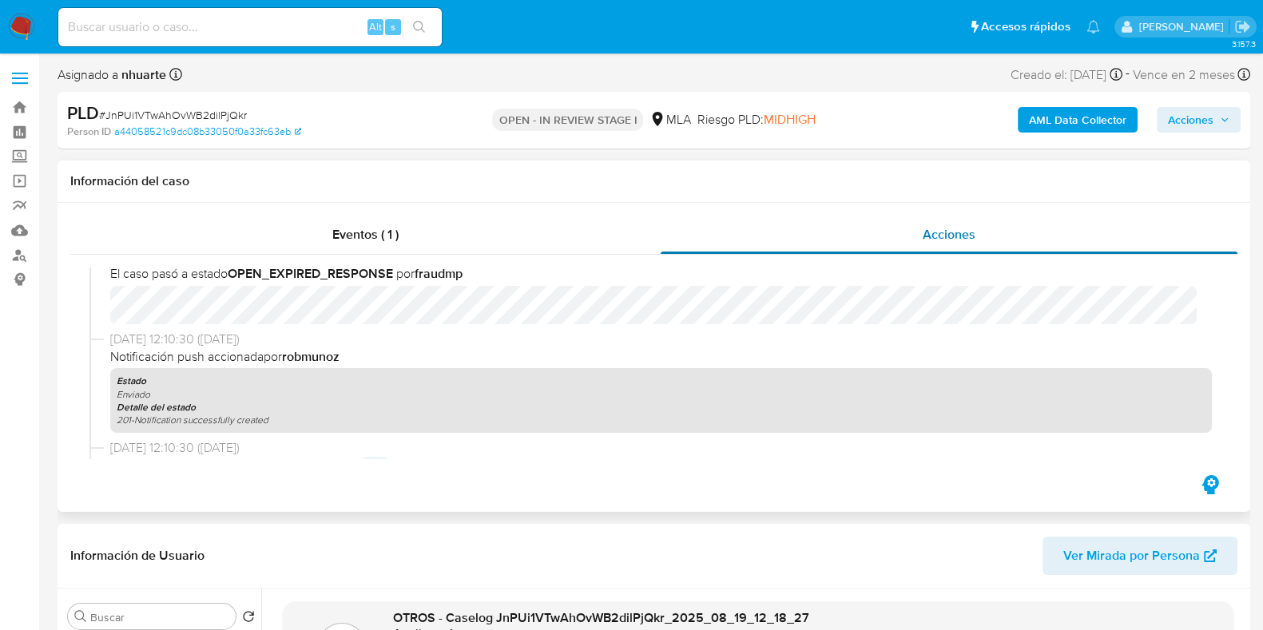
click at [391, 227] on span "Eventos ( 1 )" at bounding box center [365, 234] width 66 height 18
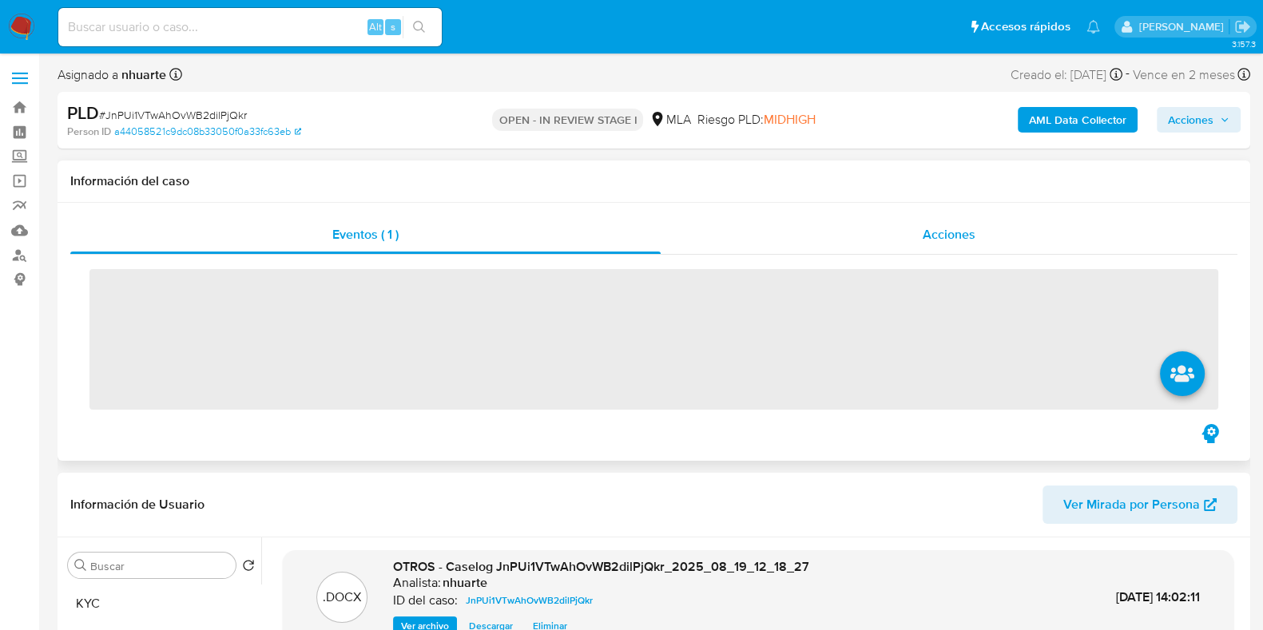
click at [963, 224] on div "Acciones" at bounding box center [949, 235] width 577 height 38
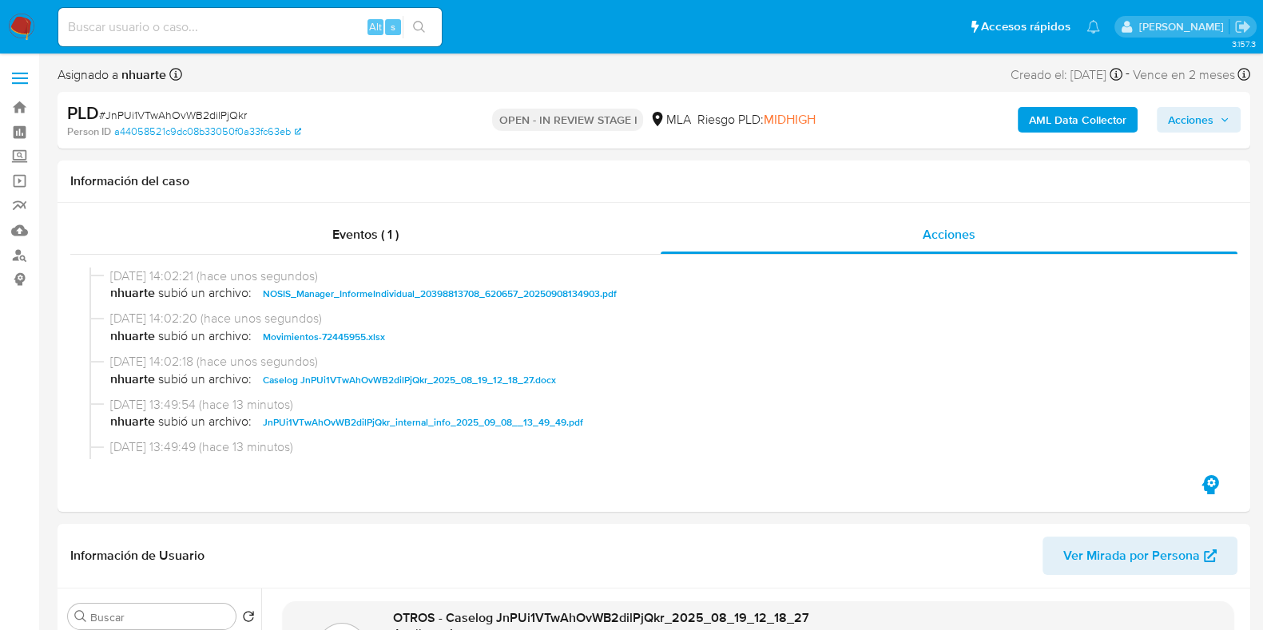
click at [1192, 115] on span "Acciones" at bounding box center [1191, 120] width 46 height 26
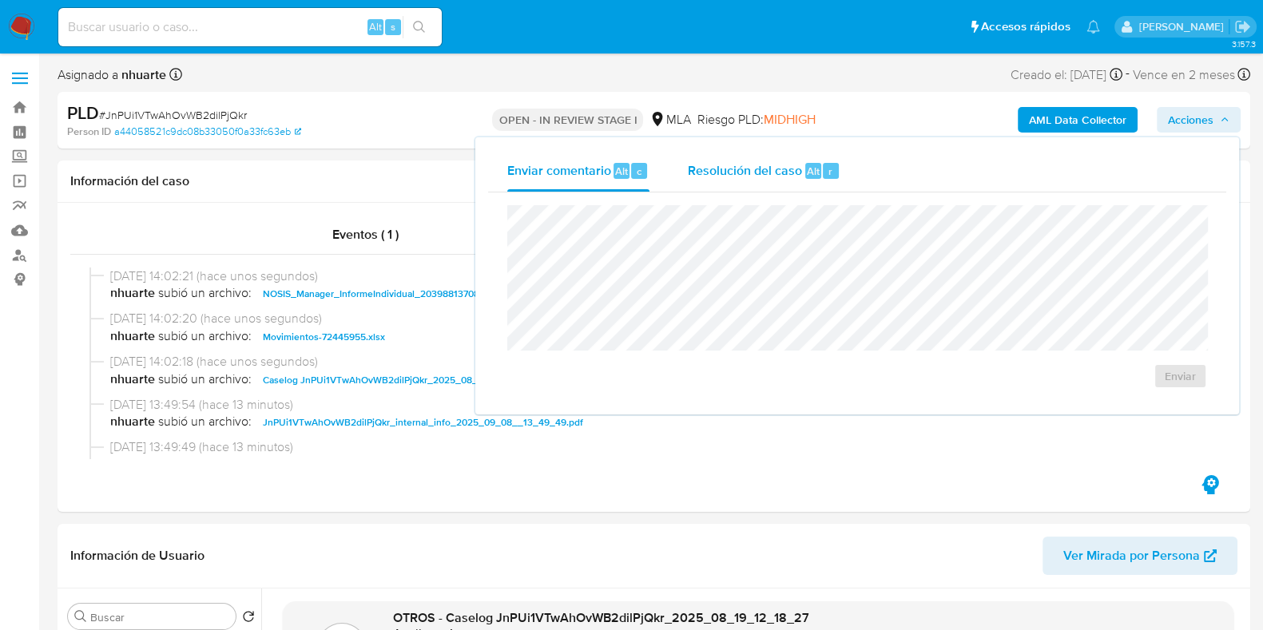
click at [825, 181] on div "Resolución del caso Alt r" at bounding box center [764, 171] width 153 height 42
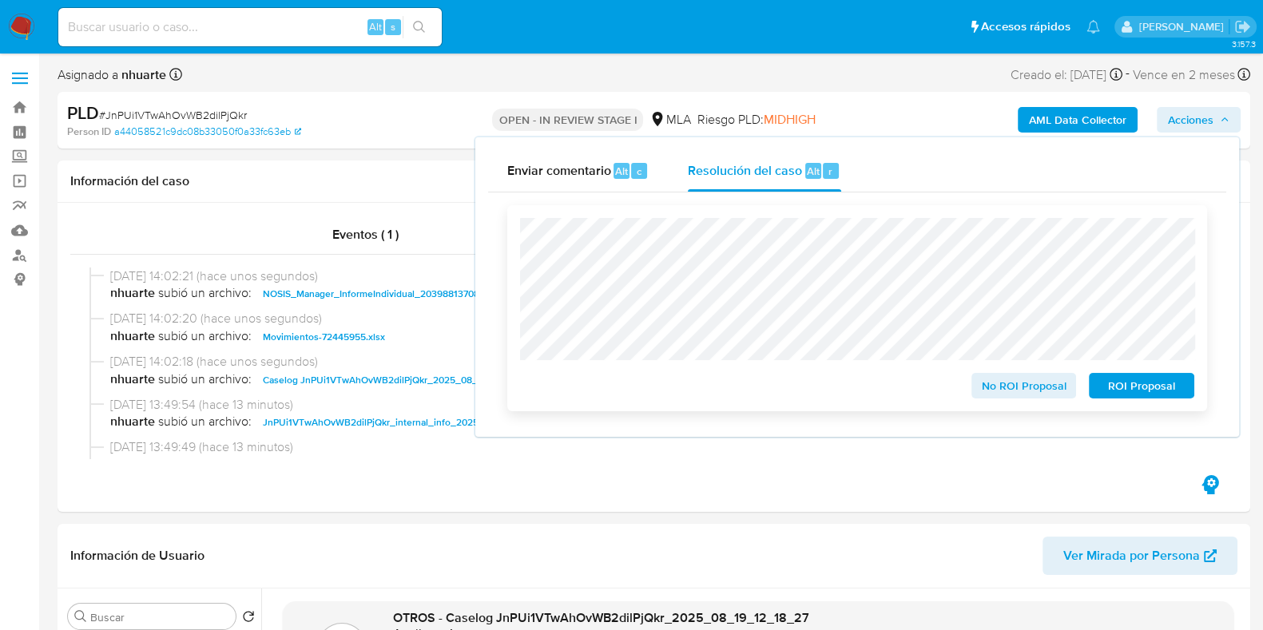
click at [1127, 383] on span "ROI Proposal" at bounding box center [1141, 386] width 83 height 22
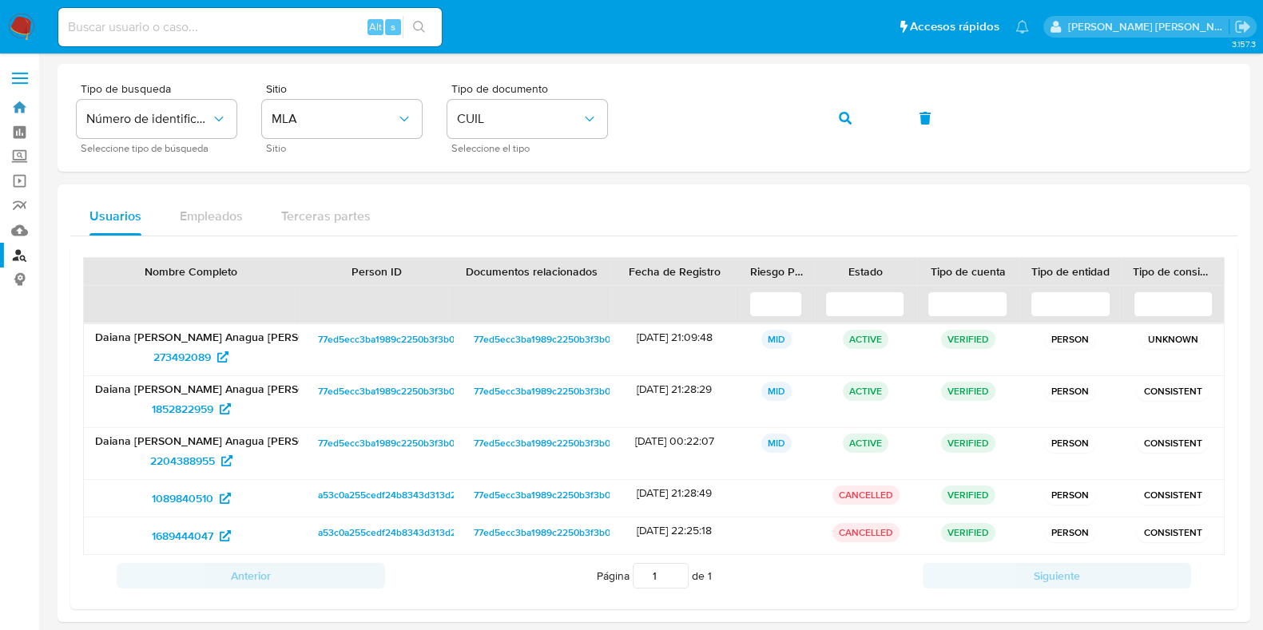
drag, startPoint x: 20, startPoint y: 105, endPoint x: 131, endPoint y: 40, distance: 128.9
click at [20, 105] on link "Bandeja" at bounding box center [95, 107] width 190 height 25
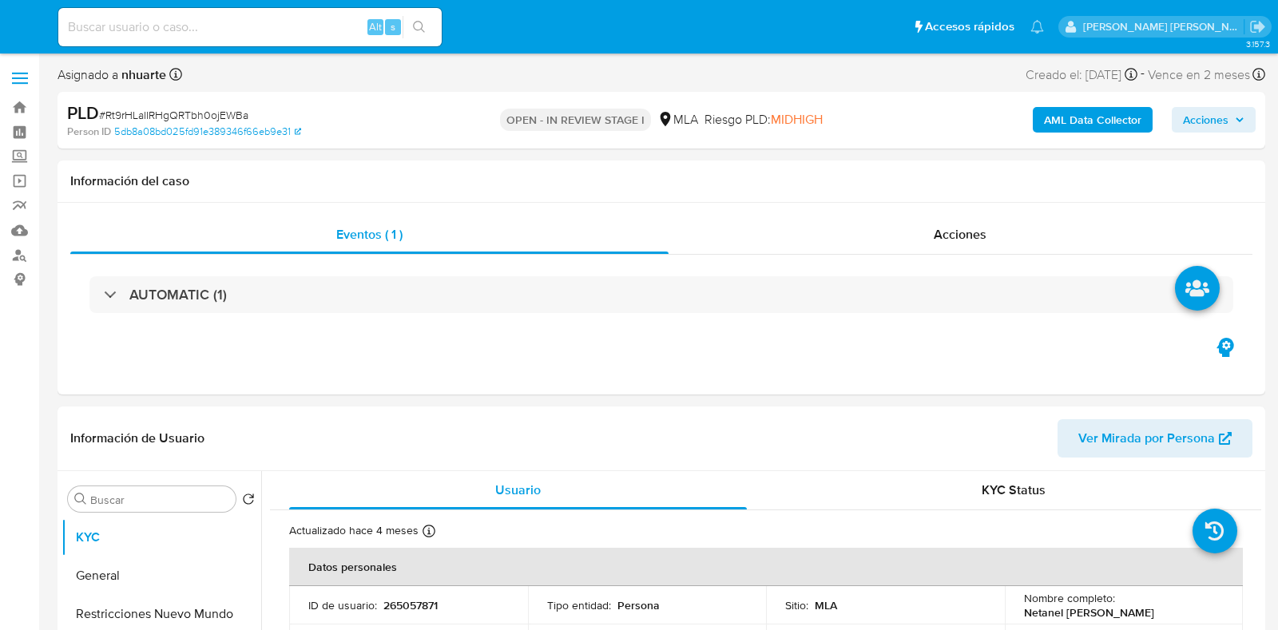
select select "10"
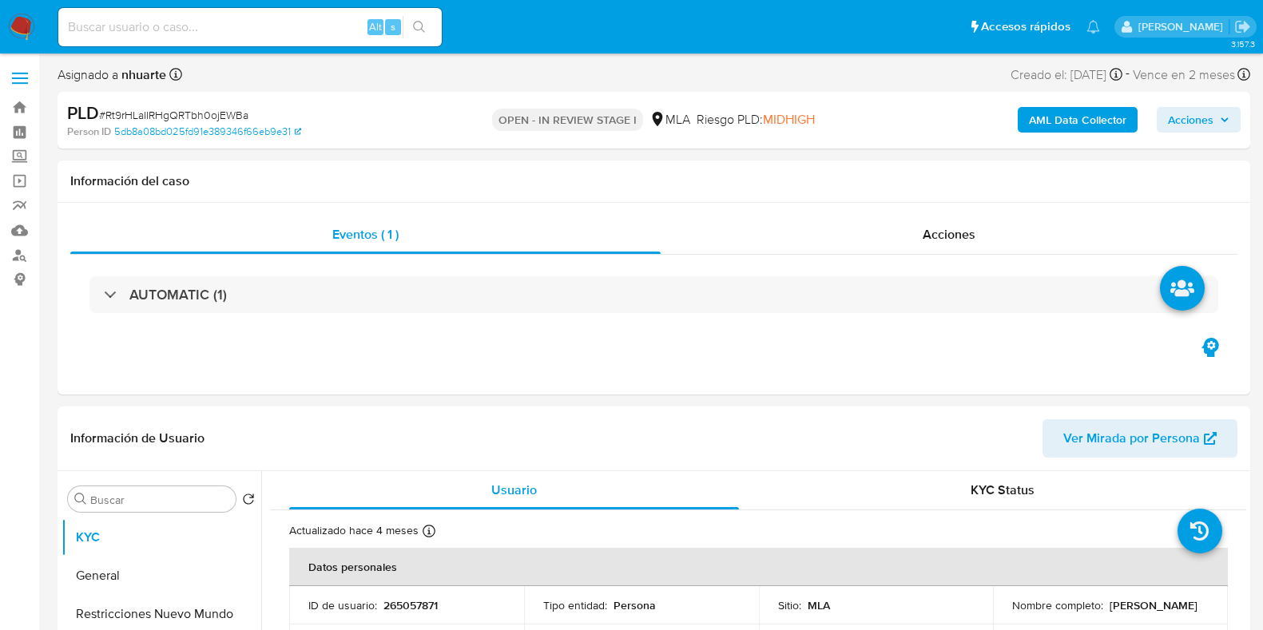
select select "10"
click at [952, 225] on span "Acciones" at bounding box center [949, 234] width 53 height 18
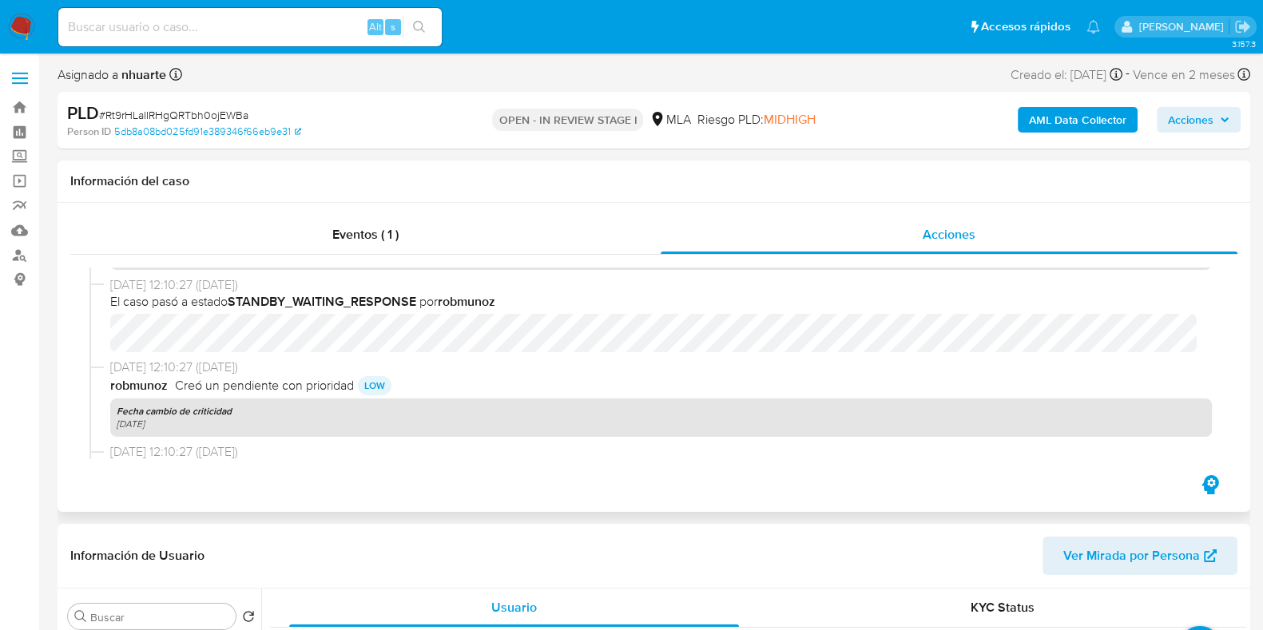
scroll to position [698, 0]
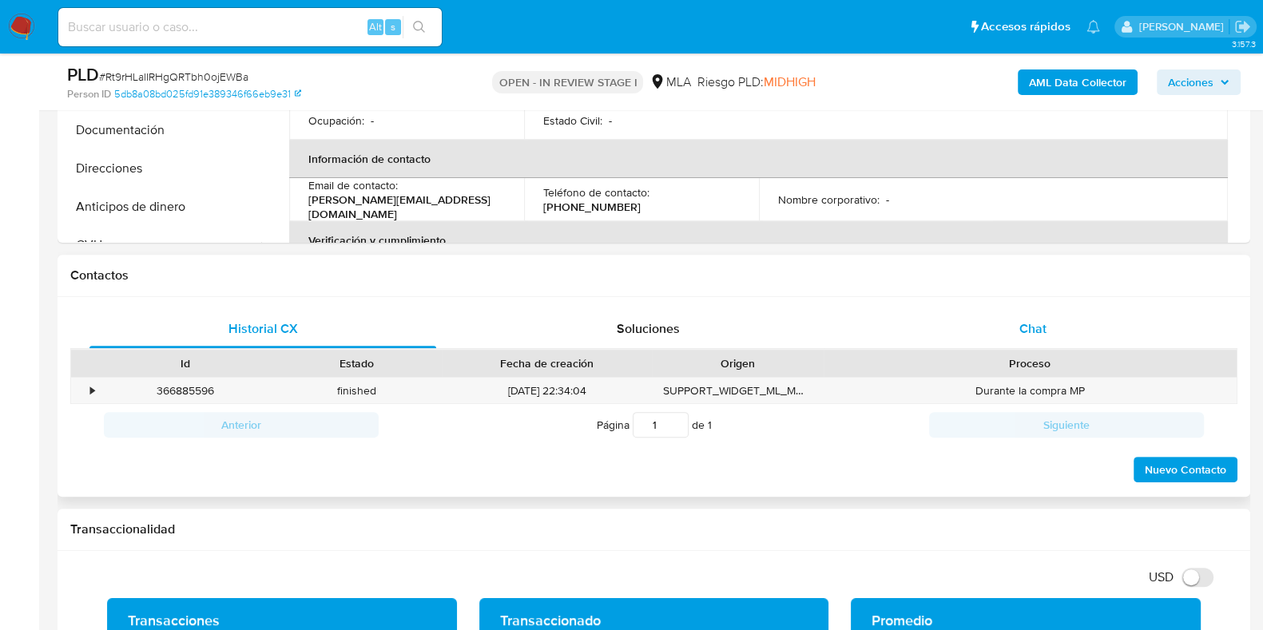
click at [1026, 340] on div "Chat" at bounding box center [1033, 329] width 347 height 38
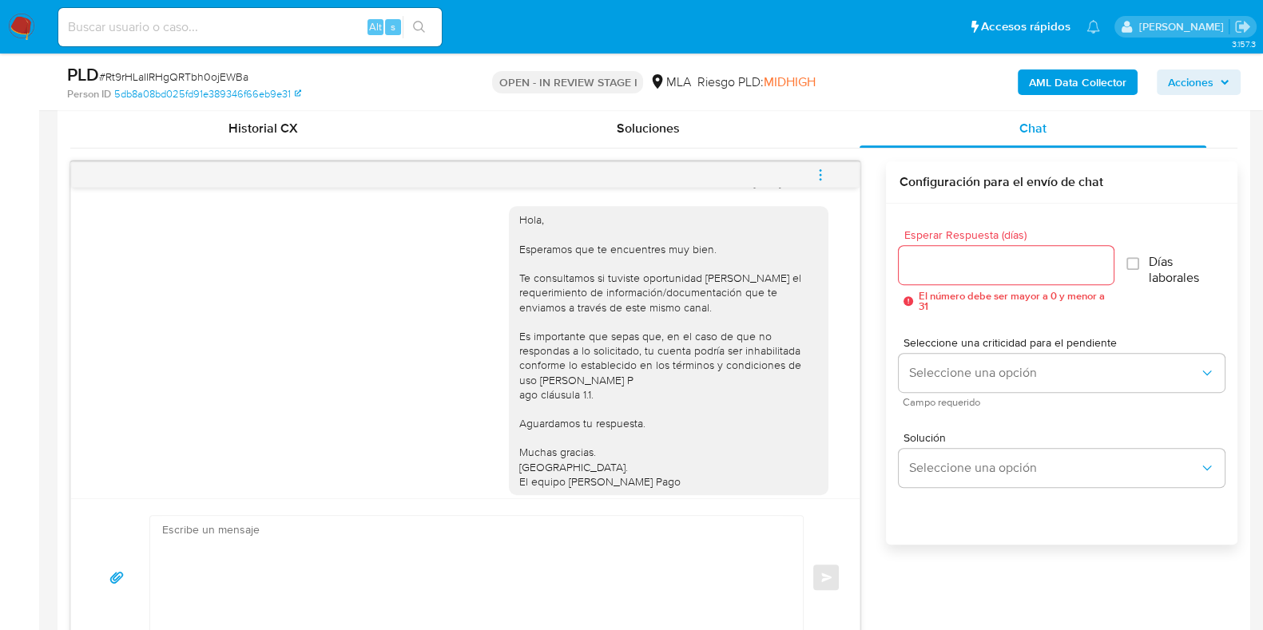
scroll to position [845, 0]
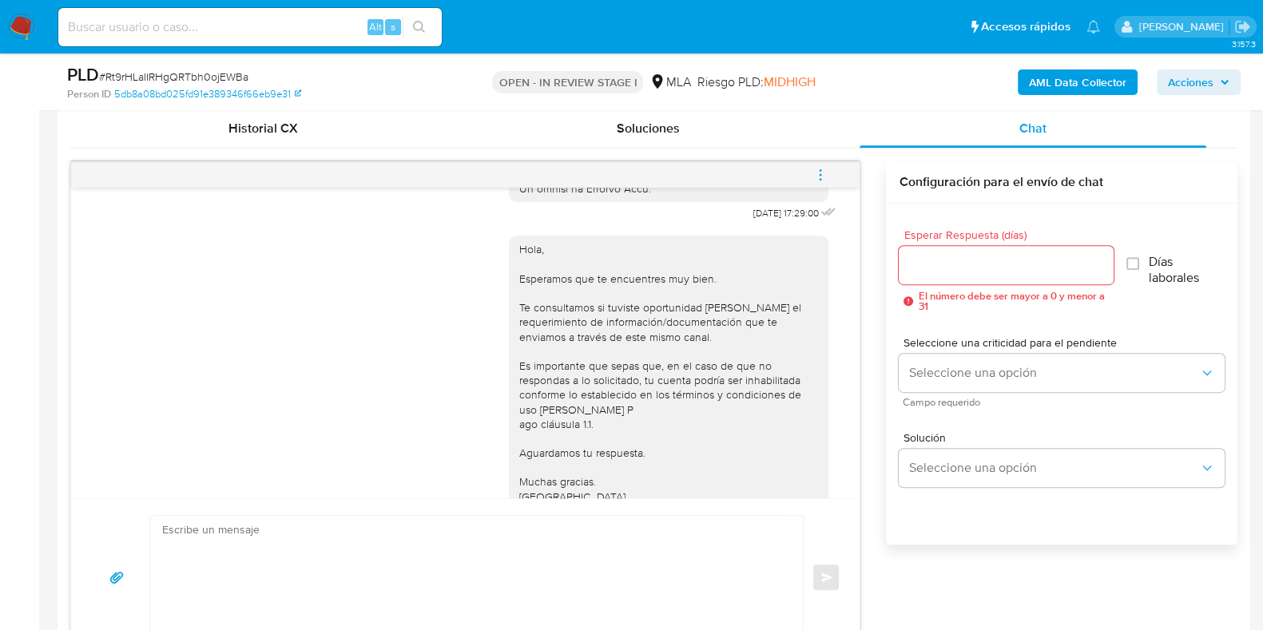
click at [823, 165] on span "menu-action" at bounding box center [820, 175] width 14 height 38
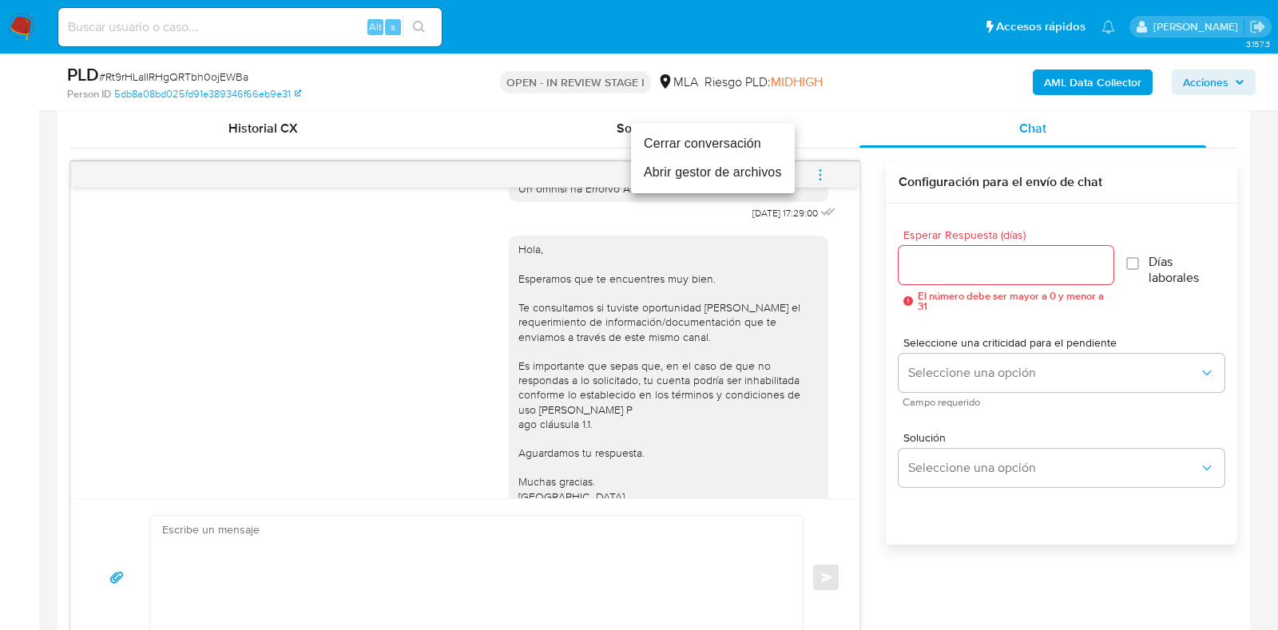
click at [760, 141] on li "Cerrar conversación" at bounding box center [713, 143] width 164 height 29
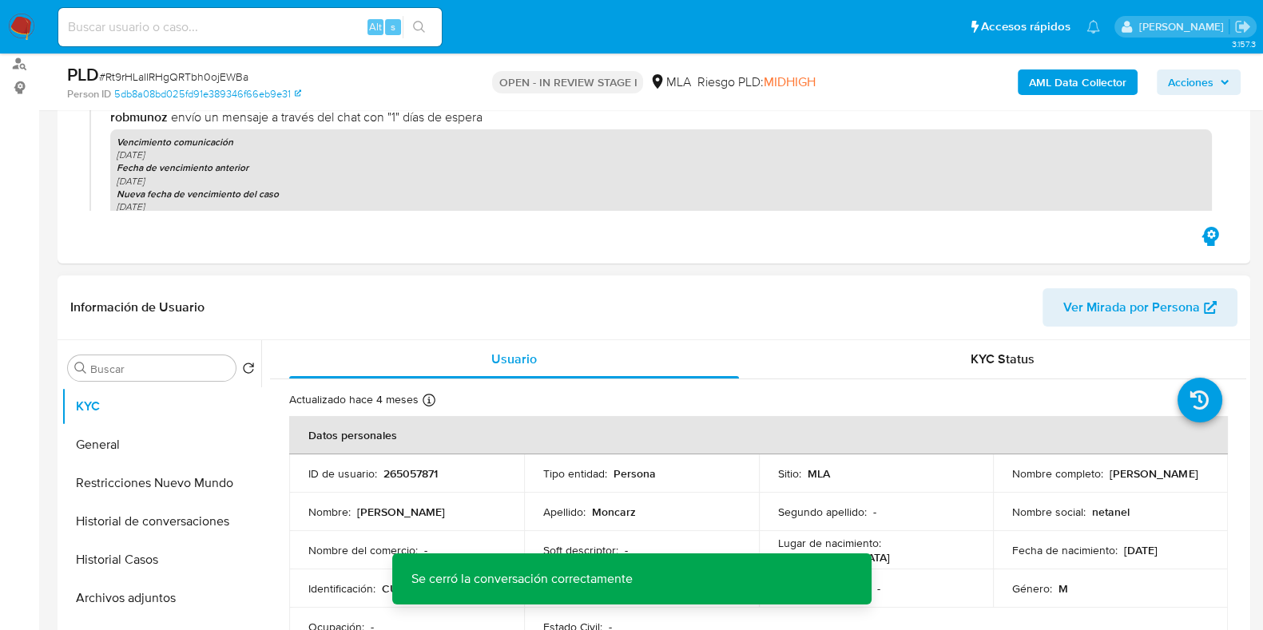
scroll to position [0, 0]
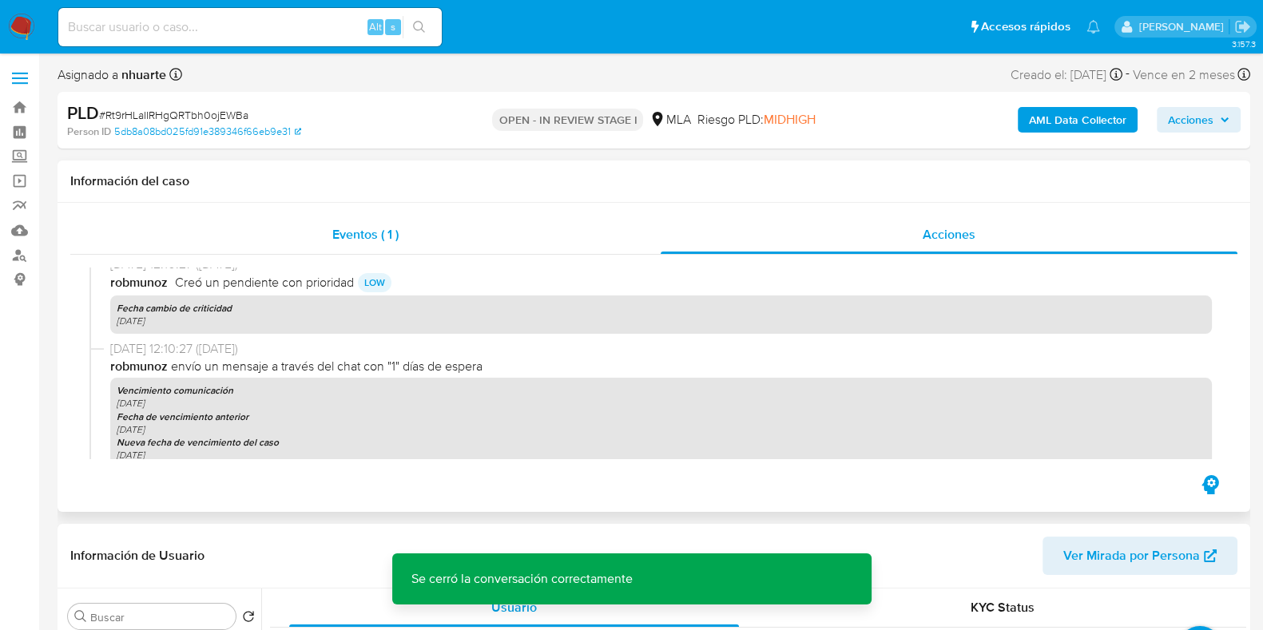
click at [352, 221] on div "Eventos ( 1 )" at bounding box center [365, 235] width 590 height 38
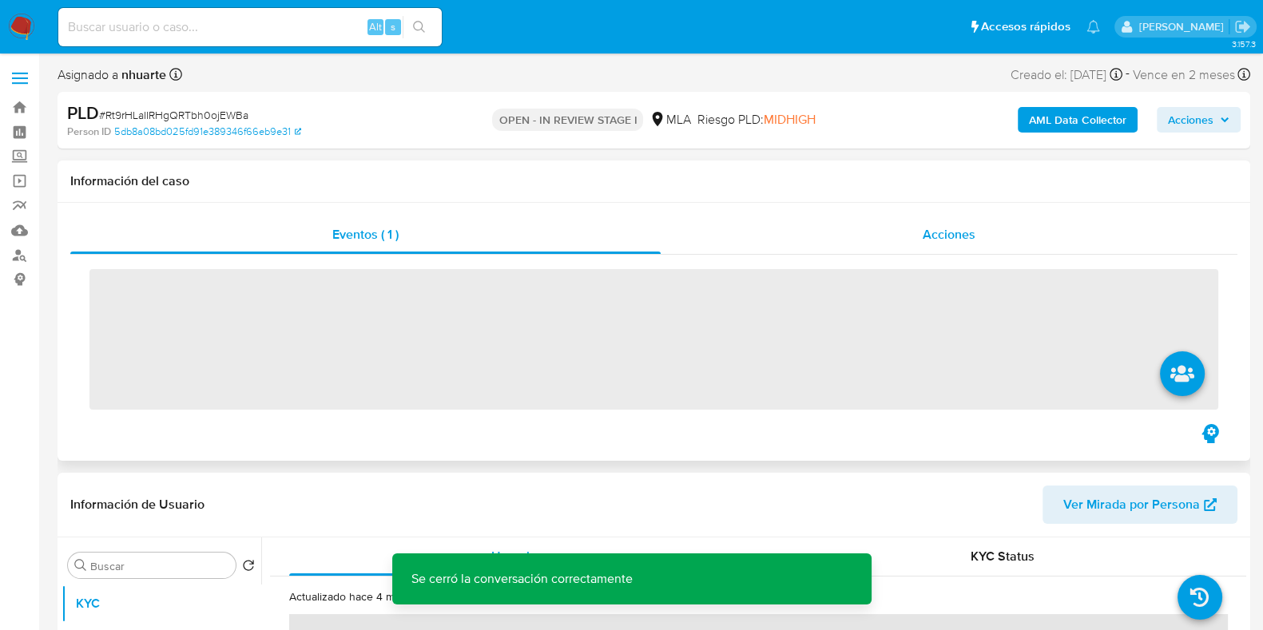
drag, startPoint x: 994, startPoint y: 229, endPoint x: 951, endPoint y: 237, distance: 43.9
click at [992, 230] on div "Acciones" at bounding box center [949, 235] width 577 height 38
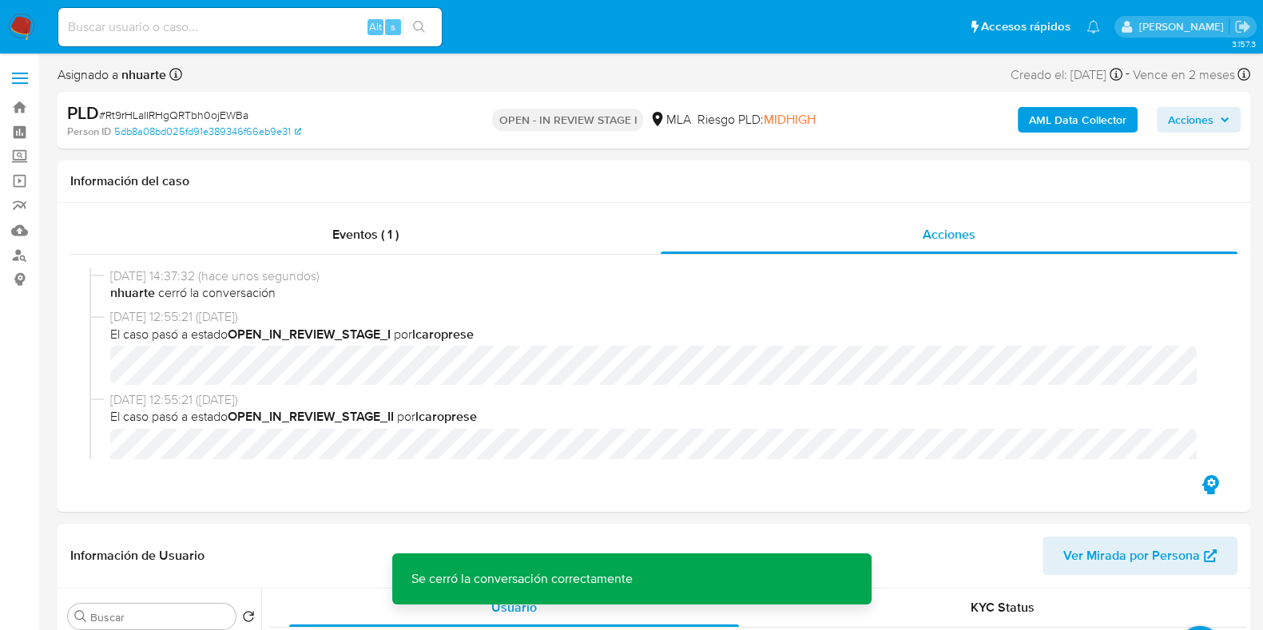
click at [1069, 125] on b "AML Data Collector" at bounding box center [1077, 120] width 97 height 26
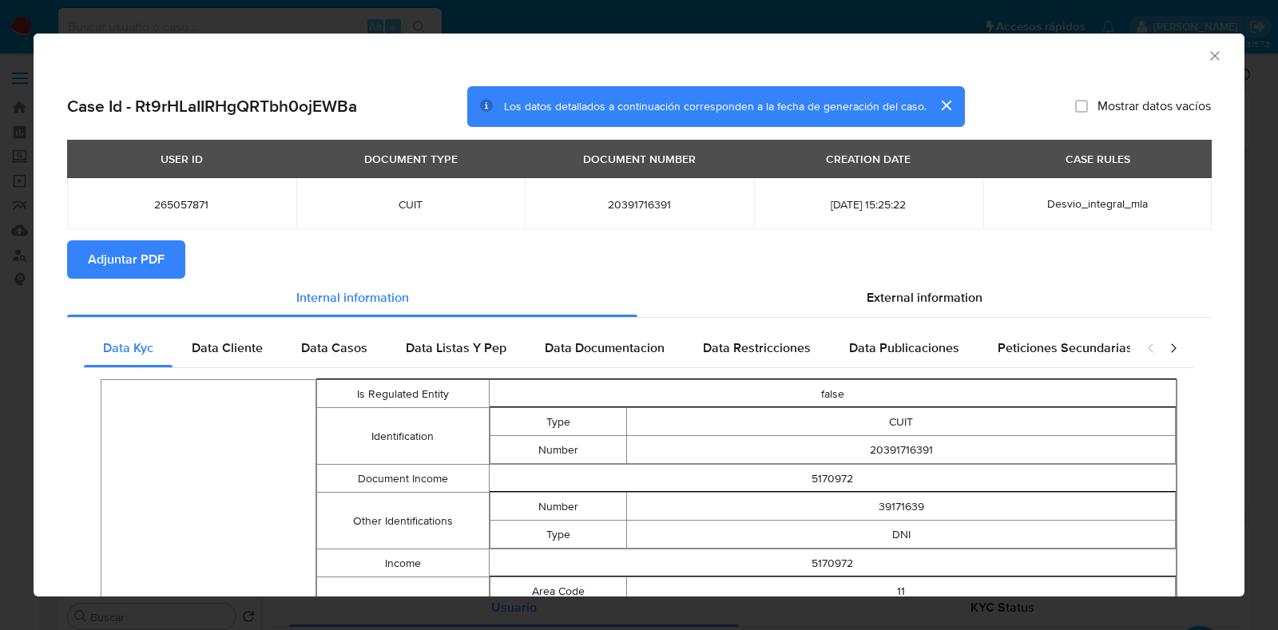
click at [101, 253] on span "Adjuntar PDF" at bounding box center [126, 259] width 77 height 35
click at [1207, 54] on icon "Cerrar ventana" at bounding box center [1215, 56] width 16 height 16
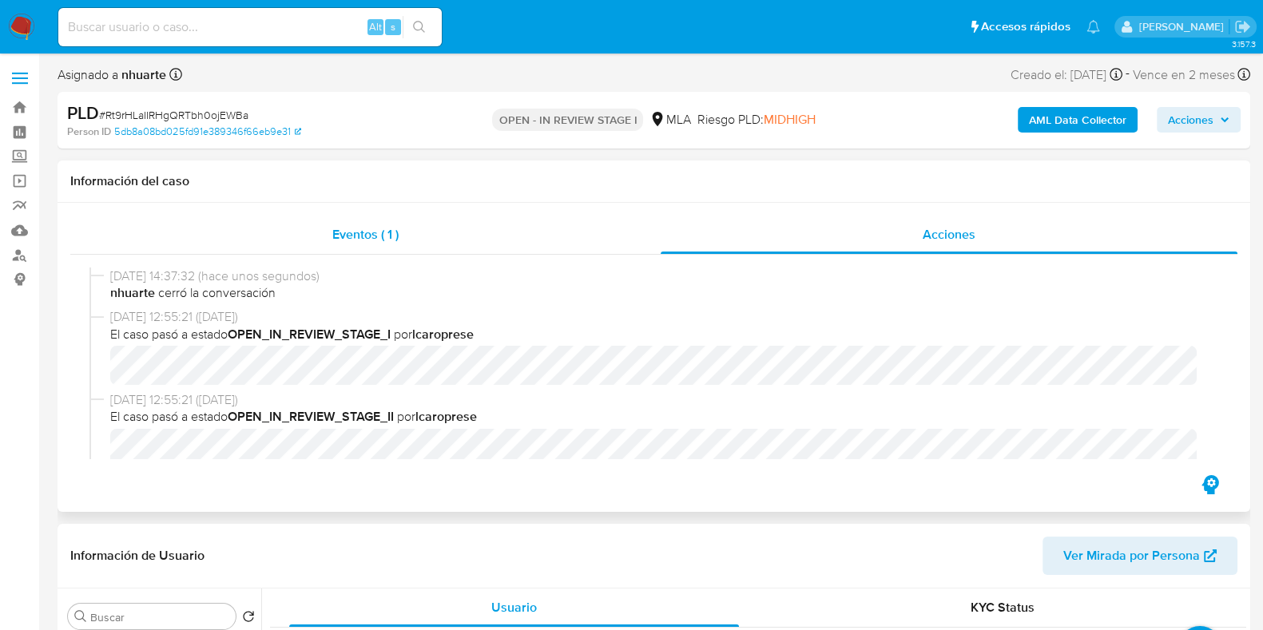
click at [339, 233] on span "Eventos ( 1 )" at bounding box center [365, 234] width 66 height 18
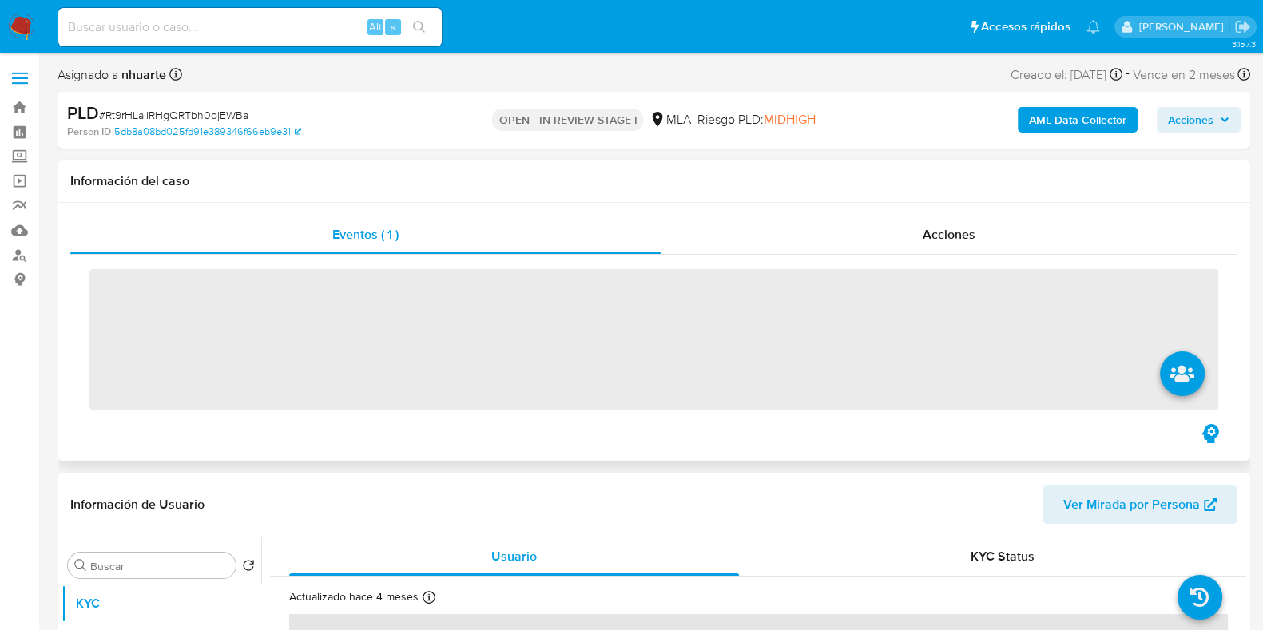
click at [941, 225] on div "Acciones" at bounding box center [949, 235] width 577 height 38
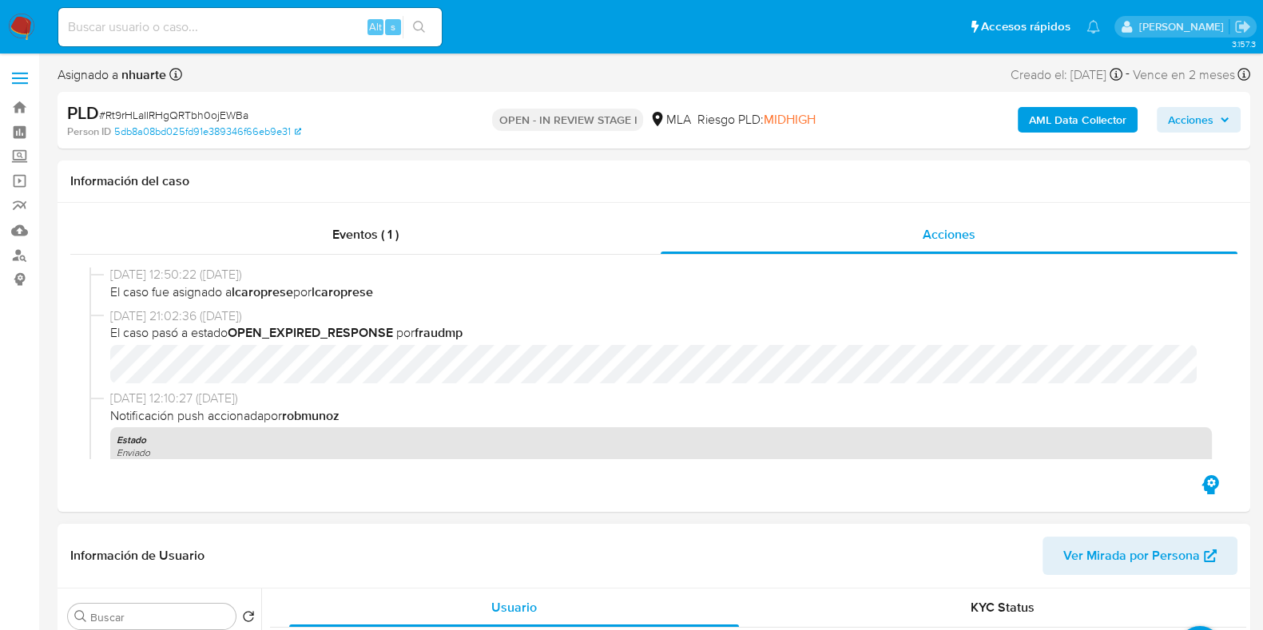
scroll to position [300, 0]
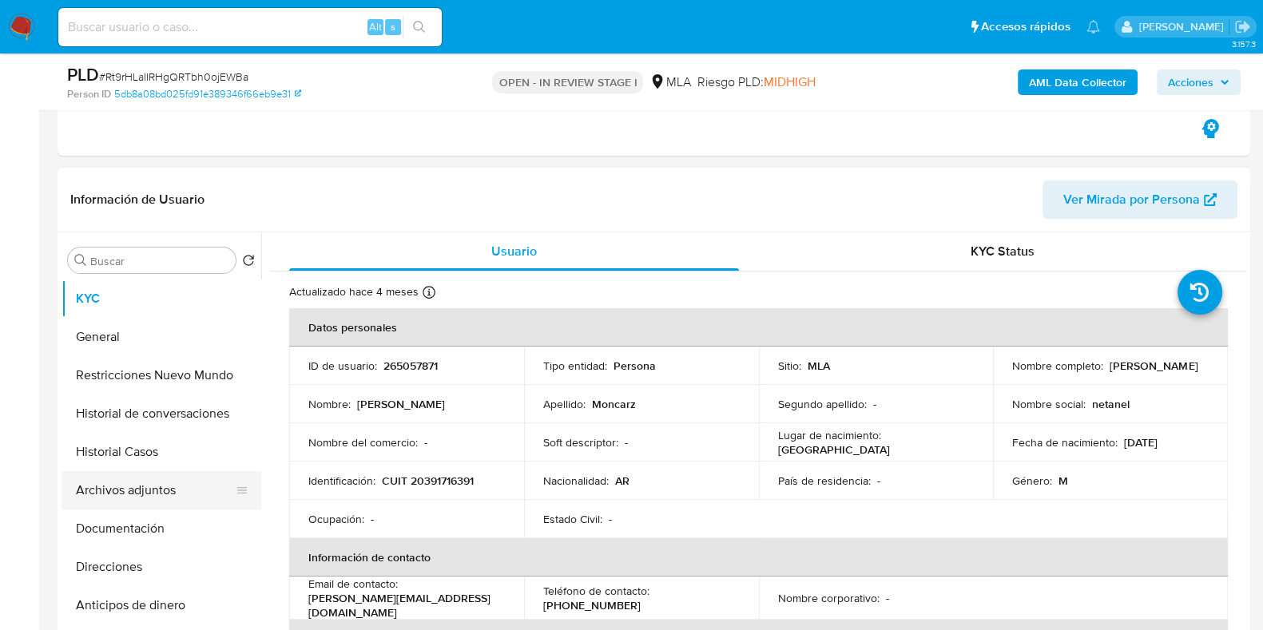
click at [197, 503] on button "Archivos adjuntos" at bounding box center [155, 490] width 187 height 38
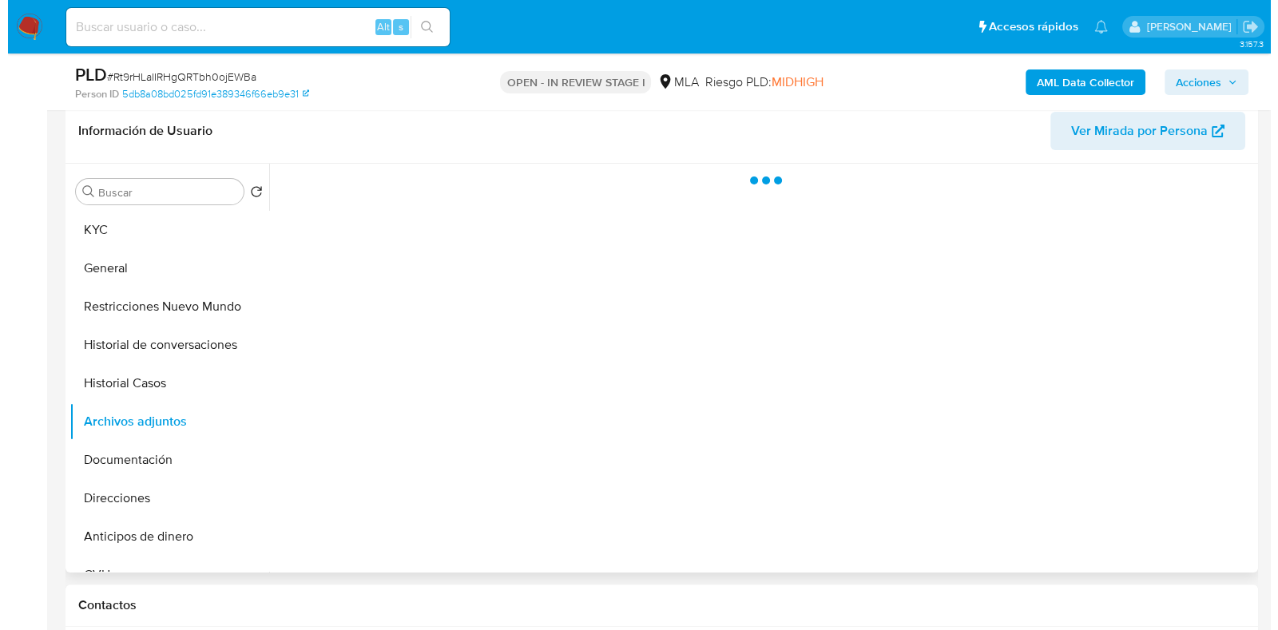
scroll to position [399, 0]
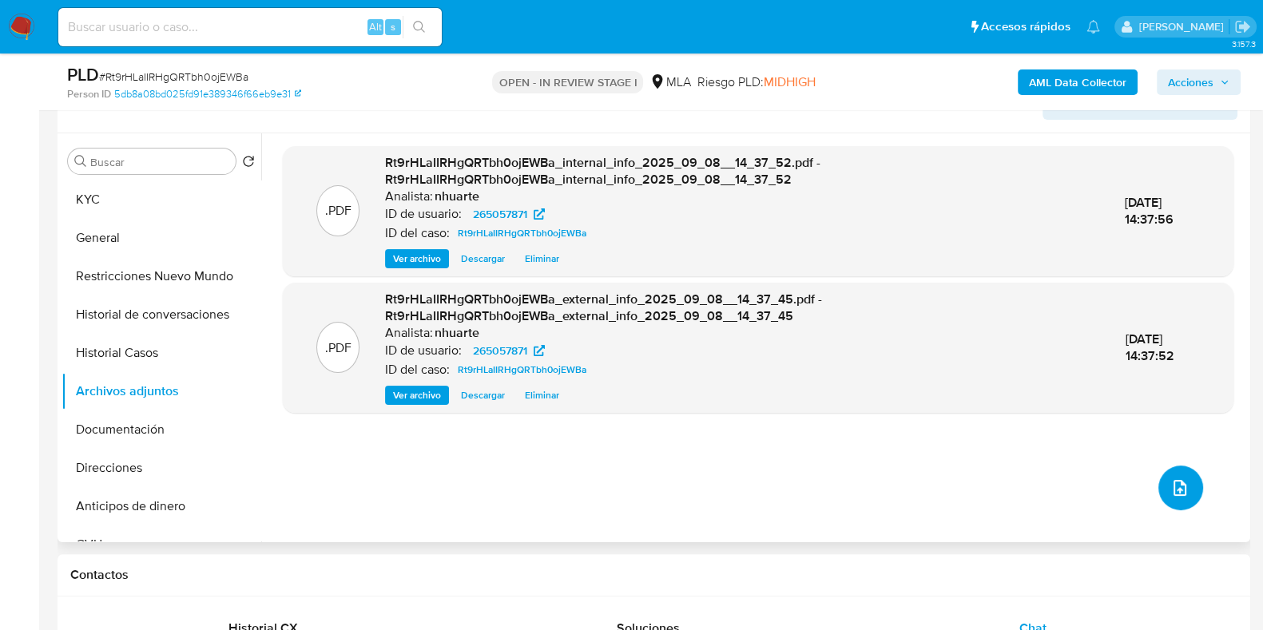
click at [1184, 489] on button "upload-file" at bounding box center [1180, 488] width 45 height 45
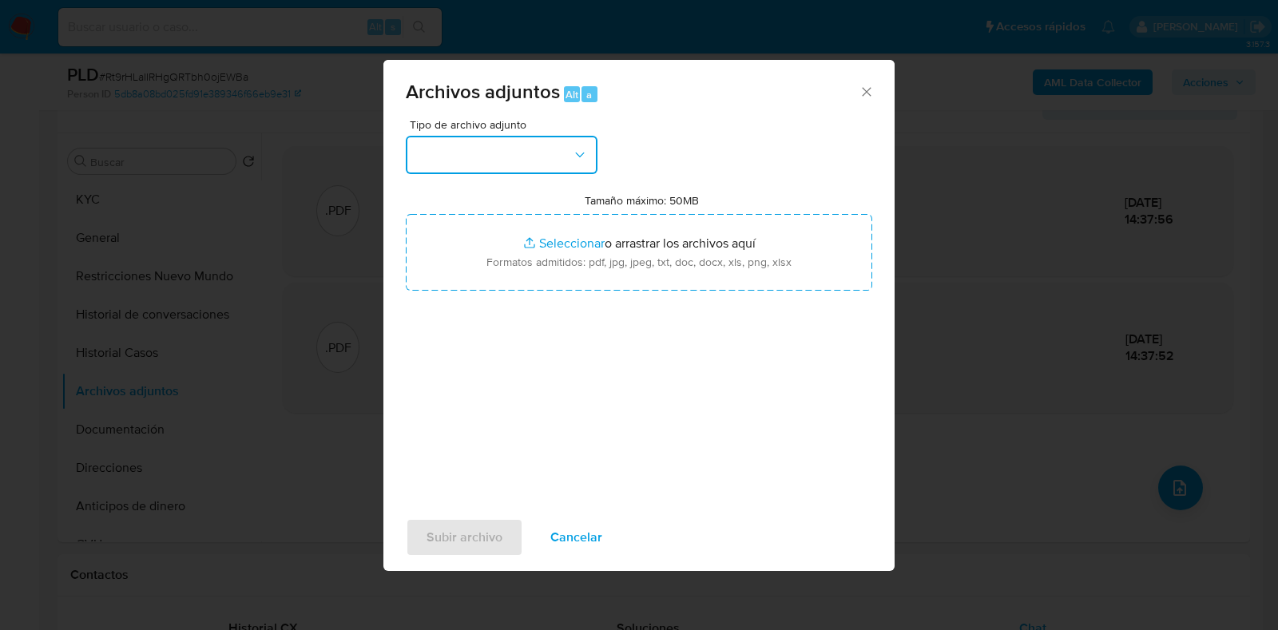
click at [582, 158] on icon "button" at bounding box center [580, 155] width 16 height 16
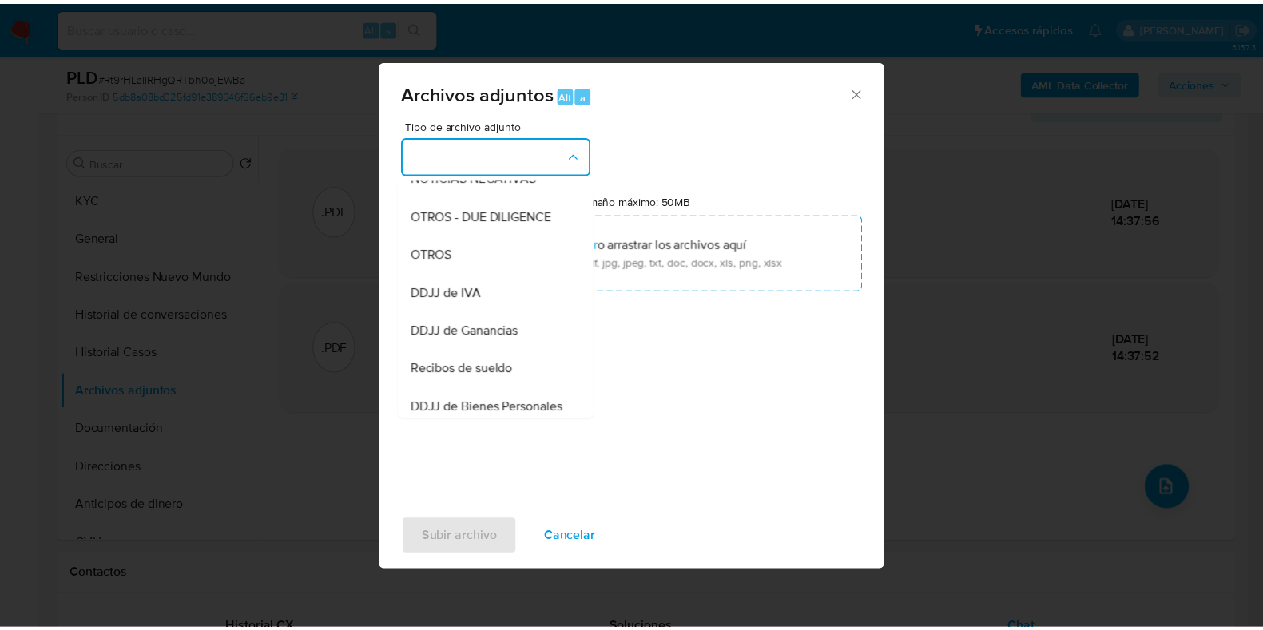
scroll to position [257, 0]
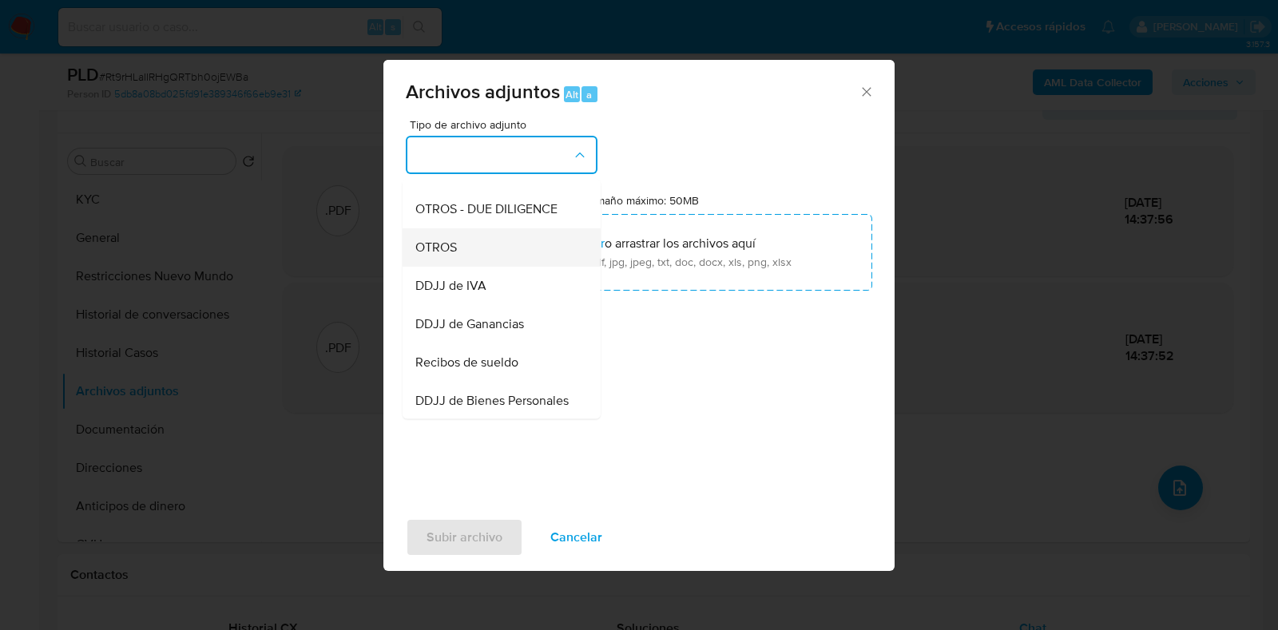
click at [540, 267] on div "OTROS" at bounding box center [496, 248] width 163 height 38
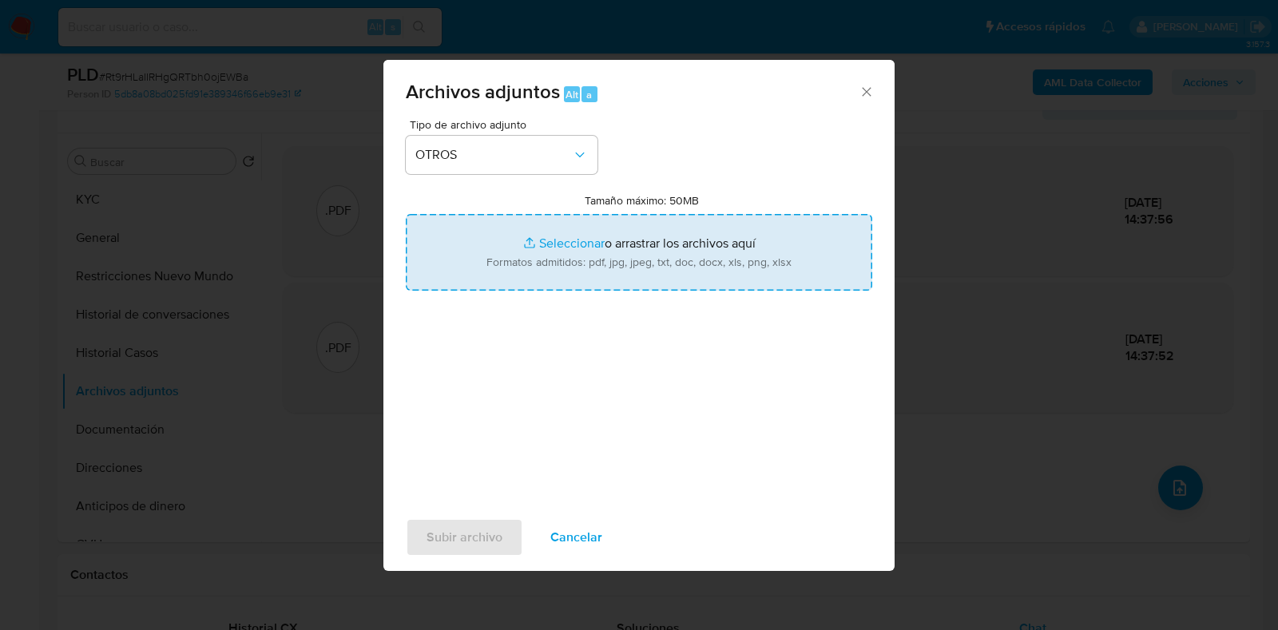
type input "C:\fakepath\Caselog Rt9rHLaIIRHgQRTbh0ojEWBa_2025_08_18_22_39_14.docx"
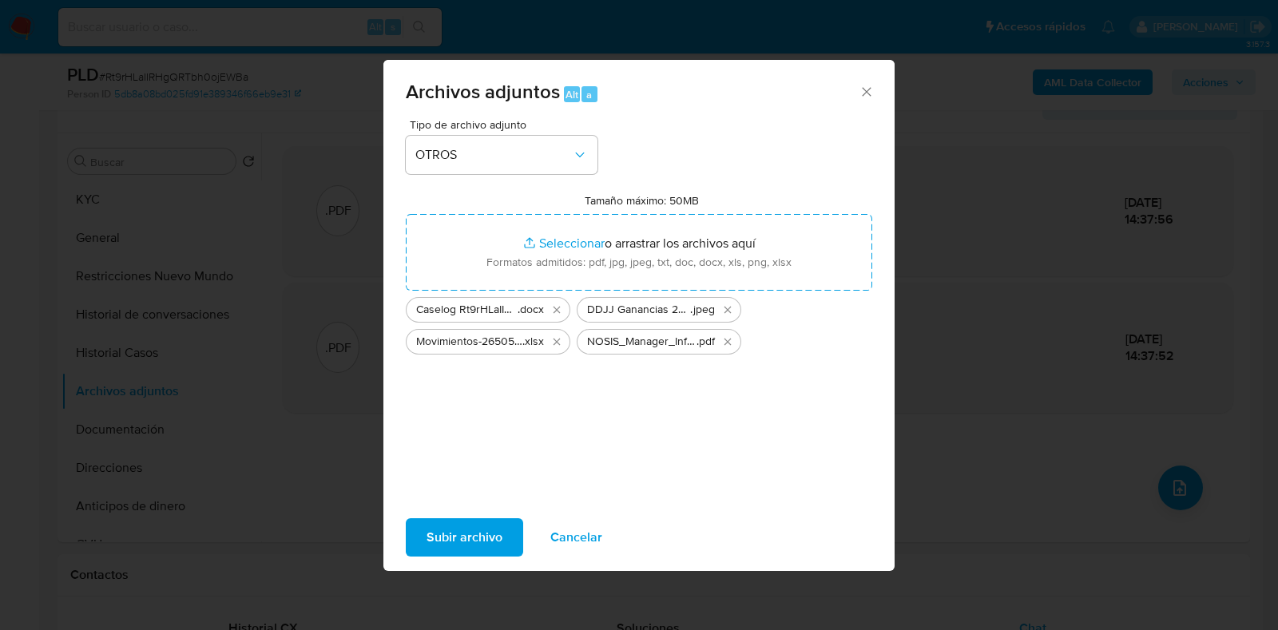
click at [471, 538] on span "Subir archivo" at bounding box center [465, 537] width 76 height 35
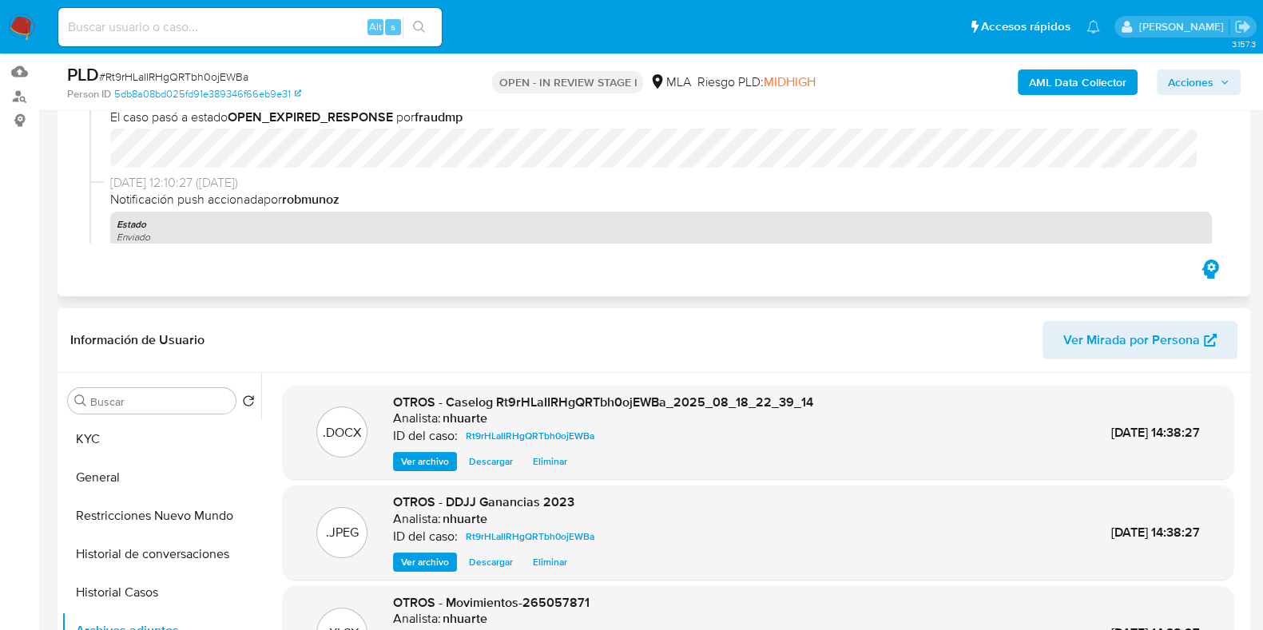
scroll to position [0, 0]
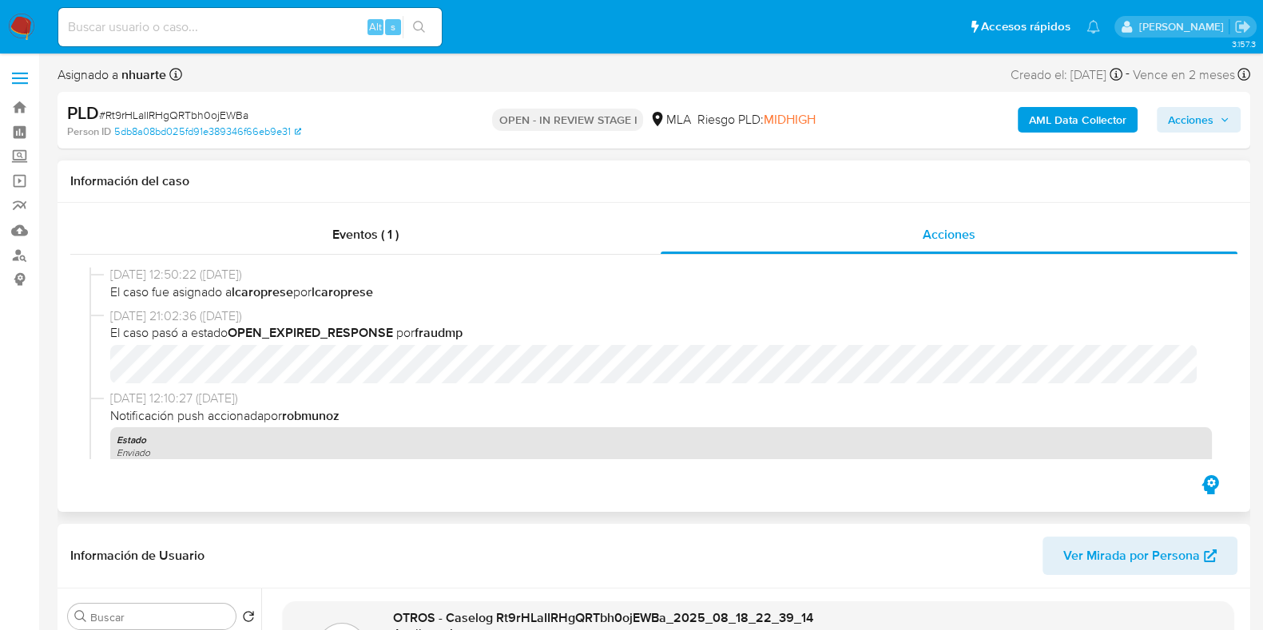
click at [374, 215] on div "Eventos ( 1 ) Acciones 08/09/2025 14:37:56 (hace unos segundos) nhuarte subió u…" at bounding box center [654, 357] width 1193 height 309
click at [949, 236] on span "Acciones" at bounding box center [949, 234] width 53 height 18
click at [375, 229] on span "Eventos ( 1 )" at bounding box center [365, 234] width 66 height 18
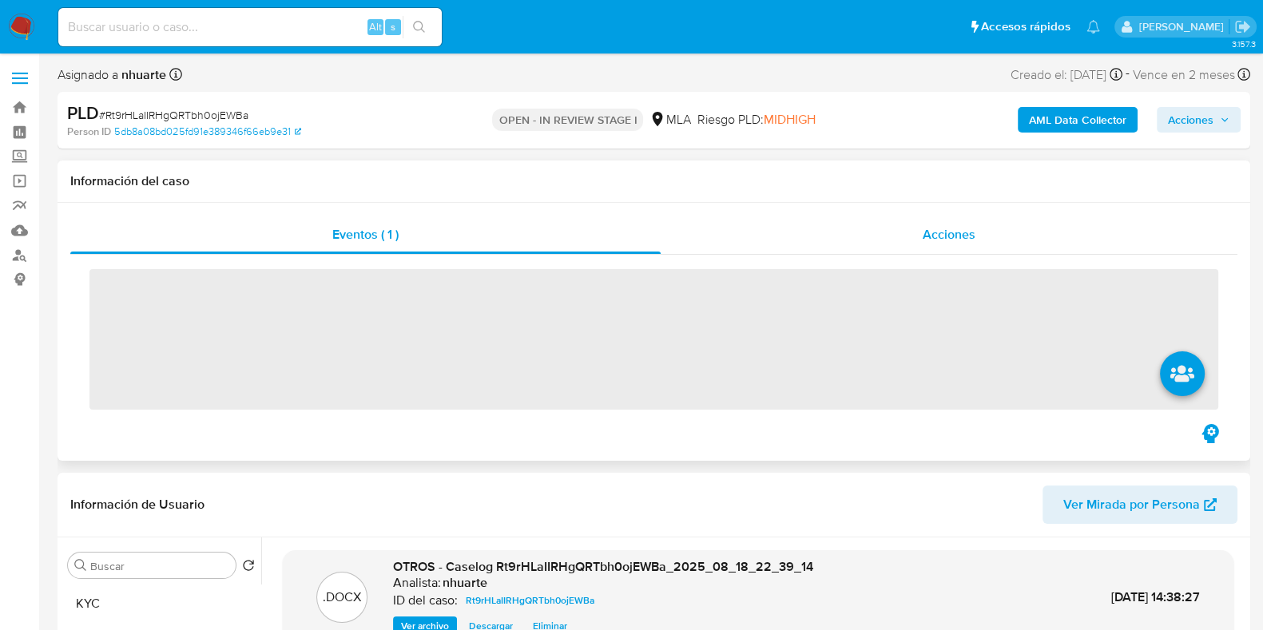
click at [939, 231] on span "Acciones" at bounding box center [949, 234] width 53 height 18
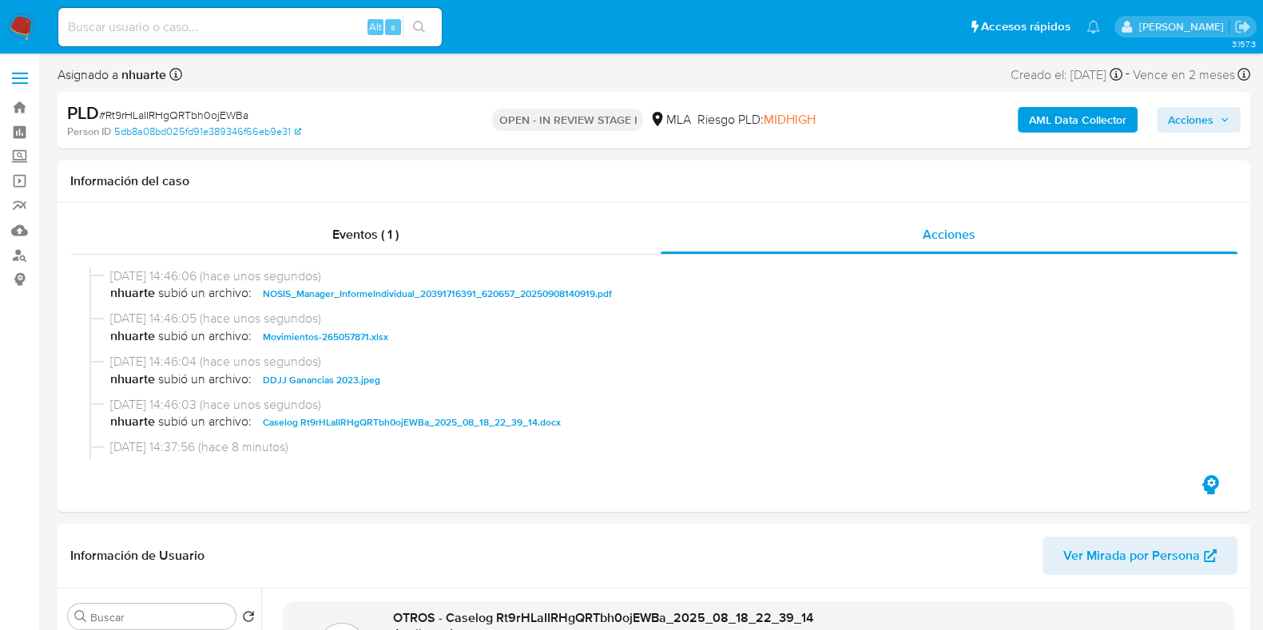
scroll to position [99, 0]
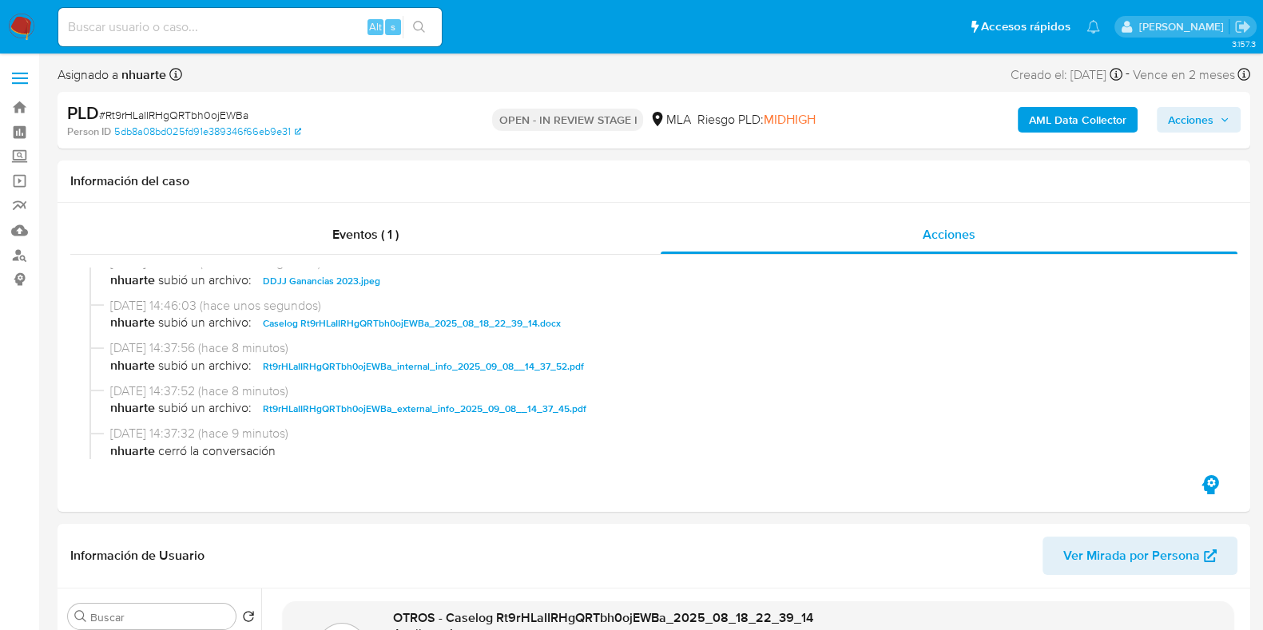
click at [1194, 126] on span "Acciones" at bounding box center [1191, 120] width 46 height 26
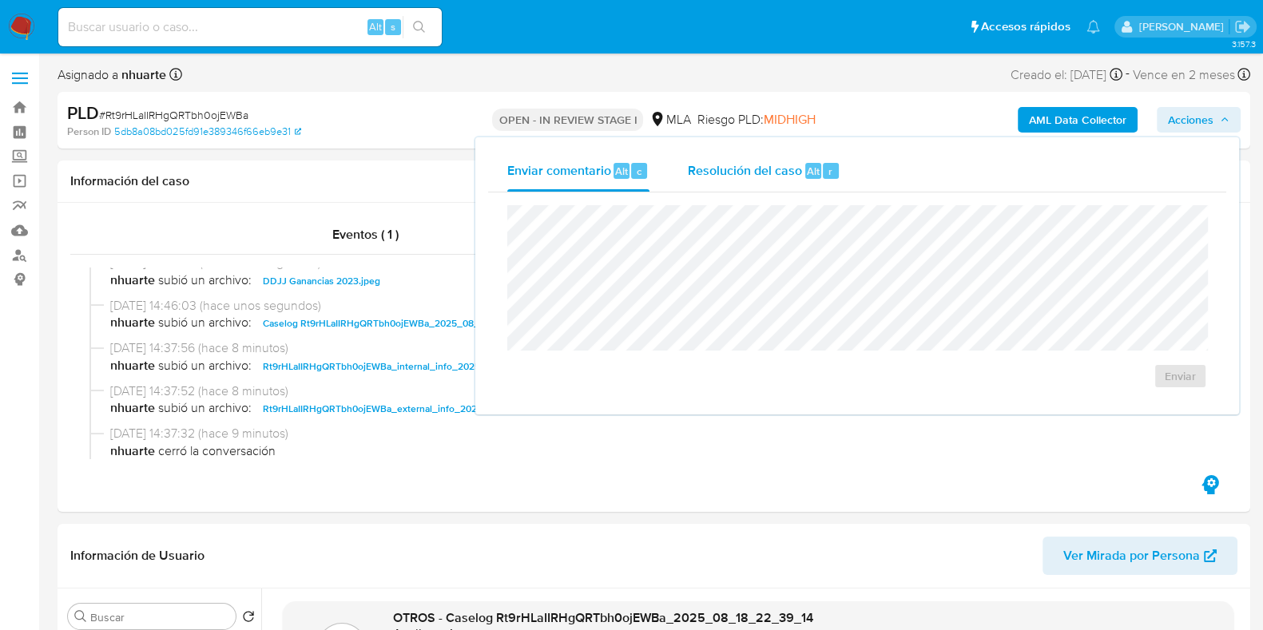
click at [702, 166] on span "Resolución del caso" at bounding box center [745, 170] width 114 height 18
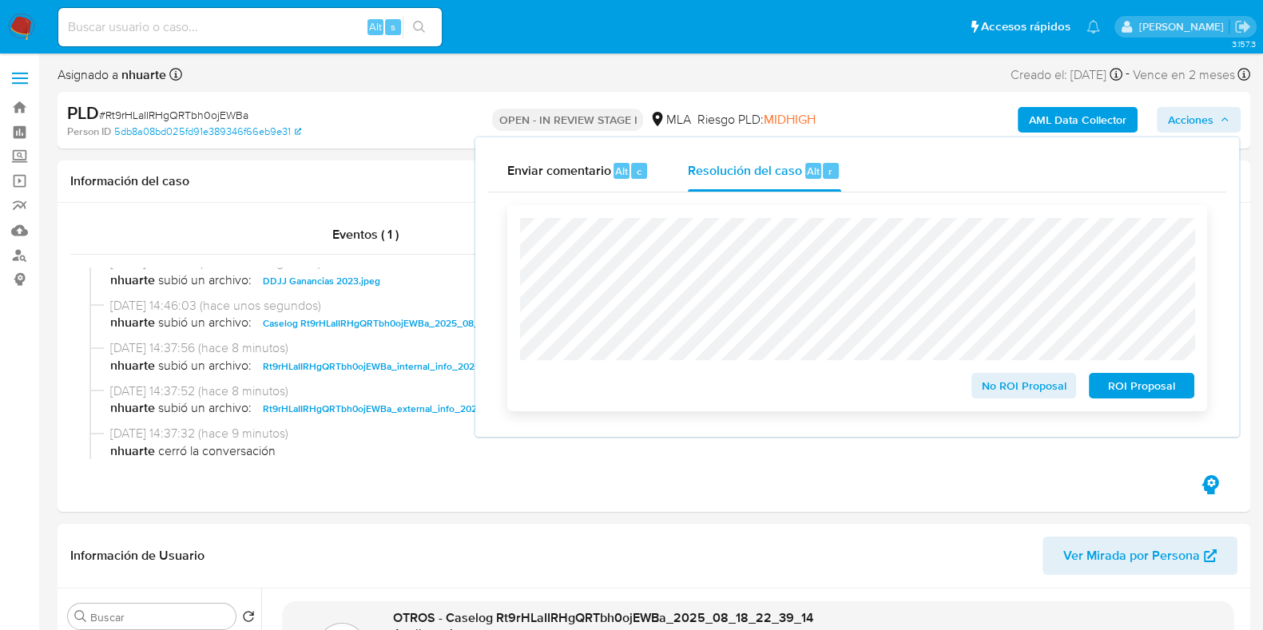
click at [1025, 391] on span "No ROI Proposal" at bounding box center [1024, 386] width 83 height 22
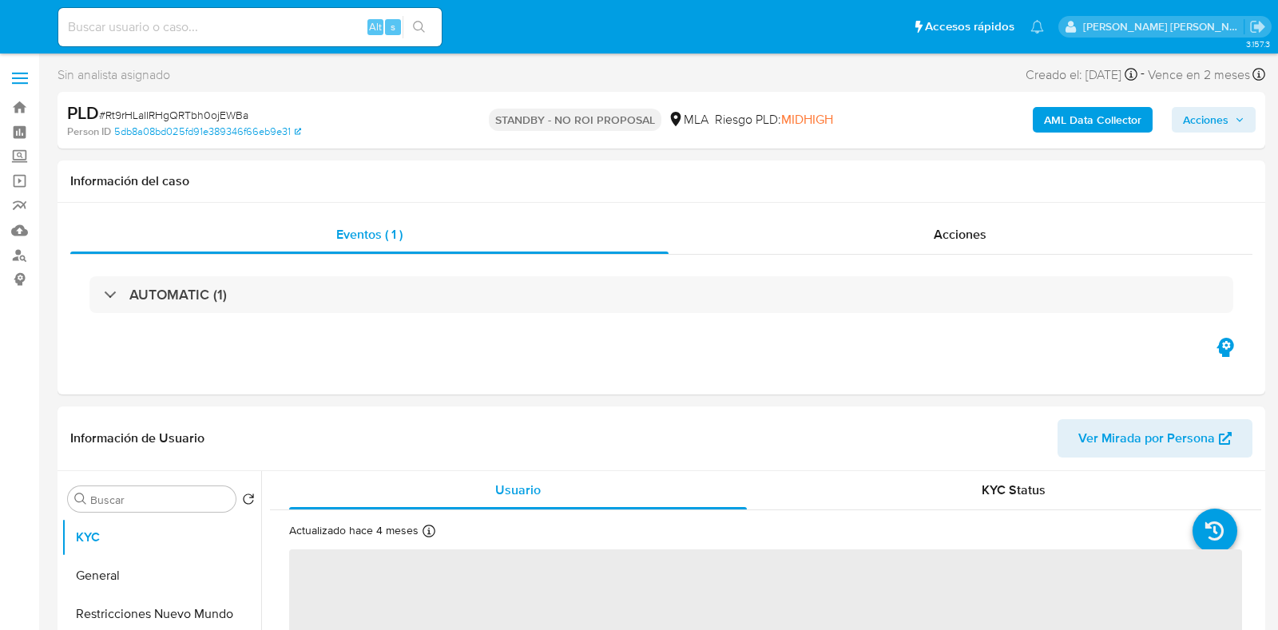
select select "10"
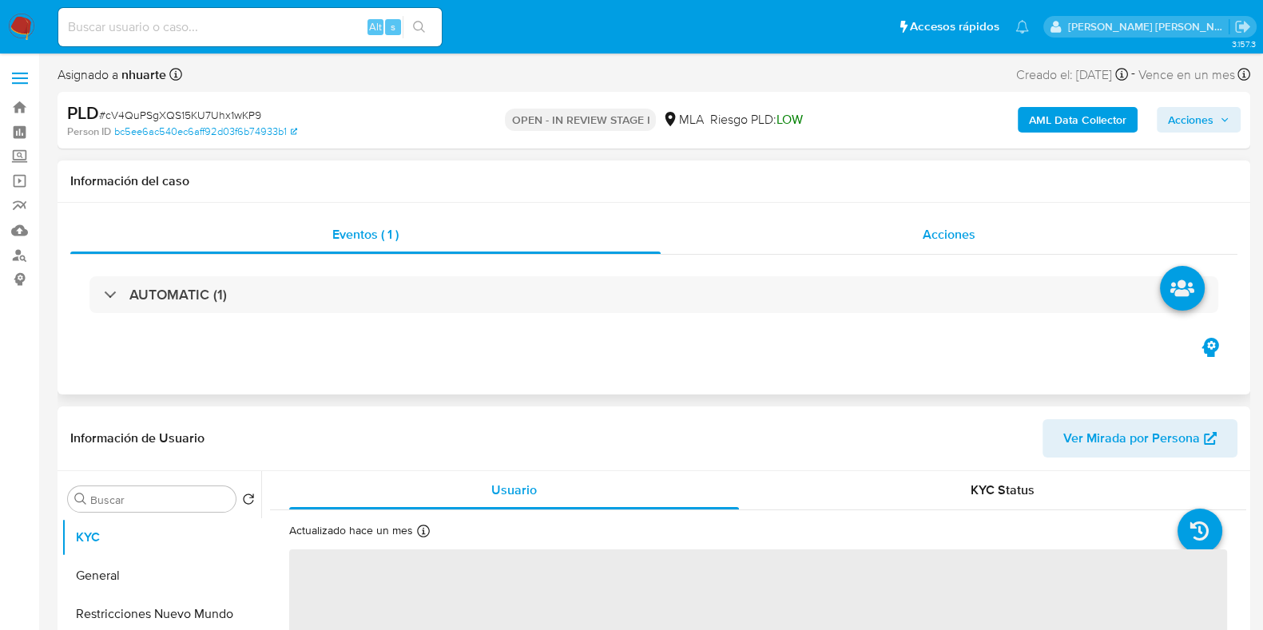
click at [964, 231] on span "Acciones" at bounding box center [949, 234] width 53 height 18
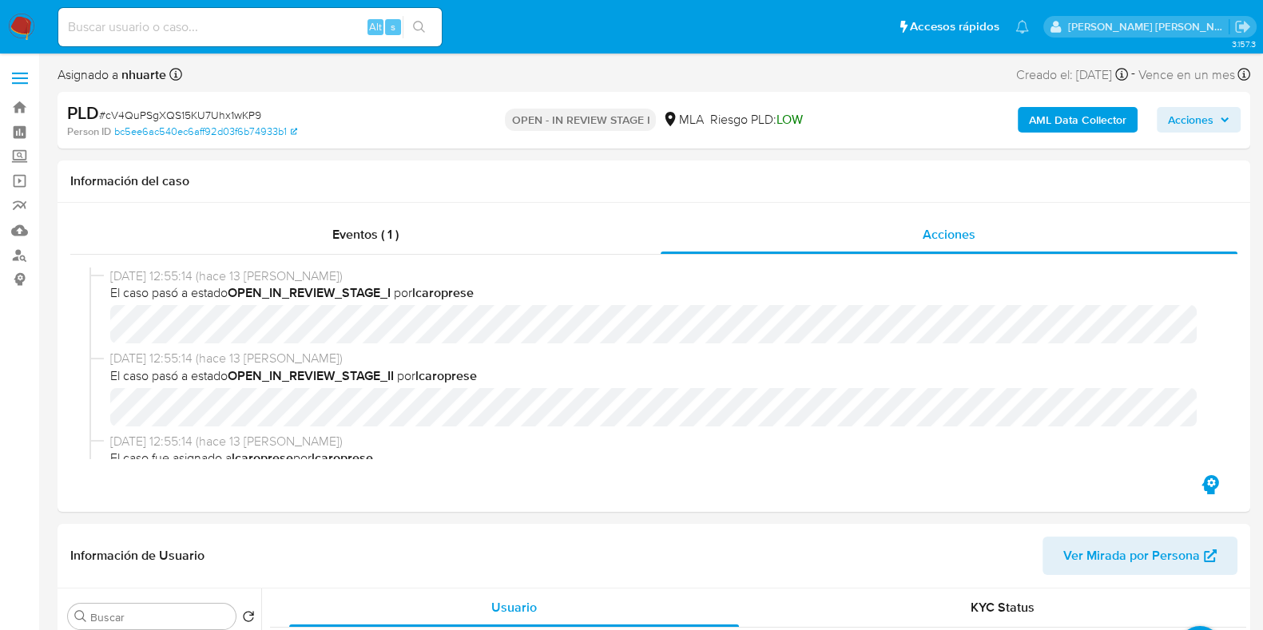
select select "10"
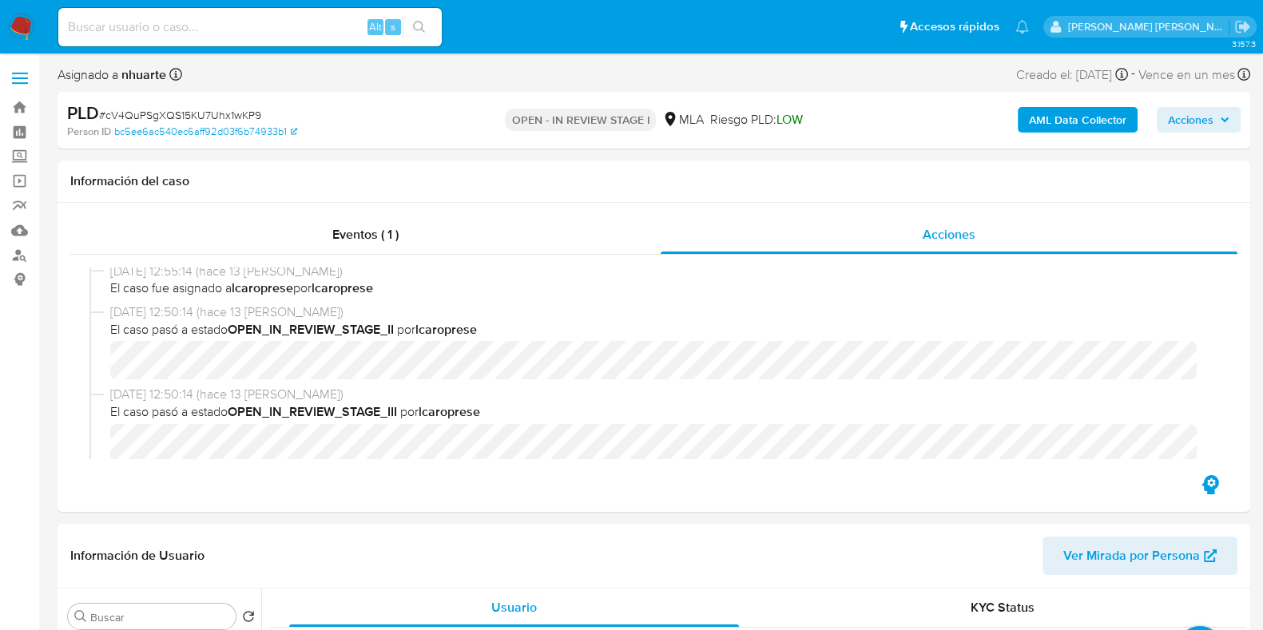
scroll to position [199, 0]
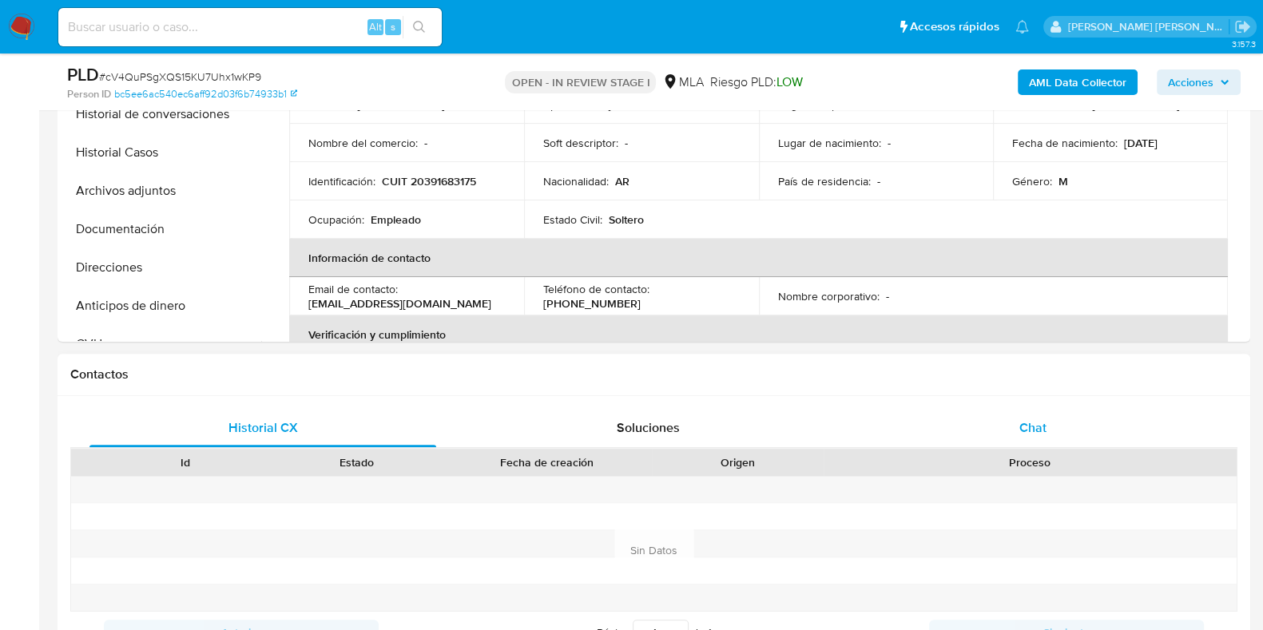
click at [1006, 427] on div "Chat" at bounding box center [1033, 428] width 347 height 38
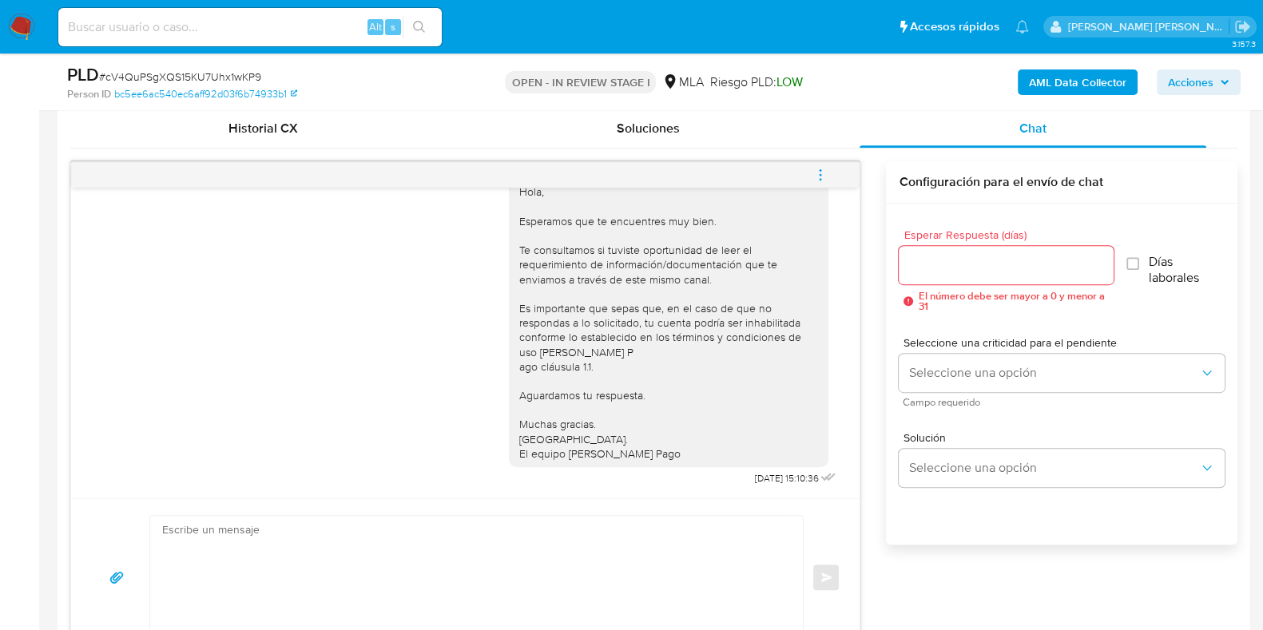
scroll to position [845, 0]
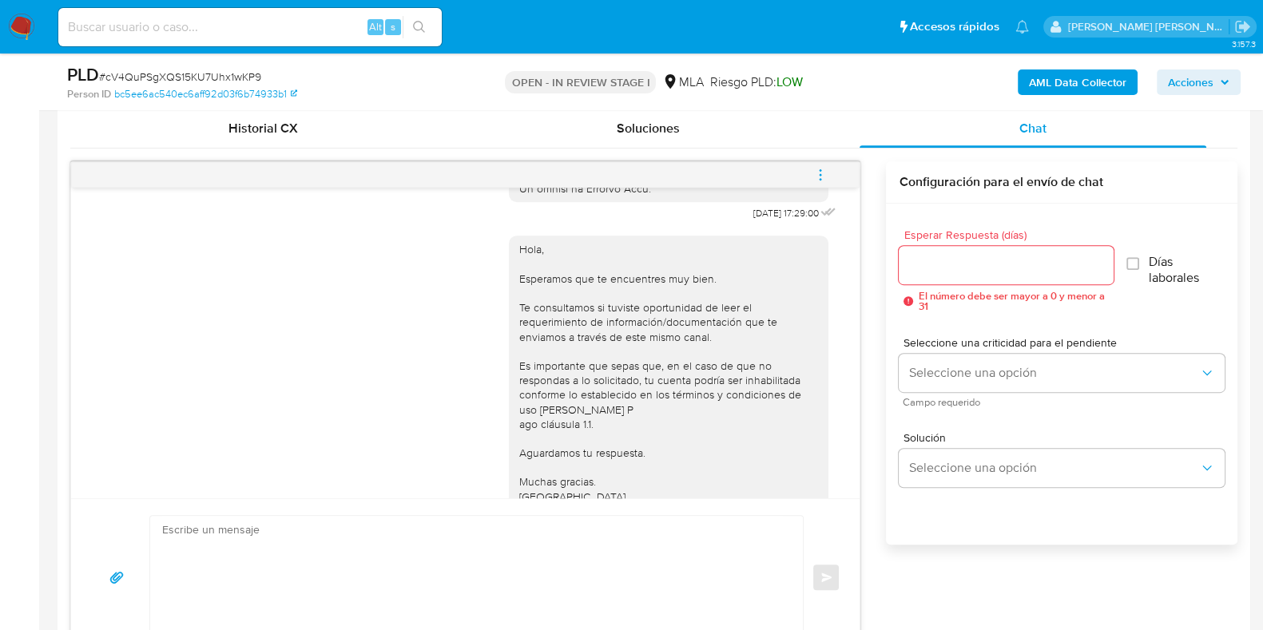
click at [823, 169] on icon "menu-action" at bounding box center [820, 175] width 14 height 14
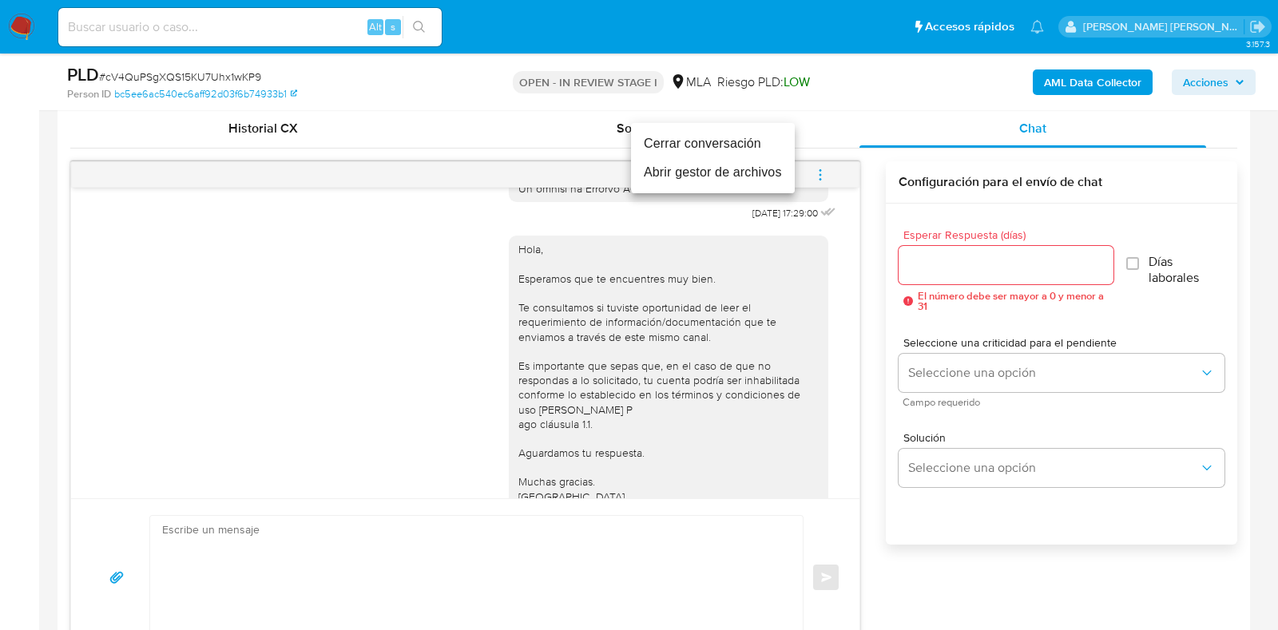
click at [767, 141] on li "Cerrar conversación" at bounding box center [713, 143] width 164 height 29
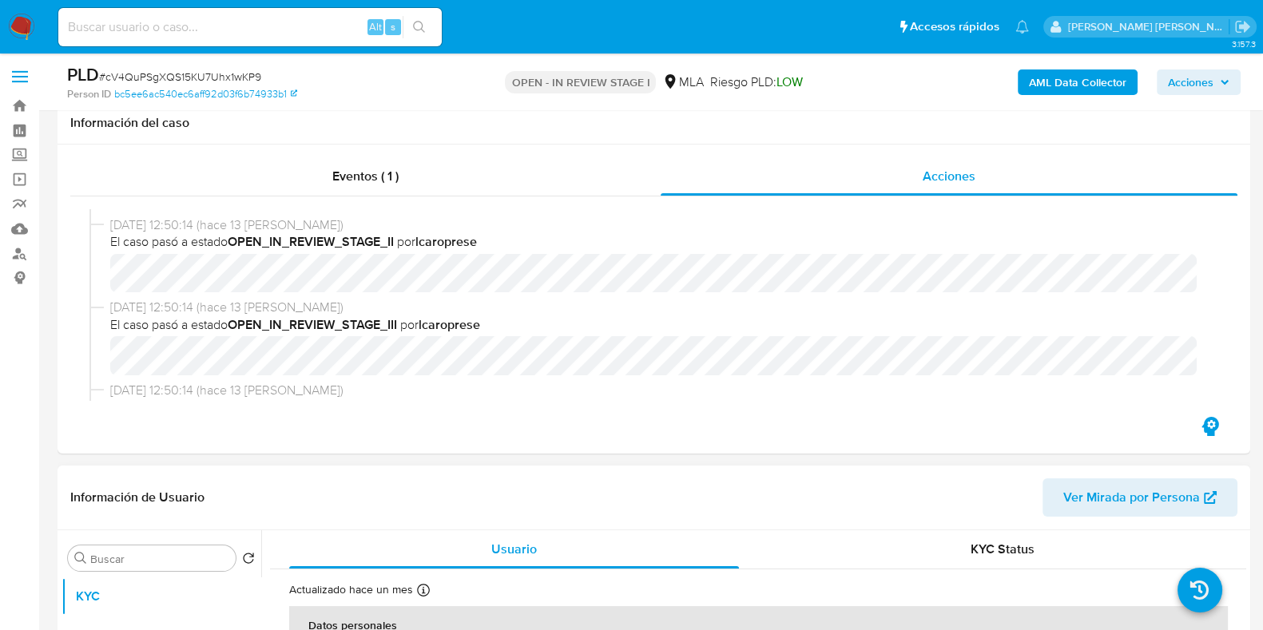
scroll to position [0, 0]
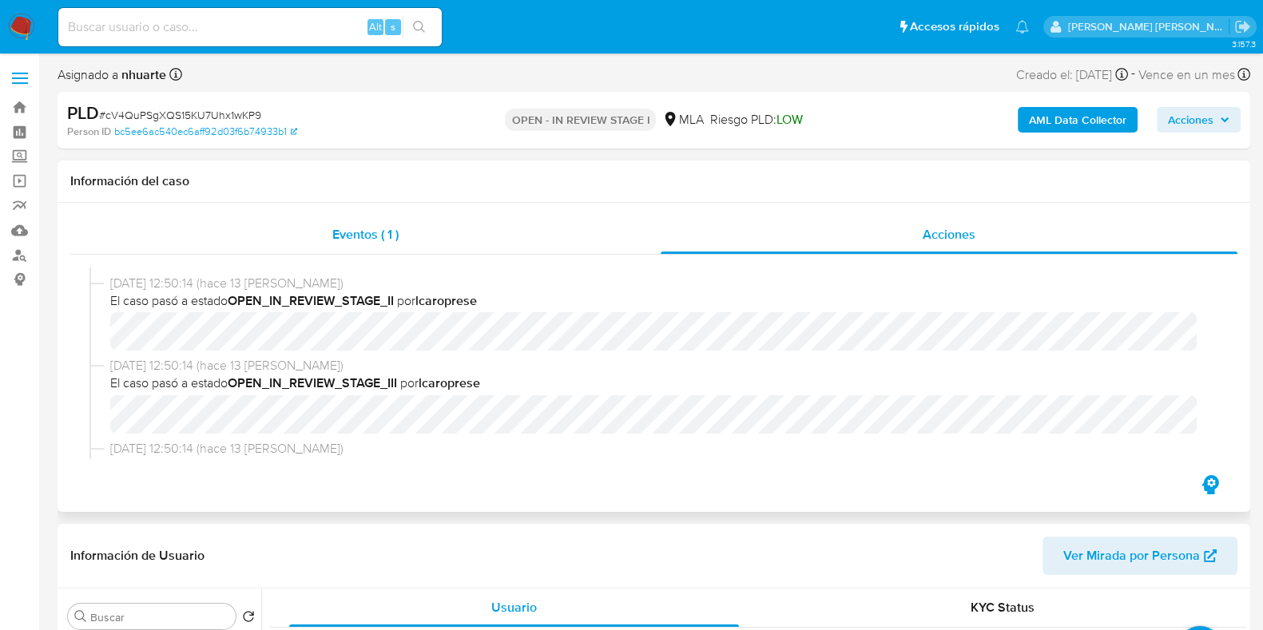
click at [399, 235] on span "Eventos ( 1 )" at bounding box center [365, 234] width 66 height 18
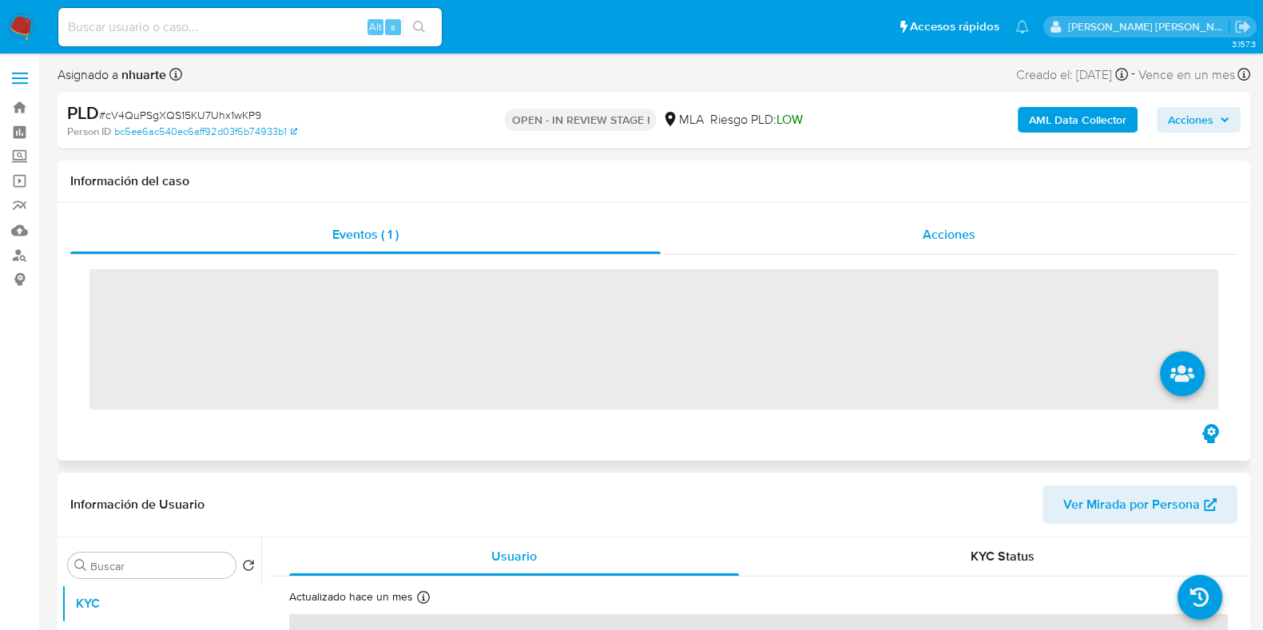
click at [952, 221] on div "Acciones" at bounding box center [949, 235] width 577 height 38
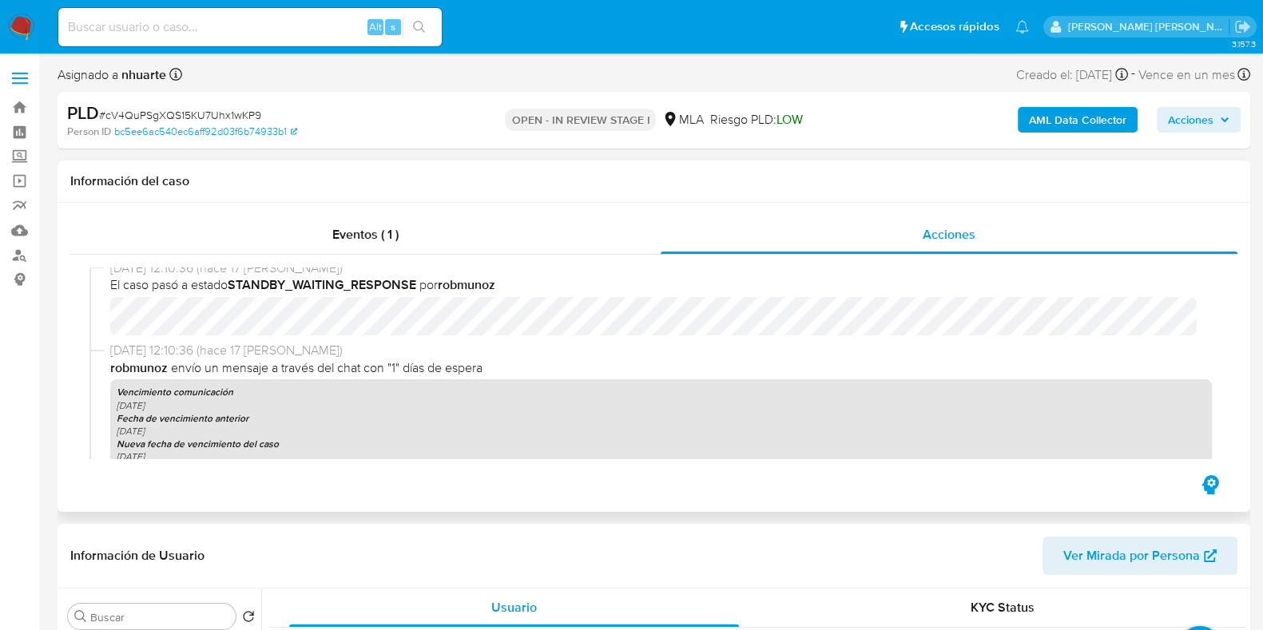
scroll to position [798, 0]
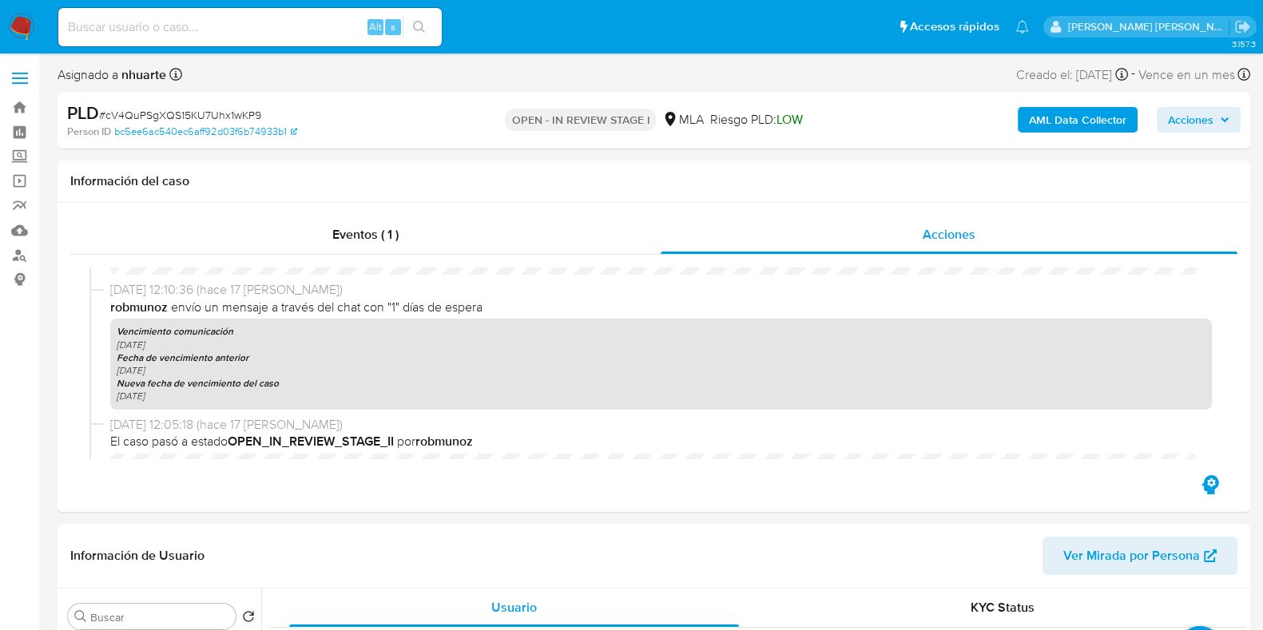
click at [1077, 113] on b "AML Data Collector" at bounding box center [1077, 120] width 97 height 26
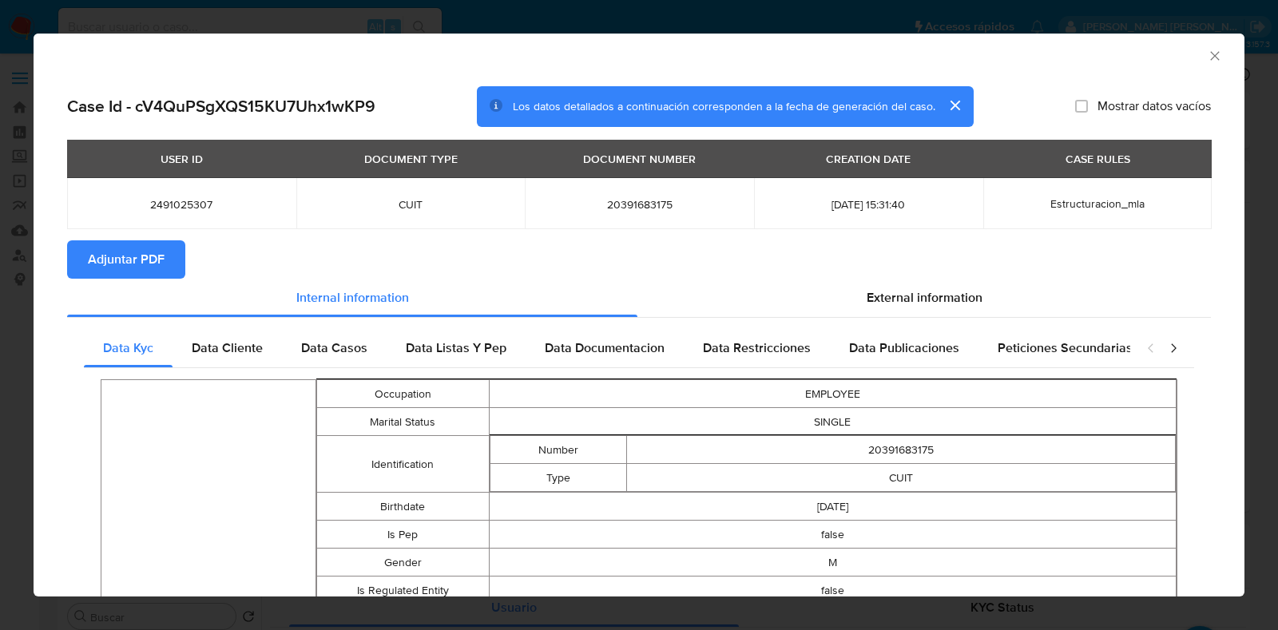
click at [167, 268] on button "Adjuntar PDF" at bounding box center [126, 259] width 118 height 38
drag, startPoint x: 1205, startPoint y: 55, endPoint x: 320, endPoint y: 305, distance: 919.1
click at [1207, 55] on icon "Cerrar ventana" at bounding box center [1215, 56] width 16 height 16
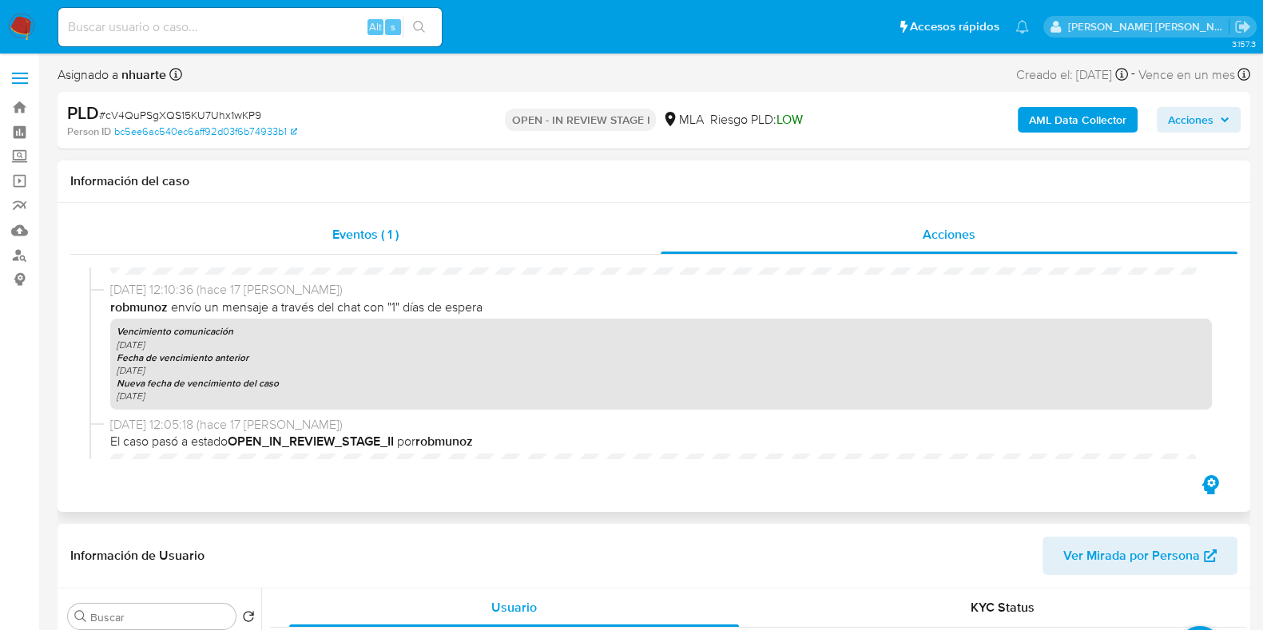
click at [372, 250] on div "Eventos ( 1 )" at bounding box center [365, 235] width 590 height 38
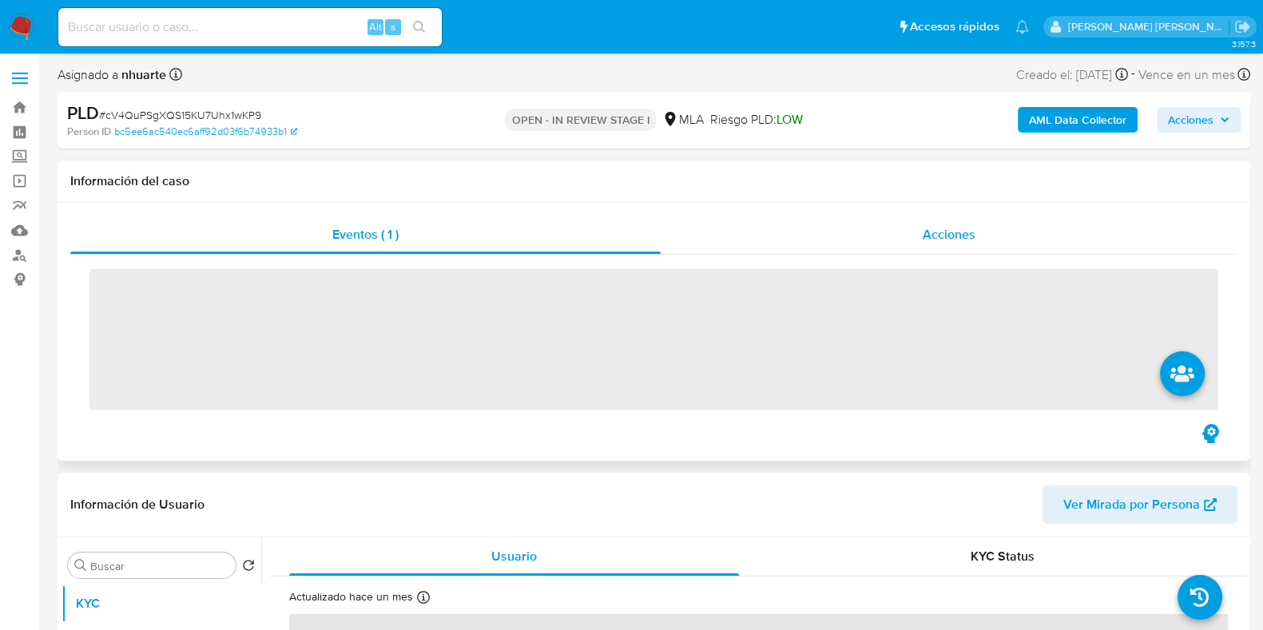
click at [944, 236] on span "Acciones" at bounding box center [949, 234] width 53 height 18
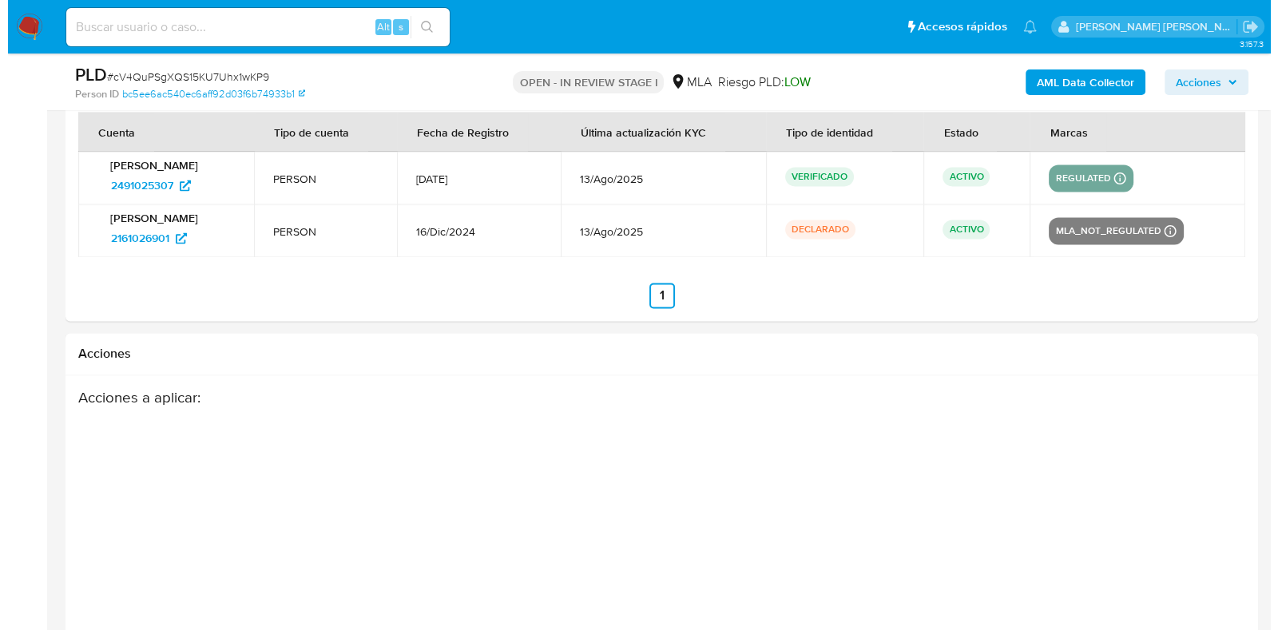
scroll to position [2976, 0]
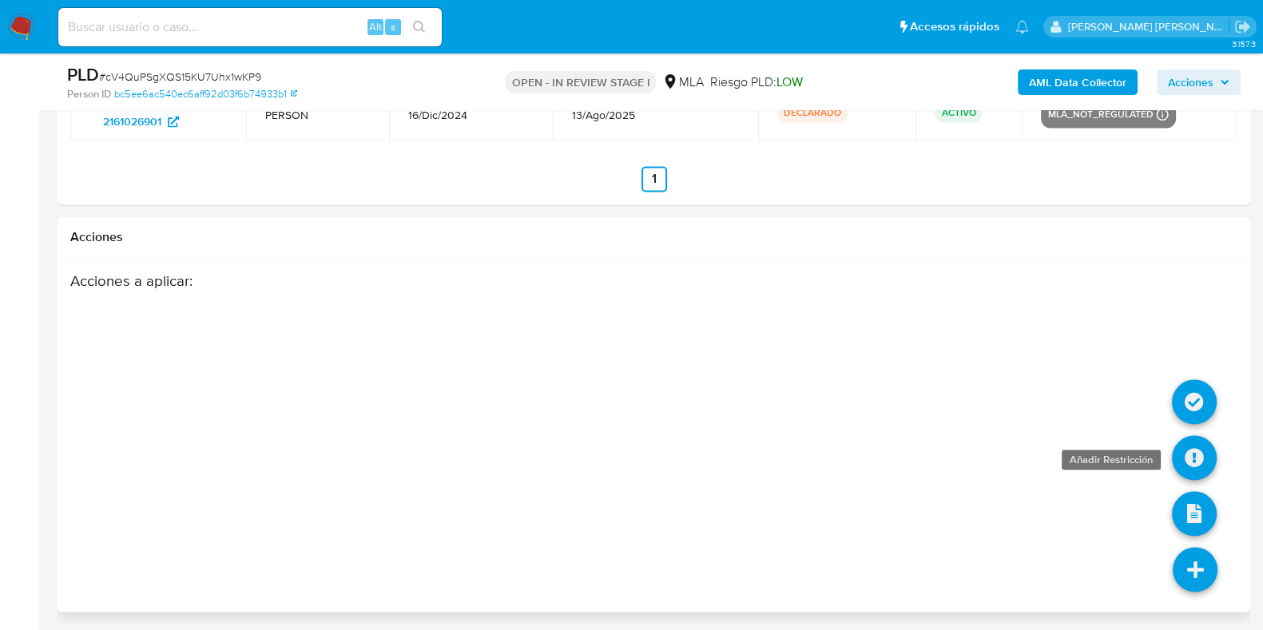
click at [1186, 461] on icon at bounding box center [1194, 457] width 45 height 45
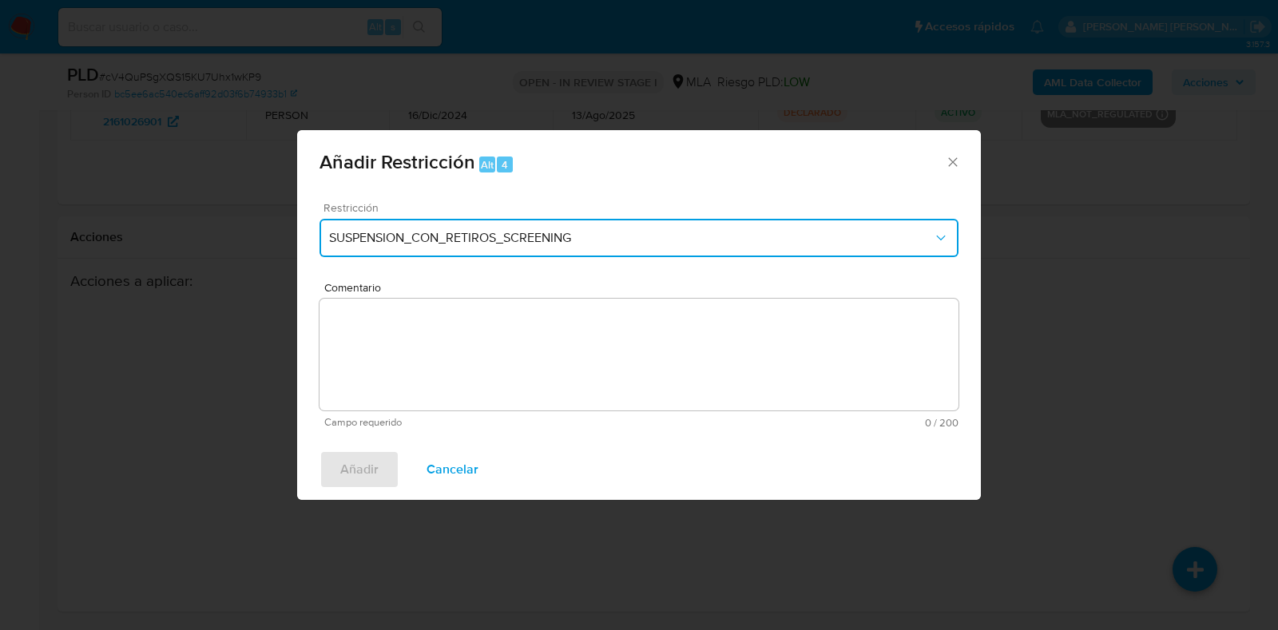
click at [461, 238] on span "SUSPENSION_CON_RETIROS_SCREENING" at bounding box center [631, 238] width 604 height 16
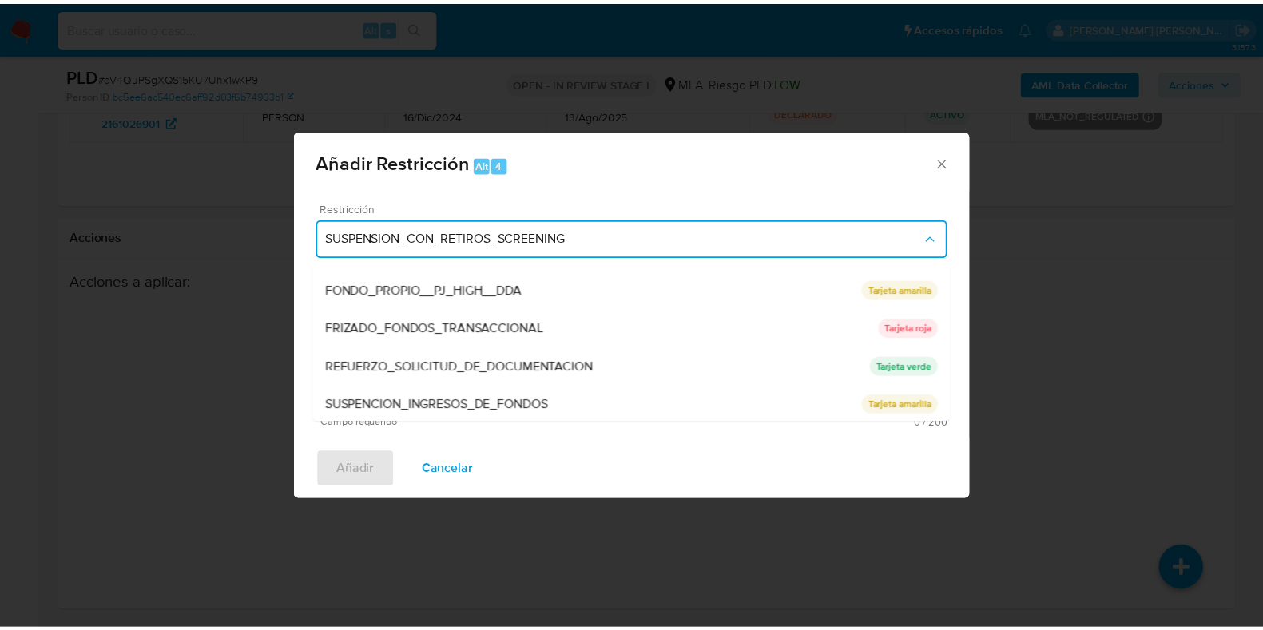
scroll to position [300, 0]
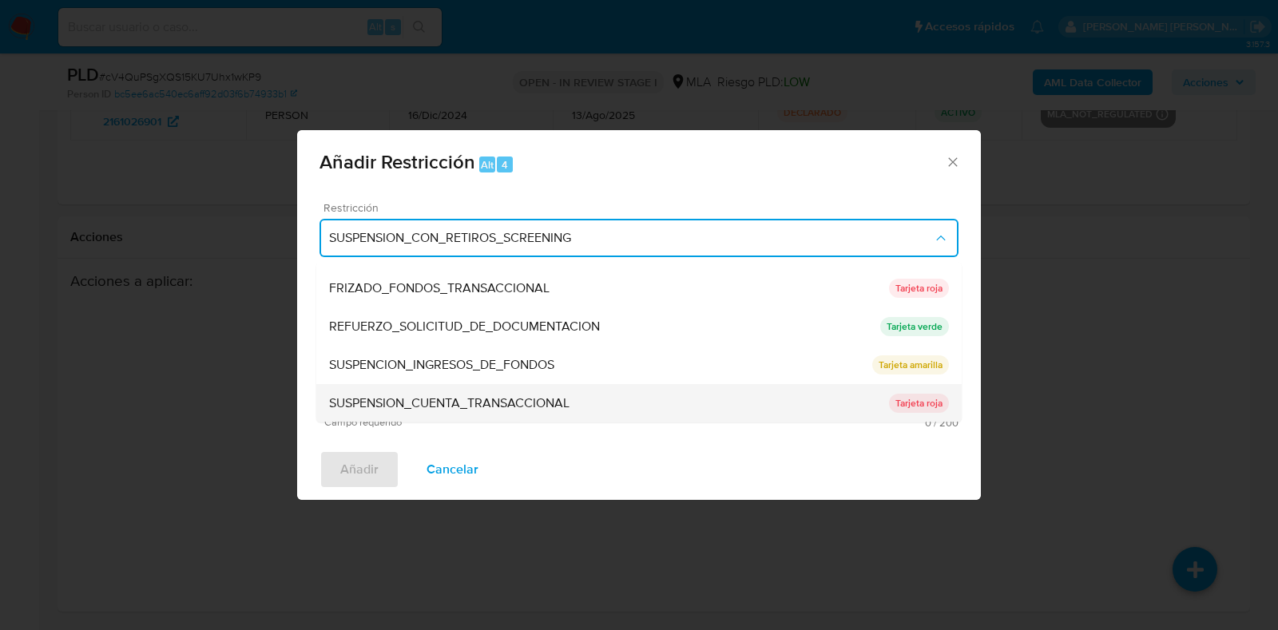
click at [463, 397] on span "SUSPENSION_CUENTA_TRANSACCIONAL" at bounding box center [449, 404] width 240 height 16
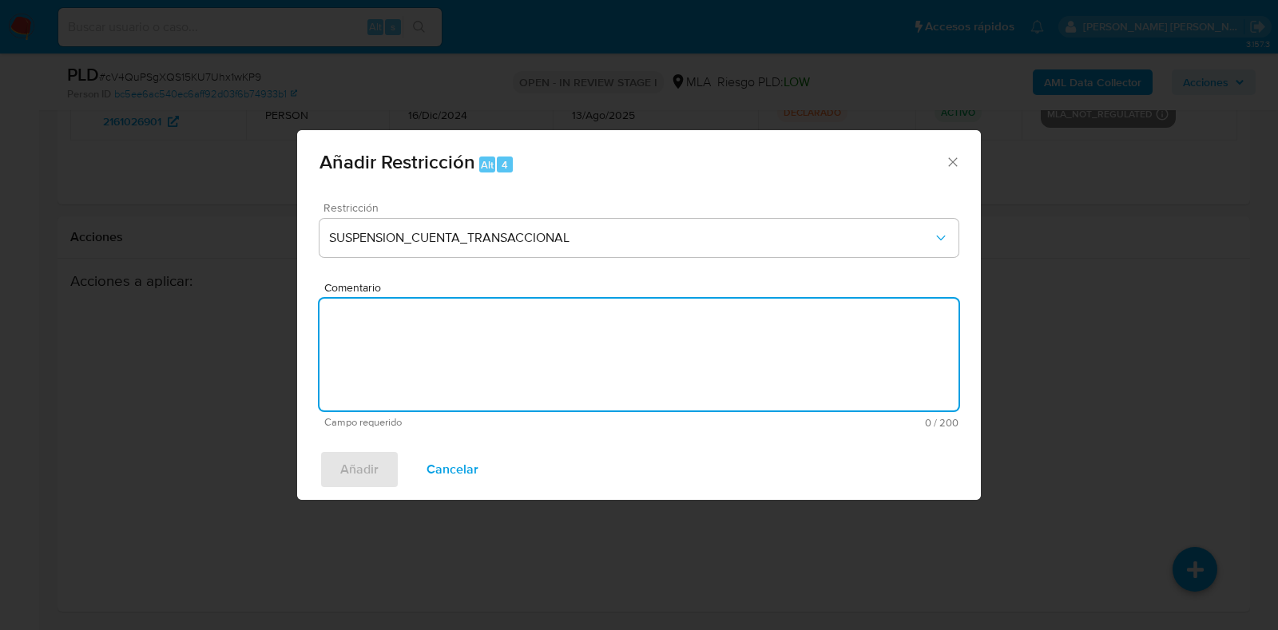
click at [463, 397] on textarea "Comentario" at bounding box center [639, 355] width 639 height 112
type textarea "AML"
click at [375, 467] on span "Añadir" at bounding box center [359, 469] width 38 height 35
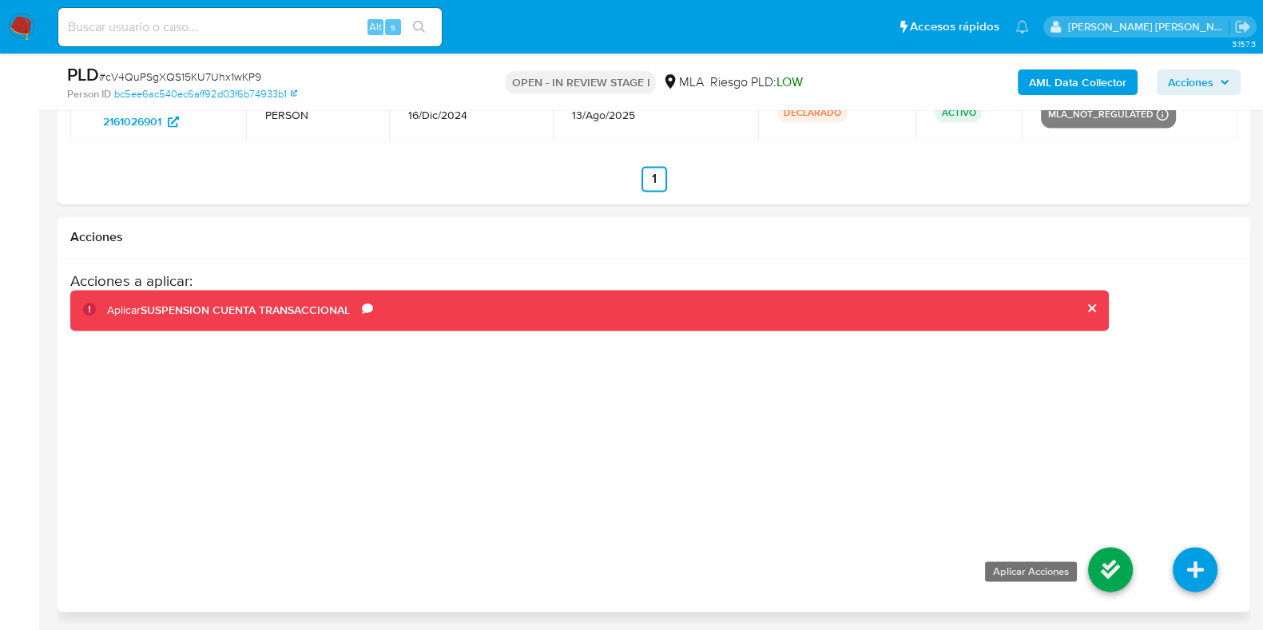
click at [1093, 569] on icon at bounding box center [1110, 569] width 45 height 45
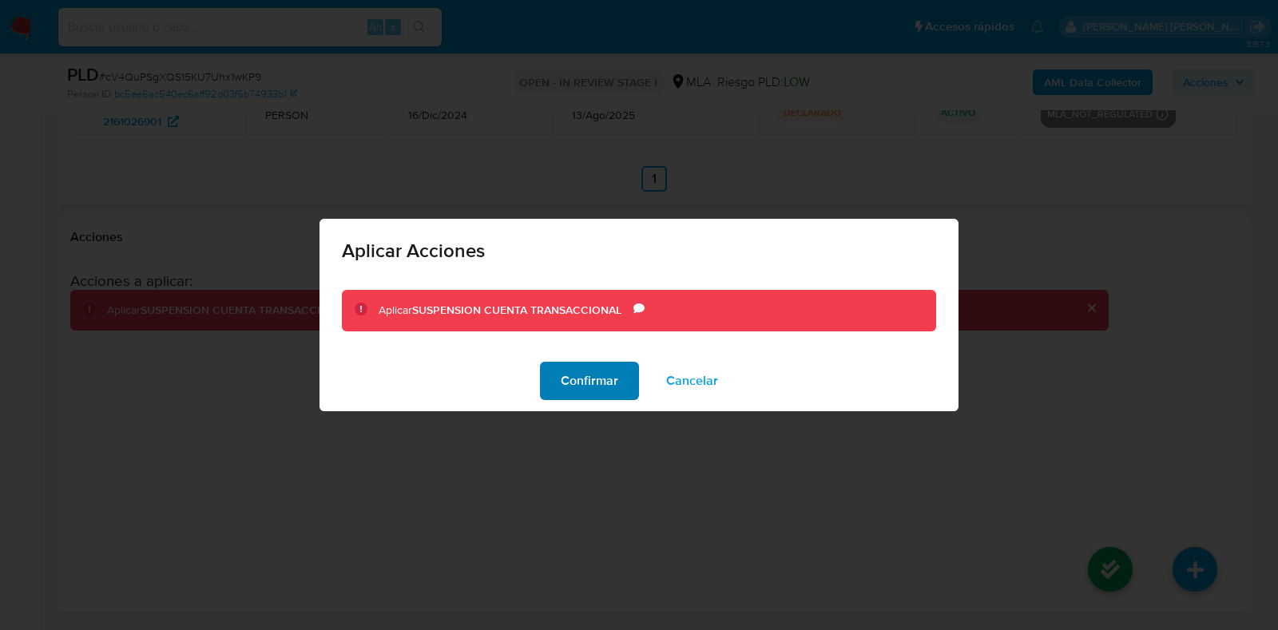
click at [597, 380] on span "Confirmar" at bounding box center [590, 381] width 58 height 35
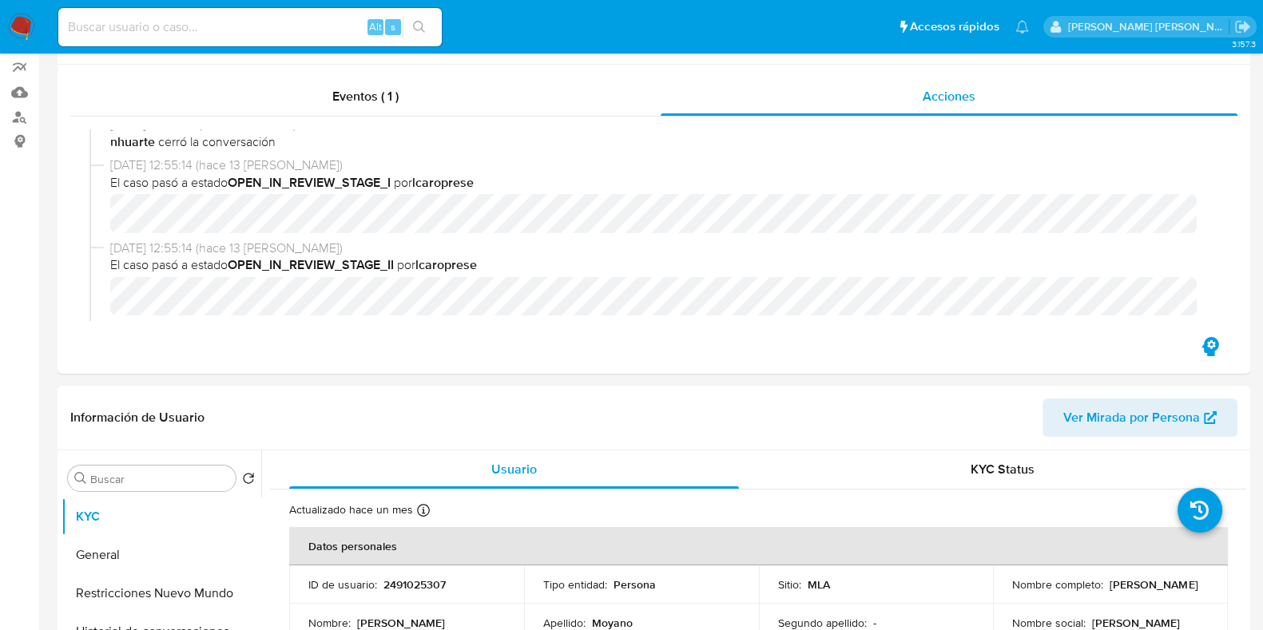
scroll to position [0, 0]
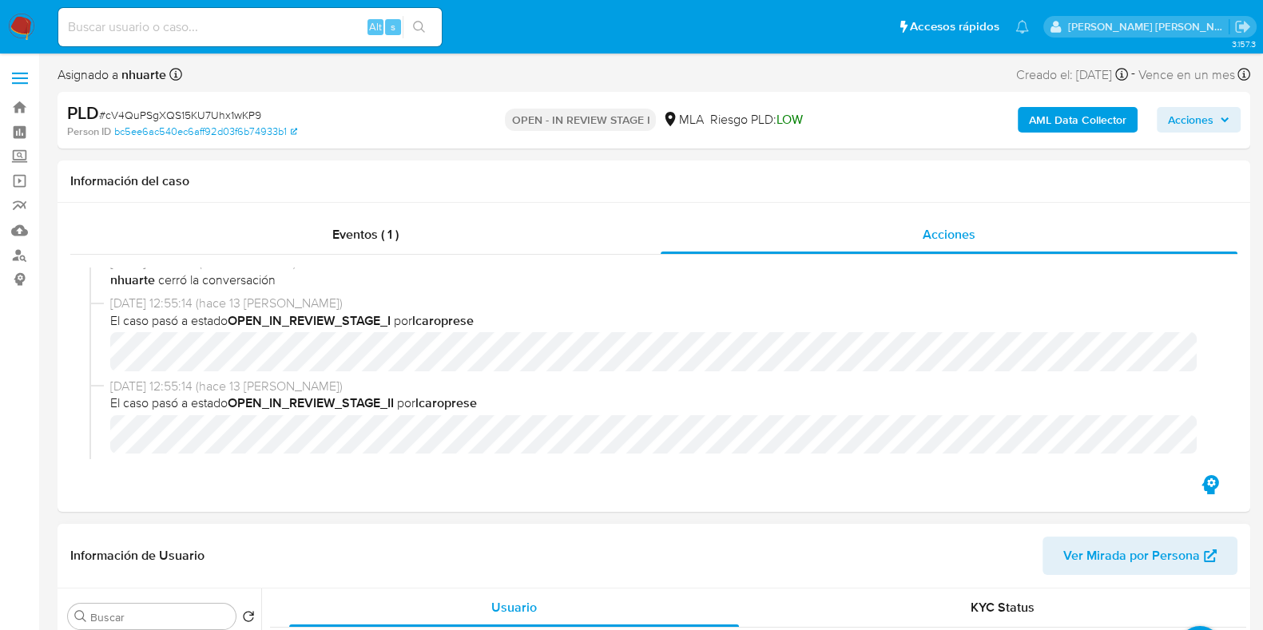
click at [1120, 546] on span "Ver Mirada por Persona" at bounding box center [1131, 556] width 137 height 38
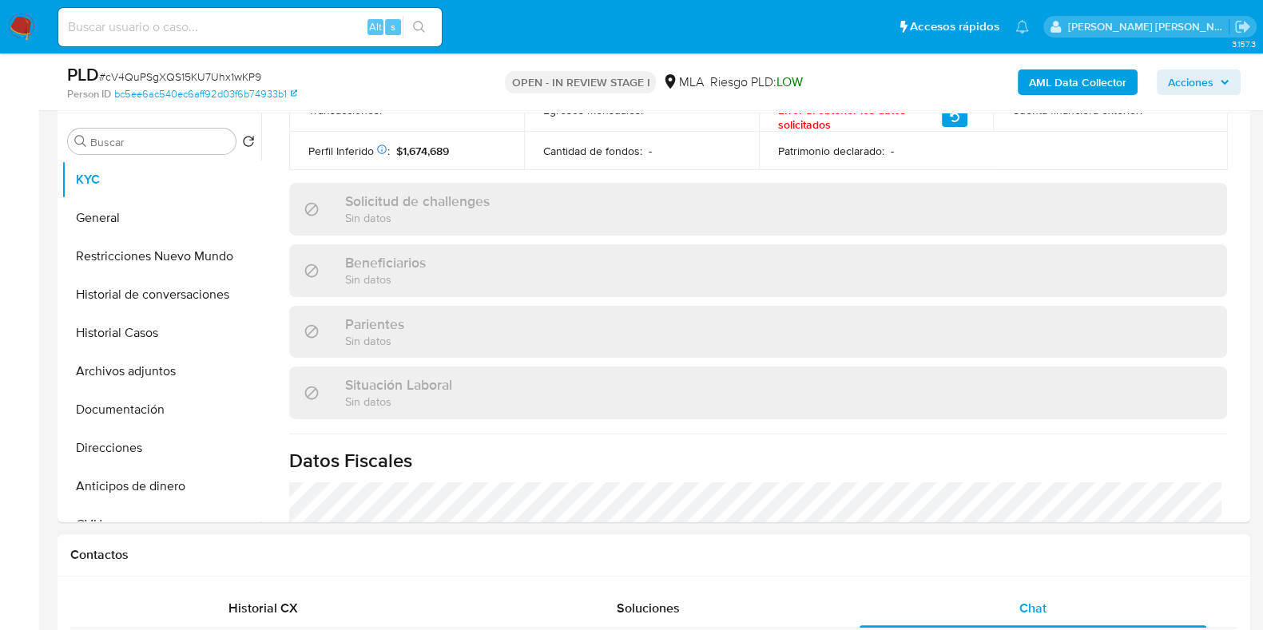
scroll to position [300, 0]
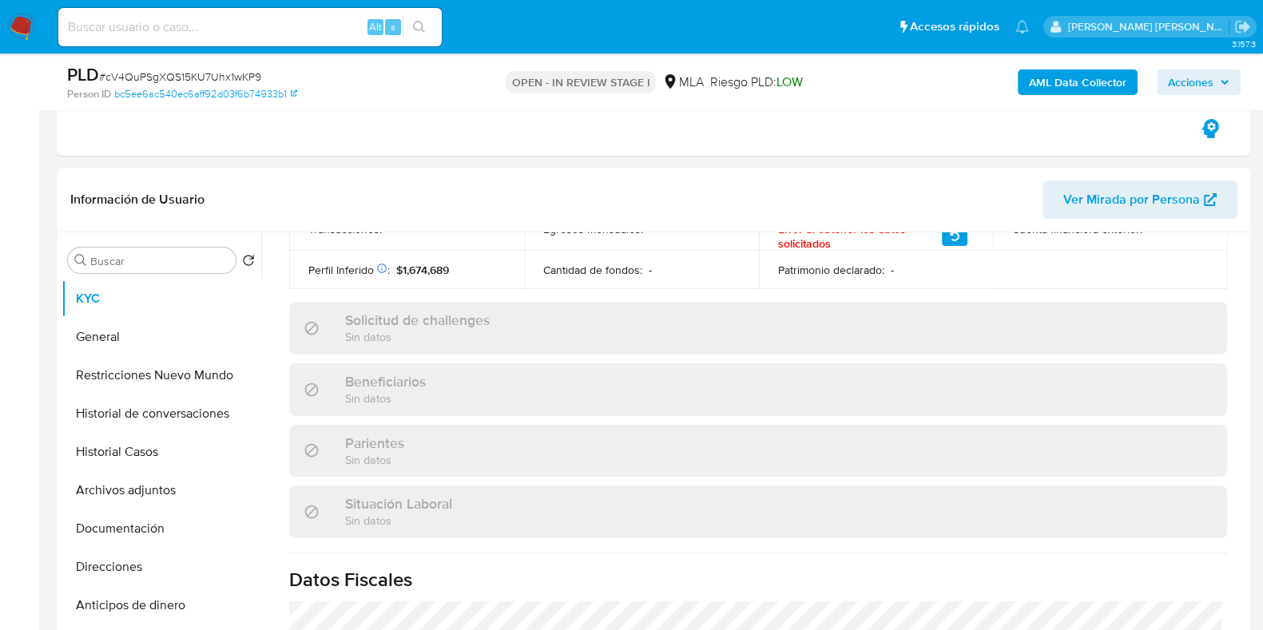
drag, startPoint x: 181, startPoint y: 481, endPoint x: 397, endPoint y: 501, distance: 216.6
click at [181, 481] on button "Archivos adjuntos" at bounding box center [162, 490] width 200 height 38
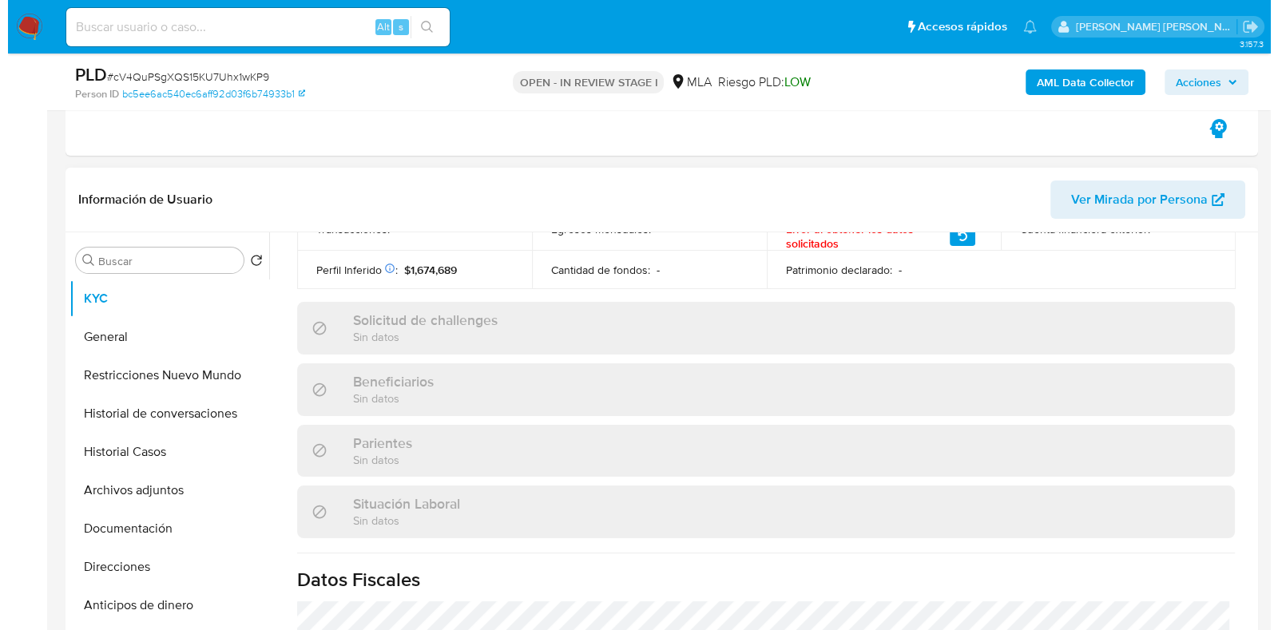
scroll to position [0, 0]
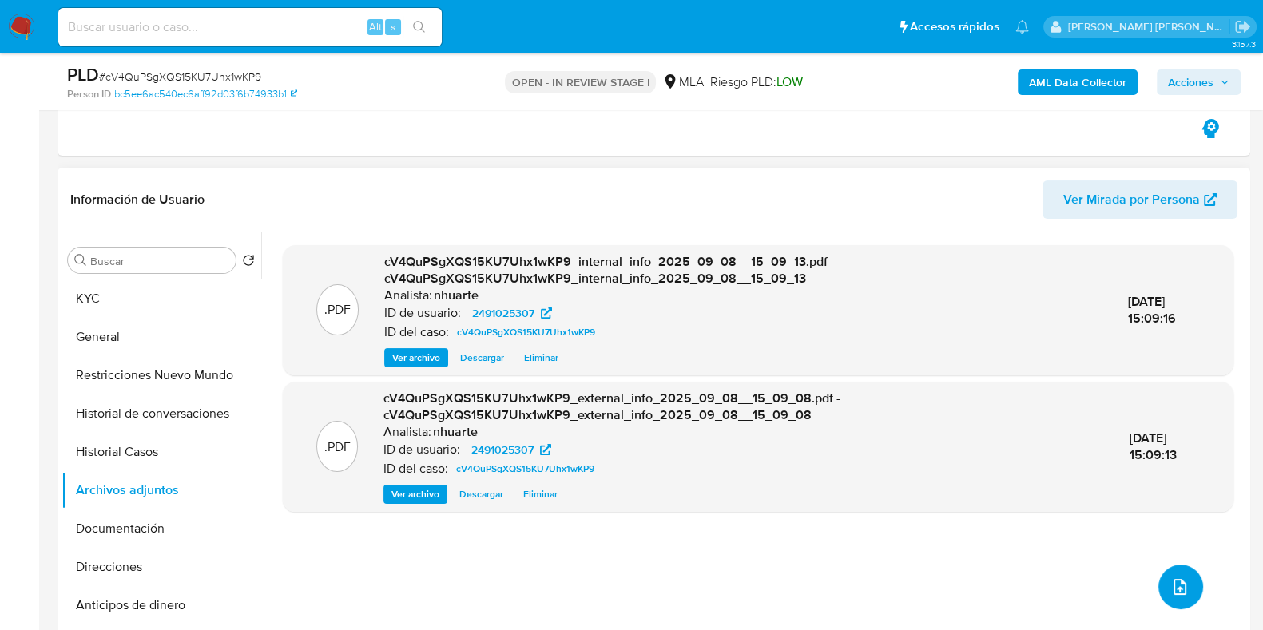
click at [1174, 596] on icon "upload-file" at bounding box center [1179, 587] width 19 height 19
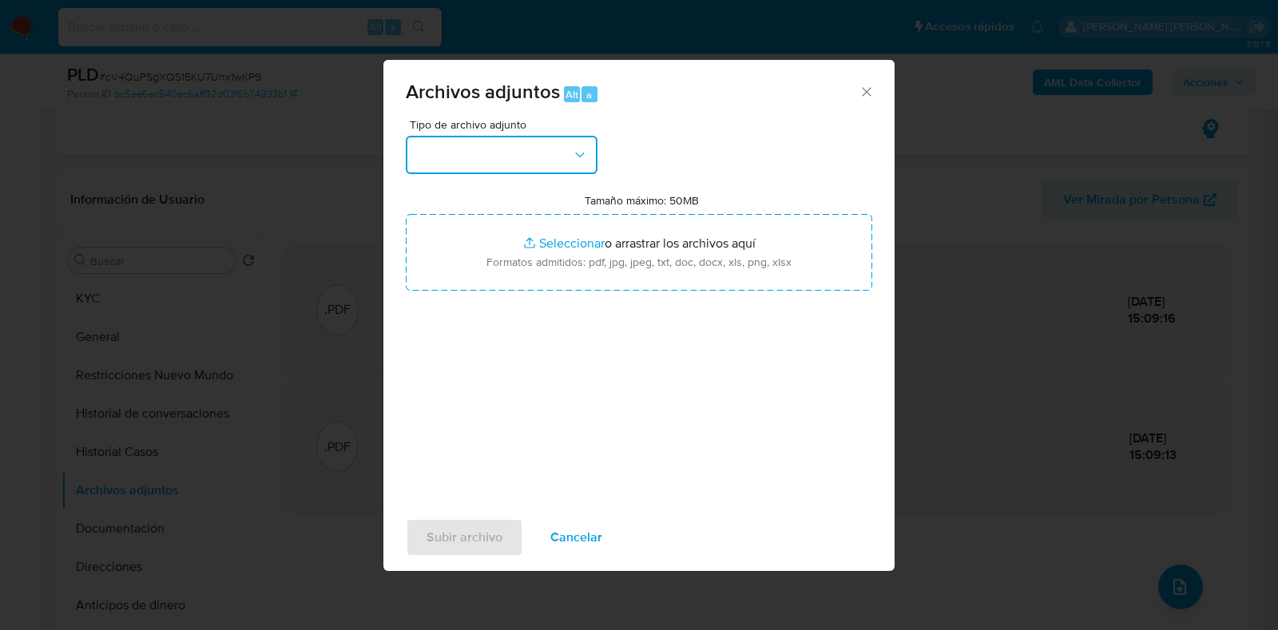
click at [578, 158] on icon "button" at bounding box center [580, 155] width 16 height 16
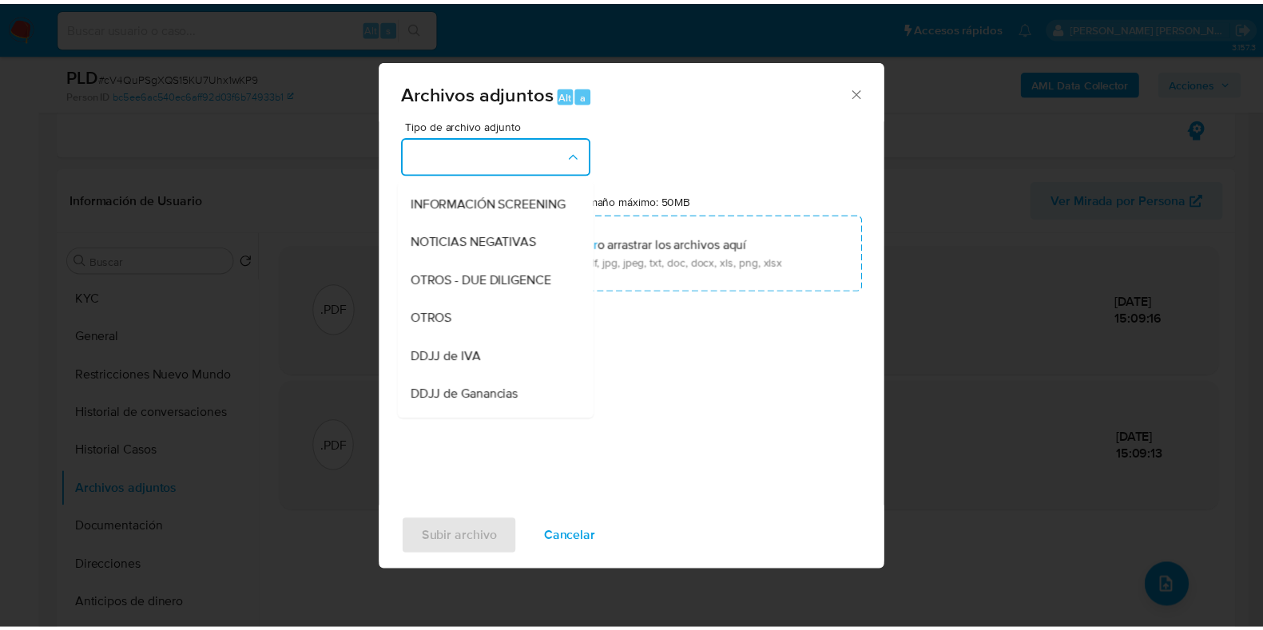
scroll to position [193, 0]
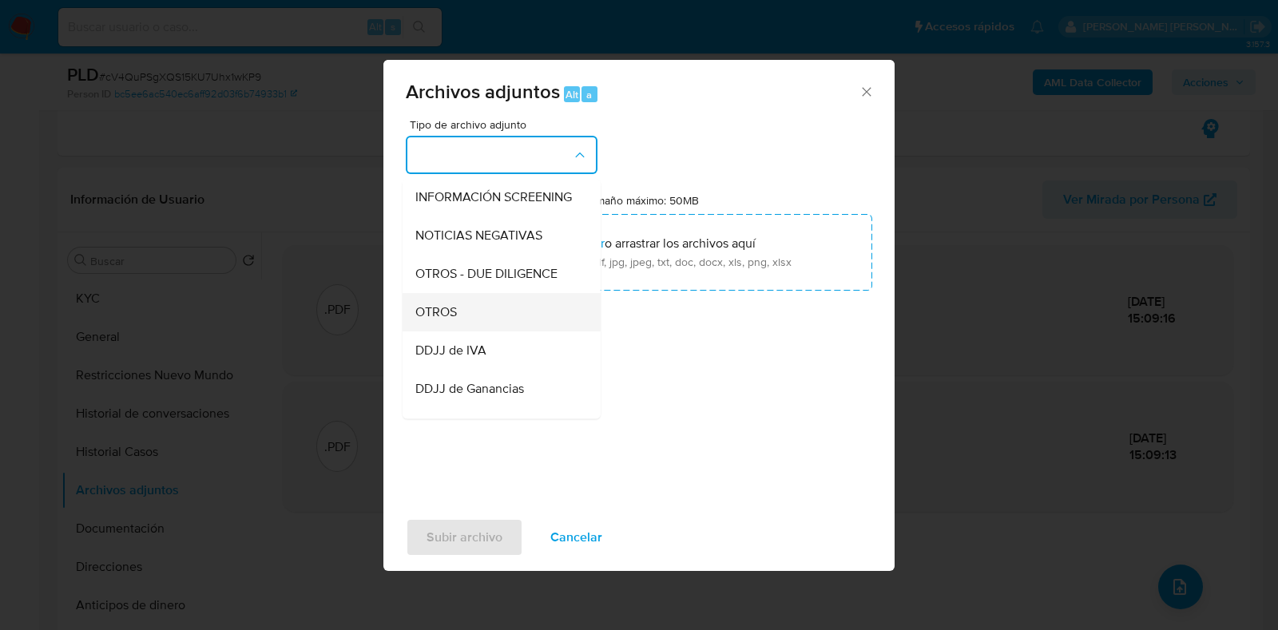
click at [460, 330] on div "OTROS" at bounding box center [496, 312] width 163 height 38
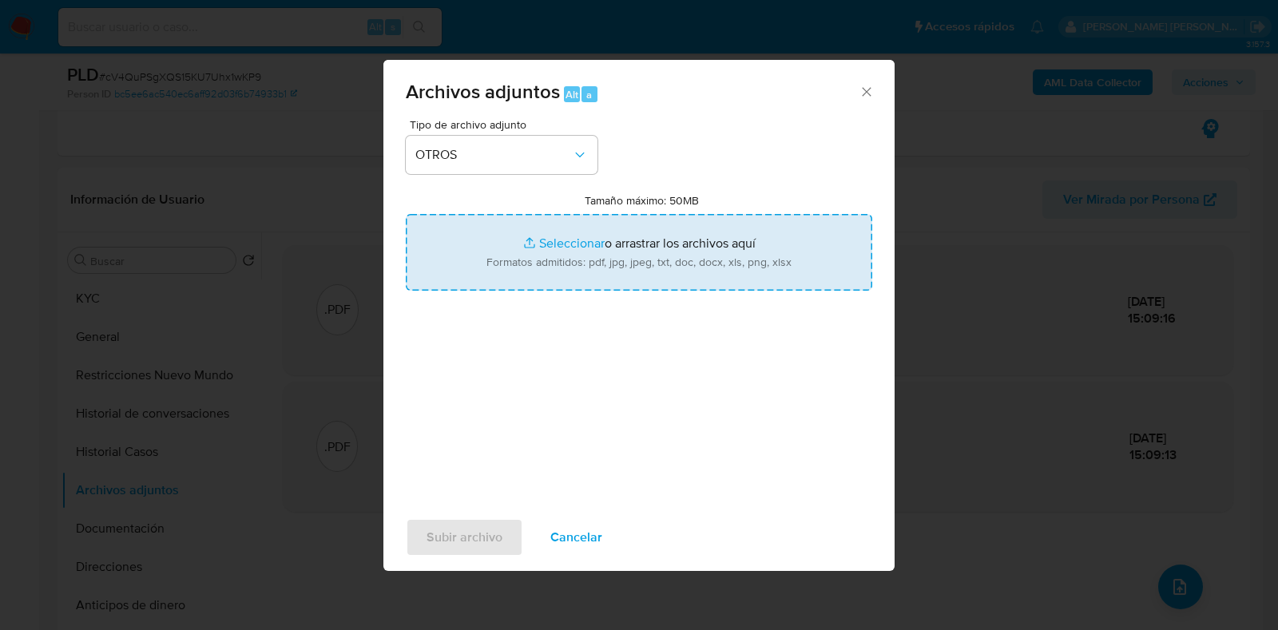
type input "C:\fakepath\Movimientos-2491025307.xlsx"
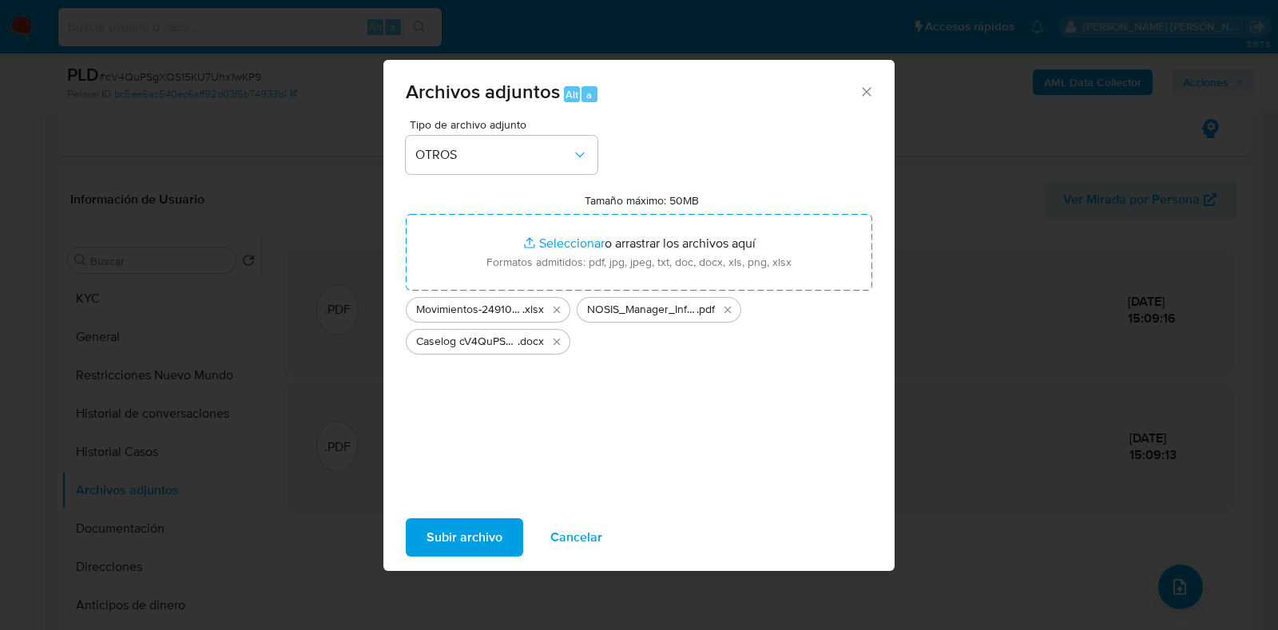
click at [455, 525] on span "Subir archivo" at bounding box center [465, 537] width 76 height 35
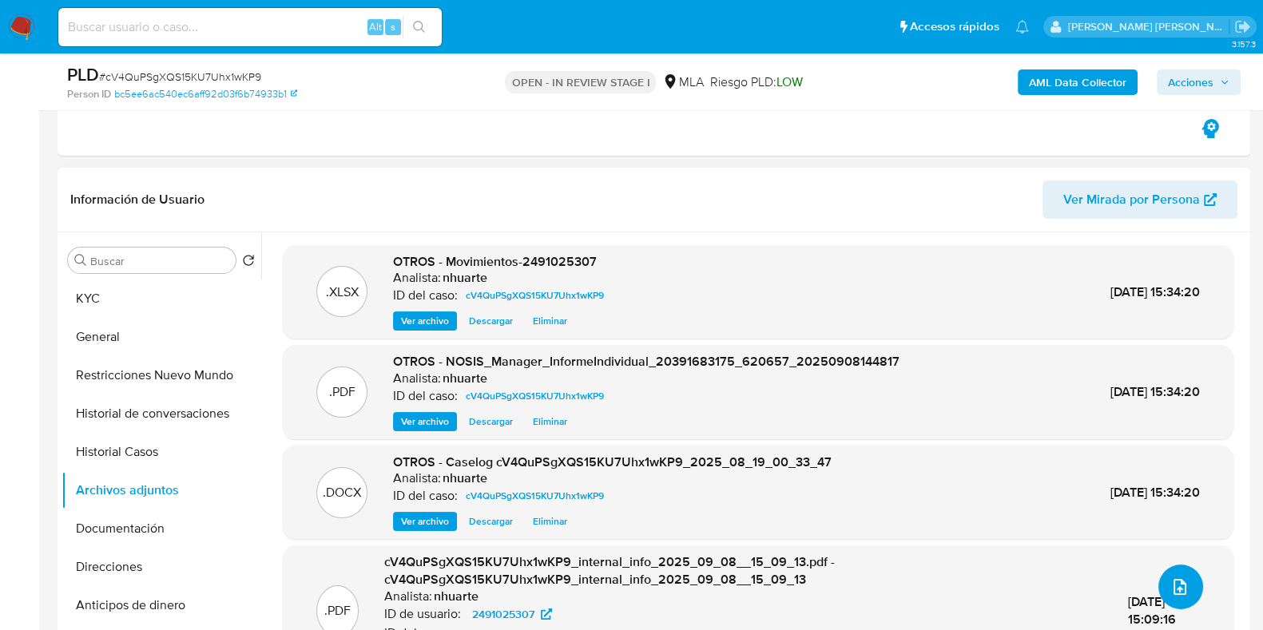
scroll to position [0, 0]
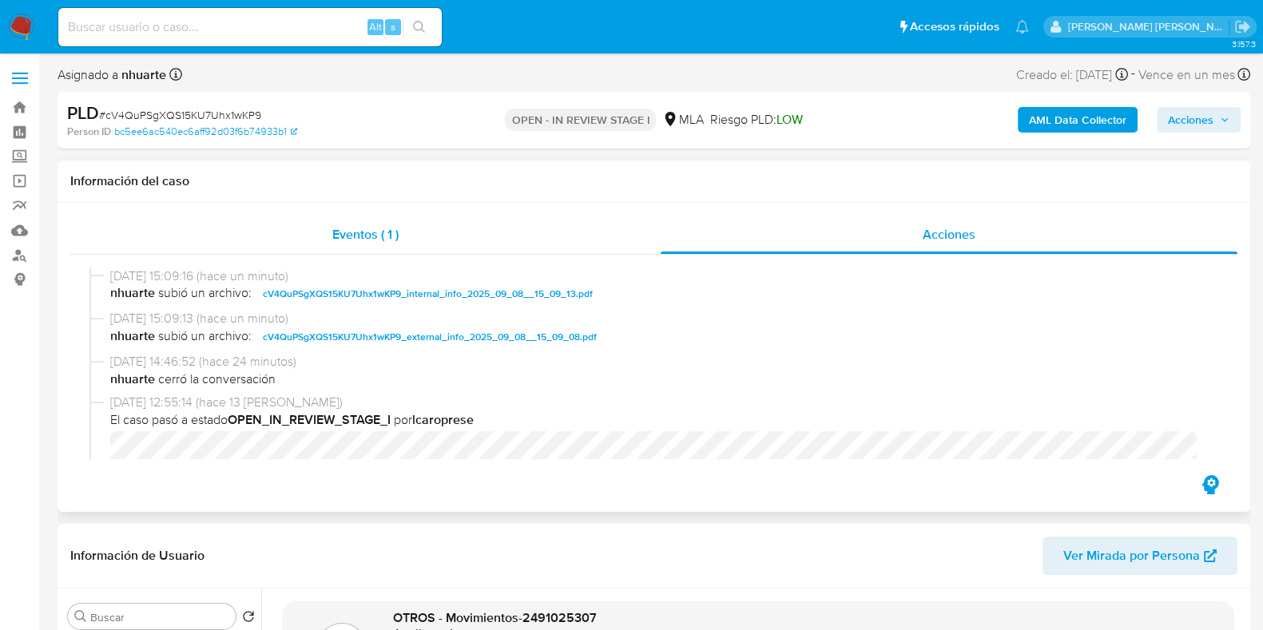
drag, startPoint x: 385, startPoint y: 227, endPoint x: 407, endPoint y: 224, distance: 21.8
click at [385, 227] on span "Eventos ( 1 )" at bounding box center [365, 234] width 66 height 18
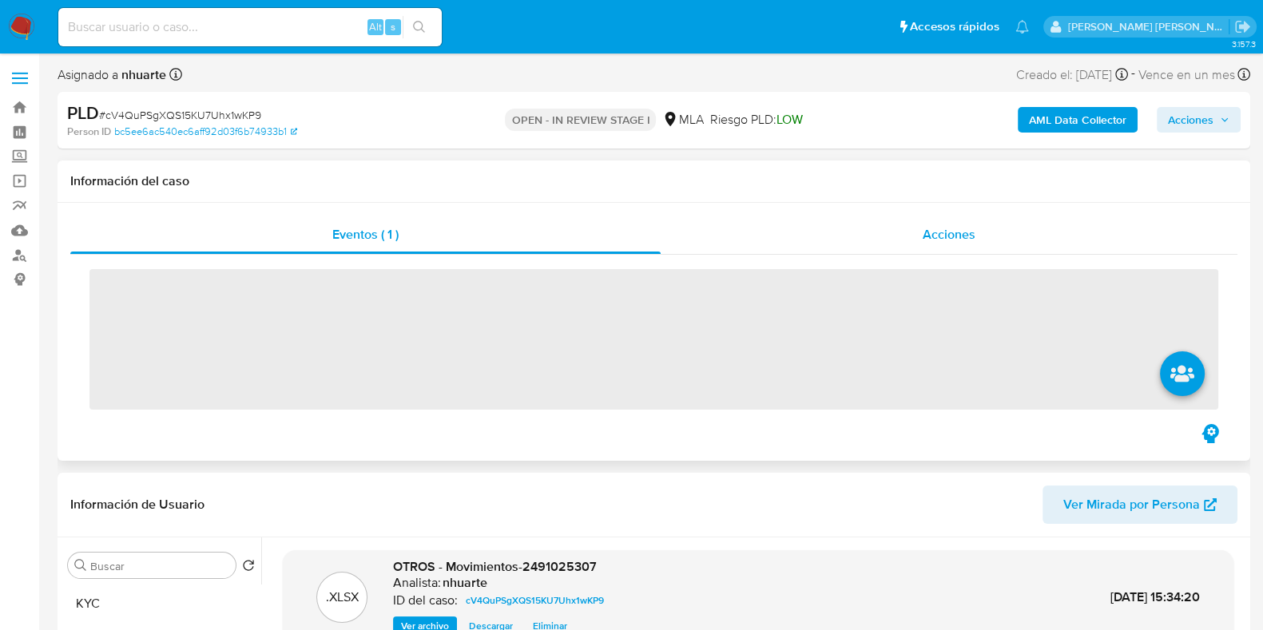
click at [968, 229] on span "Acciones" at bounding box center [949, 234] width 53 height 18
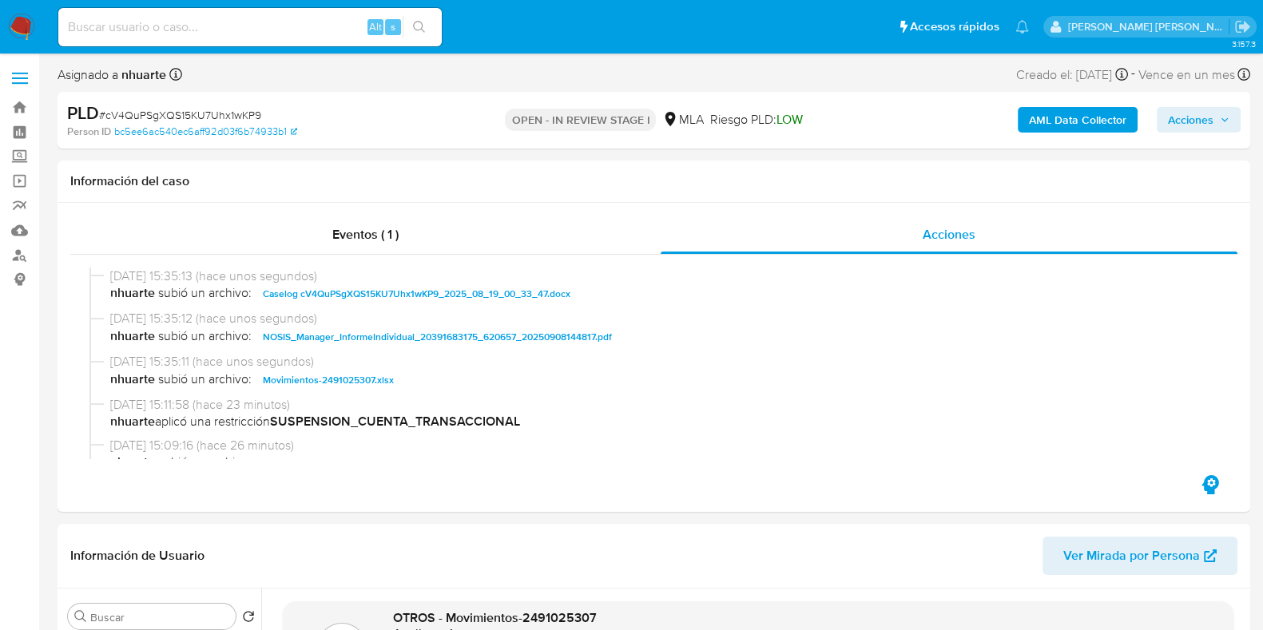
drag, startPoint x: 1193, startPoint y: 121, endPoint x: 981, endPoint y: 133, distance: 212.1
click at [1192, 120] on span "Acciones" at bounding box center [1191, 120] width 46 height 26
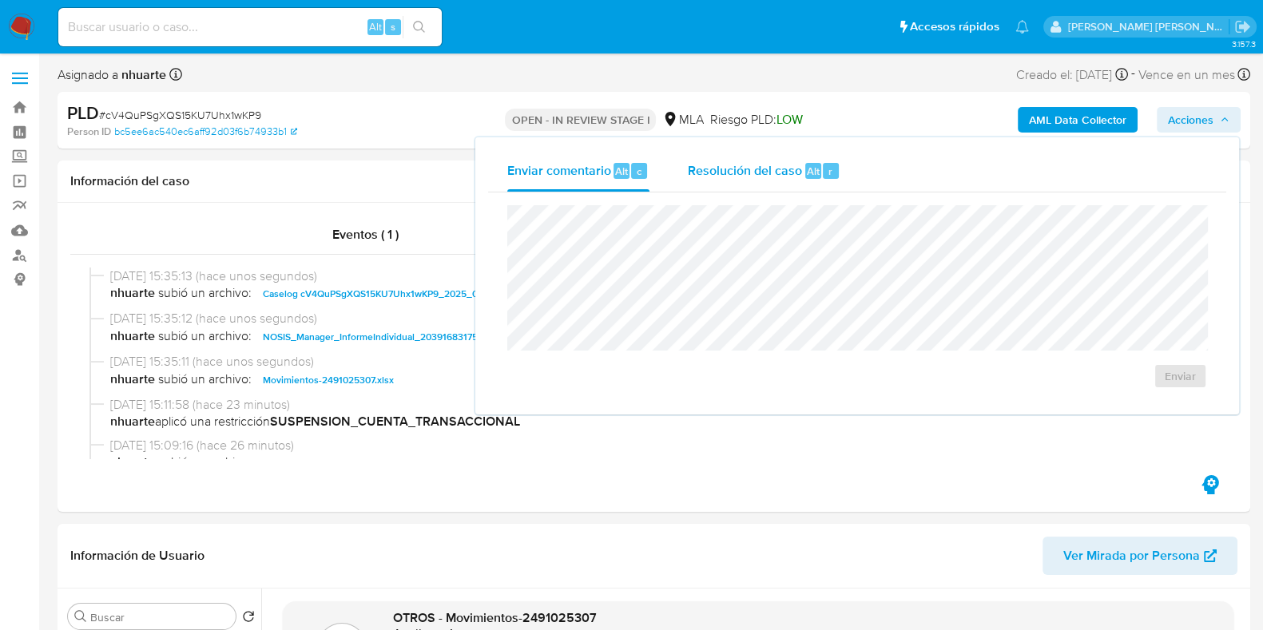
click at [775, 171] on span "Resolución del caso" at bounding box center [745, 170] width 114 height 18
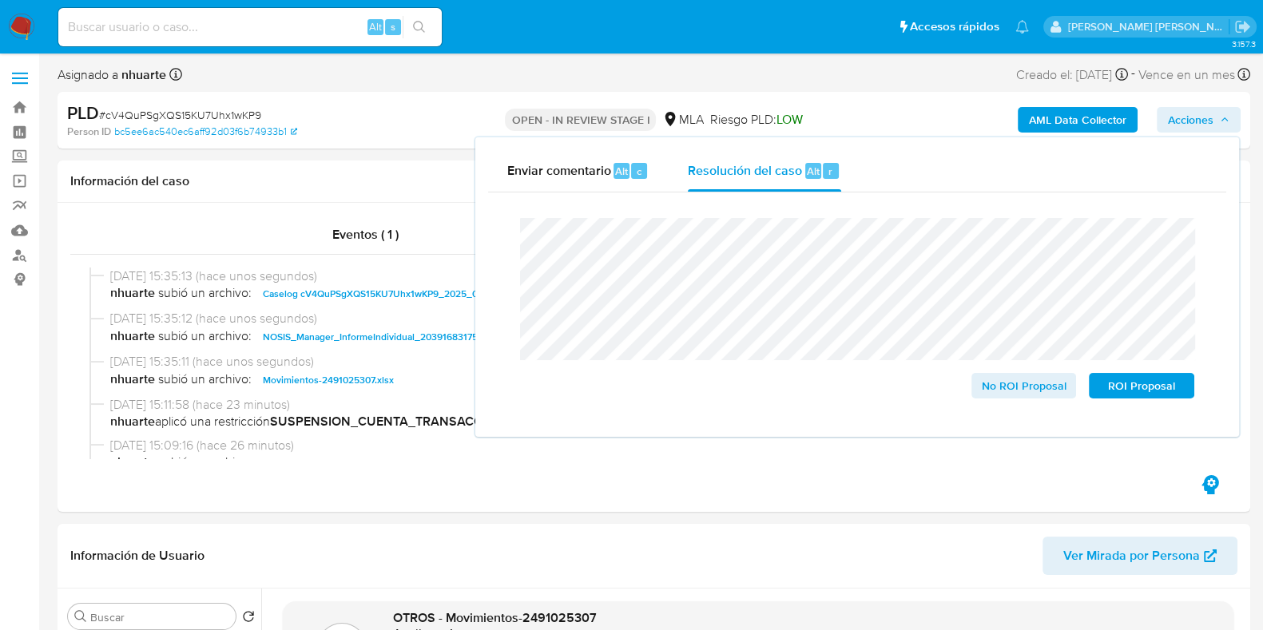
click at [487, 258] on div "Enviar comentario Alt c Resolución del caso Alt r Cierre de caso No ROI Proposa…" at bounding box center [857, 287] width 764 height 300
click at [1134, 393] on span "ROI Proposal" at bounding box center [1141, 386] width 83 height 22
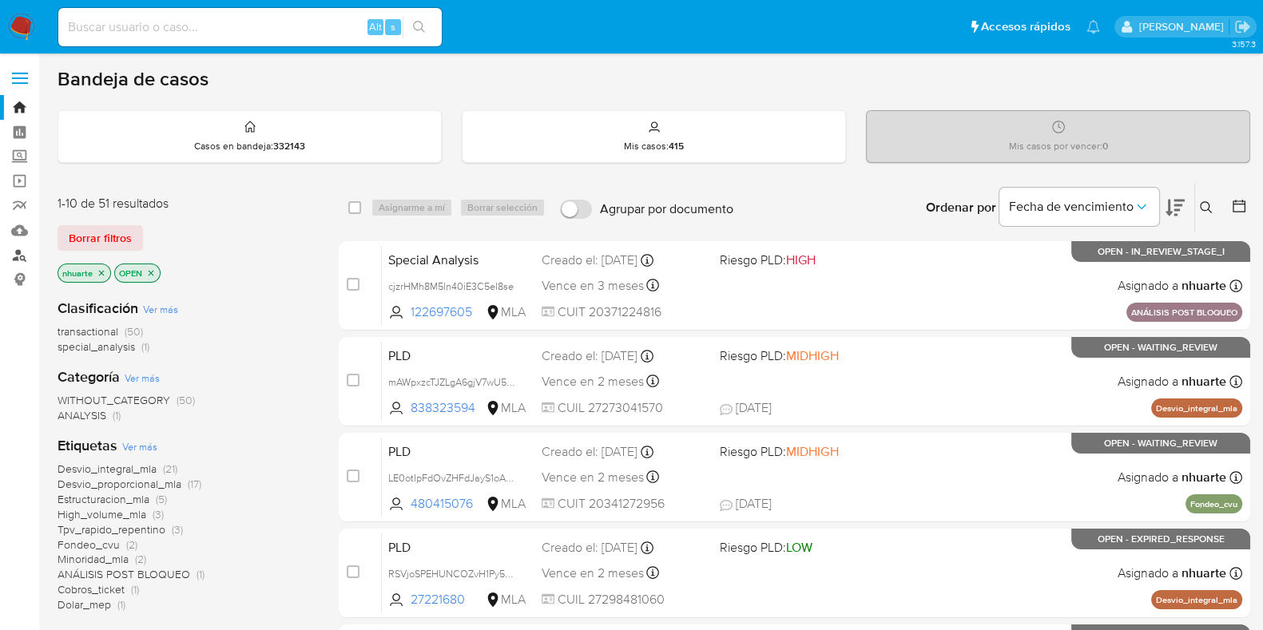
click at [22, 252] on link "Buscador de personas" at bounding box center [95, 255] width 190 height 25
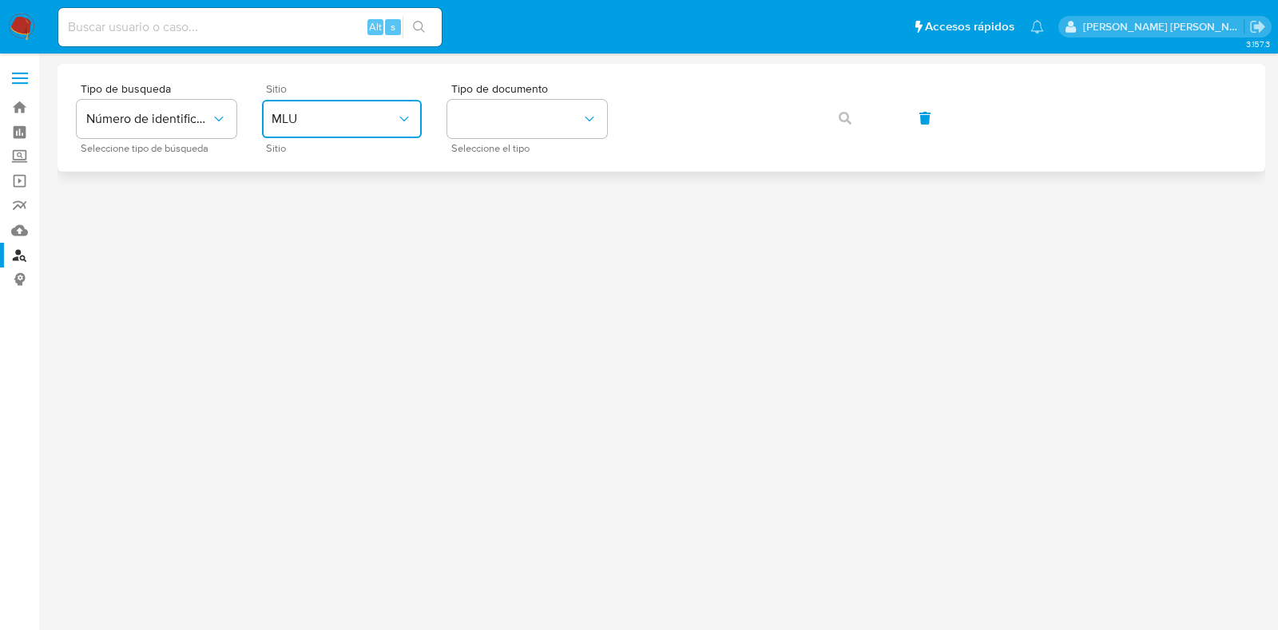
click at [387, 101] on button "MLU" at bounding box center [342, 119] width 160 height 38
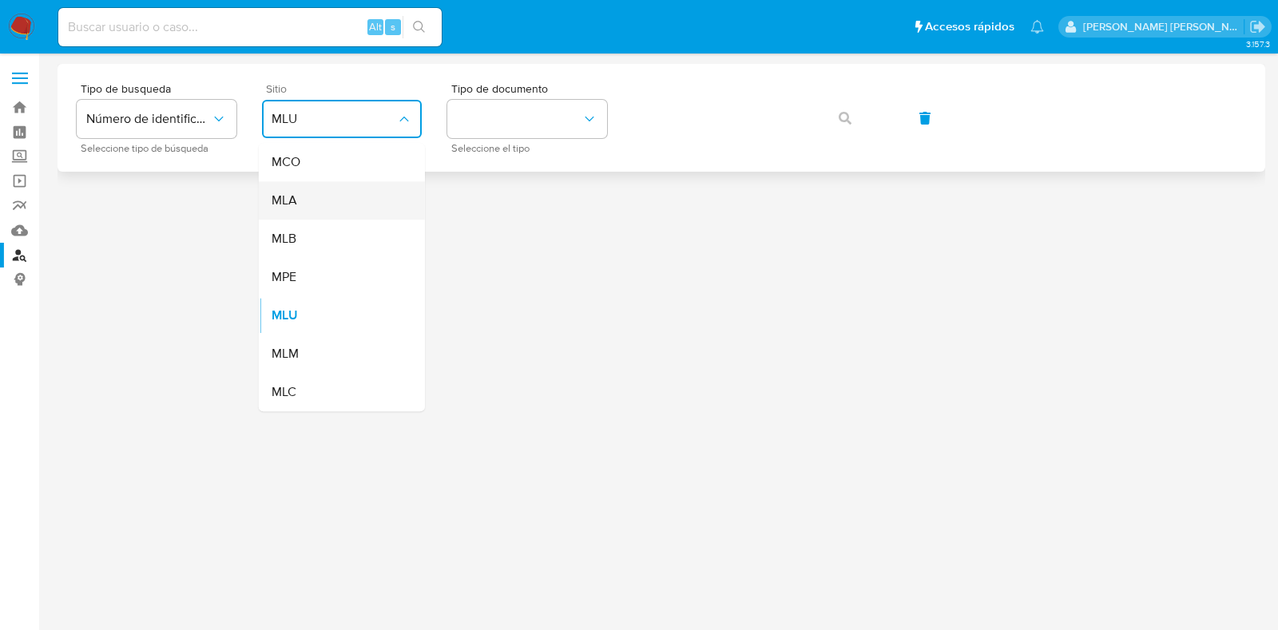
click at [352, 191] on div "MLA" at bounding box center [337, 200] width 131 height 38
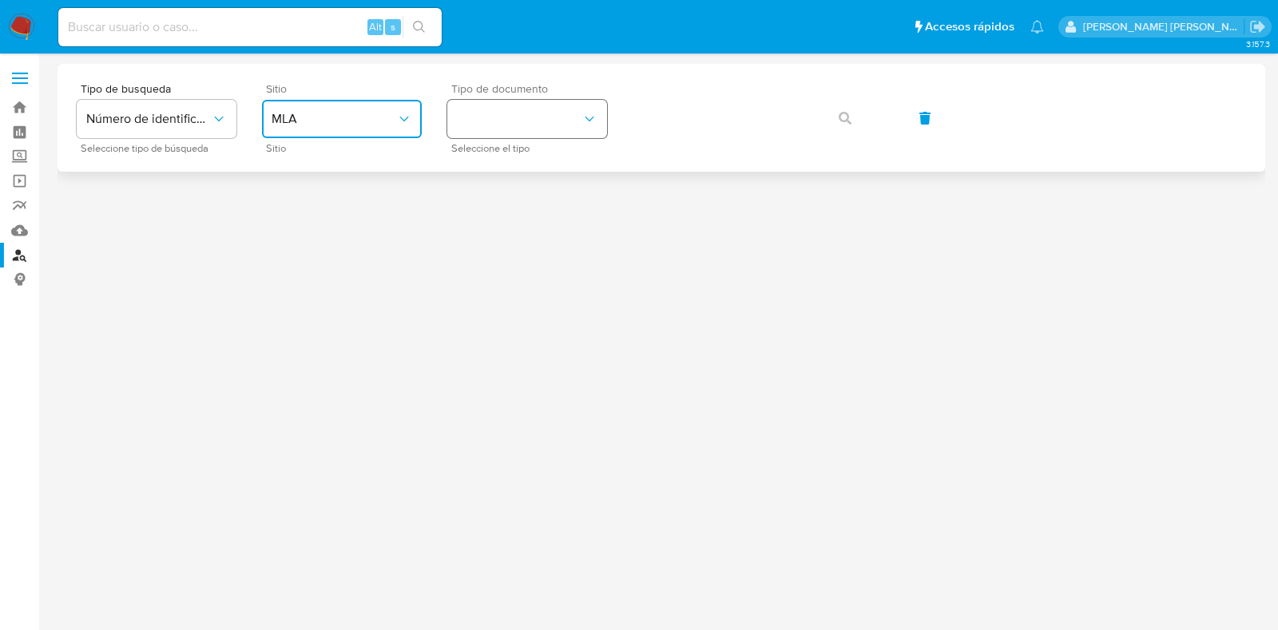
click at [503, 113] on button "identificationType" at bounding box center [527, 119] width 160 height 38
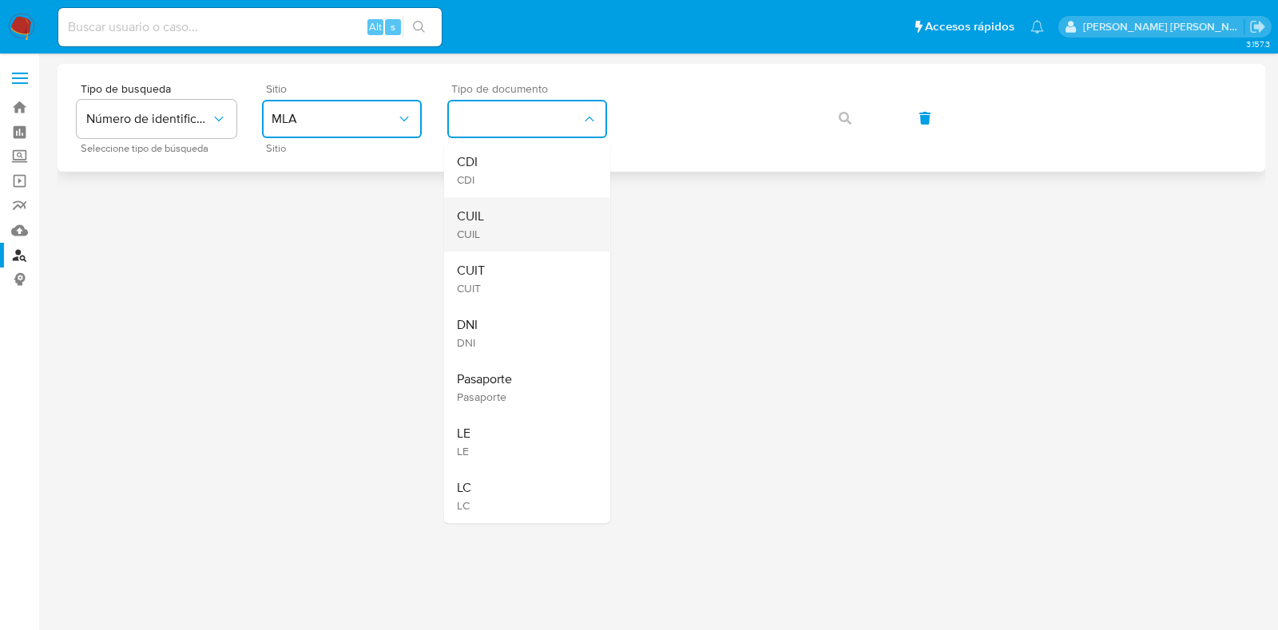
click at [483, 217] on span "CUIL" at bounding box center [470, 217] width 27 height 16
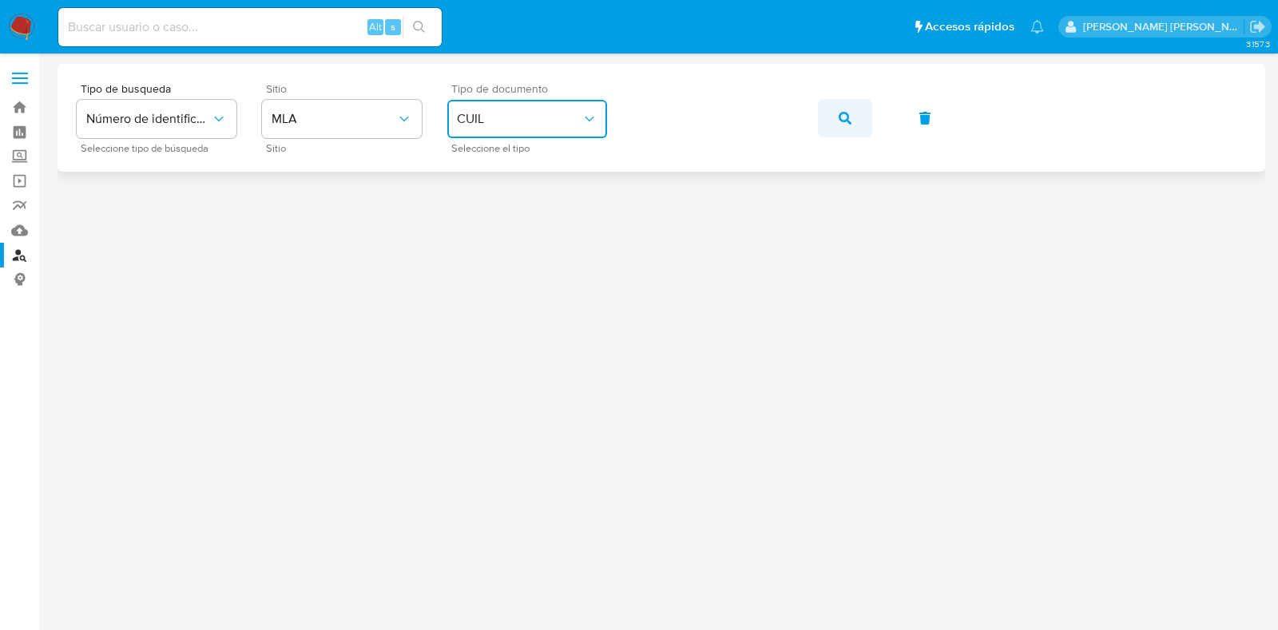
click at [853, 116] on button "button" at bounding box center [845, 118] width 54 height 38
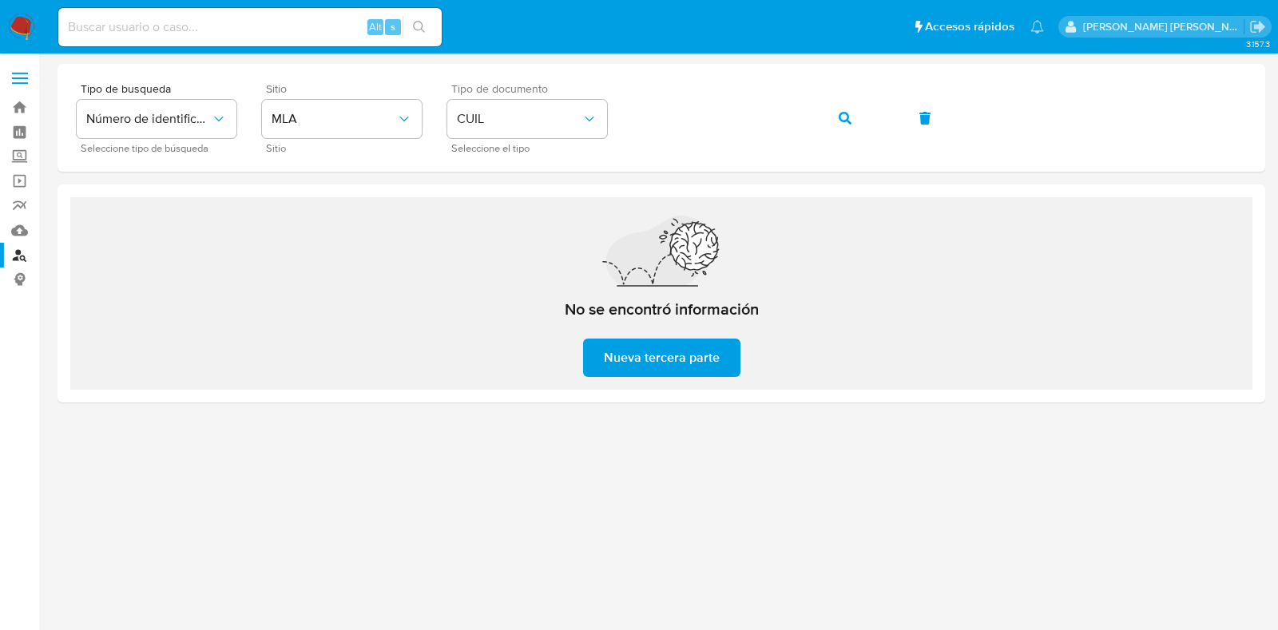
click at [576, 97] on div "Tipo de documento CUIL Seleccione el tipo" at bounding box center [527, 118] width 160 height 70
click at [577, 114] on span "CUIL" at bounding box center [519, 119] width 125 height 16
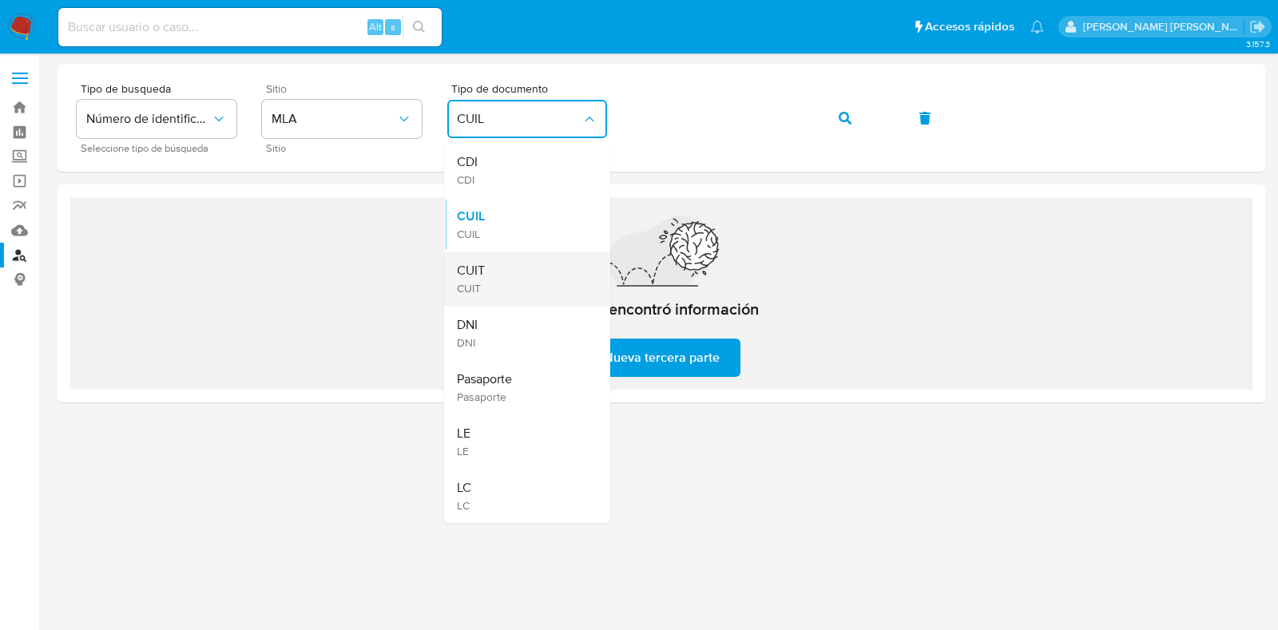
click at [518, 260] on div "CUIT CUIT" at bounding box center [522, 279] width 131 height 54
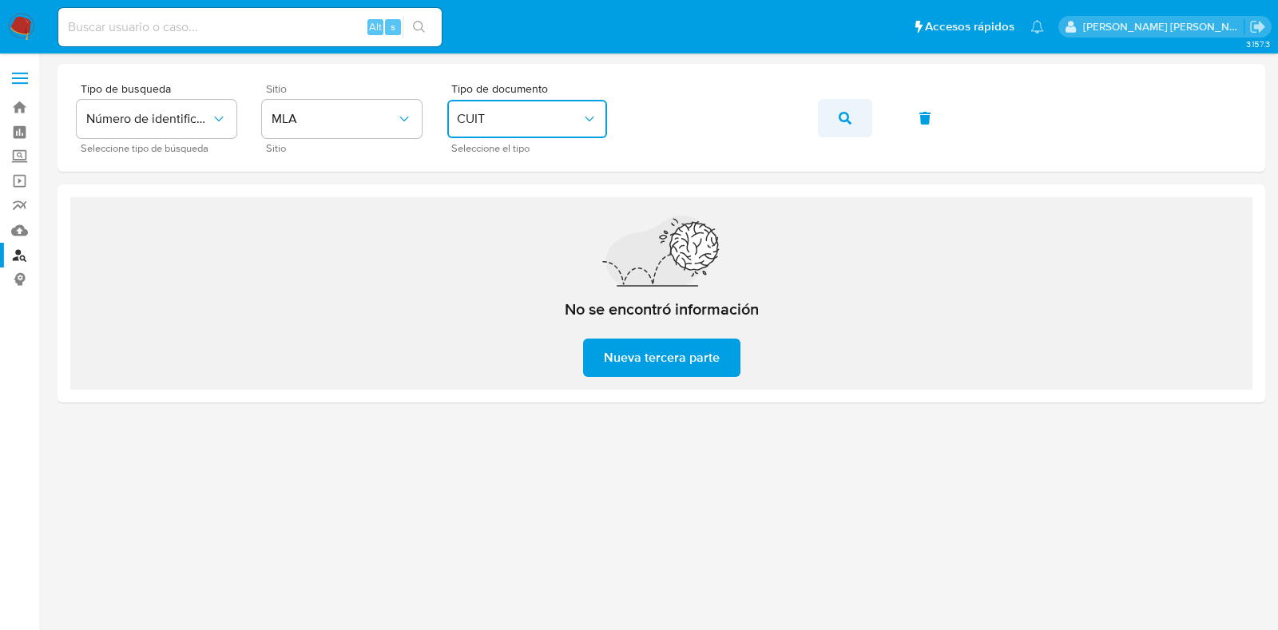
click at [836, 115] on button "button" at bounding box center [845, 118] width 54 height 38
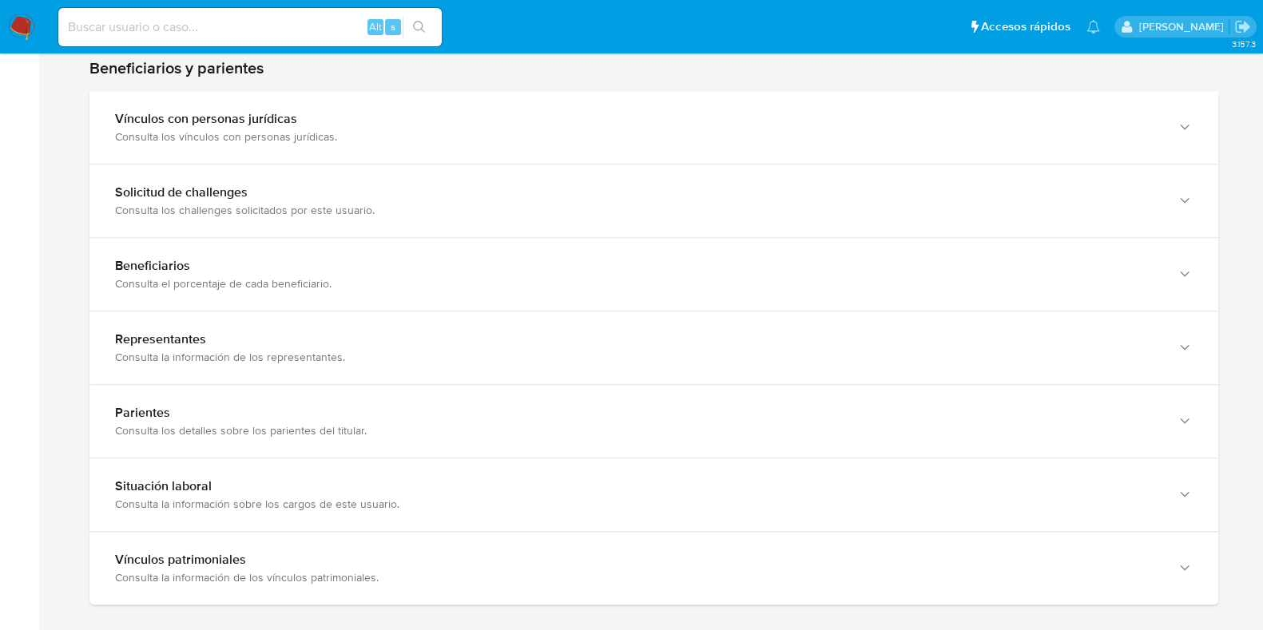
scroll to position [599, 0]
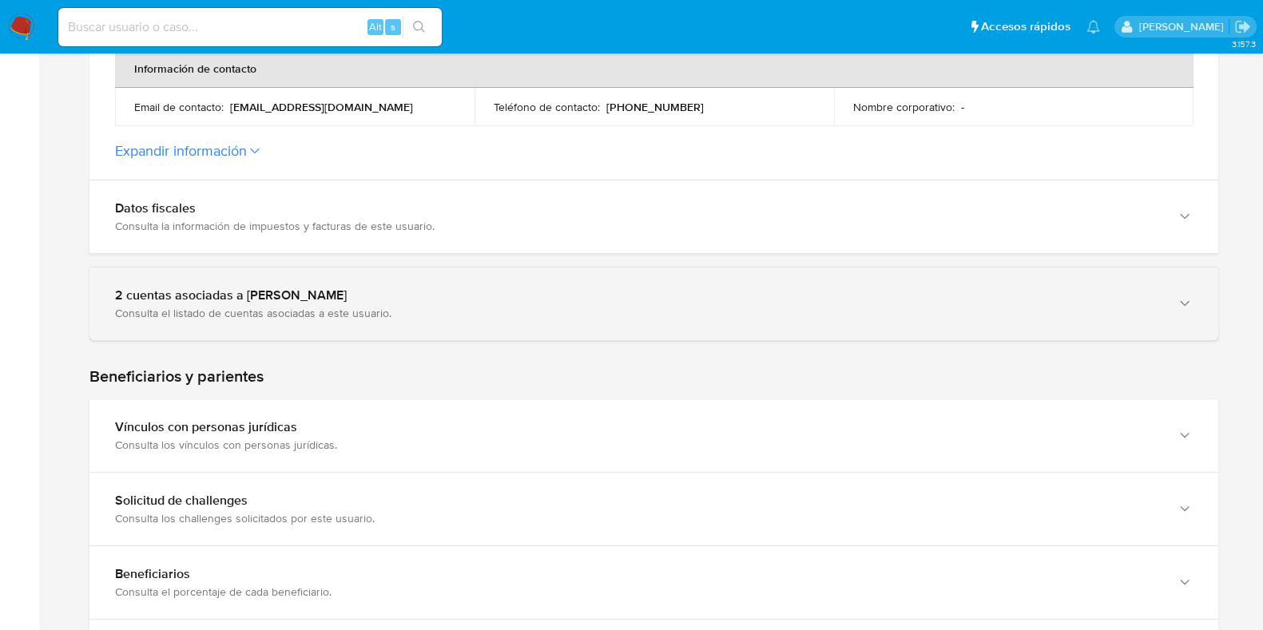
click at [354, 300] on div "2 cuentas asociadas a [PERSON_NAME]" at bounding box center [638, 296] width 1046 height 16
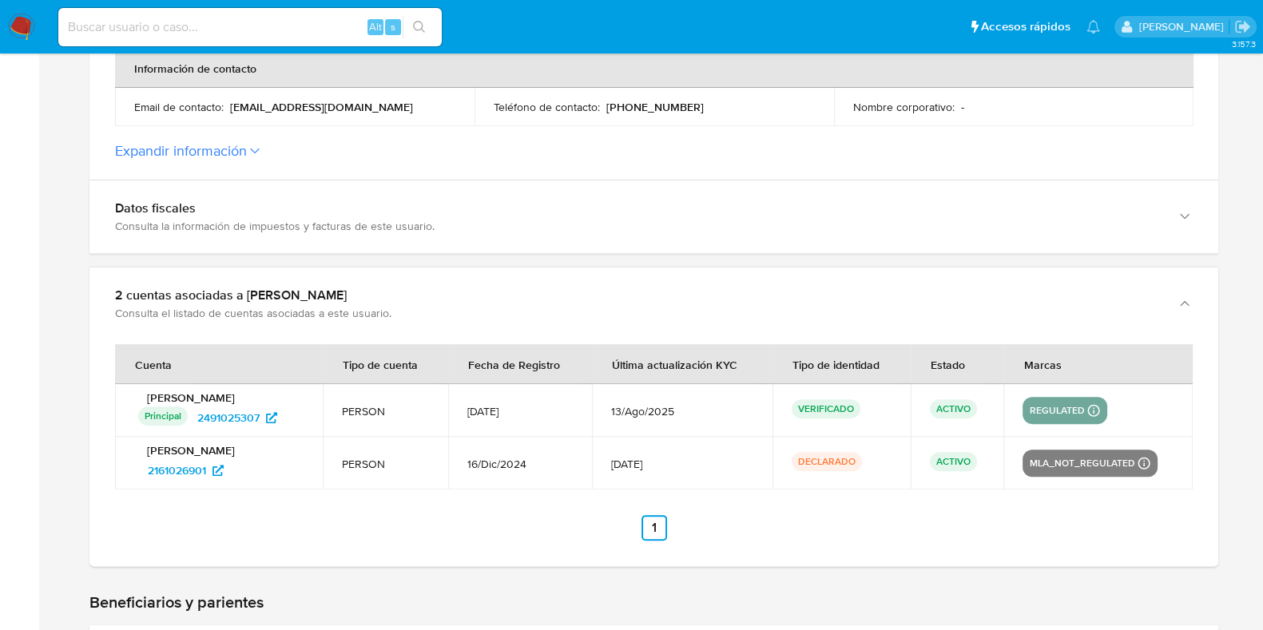
drag, startPoint x: 464, startPoint y: 407, endPoint x: 535, endPoint y: 405, distance: 70.3
click at [535, 405] on td "[DATE]" at bounding box center [520, 410] width 144 height 53
click at [490, 417] on span "[DATE]" at bounding box center [519, 411] width 105 height 14
drag, startPoint x: 466, startPoint y: 408, endPoint x: 554, endPoint y: 408, distance: 88.7
click at [554, 408] on td "[DATE]" at bounding box center [520, 410] width 144 height 53
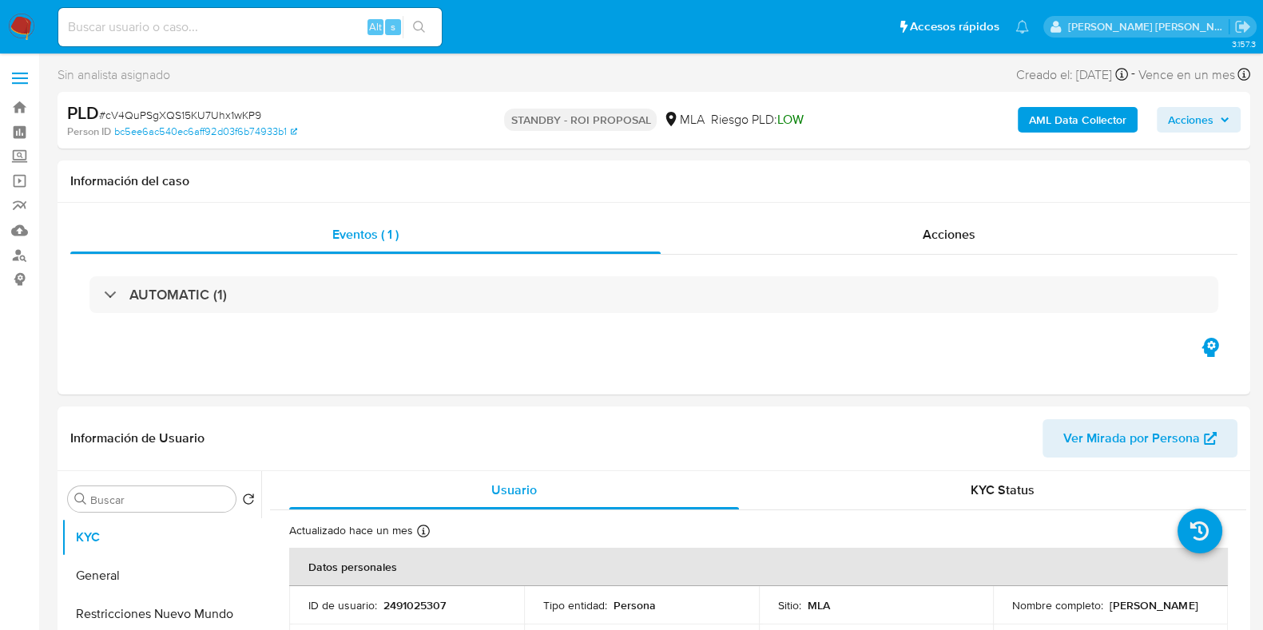
select select "10"
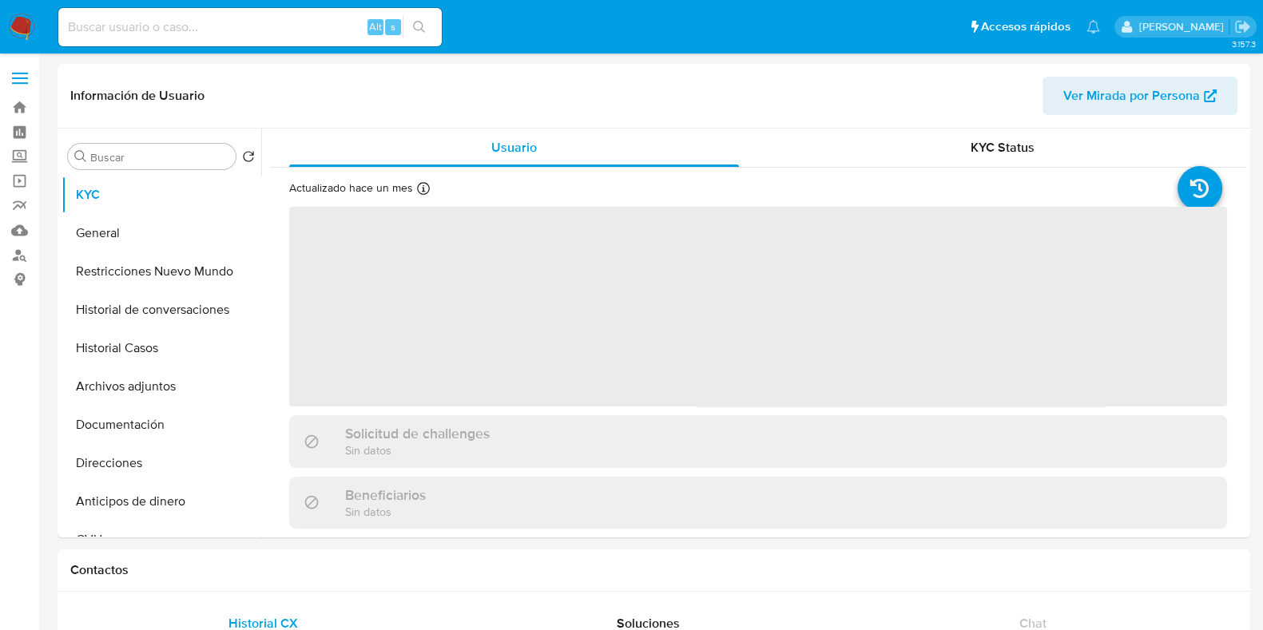
click at [181, 25] on input at bounding box center [249, 27] width 383 height 21
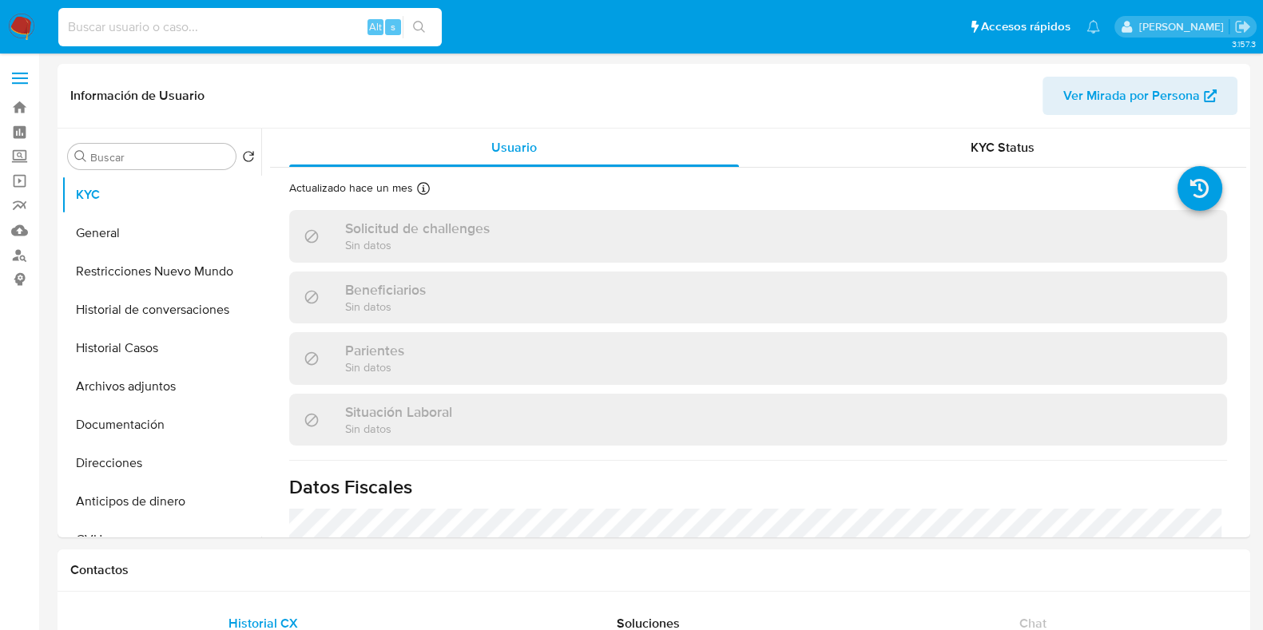
paste input "2477732396"
type input "2477732396"
select select "10"
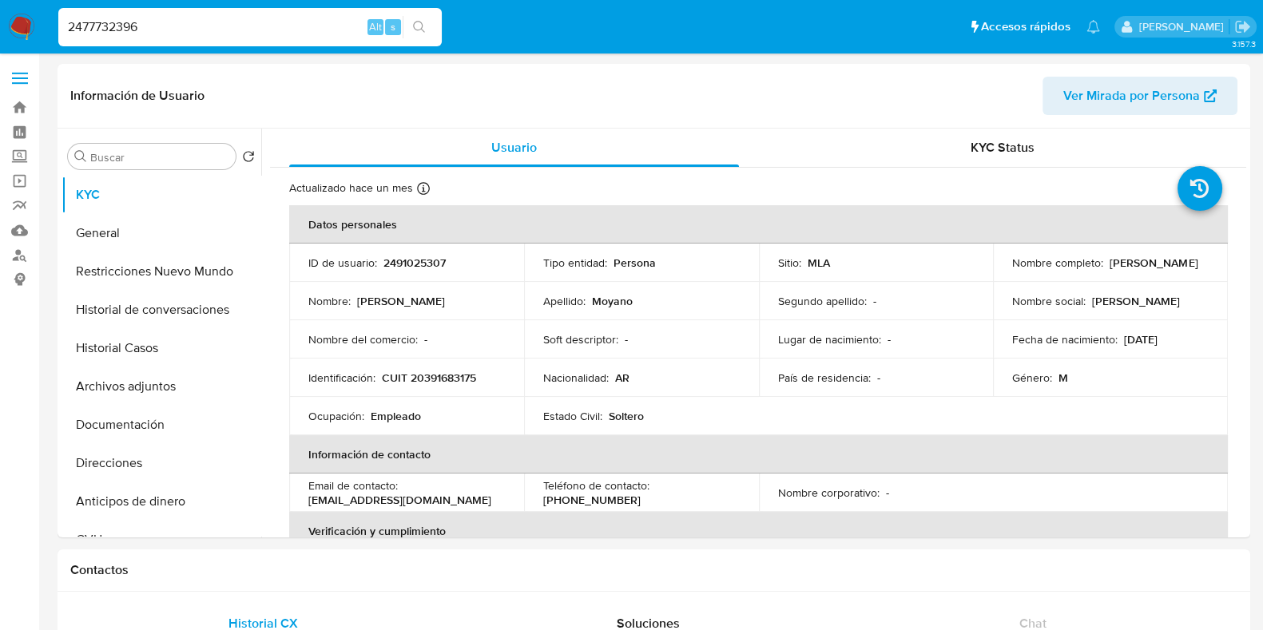
type input "2477732396"
click at [419, 23] on icon "search-icon" at bounding box center [419, 27] width 13 height 13
select select "10"
click at [113, 352] on button "Historial Casos" at bounding box center [155, 348] width 187 height 38
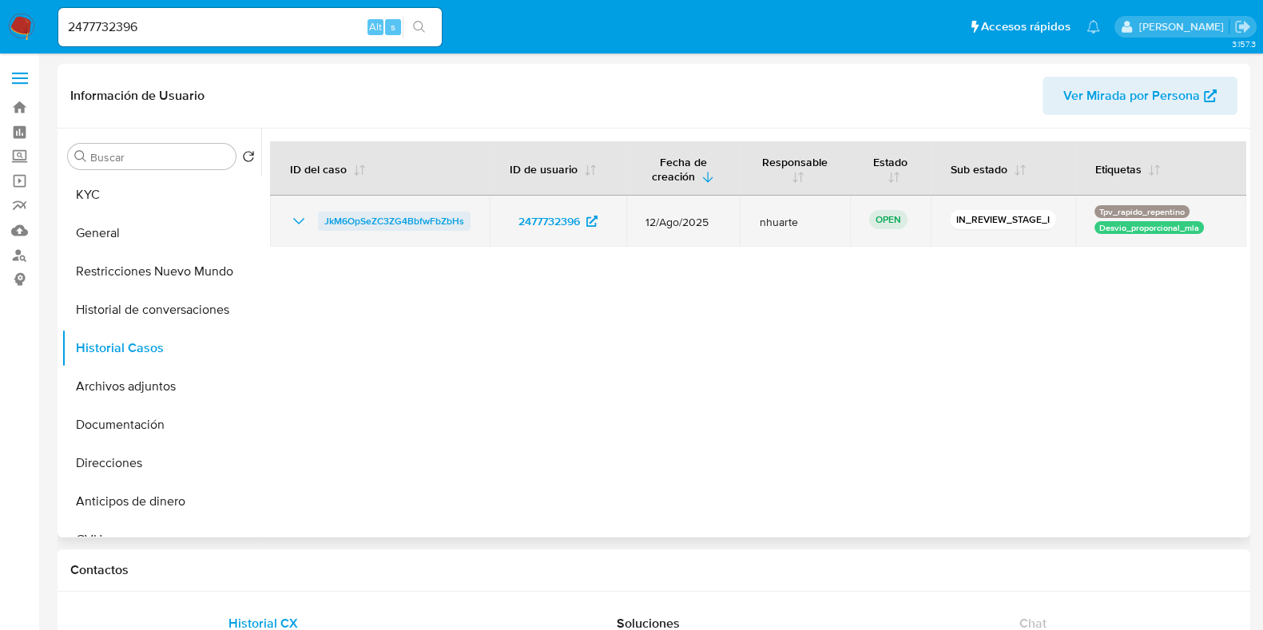
click at [427, 225] on span "JkM6OpSeZC3ZG4BbfwFbZbHs" at bounding box center [394, 221] width 140 height 19
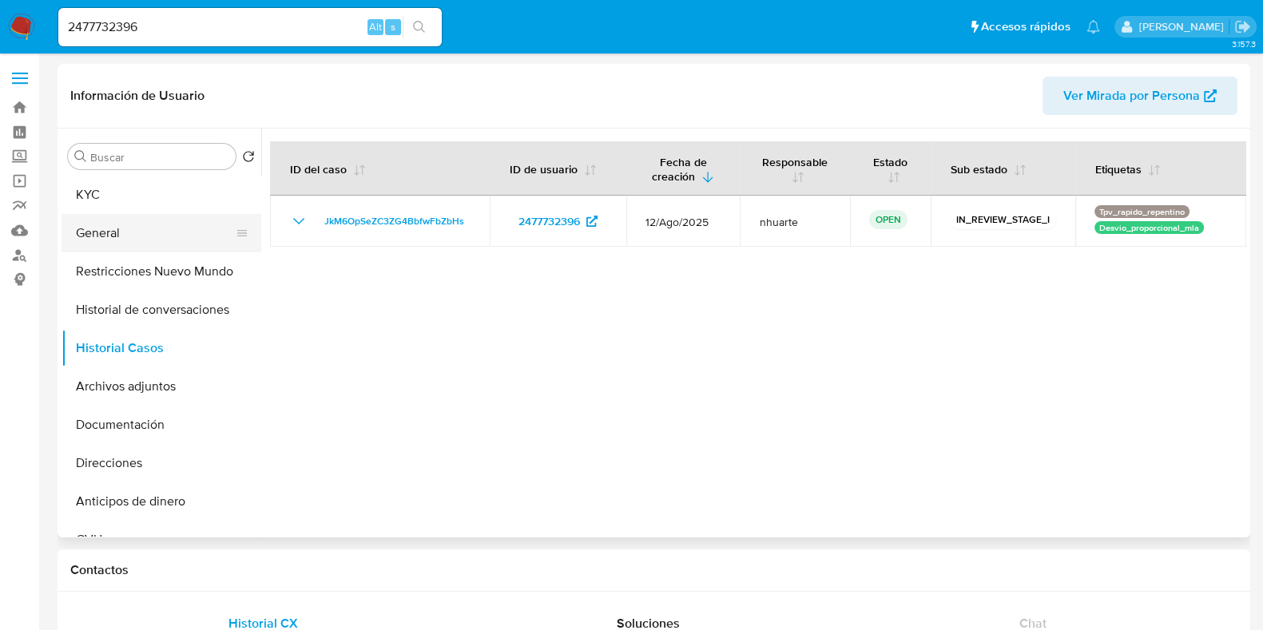
drag, startPoint x: 215, startPoint y: 227, endPoint x: 235, endPoint y: 225, distance: 20.1
click at [215, 227] on button "General" at bounding box center [155, 233] width 187 height 38
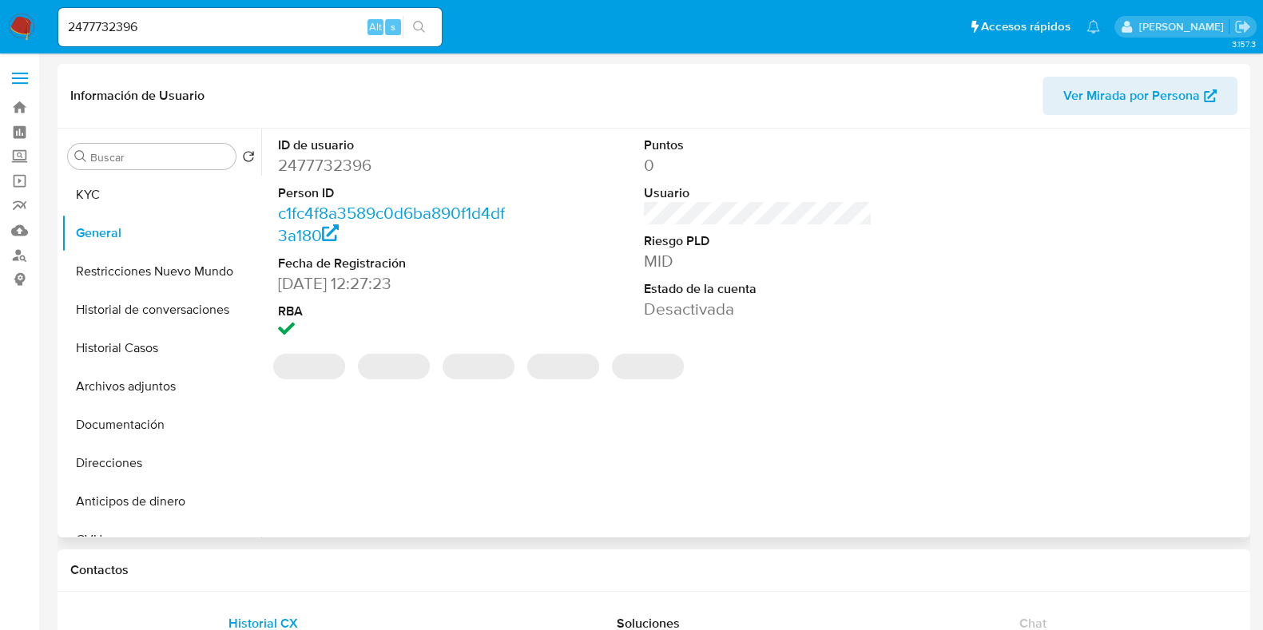
click at [336, 165] on dd "2477732396" at bounding box center [392, 165] width 229 height 22
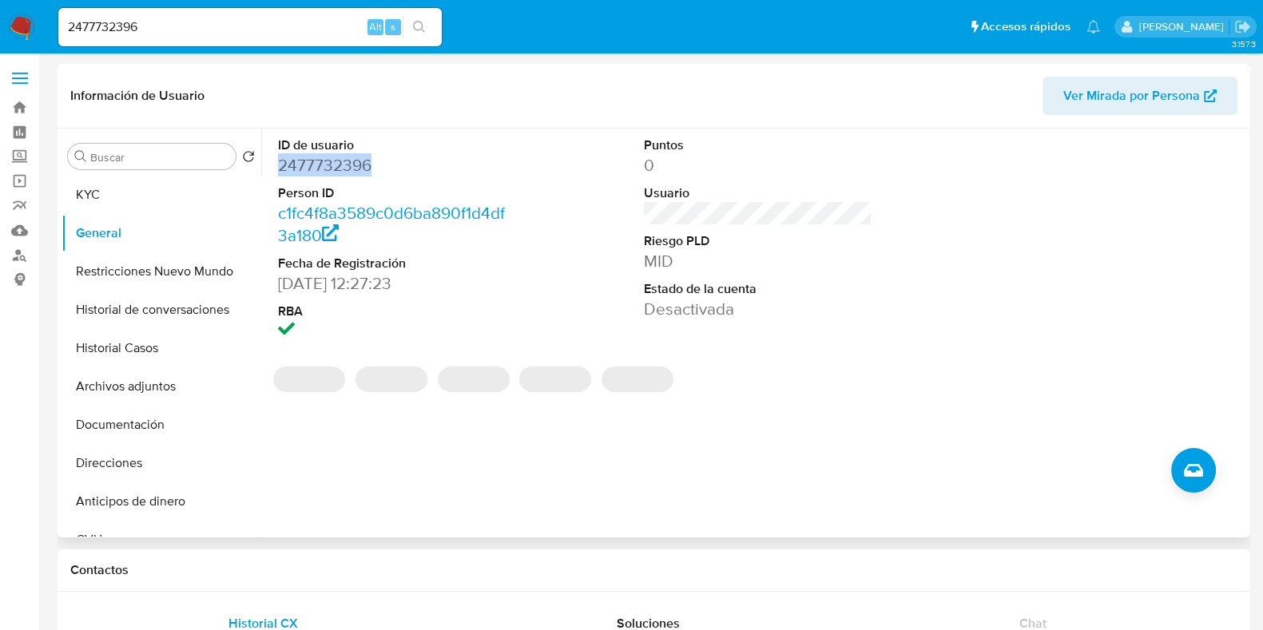
copy dd "2477732396"
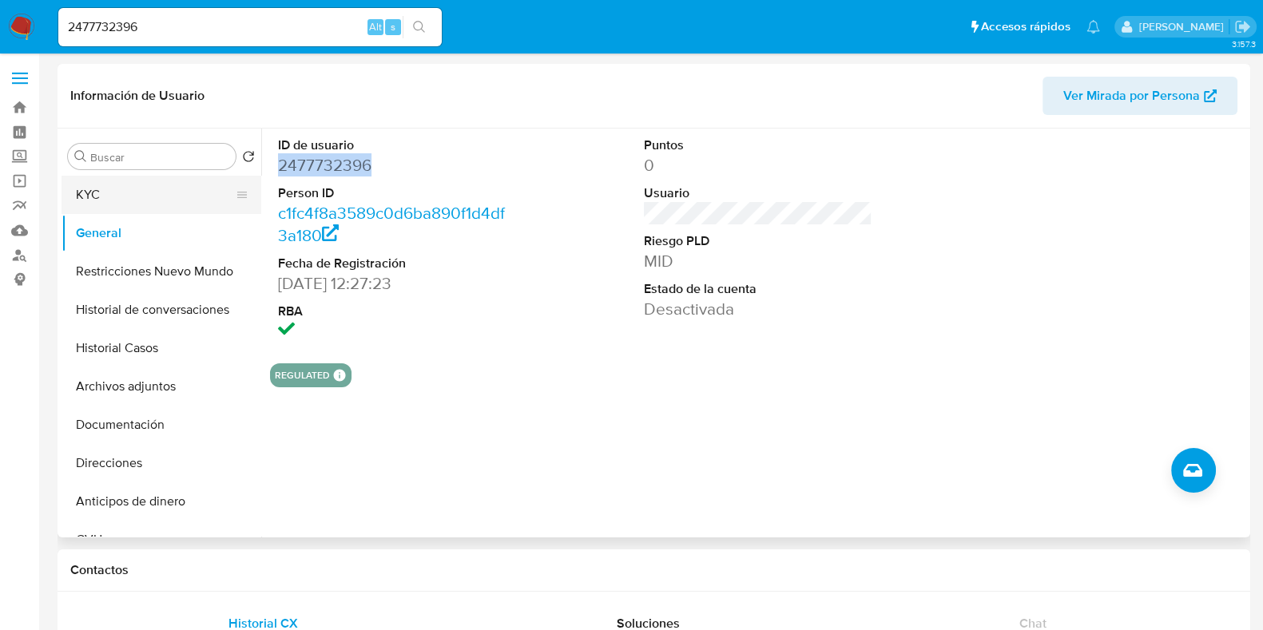
click at [75, 189] on button "KYC" at bounding box center [155, 195] width 187 height 38
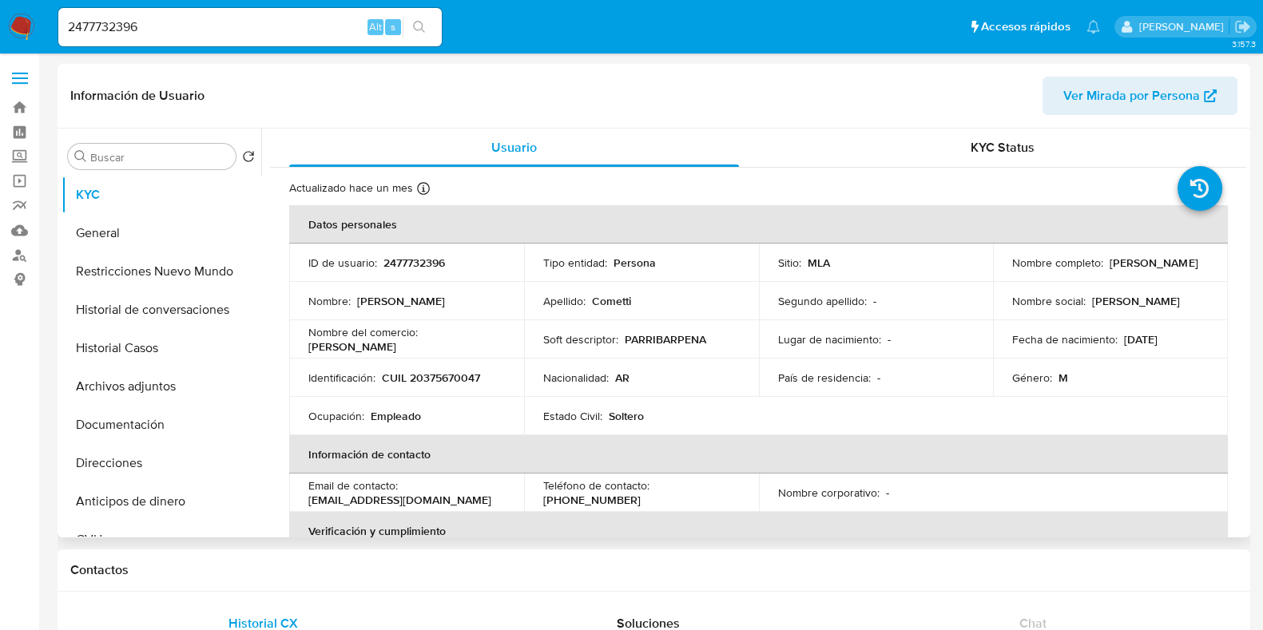
click at [455, 381] on p "CUIL 20375670047" at bounding box center [431, 378] width 98 height 14
copy p "20375670047"
click at [139, 455] on button "Direcciones" at bounding box center [155, 463] width 187 height 38
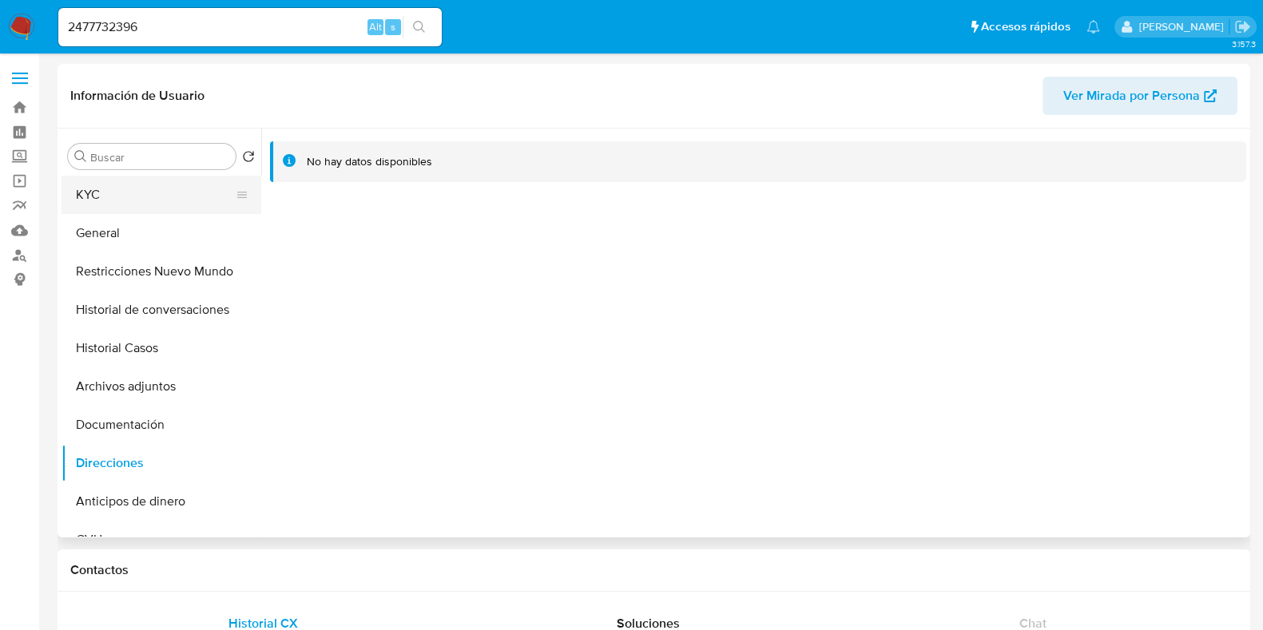
click at [100, 199] on button "KYC" at bounding box center [155, 195] width 187 height 38
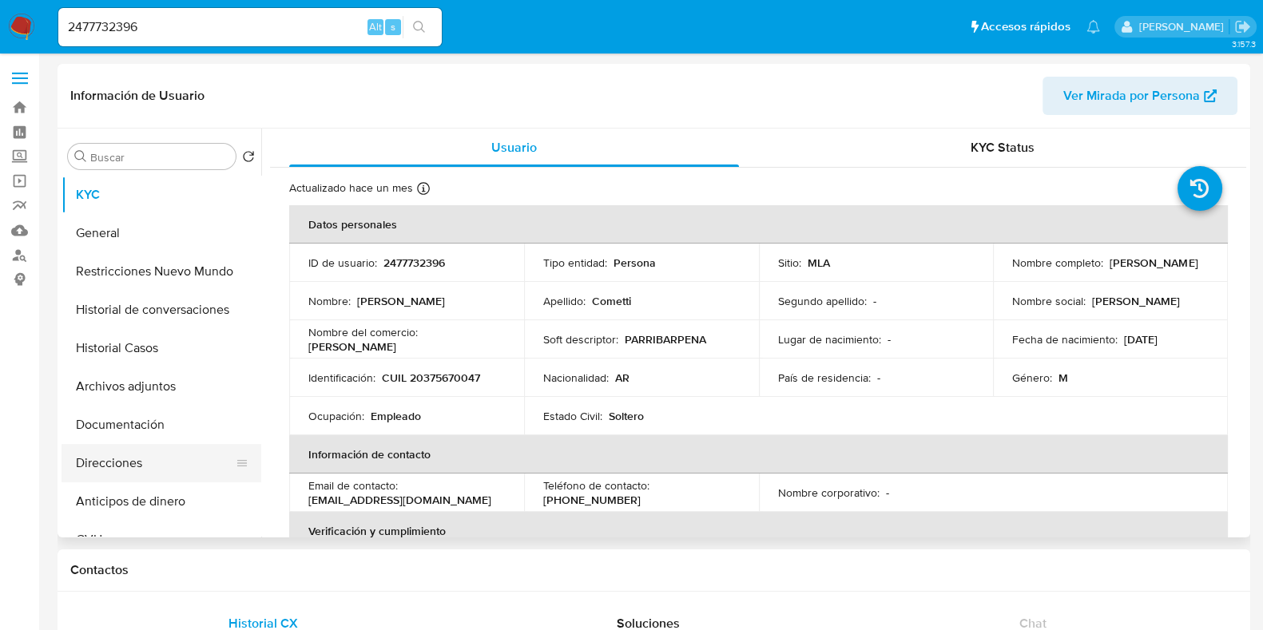
click at [143, 453] on button "Direcciones" at bounding box center [155, 463] width 187 height 38
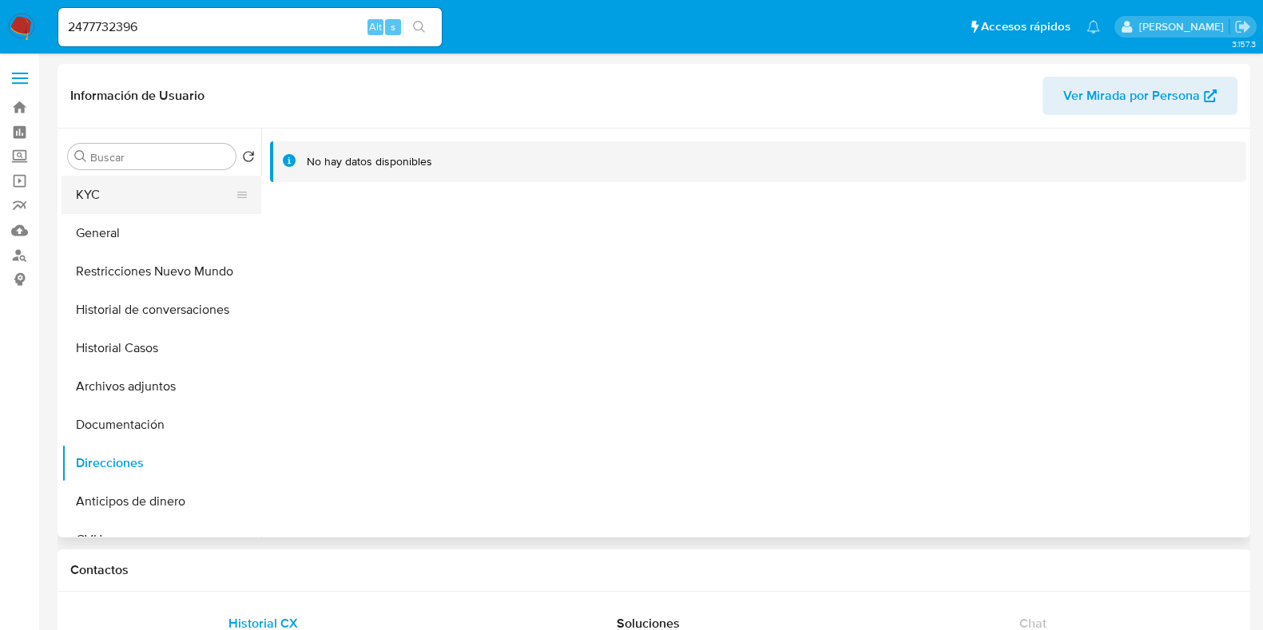
click at [160, 205] on button "KYC" at bounding box center [155, 195] width 187 height 38
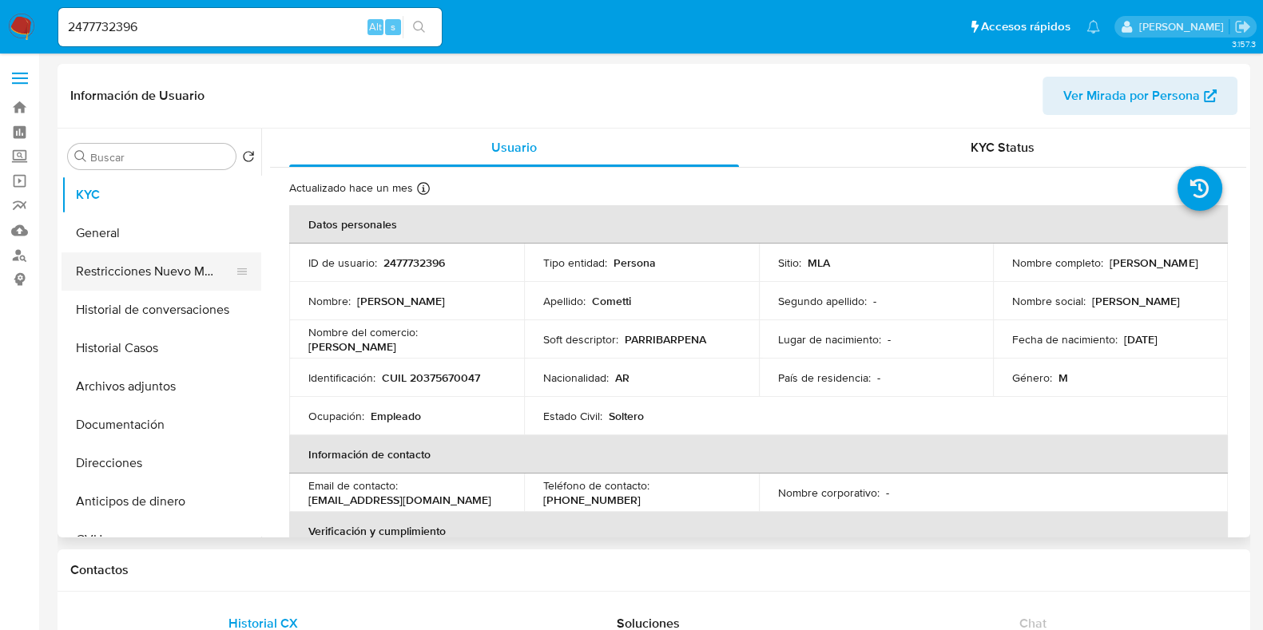
click at [184, 272] on button "Restricciones Nuevo Mundo" at bounding box center [155, 271] width 187 height 38
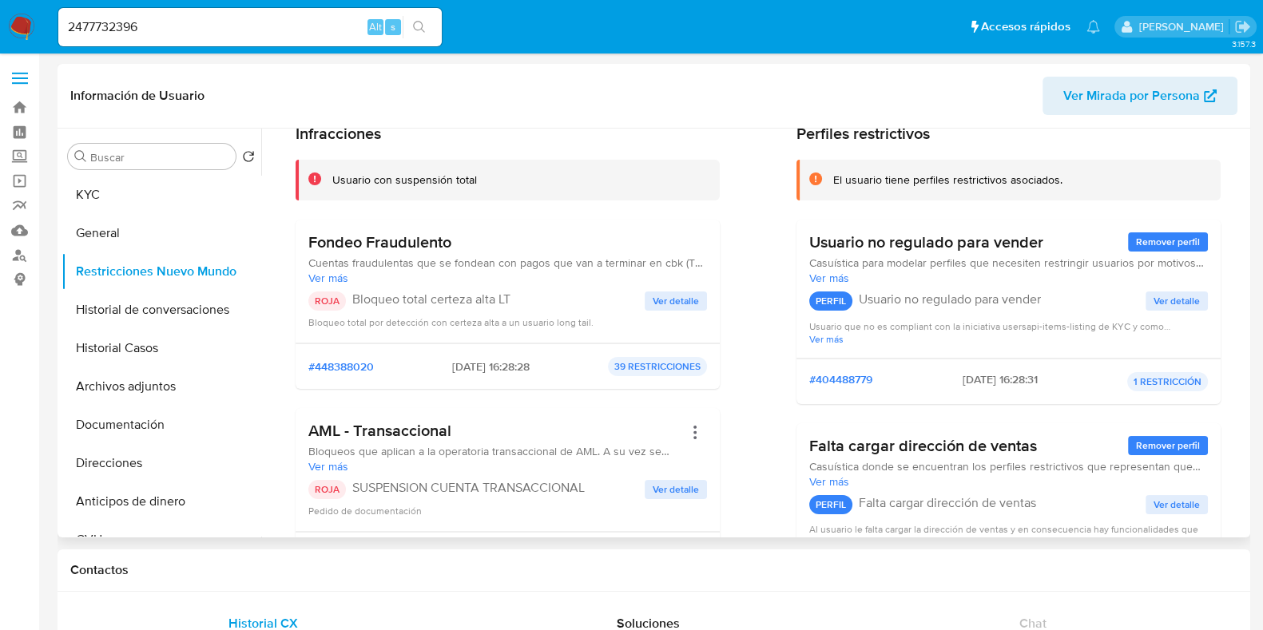
scroll to position [99, 0]
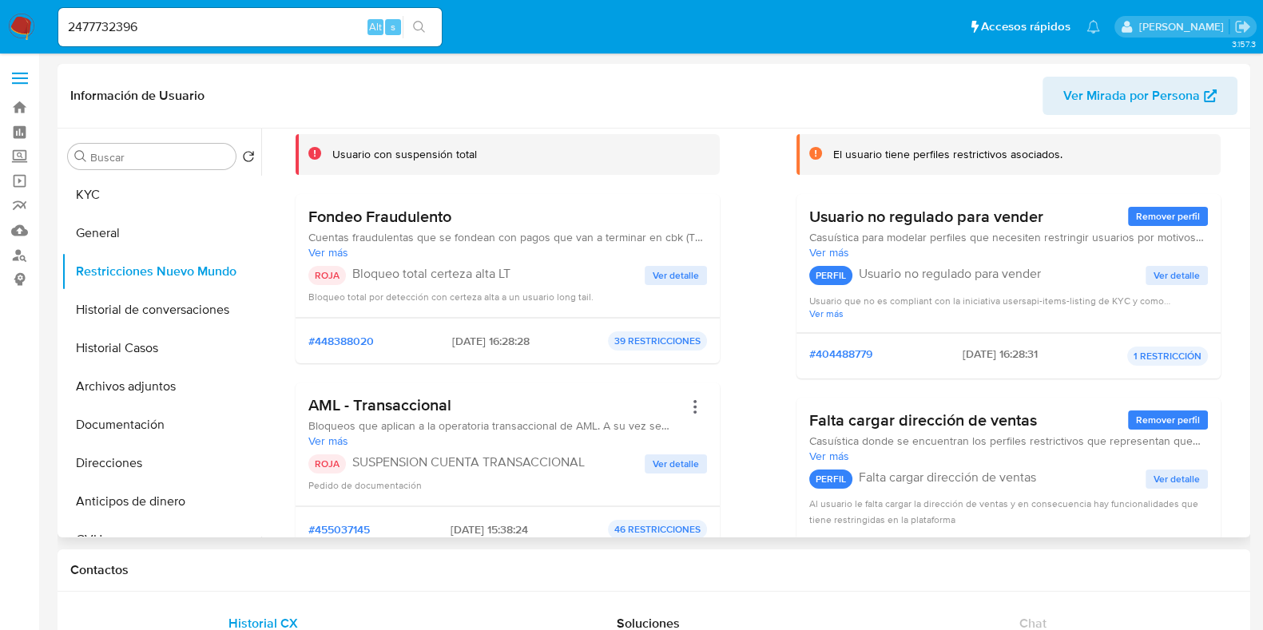
click at [667, 269] on span "Ver detalle" at bounding box center [676, 276] width 46 height 16
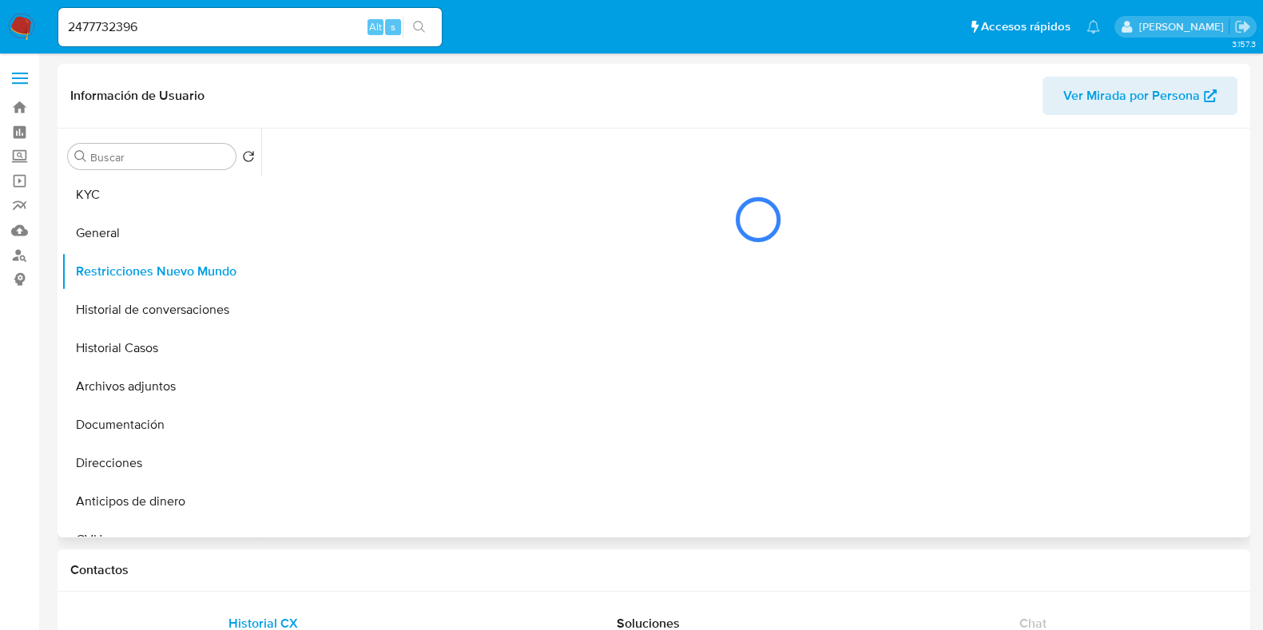
scroll to position [0, 0]
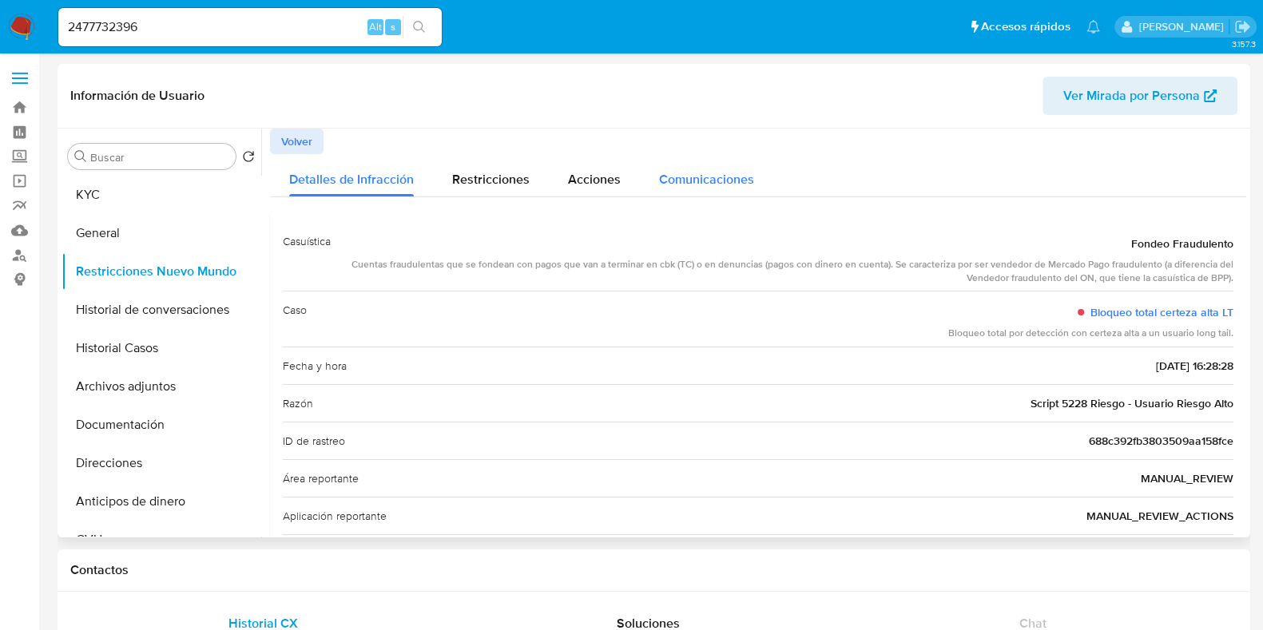
click at [694, 186] on span "Comunicaciones" at bounding box center [706, 179] width 95 height 18
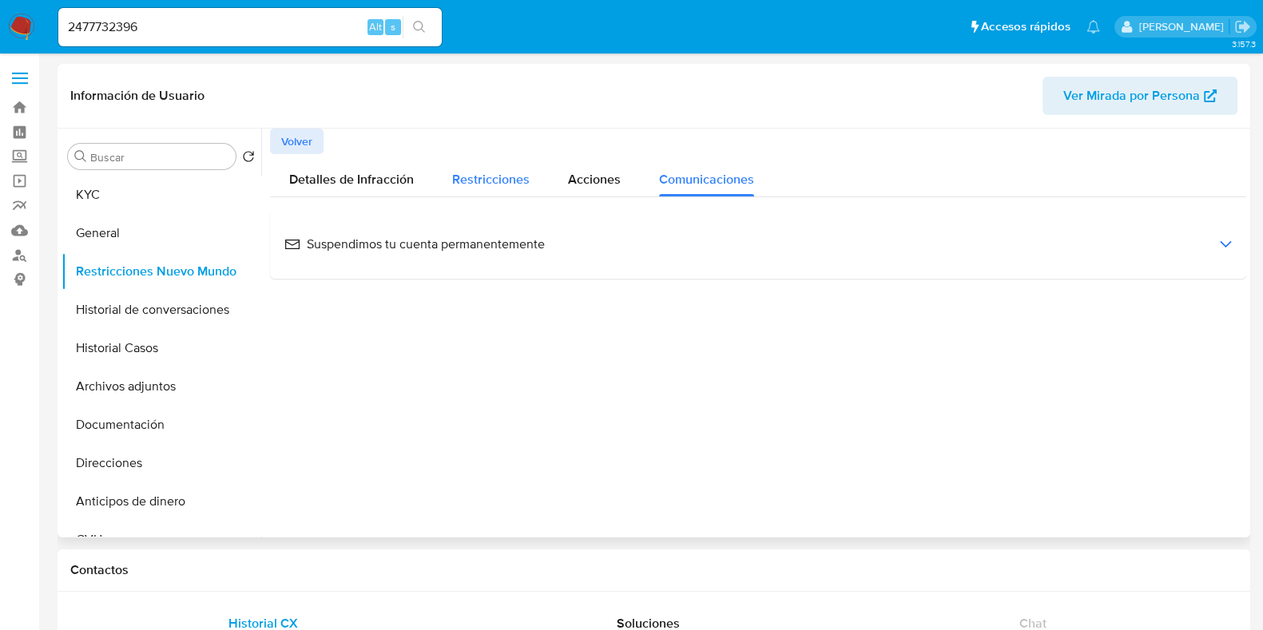
click at [488, 181] on span "Restricciones" at bounding box center [490, 179] width 77 height 18
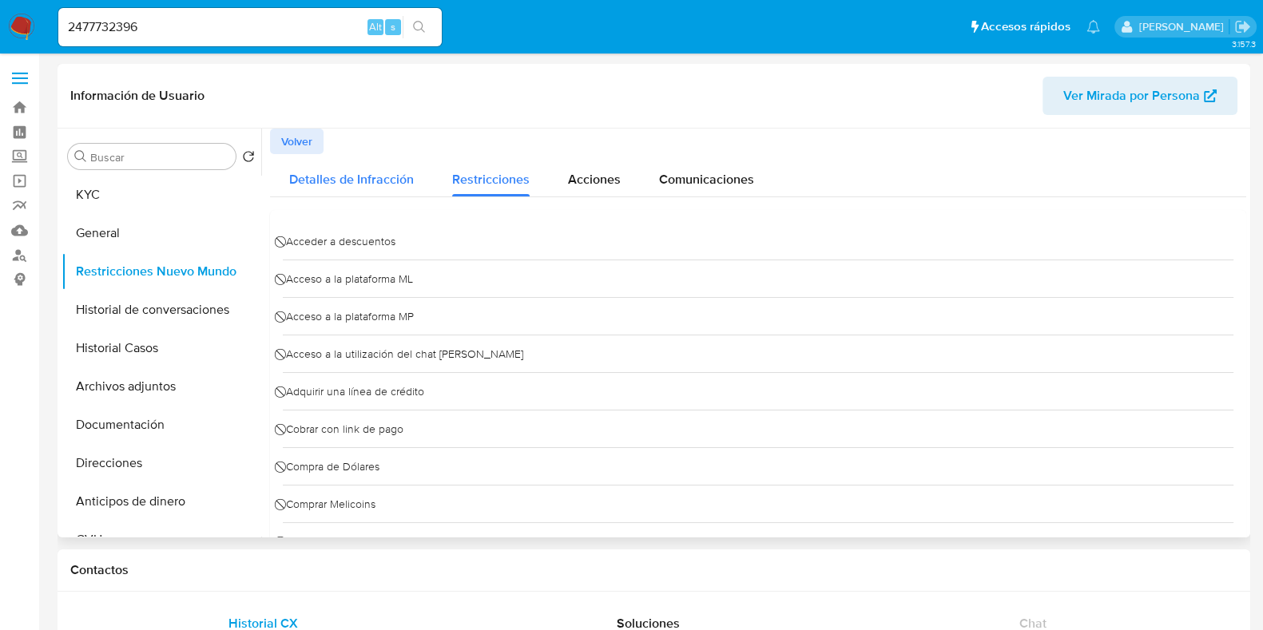
click at [356, 182] on span "Detalles de Infracción" at bounding box center [351, 179] width 125 height 18
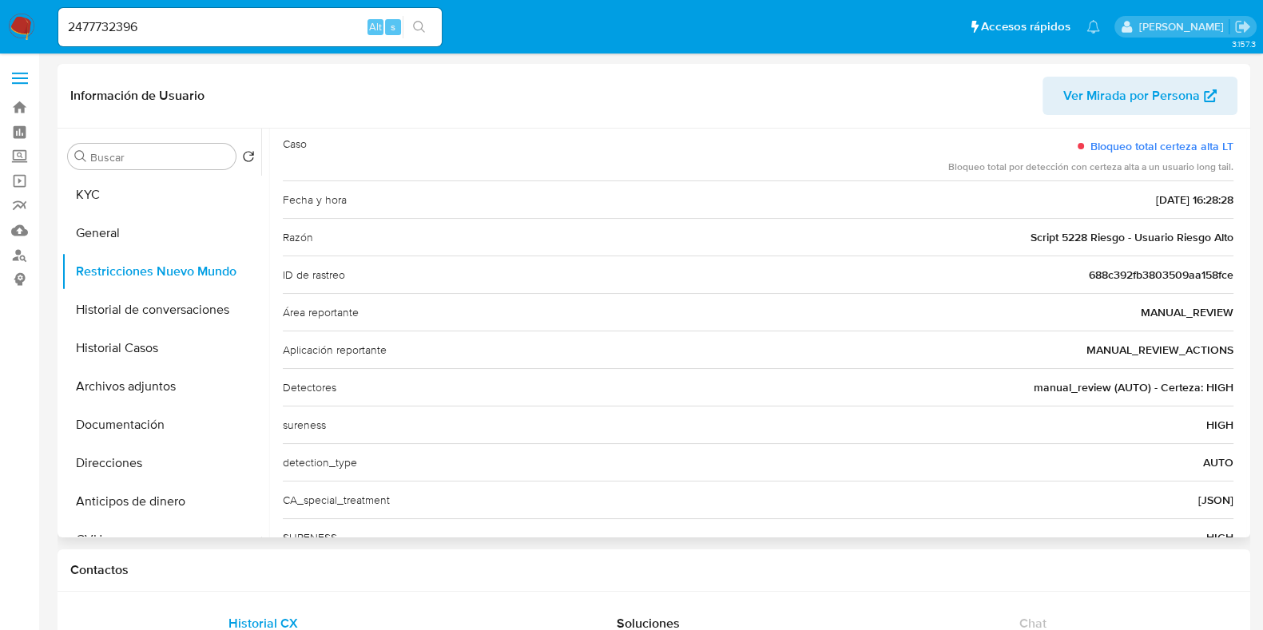
scroll to position [154, 0]
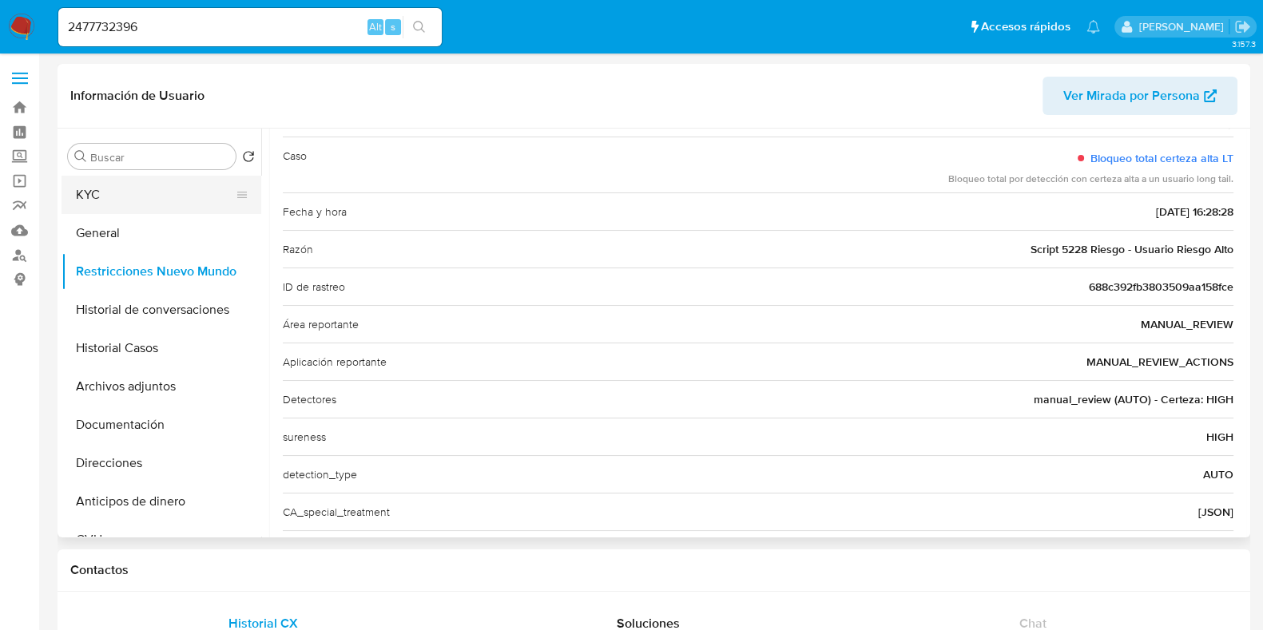
click at [135, 180] on button "KYC" at bounding box center [155, 195] width 187 height 38
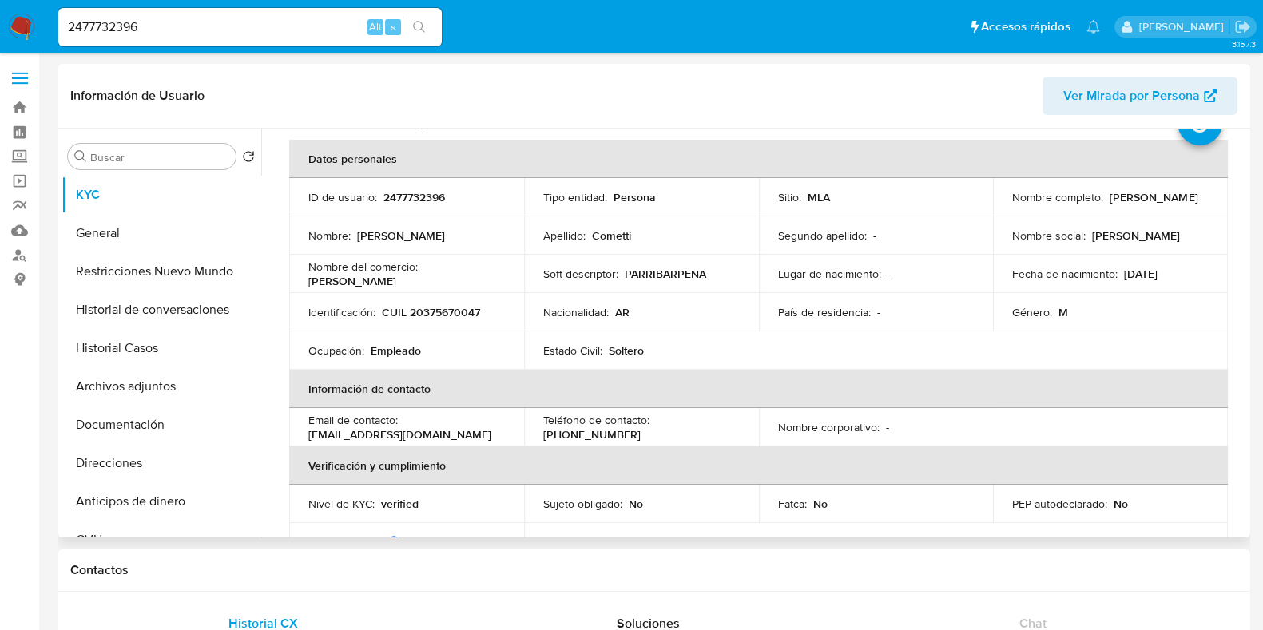
scroll to position [61, 0]
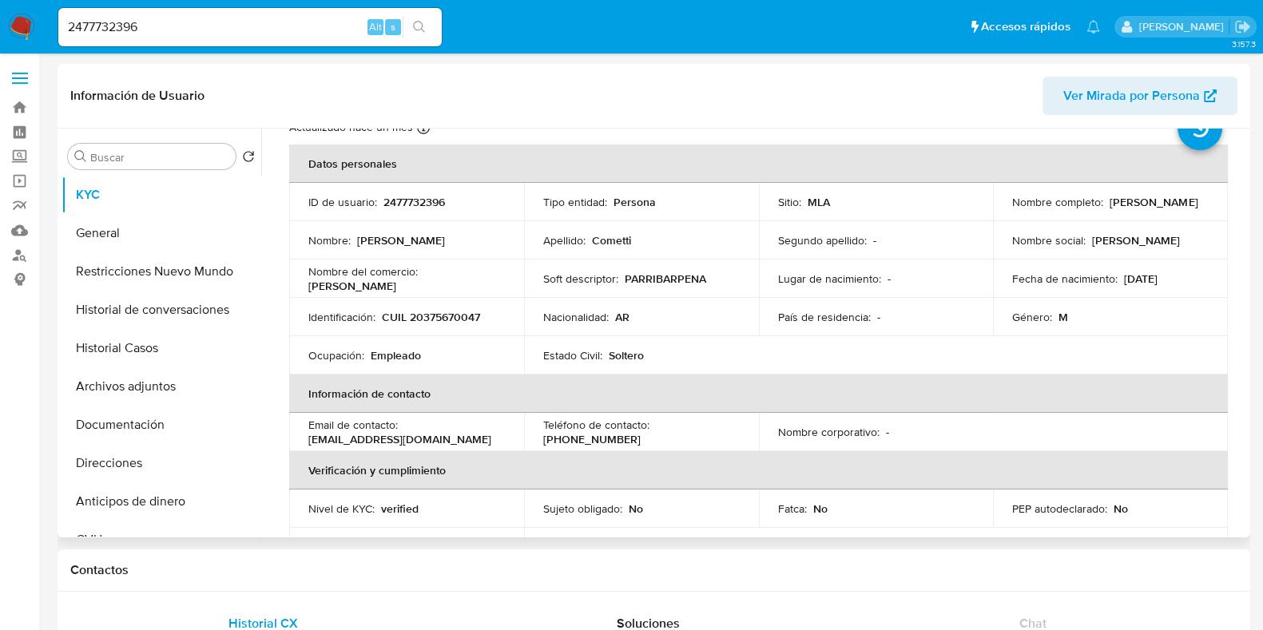
click at [462, 318] on p "CUIL 20375670047" at bounding box center [431, 317] width 98 height 14
copy p "20375670047"
click at [161, 428] on button "Documentación" at bounding box center [155, 425] width 187 height 38
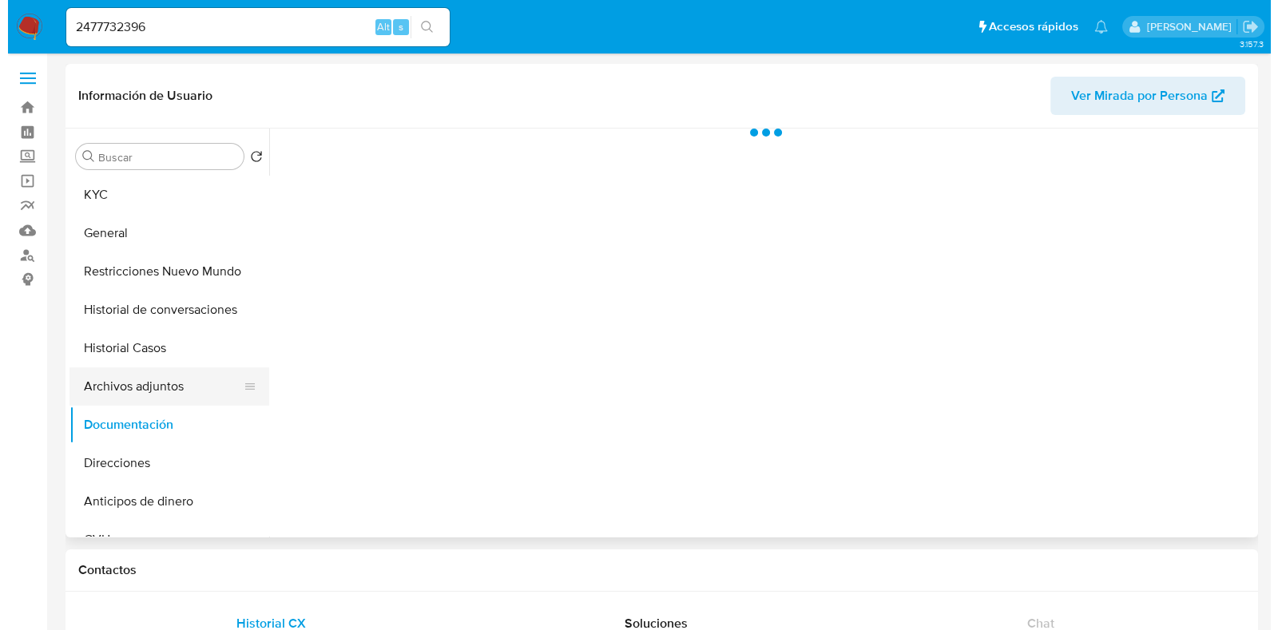
scroll to position [0, 0]
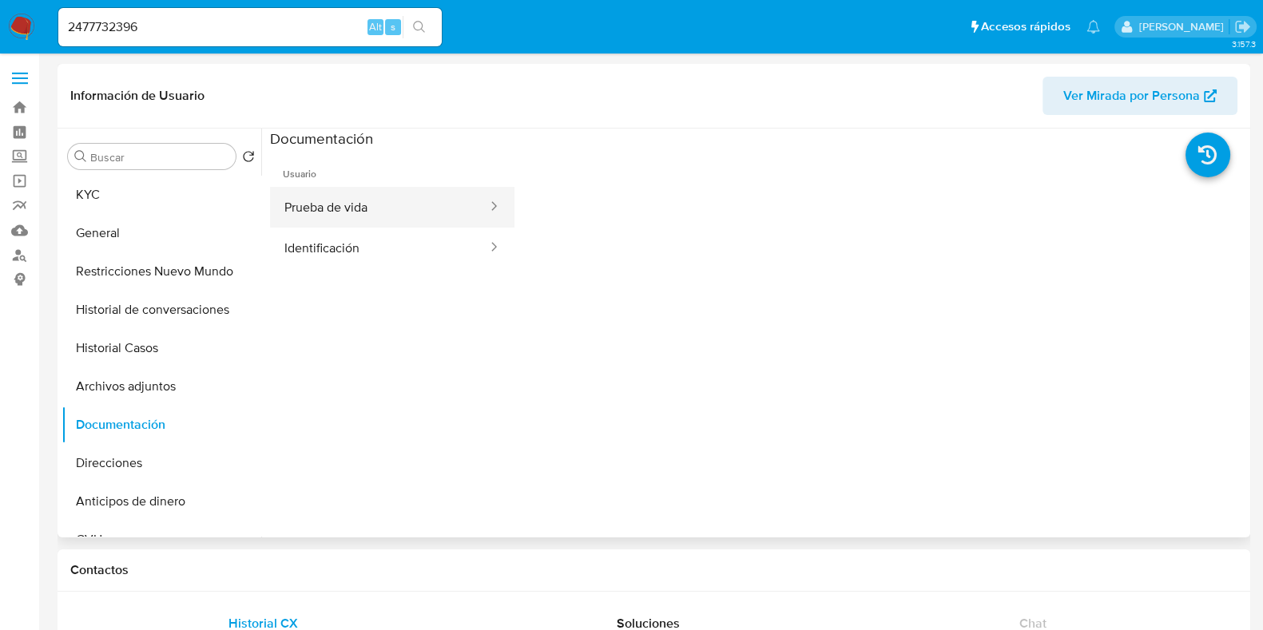
click at [359, 201] on button "Prueba de vida" at bounding box center [379, 207] width 219 height 41
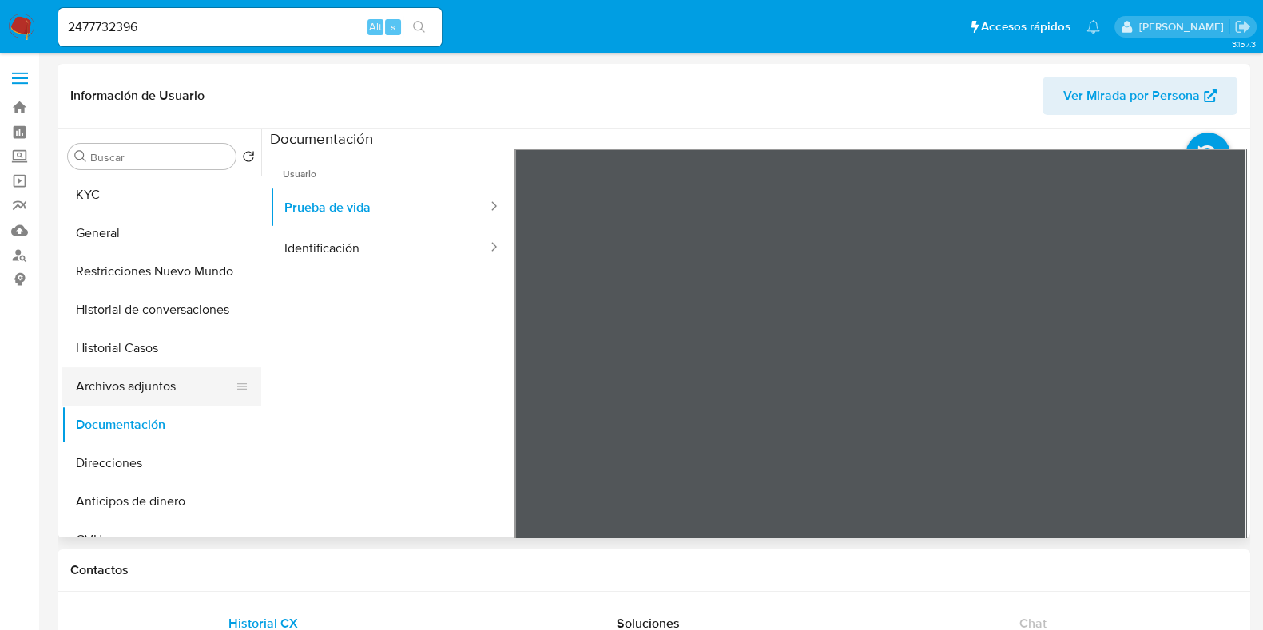
click at [156, 387] on button "Archivos adjuntos" at bounding box center [155, 387] width 187 height 38
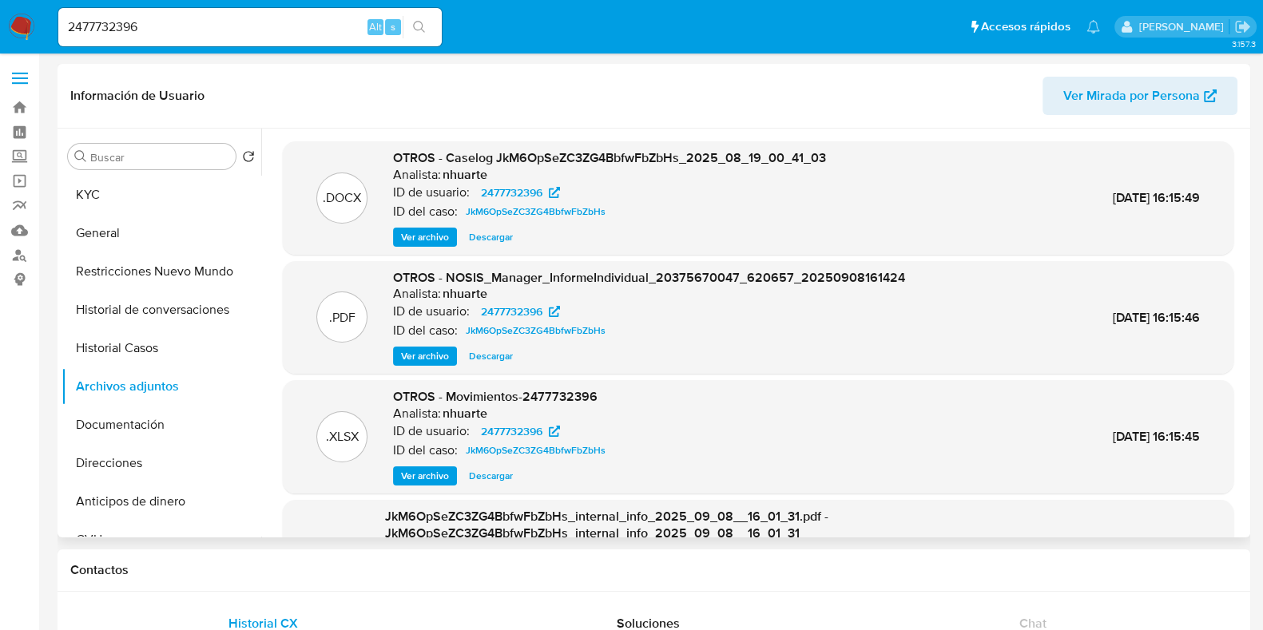
click at [432, 233] on span "Ver archivo" at bounding box center [425, 237] width 48 height 16
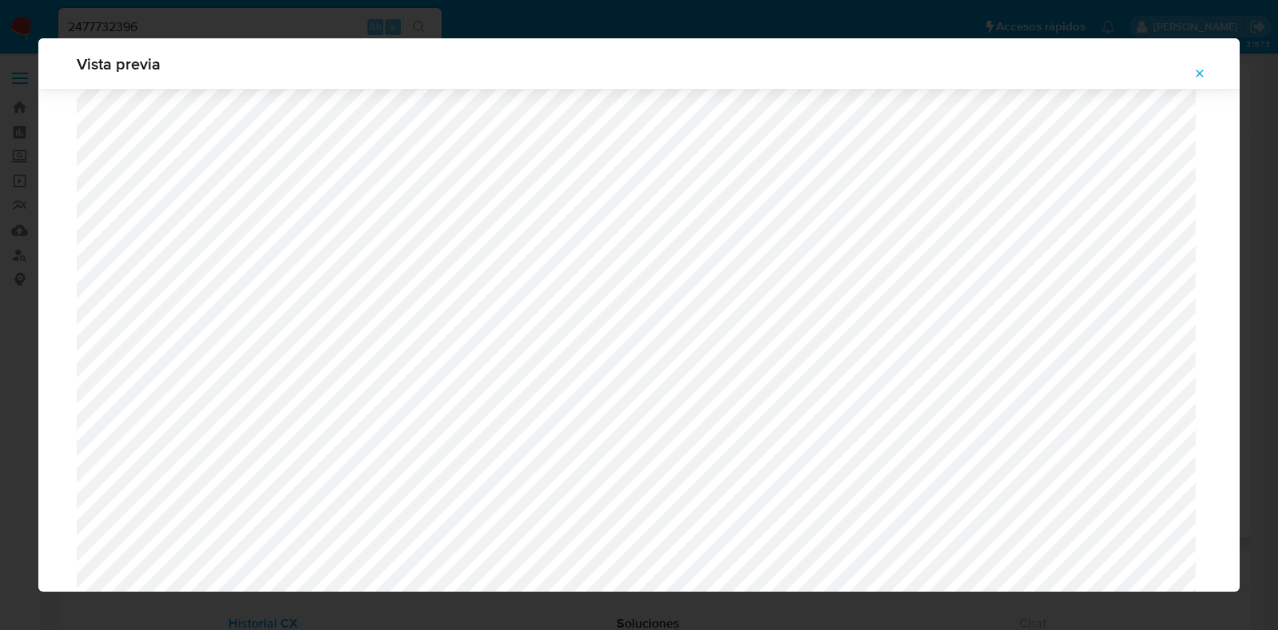
scroll to position [1266, 0]
click at [1199, 79] on icon "Attachment preview" at bounding box center [1200, 73] width 13 height 13
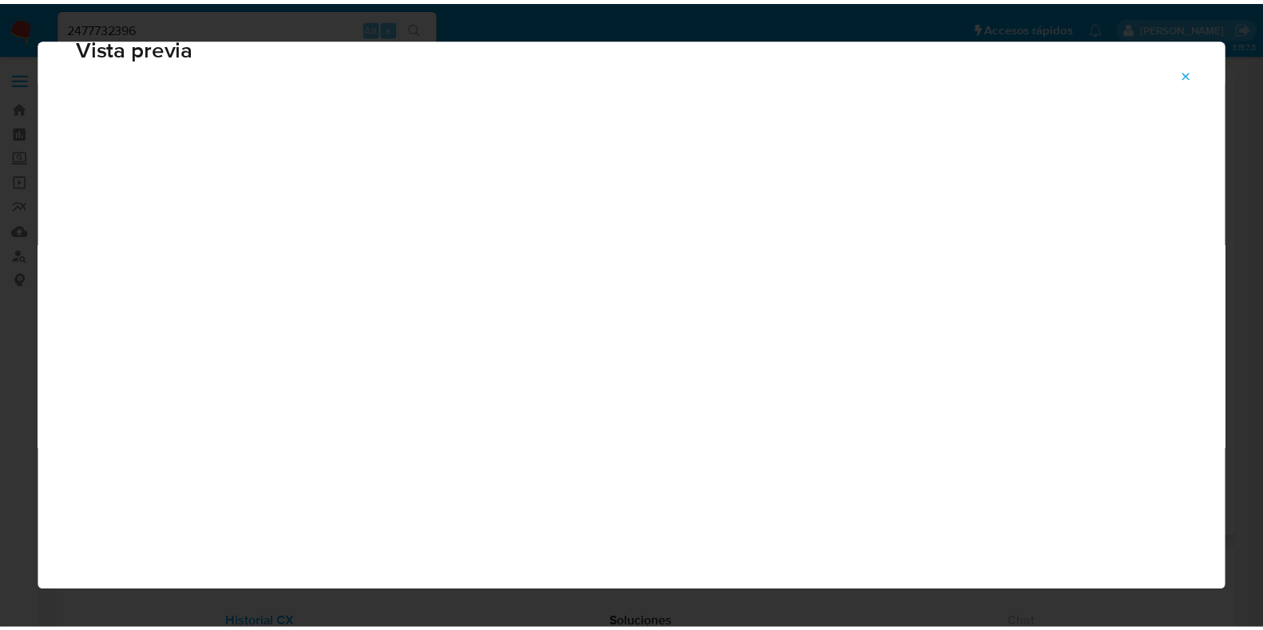
scroll to position [40, 0]
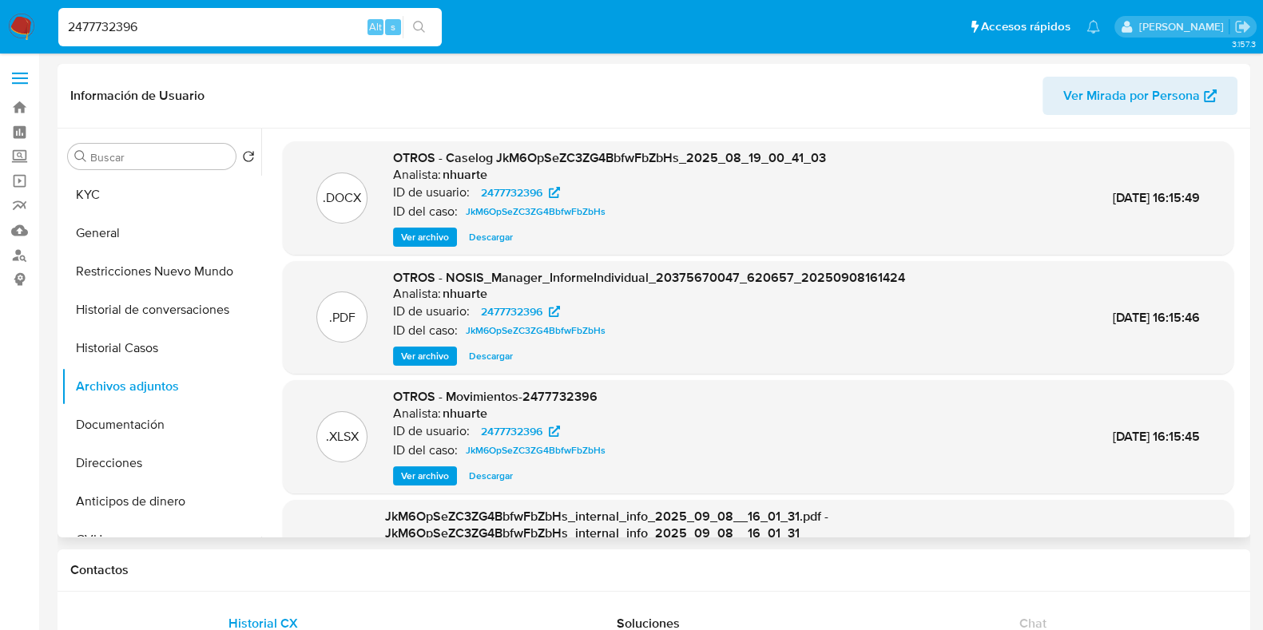
drag, startPoint x: 216, startPoint y: 26, endPoint x: 0, endPoint y: 26, distance: 215.7
click at [0, 26] on nav "Pausado Ver notificaciones 2477732396 Alt s Accesos rápidos Presiona las siguie…" at bounding box center [631, 27] width 1263 height 54
paste input "48041507"
type input "480415076"
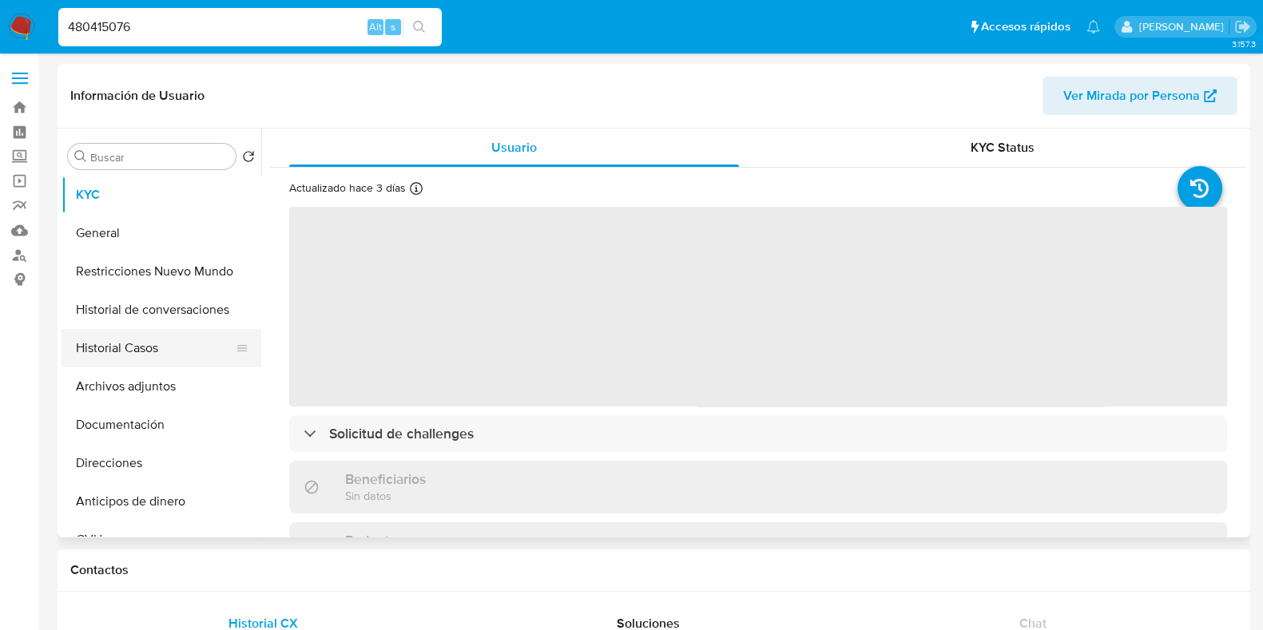
click at [168, 344] on button "Historial Casos" at bounding box center [155, 348] width 187 height 38
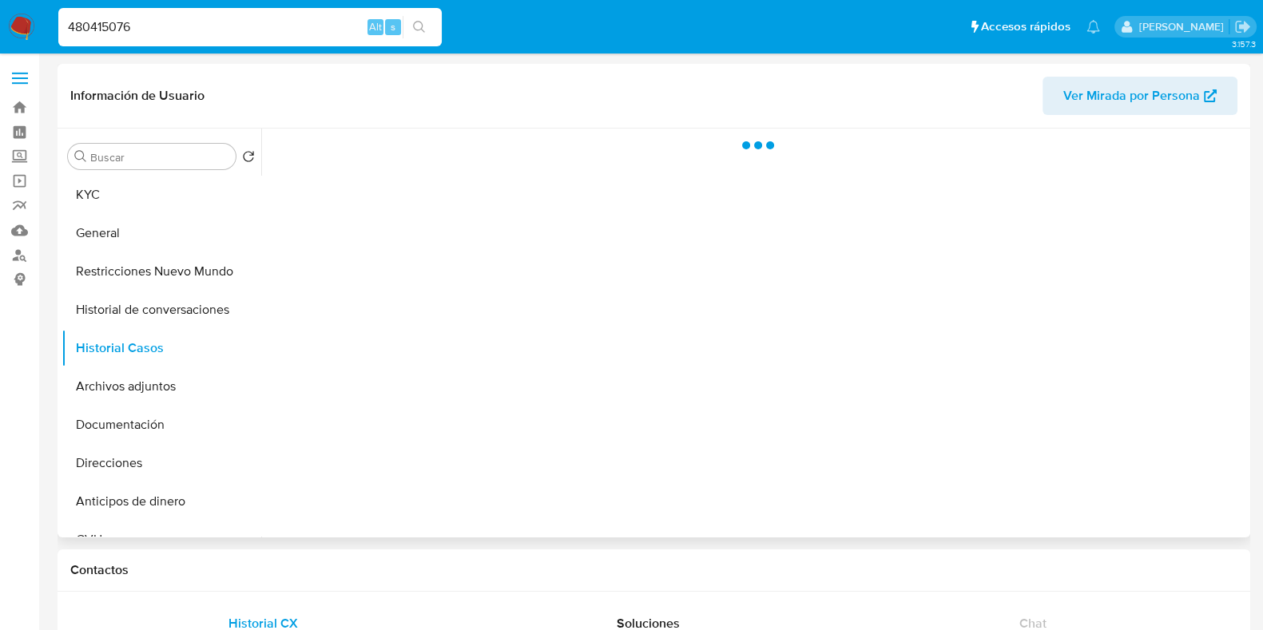
select select "10"
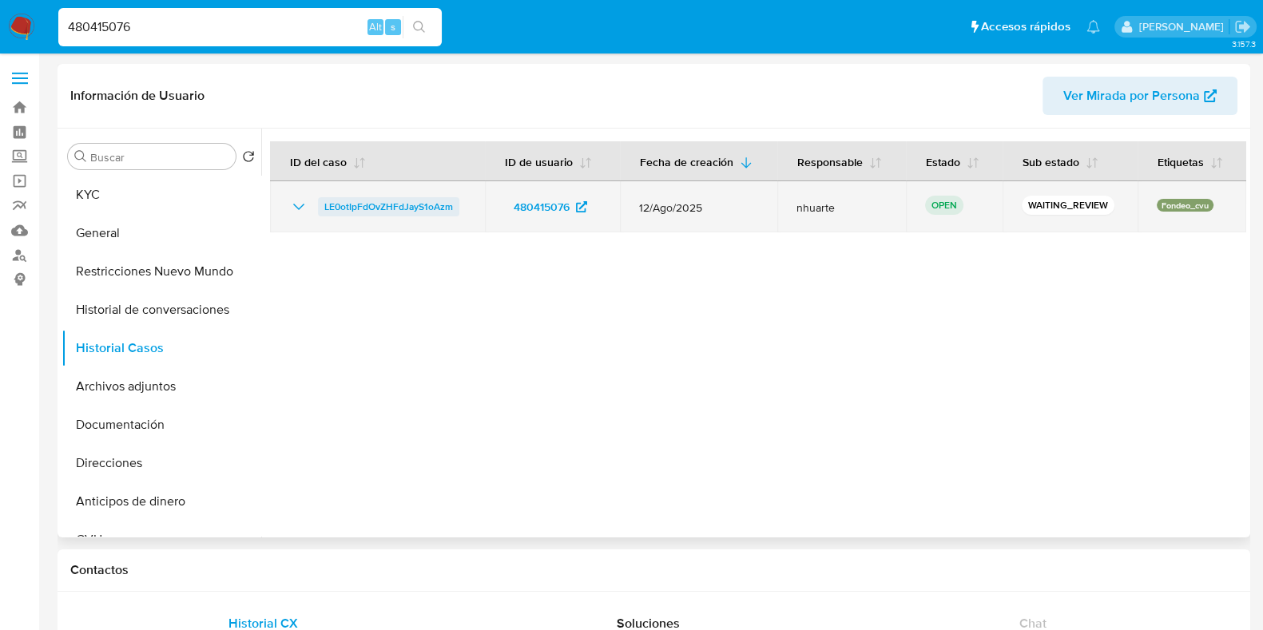
click at [407, 213] on span "LE0otIpFdOvZHFdJayS1oAzm" at bounding box center [388, 206] width 129 height 19
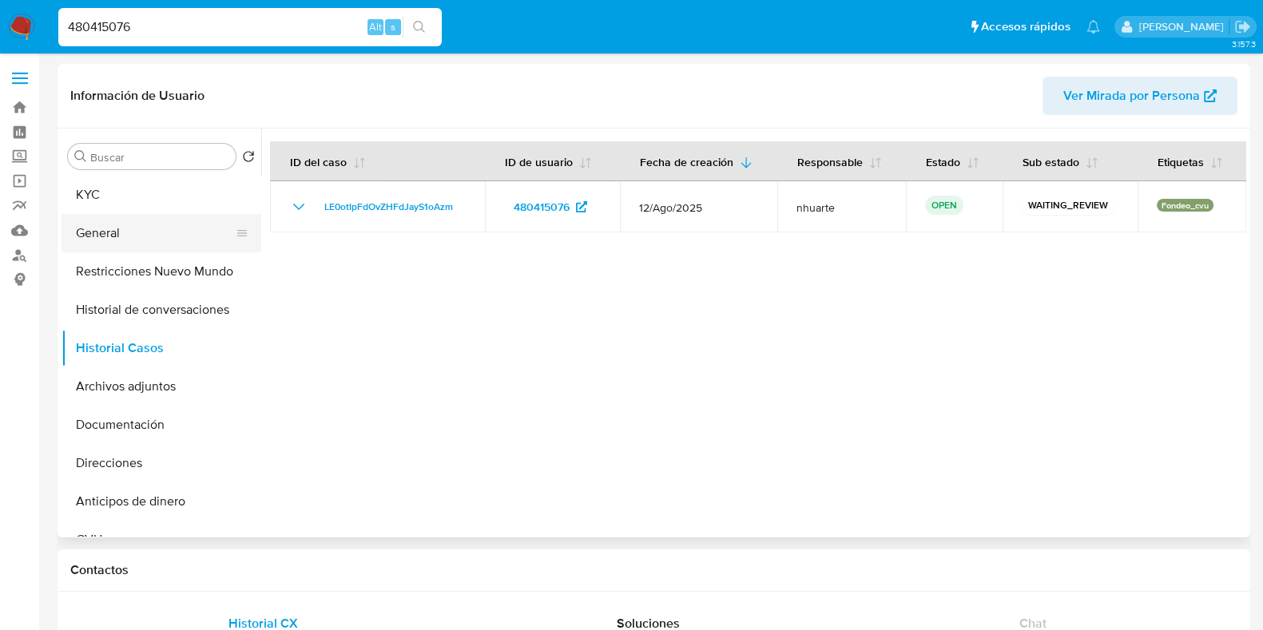
click at [138, 229] on button "General" at bounding box center [155, 233] width 187 height 38
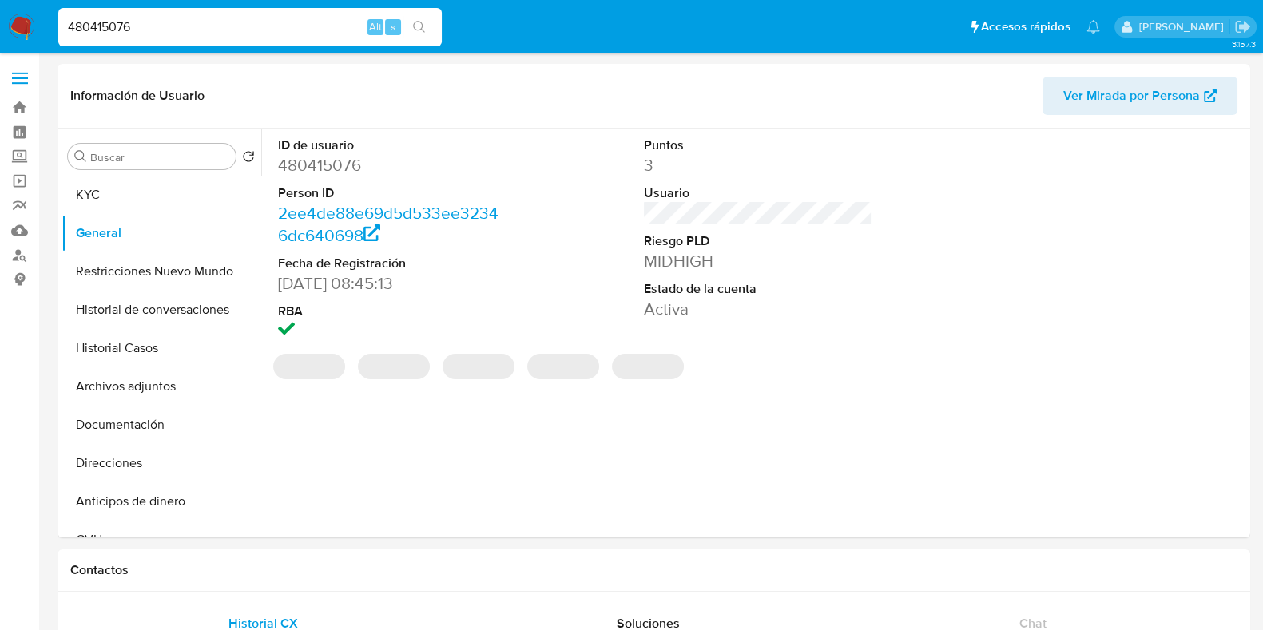
click at [304, 164] on dd "480415076" at bounding box center [392, 165] width 229 height 22
copy dd "480415076"
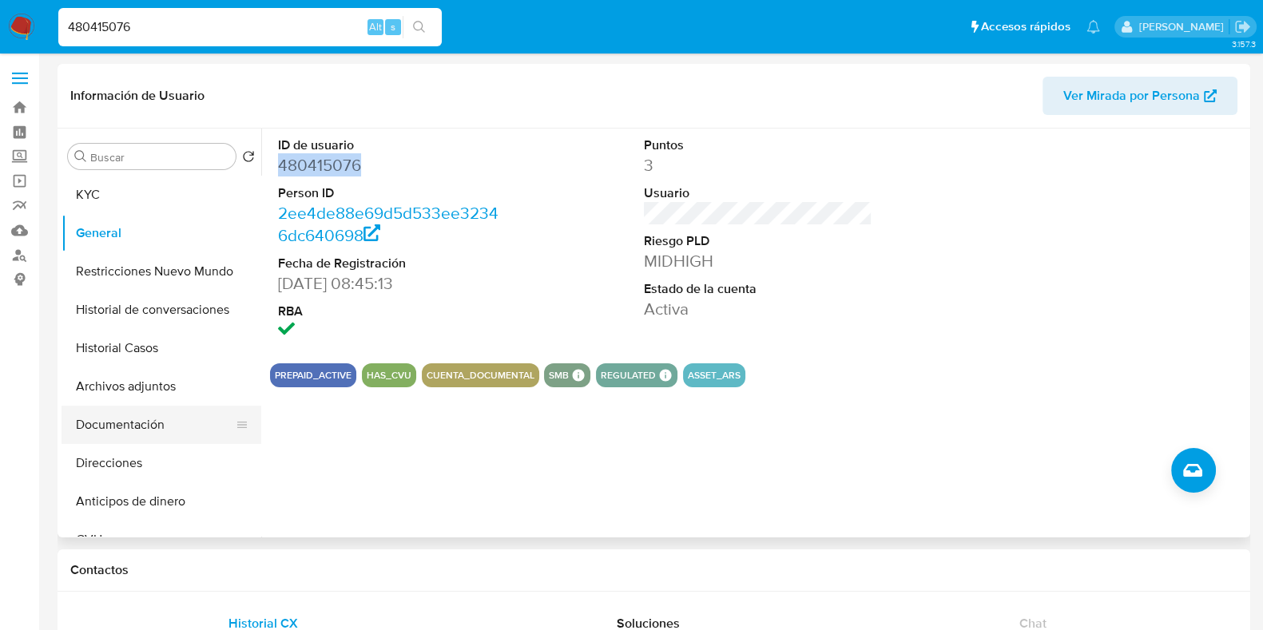
click at [153, 407] on button "Documentación" at bounding box center [155, 425] width 187 height 38
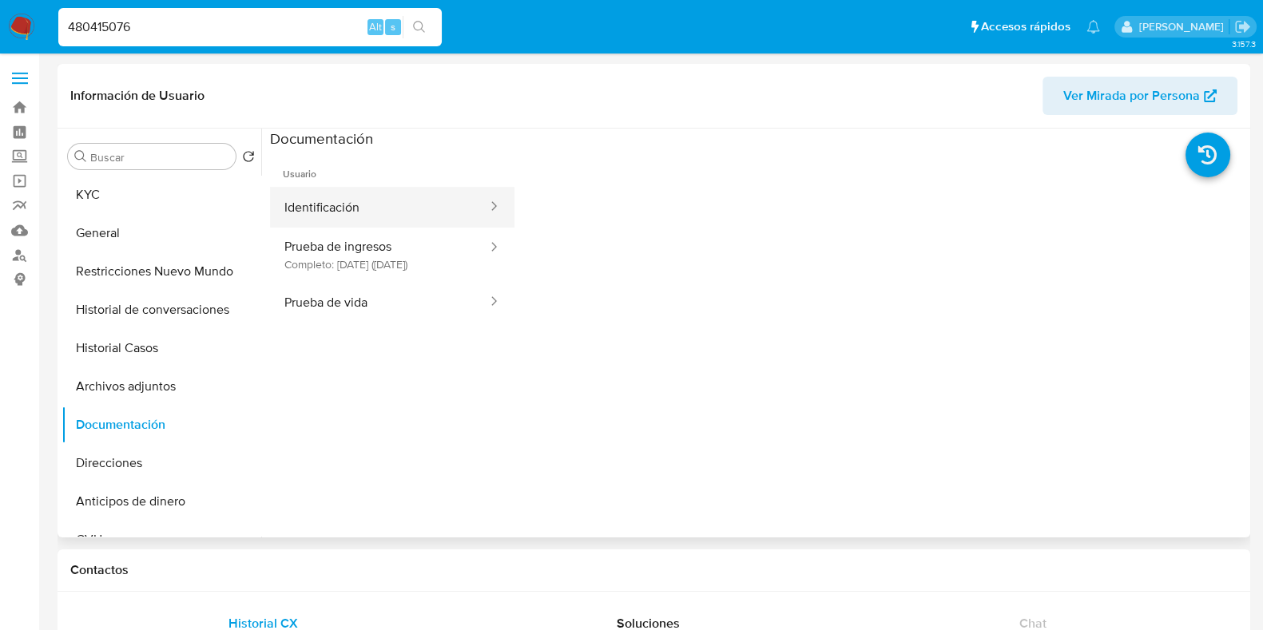
click at [325, 224] on button "Identificación" at bounding box center [379, 207] width 219 height 41
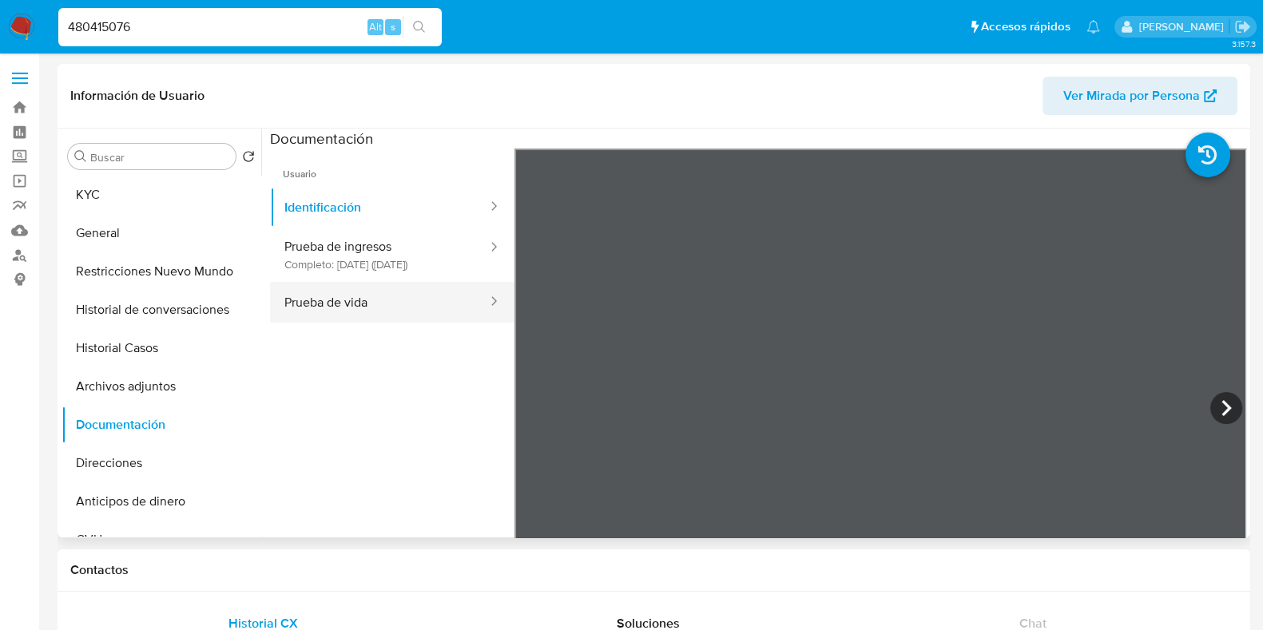
click at [351, 323] on button "Prueba de vida" at bounding box center [379, 302] width 219 height 41
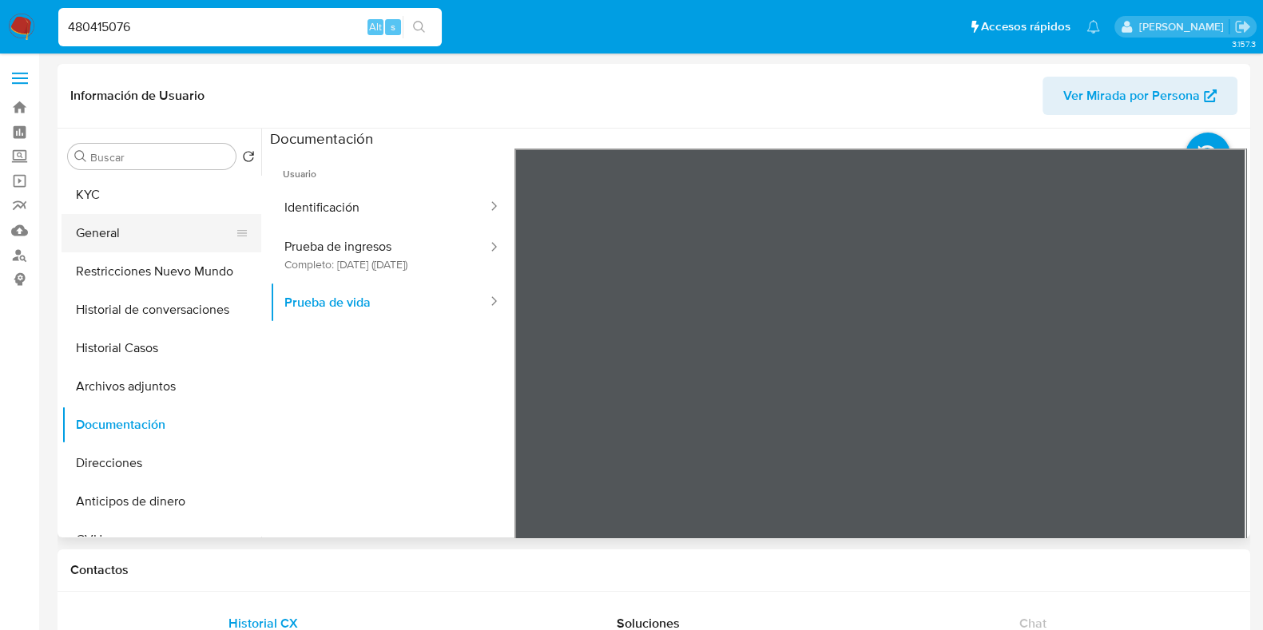
click at [145, 230] on button "General" at bounding box center [155, 233] width 187 height 38
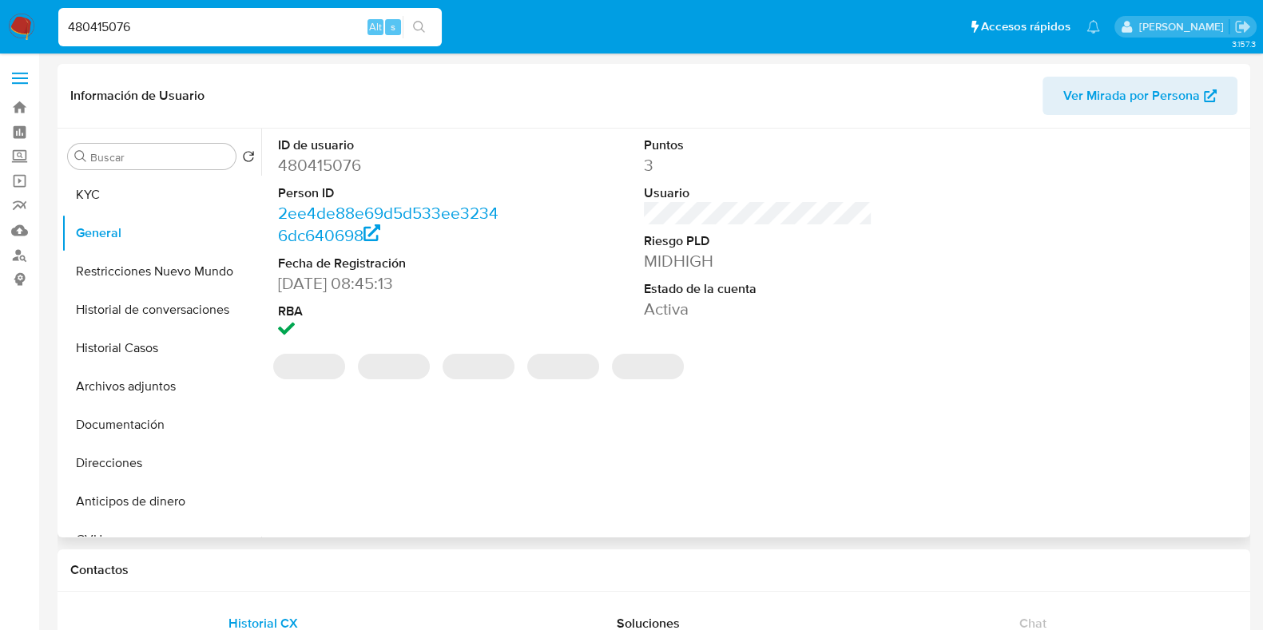
drag, startPoint x: 328, startPoint y: 175, endPoint x: 324, endPoint y: 165, distance: 10.4
click at [328, 174] on dd "480415076" at bounding box center [392, 165] width 229 height 22
click at [324, 165] on dd "480415076" at bounding box center [392, 165] width 229 height 22
copy dd "480415076"
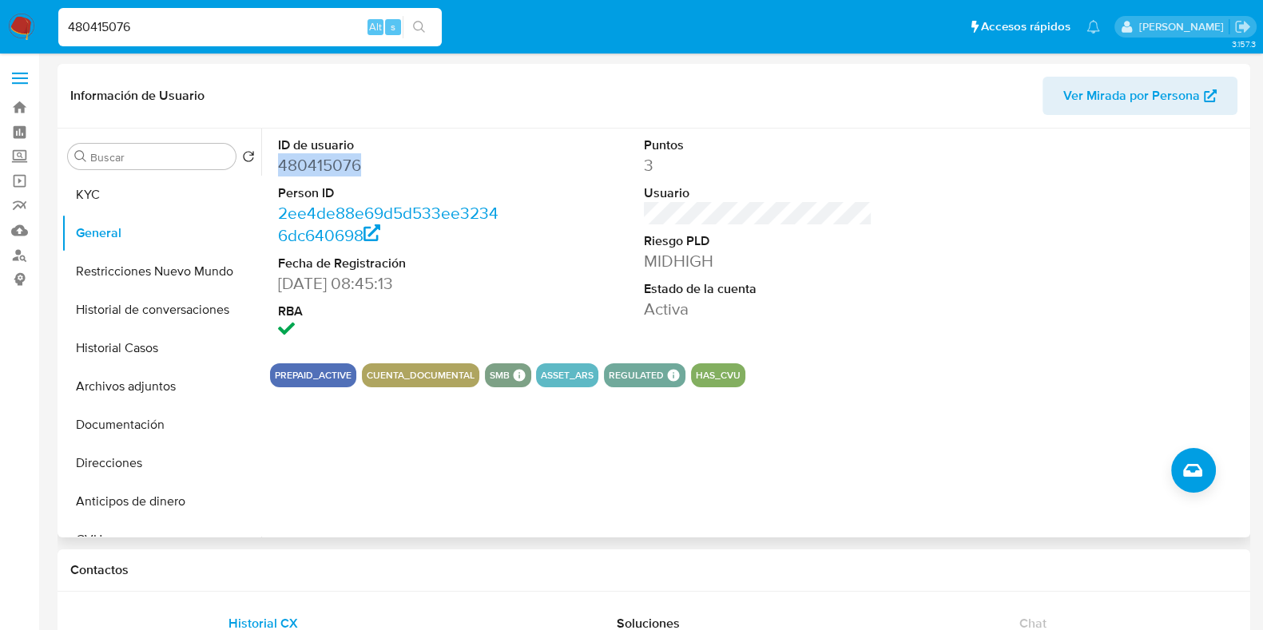
copy dd "480415076"
click at [157, 189] on button "KYC" at bounding box center [155, 195] width 187 height 38
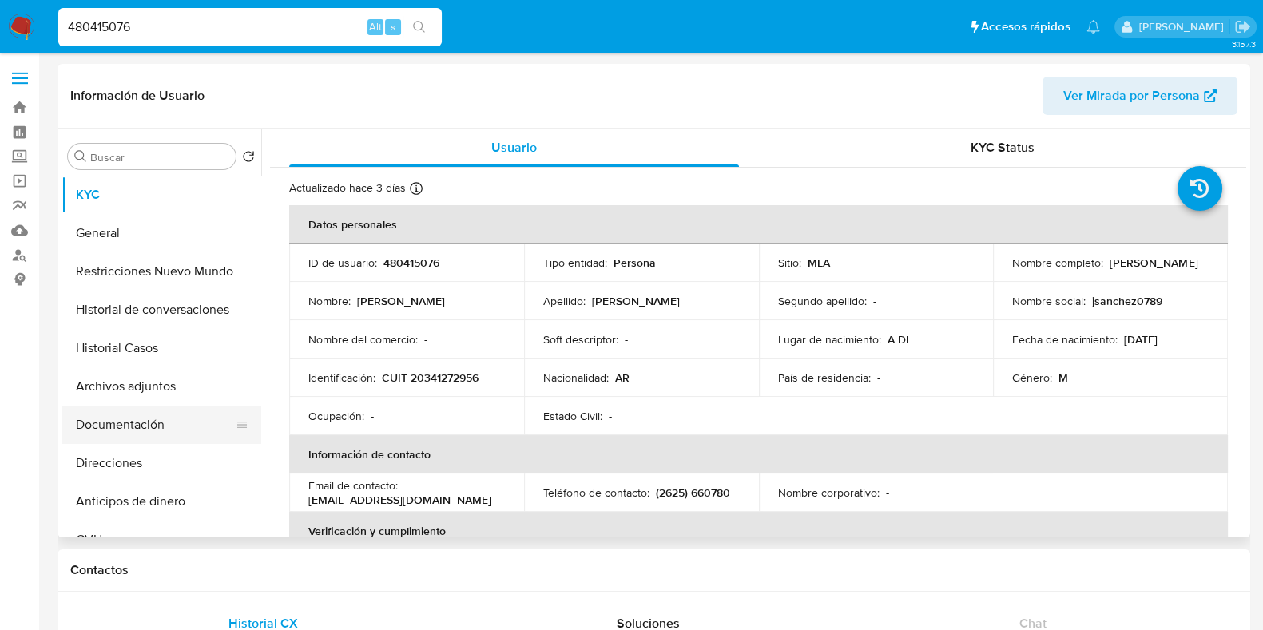
click at [192, 416] on button "Documentación" at bounding box center [155, 425] width 187 height 38
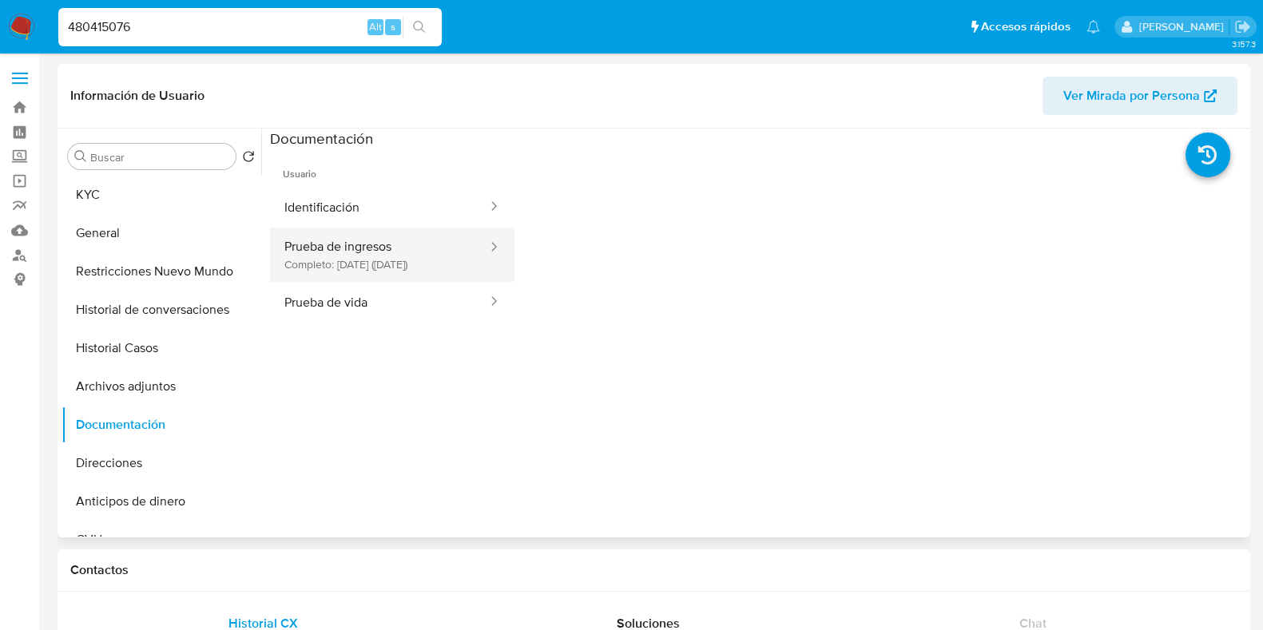
click at [325, 250] on button "Prueba de ingresos Completo: [DATE] ([DATE])" at bounding box center [379, 255] width 219 height 54
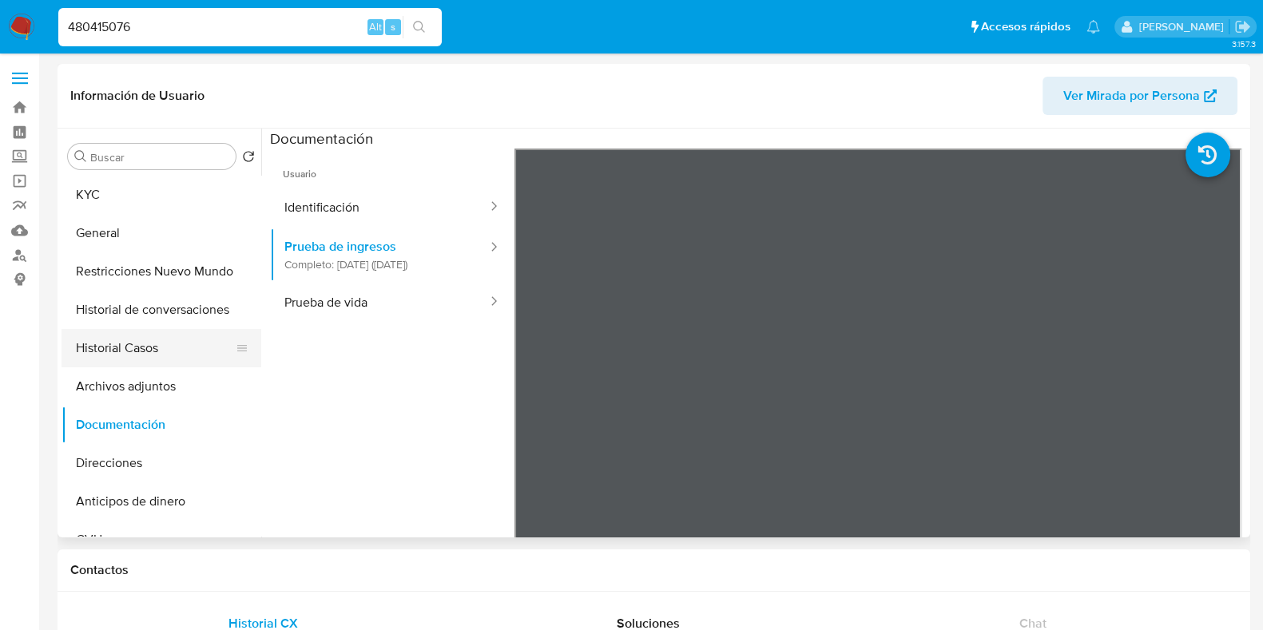
click at [144, 360] on button "Historial Casos" at bounding box center [155, 348] width 187 height 38
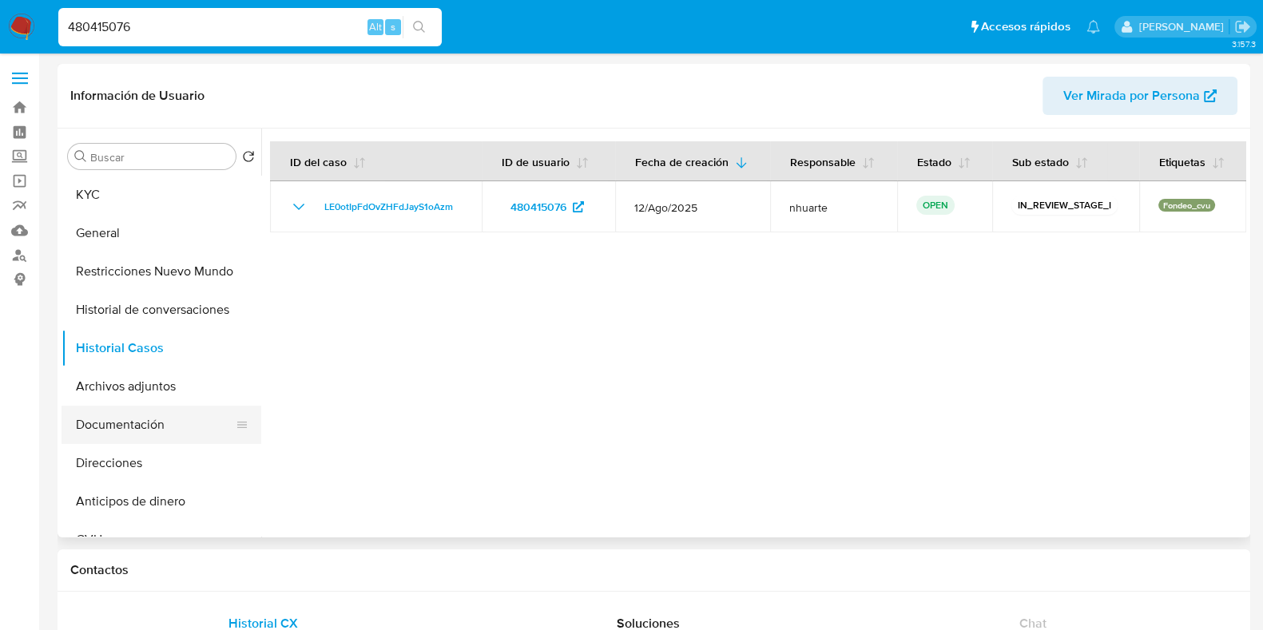
click at [152, 427] on button "Documentación" at bounding box center [155, 425] width 187 height 38
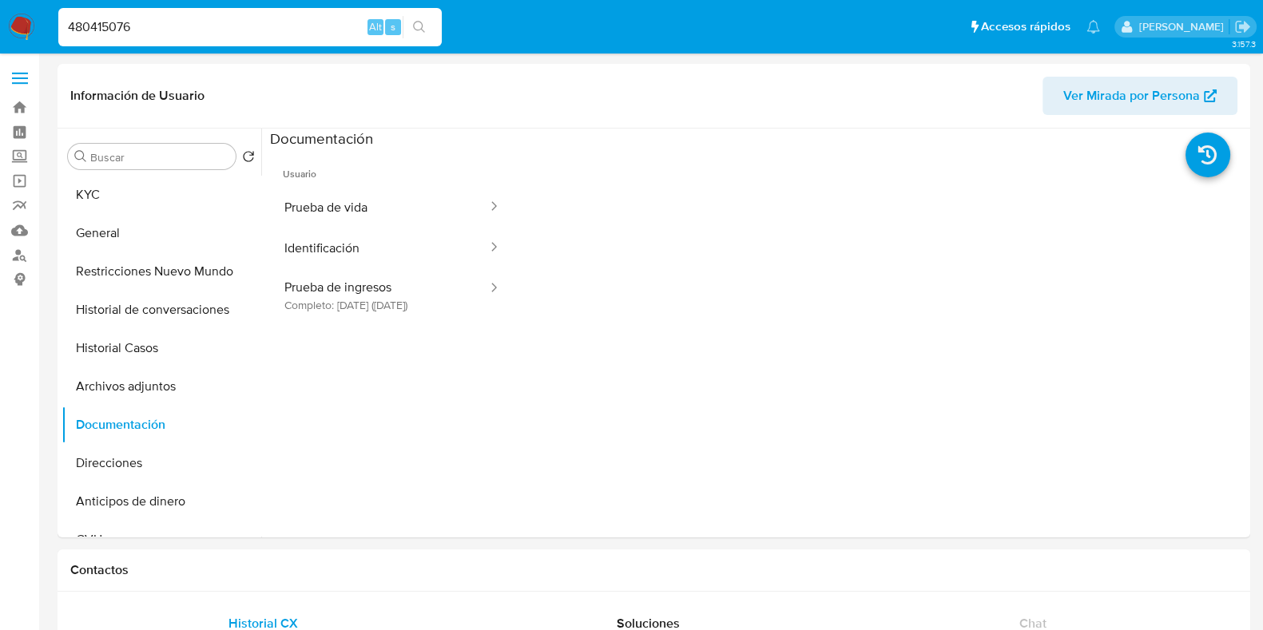
click at [344, 214] on button "Prueba de vida" at bounding box center [379, 207] width 219 height 41
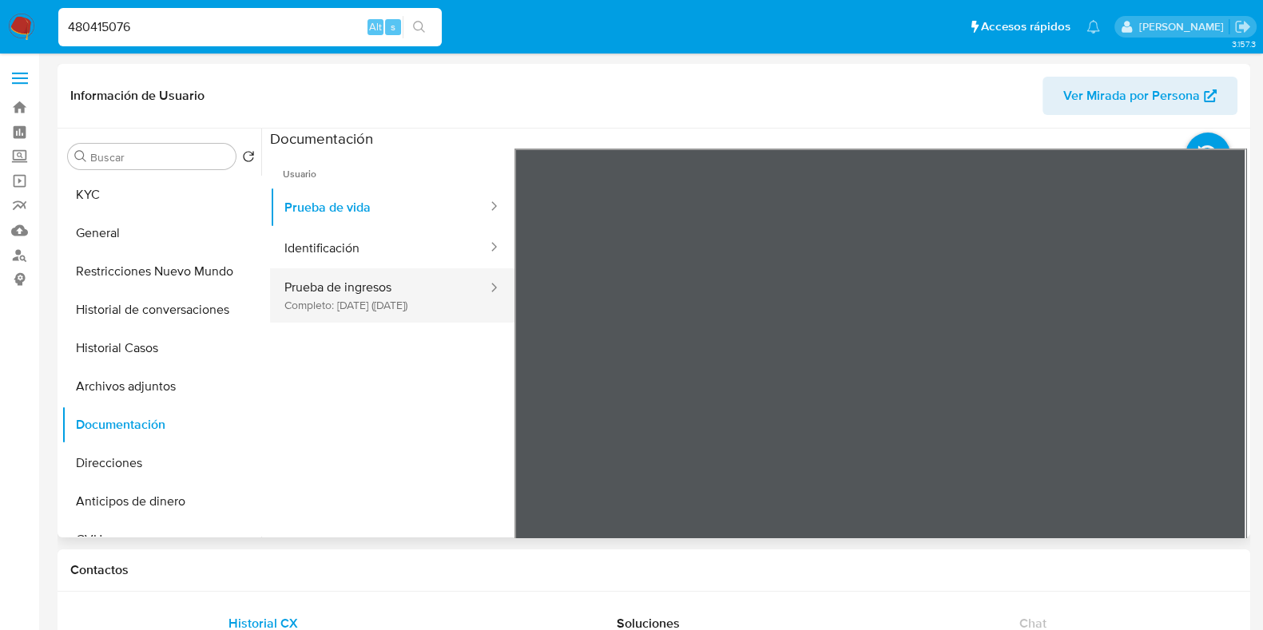
click at [382, 284] on button "Prueba de ingresos Completo: [DATE] ([DATE])" at bounding box center [379, 295] width 219 height 54
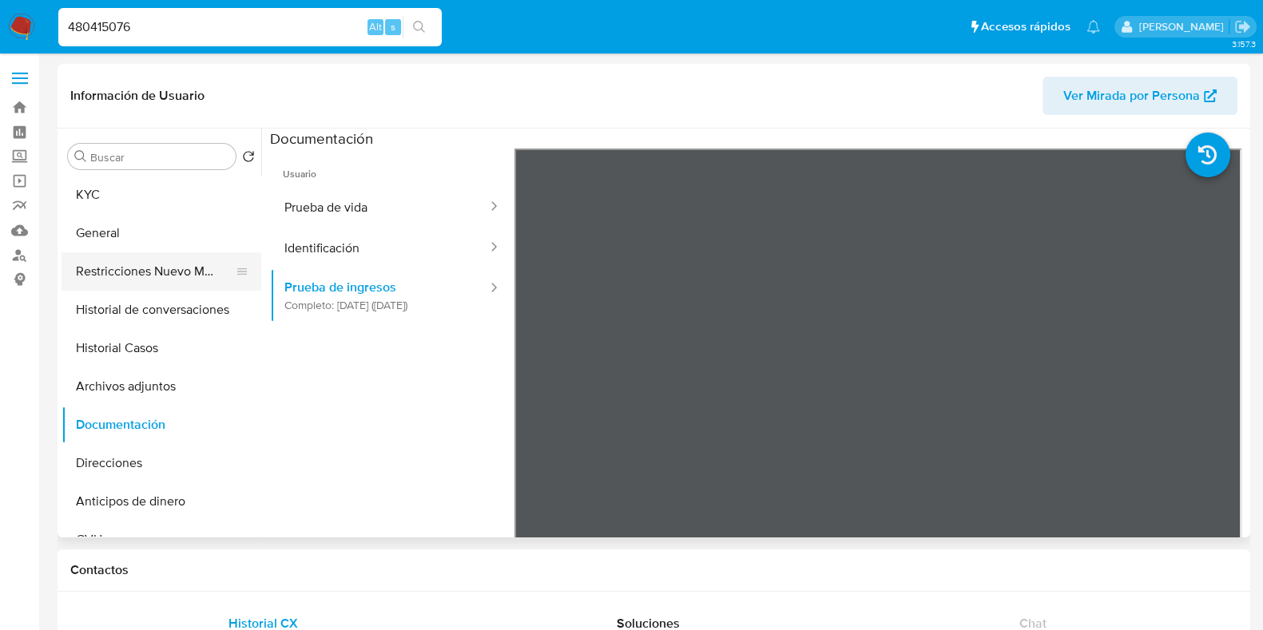
click at [117, 261] on button "Restricciones Nuevo Mundo" at bounding box center [155, 271] width 187 height 38
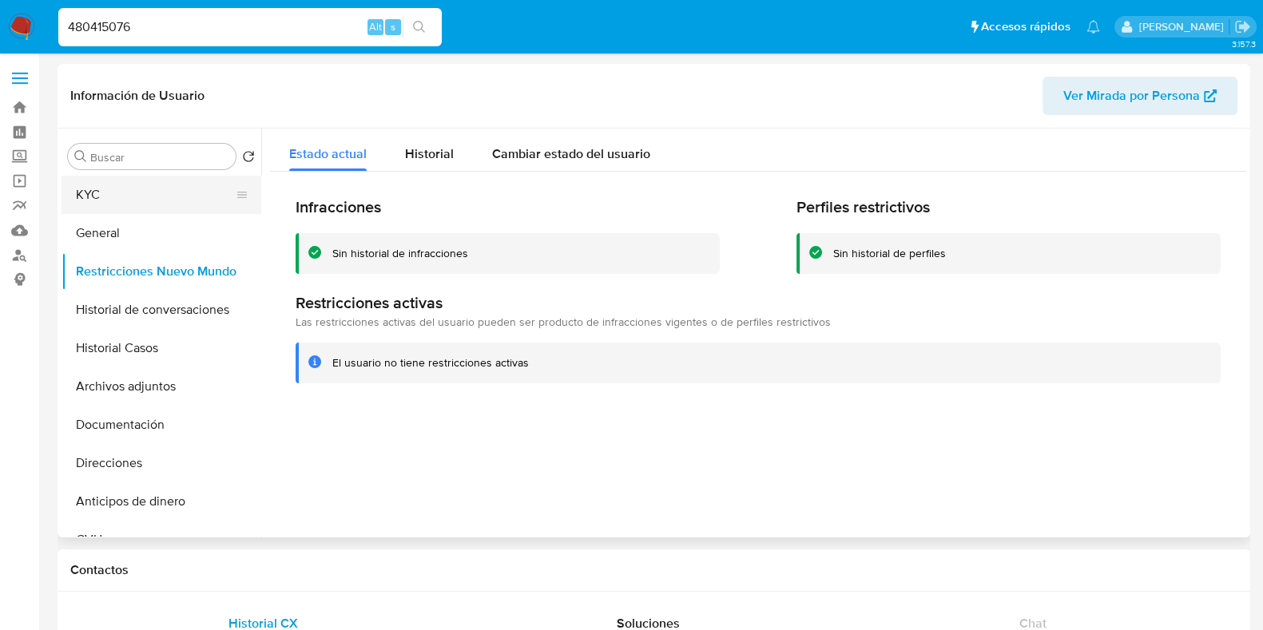
click at [109, 190] on button "KYC" at bounding box center [155, 195] width 187 height 38
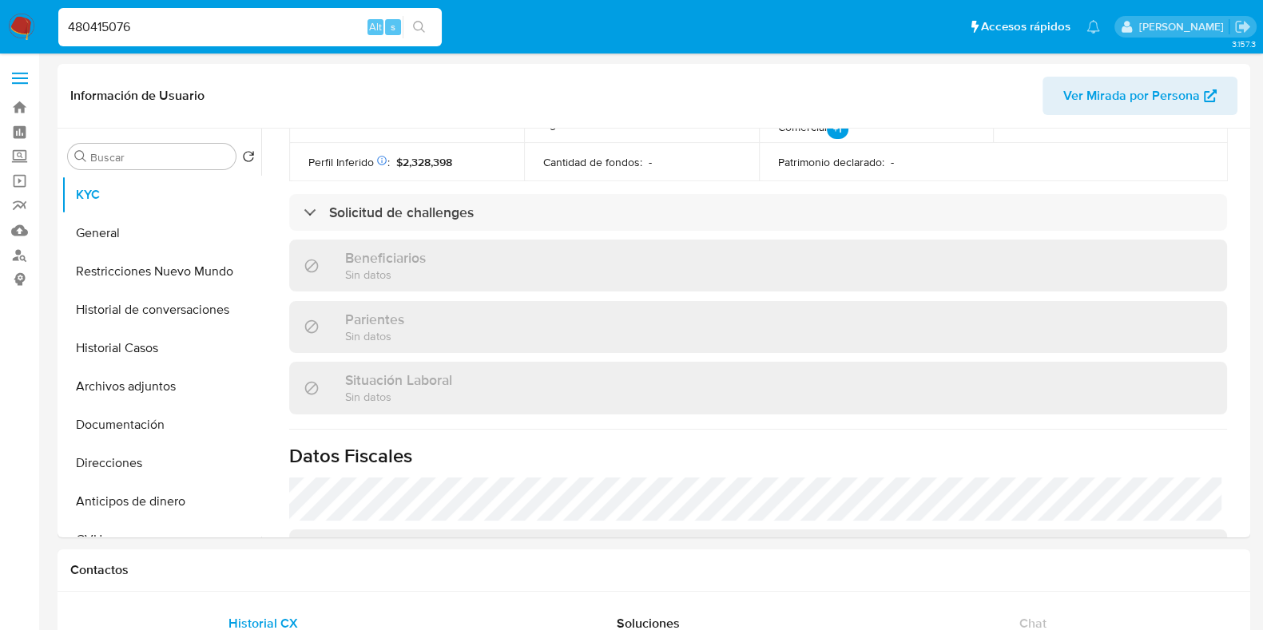
scroll to position [840, 0]
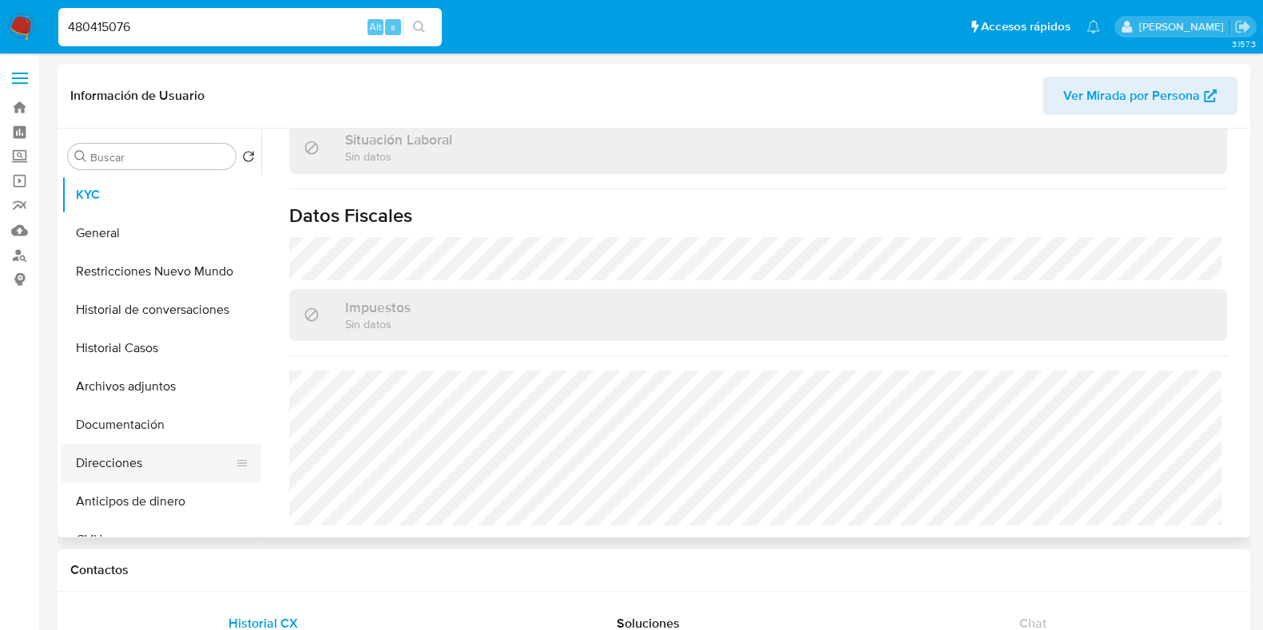
click at [127, 460] on button "Direcciones" at bounding box center [155, 463] width 187 height 38
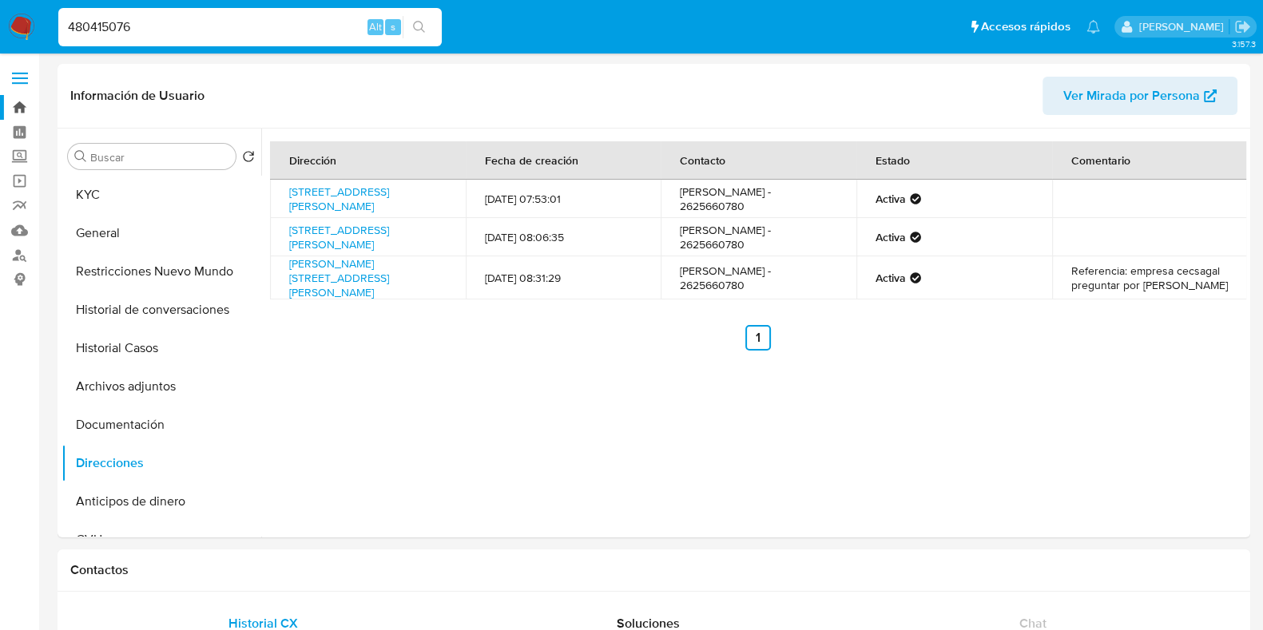
click at [21, 102] on link "Bandeja" at bounding box center [95, 107] width 190 height 25
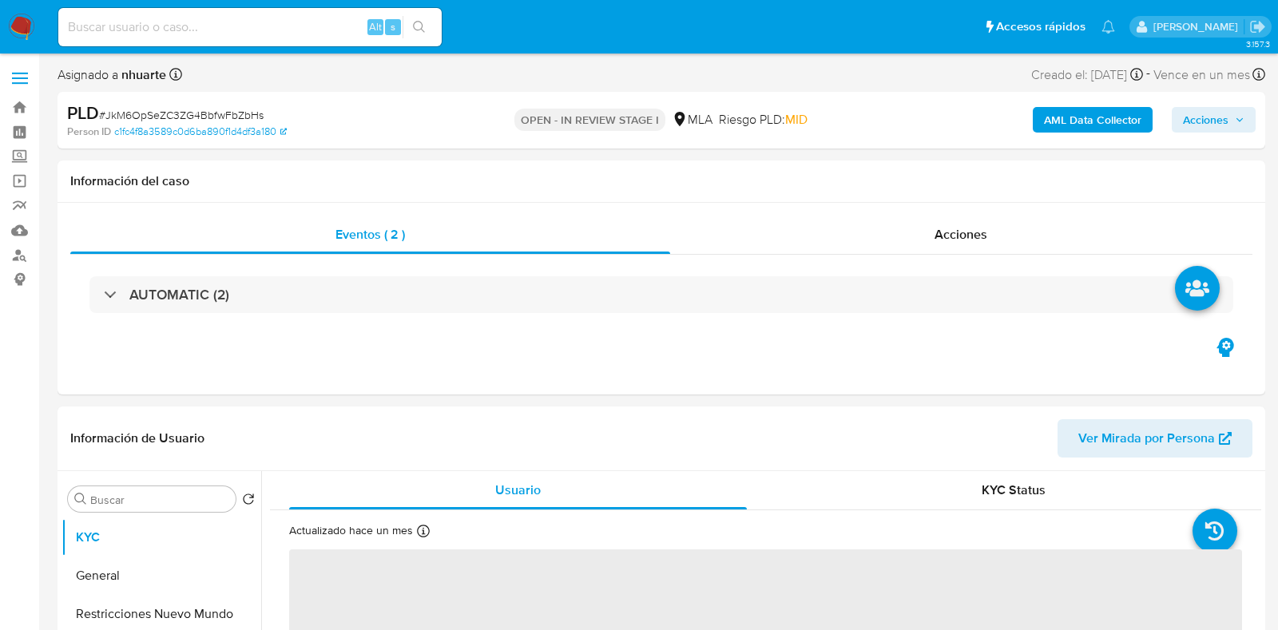
select select "10"
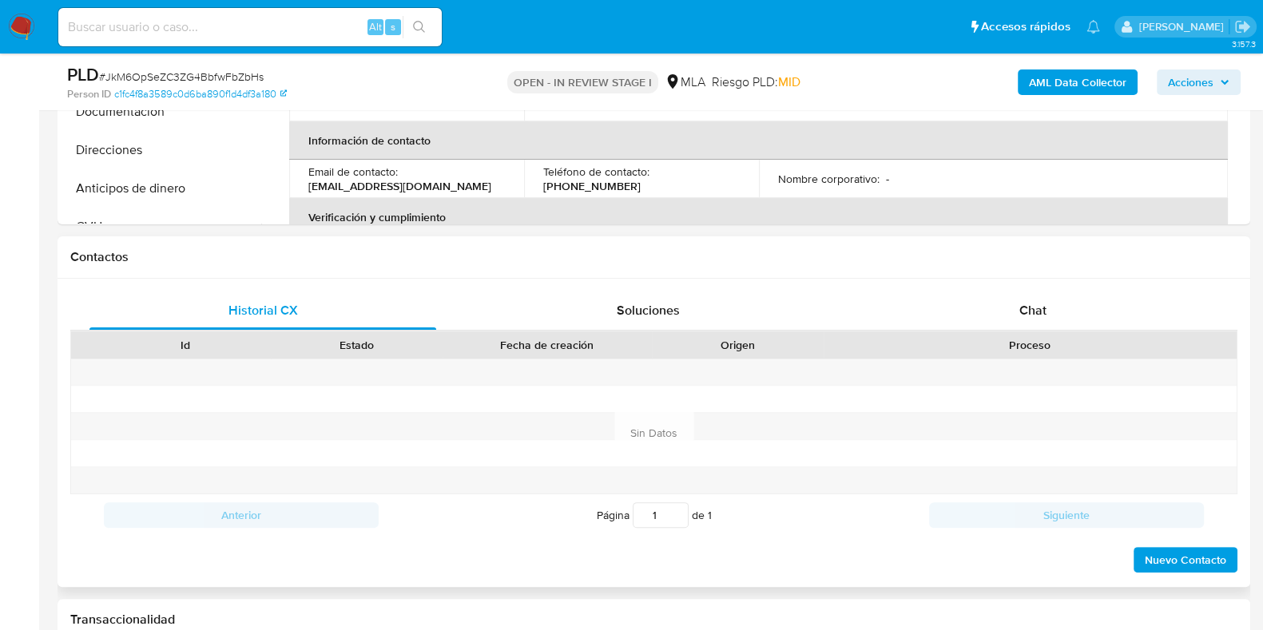
drag, startPoint x: 1043, startPoint y: 316, endPoint x: 767, endPoint y: 336, distance: 276.4
click at [1043, 316] on span "Chat" at bounding box center [1032, 310] width 27 height 18
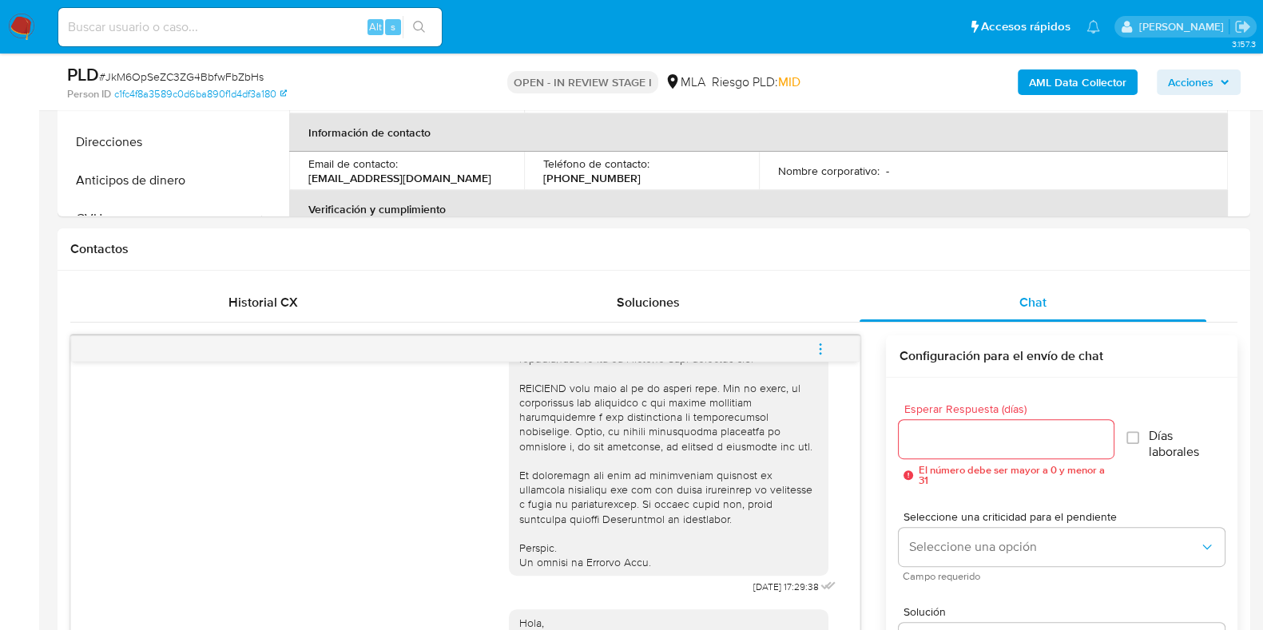
scroll to position [300, 0]
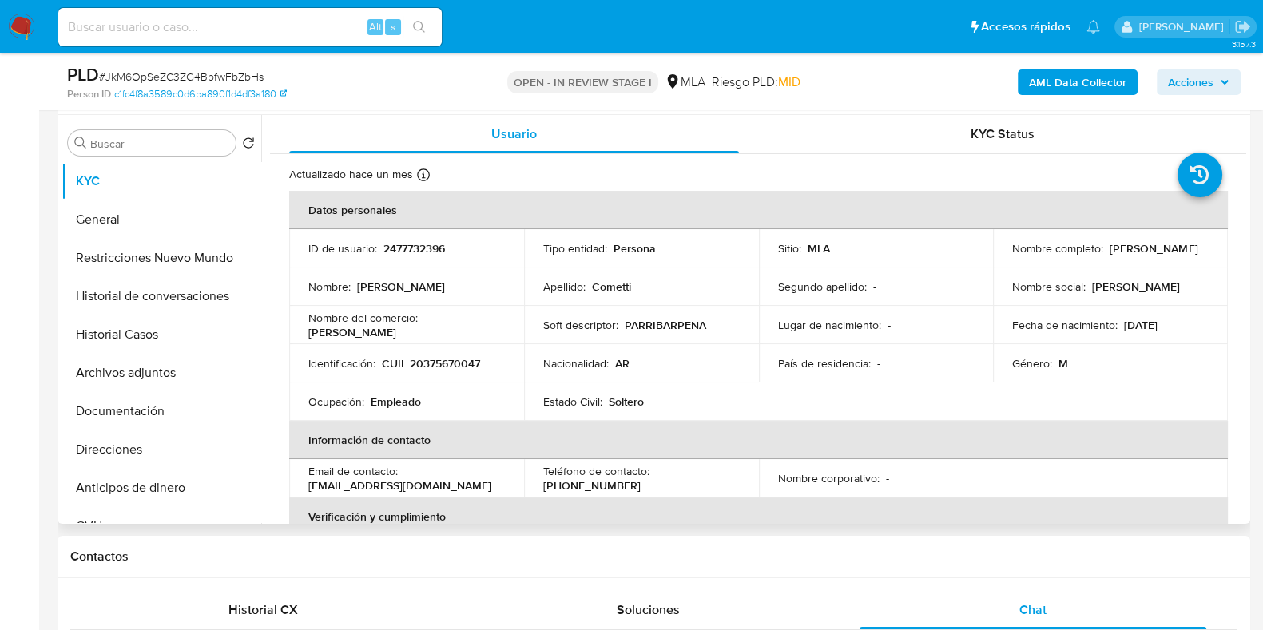
click at [449, 367] on p "CUIL 20375670047" at bounding box center [431, 363] width 98 height 14
copy p "20375670047"
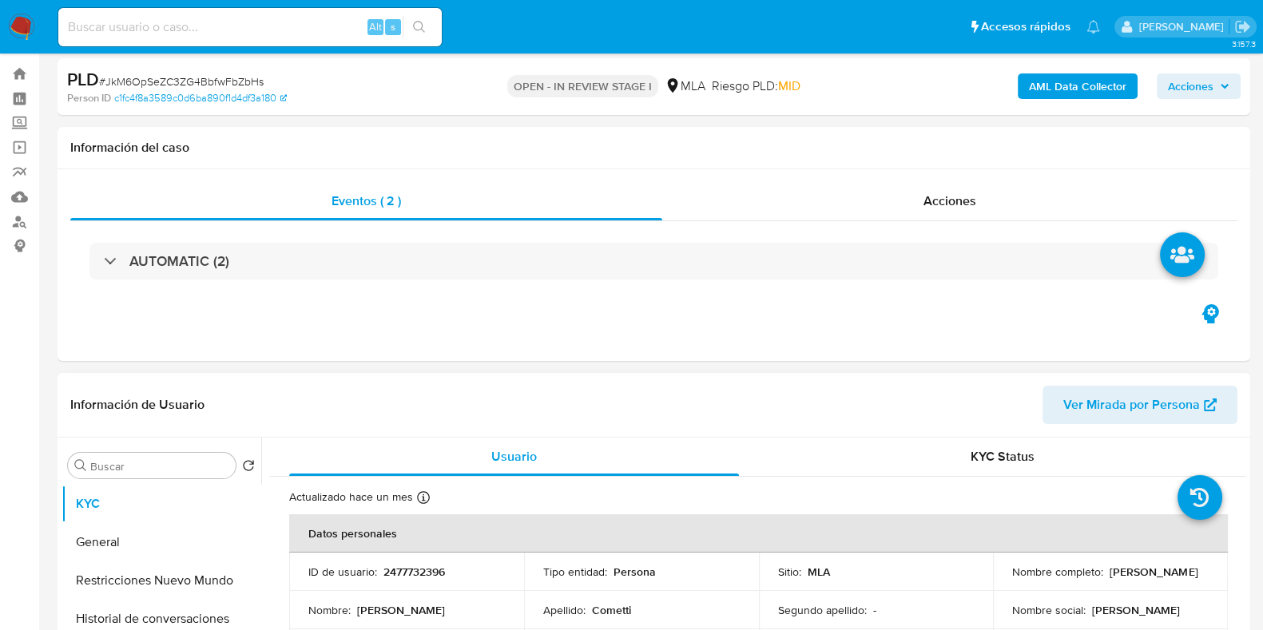
scroll to position [0, 0]
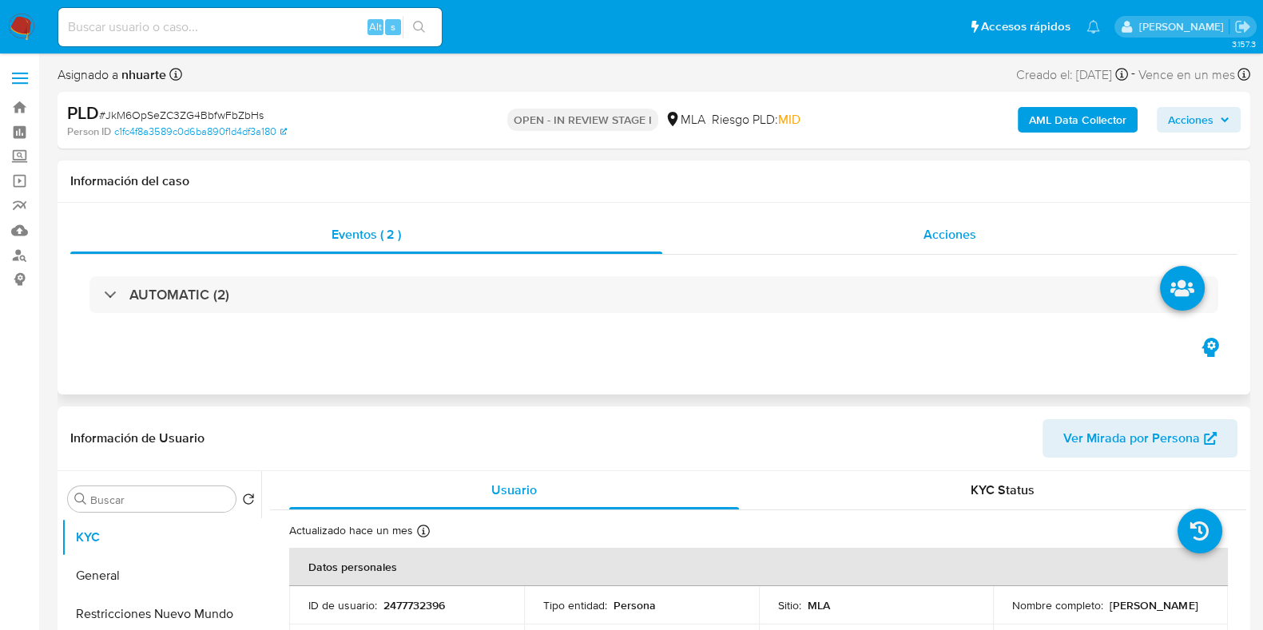
click at [929, 220] on div "Acciones" at bounding box center [949, 235] width 575 height 38
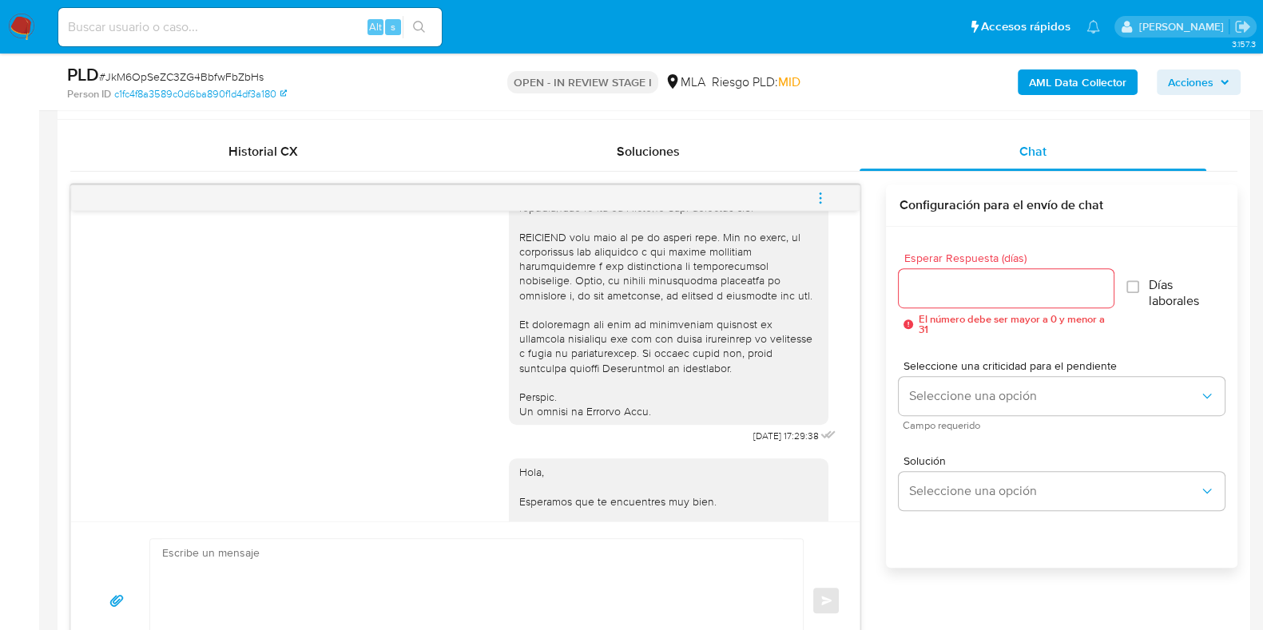
scroll to position [899, 0]
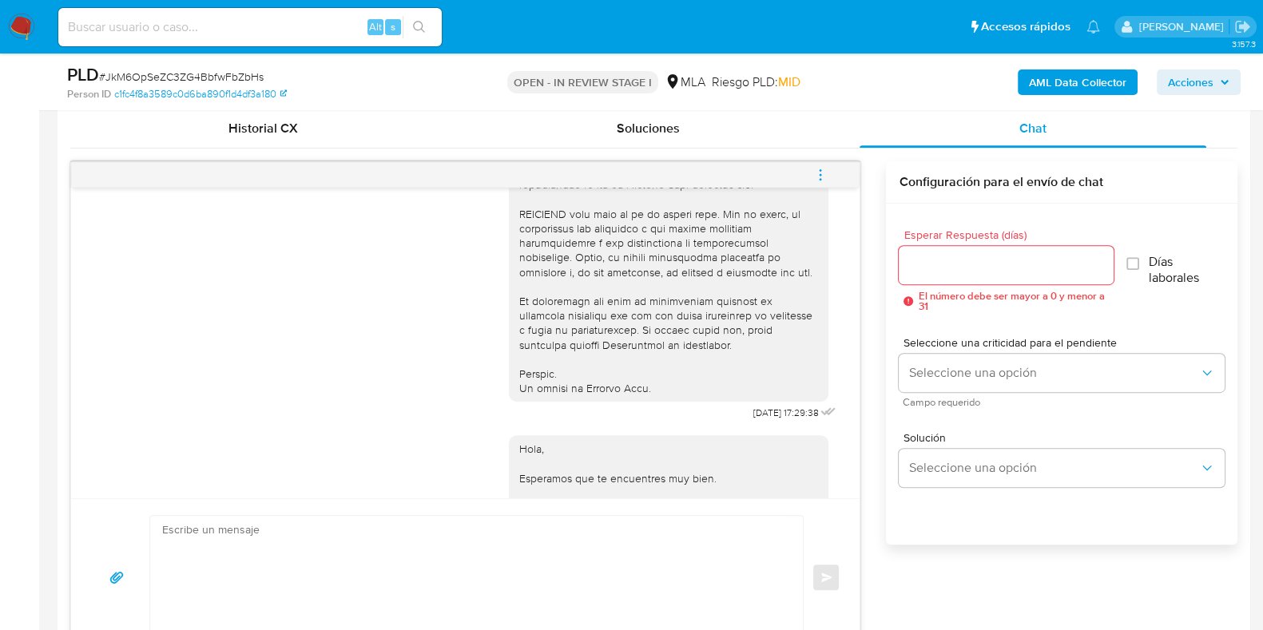
click at [827, 168] on icon "menu-action" at bounding box center [820, 175] width 14 height 14
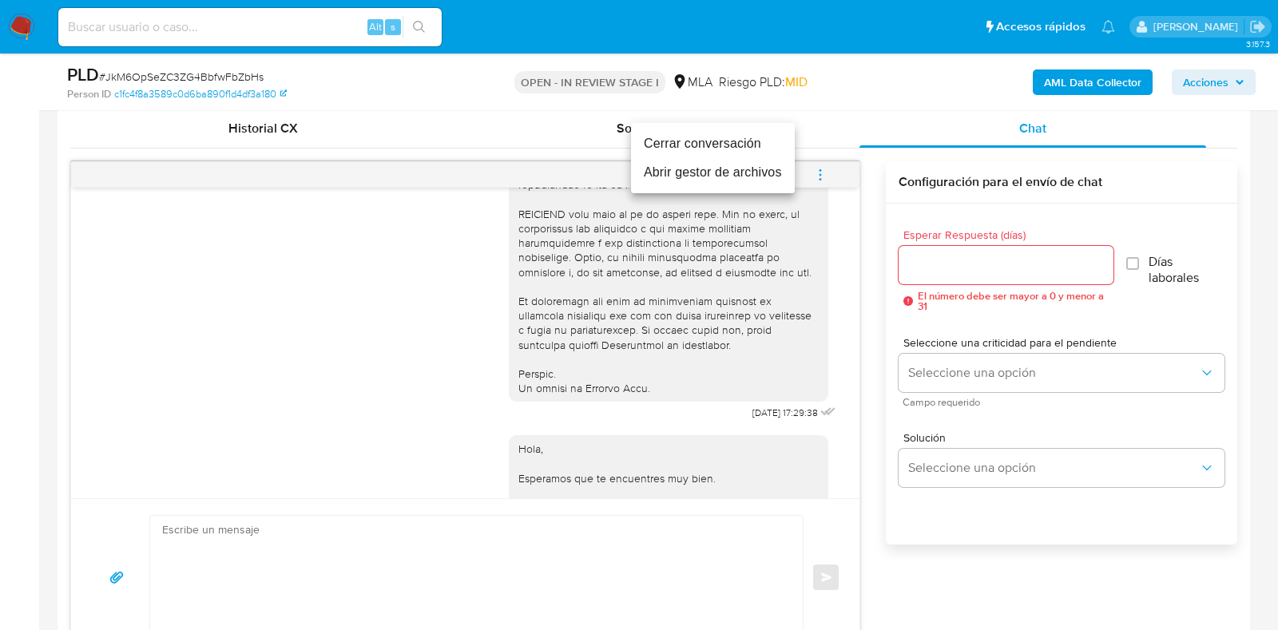
click at [737, 143] on li "Cerrar conversación" at bounding box center [713, 143] width 164 height 29
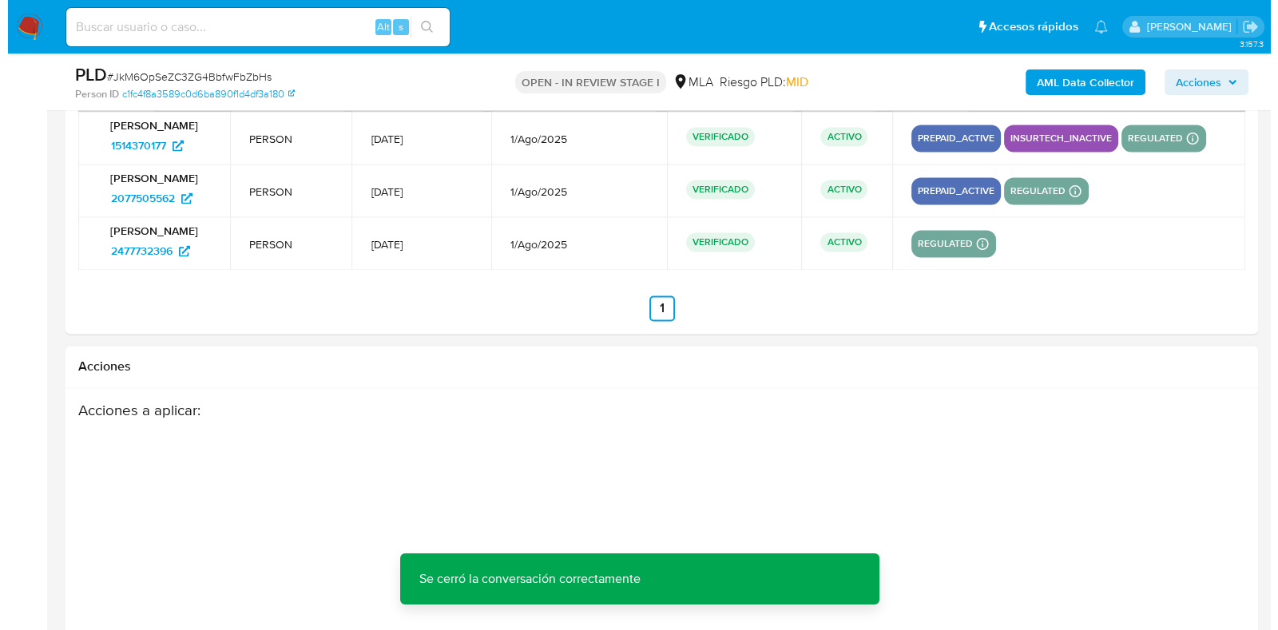
scroll to position [3029, 0]
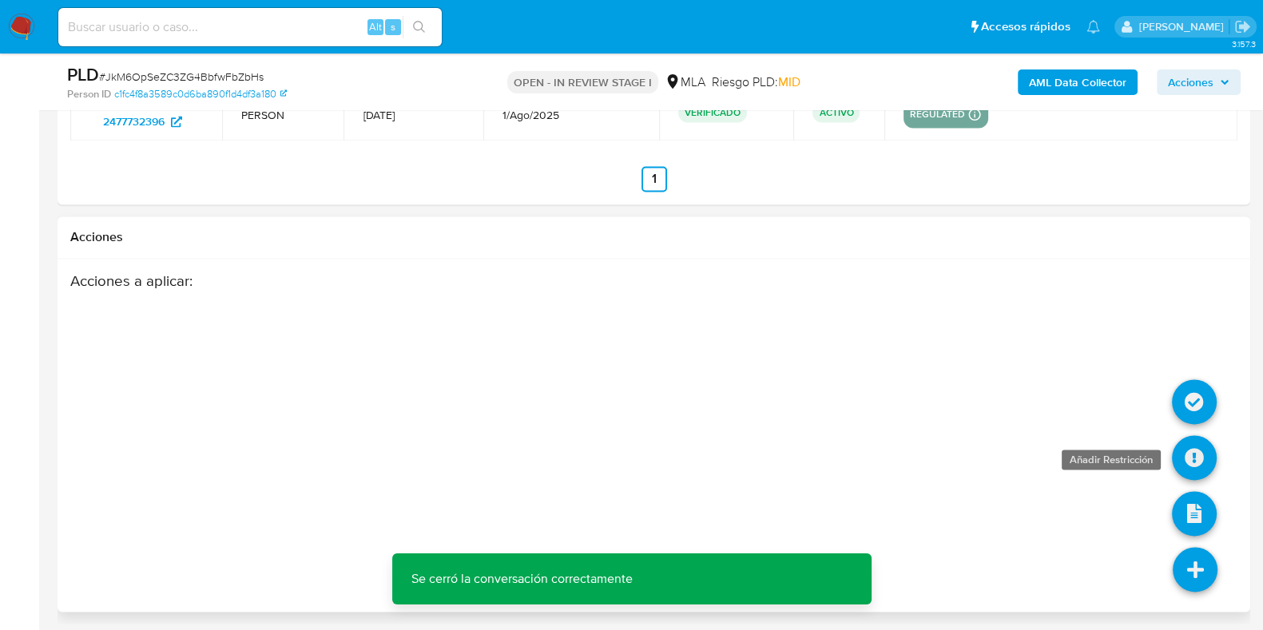
click at [1194, 450] on icon at bounding box center [1194, 457] width 45 height 45
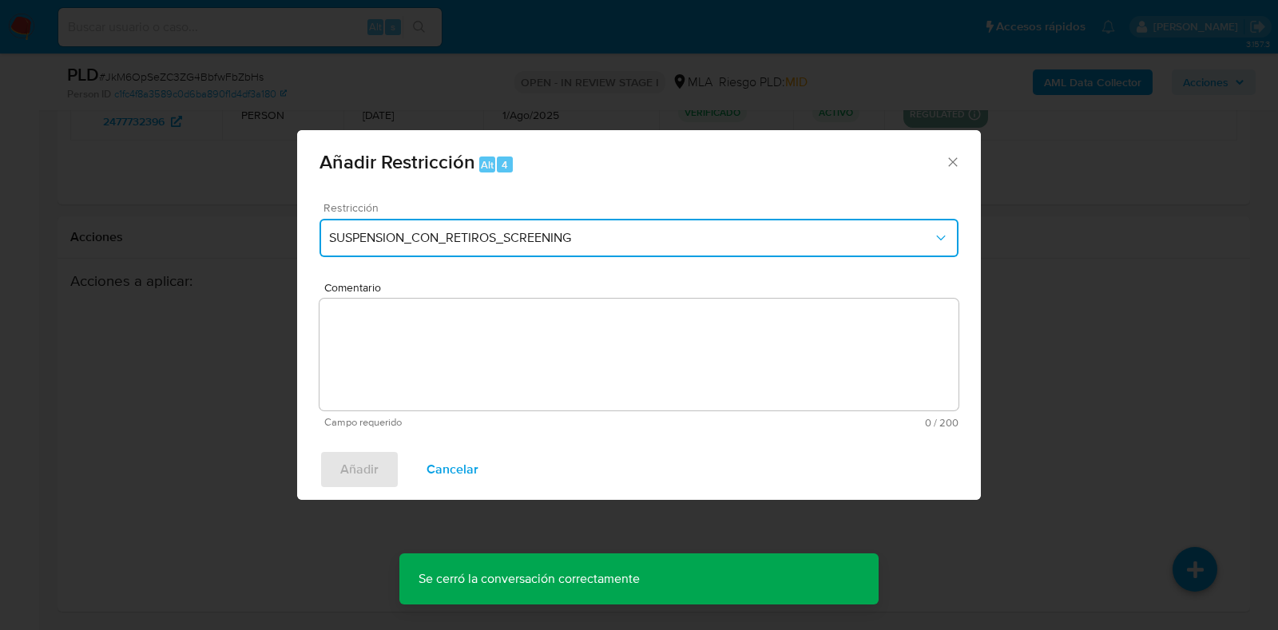
click at [501, 251] on button "SUSPENSION_CON_RETIROS_SCREENING" at bounding box center [639, 238] width 639 height 38
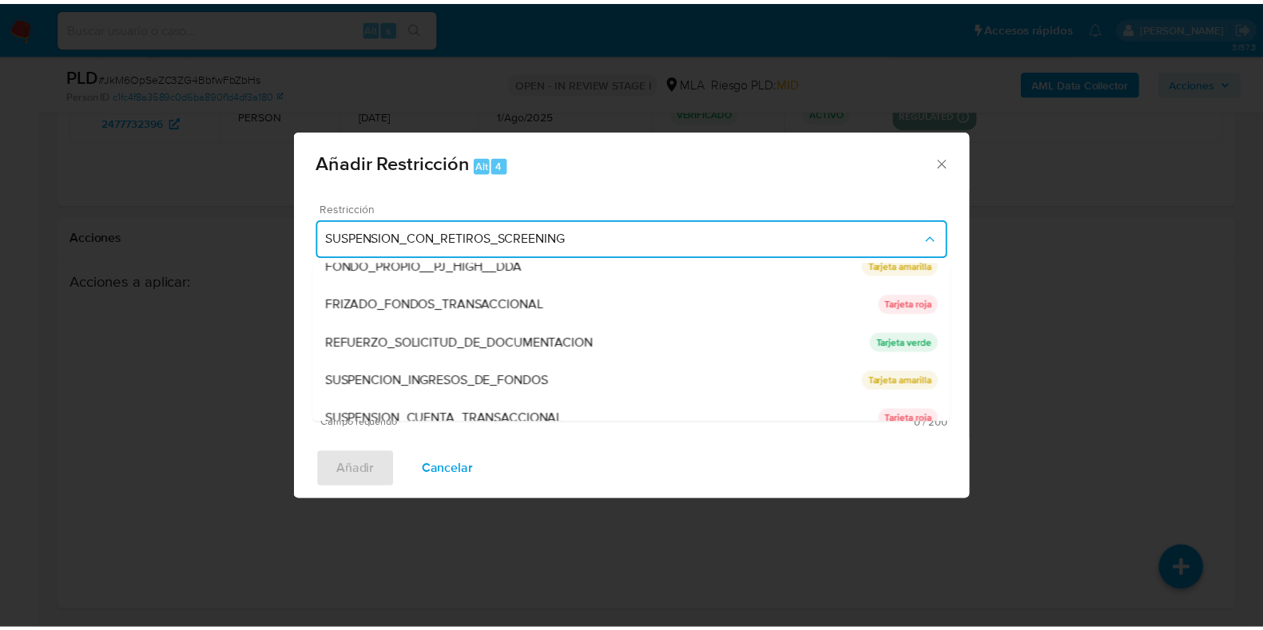
scroll to position [300, 0]
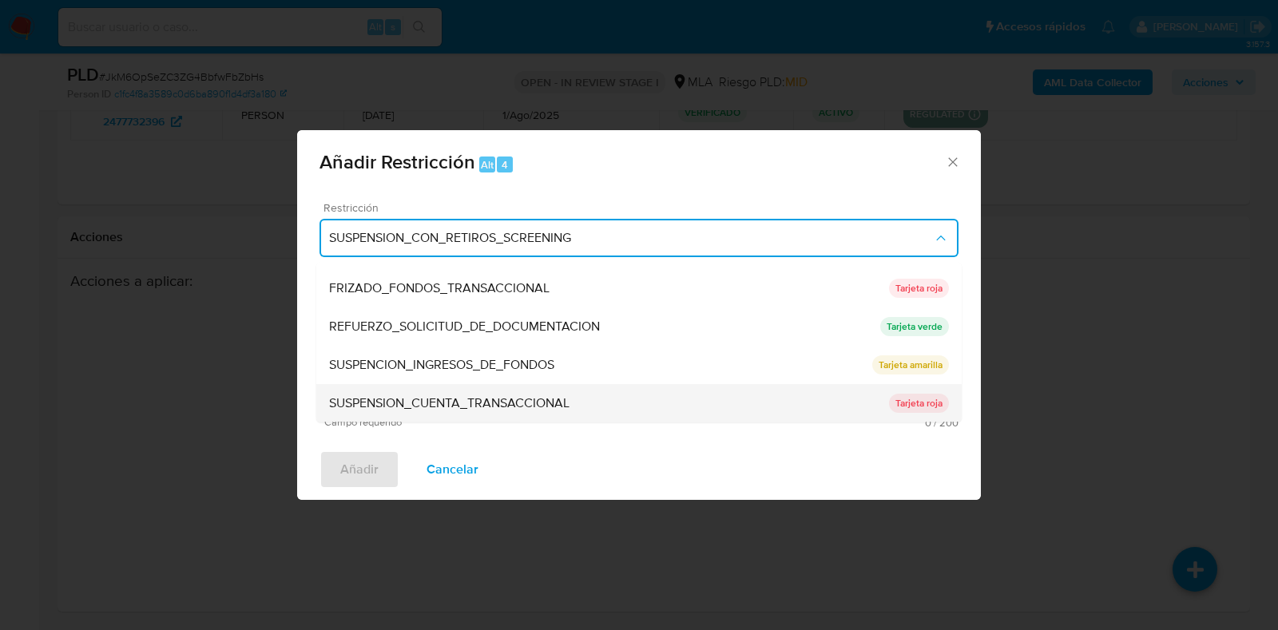
click at [480, 391] on div "SUSPENSION_CUENTA_TRANSACCIONAL" at bounding box center [609, 404] width 560 height 38
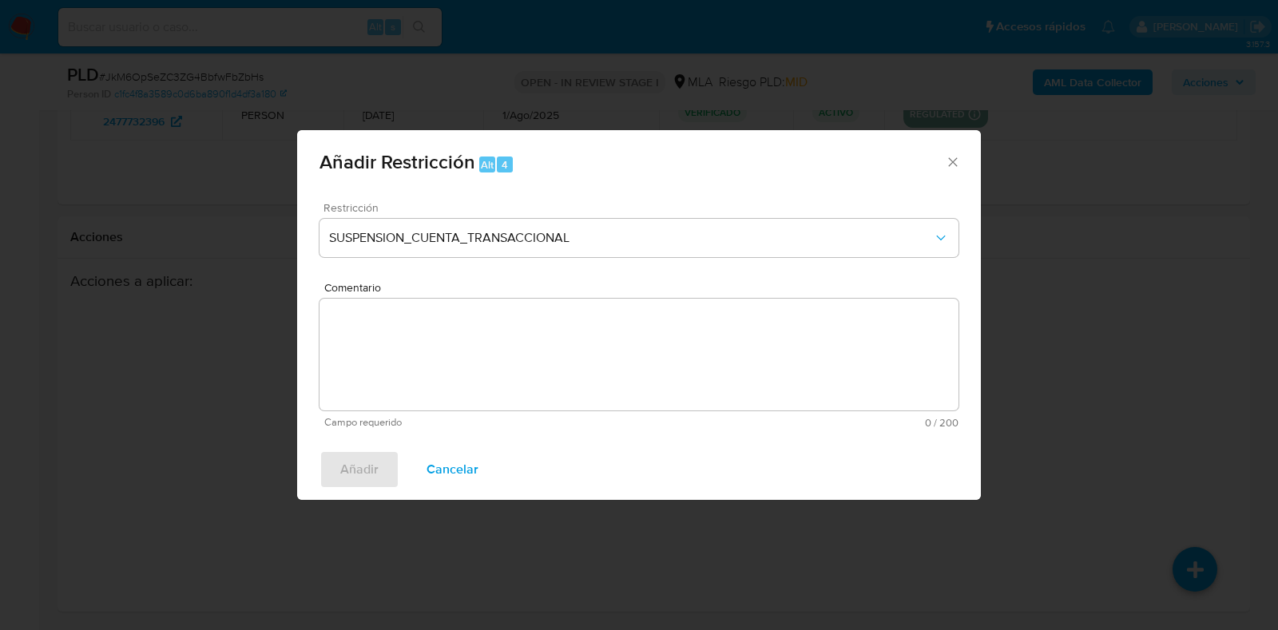
click at [463, 333] on textarea "Comentario" at bounding box center [639, 355] width 639 height 112
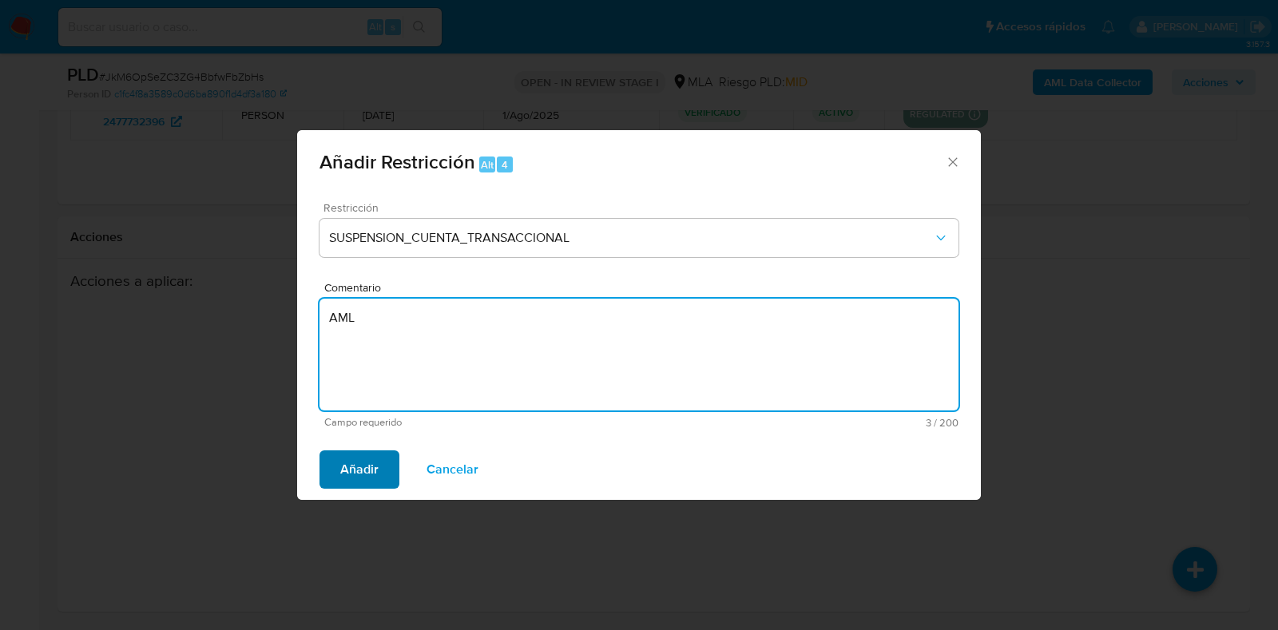
type textarea "AML"
click at [383, 473] on button "Añadir" at bounding box center [360, 470] width 80 height 38
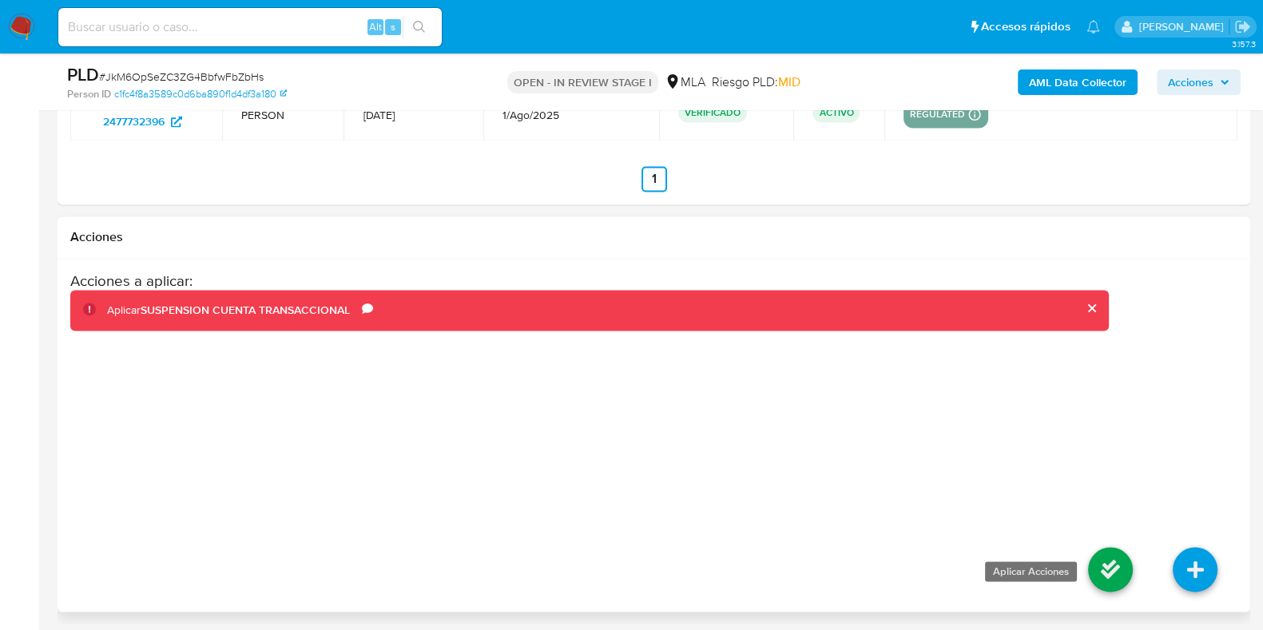
click at [1107, 584] on icon at bounding box center [1110, 569] width 45 height 45
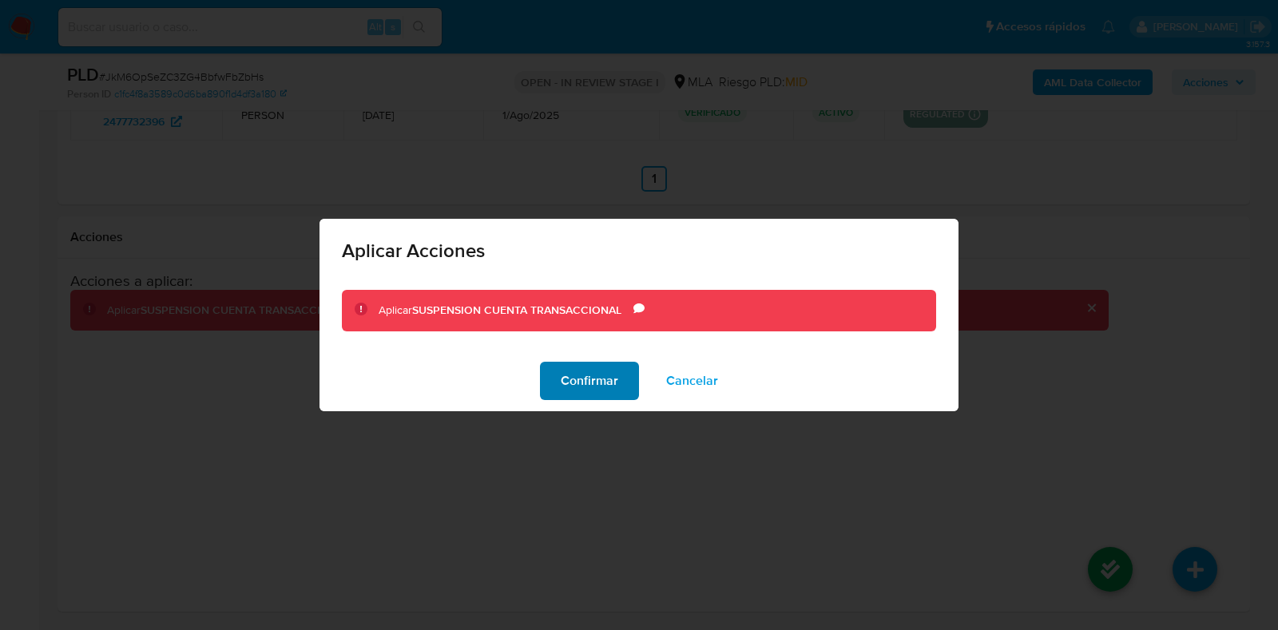
click at [611, 380] on span "Confirmar" at bounding box center [590, 381] width 58 height 35
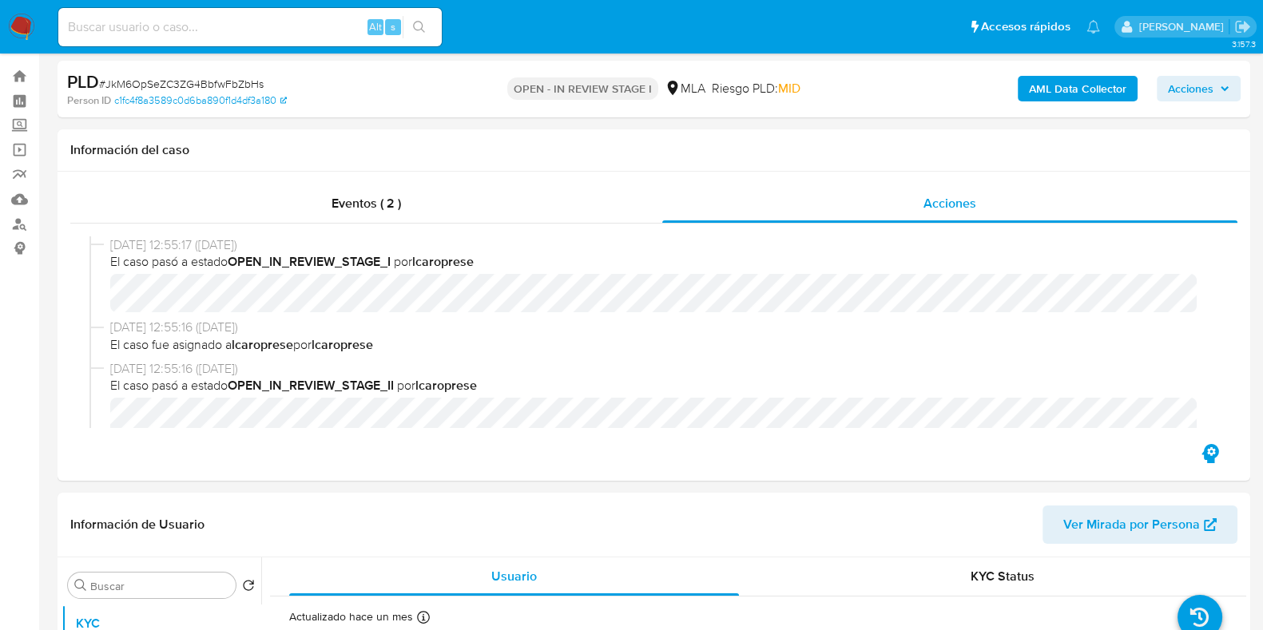
scroll to position [0, 0]
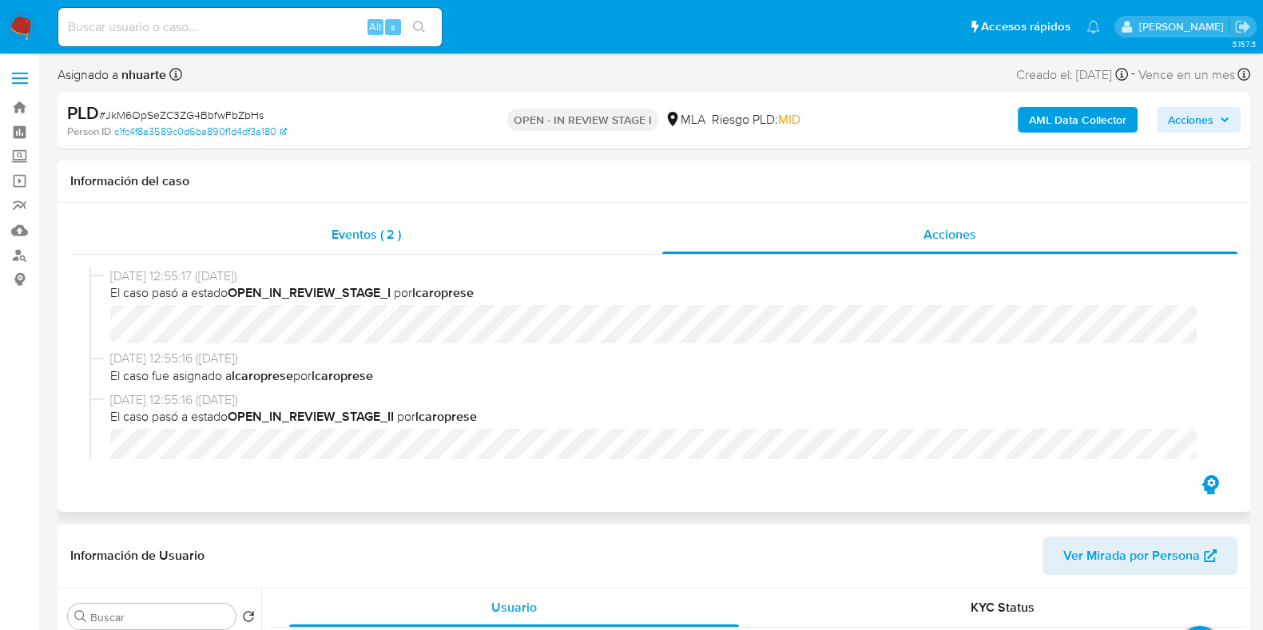
click at [403, 225] on div "Eventos ( 2 )" at bounding box center [366, 235] width 592 height 38
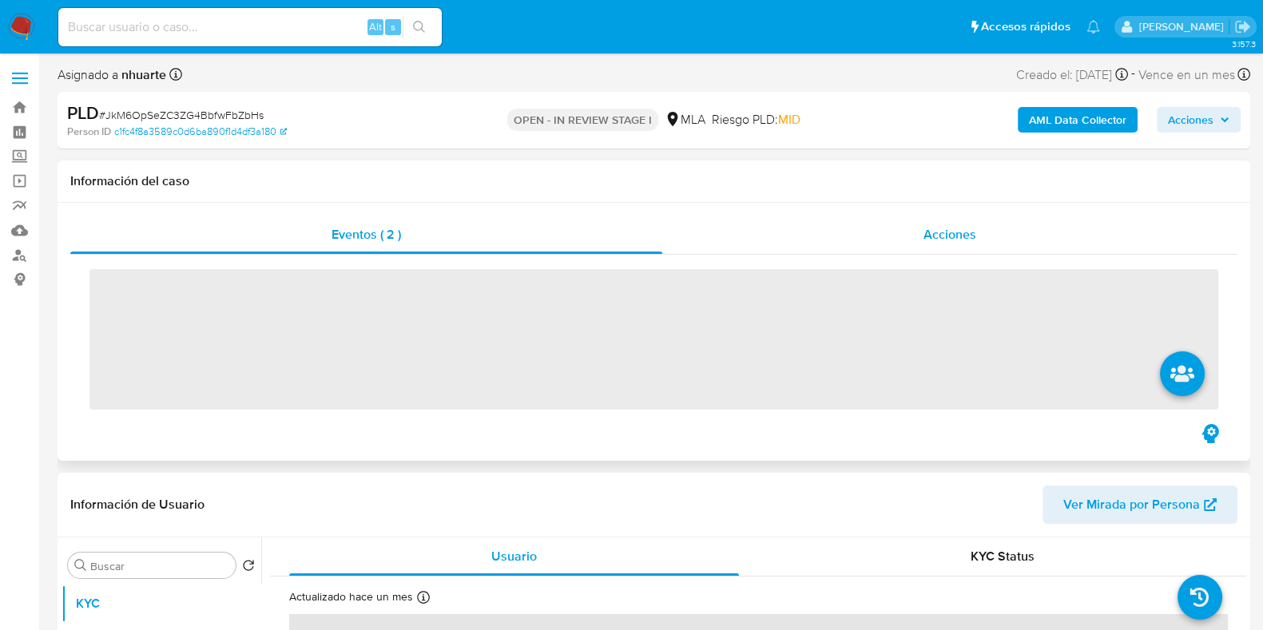
click at [978, 232] on div "Acciones" at bounding box center [949, 235] width 575 height 38
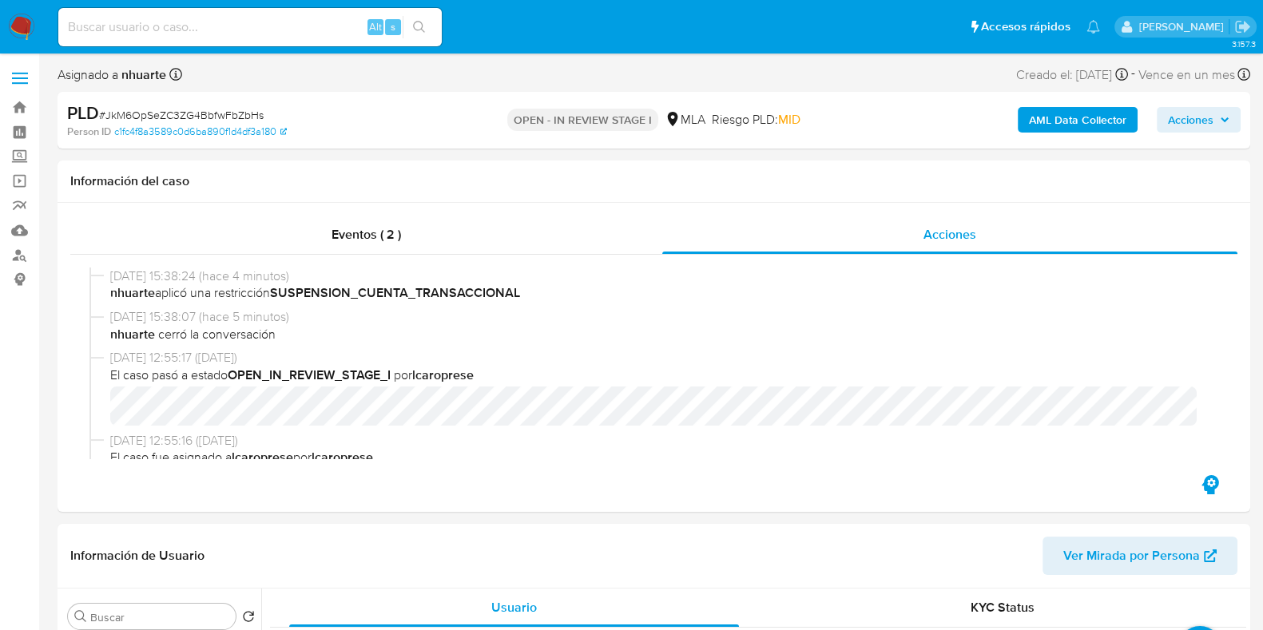
click at [1080, 117] on b "AML Data Collector" at bounding box center [1077, 120] width 97 height 26
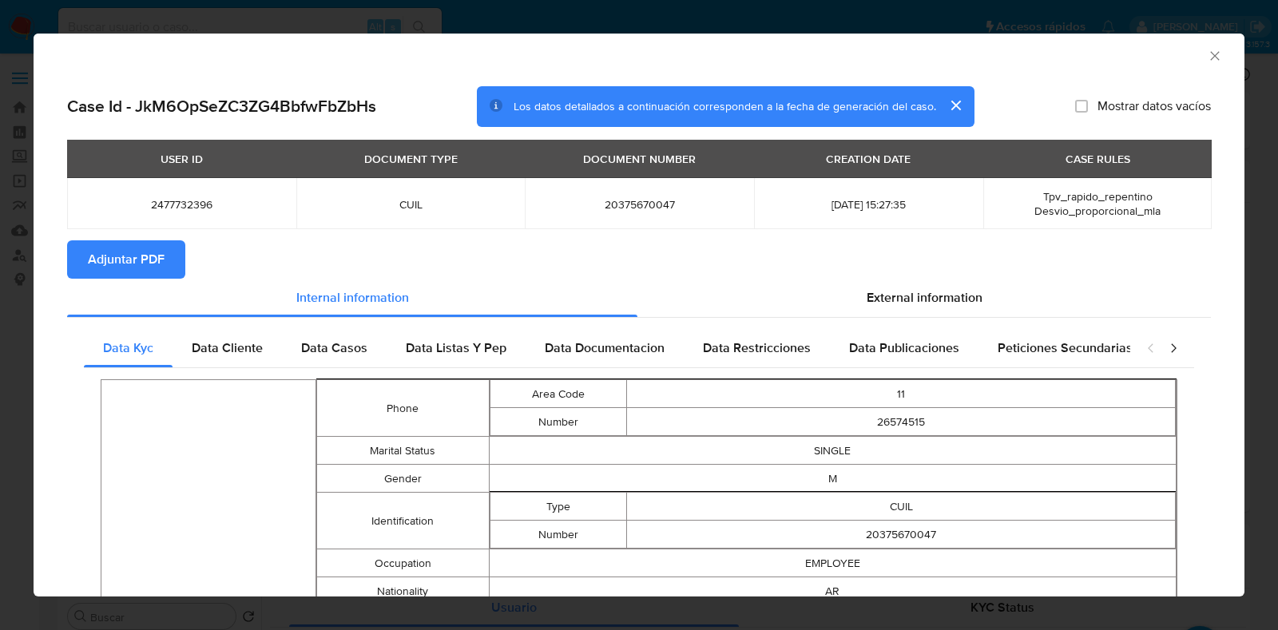
click at [1207, 56] on icon "Cerrar ventana" at bounding box center [1215, 56] width 16 height 16
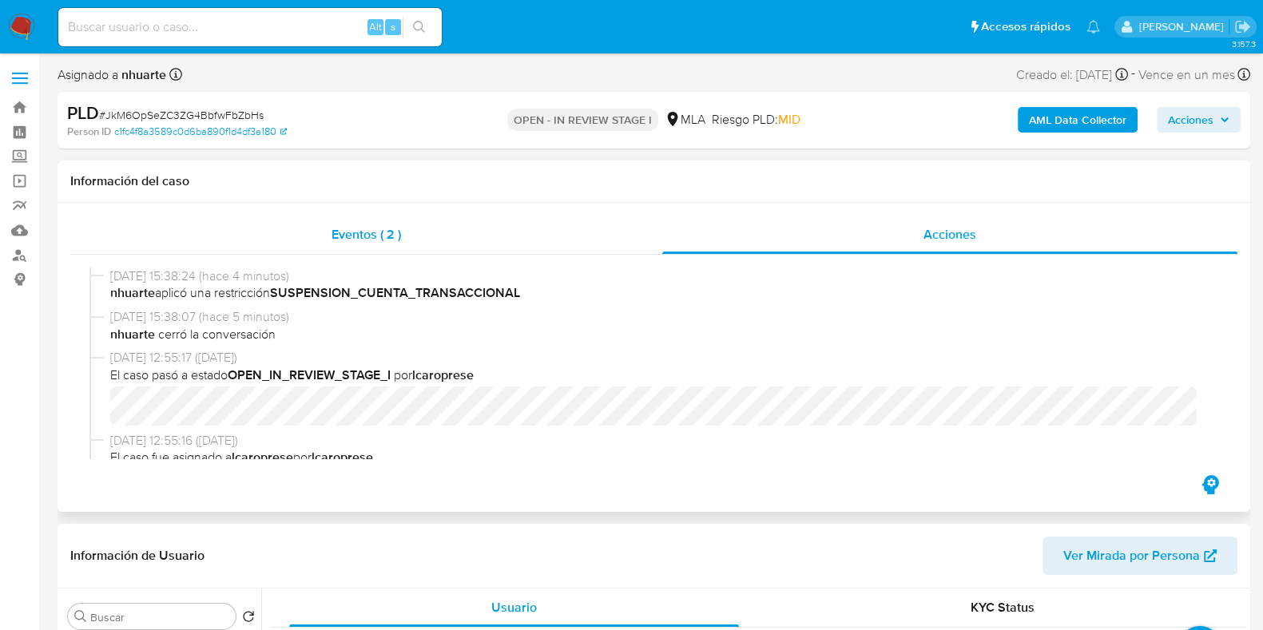
click at [355, 231] on span "Eventos ( 2 )" at bounding box center [367, 234] width 70 height 18
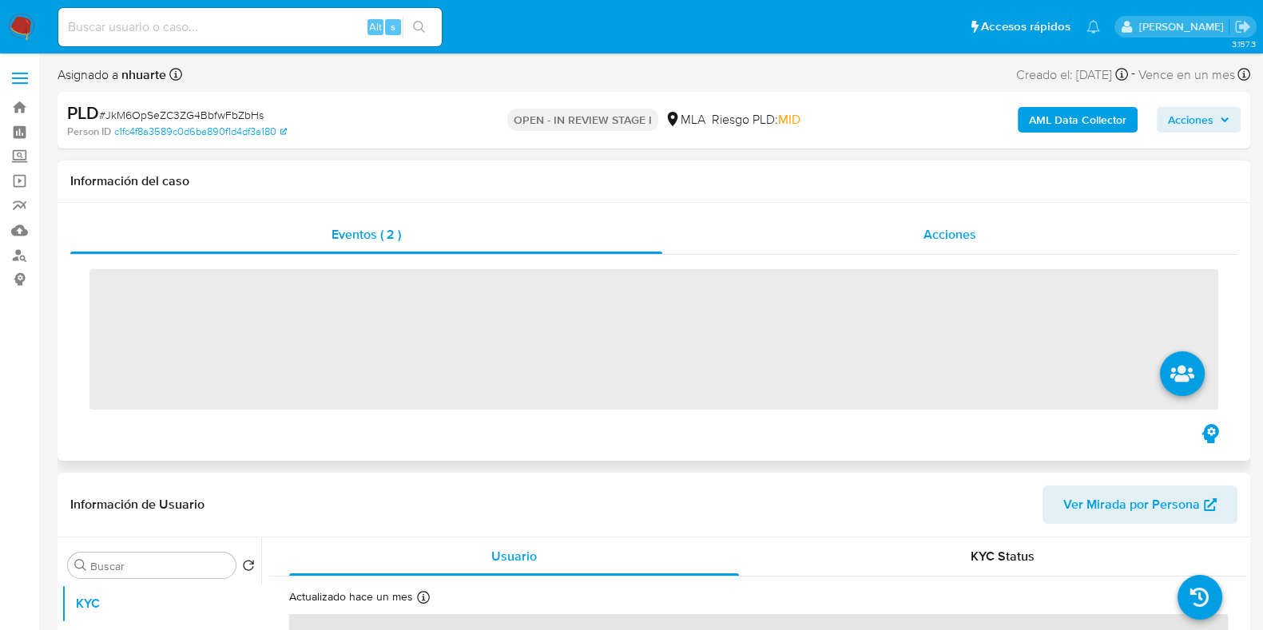
click at [933, 233] on span "Acciones" at bounding box center [950, 234] width 53 height 18
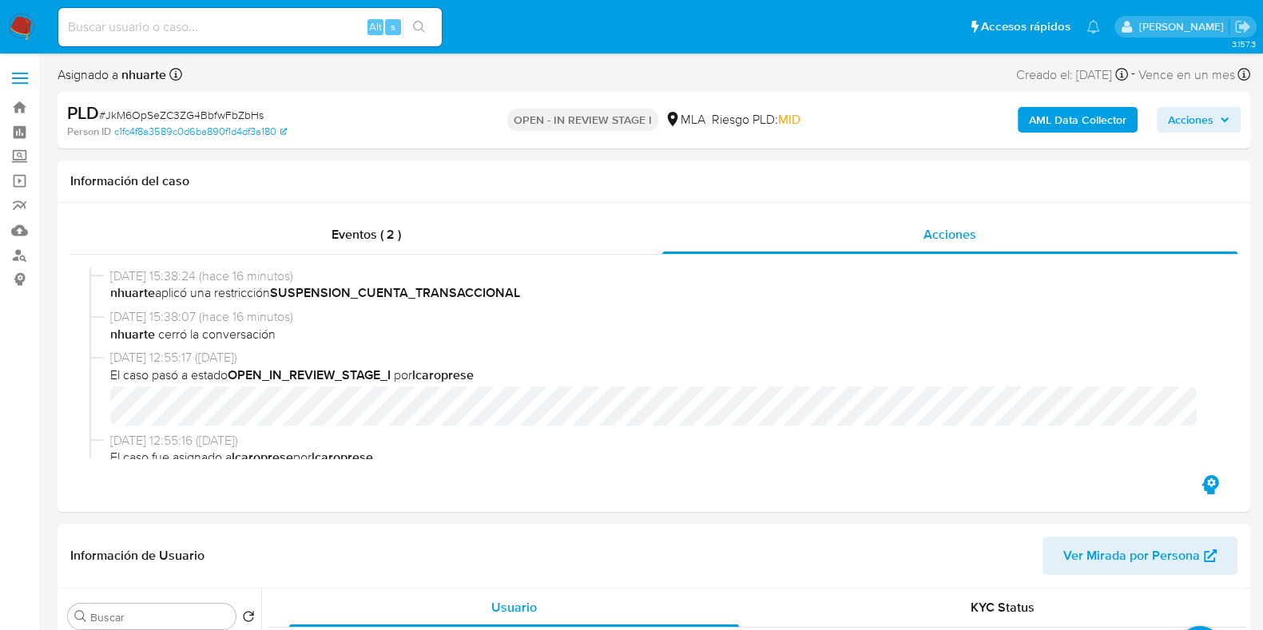
click at [1067, 117] on b "AML Data Collector" at bounding box center [1077, 120] width 97 height 26
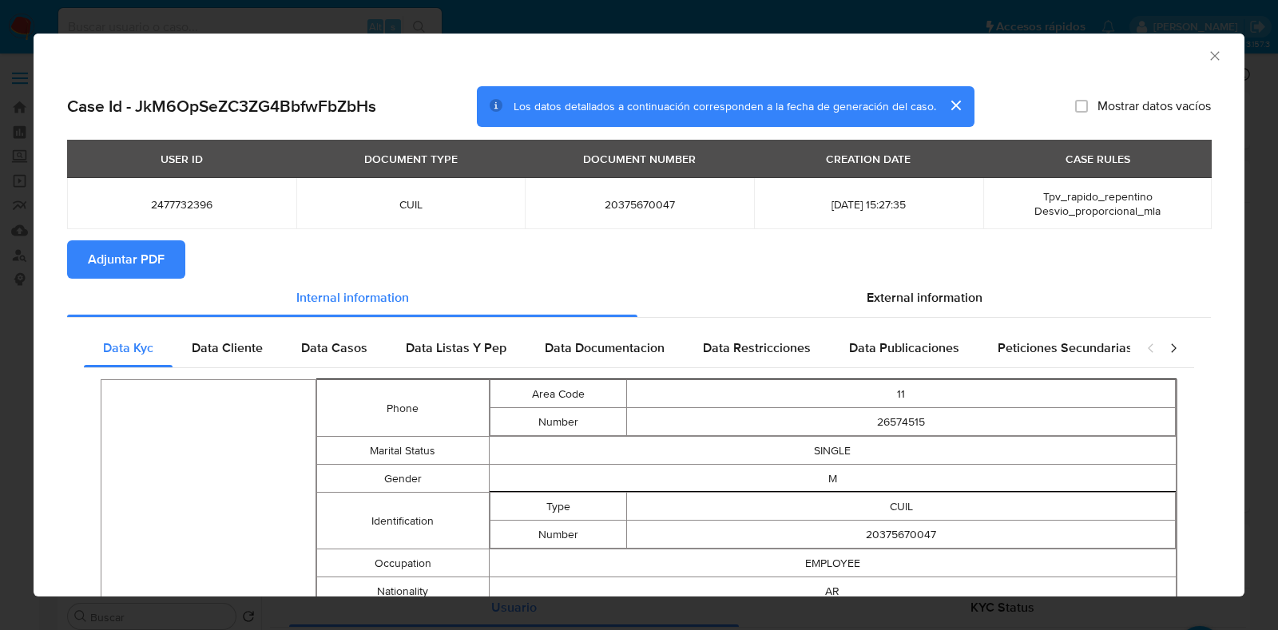
click at [1207, 58] on icon "Cerrar ventana" at bounding box center [1215, 56] width 16 height 16
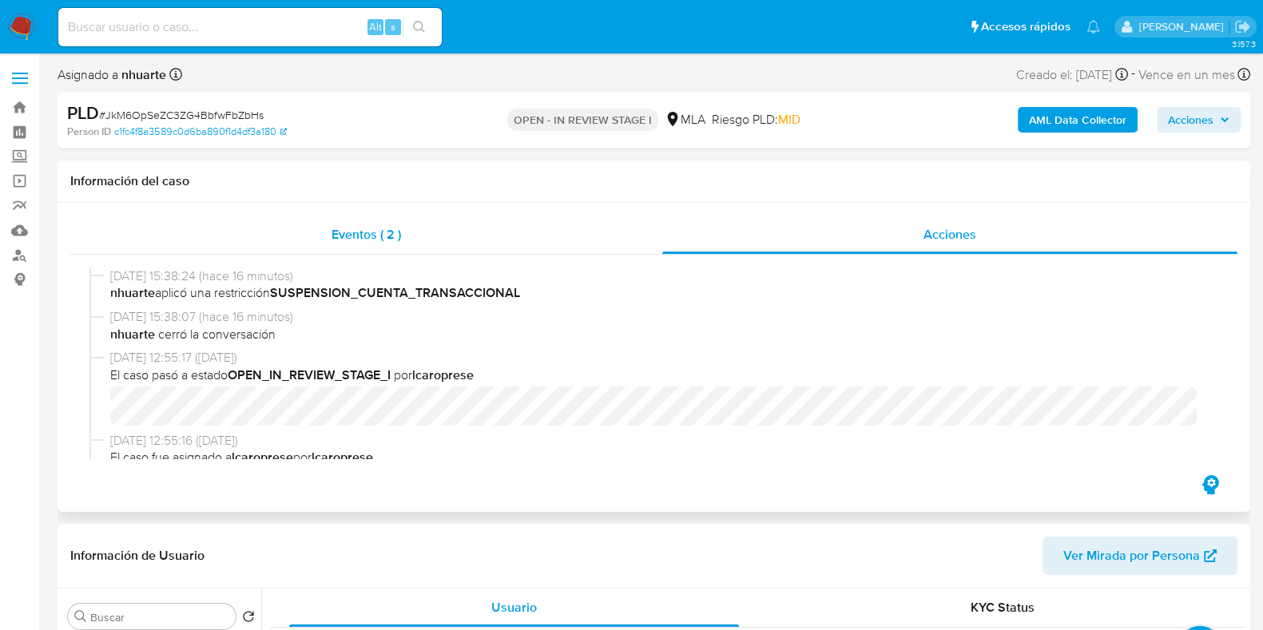
click at [351, 243] on span "Eventos ( 2 )" at bounding box center [367, 234] width 70 height 18
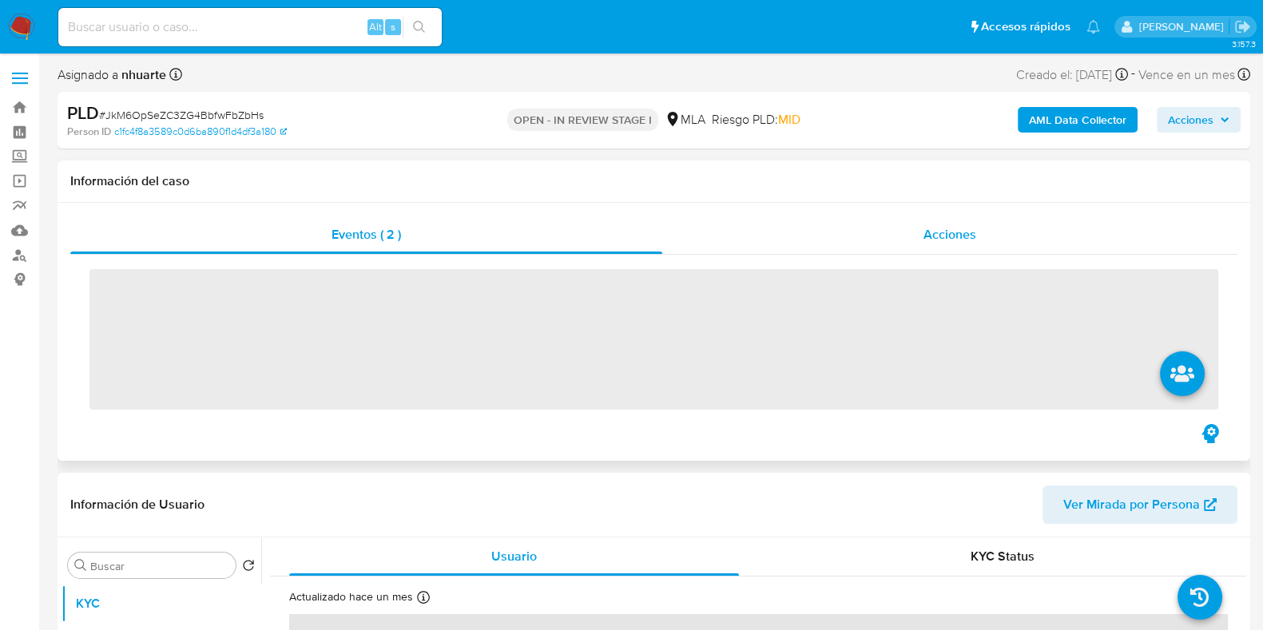
click at [968, 241] on span "Acciones" at bounding box center [950, 234] width 53 height 18
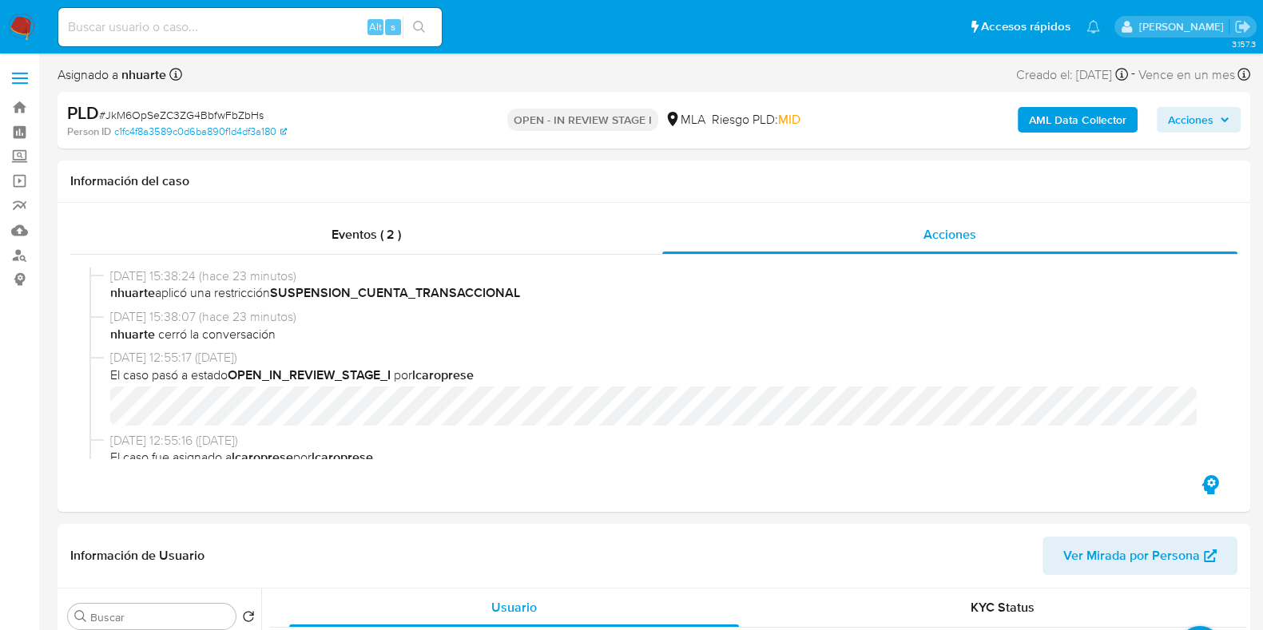
click at [1085, 117] on b "AML Data Collector" at bounding box center [1077, 120] width 97 height 26
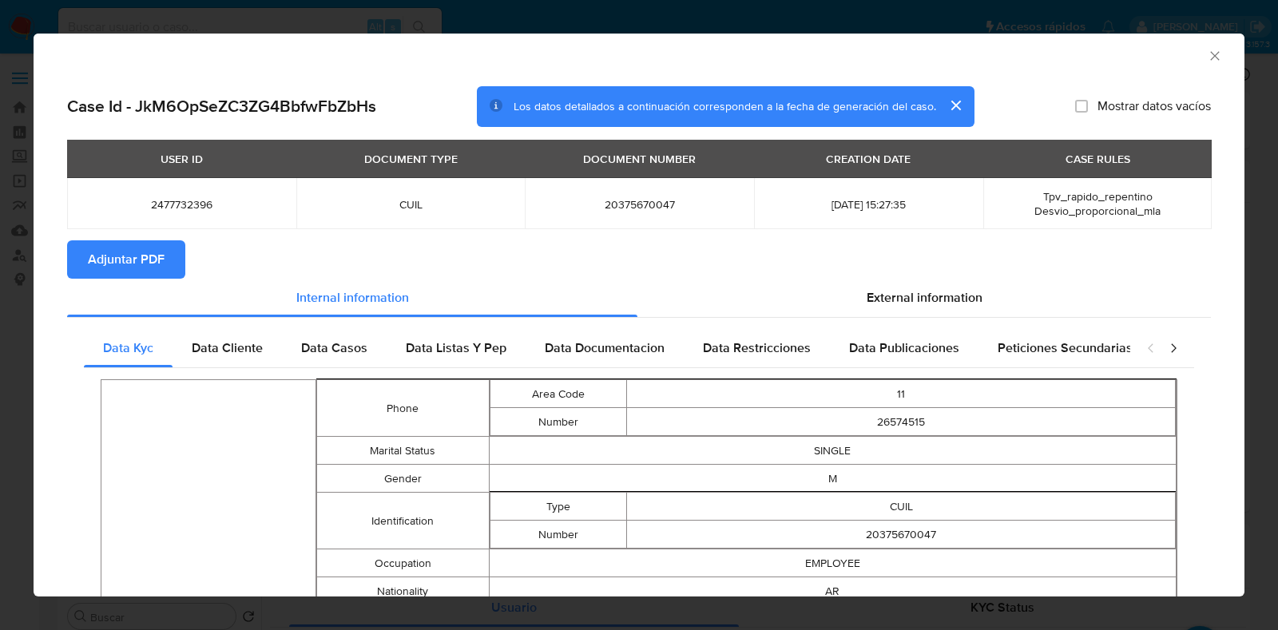
click at [120, 270] on span "Adjuntar PDF" at bounding box center [126, 259] width 77 height 35
click at [1207, 59] on icon "Cerrar ventana" at bounding box center [1215, 56] width 16 height 16
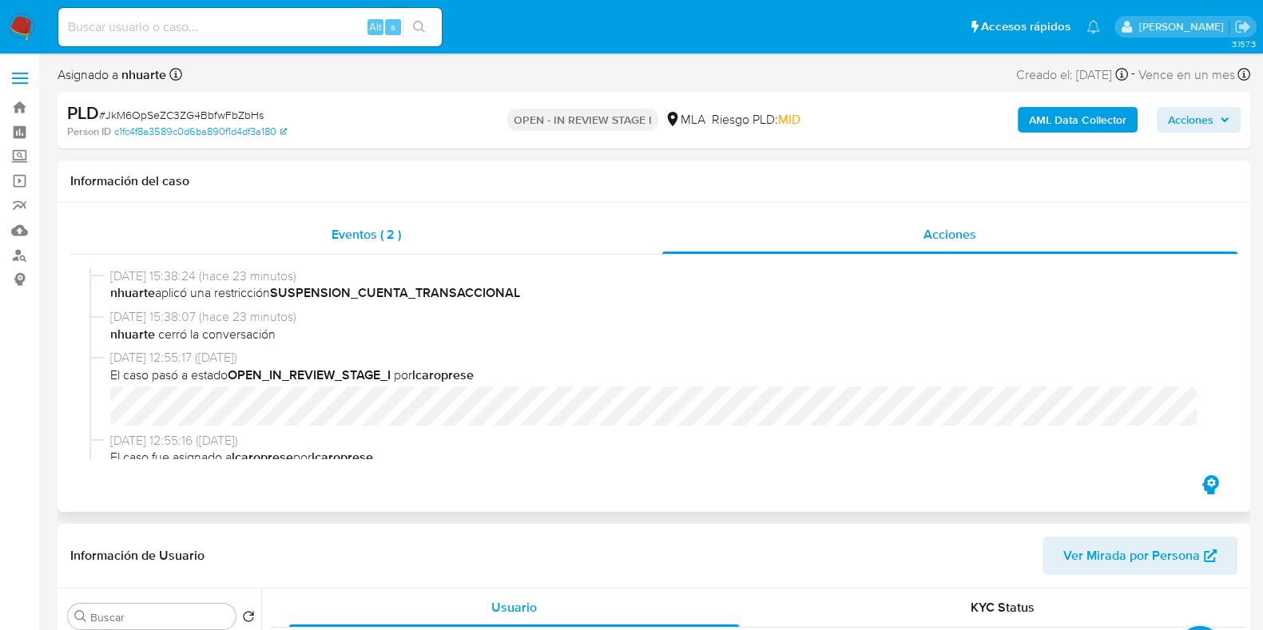
click at [361, 224] on div "Eventos ( 2 )" at bounding box center [366, 235] width 592 height 38
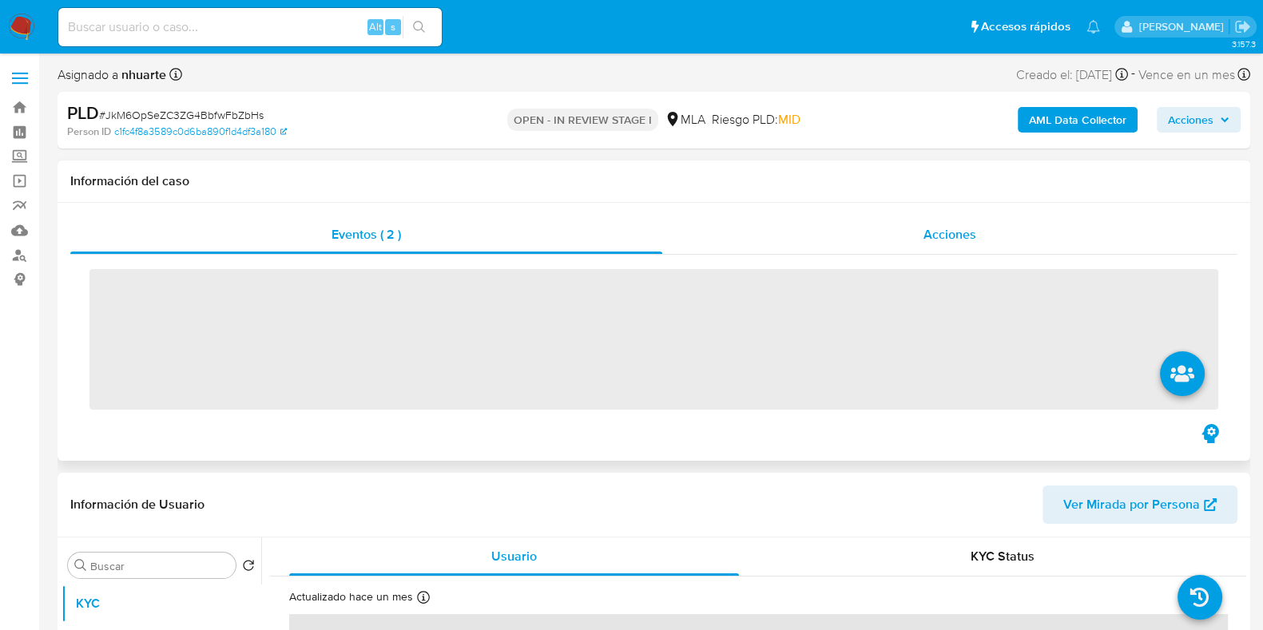
click at [971, 229] on span "Acciones" at bounding box center [950, 234] width 53 height 18
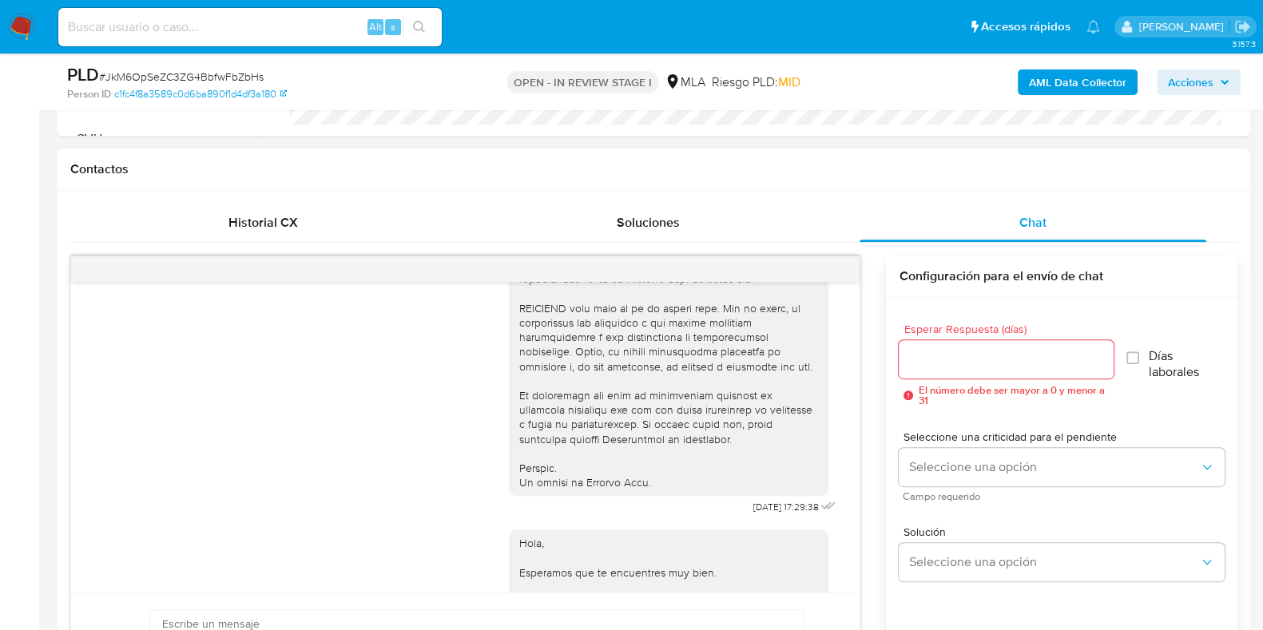
scroll to position [899, 0]
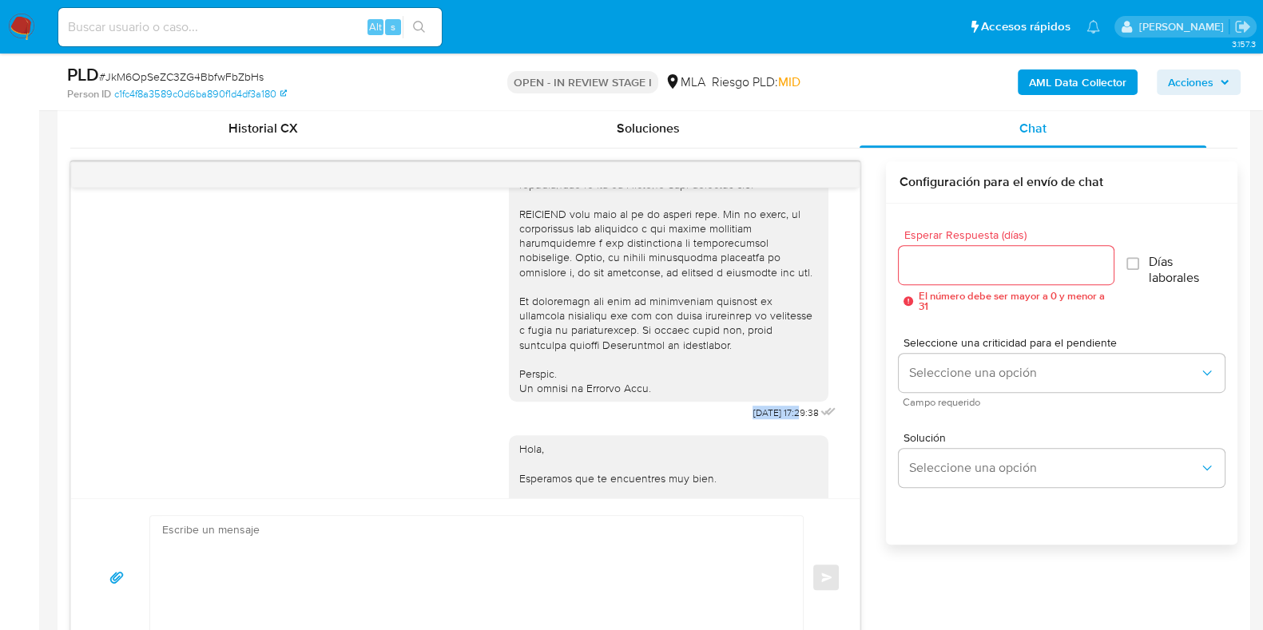
drag, startPoint x: 714, startPoint y: 441, endPoint x: 769, endPoint y: 448, distance: 54.8
copy span "18/08/2025"
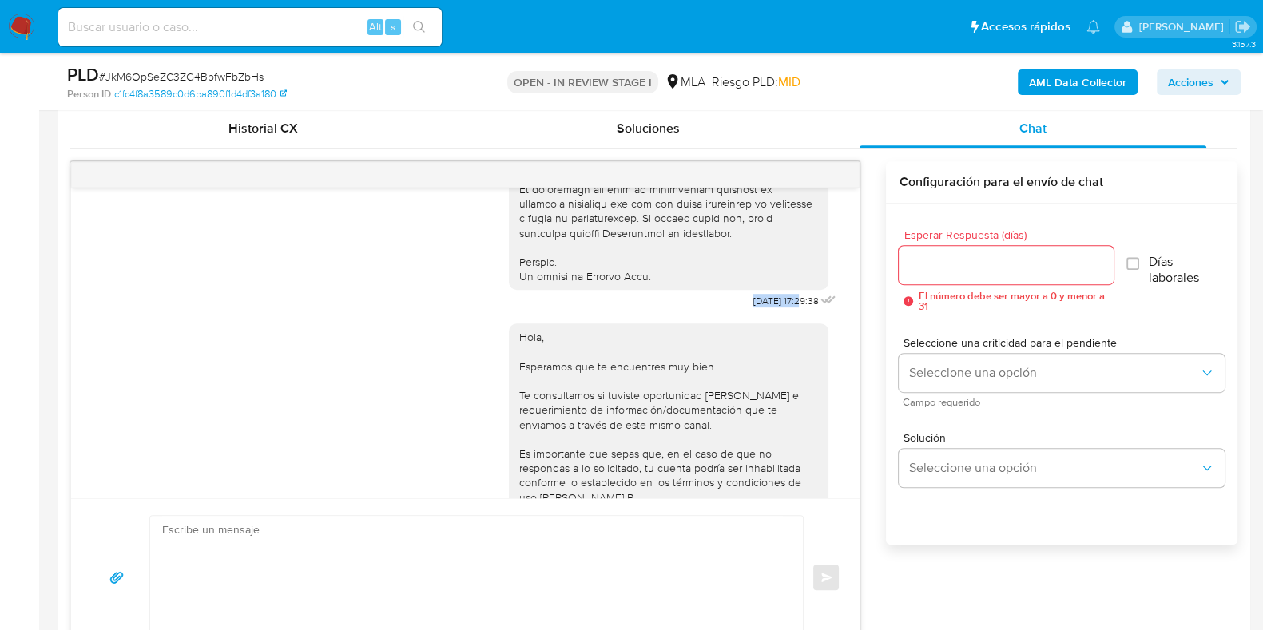
scroll to position [945, 0]
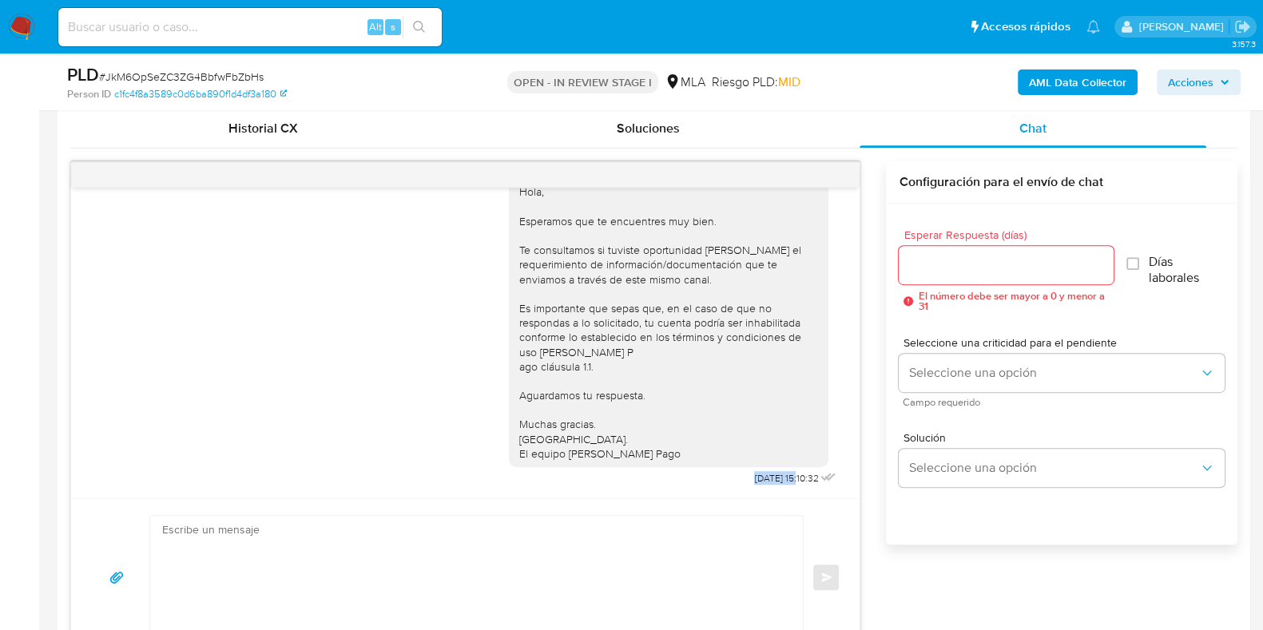
drag, startPoint x: 718, startPoint y: 473, endPoint x: 767, endPoint y: 483, distance: 49.7
click at [767, 483] on span "22/08/2025 15:10:32" at bounding box center [786, 478] width 64 height 13
copy span "22/08/2025"
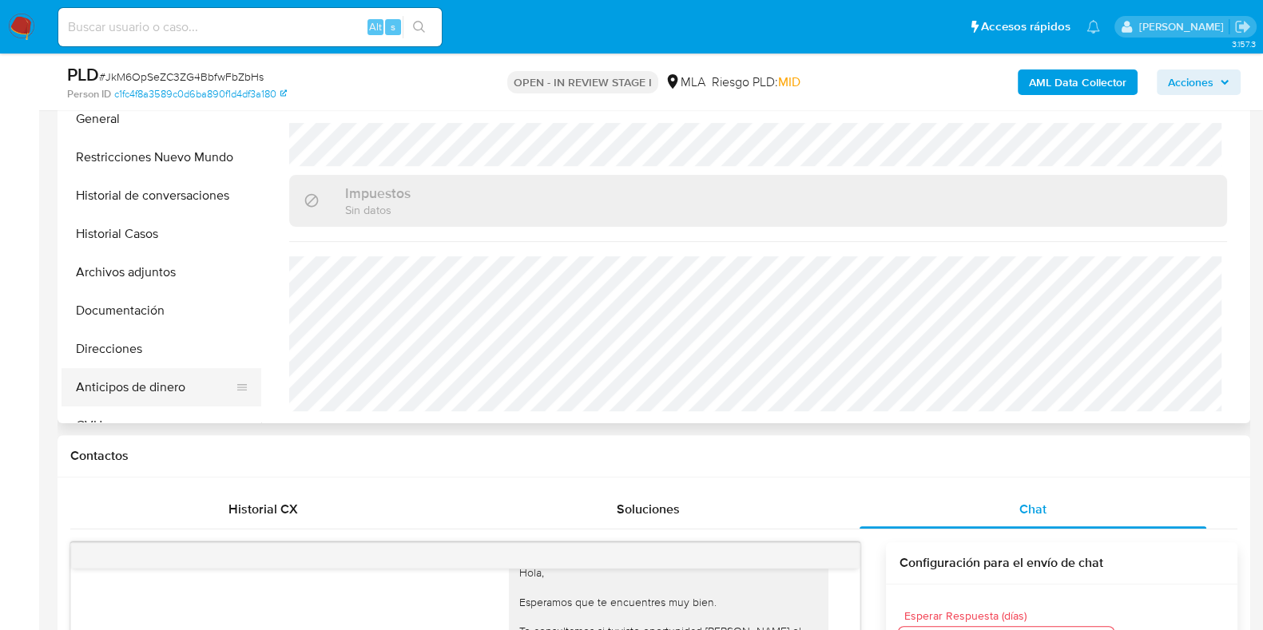
scroll to position [399, 0]
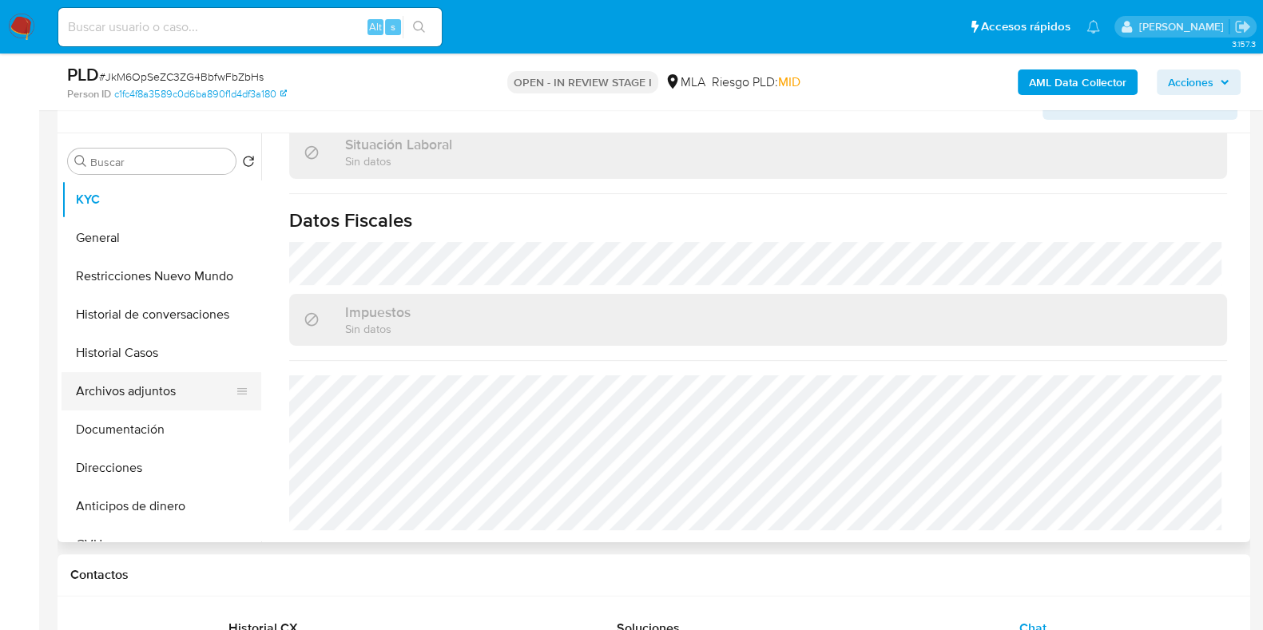
click at [181, 407] on button "Archivos adjuntos" at bounding box center [155, 391] width 187 height 38
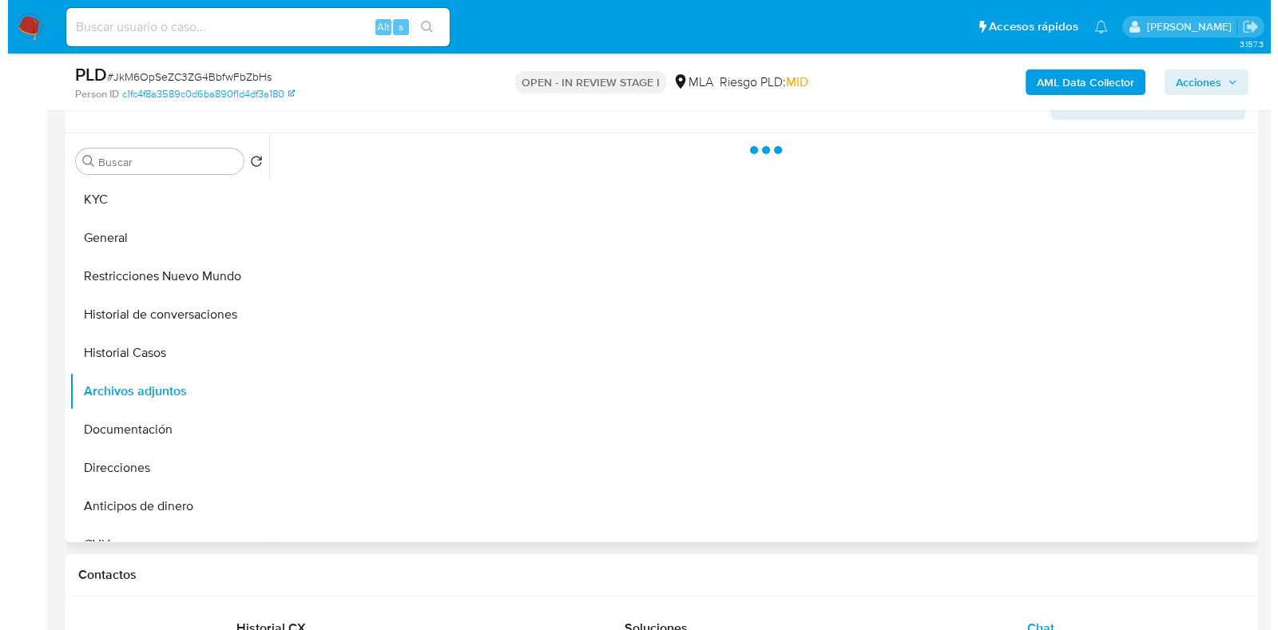
scroll to position [0, 0]
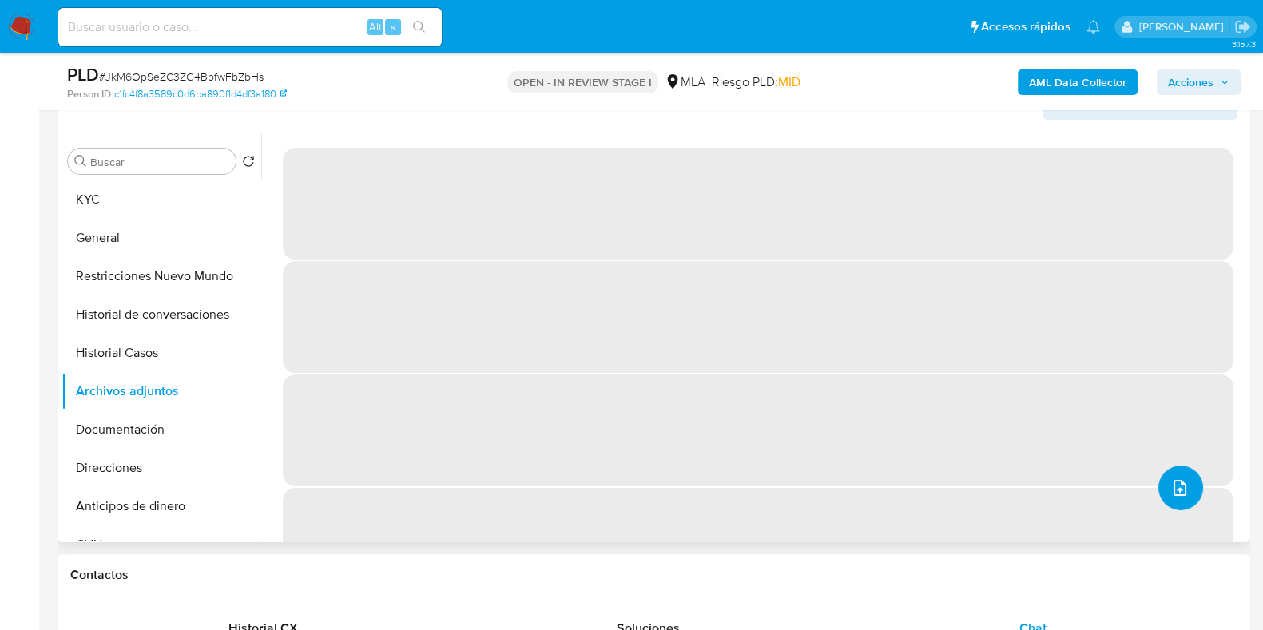
click at [1182, 484] on icon "upload-file" at bounding box center [1179, 488] width 19 height 19
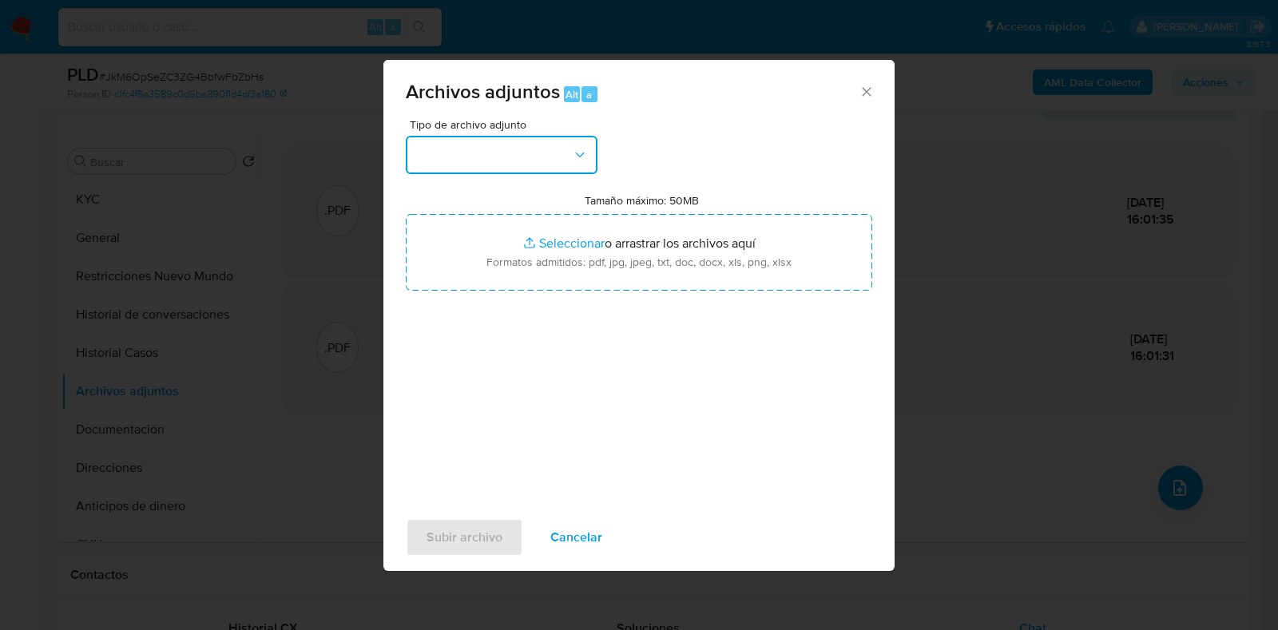
click at [580, 141] on button "button" at bounding box center [502, 155] width 192 height 38
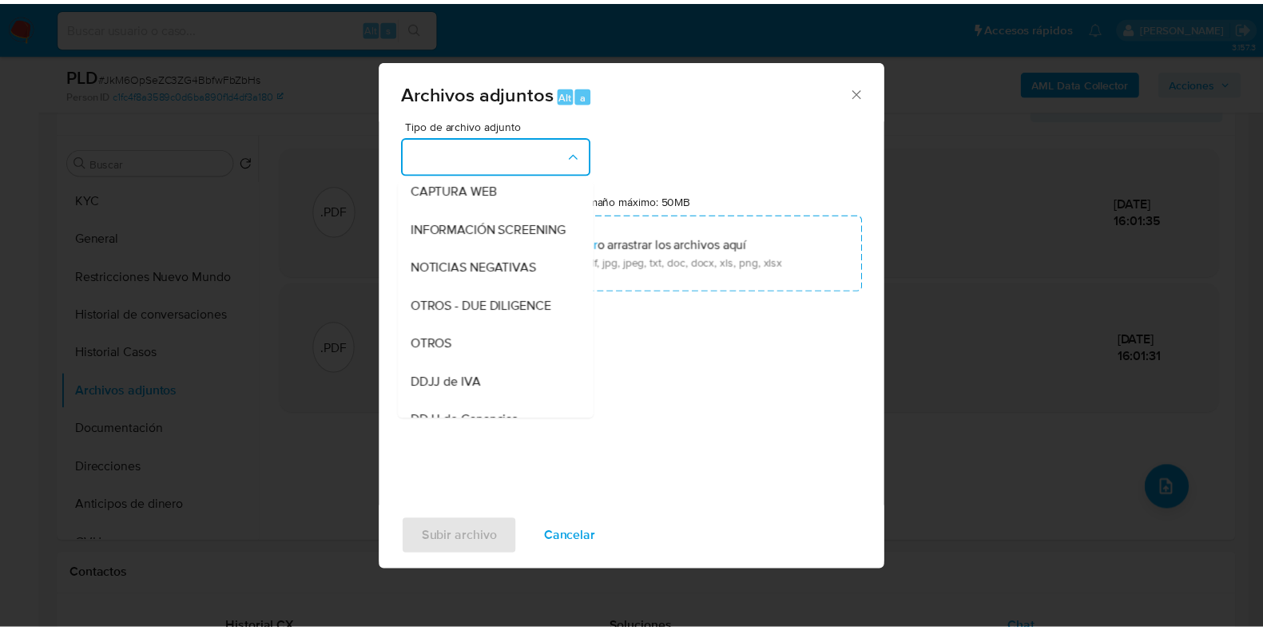
scroll to position [218, 0]
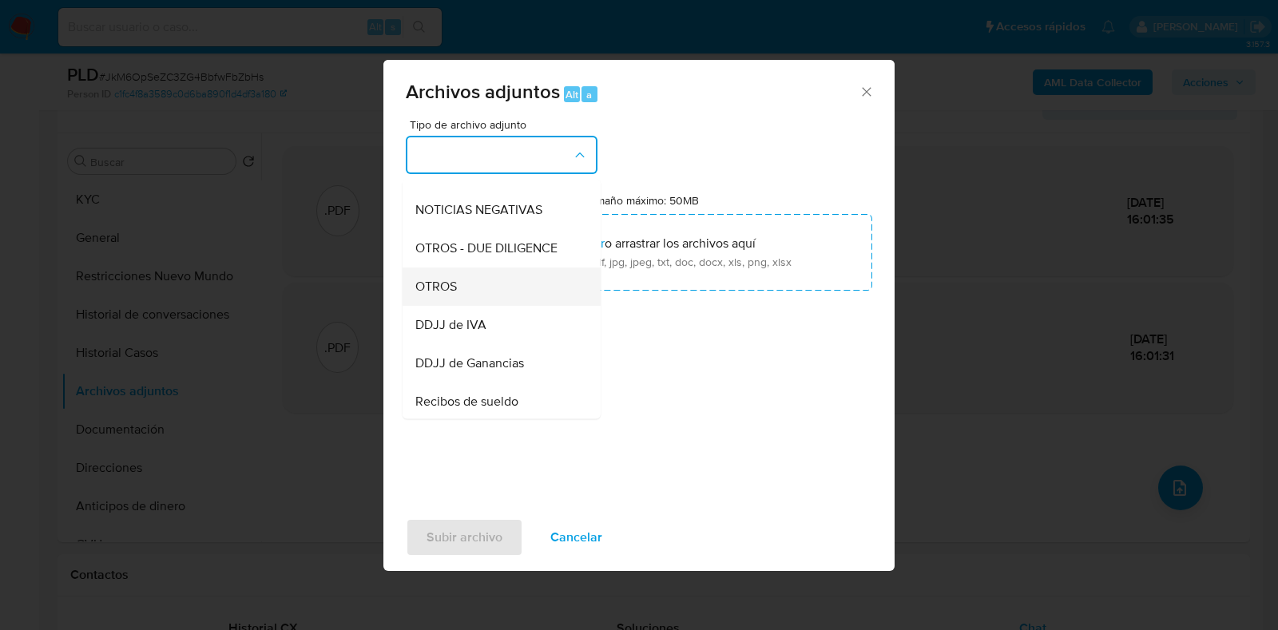
click at [543, 289] on div "OTROS" at bounding box center [496, 287] width 163 height 38
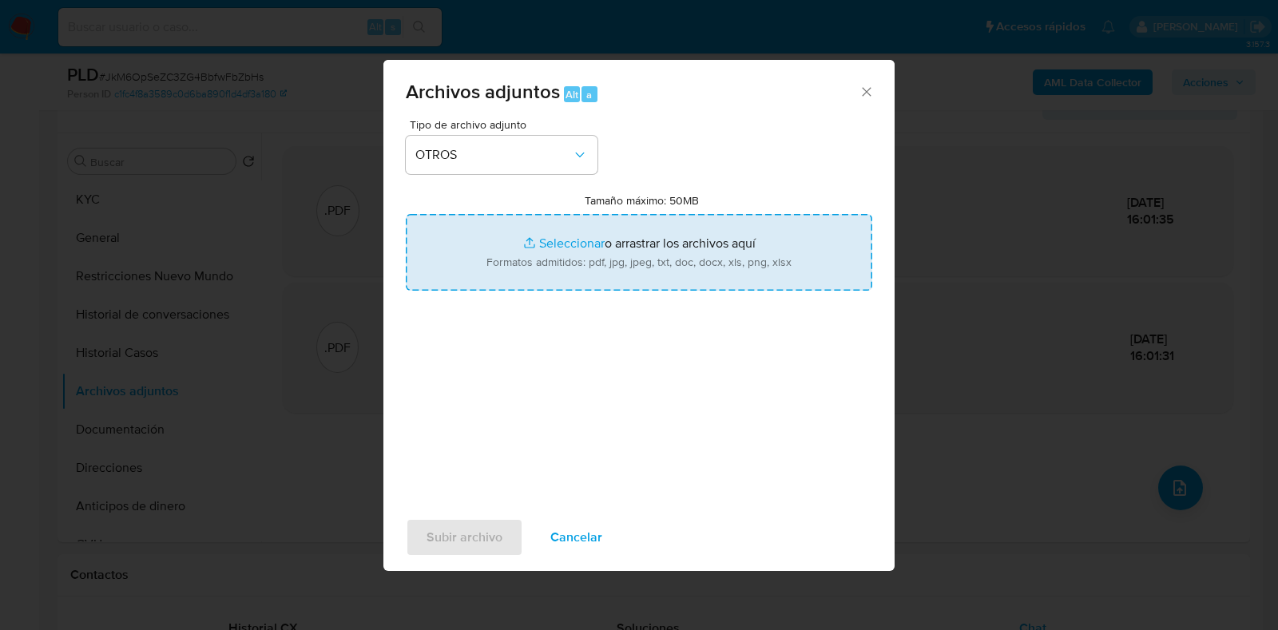
type input "C:\fakepath\Movimientos-2477732396.xlsx"
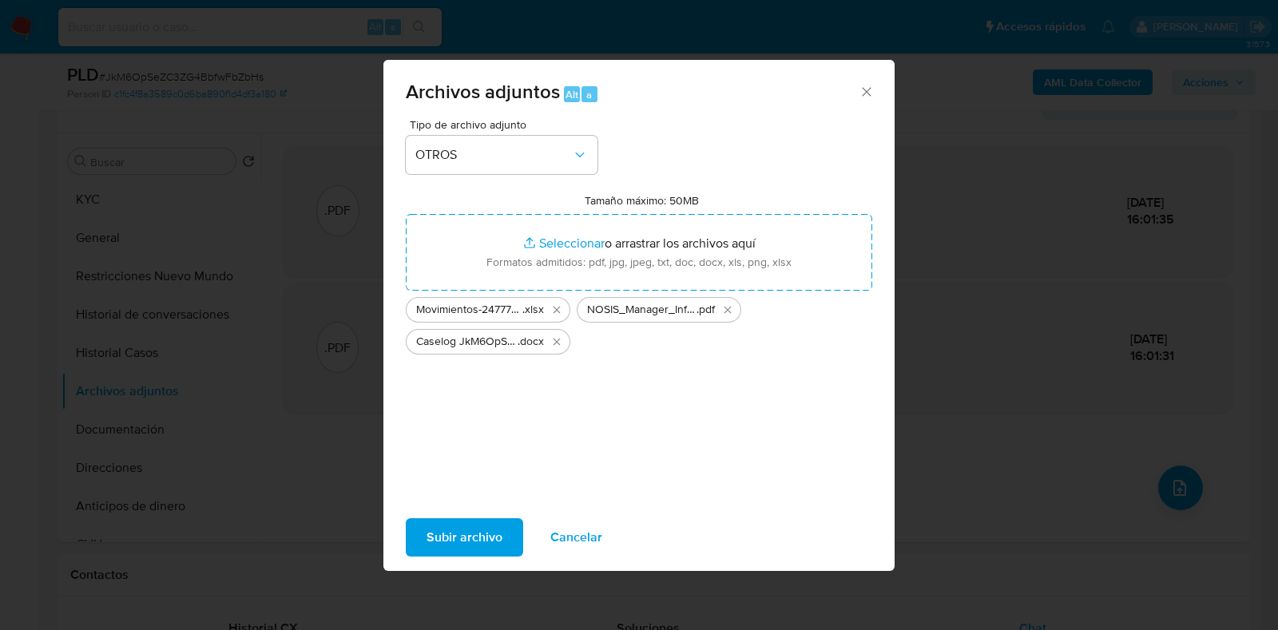
click at [475, 547] on span "Subir archivo" at bounding box center [465, 537] width 76 height 35
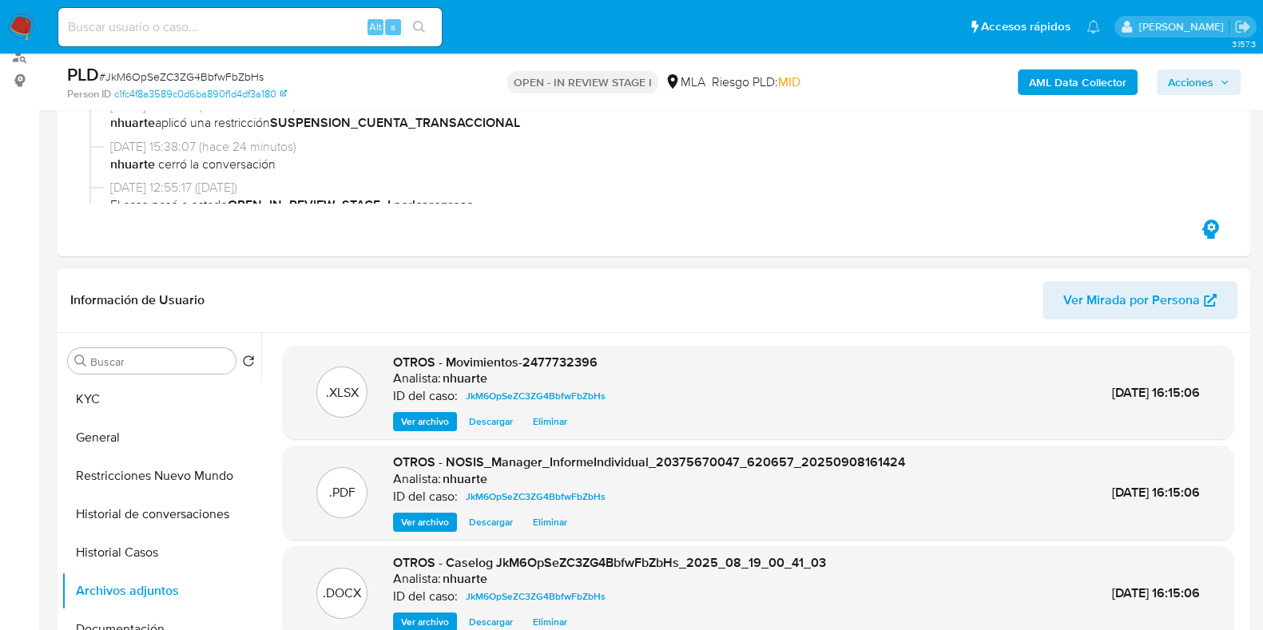
scroll to position [0, 0]
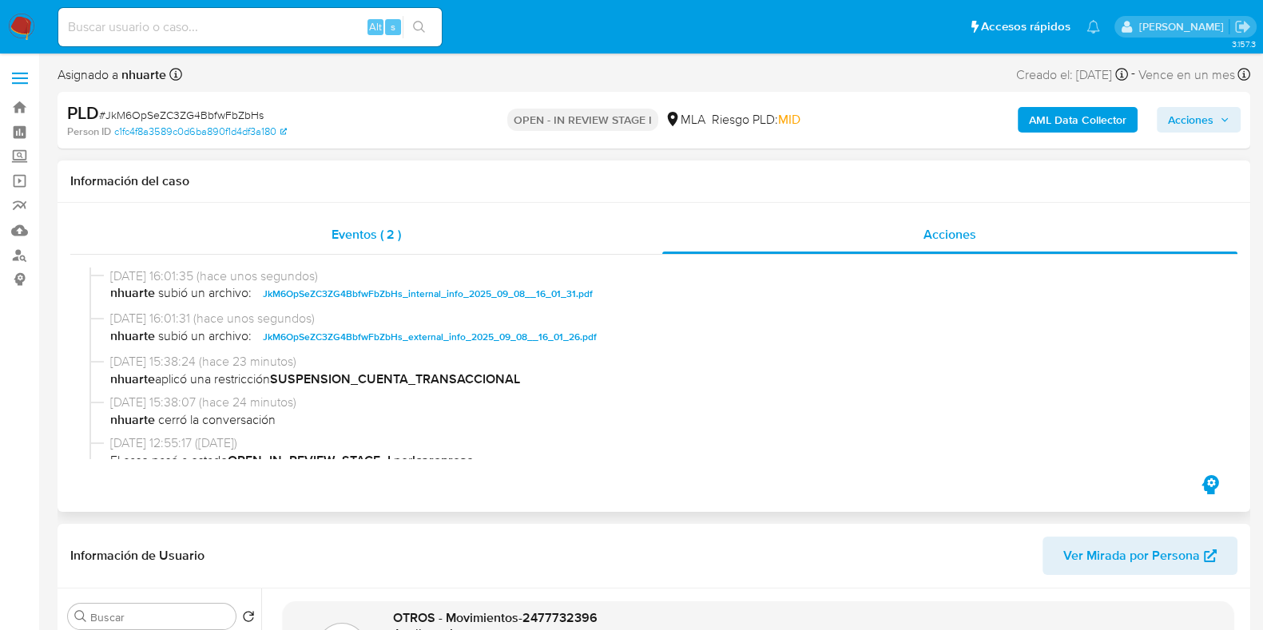
click at [387, 217] on div "Eventos ( 2 )" at bounding box center [366, 235] width 592 height 38
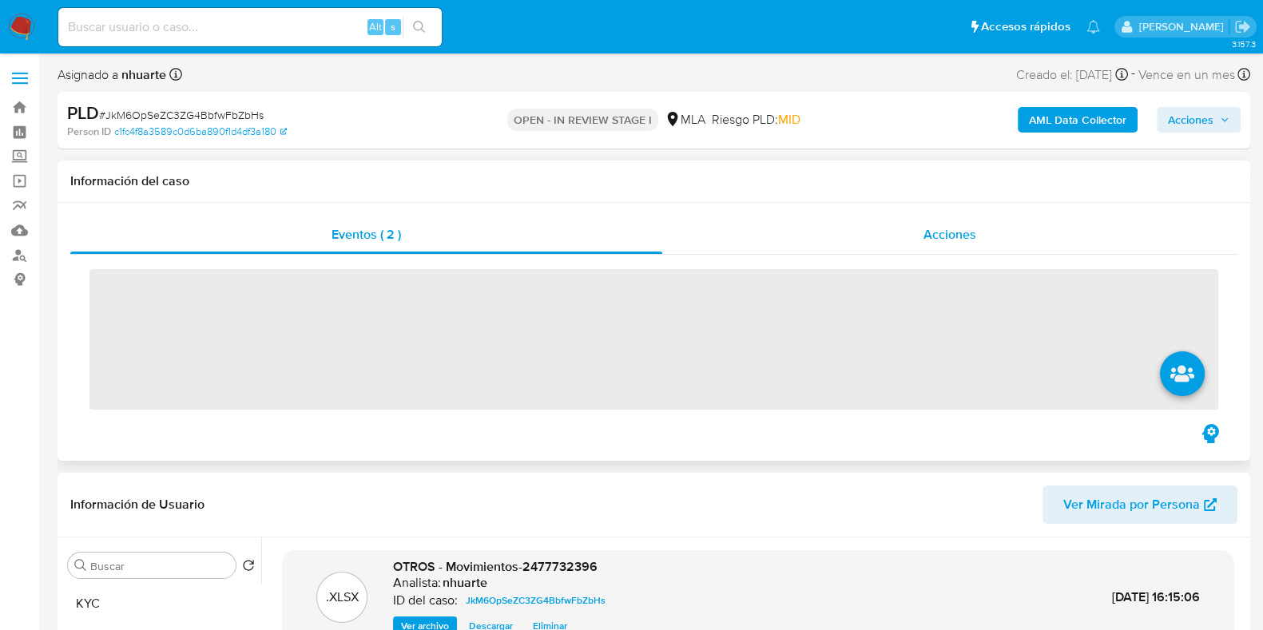
click at [972, 223] on div "Acciones" at bounding box center [949, 235] width 575 height 38
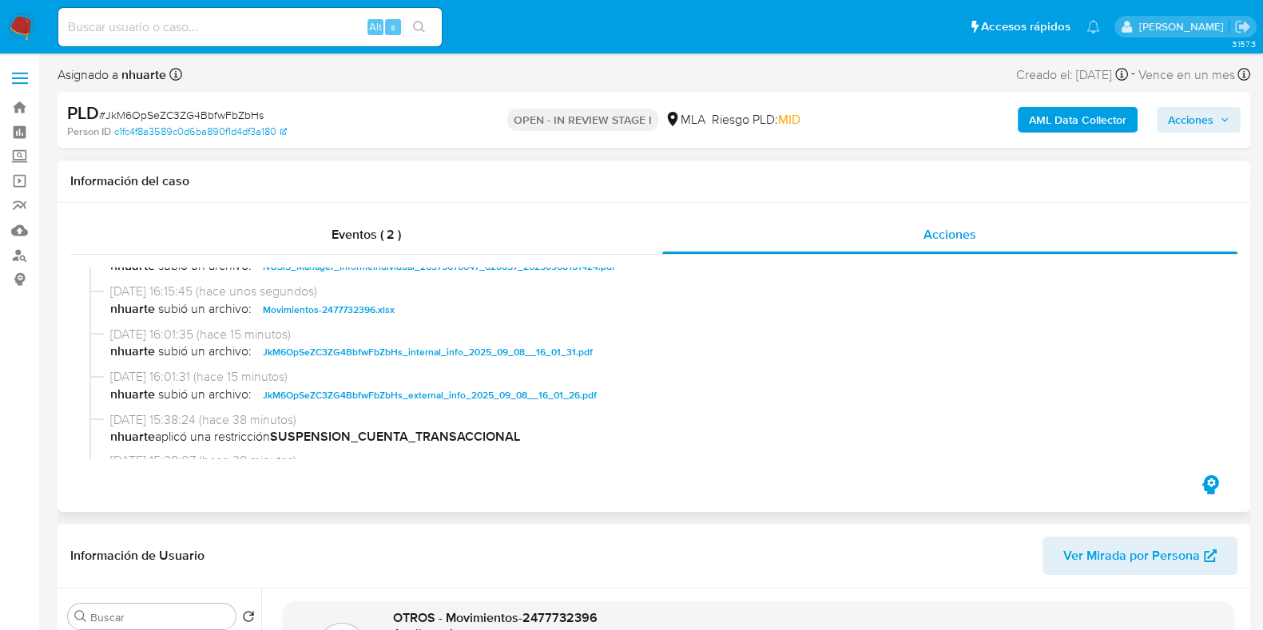
scroll to position [99, 0]
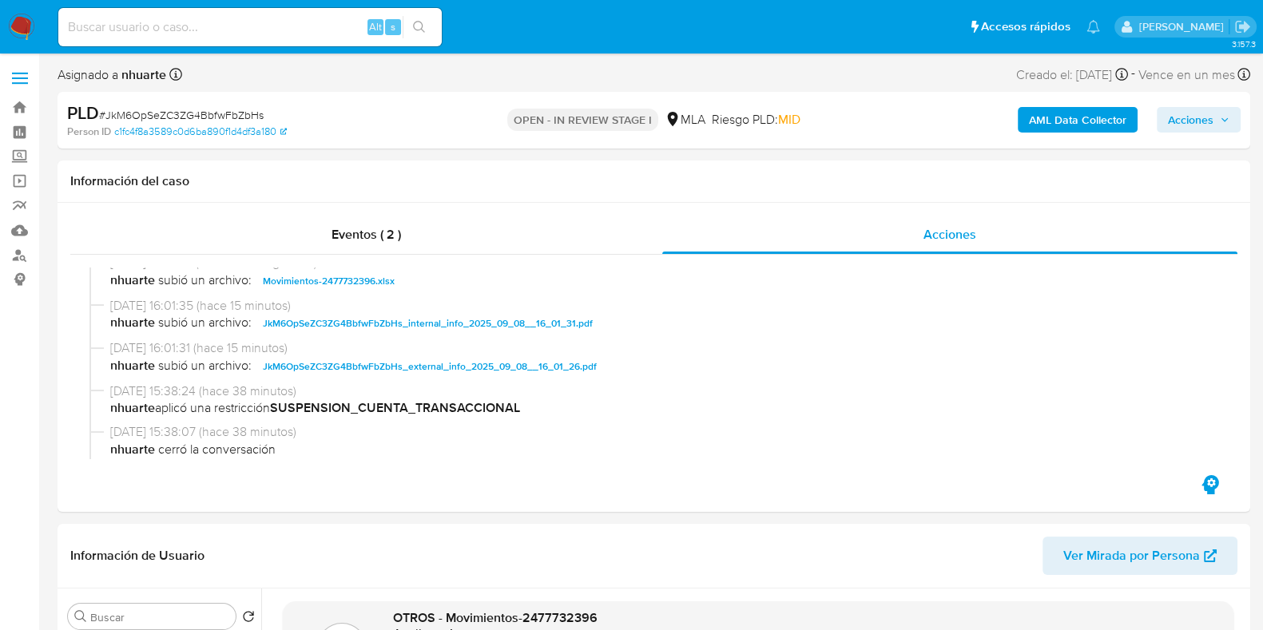
click at [1196, 116] on span "Acciones" at bounding box center [1191, 120] width 46 height 26
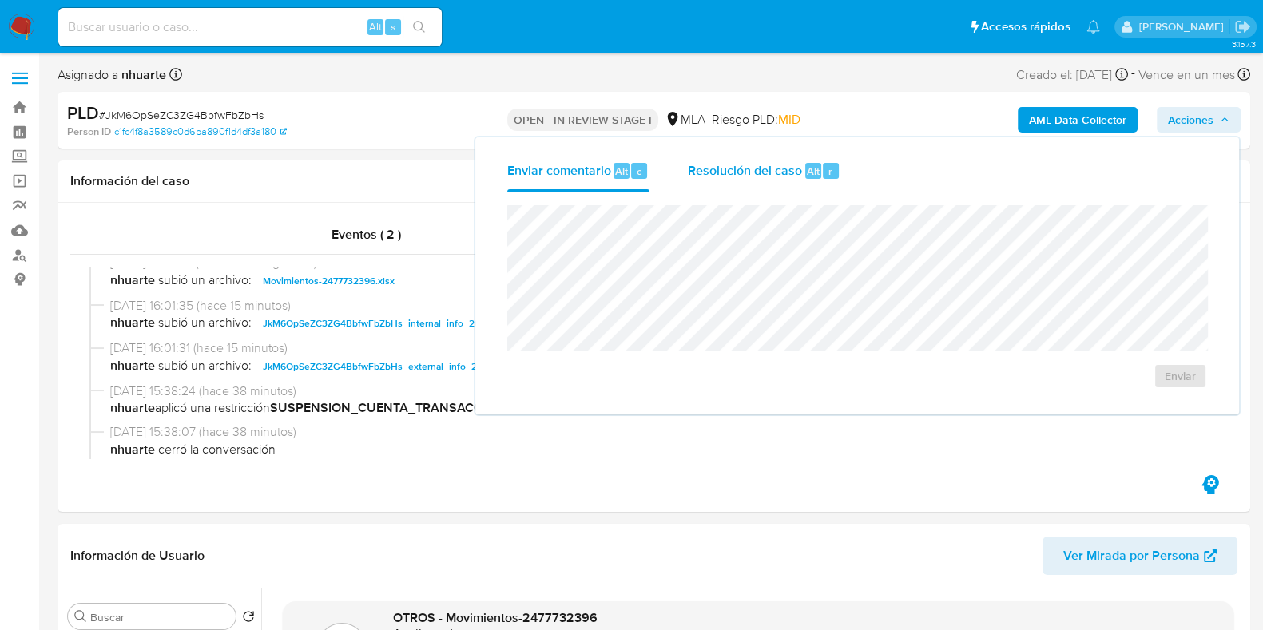
click at [700, 175] on span "Resolución del caso" at bounding box center [745, 170] width 114 height 18
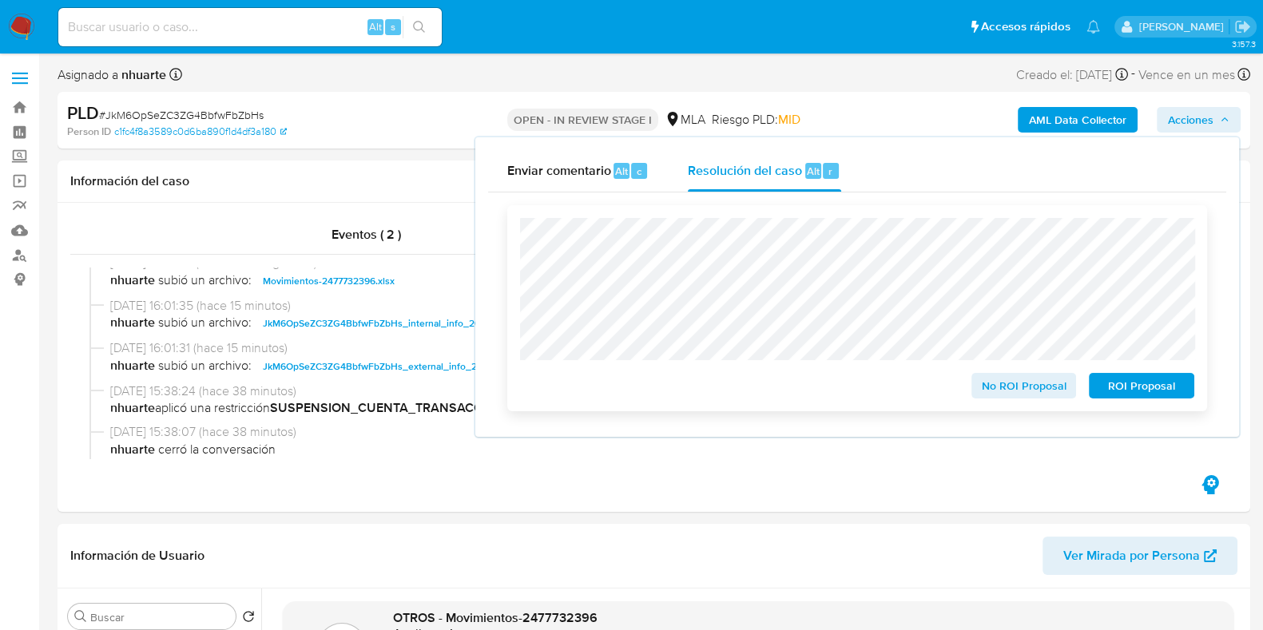
click at [1123, 382] on span "ROI Proposal" at bounding box center [1141, 386] width 83 height 22
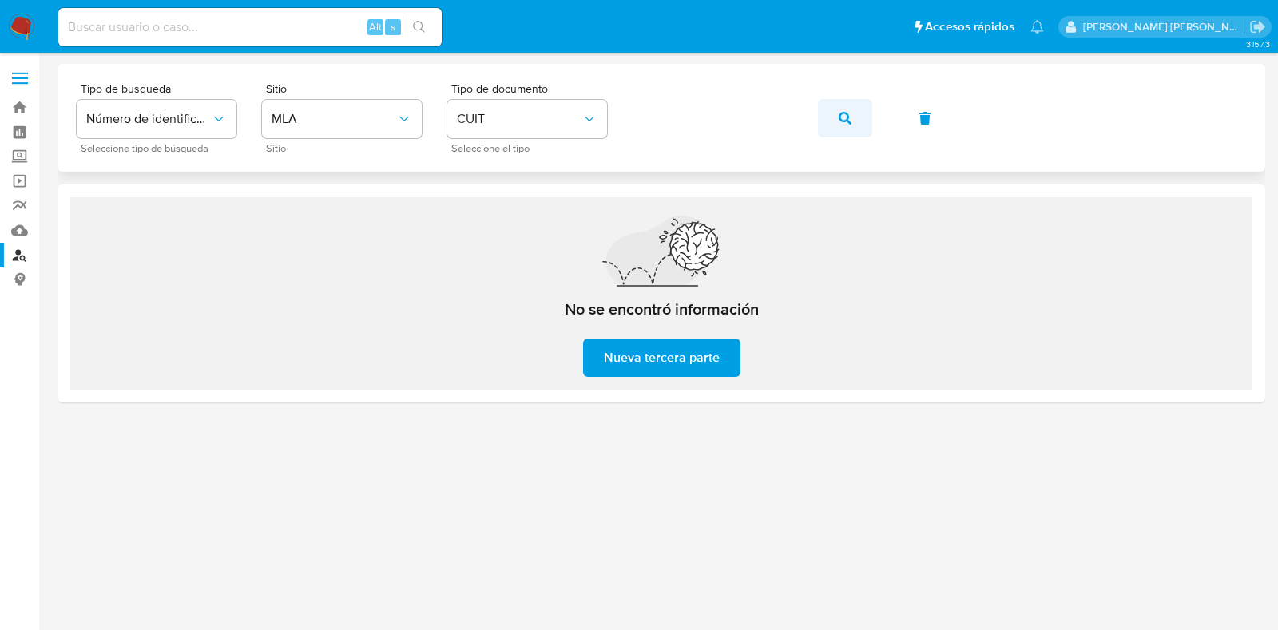
click at [837, 119] on button "button" at bounding box center [845, 118] width 54 height 38
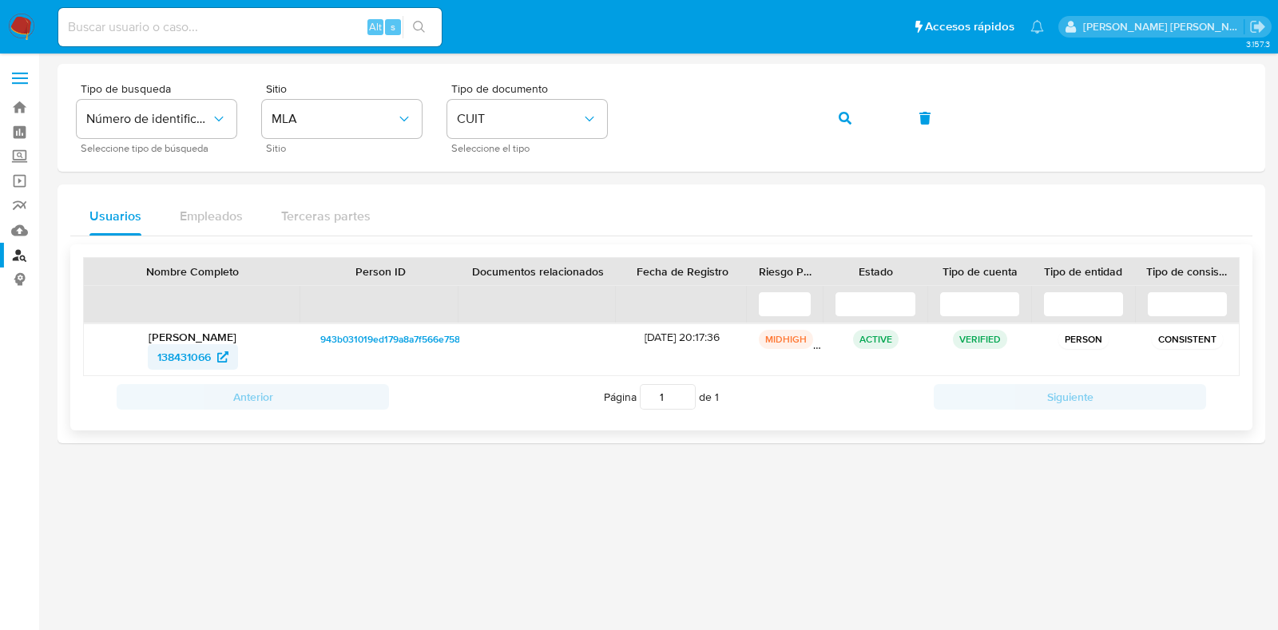
click at [189, 346] on span "138431066" at bounding box center [184, 357] width 54 height 26
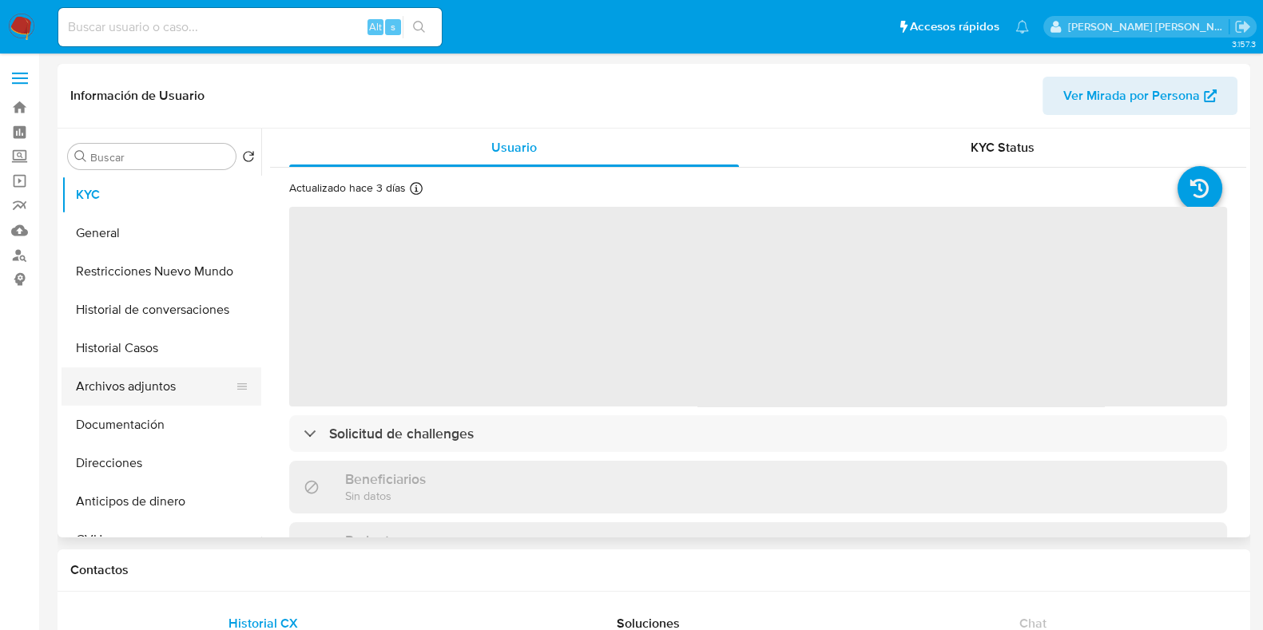
click at [175, 391] on button "Archivos adjuntos" at bounding box center [155, 387] width 187 height 38
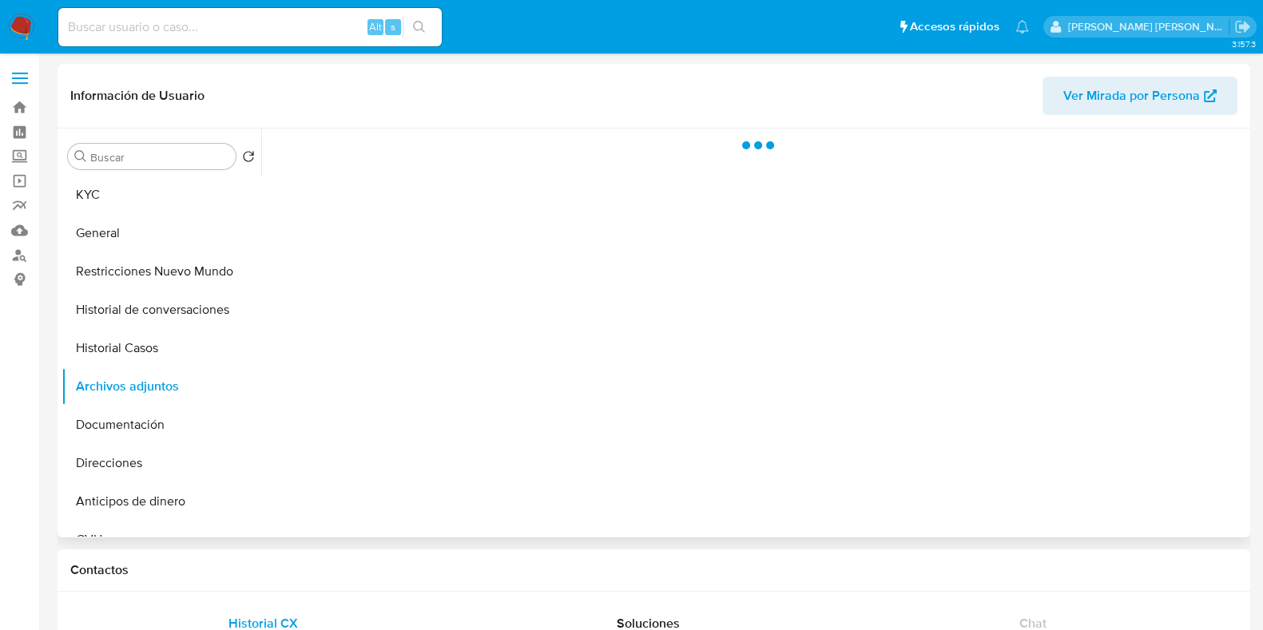
select select "10"
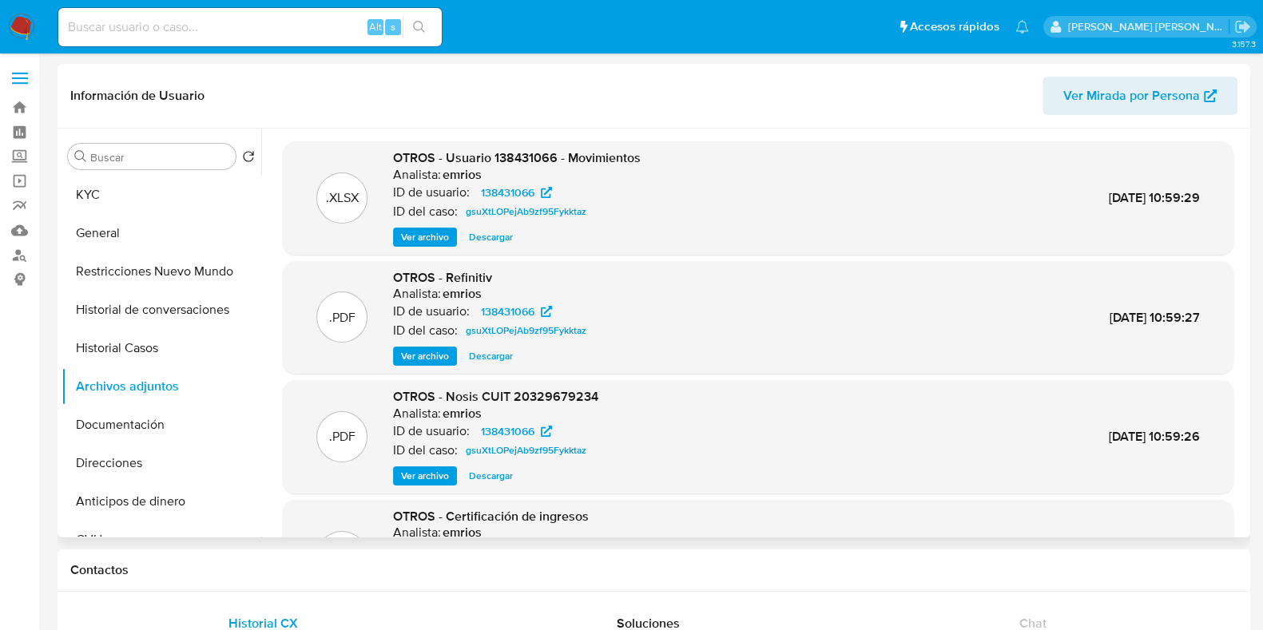
drag, startPoint x: 134, startPoint y: 337, endPoint x: 316, endPoint y: 337, distance: 181.4
click at [134, 337] on button "Historial Casos" at bounding box center [162, 348] width 200 height 38
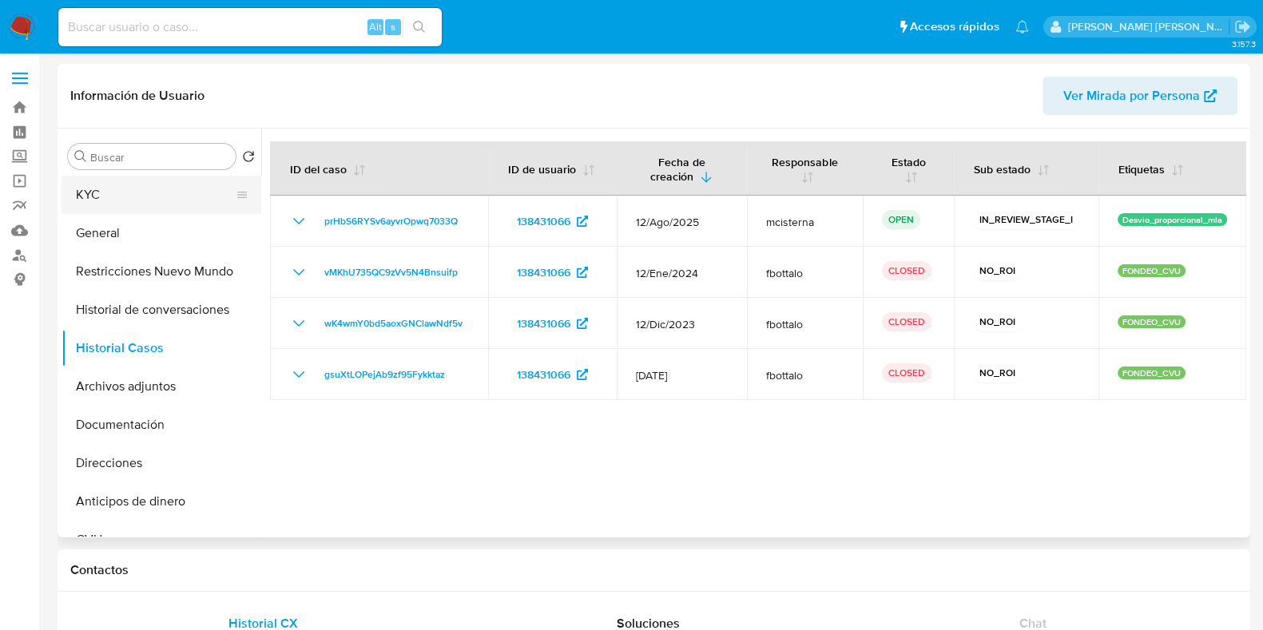
click at [108, 177] on button "KYC" at bounding box center [155, 195] width 187 height 38
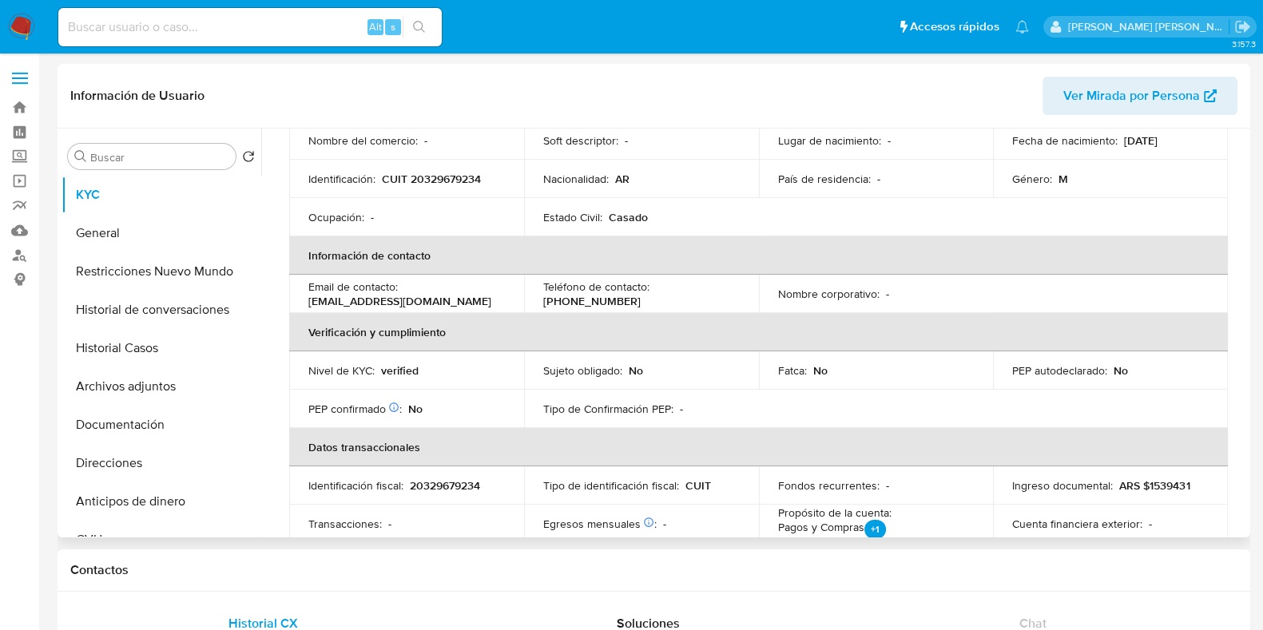
scroll to position [99, 0]
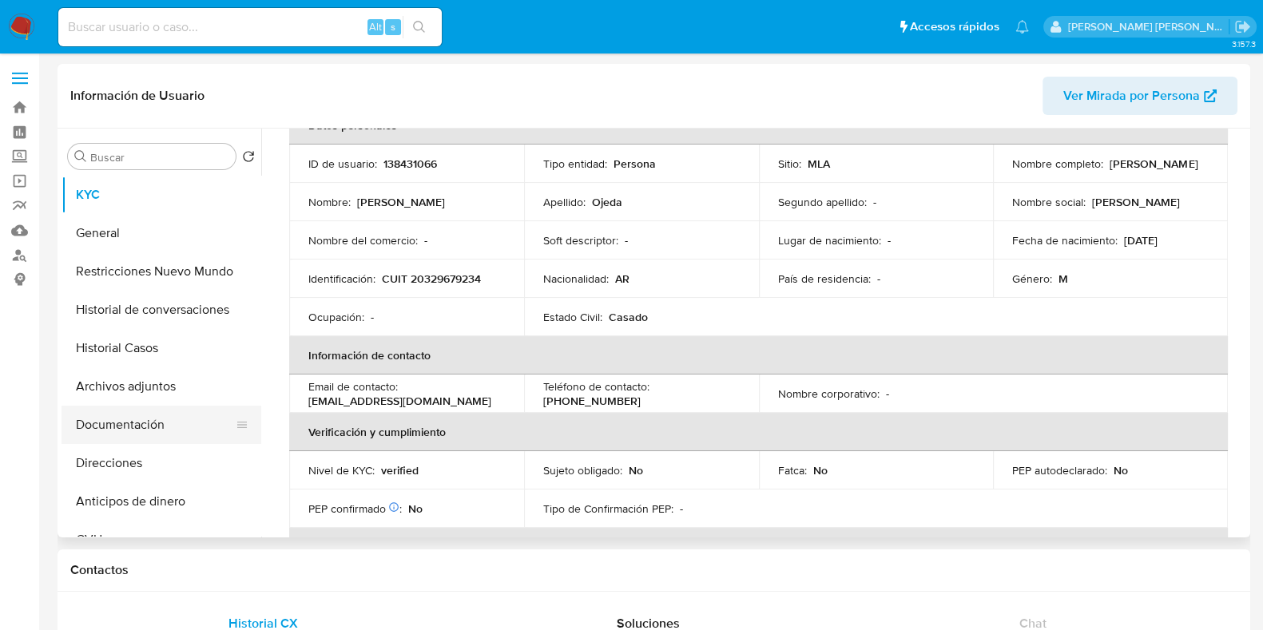
click at [156, 427] on button "Documentación" at bounding box center [155, 425] width 187 height 38
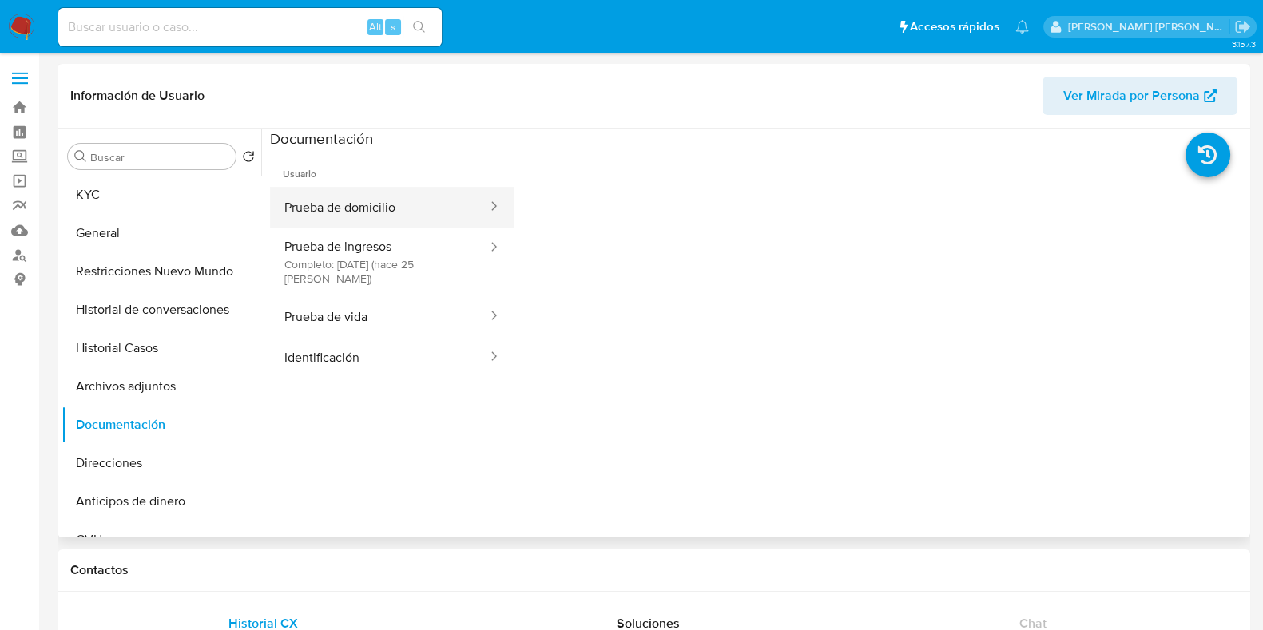
click at [399, 201] on button "Prueba de domicilio" at bounding box center [379, 207] width 219 height 41
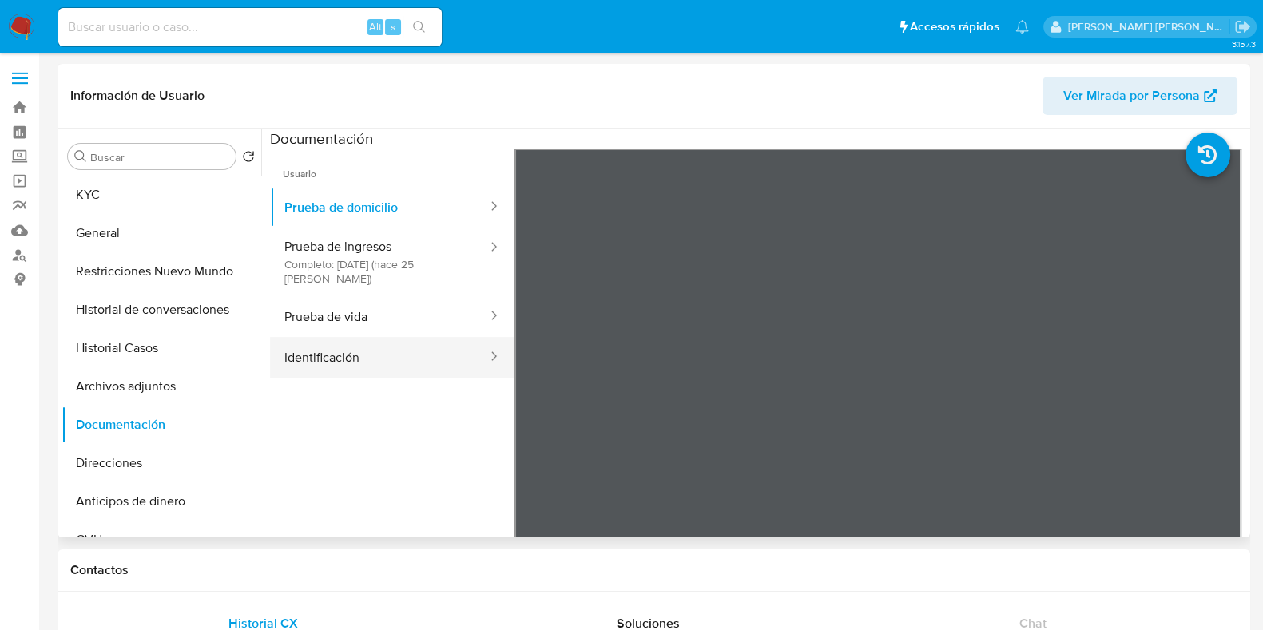
click at [391, 364] on button "Identificación" at bounding box center [379, 357] width 219 height 41
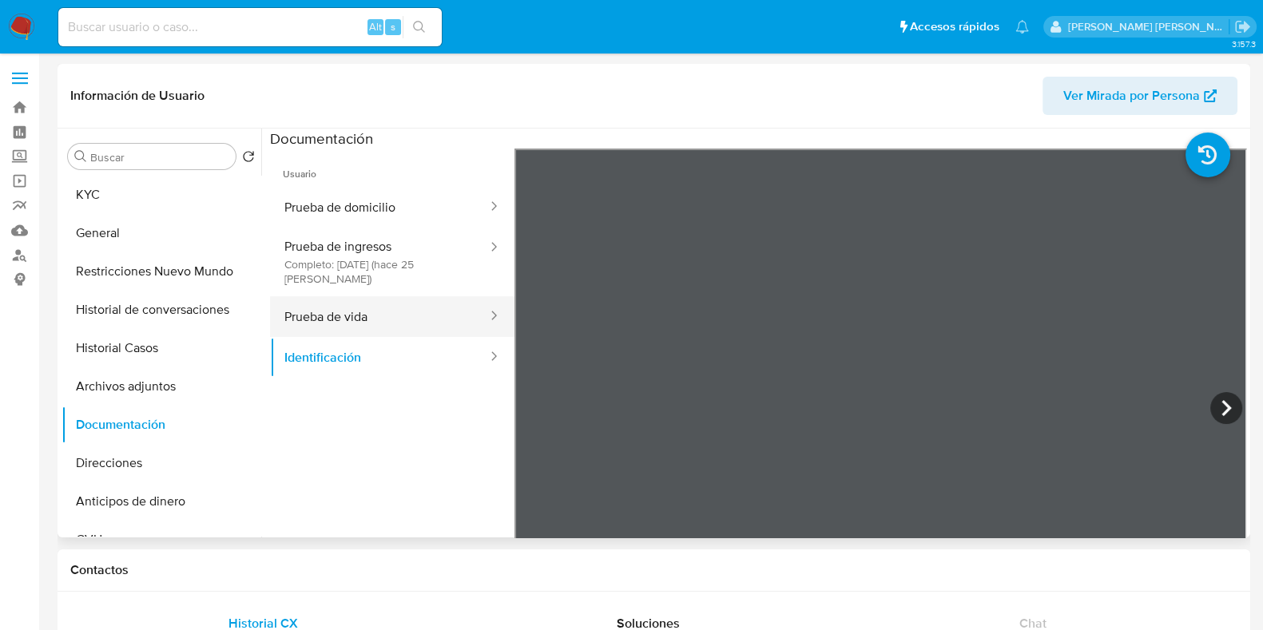
click at [415, 324] on button "Prueba de vida" at bounding box center [379, 316] width 219 height 41
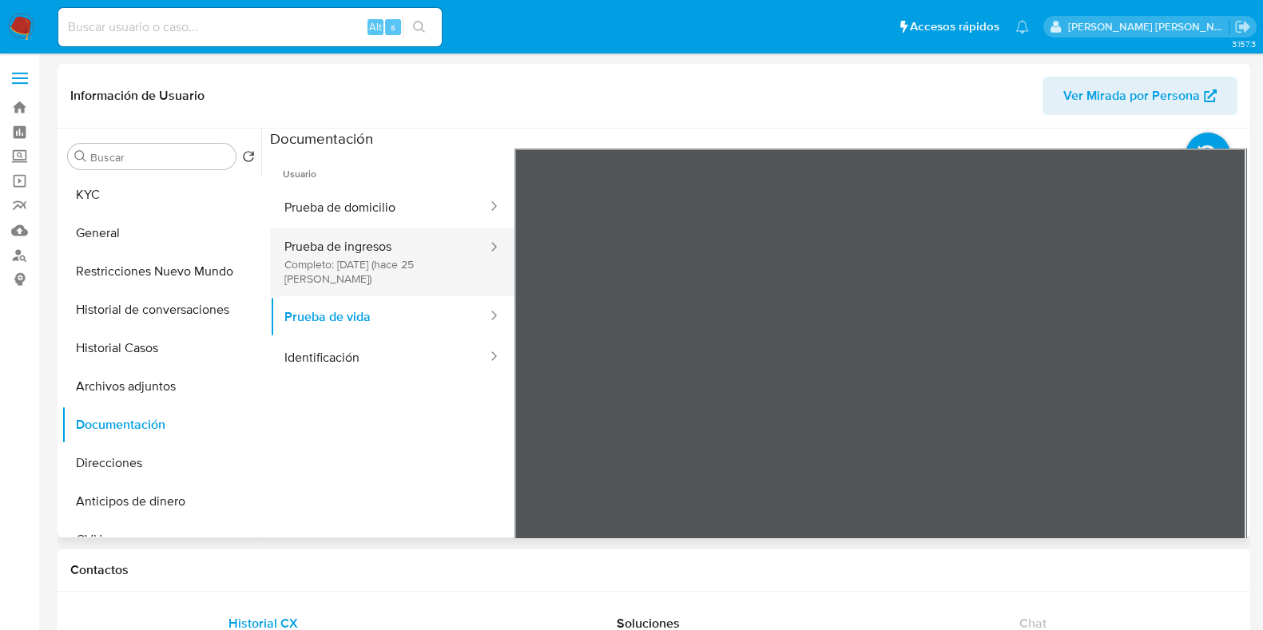
click at [352, 258] on button "Prueba de ingresos Completo: [DATE] (hace 25 [PERSON_NAME])" at bounding box center [379, 262] width 219 height 69
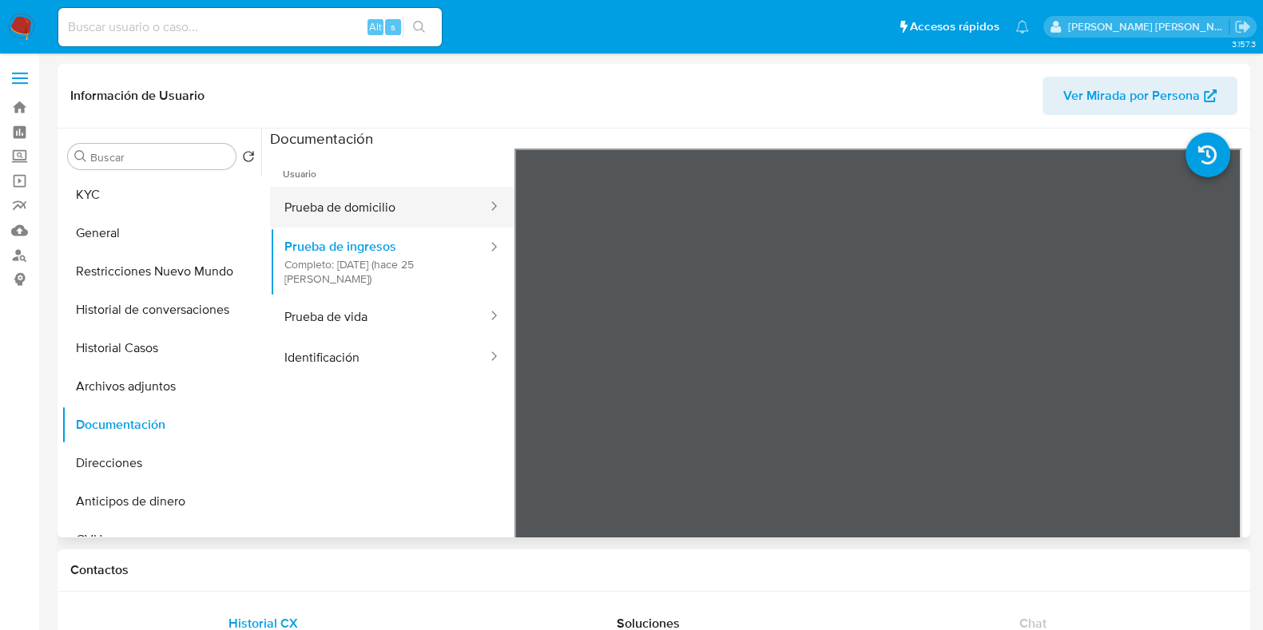
click at [364, 220] on button "Prueba de domicilio" at bounding box center [379, 207] width 219 height 41
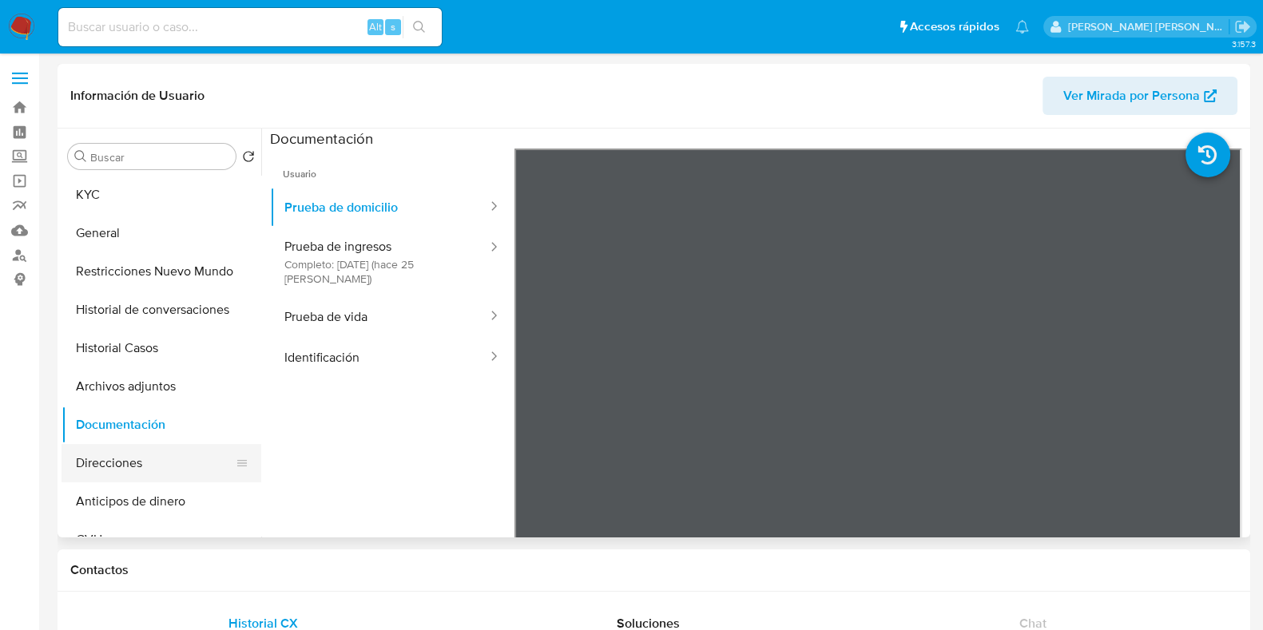
click at [132, 467] on button "Direcciones" at bounding box center [155, 463] width 187 height 38
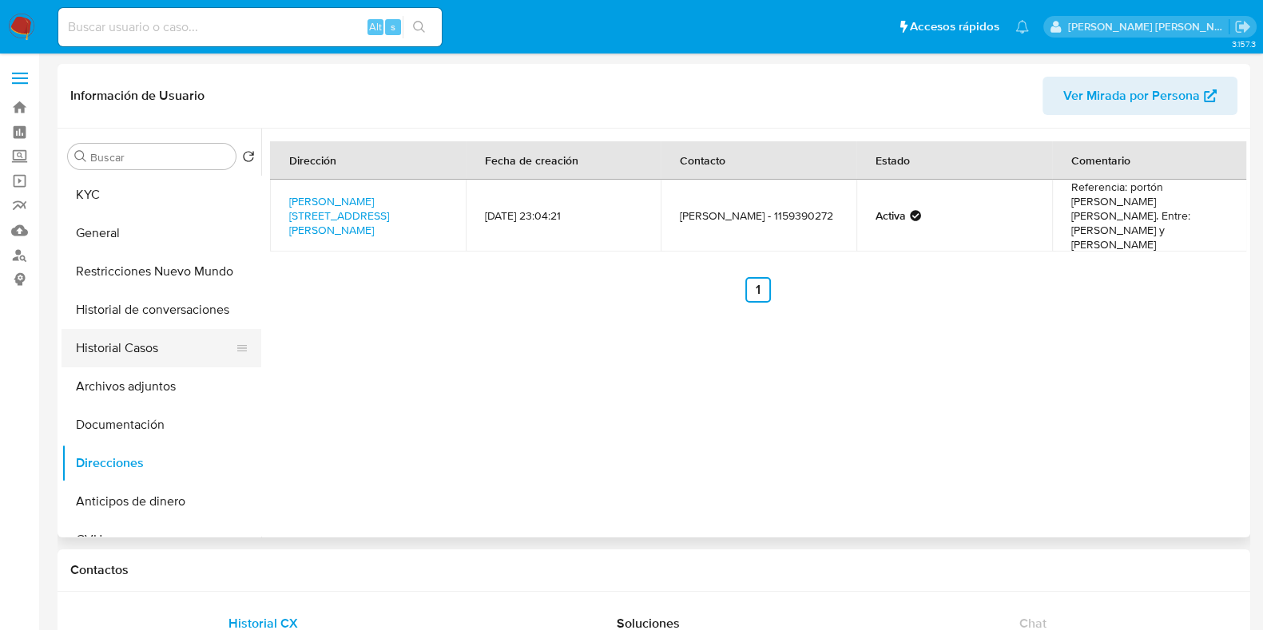
click at [131, 361] on button "Historial Casos" at bounding box center [155, 348] width 187 height 38
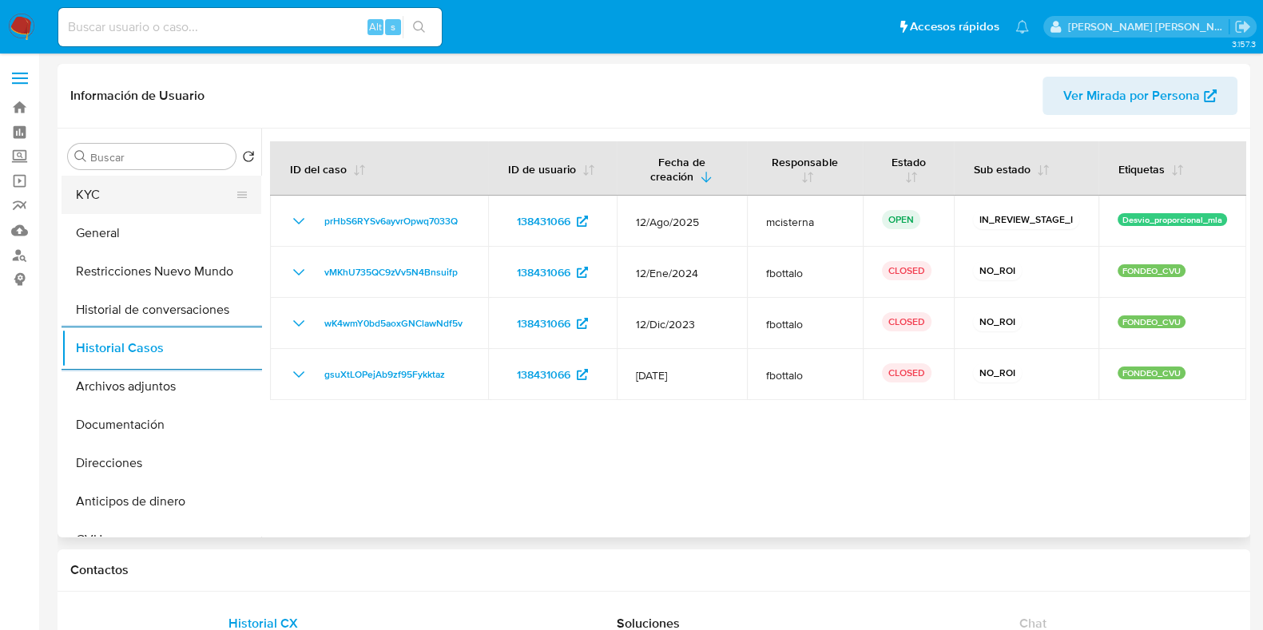
click at [113, 197] on button "KYC" at bounding box center [155, 195] width 187 height 38
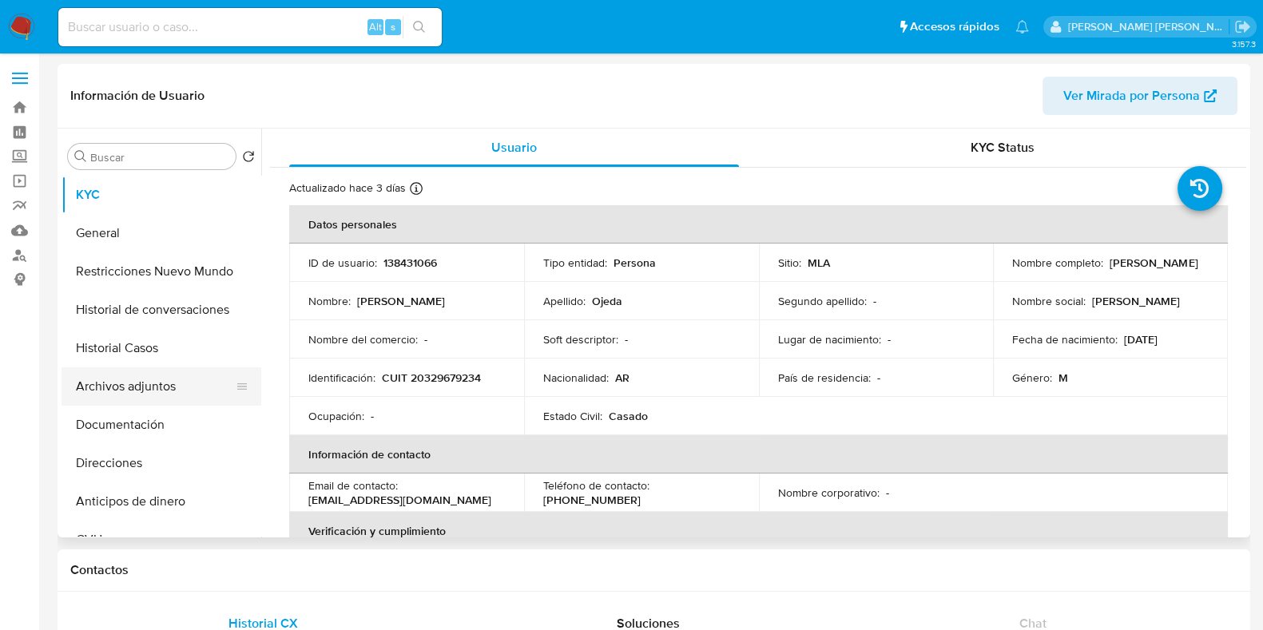
click at [221, 391] on button "Archivos adjuntos" at bounding box center [155, 387] width 187 height 38
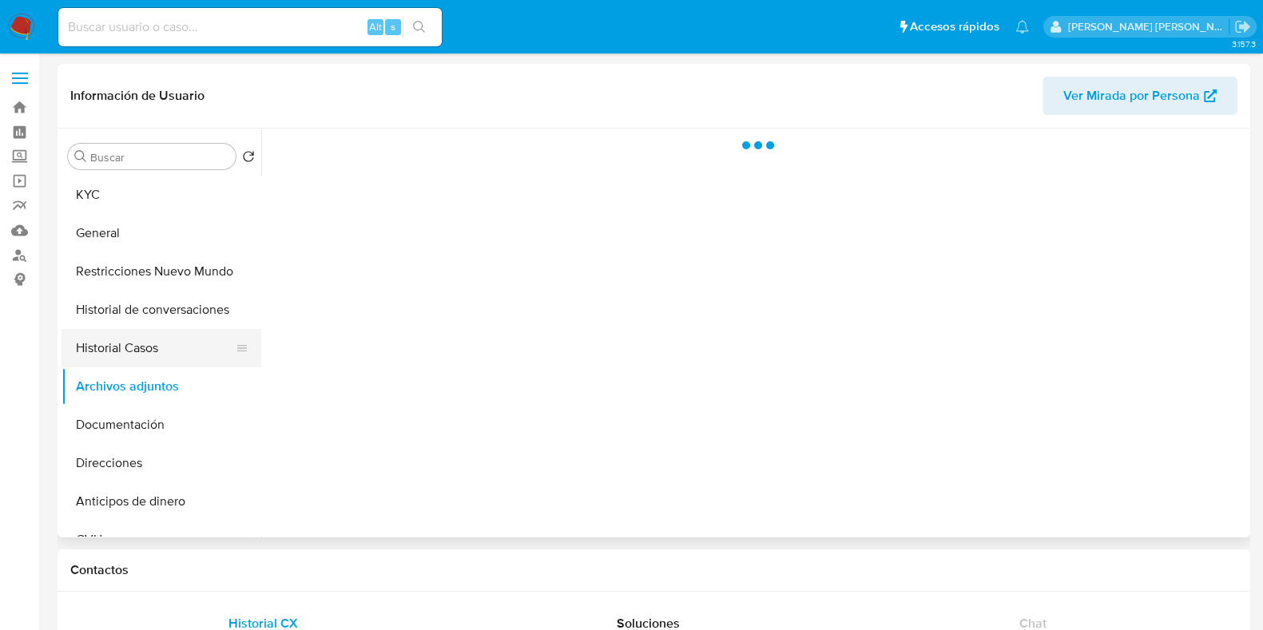
click at [173, 344] on button "Historial Casos" at bounding box center [155, 348] width 187 height 38
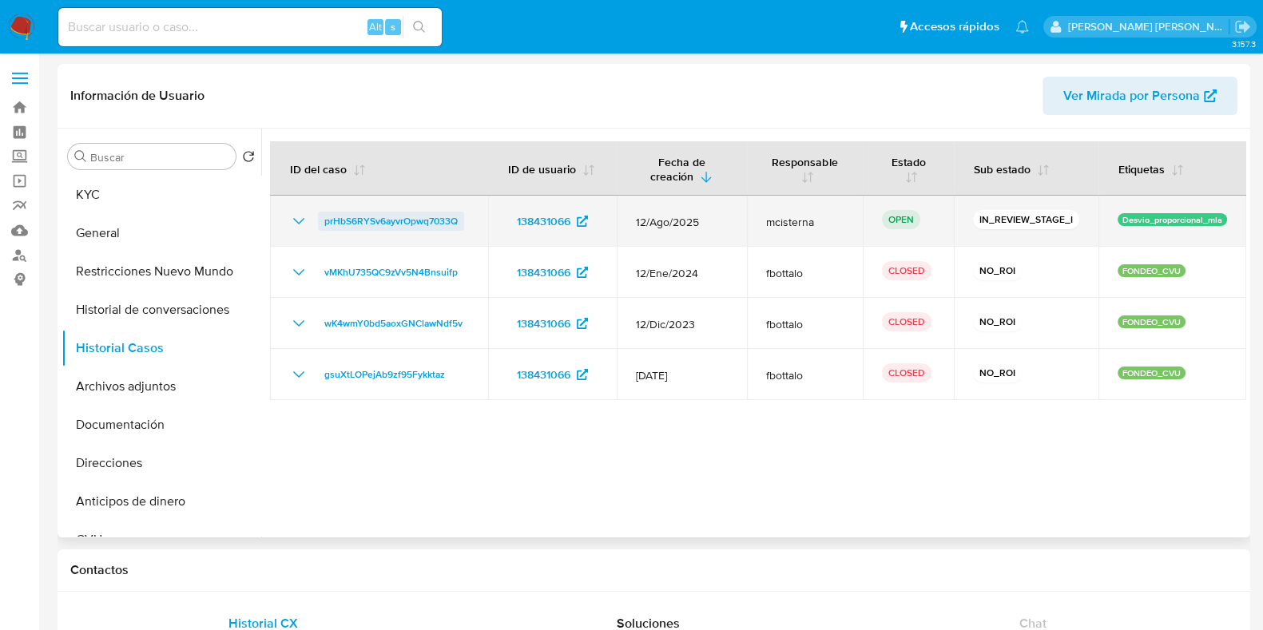
click at [435, 221] on span "prHbS6RYSv6ayvrOpwq7033Q" at bounding box center [390, 221] width 133 height 19
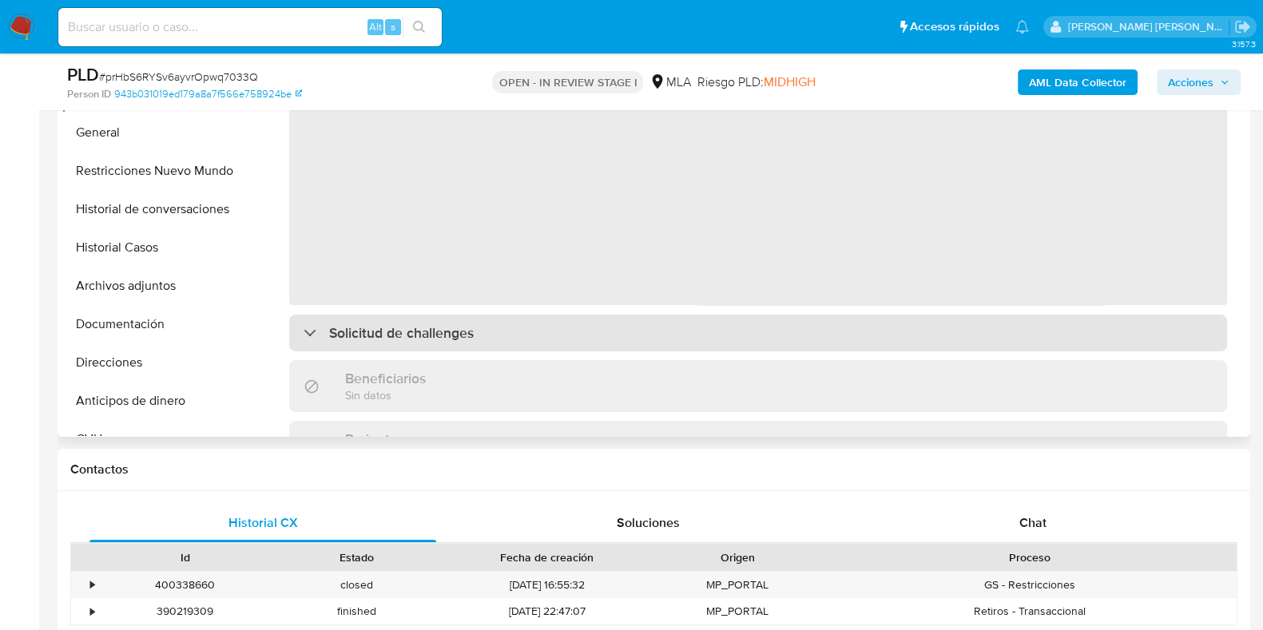
scroll to position [399, 0]
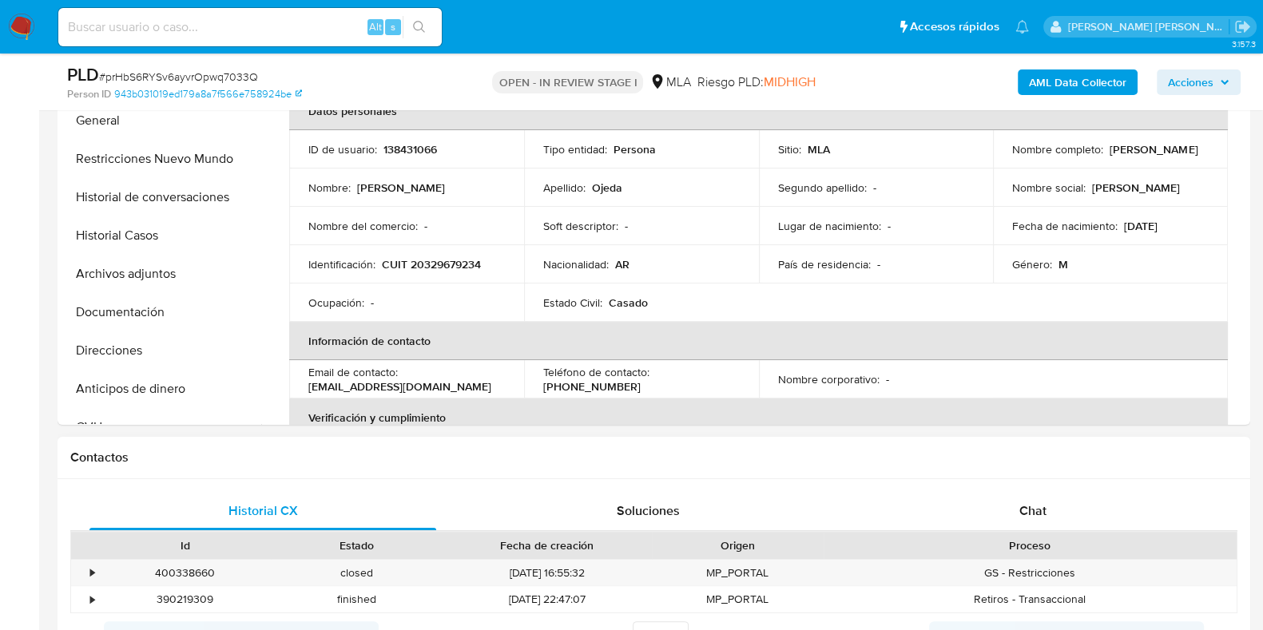
click at [1023, 481] on div "Historial CX Soluciones Chat Id Estado Fecha de creación Origen Proceso • 40033…" at bounding box center [654, 573] width 1193 height 189
select select "10"
click at [1028, 497] on div "Chat" at bounding box center [1033, 511] width 347 height 38
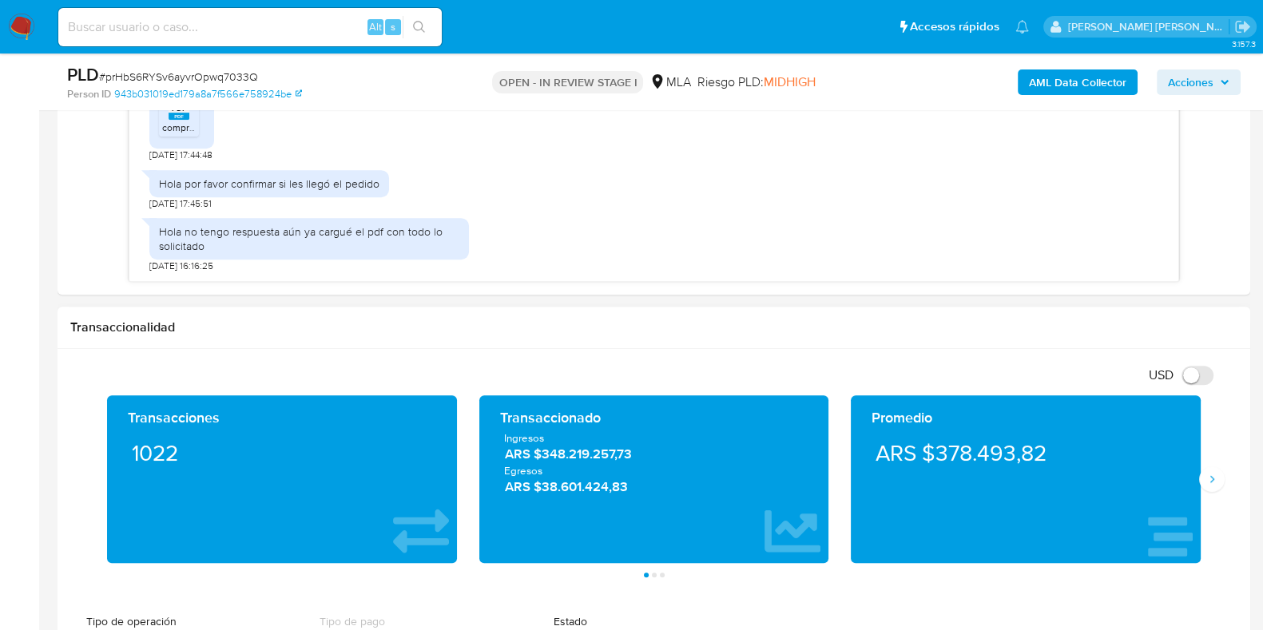
scroll to position [798, 0]
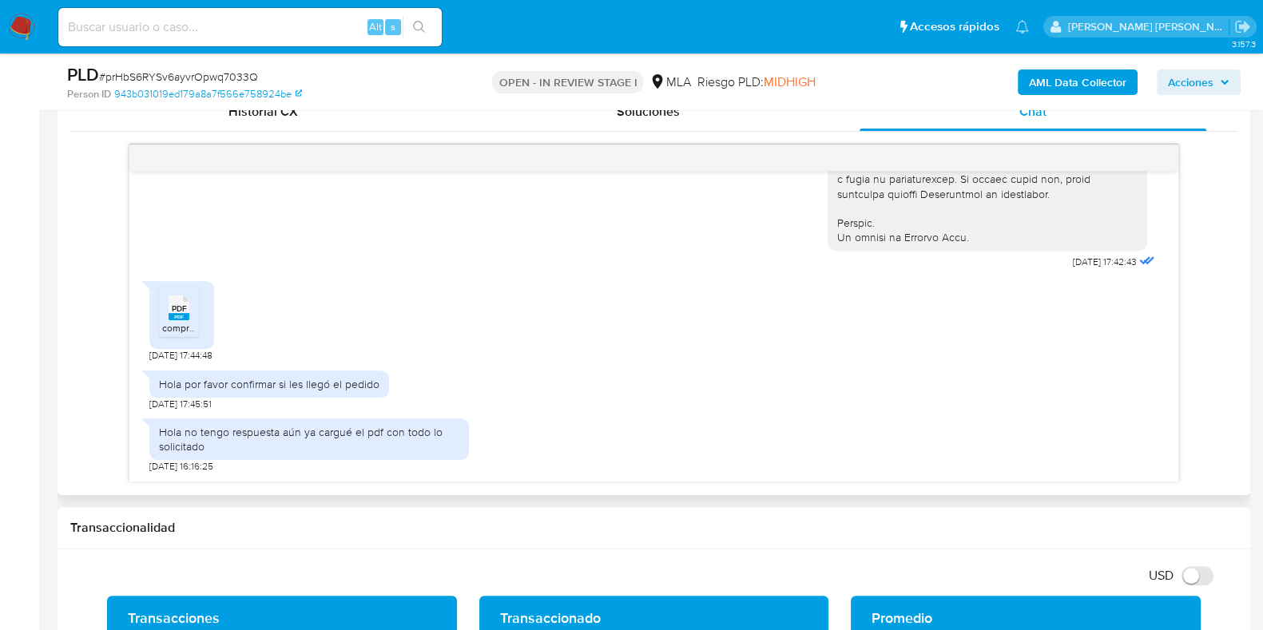
click at [176, 308] on span "PDF" at bounding box center [179, 309] width 15 height 10
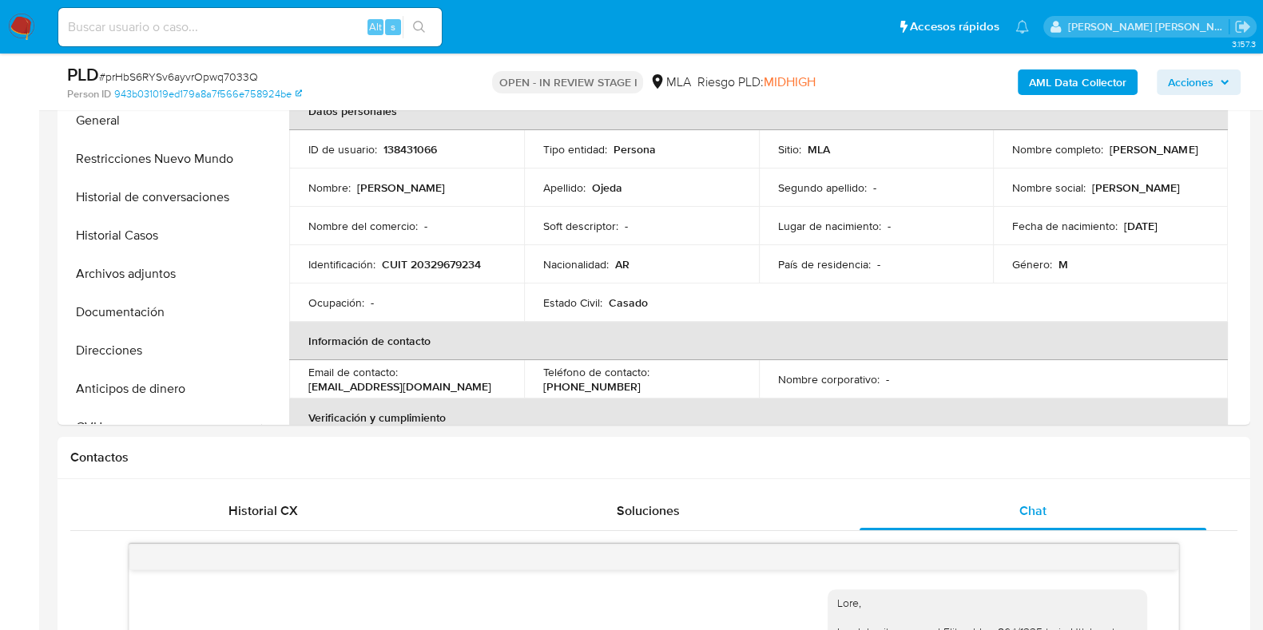
scroll to position [0, 0]
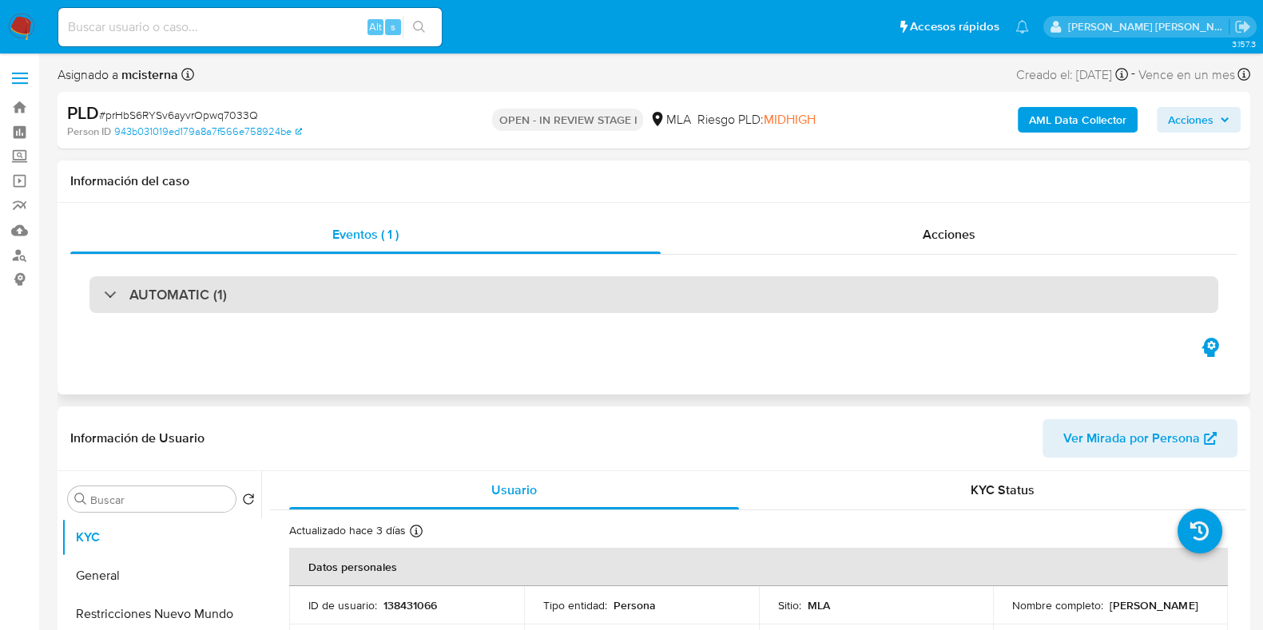
click at [348, 305] on div "AUTOMATIC (1)" at bounding box center [653, 294] width 1129 height 37
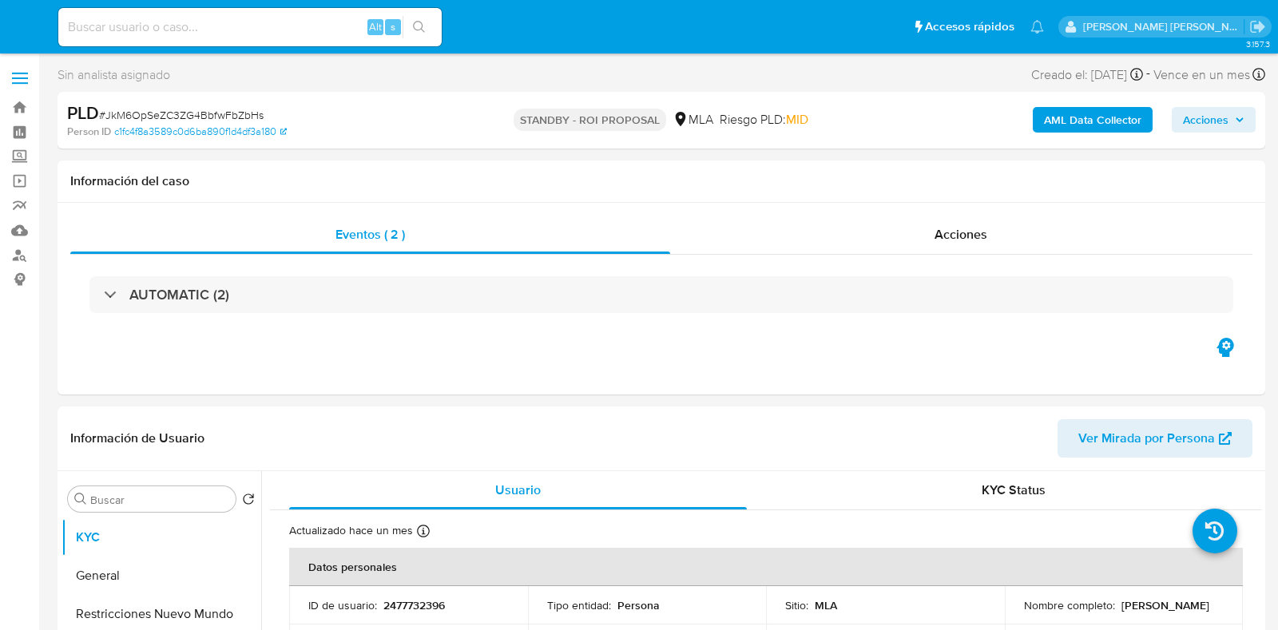
select select "10"
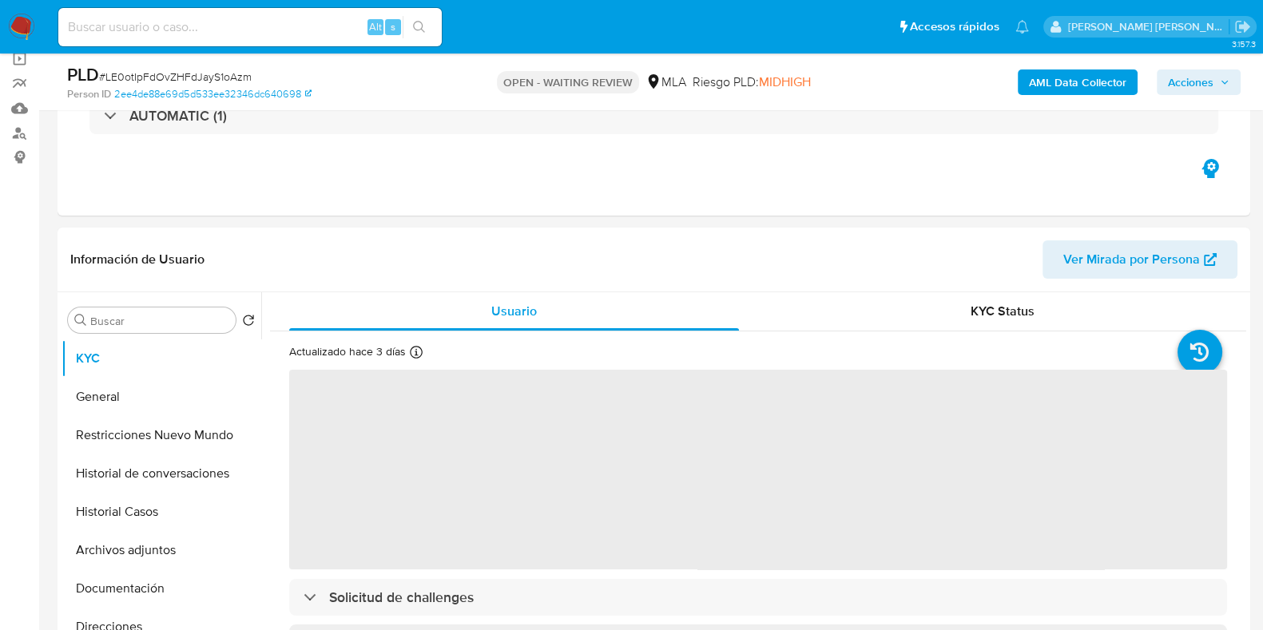
scroll to position [599, 0]
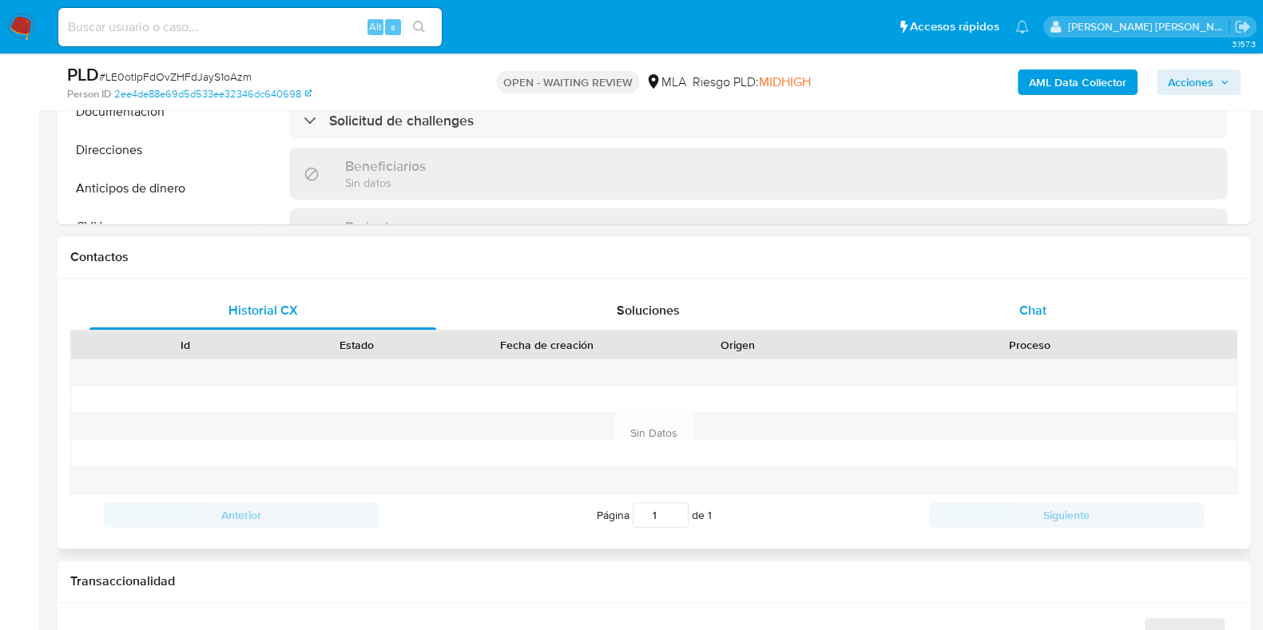
click at [1031, 309] on span "Chat" at bounding box center [1032, 310] width 27 height 18
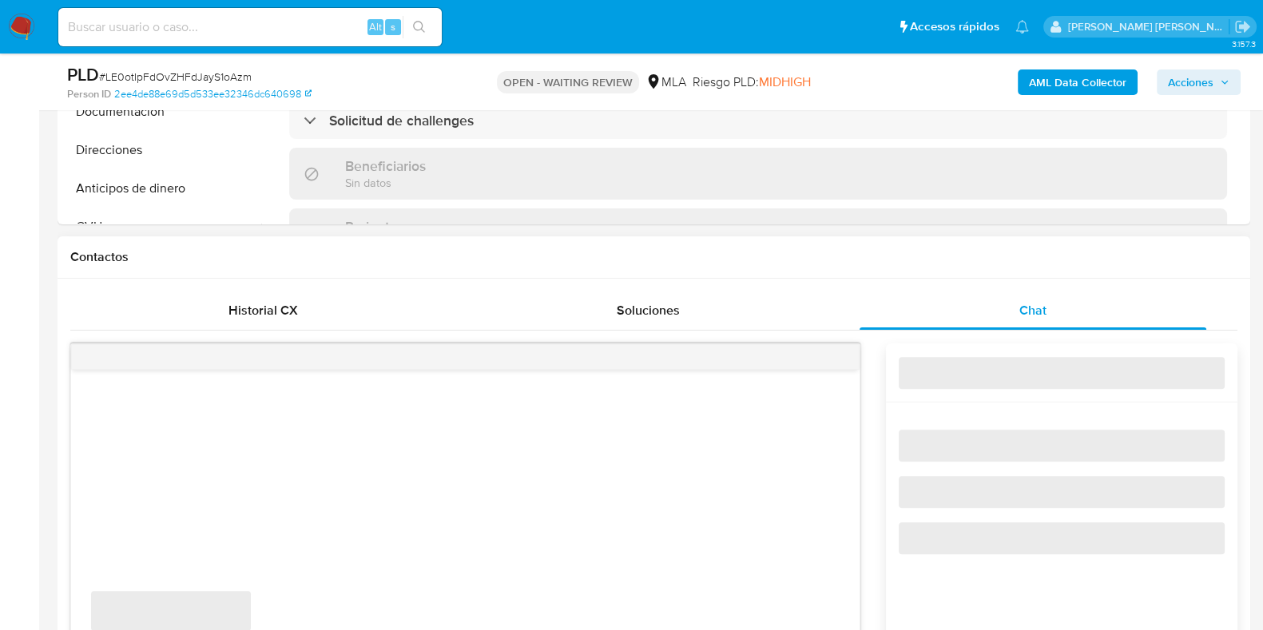
select select "10"
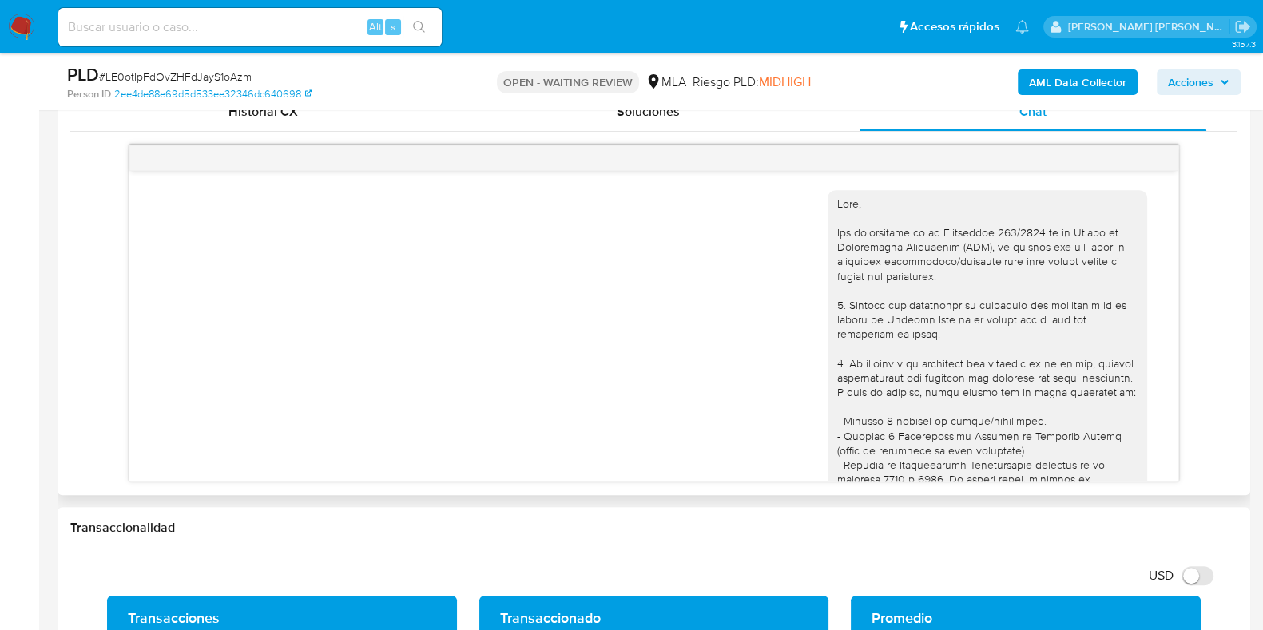
scroll to position [1485, 0]
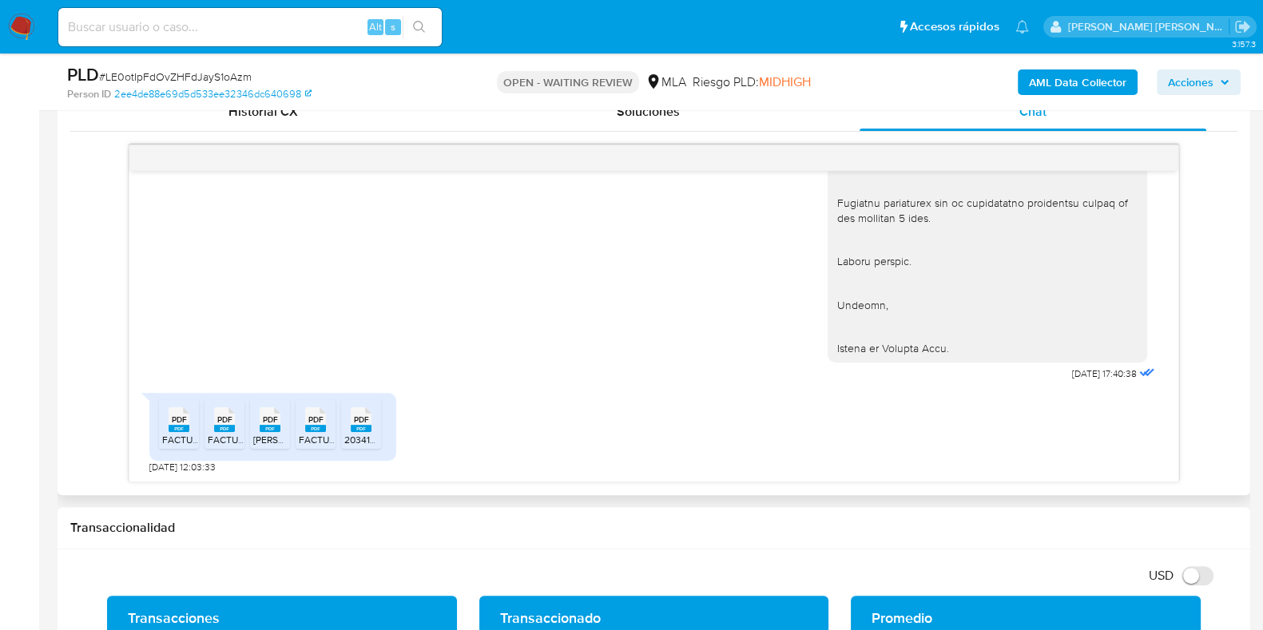
click at [173, 415] on span "PDF" at bounding box center [179, 420] width 15 height 10
click at [224, 416] on span "PDF" at bounding box center [224, 420] width 15 height 10
click at [268, 415] on span "PDF" at bounding box center [270, 420] width 15 height 10
drag, startPoint x: 316, startPoint y: 416, endPoint x: 344, endPoint y: 415, distance: 28.0
click at [316, 416] on span "PDF" at bounding box center [315, 420] width 15 height 10
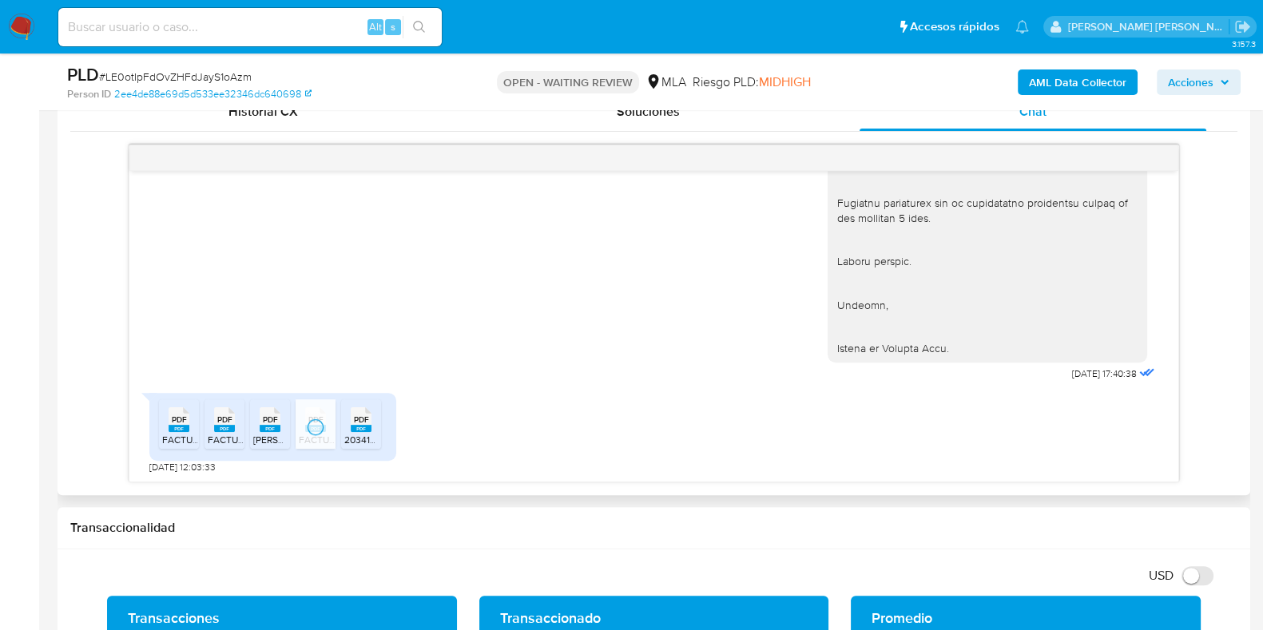
drag, startPoint x: 361, startPoint y: 414, endPoint x: 367, endPoint y: 384, distance: 30.1
click at [361, 415] on span "PDF" at bounding box center [361, 420] width 15 height 10
click at [188, 74] on span "# LE0otIpFdOvZHFdJayS1oAzm" at bounding box center [175, 77] width 153 height 16
copy span "LE0otIpFdOvZHFdJayS1oAzm"
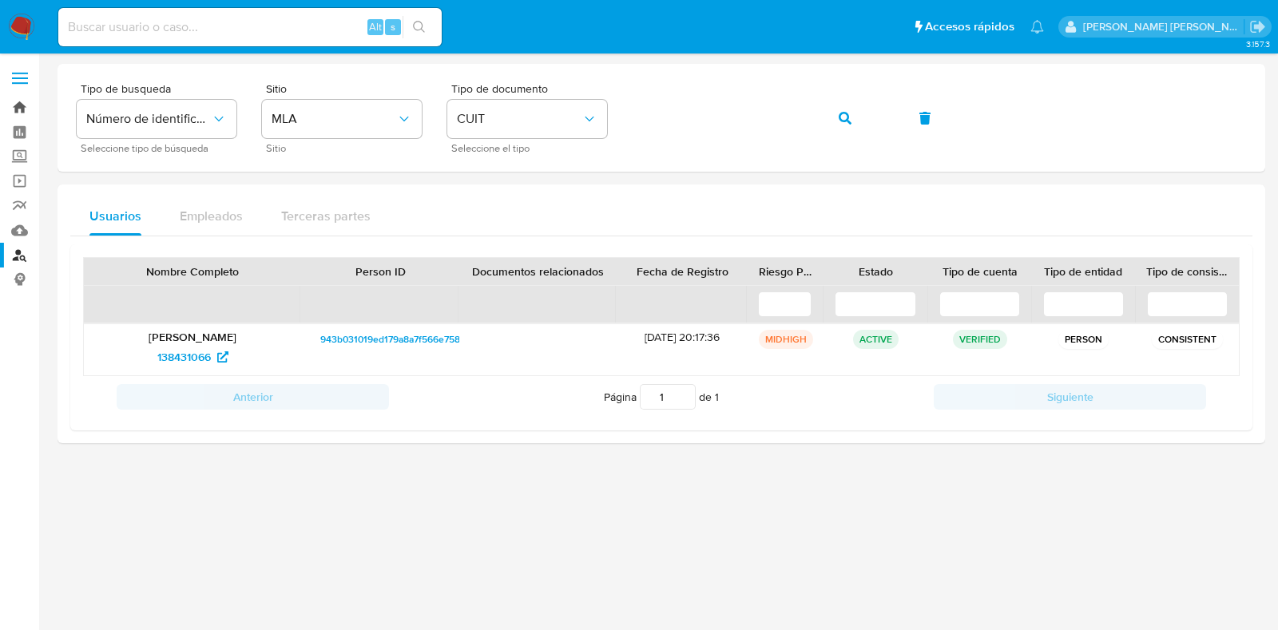
click at [26, 105] on link "Bandeja" at bounding box center [95, 107] width 190 height 25
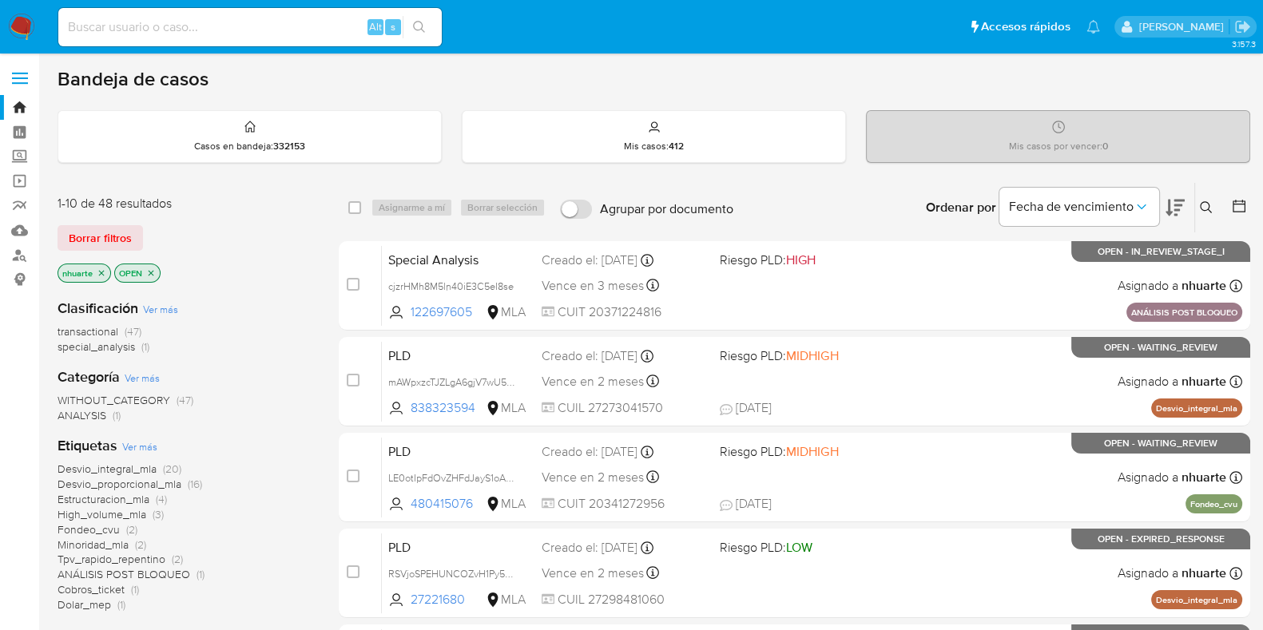
click at [1202, 205] on icon at bounding box center [1206, 207] width 13 height 13
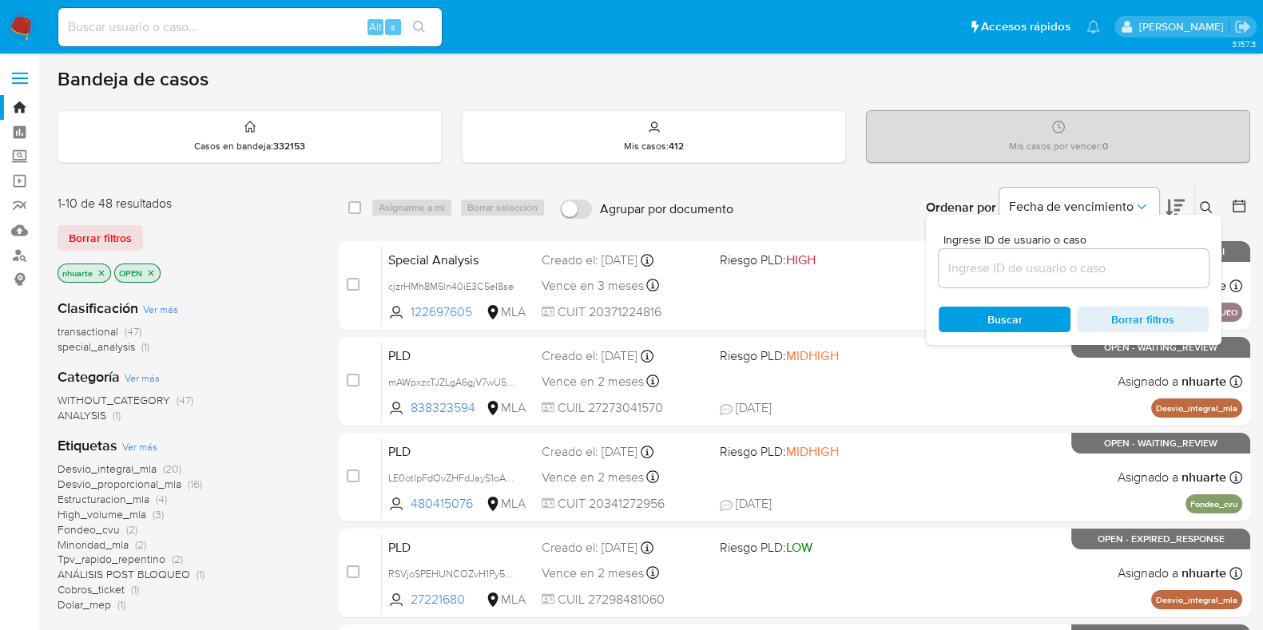
click at [1052, 269] on input at bounding box center [1074, 268] width 270 height 21
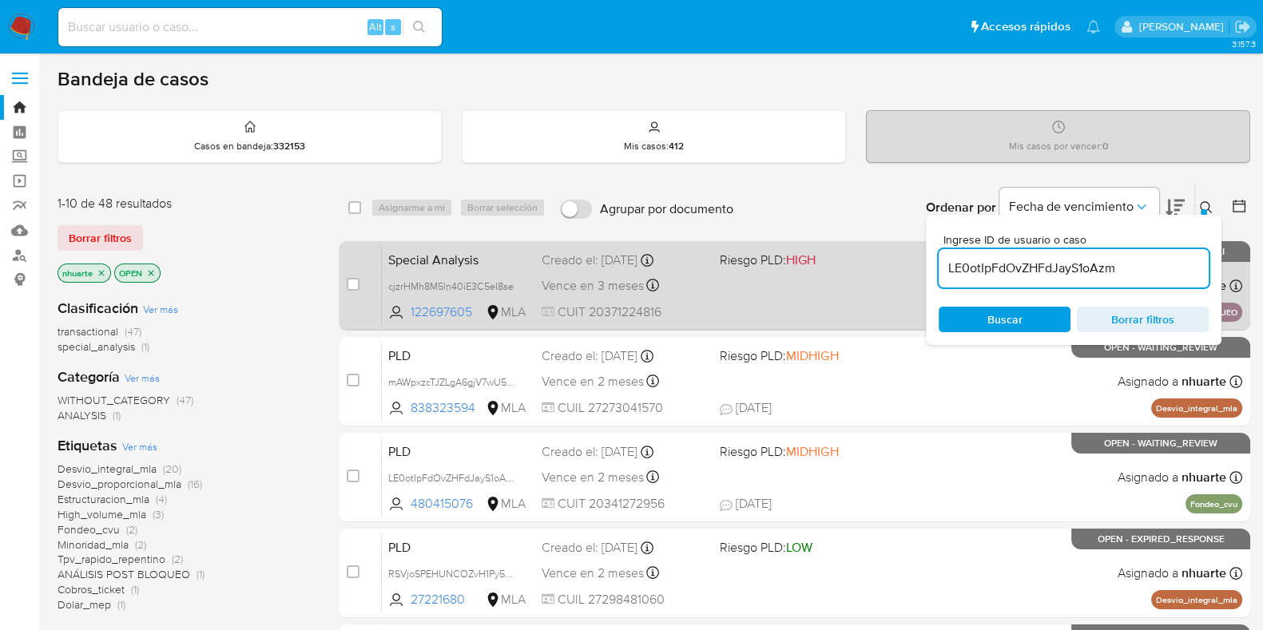
type input "LE0otIpFdOvZHFdJayS1oAzm"
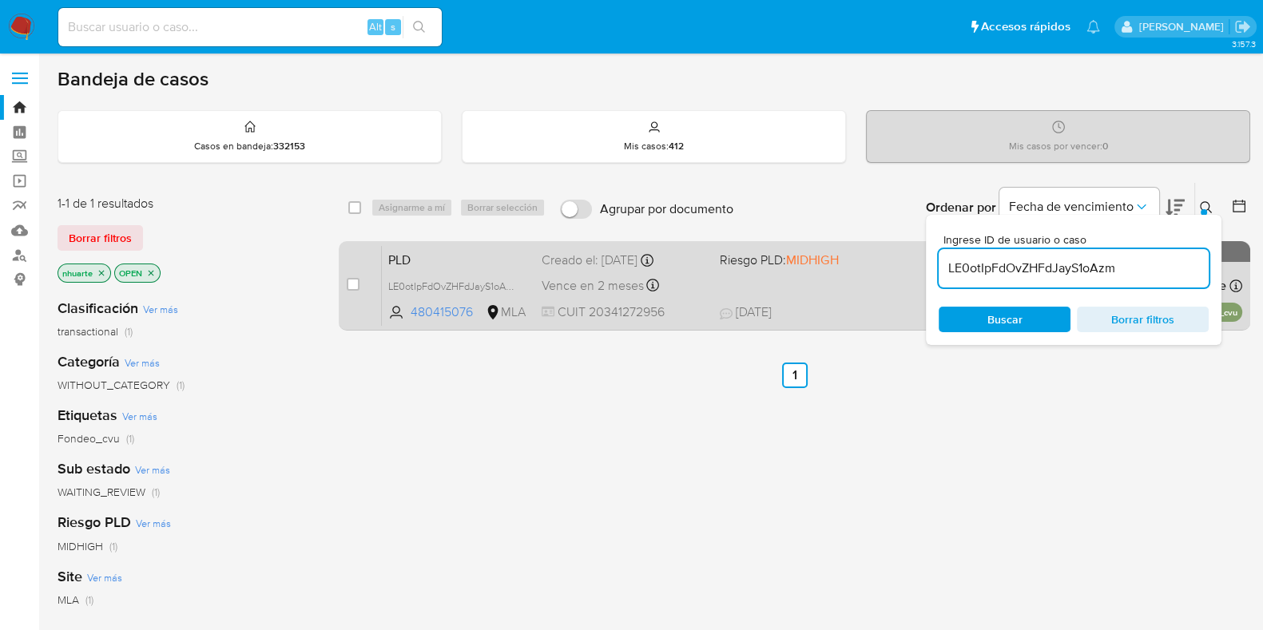
click at [355, 283] on input "checkbox" at bounding box center [353, 284] width 13 height 13
checkbox input "true"
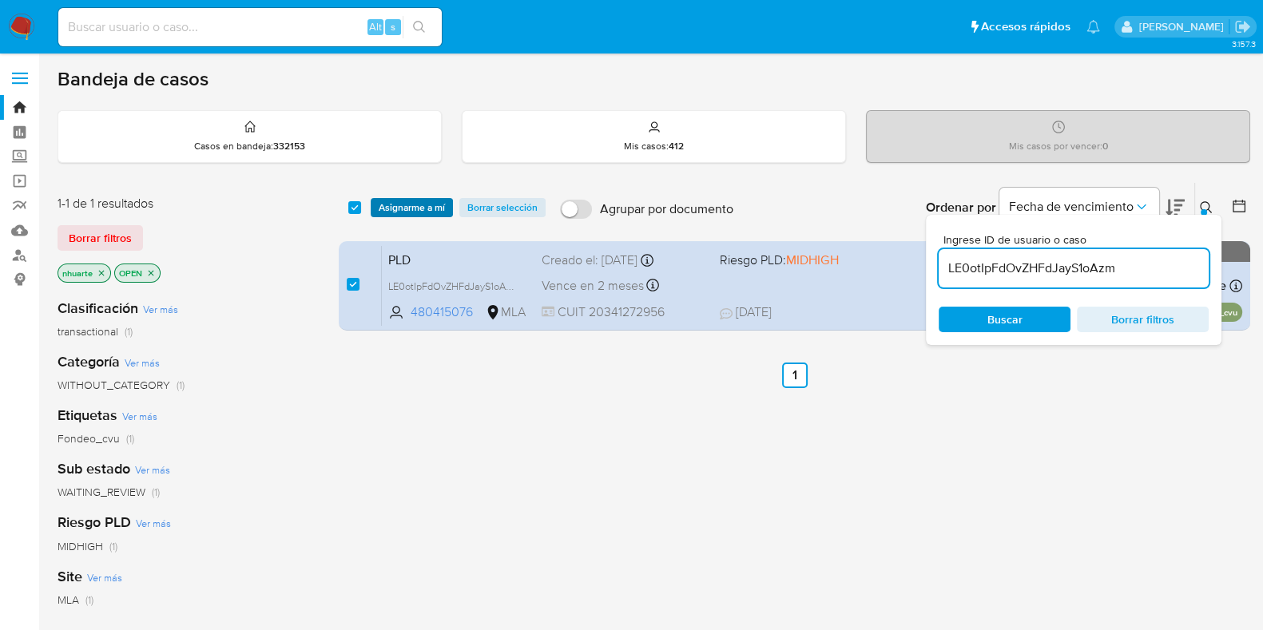
click at [407, 206] on span "Asignarme a mí" at bounding box center [412, 208] width 66 height 16
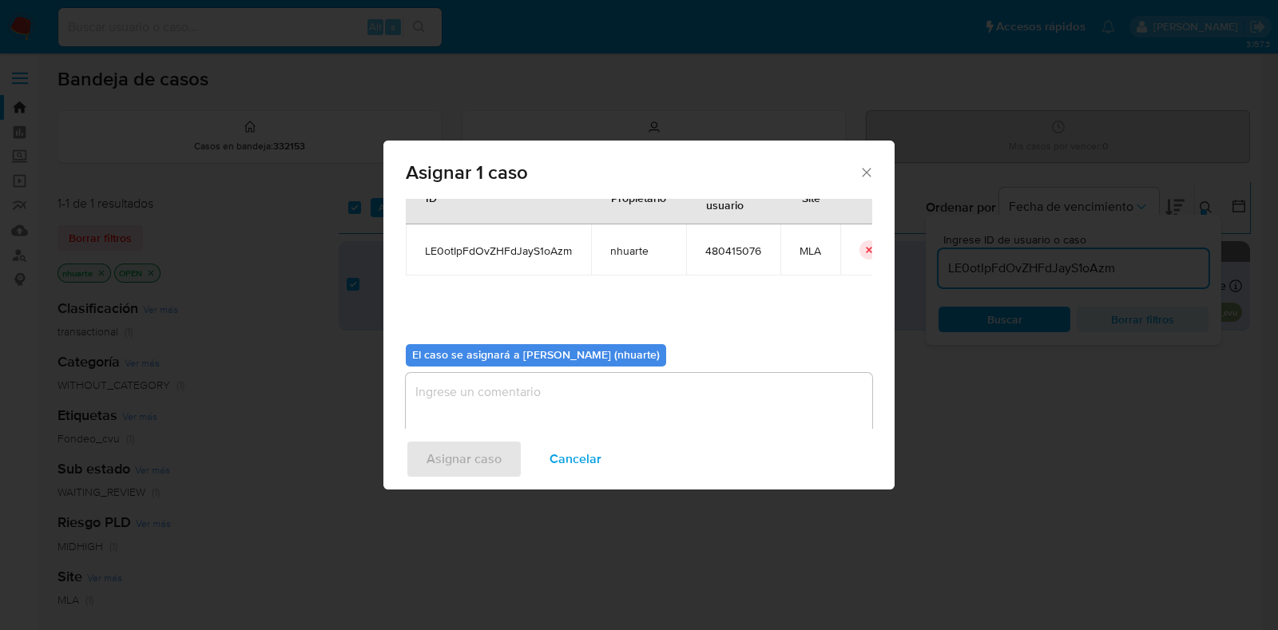
scroll to position [82, 0]
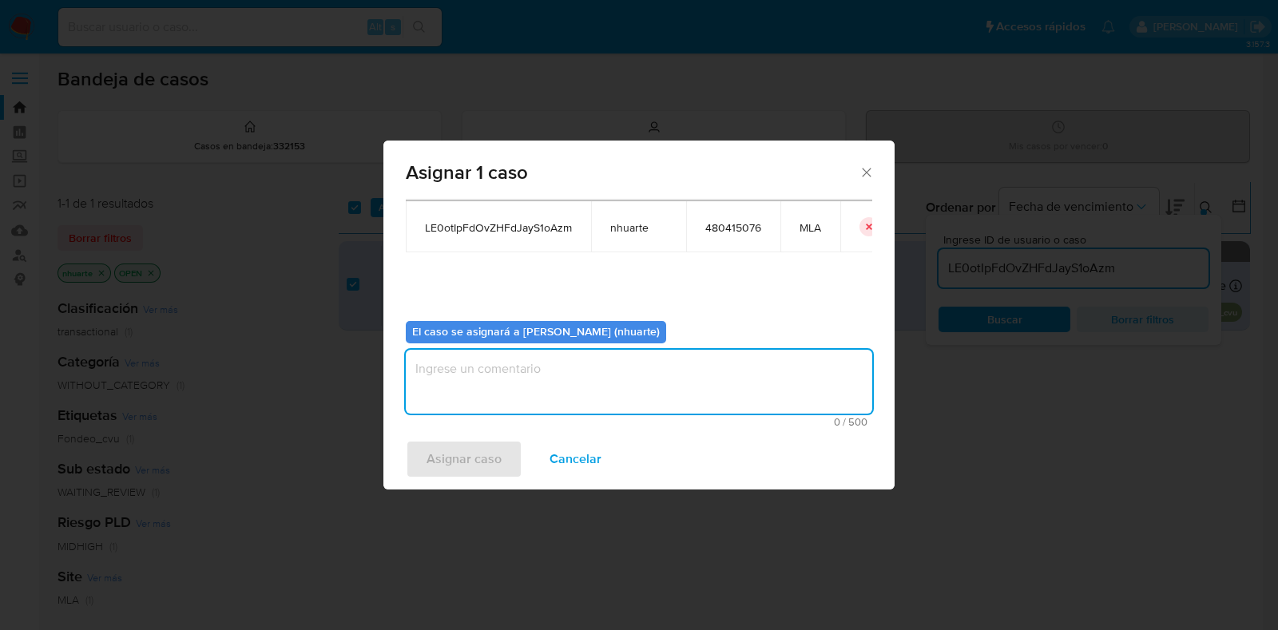
click at [558, 369] on textarea "assign-modal" at bounding box center [639, 382] width 467 height 64
type textarea "Asignación"
click at [475, 468] on span "Asignar caso" at bounding box center [464, 459] width 75 height 35
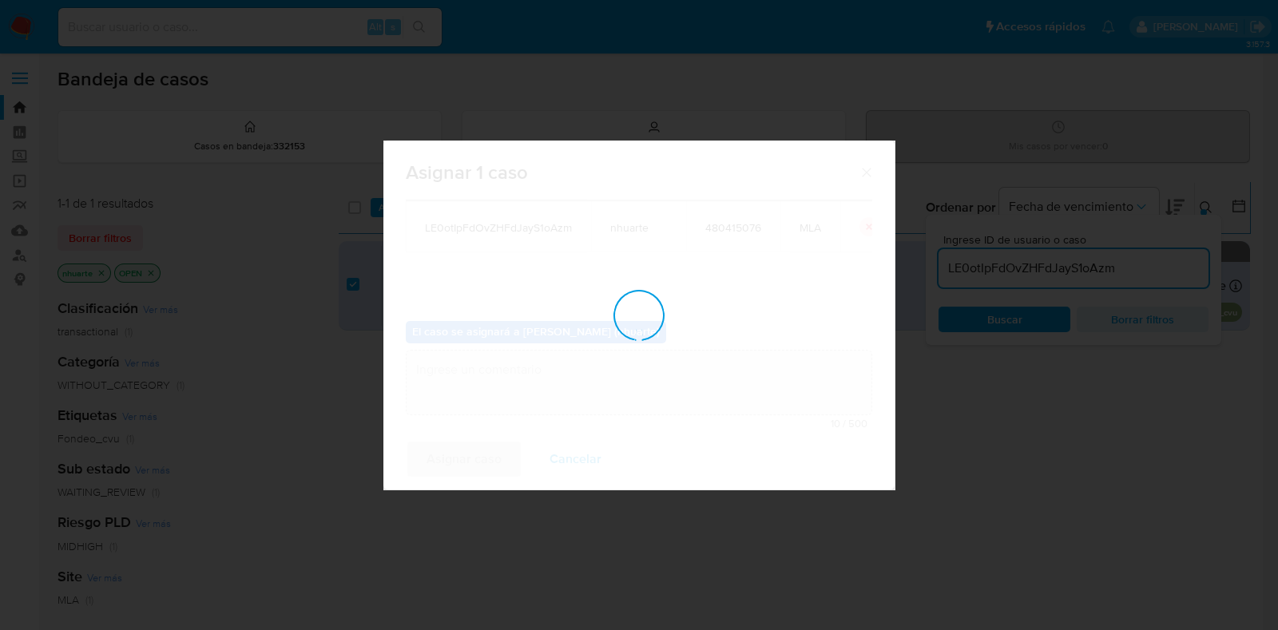
checkbox input "false"
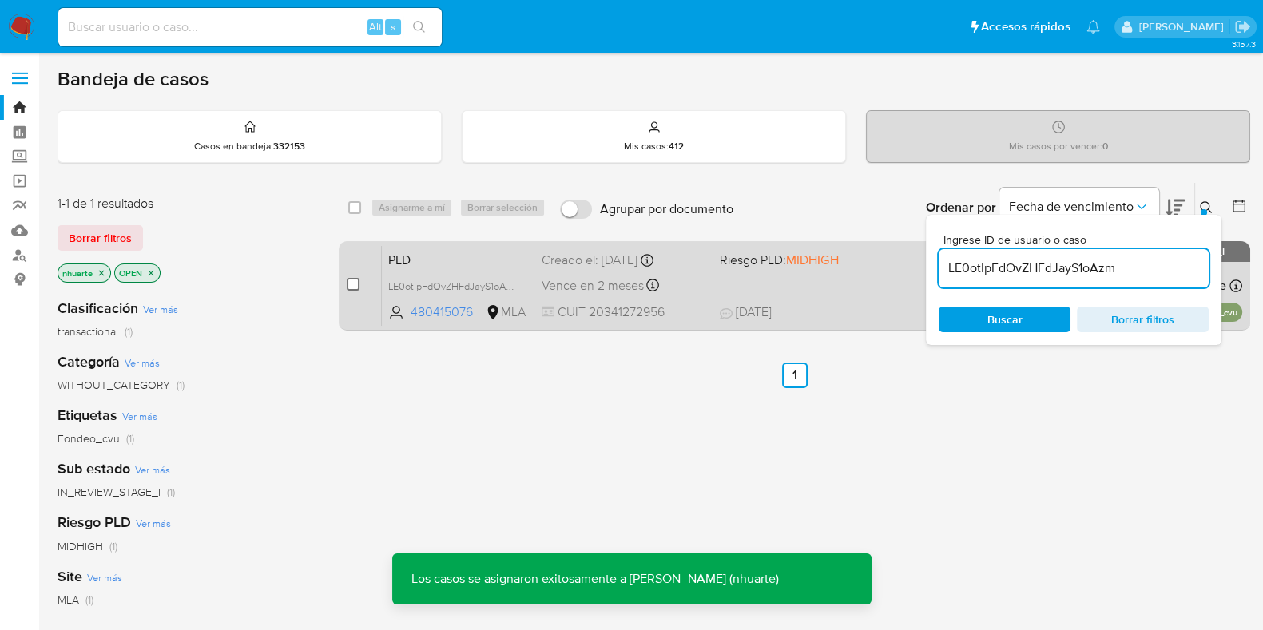
click at [353, 280] on input "checkbox" at bounding box center [353, 284] width 13 height 13
checkbox input "true"
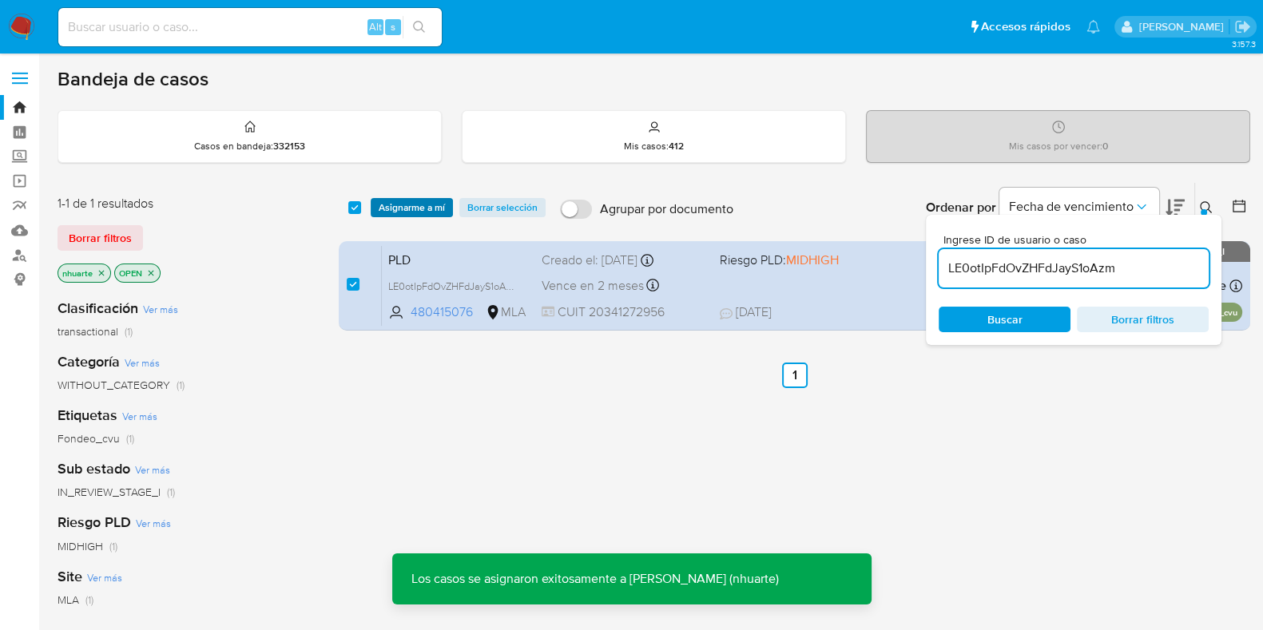
click at [411, 206] on span "Asignarme a mí" at bounding box center [412, 208] width 66 height 16
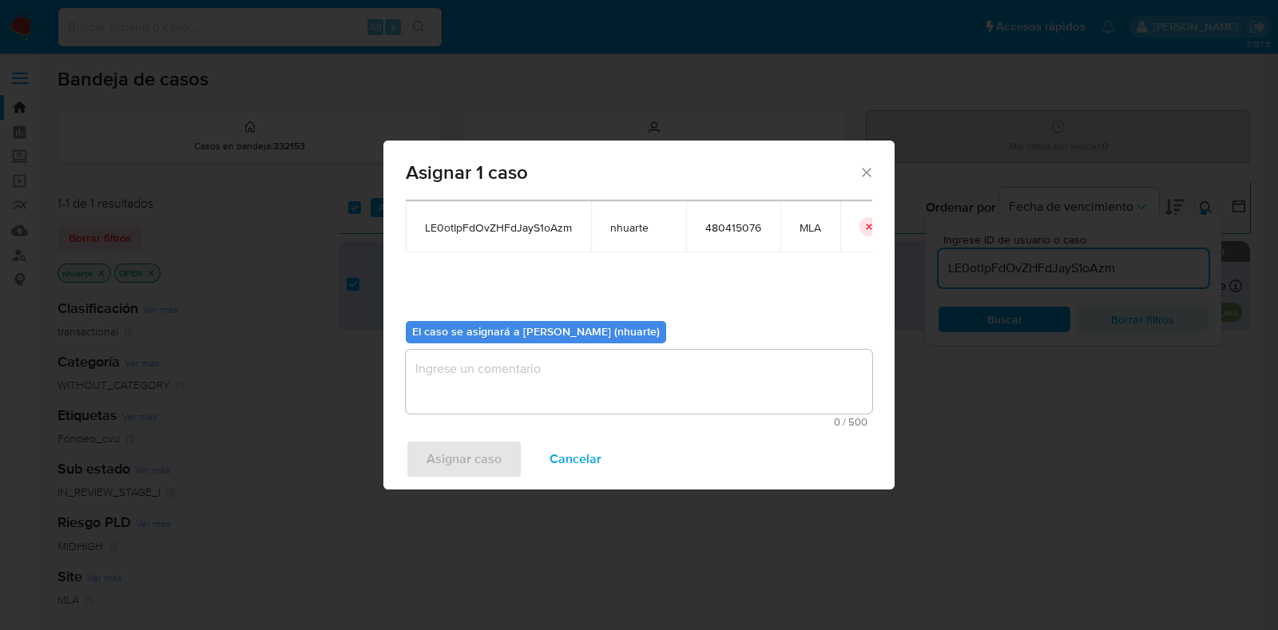
click at [582, 356] on textarea "assign-modal" at bounding box center [639, 382] width 467 height 64
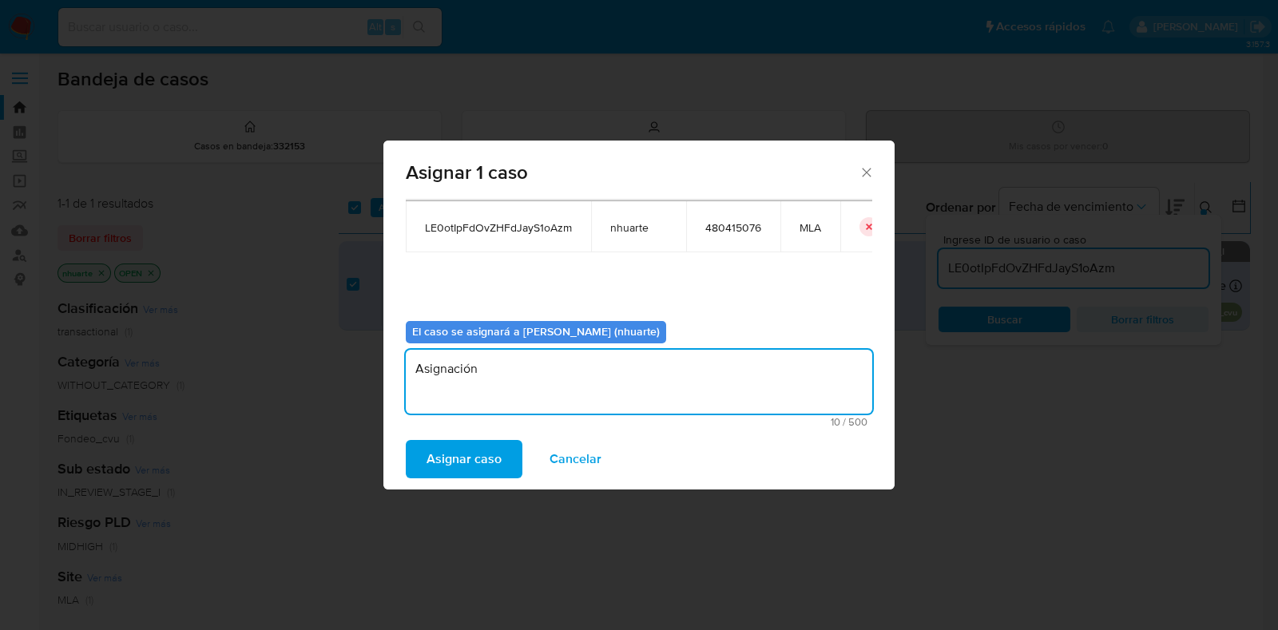
type textarea "Asignación"
click at [468, 465] on span "Asignar caso" at bounding box center [464, 459] width 75 height 35
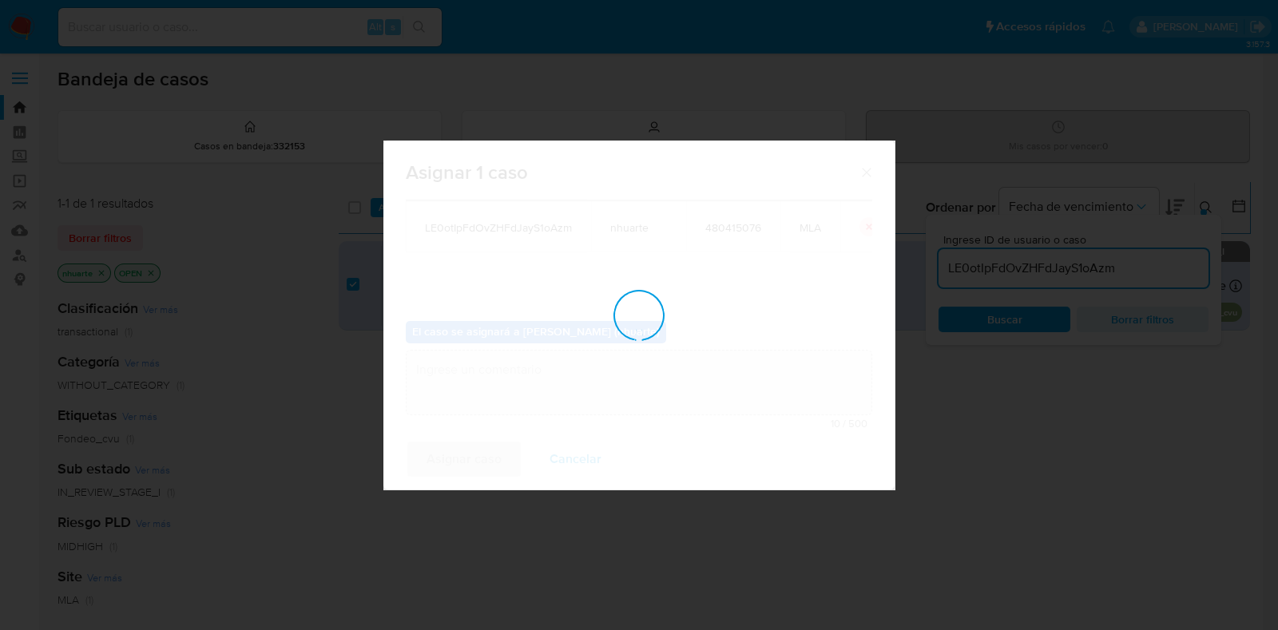
checkbox input "false"
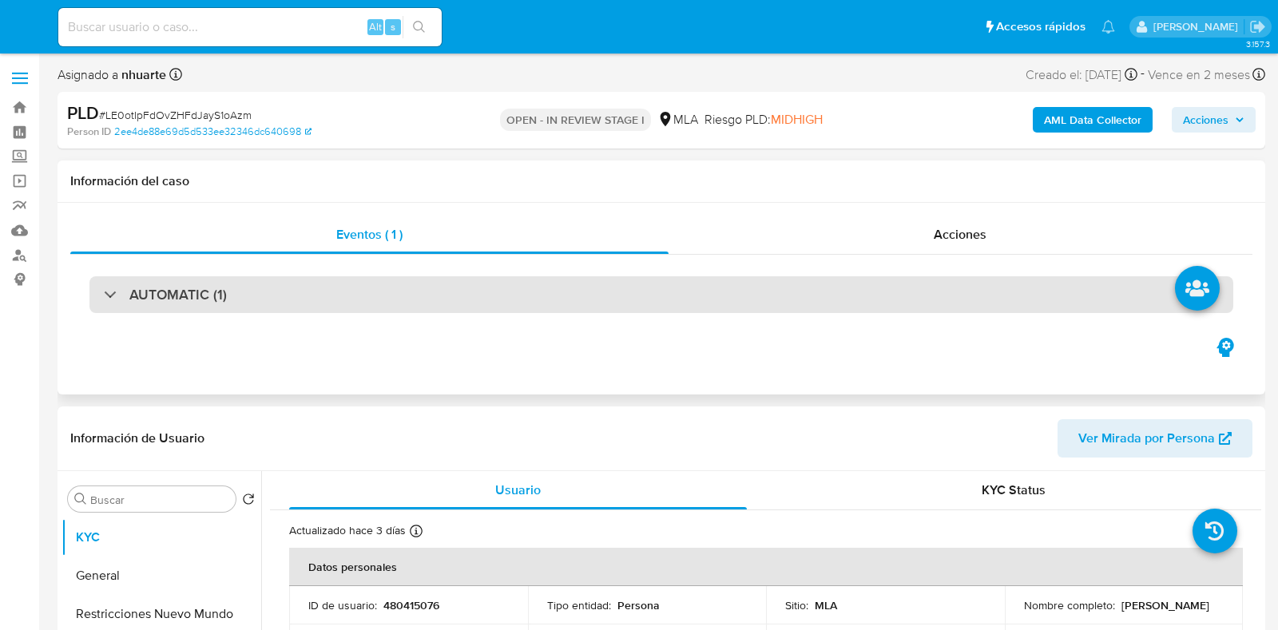
select select "10"
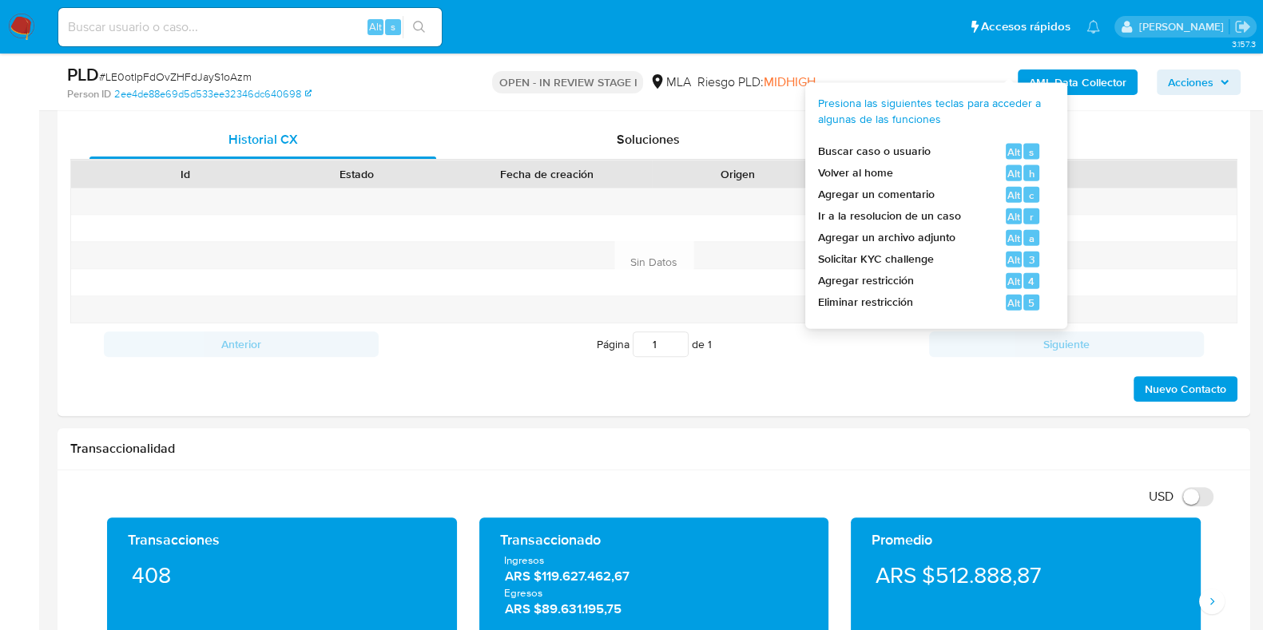
scroll to position [698, 0]
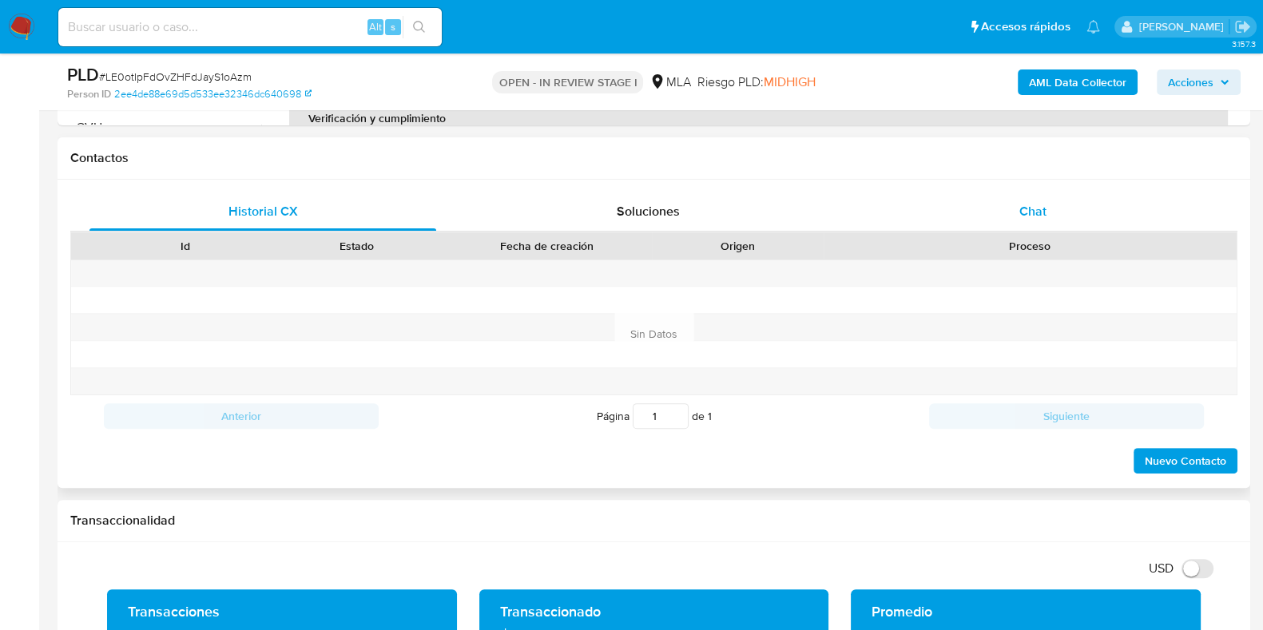
click at [1001, 214] on div "Chat" at bounding box center [1033, 212] width 347 height 38
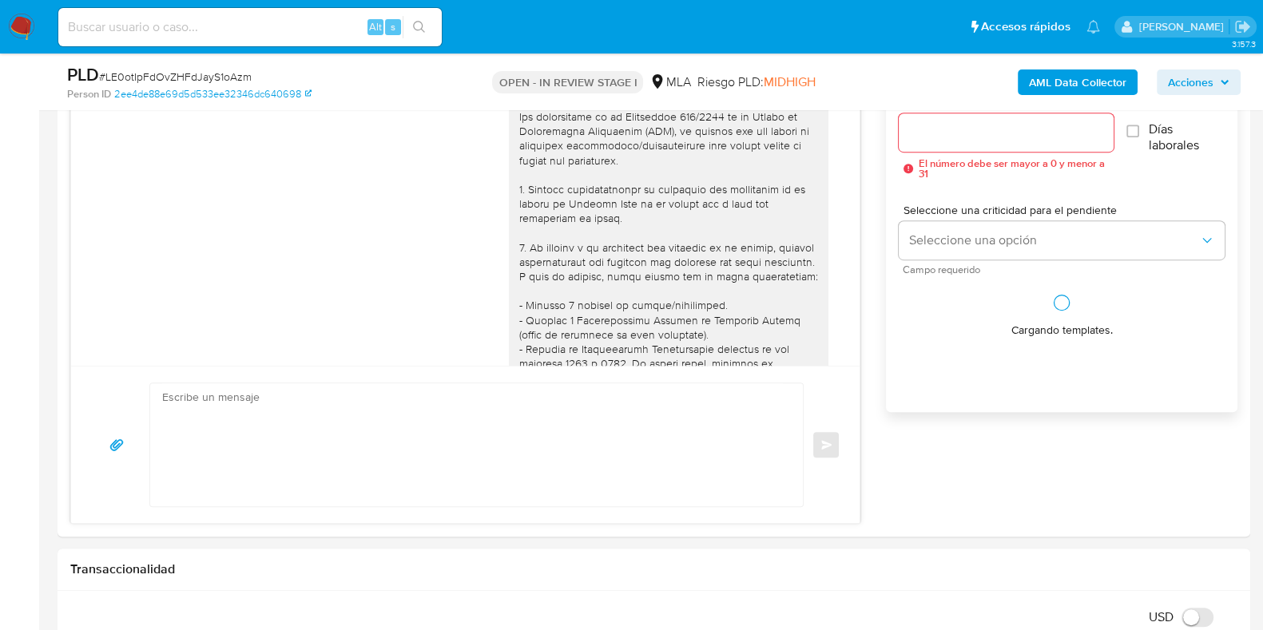
scroll to position [1485, 0]
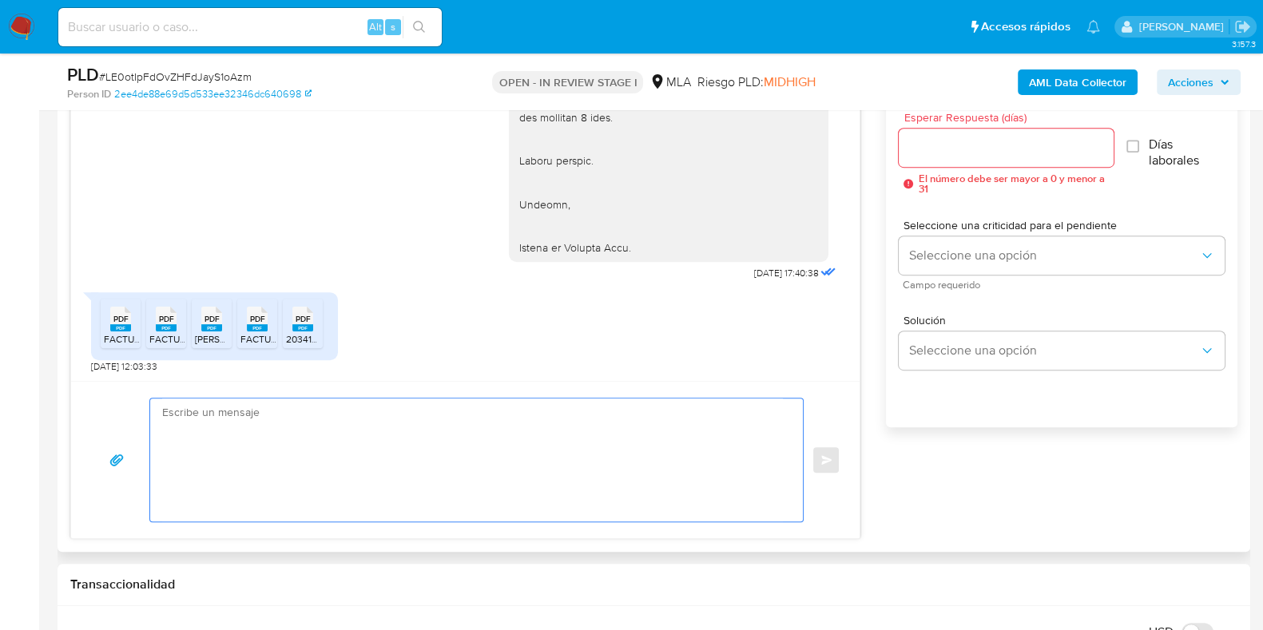
paste textarea "Hola, Muchas gracias por la respuesta. Analizamos tu caso y notamos que la info…"
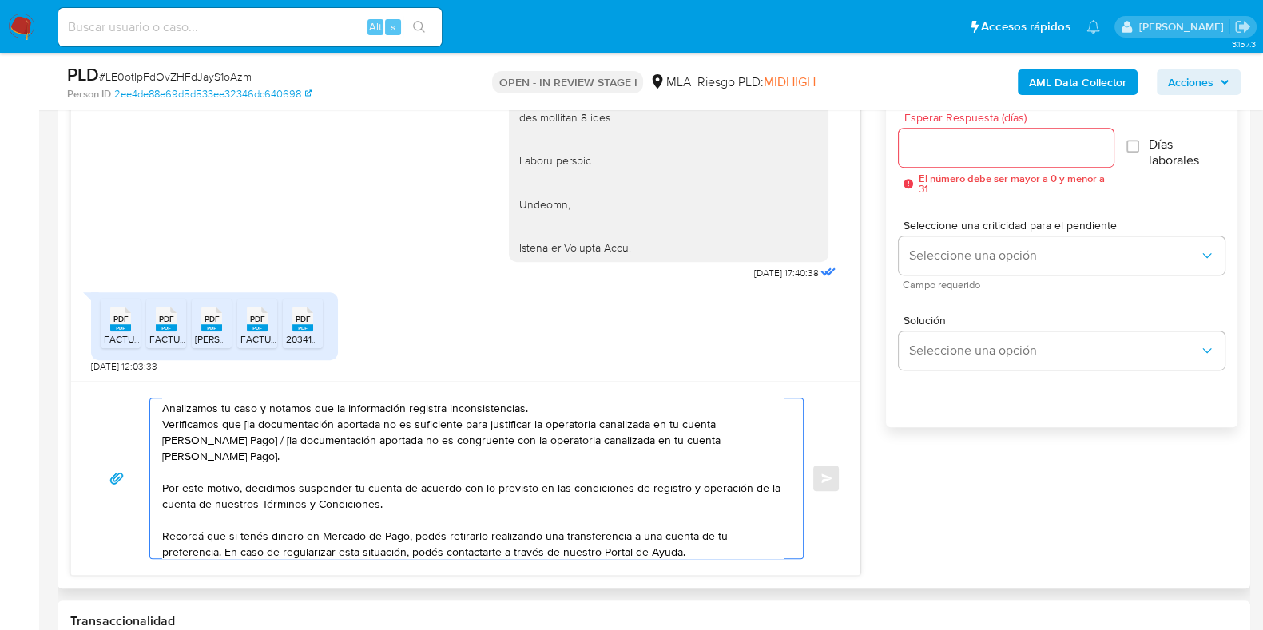
scroll to position [0, 0]
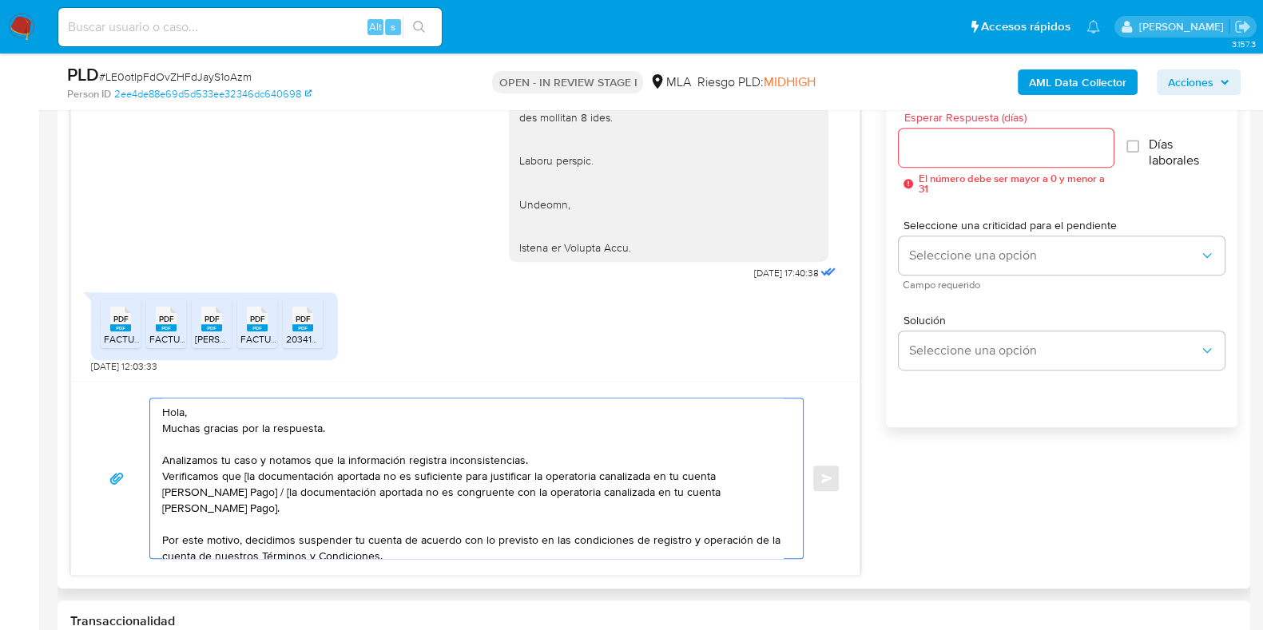
click at [244, 474] on textarea "Hola, Muchas gracias por la respuesta. Analizamos tu caso y notamos que la info…" at bounding box center [472, 479] width 621 height 160
drag, startPoint x: 247, startPoint y: 504, endPoint x: 254, endPoint y: 511, distance: 10.2
click at [254, 511] on textarea "Hola, Muchas gracias por la respuesta. Analizamos tu caso y notamos que la info…" at bounding box center [472, 479] width 621 height 160
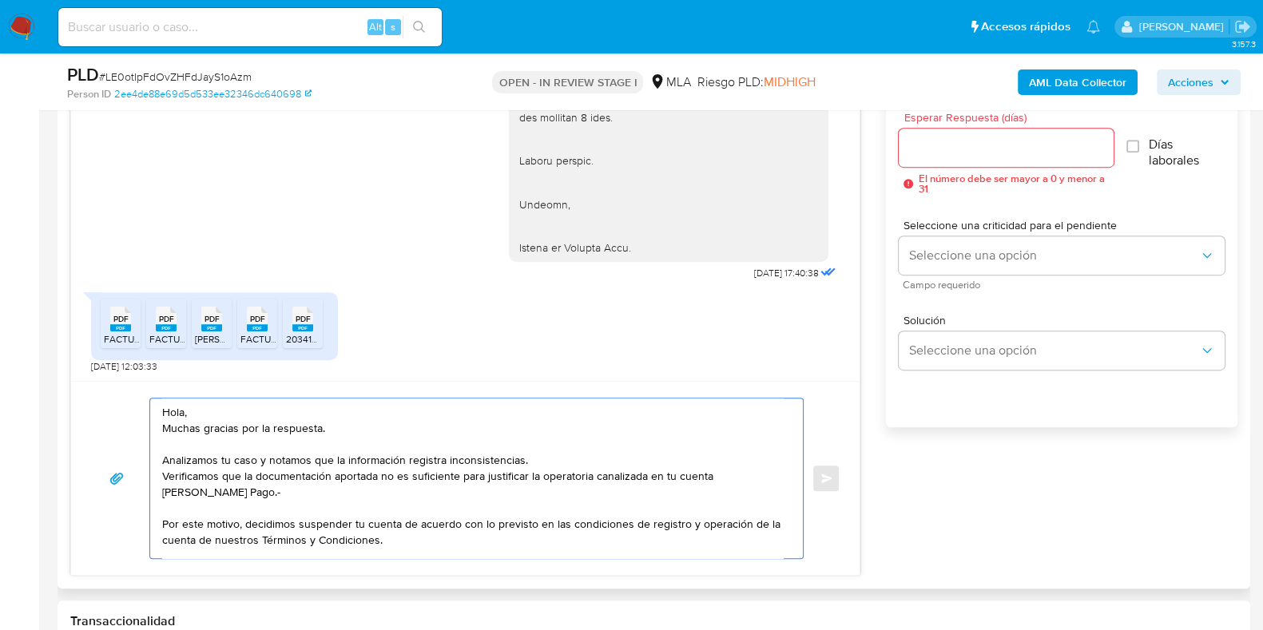
scroll to position [99, 0]
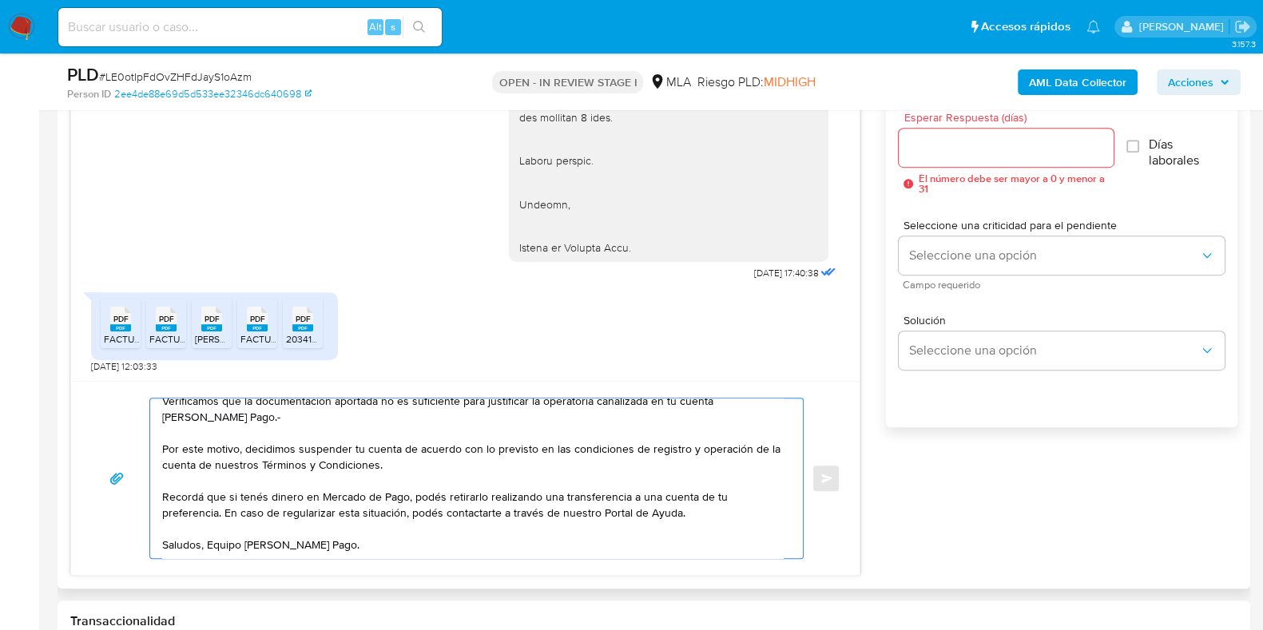
type textarea "Hola, Muchas gracias por la respuesta. Analizamos tu caso y notamos que la info…"
click at [923, 150] on input "Esperar Respuesta (días)" at bounding box center [1006, 147] width 214 height 21
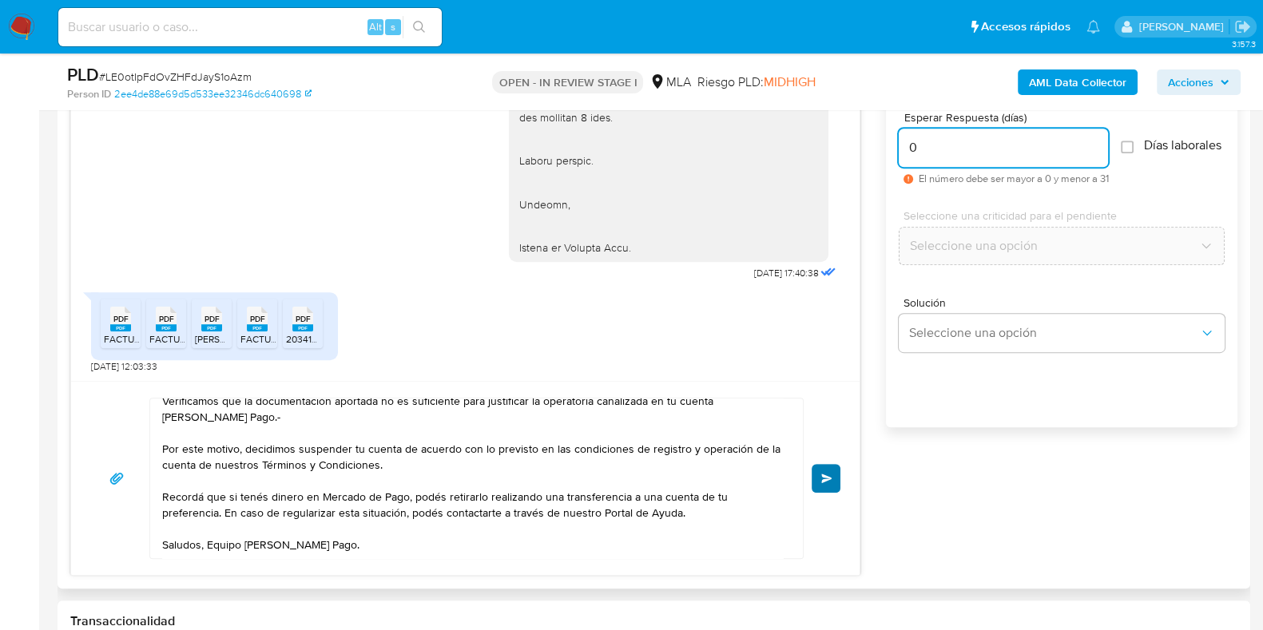
type input "0"
drag, startPoint x: 834, startPoint y: 480, endPoint x: 868, endPoint y: 460, distance: 39.1
click at [833, 479] on button "Enviar" at bounding box center [826, 478] width 29 height 29
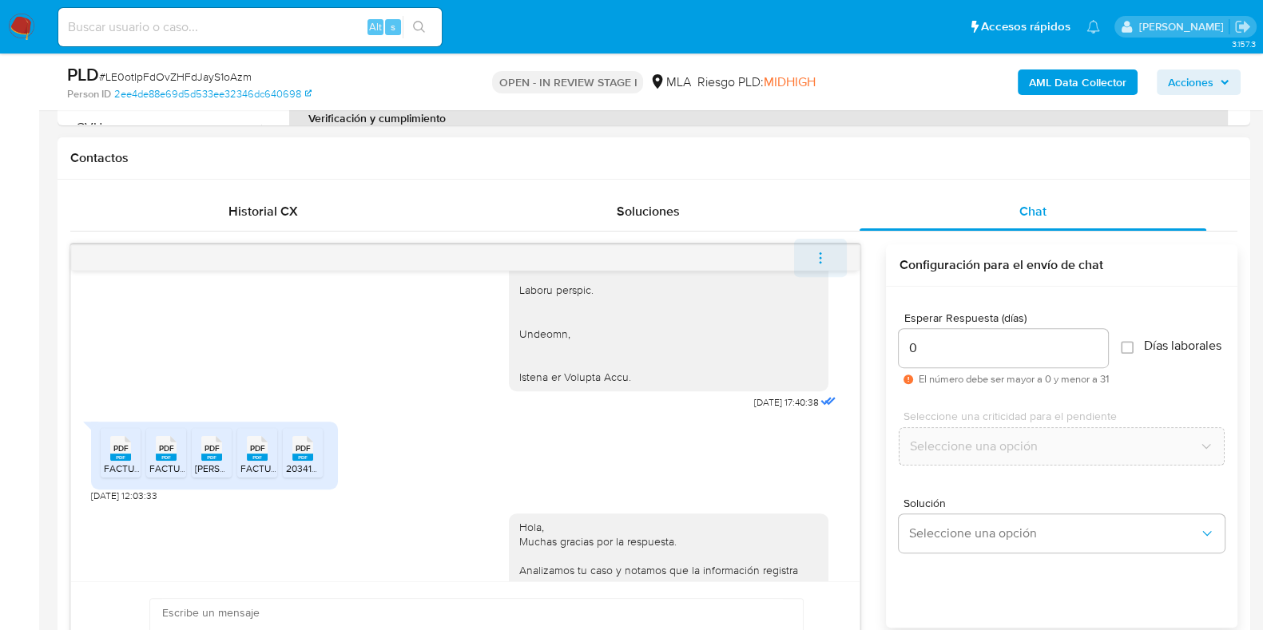
scroll to position [1838, 0]
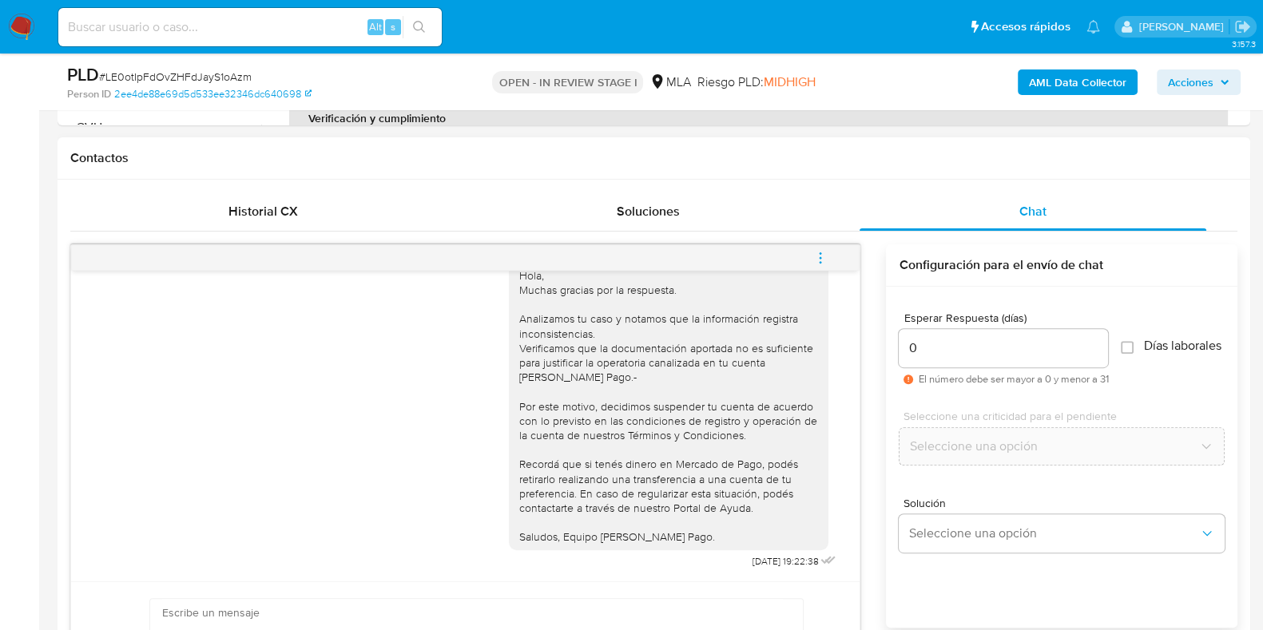
click at [823, 261] on icon "menu-action" at bounding box center [820, 258] width 14 height 14
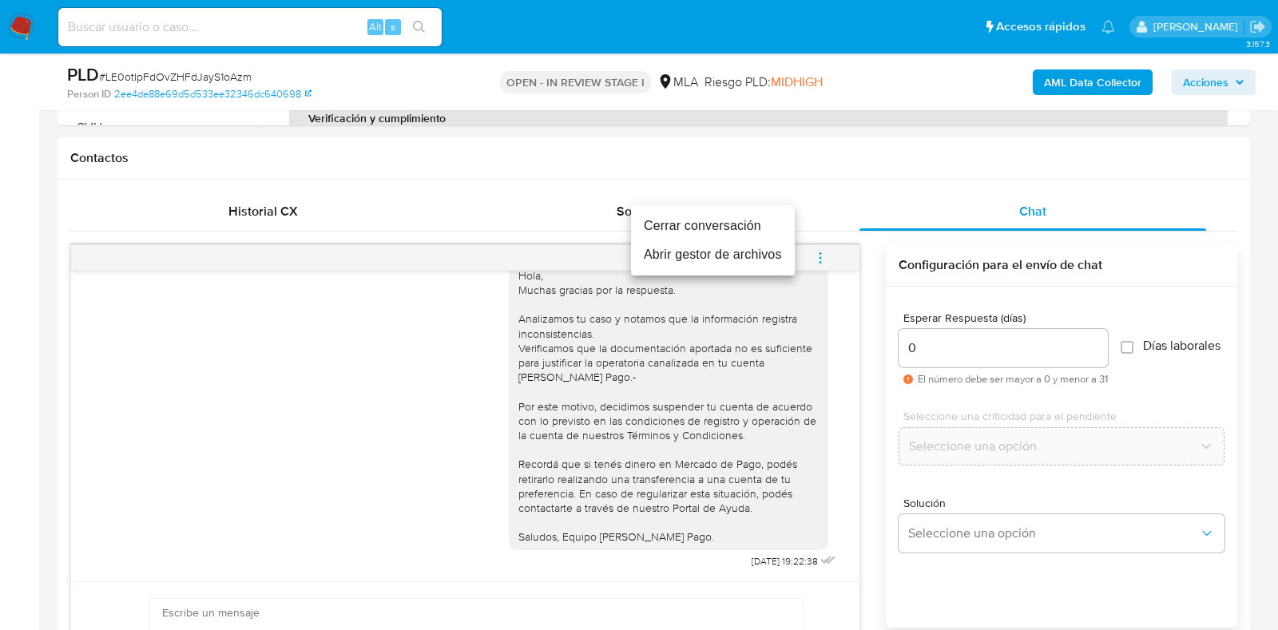
click at [756, 225] on li "Cerrar conversación" at bounding box center [713, 226] width 164 height 29
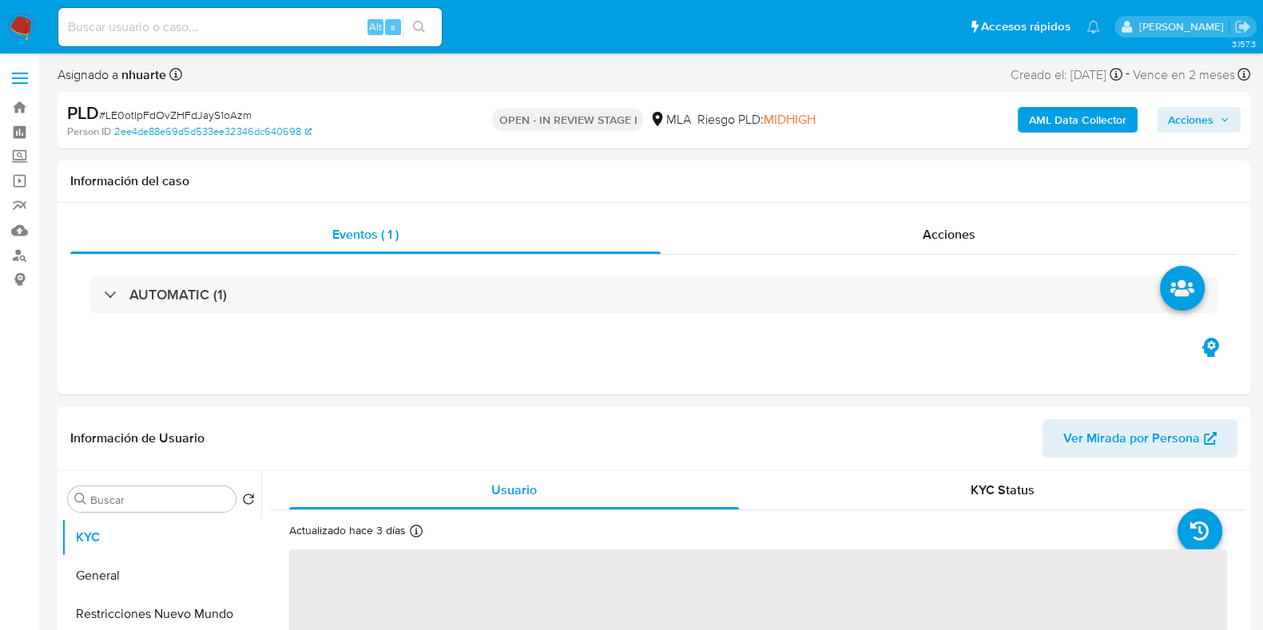
select select "10"
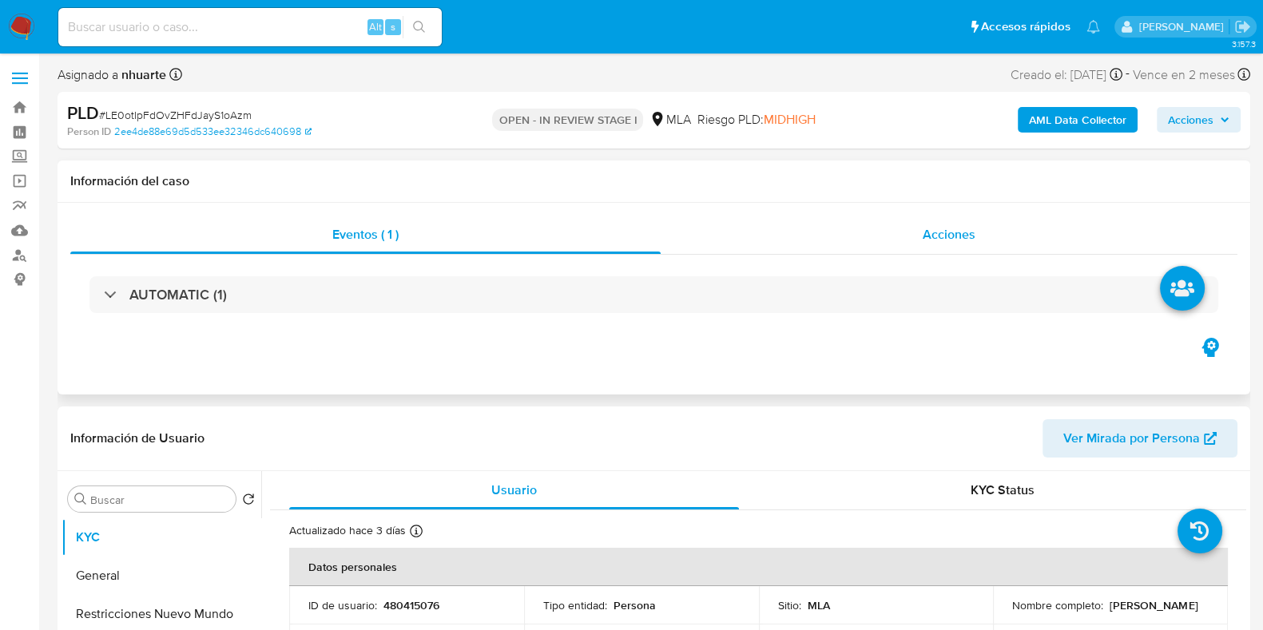
click at [974, 234] on span "Acciones" at bounding box center [949, 234] width 53 height 18
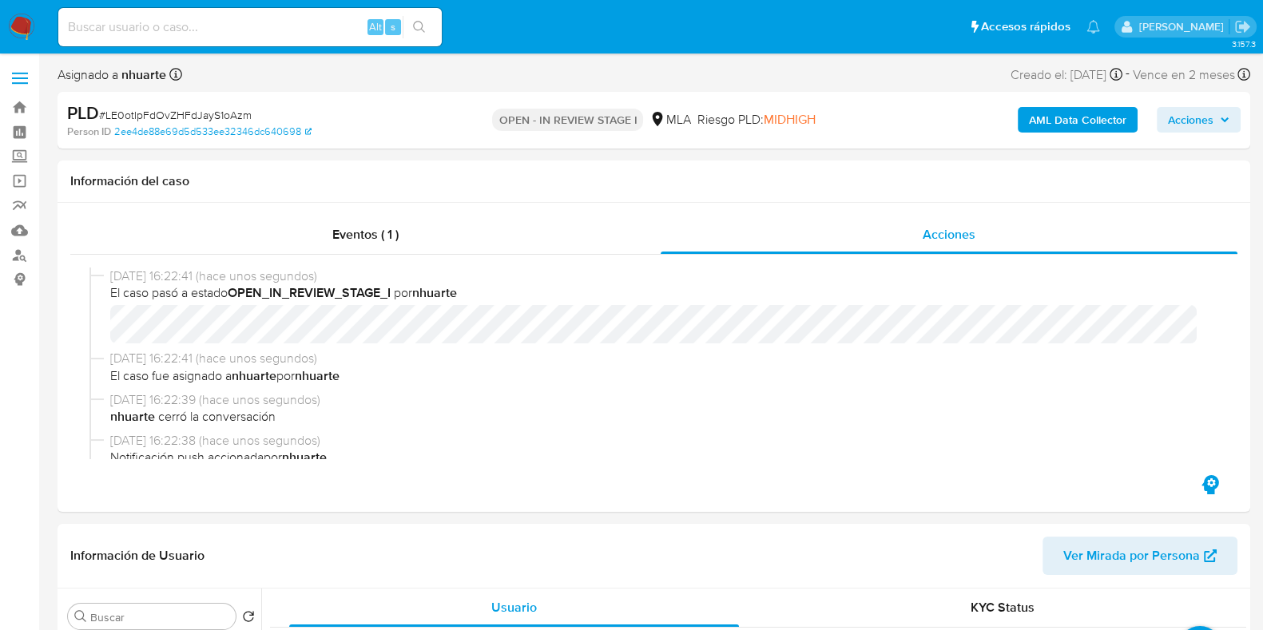
click at [1125, 117] on b "AML Data Collector" at bounding box center [1077, 120] width 97 height 26
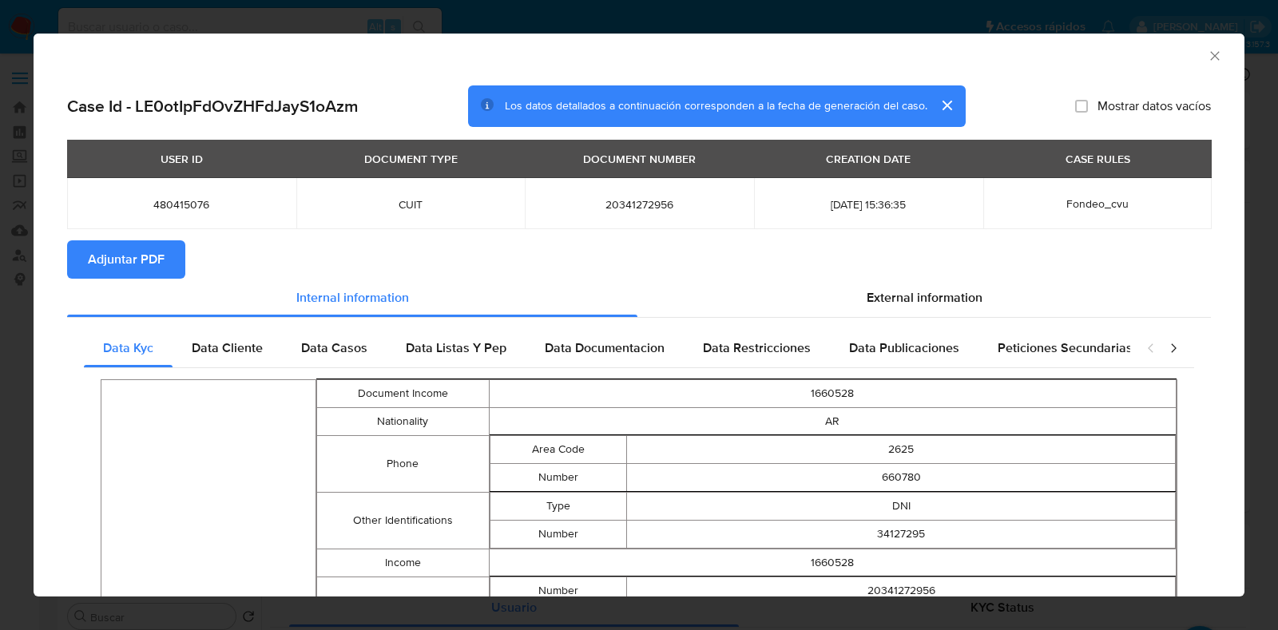
click at [168, 259] on button "Adjuntar PDF" at bounding box center [126, 259] width 118 height 38
click at [1207, 55] on icon "Cerrar ventana" at bounding box center [1215, 56] width 16 height 16
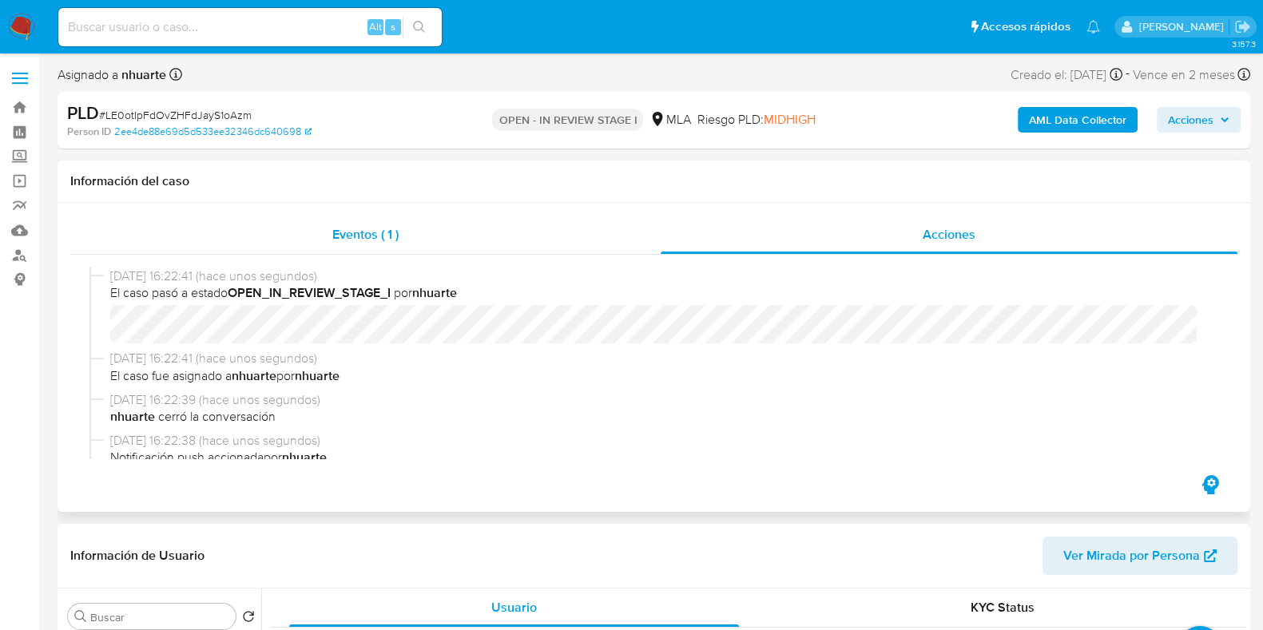
click at [370, 250] on div "Eventos ( 1 )" at bounding box center [365, 235] width 590 height 38
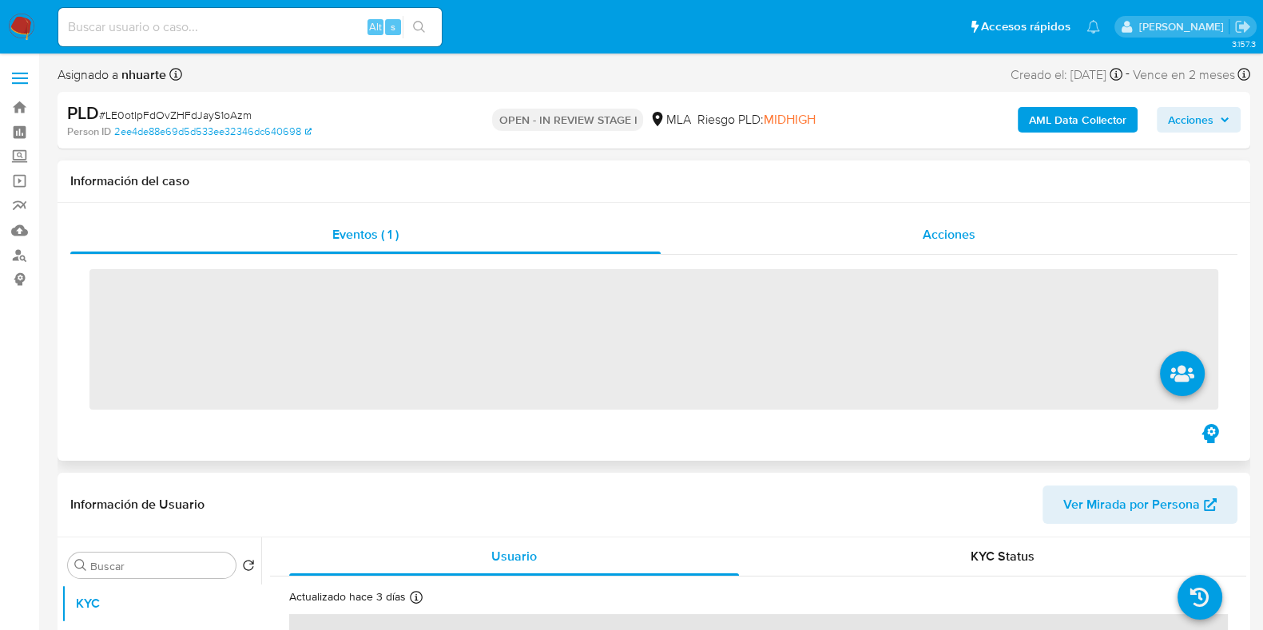
click at [959, 240] on span "Acciones" at bounding box center [949, 234] width 53 height 18
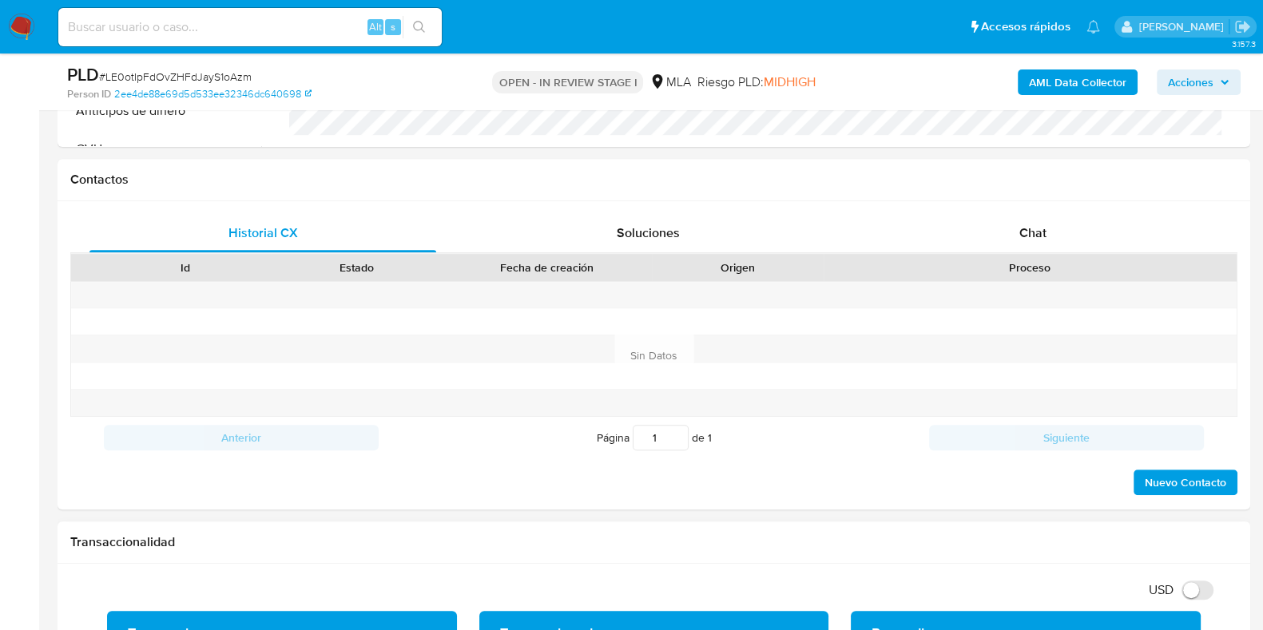
scroll to position [899, 0]
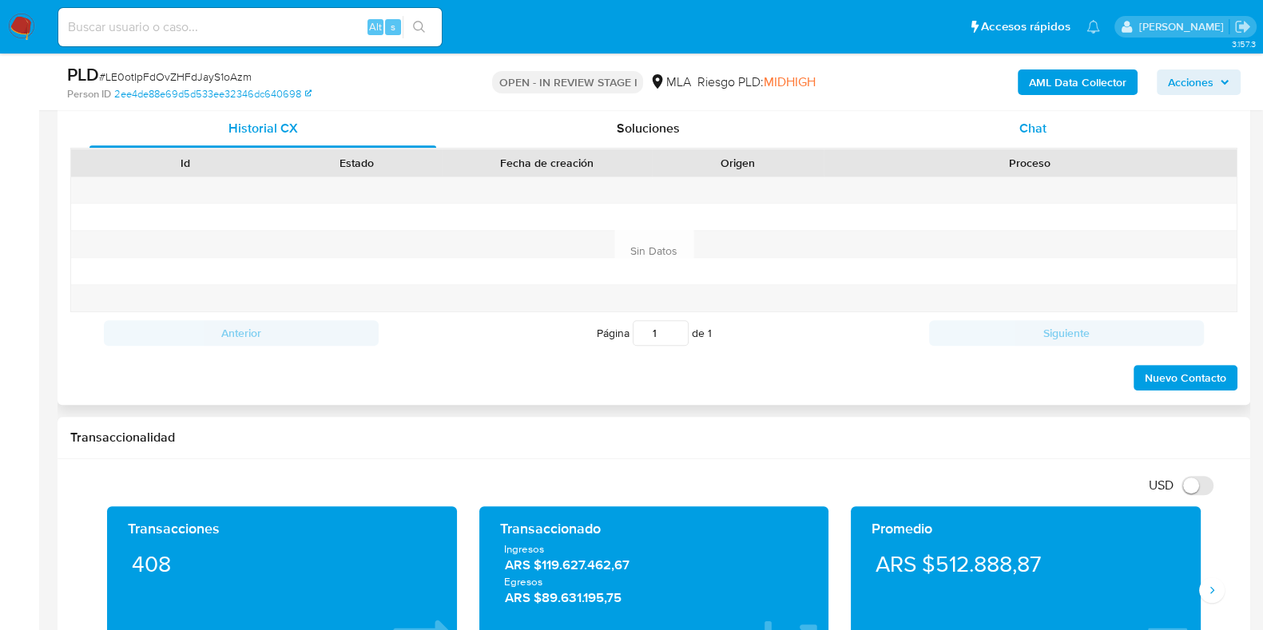
click at [1037, 133] on span "Chat" at bounding box center [1032, 128] width 27 height 18
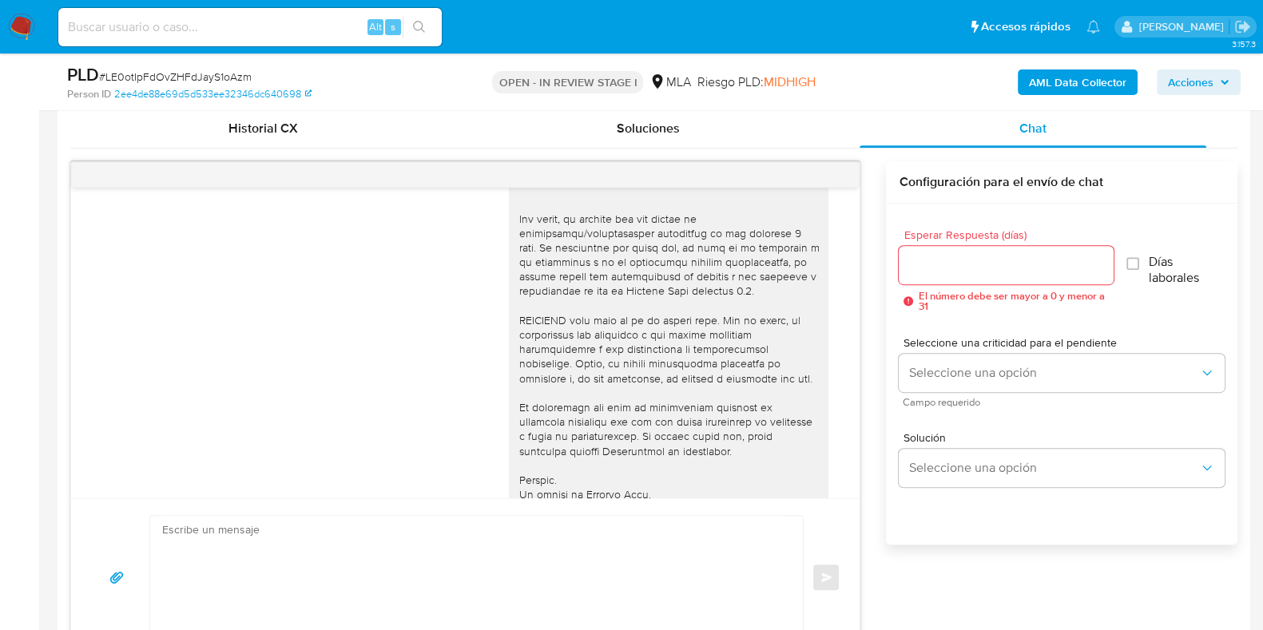
scroll to position [738, 0]
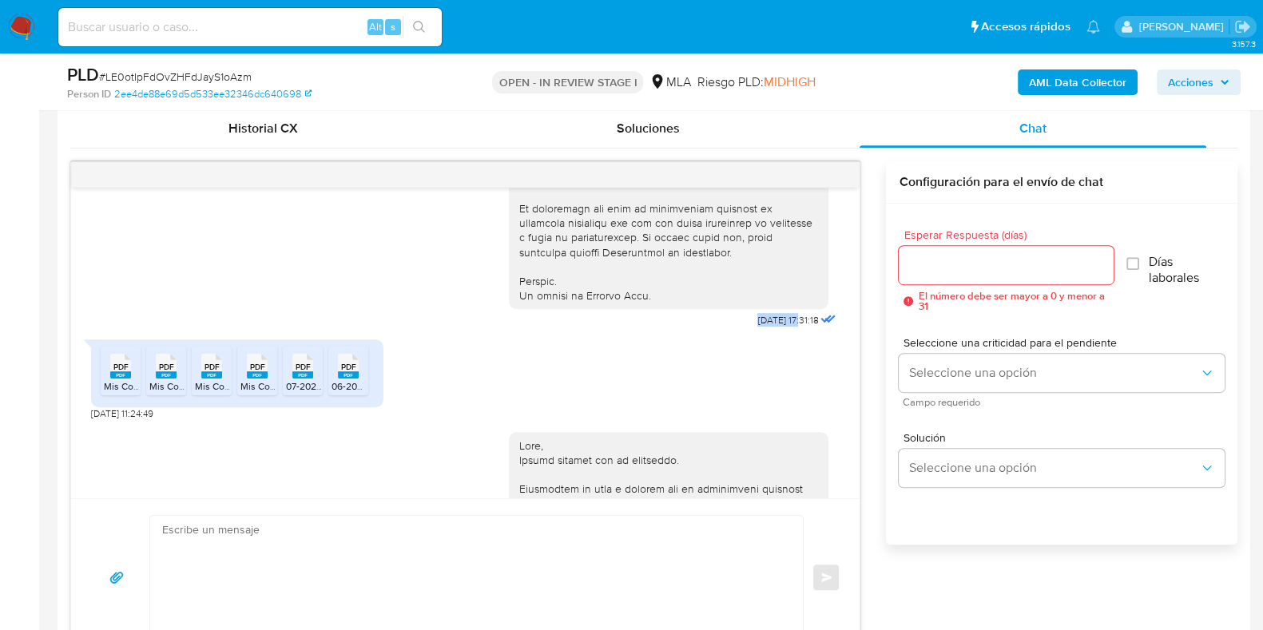
drag, startPoint x: 720, startPoint y: 352, endPoint x: 769, endPoint y: 348, distance: 49.7
copy span "18/08/2025"
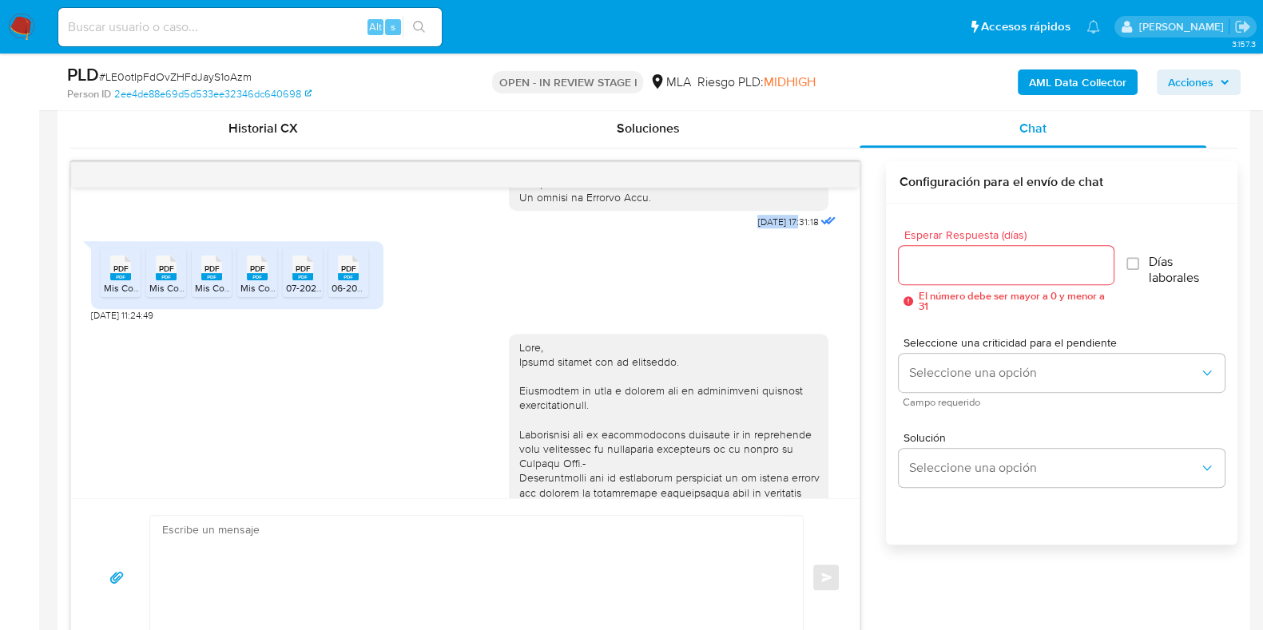
scroll to position [839, 0]
click at [124, 280] on icon "PDF" at bounding box center [120, 266] width 21 height 28
click at [158, 280] on icon "PDF" at bounding box center [166, 266] width 21 height 28
click at [213, 278] on rect at bounding box center [211, 274] width 21 height 7
click at [260, 278] on rect at bounding box center [257, 274] width 21 height 7
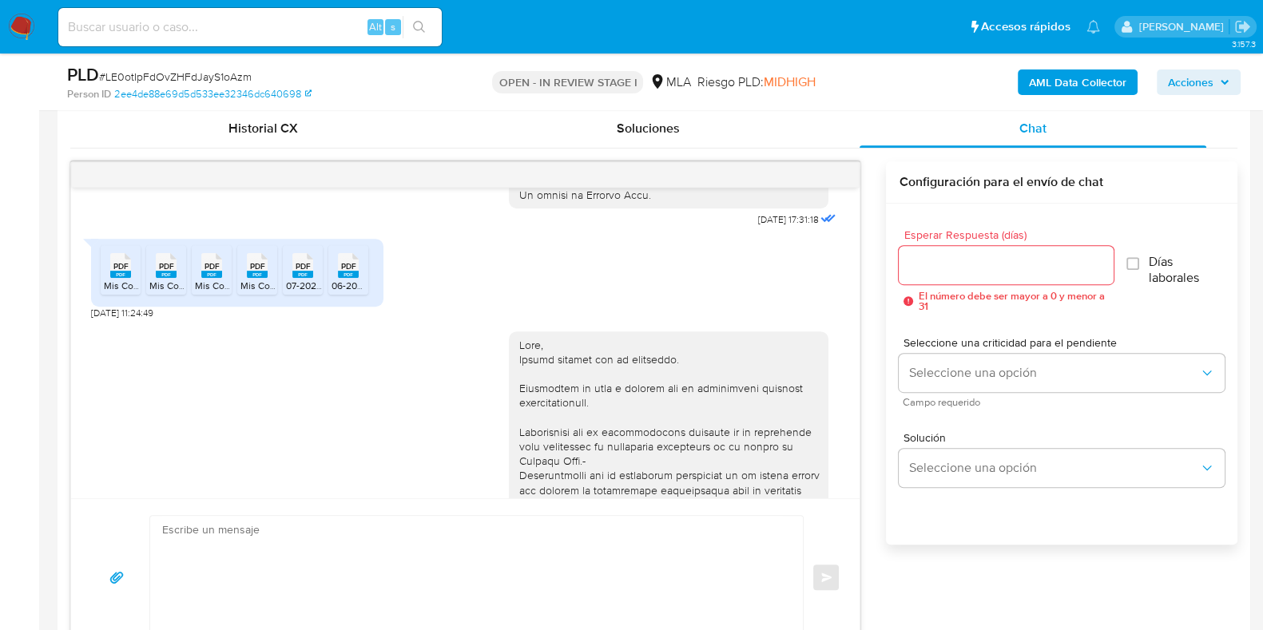
drag, startPoint x: 300, startPoint y: 293, endPoint x: 337, endPoint y: 307, distance: 39.9
click at [300, 272] on span "PDF" at bounding box center [303, 266] width 15 height 10
click at [346, 280] on icon "PDF" at bounding box center [348, 266] width 21 height 28
click at [127, 278] on rect at bounding box center [120, 274] width 21 height 7
click at [157, 278] on rect at bounding box center [166, 274] width 21 height 7
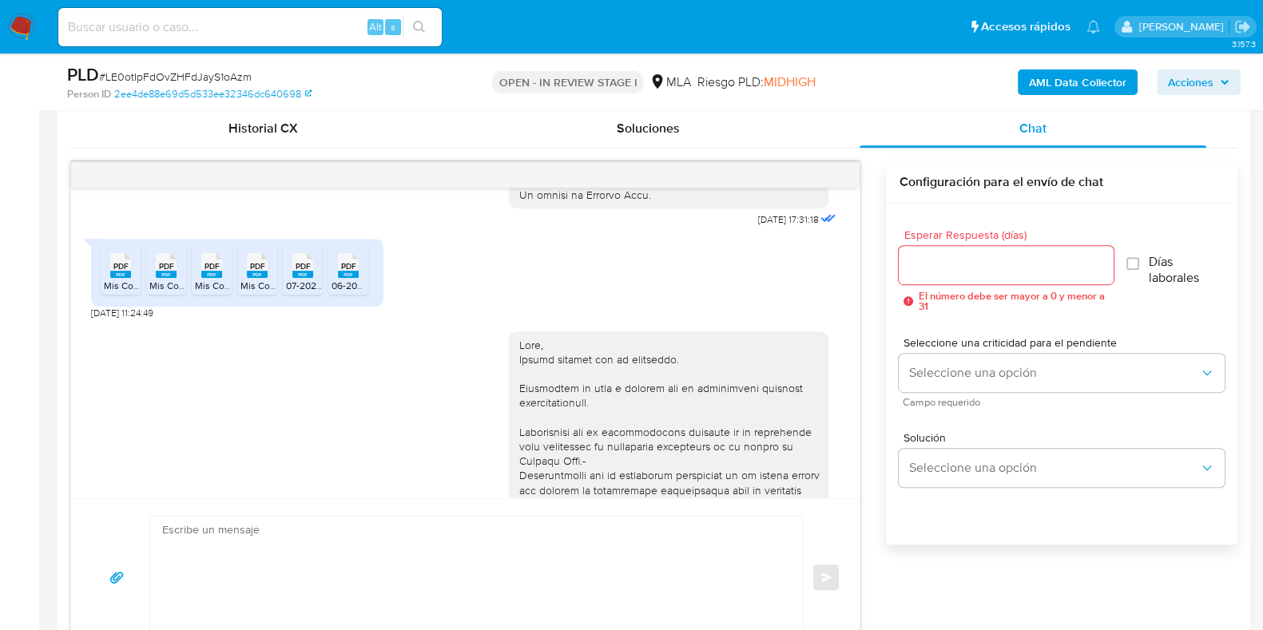
click at [209, 272] on span "PDF" at bounding box center [212, 266] width 15 height 10
click at [260, 278] on rect at bounding box center [257, 274] width 21 height 7
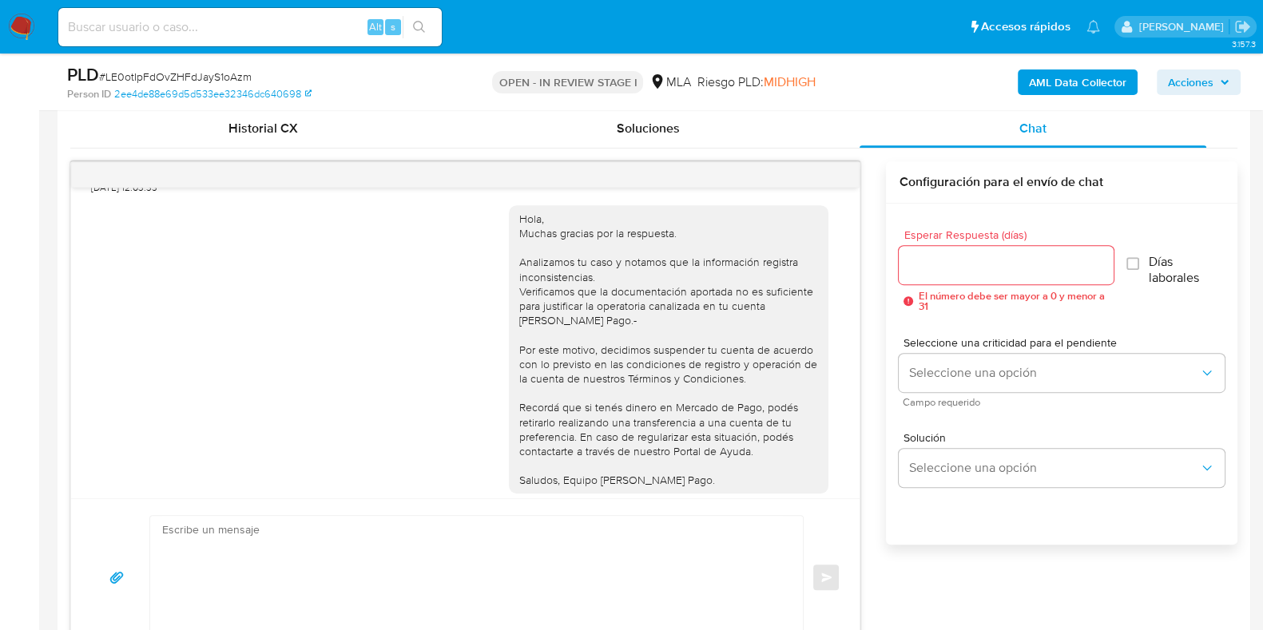
scroll to position [1537, 0]
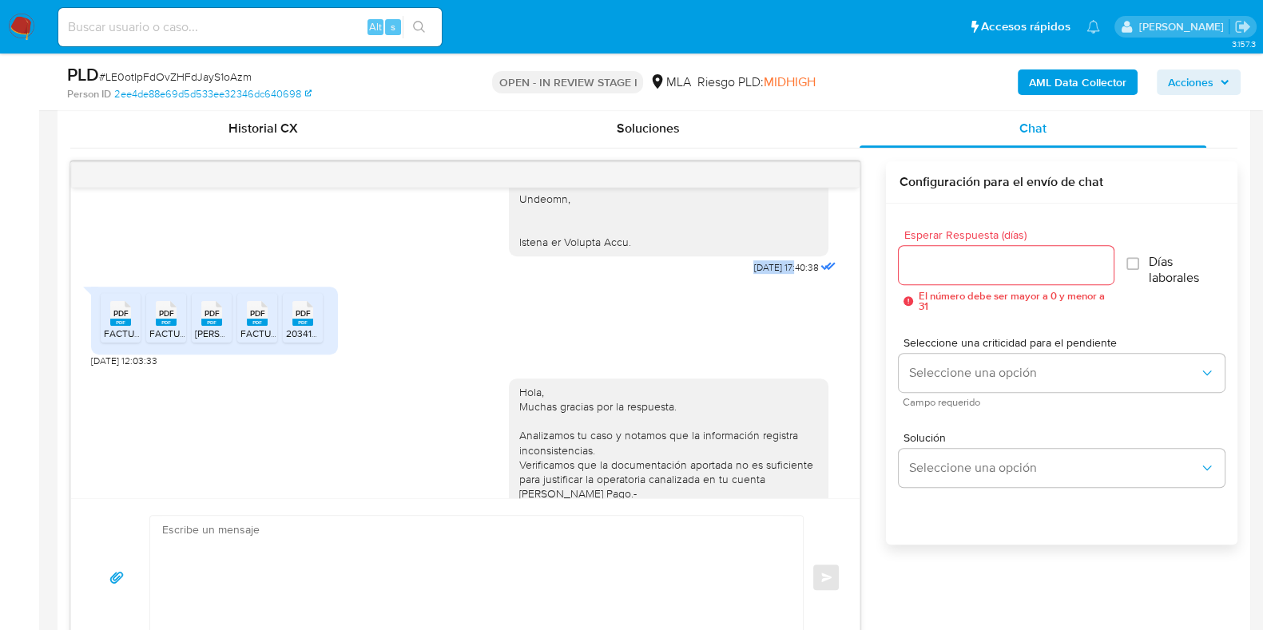
drag, startPoint x: 752, startPoint y: 341, endPoint x: 766, endPoint y: 341, distance: 14.4
copy span "[DATE]"
click at [116, 319] on span "PDF" at bounding box center [120, 313] width 15 height 10
click at [163, 319] on span "PDF" at bounding box center [166, 313] width 15 height 10
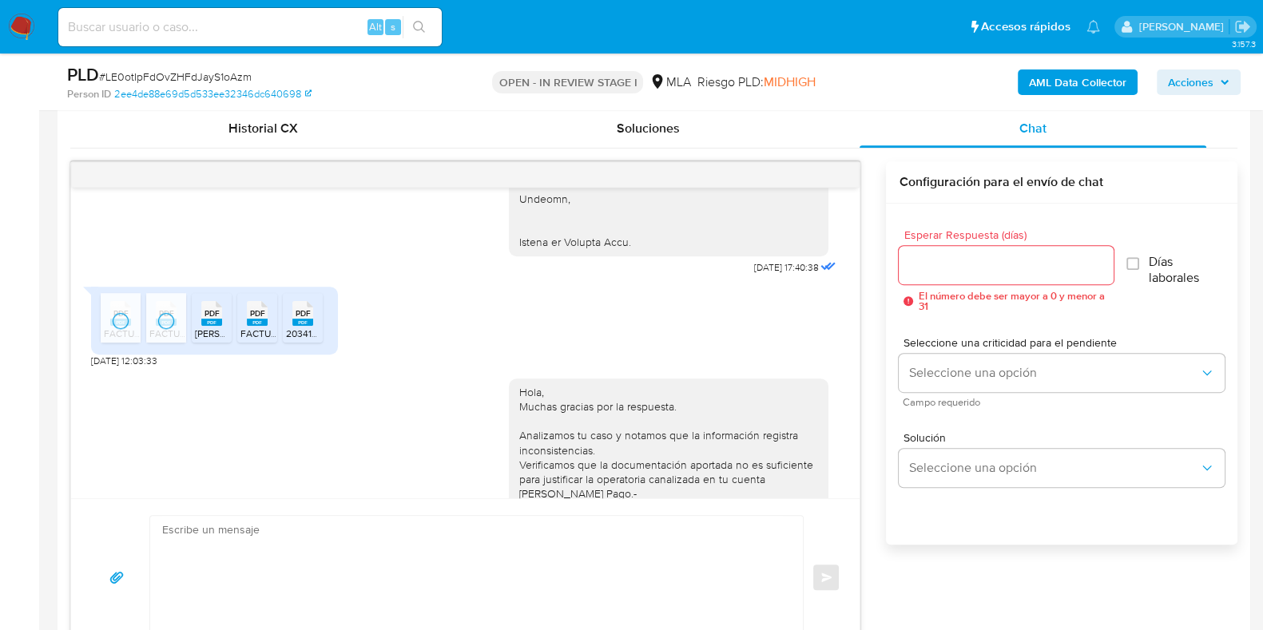
click at [252, 319] on span "PDF" at bounding box center [257, 313] width 15 height 10
click at [308, 319] on span "PDF" at bounding box center [303, 313] width 15 height 10
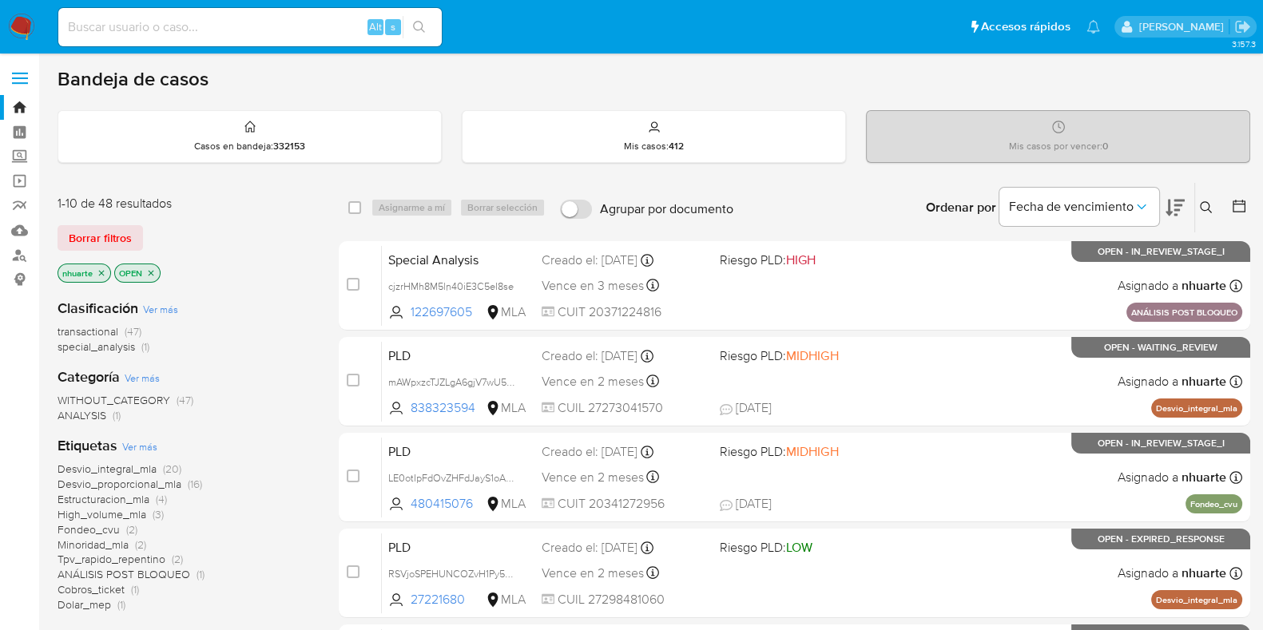
click at [102, 271] on icon "close-filter" at bounding box center [102, 273] width 10 height 10
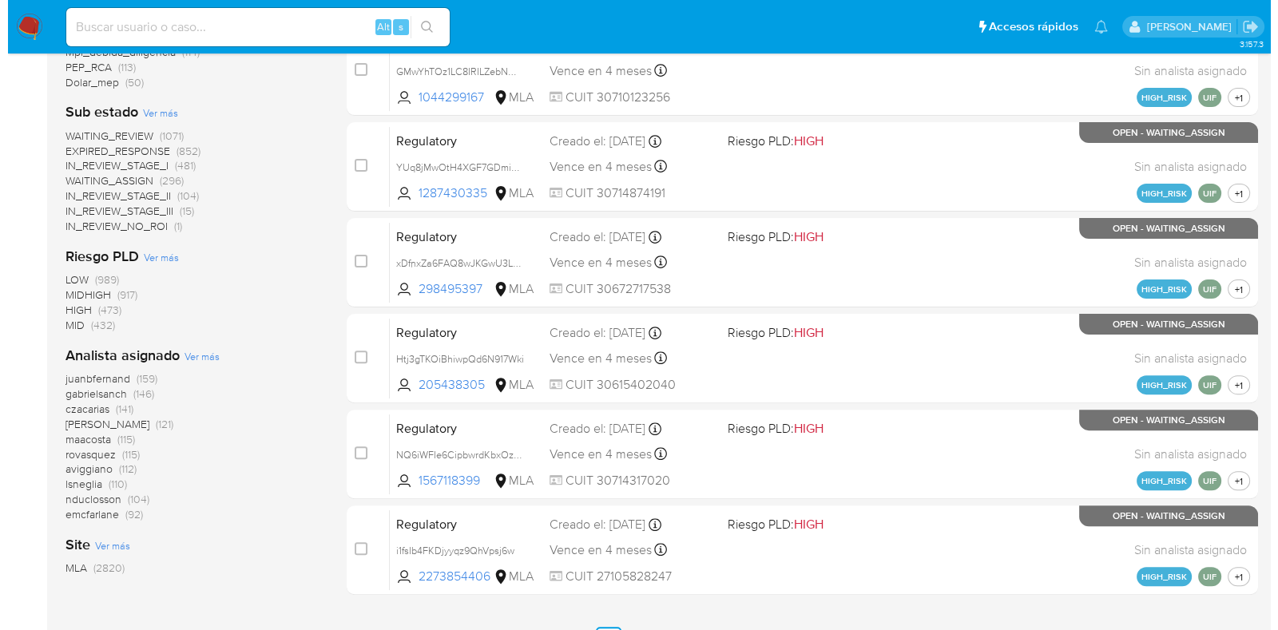
scroll to position [599, 0]
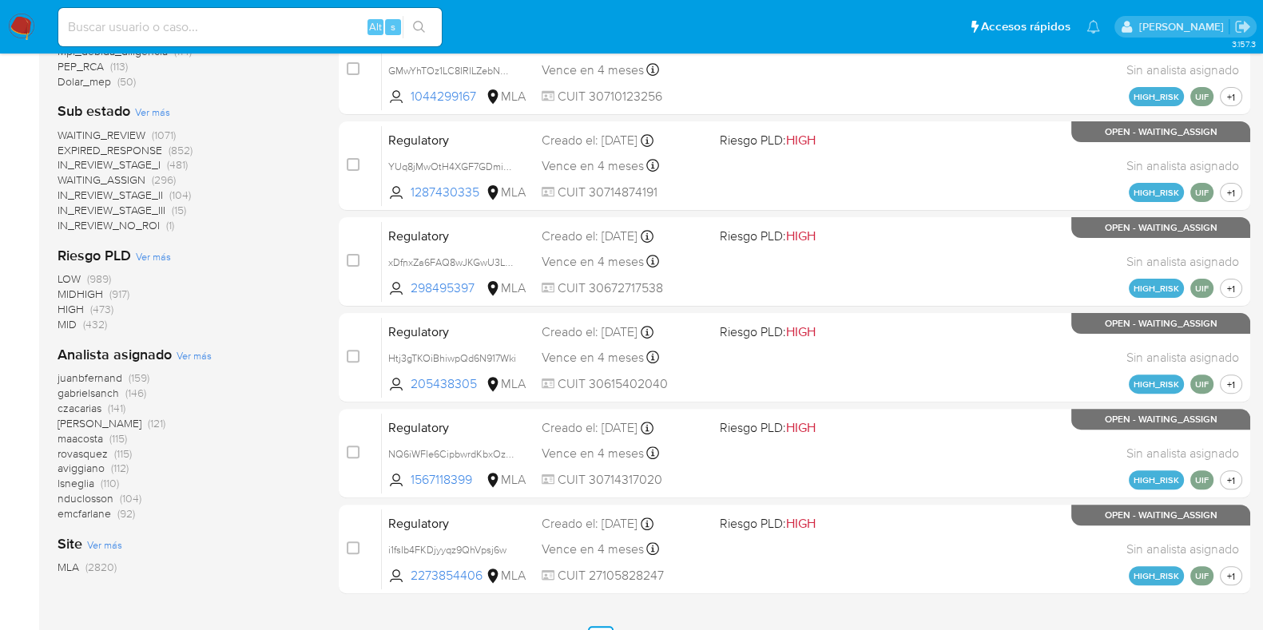
click at [197, 360] on span "Ver más" at bounding box center [194, 355] width 35 height 14
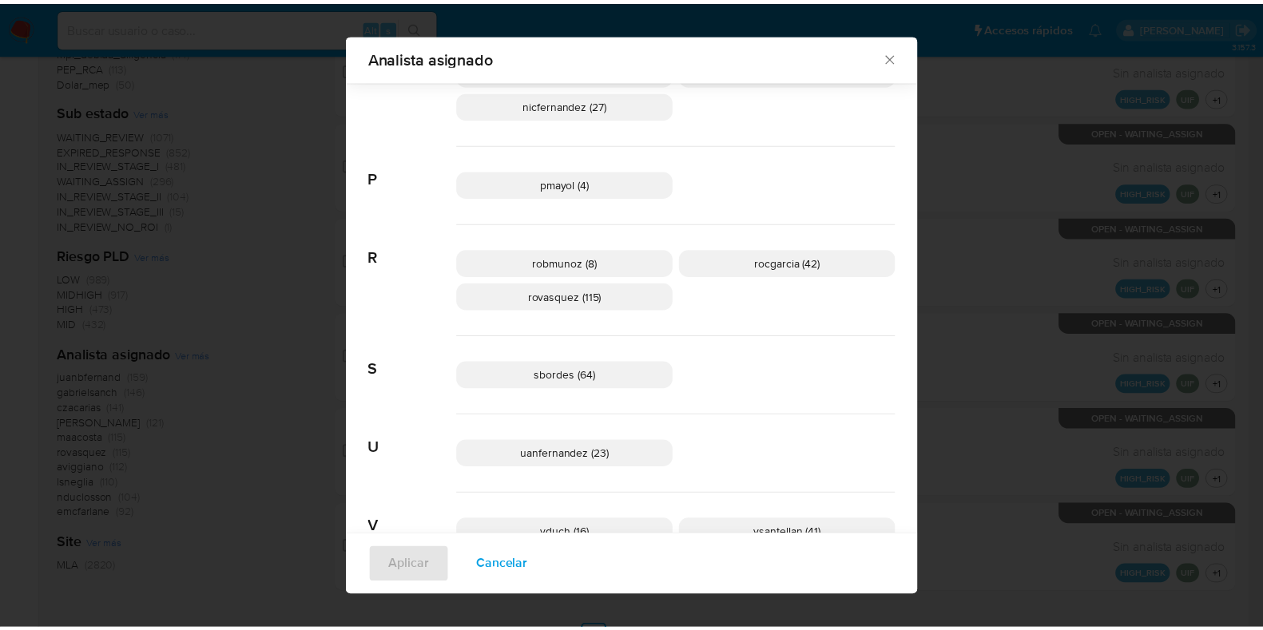
scroll to position [1087, 0]
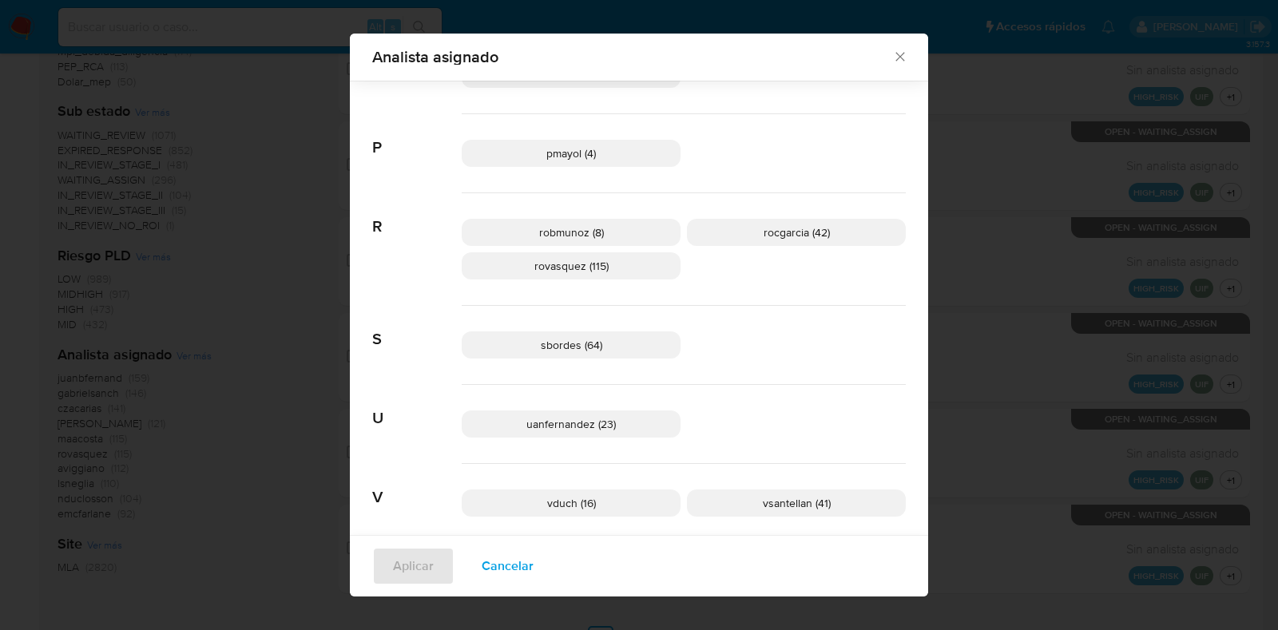
click at [893, 51] on icon "Cerrar" at bounding box center [900, 57] width 16 height 16
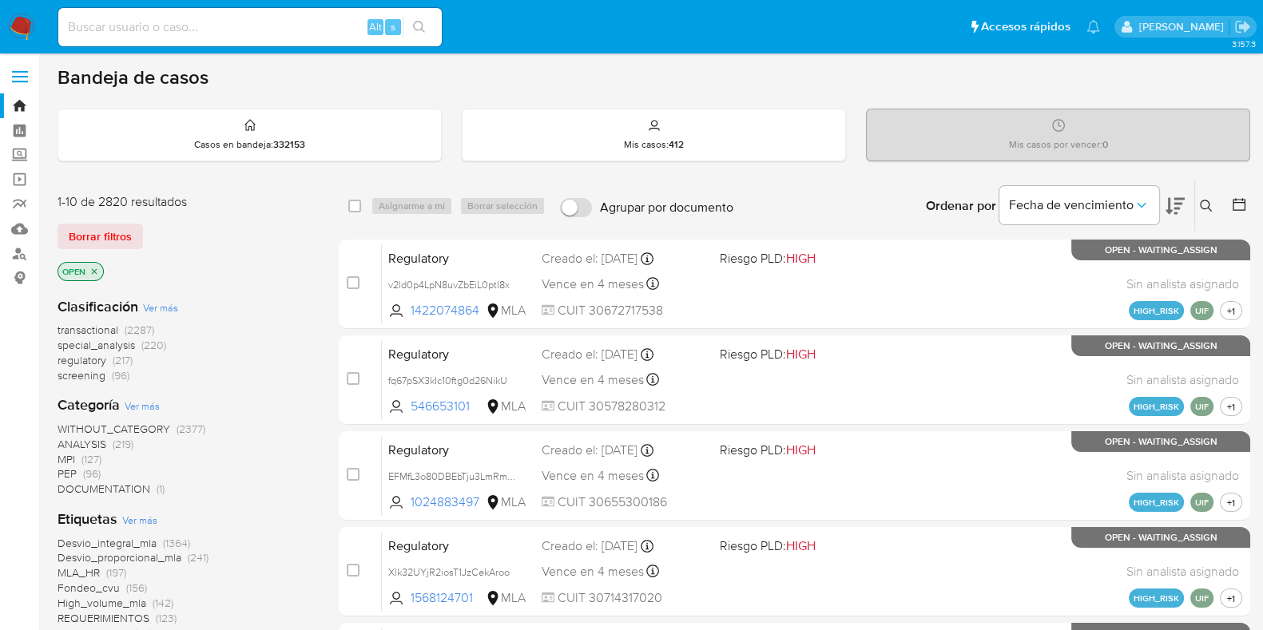
scroll to position [0, 0]
